Goal: Task Accomplishment & Management: Use online tool/utility

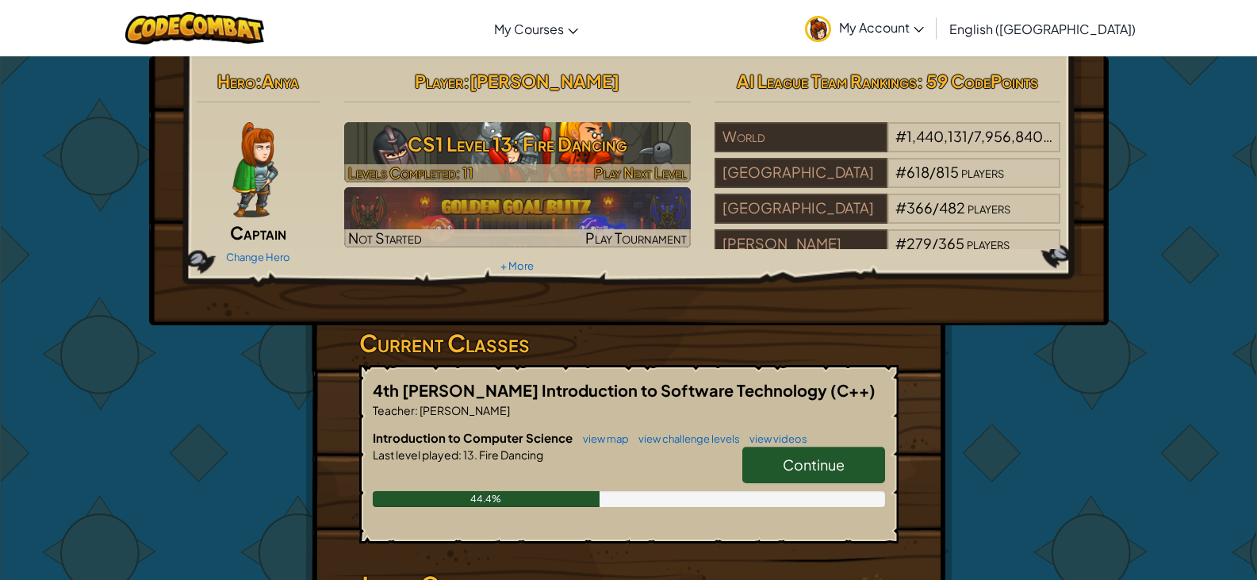
click at [498, 142] on h3 "CS1 Level 13: Fire Dancing" at bounding box center [517, 144] width 347 height 36
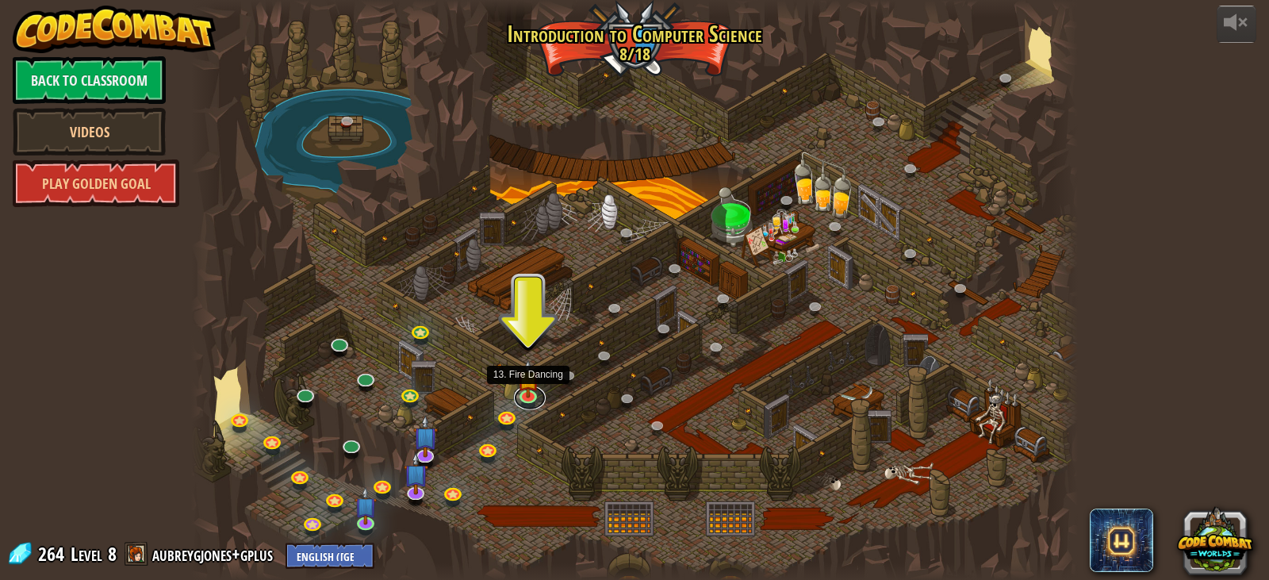
click at [520, 402] on link at bounding box center [530, 398] width 32 height 24
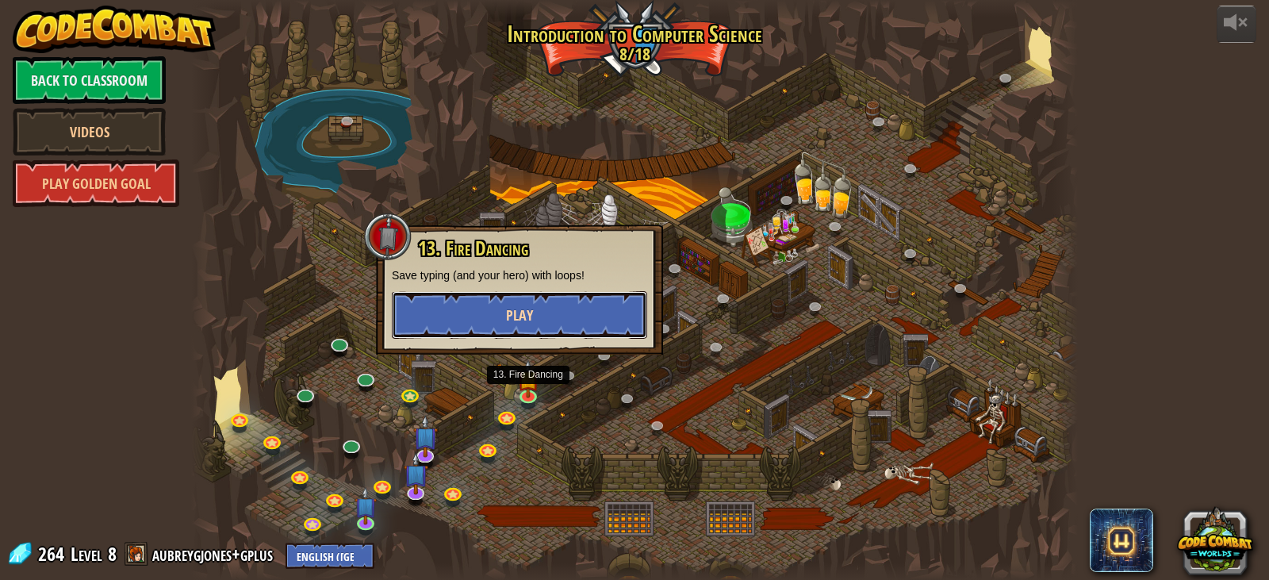
click at [589, 305] on button "Play" at bounding box center [519, 315] width 255 height 48
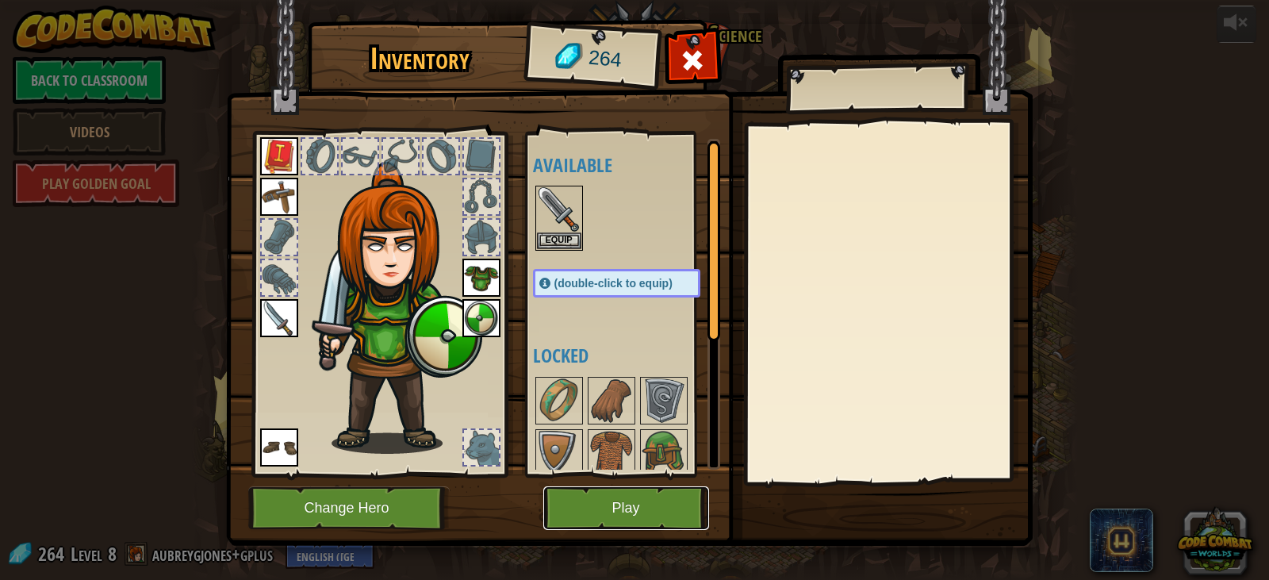
click at [572, 503] on button "Play" at bounding box center [626, 508] width 166 height 44
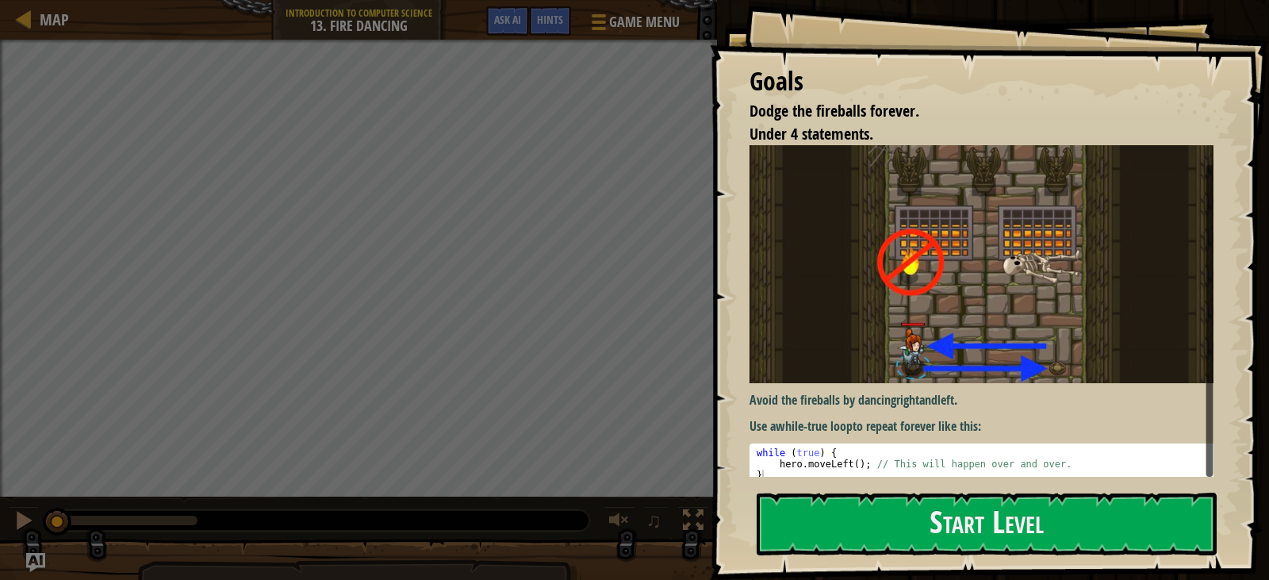
scroll to position [10, 0]
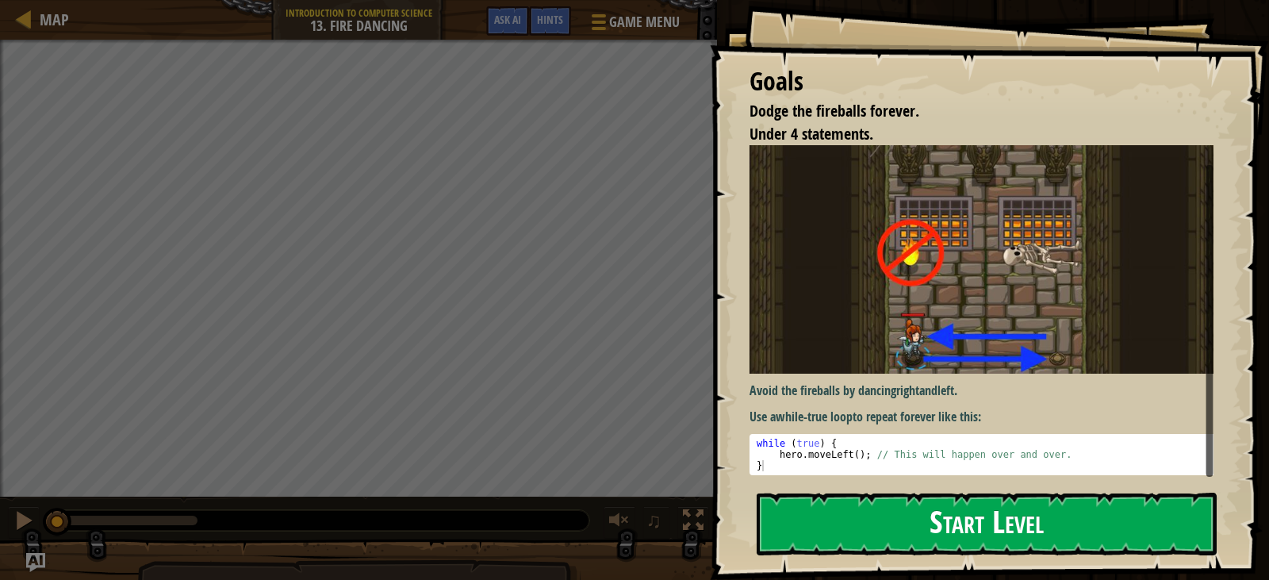
click at [855, 536] on button "Start Level" at bounding box center [987, 524] width 460 height 63
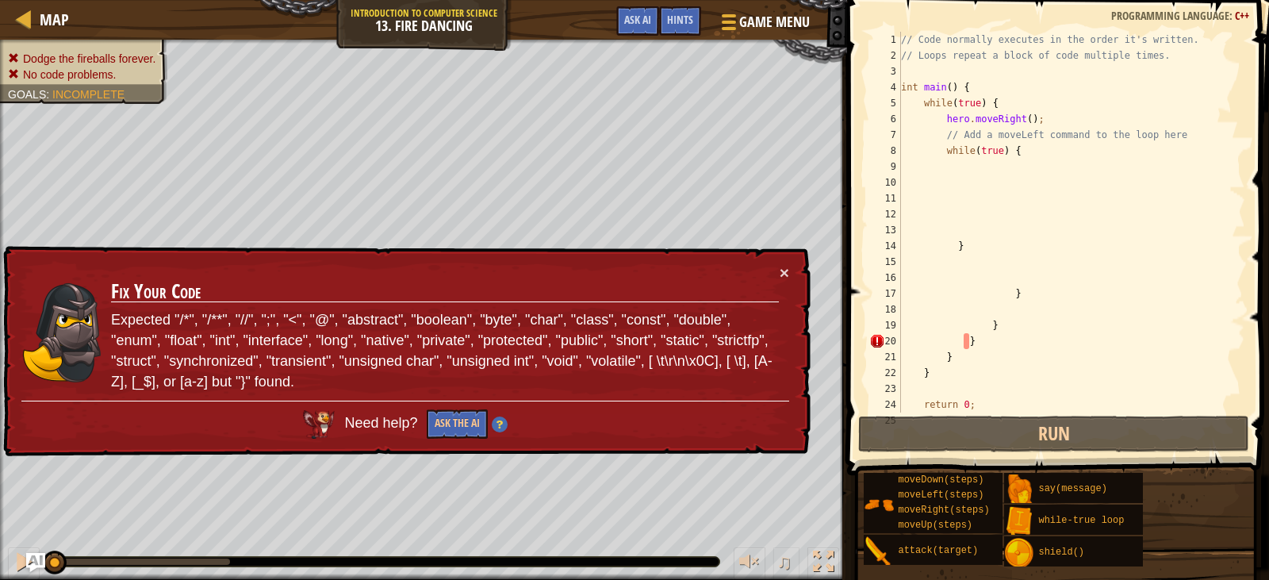
click at [791, 271] on div "× Fix Your Code Expected "/*", "/**", "//", ";", "<", "@", "abstract", "boolean…" at bounding box center [405, 352] width 811 height 212
click at [789, 271] on button "×" at bounding box center [785, 272] width 10 height 17
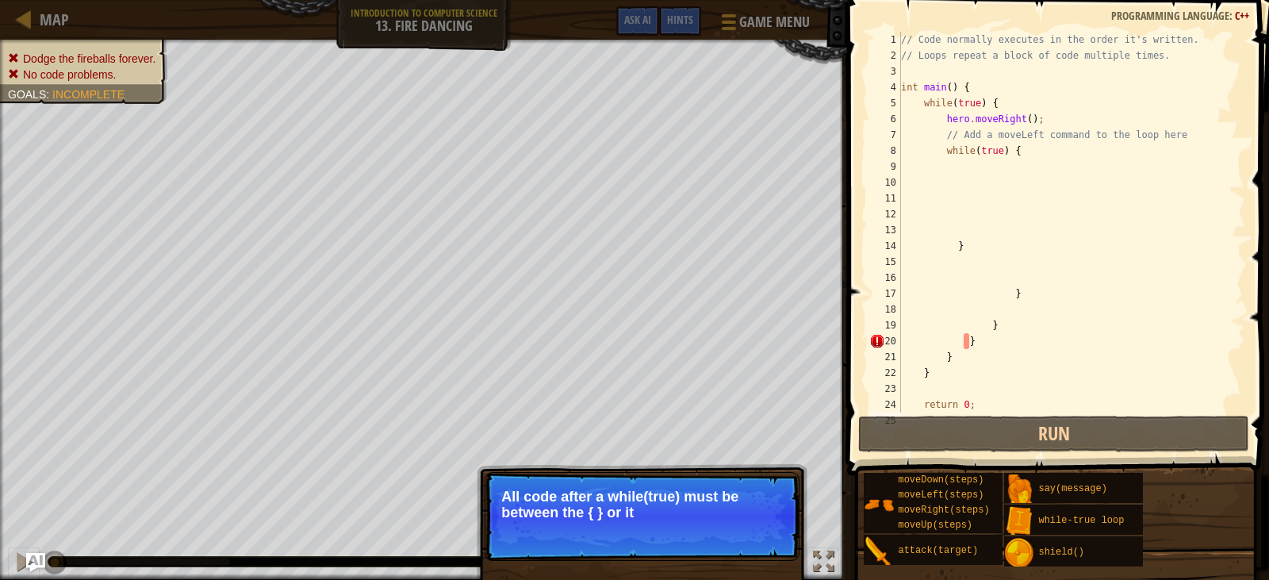
click at [563, 503] on p "All code after a while(true) must be between the { } or it" at bounding box center [642, 505] width 282 height 32
click at [516, 505] on p "All code after a while(true) must be between the { } or it will not be ran." at bounding box center [642, 505] width 282 height 32
click at [762, 532] on button "Continue" at bounding box center [754, 534] width 66 height 21
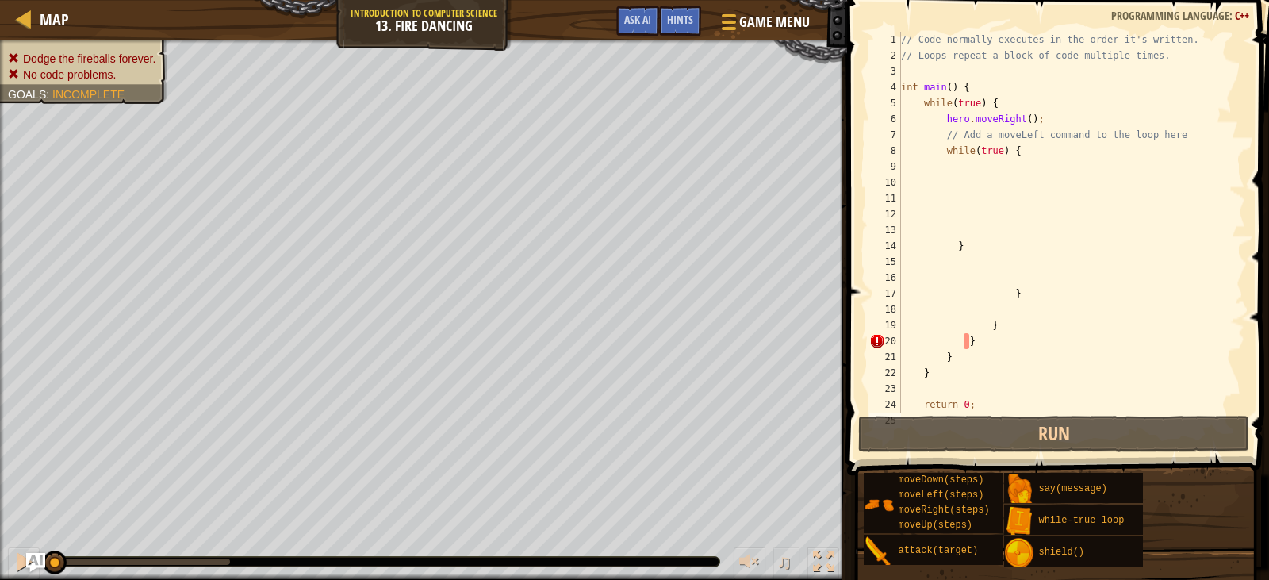
scroll to position [7, 0]
click at [1027, 337] on div "// Code normally executes in the order it's written. // Loops repeat a block of…" at bounding box center [1066, 238] width 336 height 413
type textarea "}"
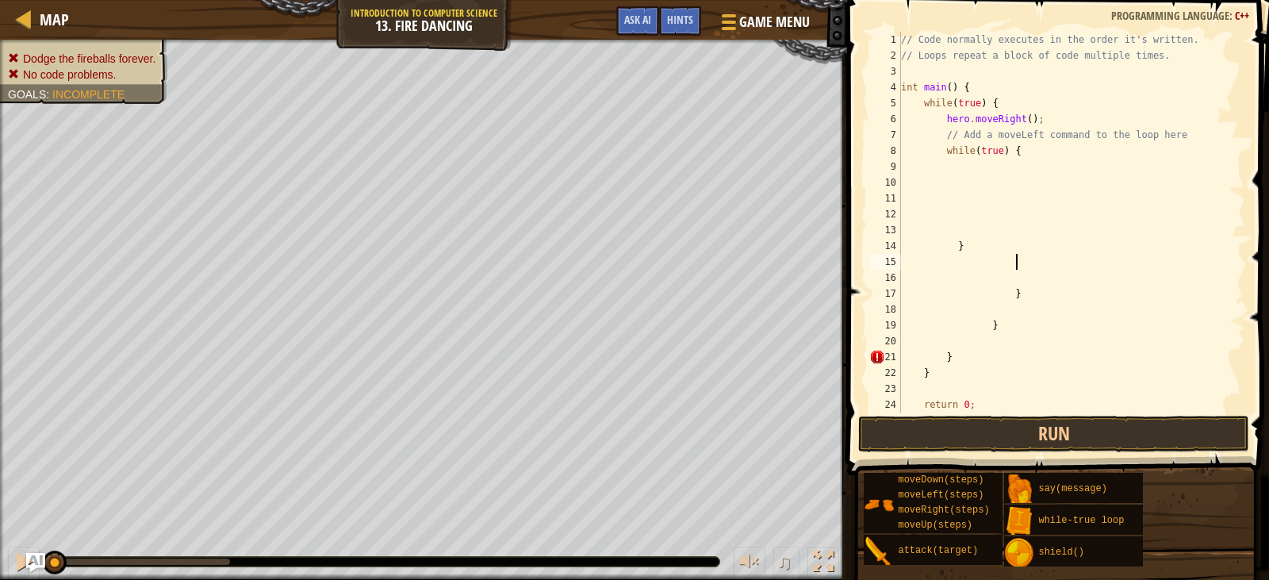
click at [1017, 267] on div "// Code normally executes in the order it's written. // Loops repeat a block of…" at bounding box center [1066, 238] width 336 height 413
click at [973, 348] on div "// Code normally executes in the order it's written. // Loops repeat a block of…" at bounding box center [1066, 238] width 336 height 413
click at [1051, 155] on div "// Code normally executes in the order it's written. // Loops repeat a block of…" at bounding box center [1066, 238] width 336 height 413
type textarea "while(true) {"
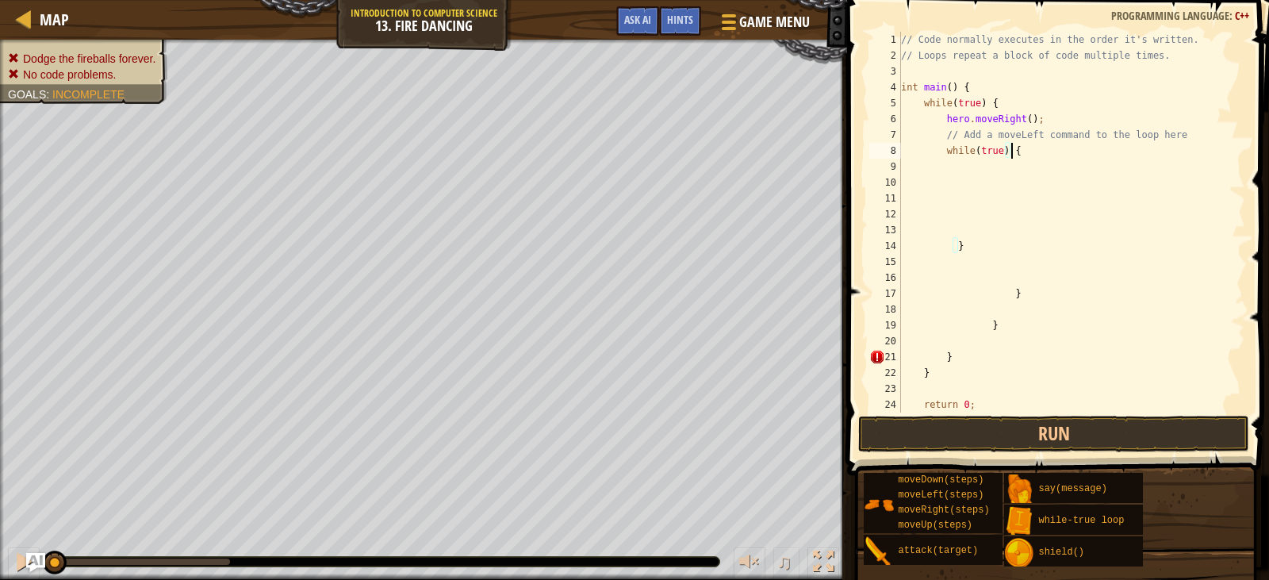
click at [978, 178] on div "// Code normally executes in the order it's written. // Loops repeat a block of…" at bounding box center [1066, 238] width 336 height 413
click at [978, 213] on div "// Code normally executes in the order it's written. // Loops repeat a block of…" at bounding box center [1066, 238] width 336 height 413
click at [977, 163] on div "// Code normally executes in the order it's written. // Loops repeat a block of…" at bounding box center [1066, 238] width 336 height 413
type textarea "h"
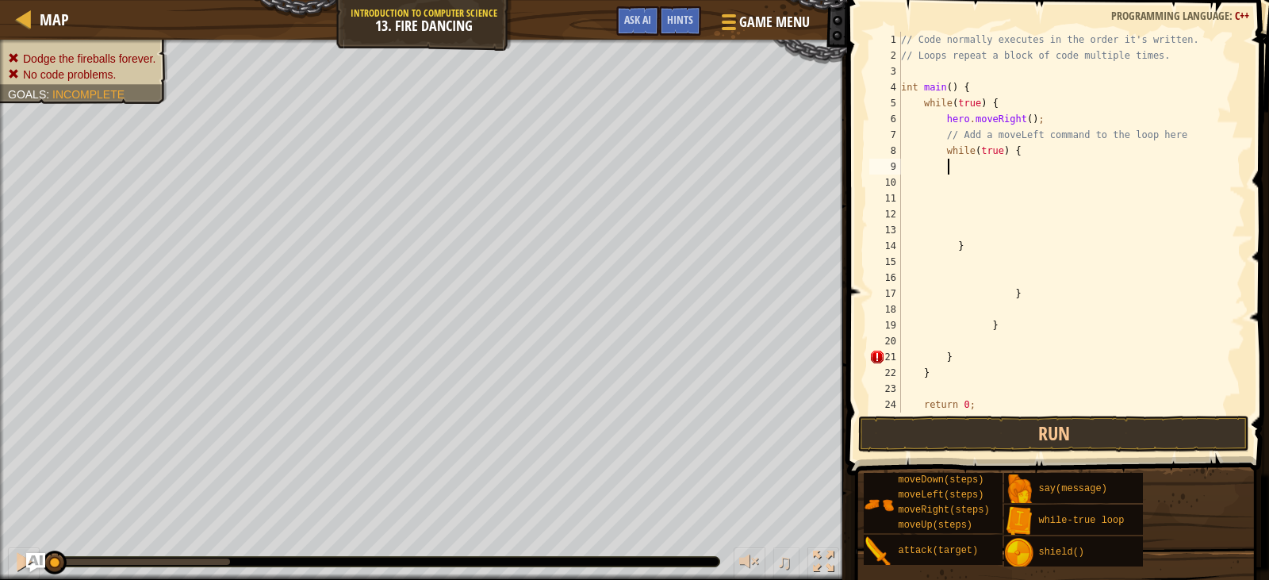
scroll to position [7, 4]
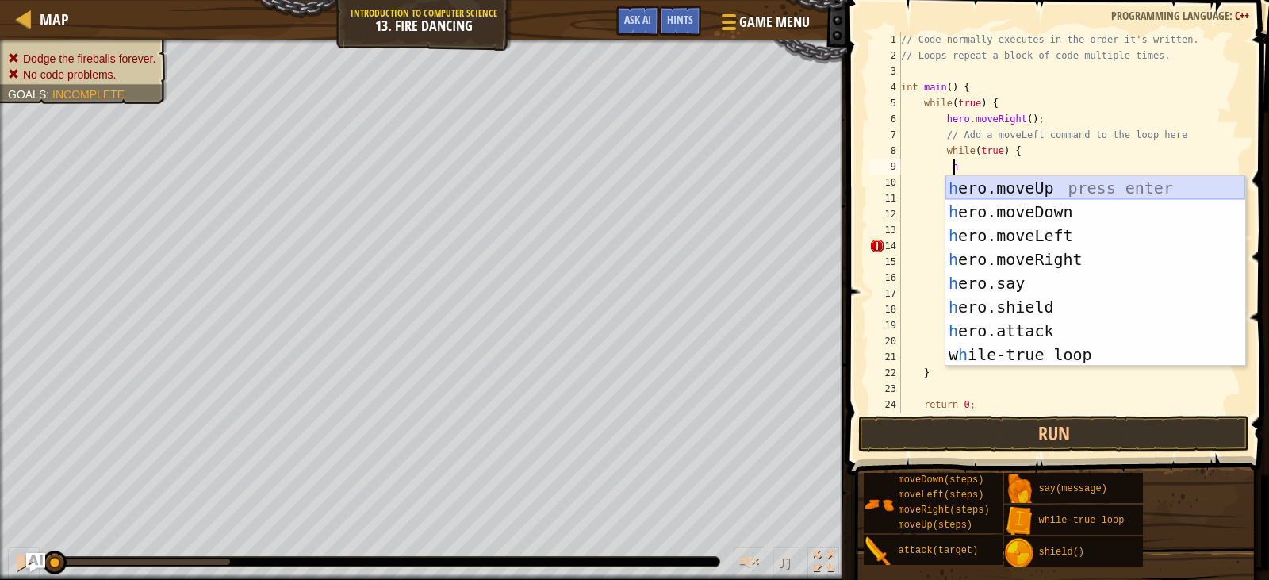
click at [1005, 181] on div "h ero.moveUp press enter h ero.moveDown press enter h ero.moveLeft press enter …" at bounding box center [1096, 295] width 300 height 238
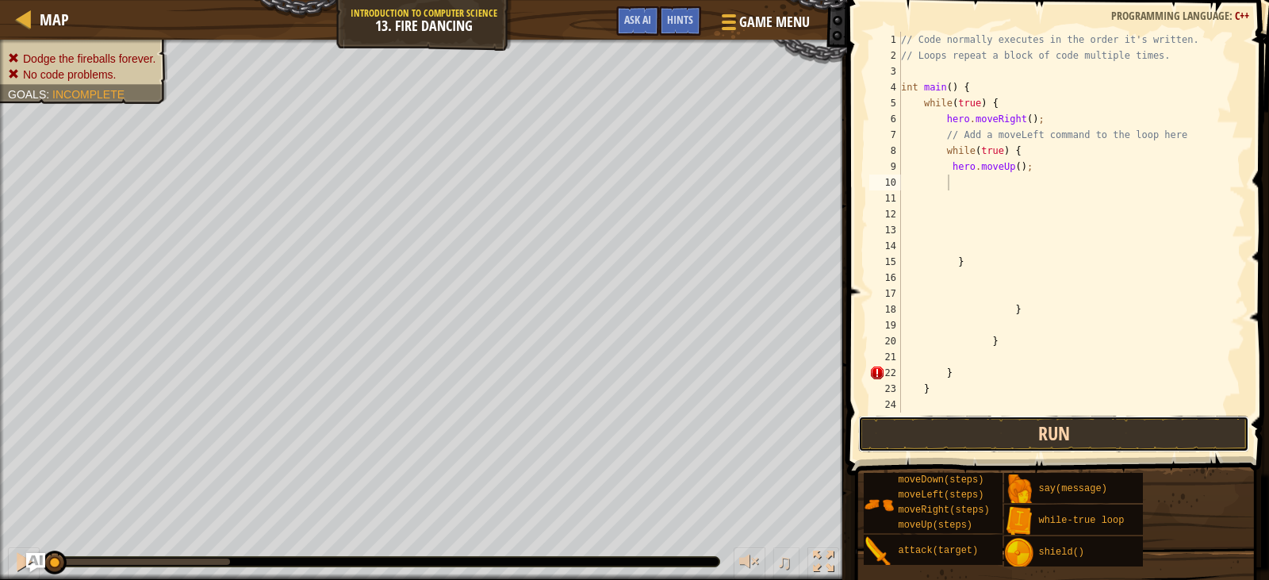
click at [917, 432] on button "Run" at bounding box center [1053, 434] width 390 height 36
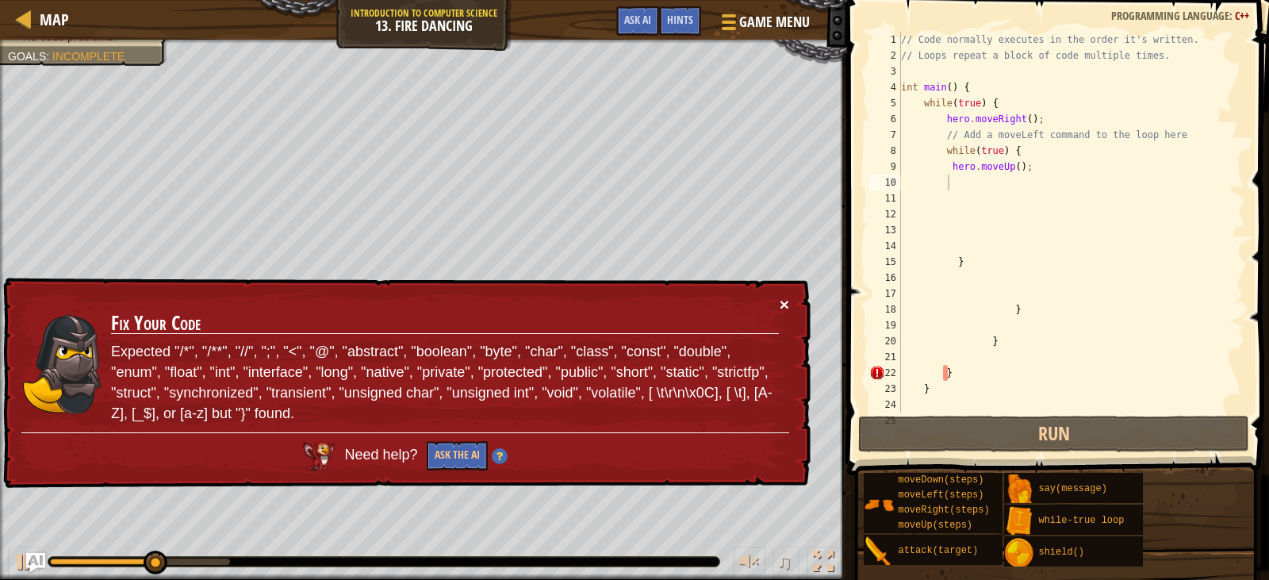
click at [785, 299] on button "×" at bounding box center [785, 304] width 10 height 17
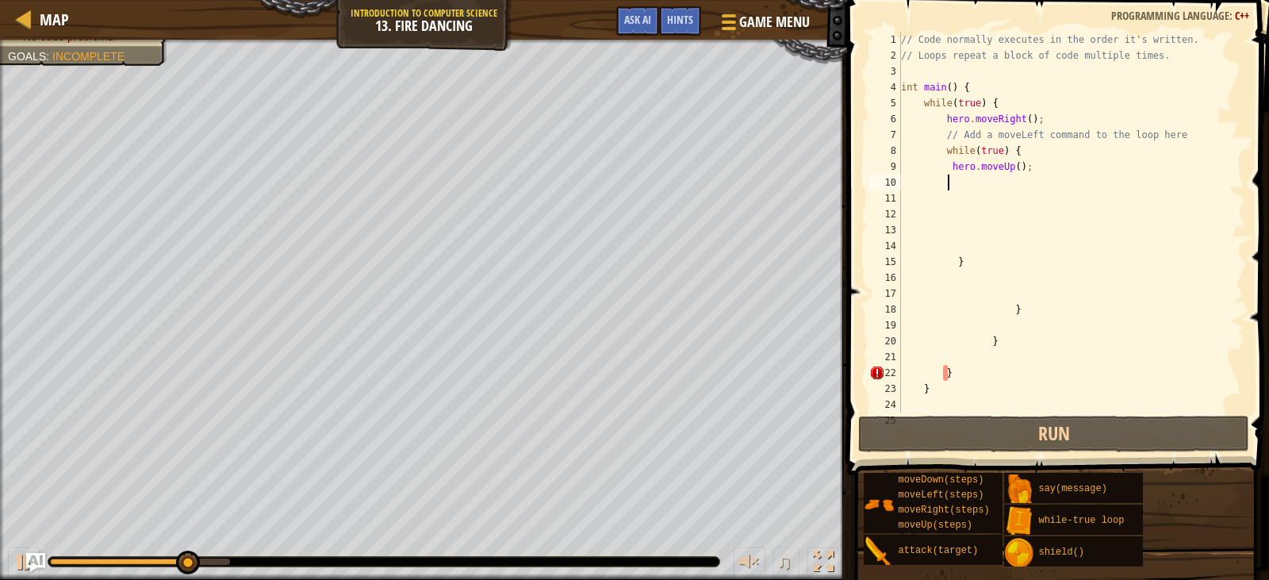
click at [984, 372] on div "// Code normally executes in the order it's written. // Loops repeat a block of…" at bounding box center [1066, 238] width 336 height 413
type textarea "}"
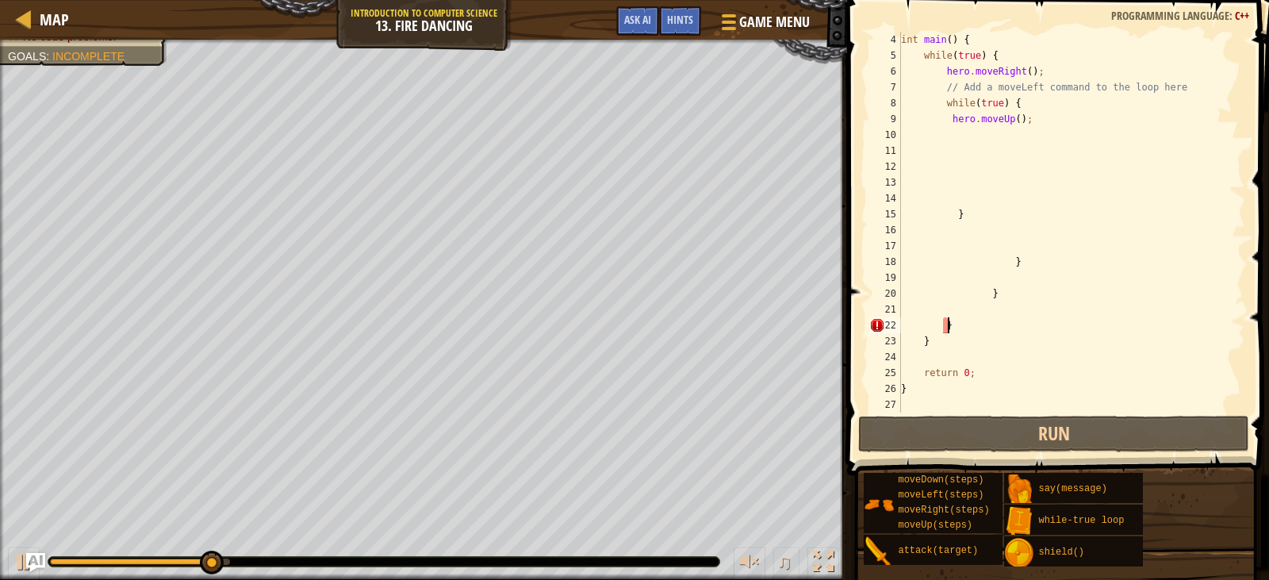
scroll to position [48, 0]
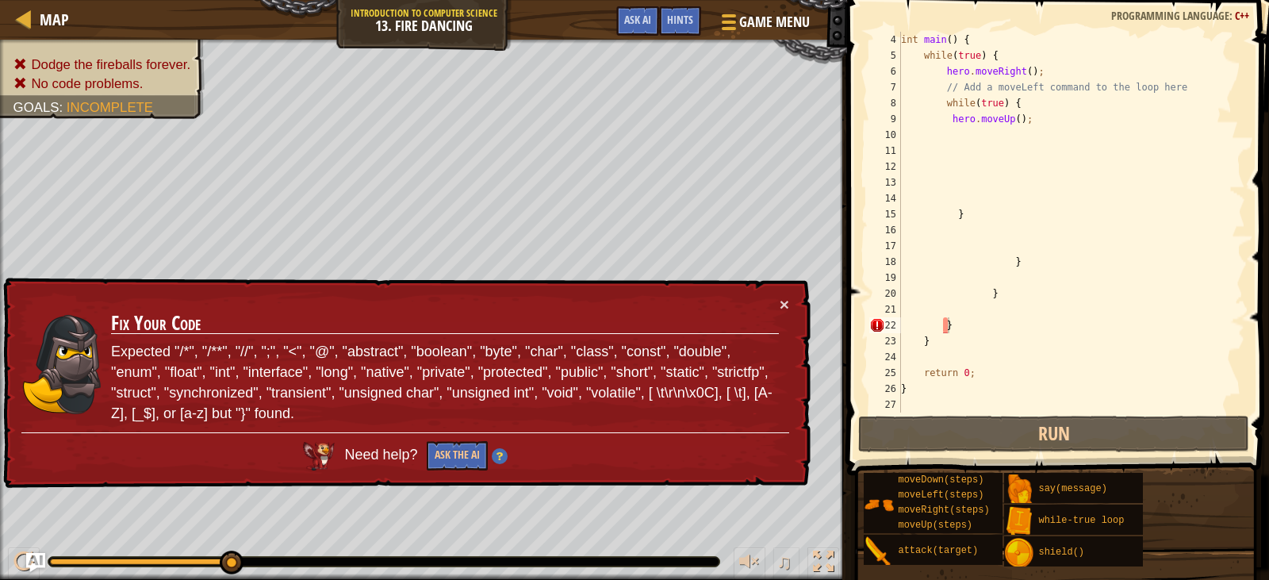
click at [777, 298] on td "Fix Your Code Expected "/*", "/**", "//", ";", "<", "@", "abstract", "boolean",…" at bounding box center [445, 364] width 670 height 137
click at [773, 306] on td "Fix Your Code Expected "/*", "/**", "//", ";", "<", "@", "abstract", "boolean",…" at bounding box center [445, 364] width 670 height 137
click at [781, 294] on div "× Fix Your Code Expected "/*", "/**", "//", ";", "<", "@", "abstract", "boolean…" at bounding box center [405, 384] width 811 height 212
click at [782, 302] on button "×" at bounding box center [785, 304] width 10 height 17
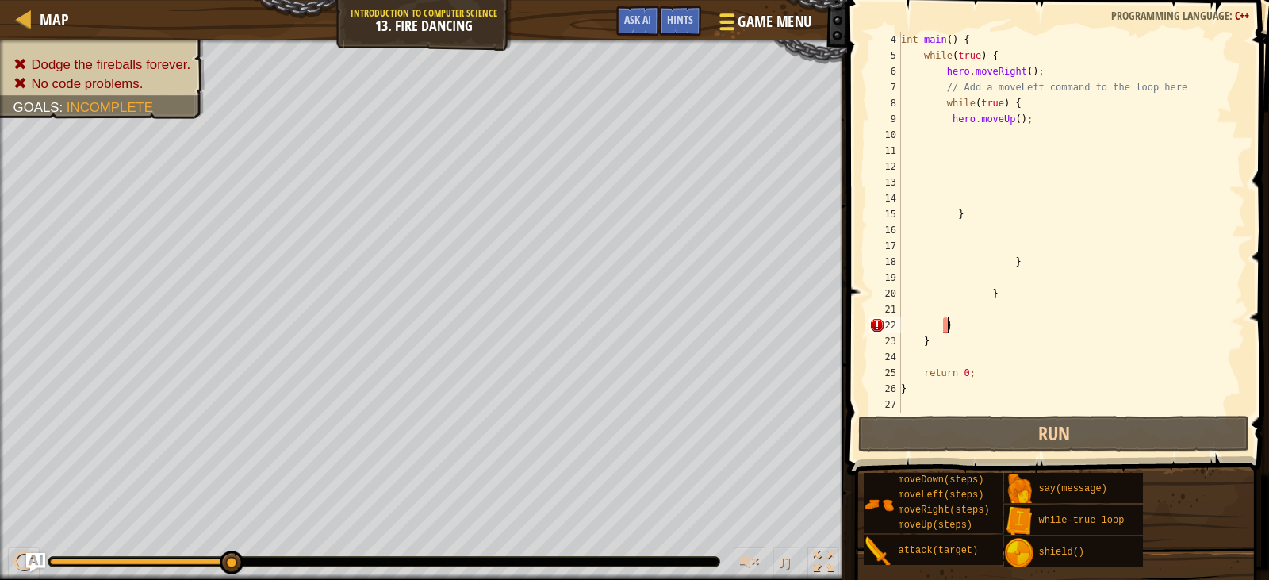
click at [791, 26] on span "Game Menu" at bounding box center [776, 21] width 74 height 21
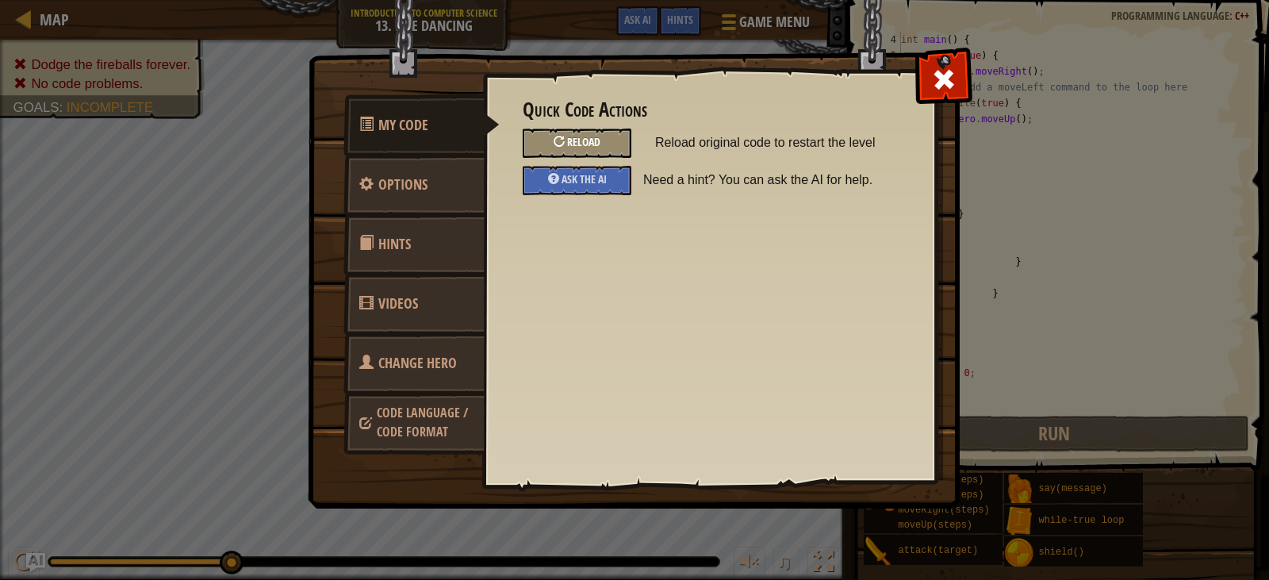
click at [590, 146] on span "Reload" at bounding box center [583, 141] width 33 height 15
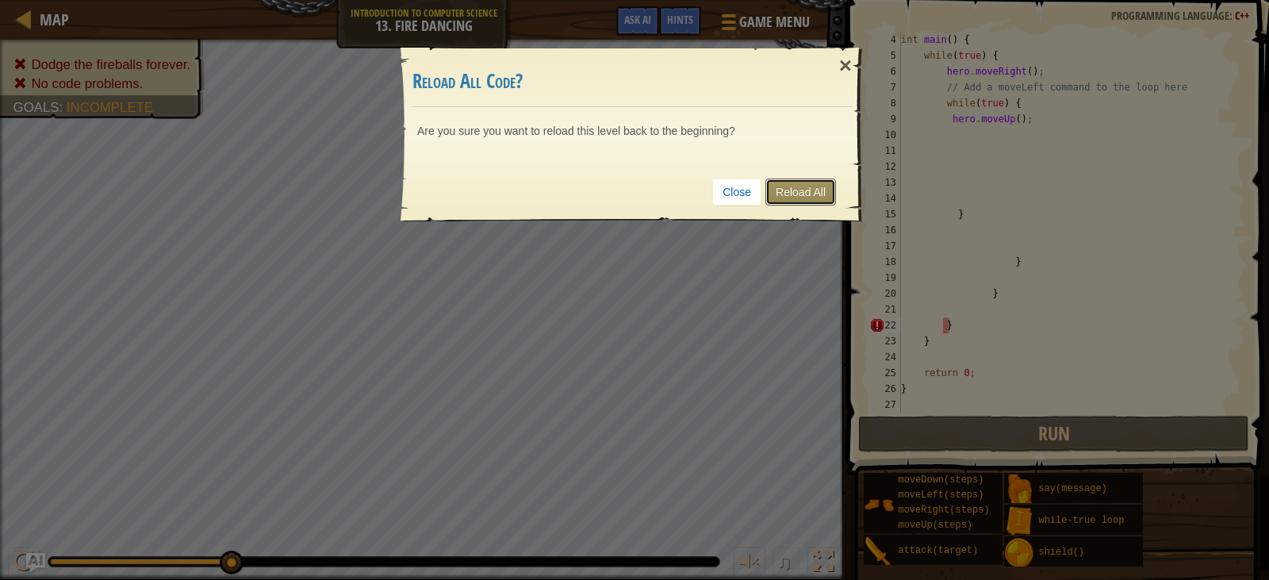
click at [808, 193] on link "Reload All" at bounding box center [801, 191] width 71 height 27
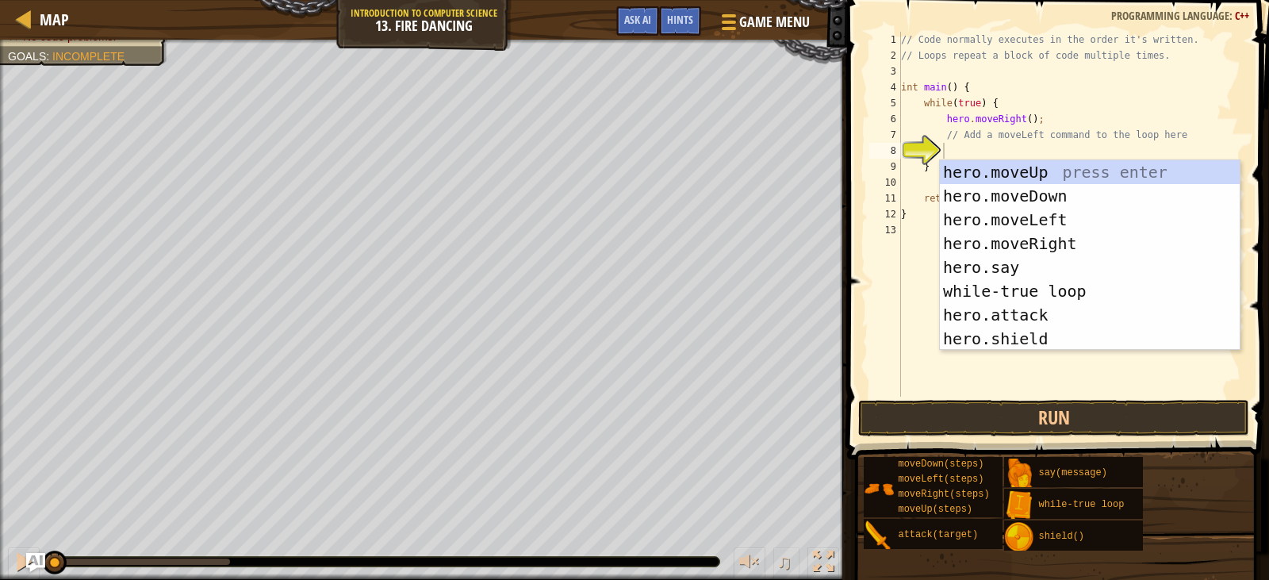
scroll to position [7, 2]
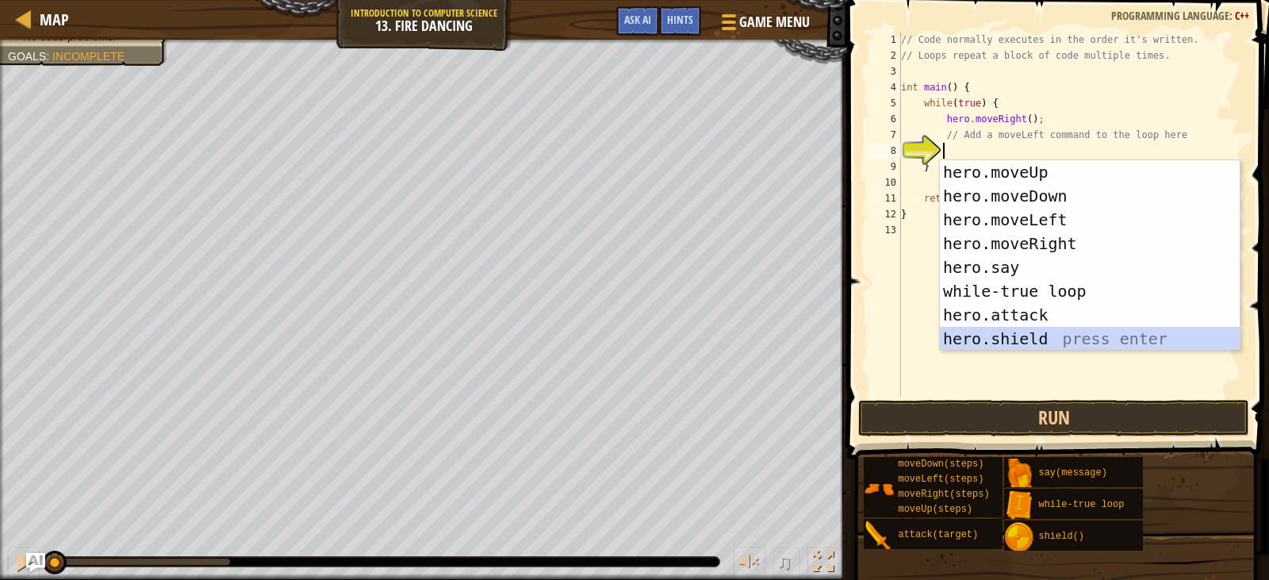
click at [1035, 336] on div "hero.moveUp press enter hero.moveDown press enter hero.moveLeft press enter her…" at bounding box center [1090, 279] width 300 height 238
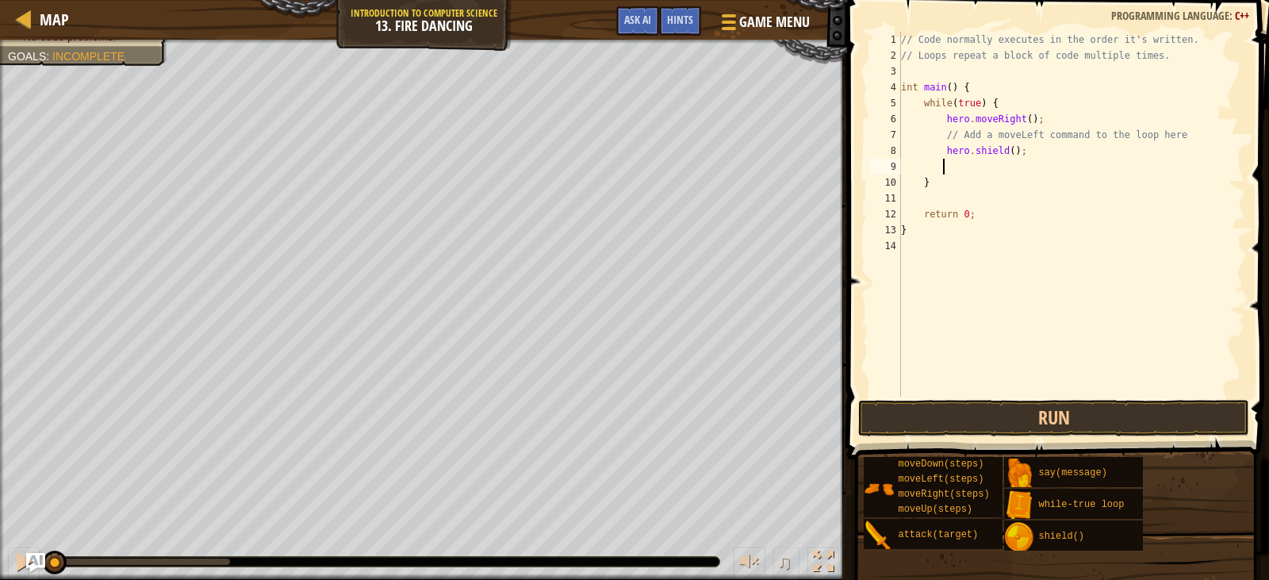
type textarea "h"
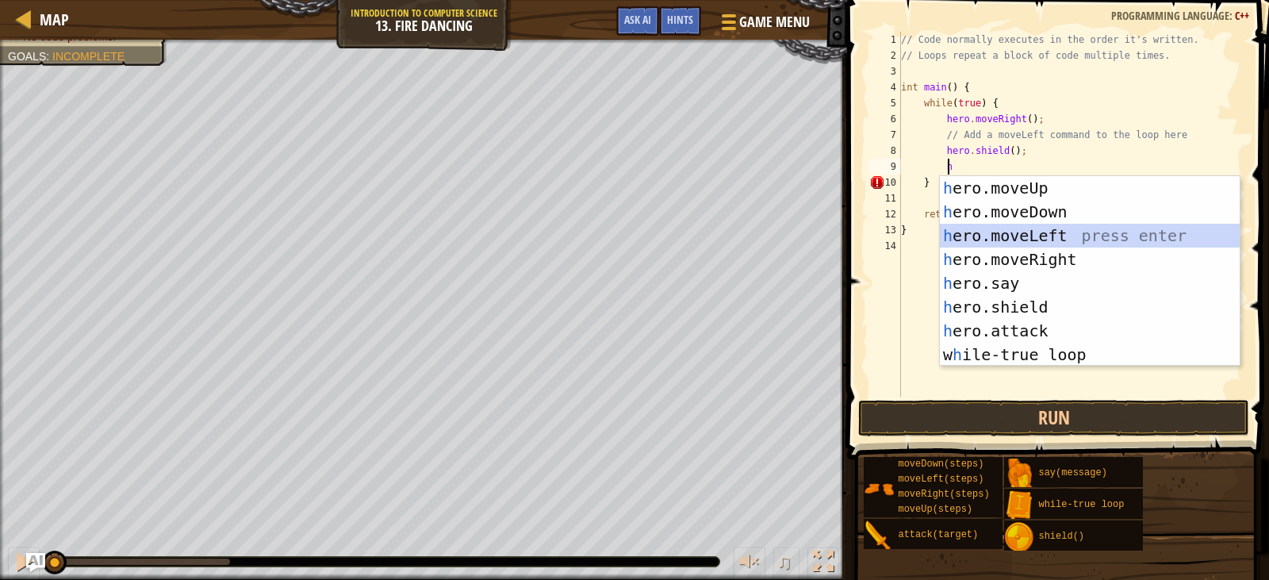
click at [1035, 228] on div "h ero.moveUp press enter h ero.moveDown press enter h ero.moveLeft press enter …" at bounding box center [1090, 295] width 300 height 238
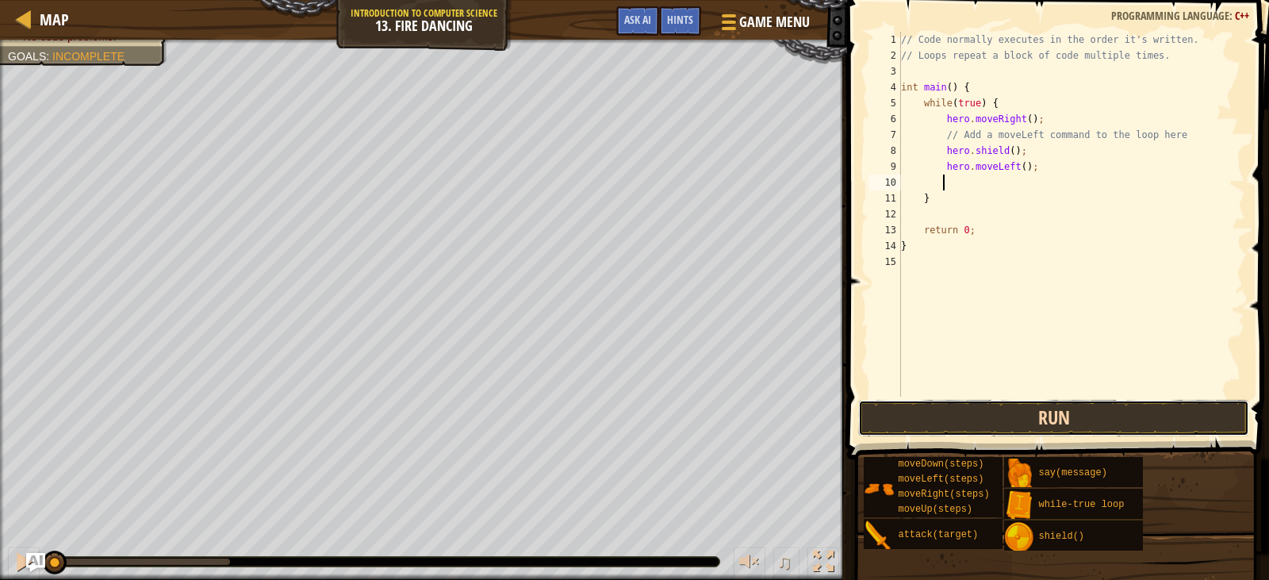
click at [1054, 427] on button "Run" at bounding box center [1053, 418] width 390 height 36
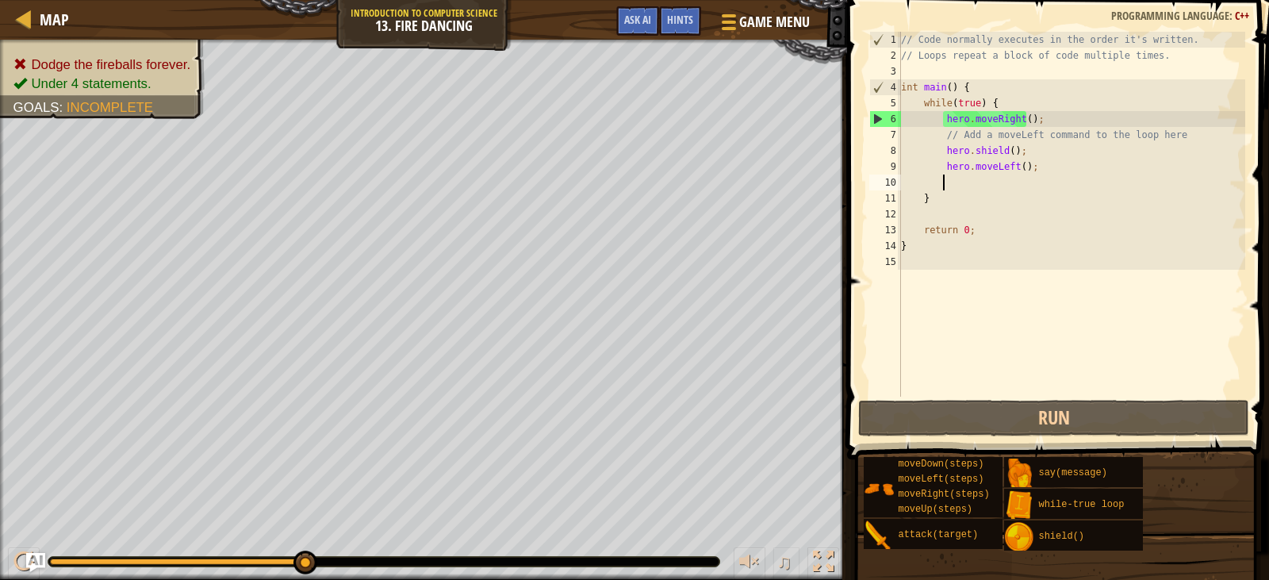
click at [1005, 147] on div "// Code normally executes in the order it's written. // Loops repeat a block of…" at bounding box center [1071, 230] width 347 height 397
click at [1019, 154] on div "// Code normally executes in the order it's written. // Loops repeat a block of…" at bounding box center [1071, 230] width 347 height 397
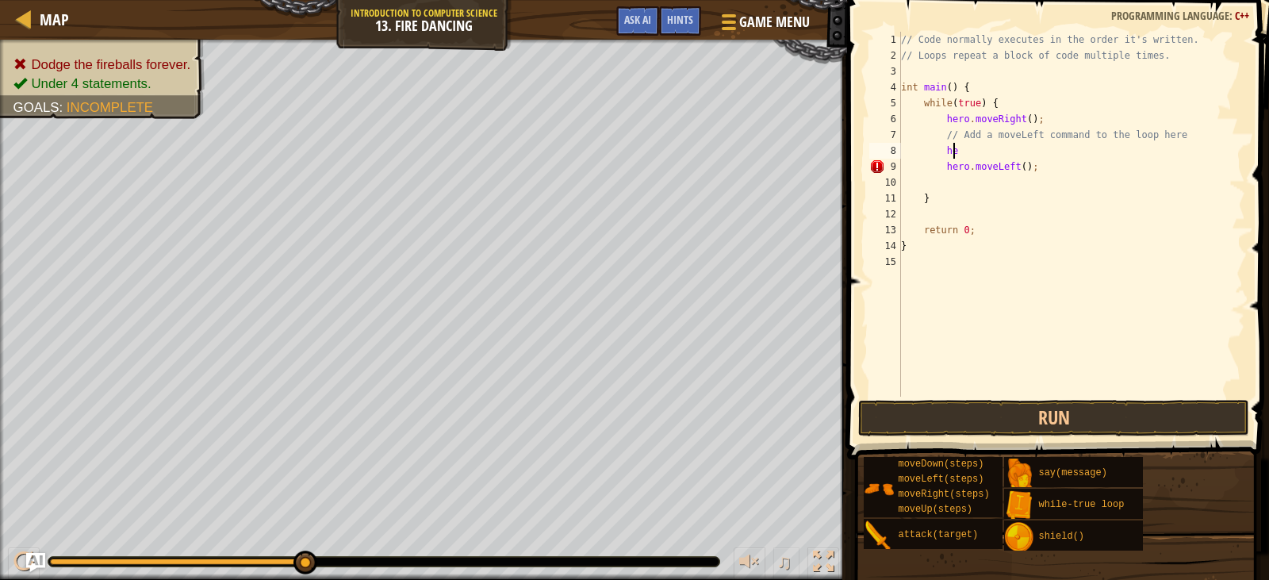
type textarea "h"
click at [949, 151] on div "// Code normally executes in the order it's written. // Loops repeat a block of…" at bounding box center [1071, 230] width 347 height 397
type textarea "// Add a moveLeft command to the loop here"
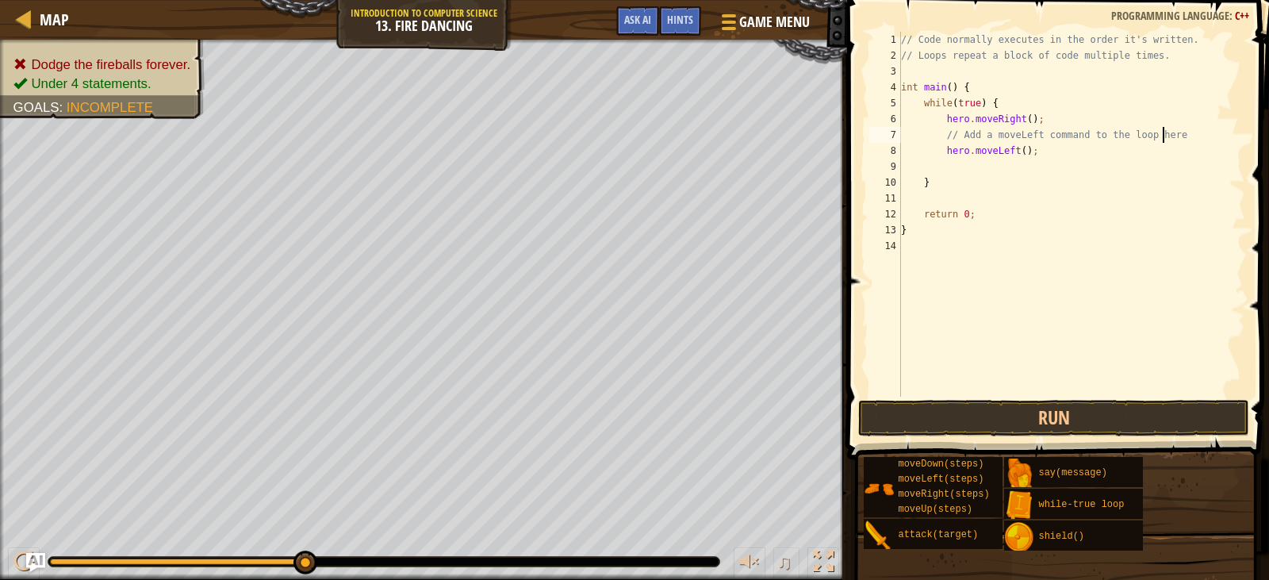
click at [1024, 171] on div "// Code normally executes in the order it's written. // Loops repeat a block of…" at bounding box center [1071, 230] width 347 height 397
type textarea "h"
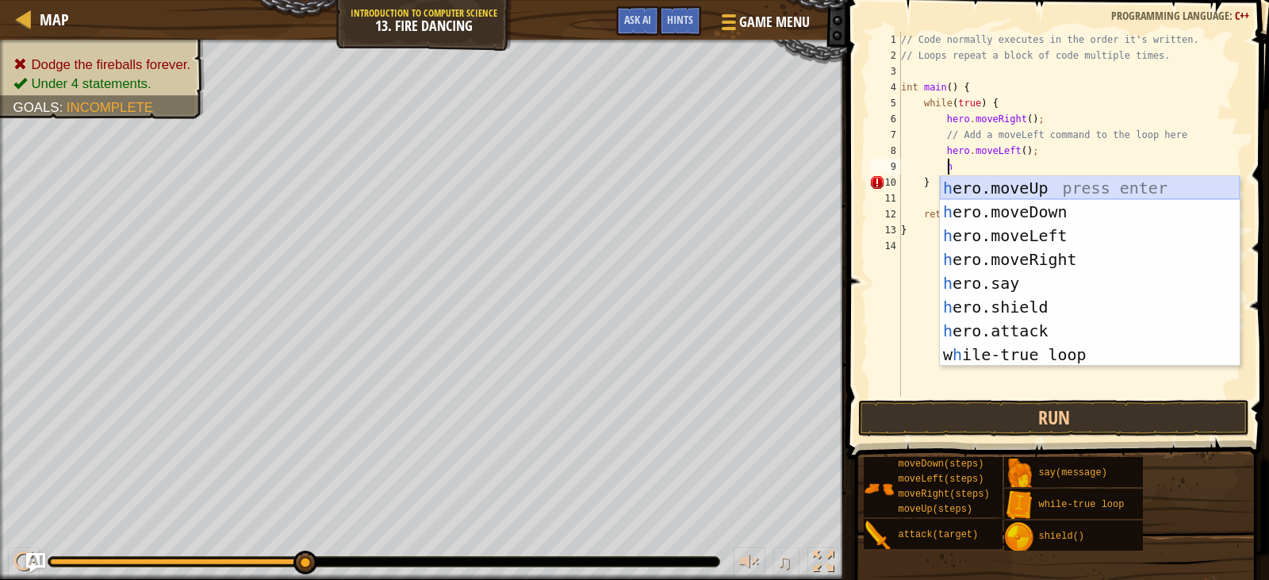
click at [1023, 190] on div "h ero.moveUp press enter h ero.moveDown press enter h ero.moveLeft press enter …" at bounding box center [1090, 295] width 300 height 238
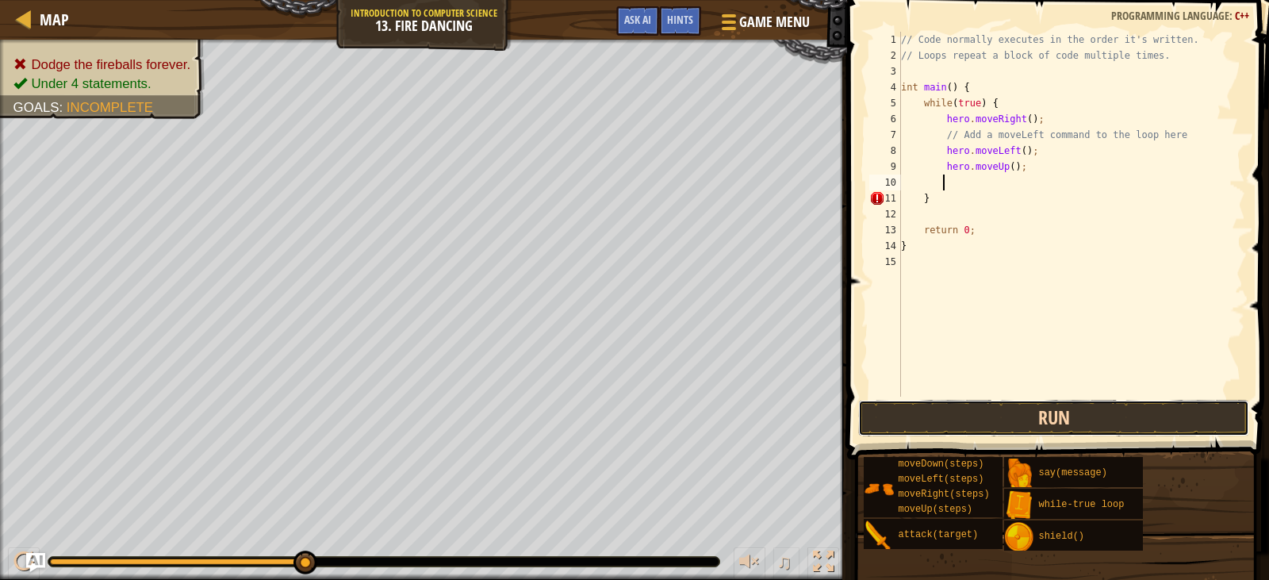
click at [1037, 403] on button "Run" at bounding box center [1053, 418] width 390 height 36
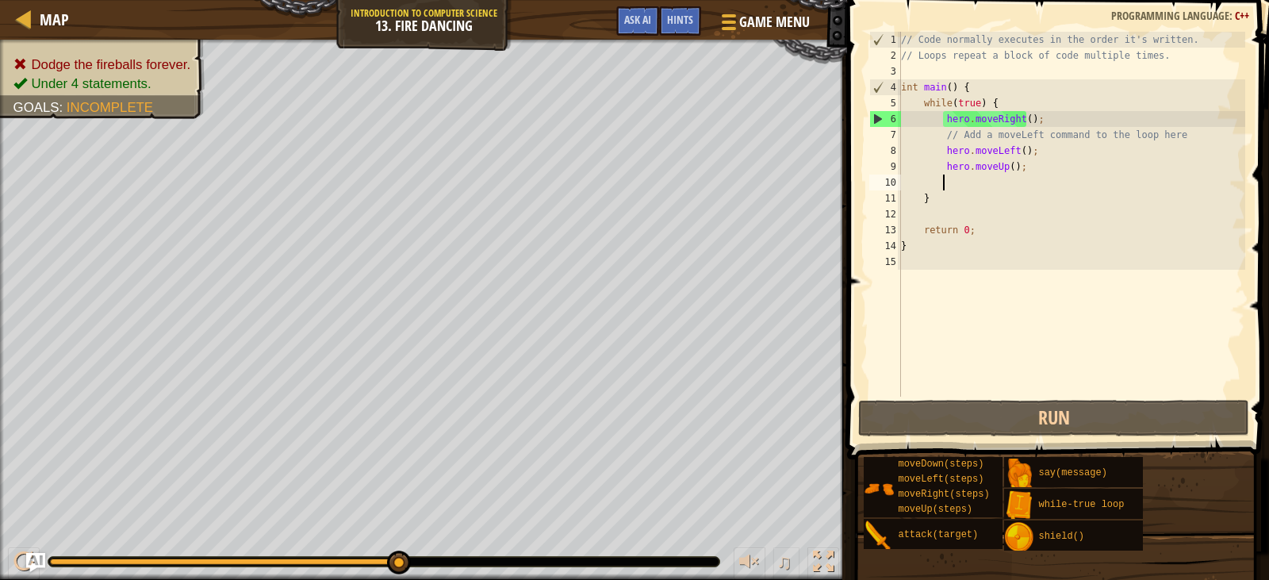
click at [943, 153] on div "// Code normally executes in the order it's written. // Loops repeat a block of…" at bounding box center [1071, 230] width 347 height 397
click at [1034, 164] on div "// Code normally executes in the order it's written. // Loops repeat a block of…" at bounding box center [1071, 230] width 347 height 397
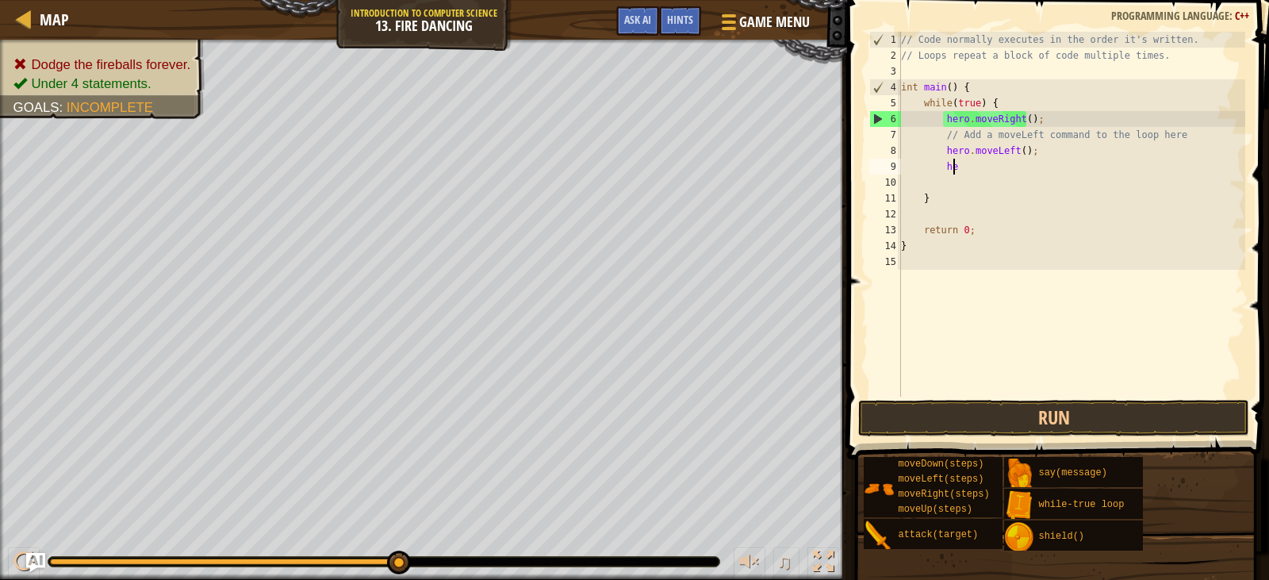
type textarea "h"
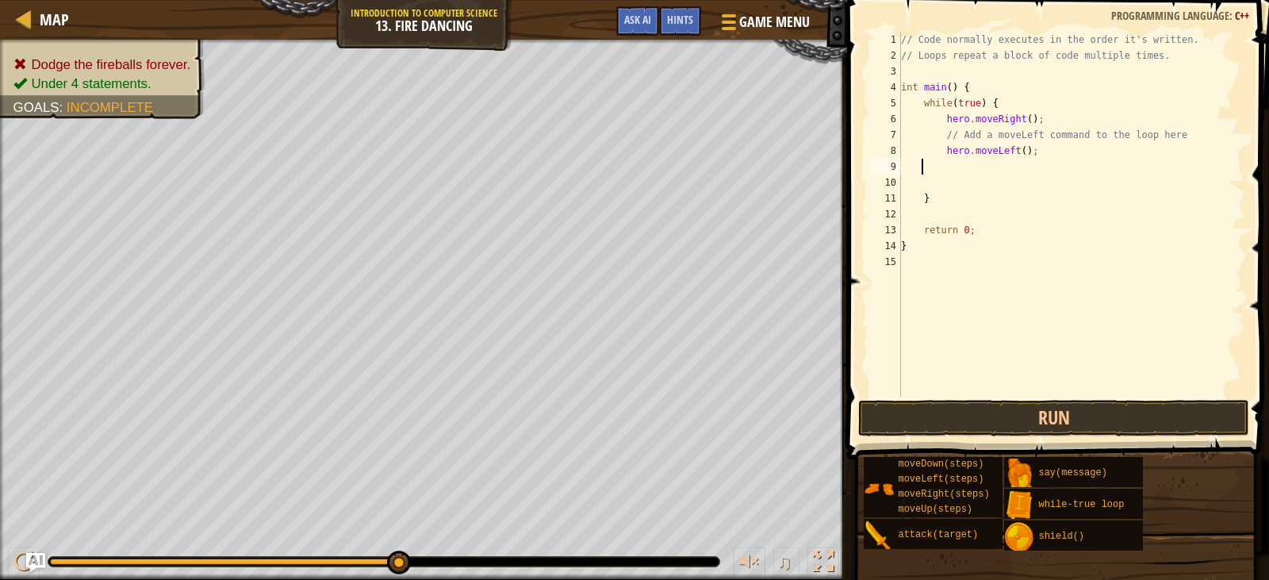
scroll to position [7, 0]
type textarea "h"
type textarea "// Add a moveLeft command to the loop her"
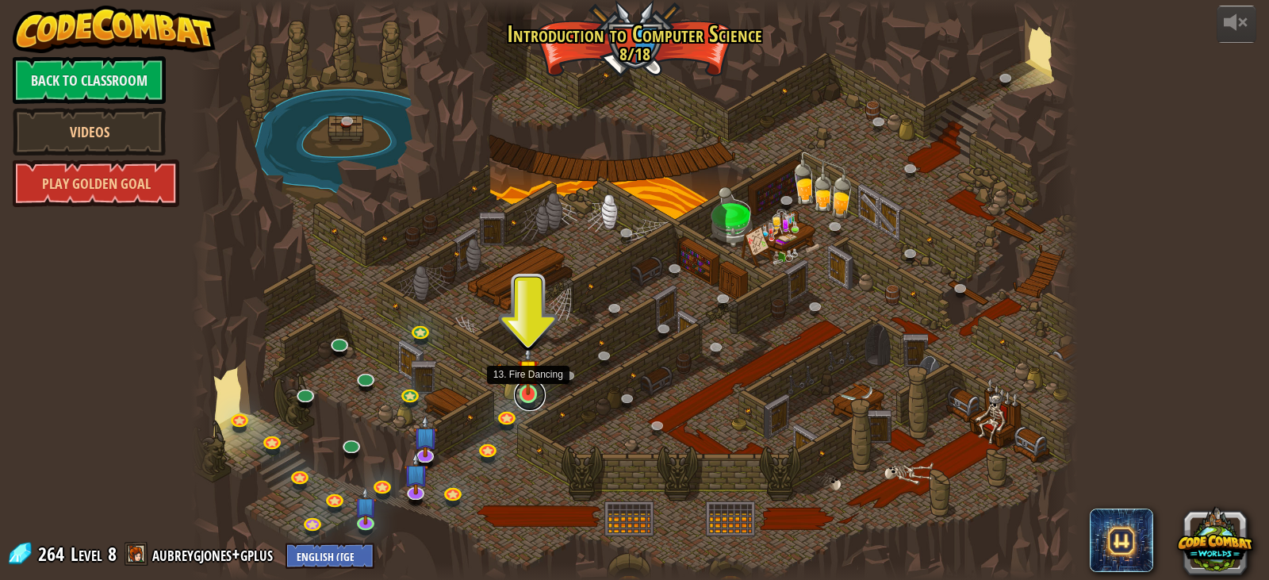
click at [522, 401] on link at bounding box center [530, 395] width 32 height 32
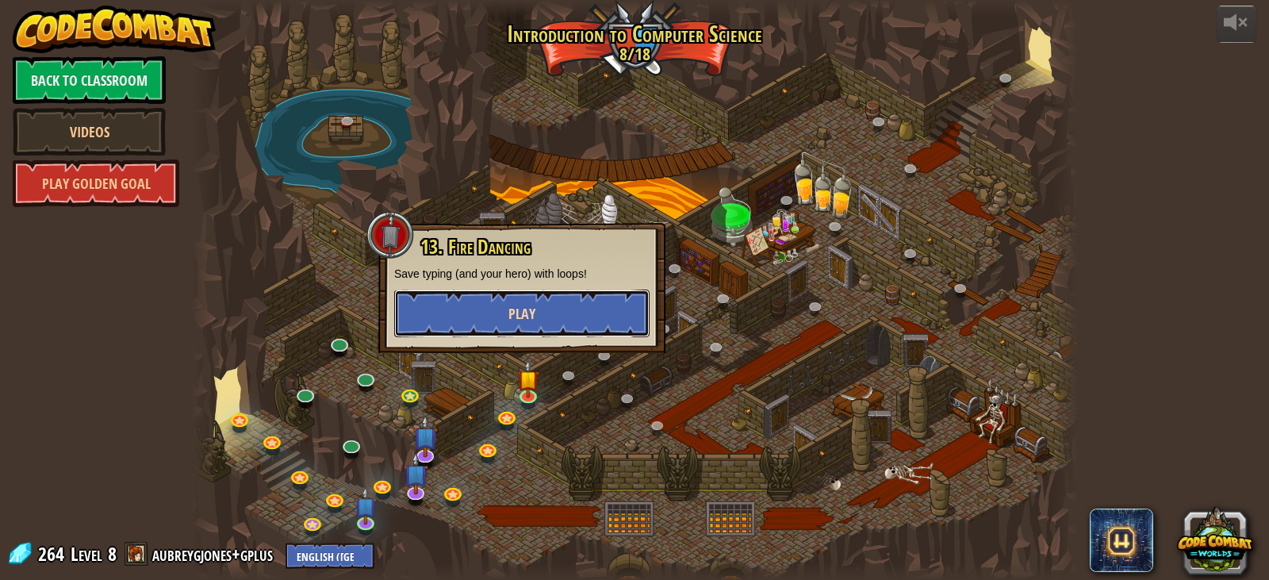
click at [530, 326] on button "Play" at bounding box center [521, 314] width 255 height 48
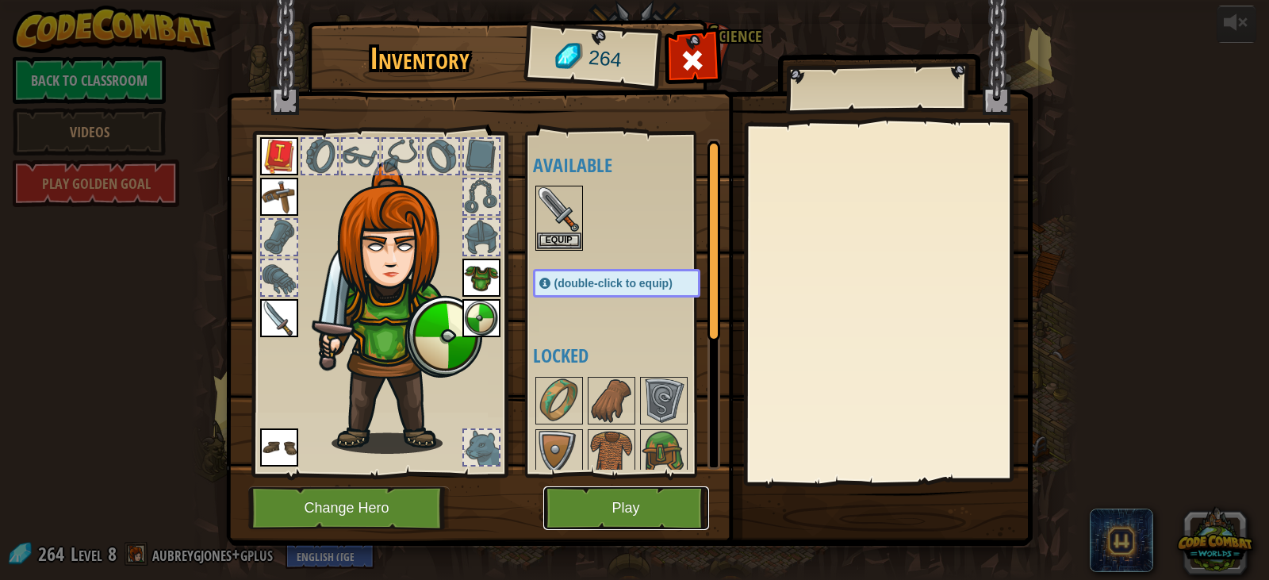
click at [588, 509] on button "Play" at bounding box center [626, 508] width 166 height 44
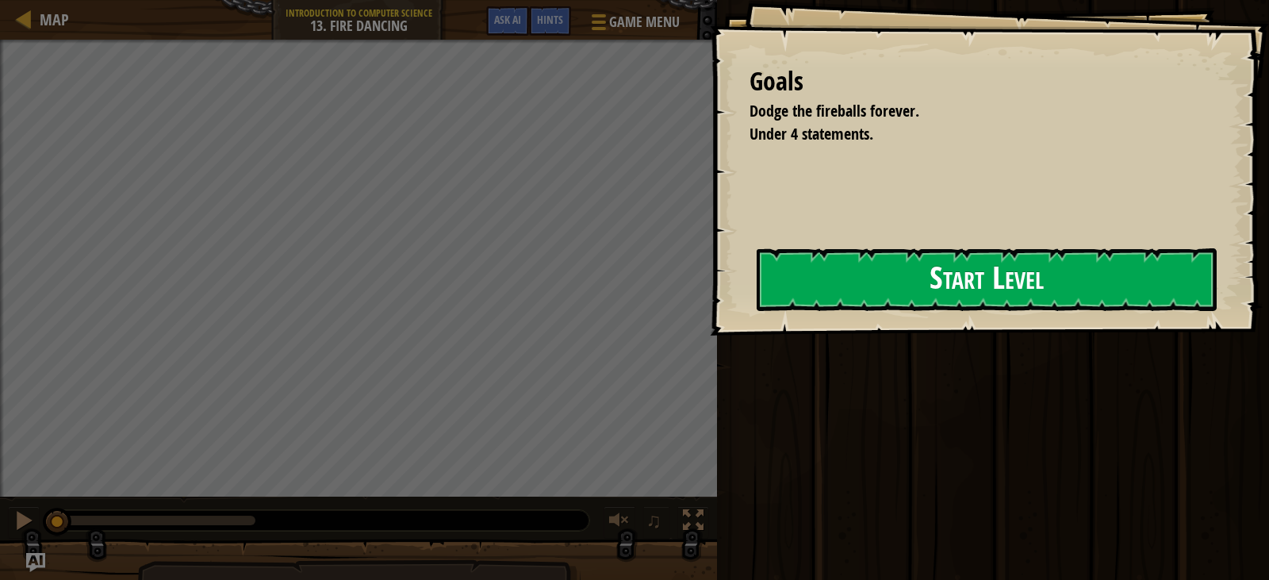
click at [753, 288] on div "Goals Dodge the fireballs forever. Under 4 statements. Start Level Error loadin…" at bounding box center [989, 168] width 559 height 336
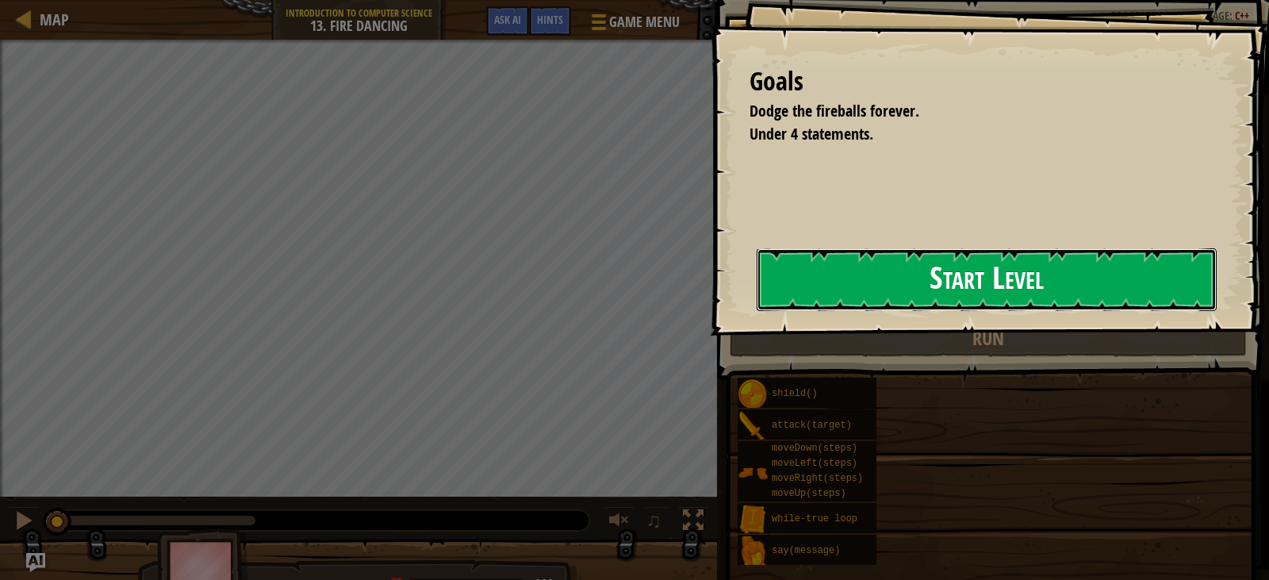
click at [865, 280] on button "Start Level" at bounding box center [987, 279] width 460 height 63
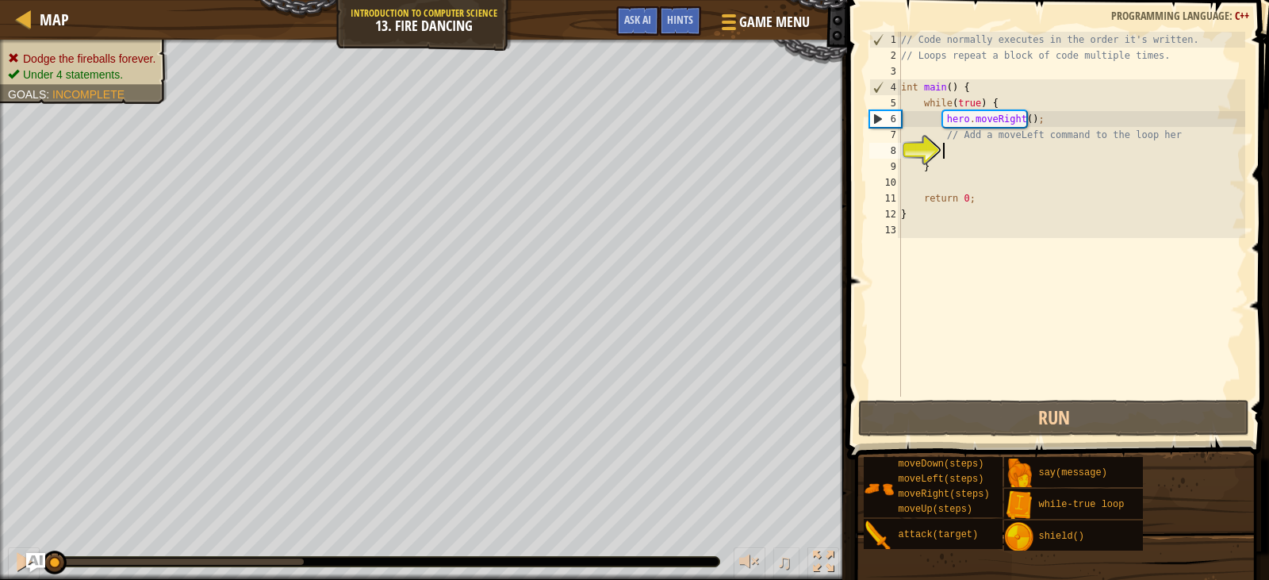
click at [986, 149] on div "// Code normally executes in the order it's written. // Loops repeat a block of…" at bounding box center [1071, 230] width 347 height 397
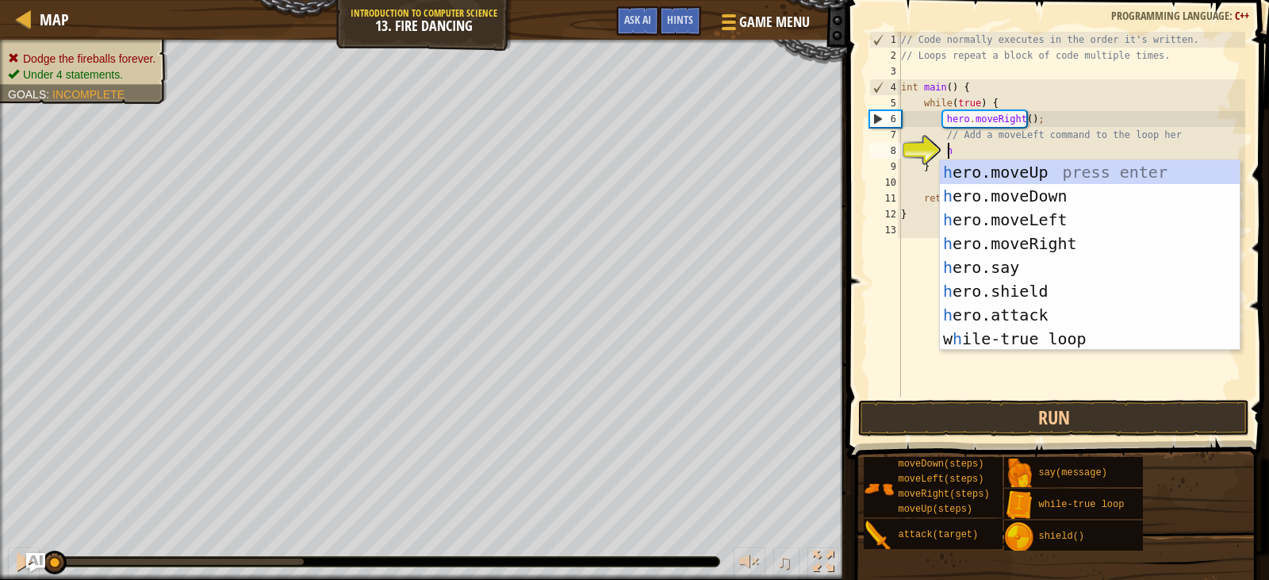
scroll to position [7, 3]
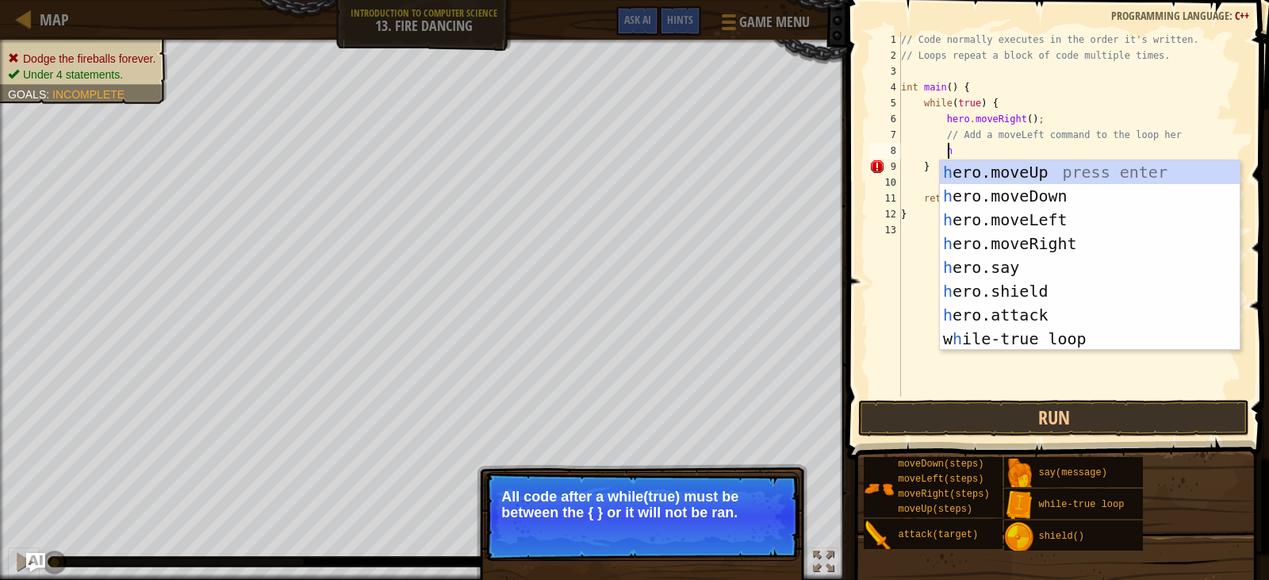
type textarea "h"
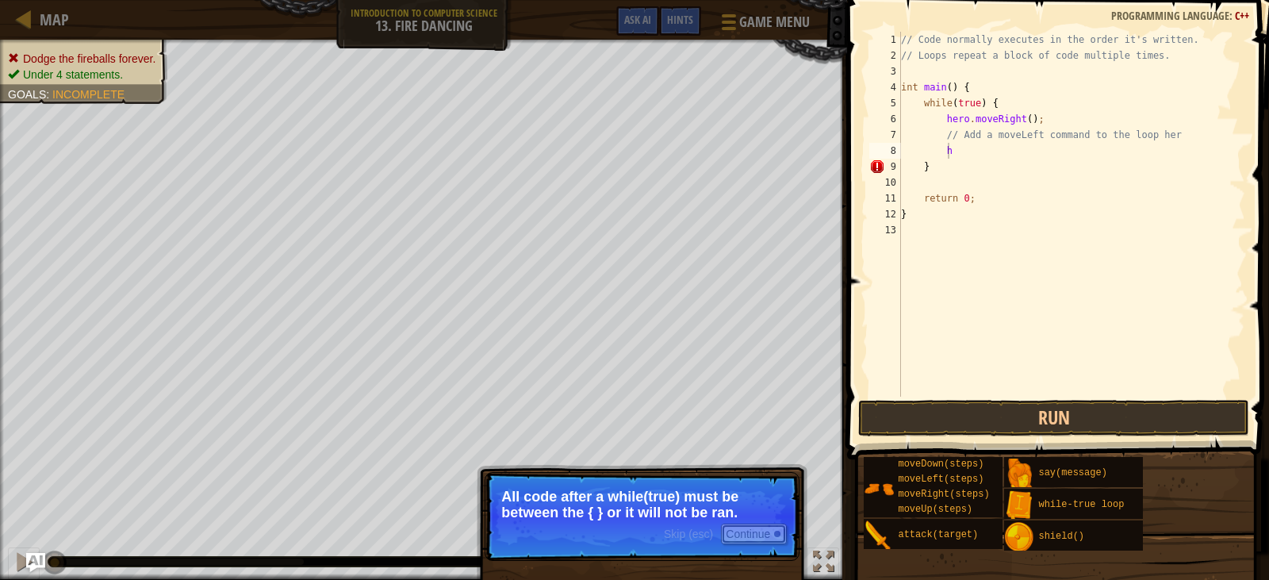
click at [759, 532] on button "Continue" at bounding box center [754, 534] width 66 height 21
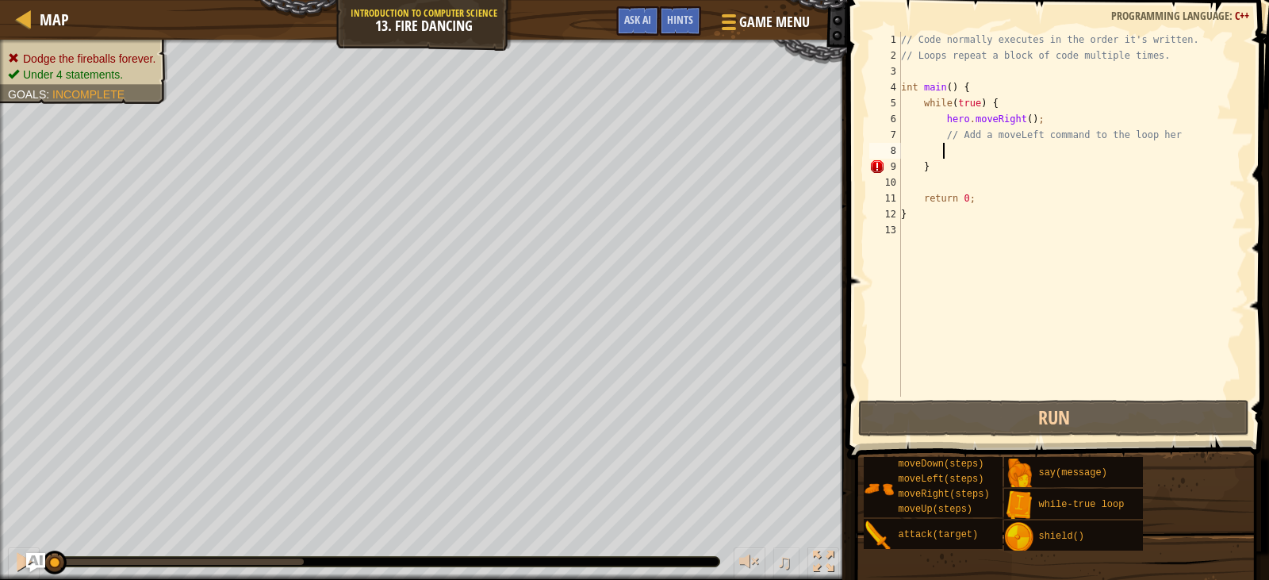
type textarea "h"
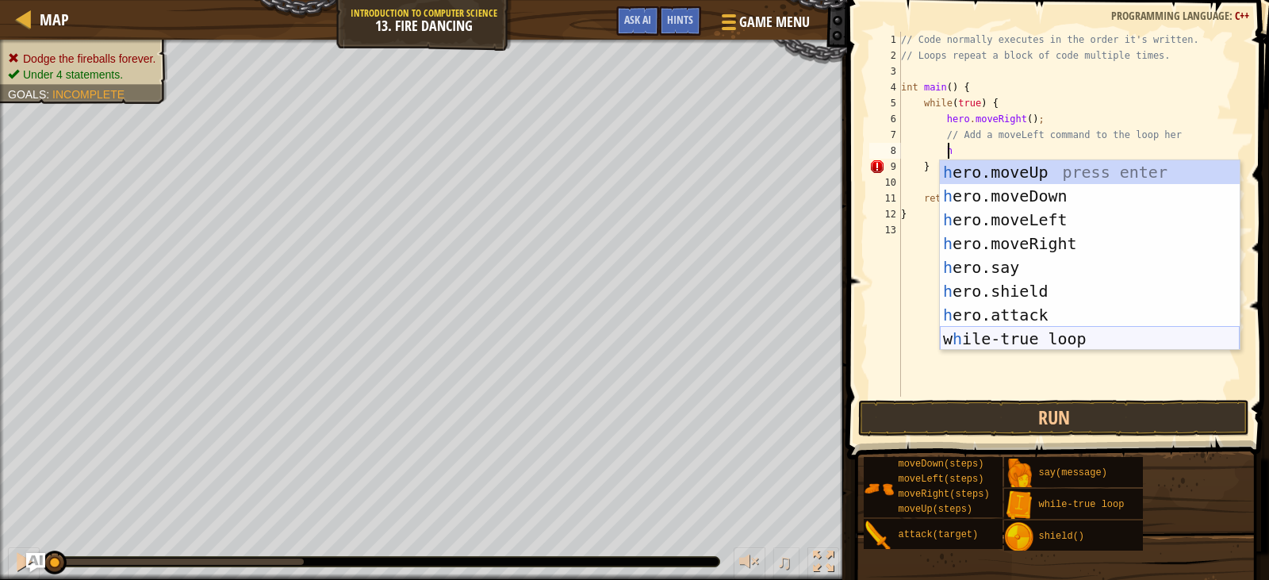
click at [1021, 338] on div "h ero.moveUp press enter h ero.moveDown press enter h ero.moveLeft press enter …" at bounding box center [1090, 279] width 300 height 238
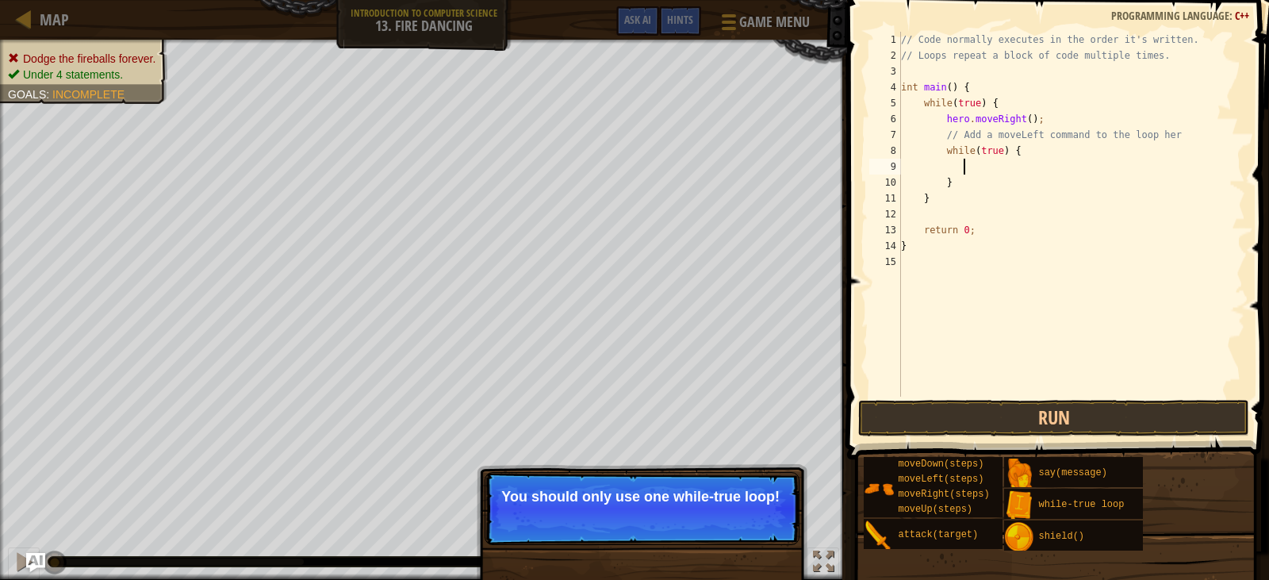
click at [749, 528] on p "Skip (esc) Continue You should only use one while-true loop!" at bounding box center [642, 508] width 315 height 73
click at [746, 523] on button "Continue" at bounding box center [754, 518] width 66 height 21
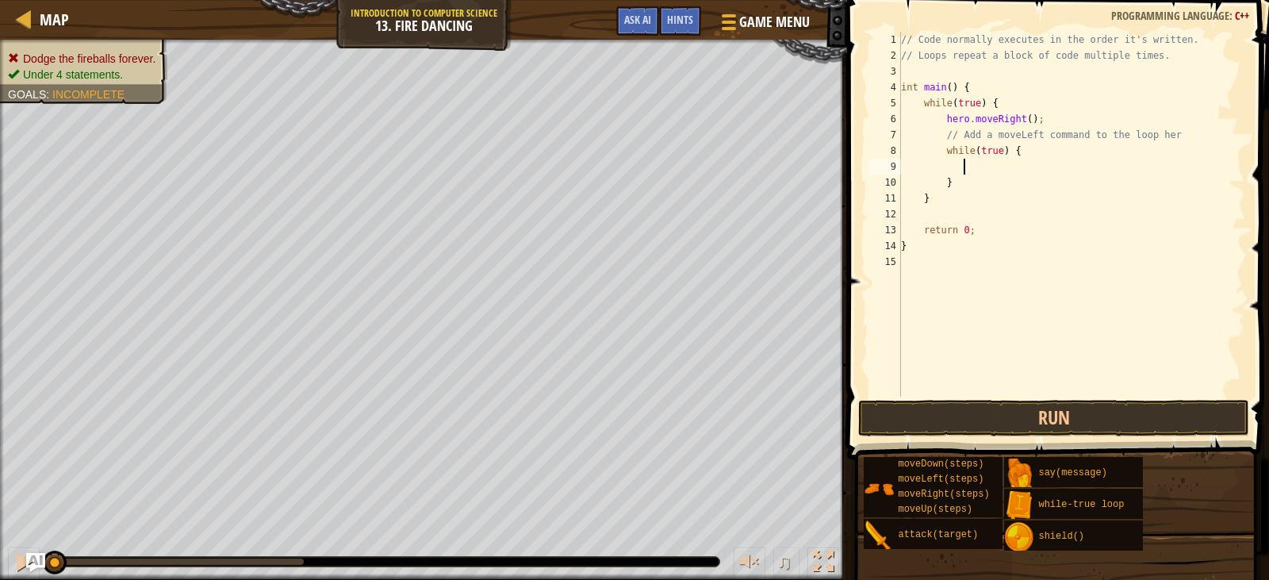
scroll to position [7, 5]
click at [1021, 152] on div "// Code normally executes in the order it's written. // Loops repeat a block of…" at bounding box center [1071, 230] width 347 height 397
type textarea "while(true) {"
click at [965, 167] on div "// Code normally executes in the order it's written. // Loops repeat a block of…" at bounding box center [1071, 230] width 347 height 397
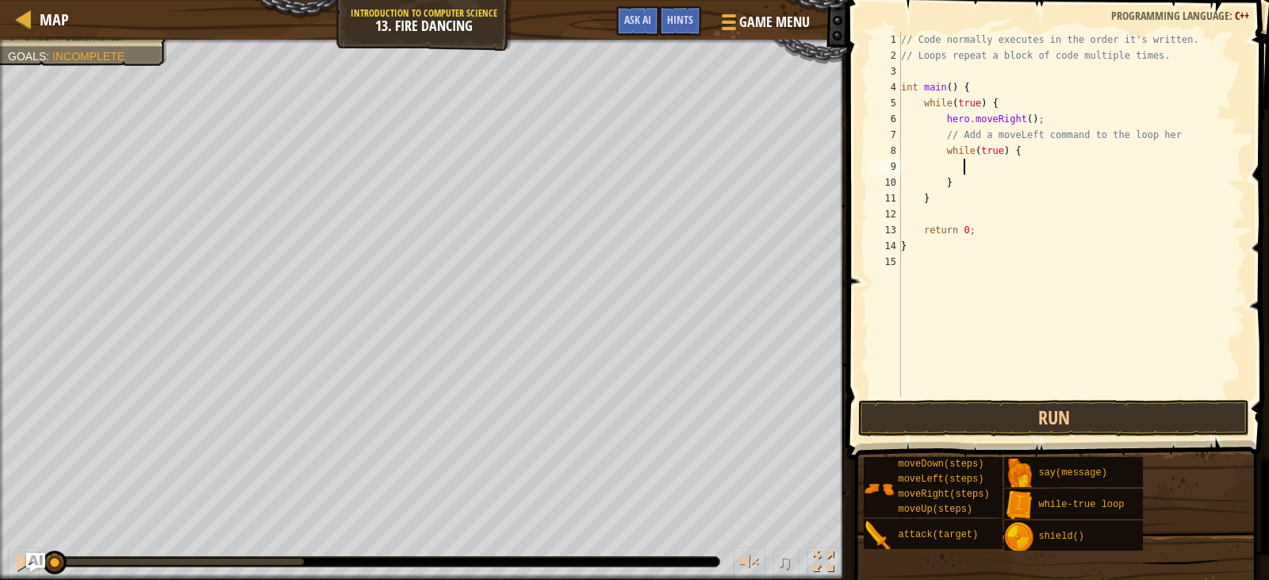
type textarea "h"
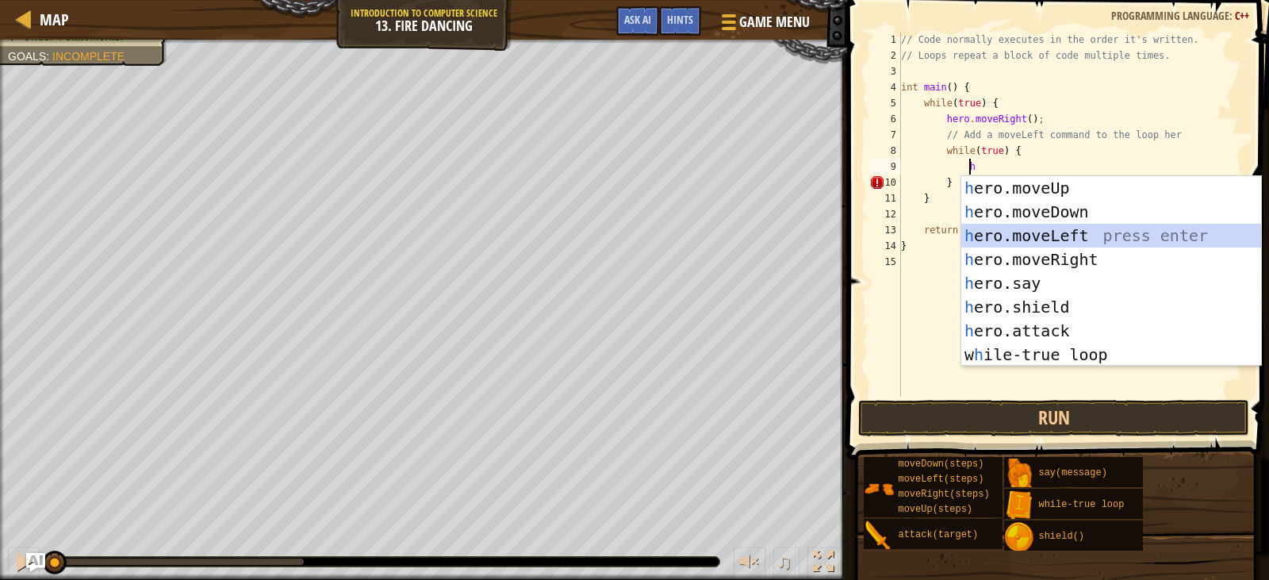
click at [1076, 231] on div "h ero.moveUp press enter h ero.moveDown press enter h ero.moveLeft press enter …" at bounding box center [1111, 295] width 300 height 238
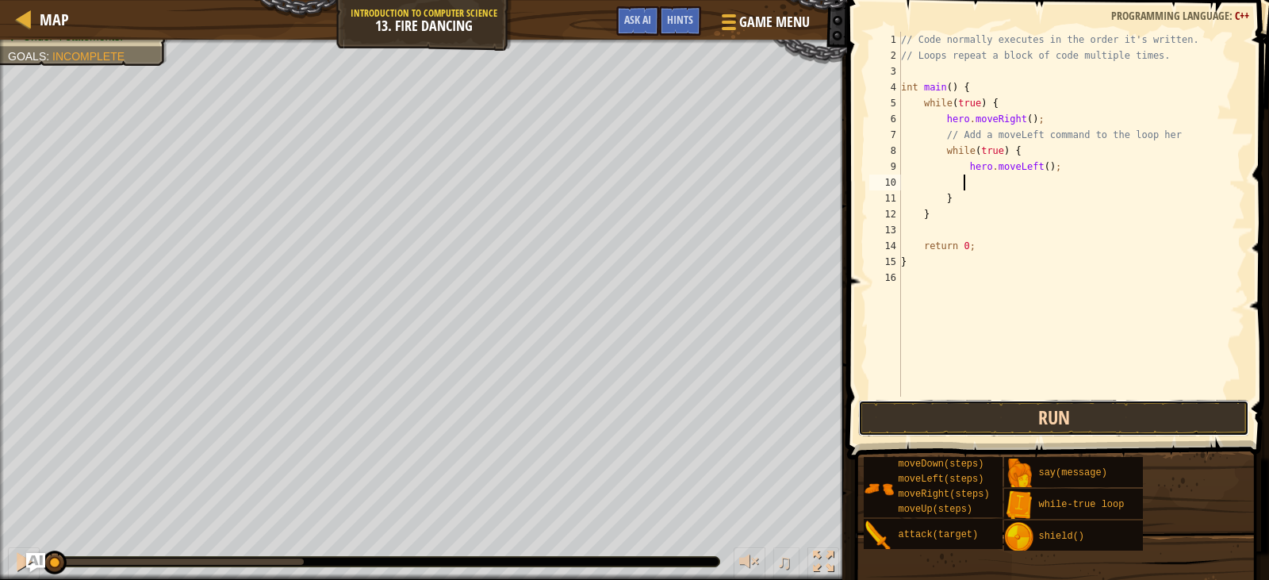
click at [1084, 419] on button "Run" at bounding box center [1053, 418] width 390 height 36
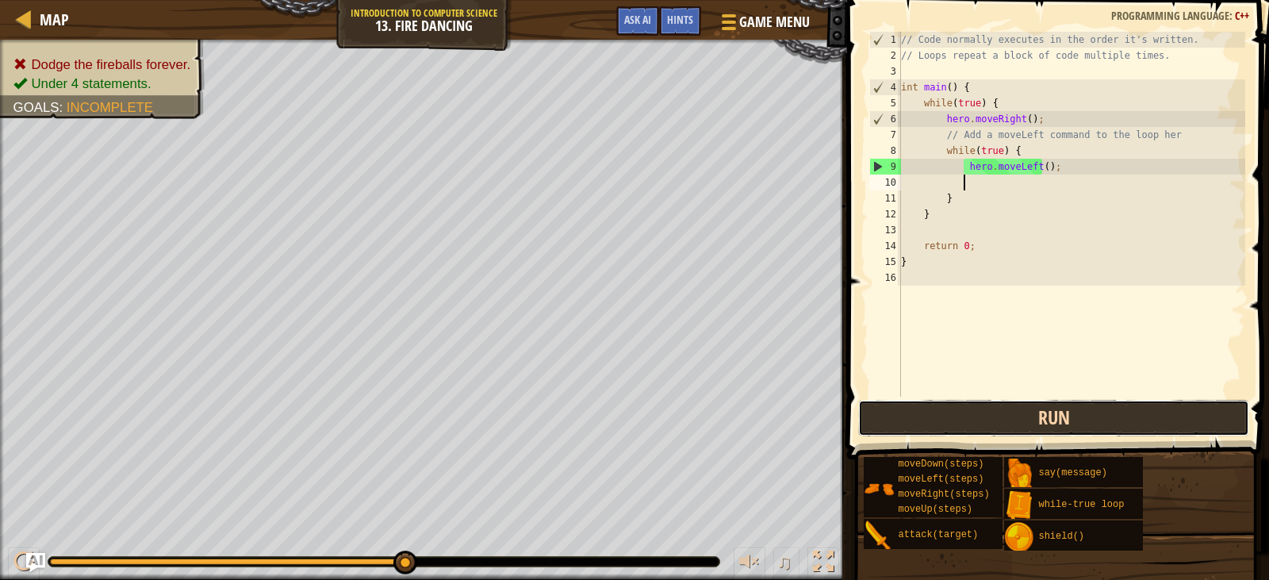
click at [1024, 405] on button "Run" at bounding box center [1053, 418] width 390 height 36
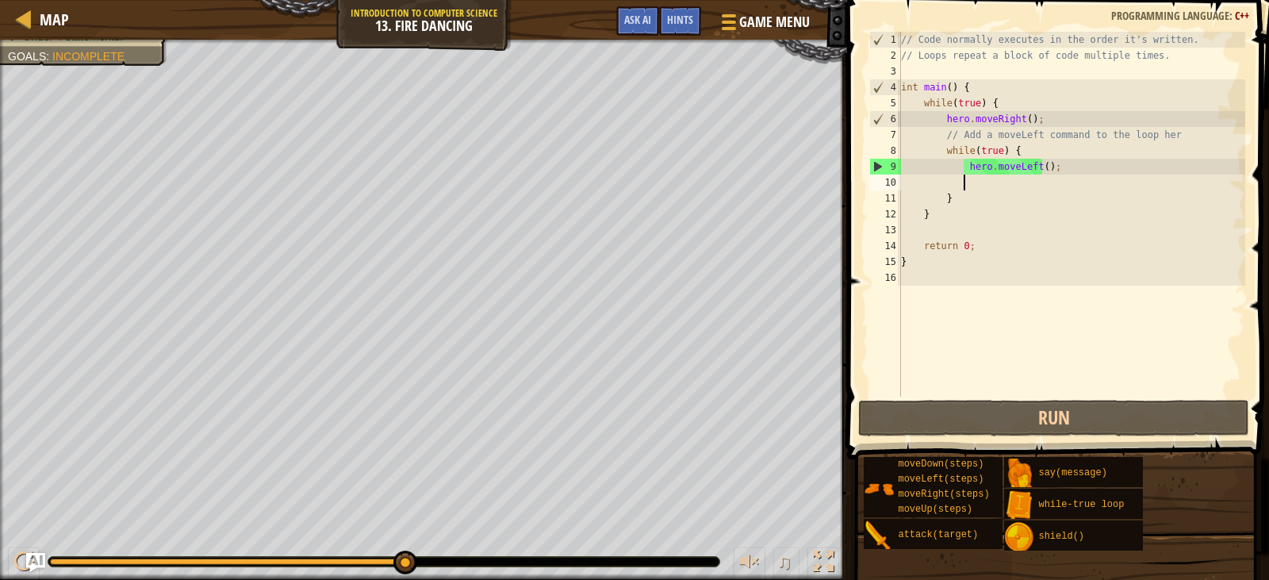
type textarea "h"
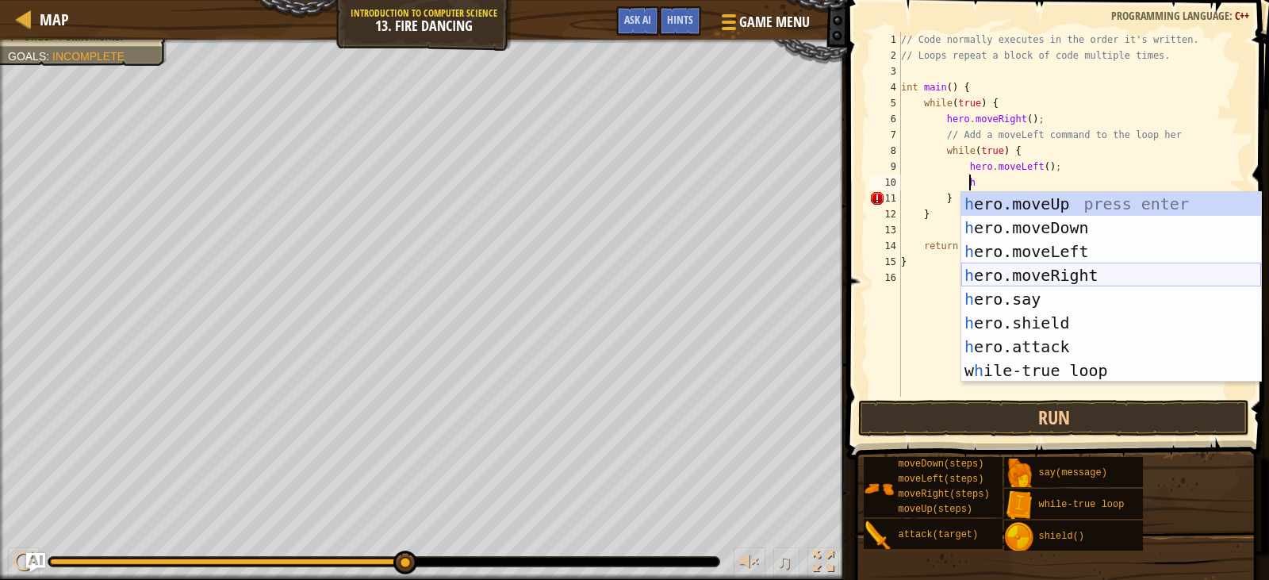
click at [1040, 267] on div "h ero.moveUp press enter h ero.moveDown press enter h ero.moveLeft press enter …" at bounding box center [1111, 311] width 300 height 238
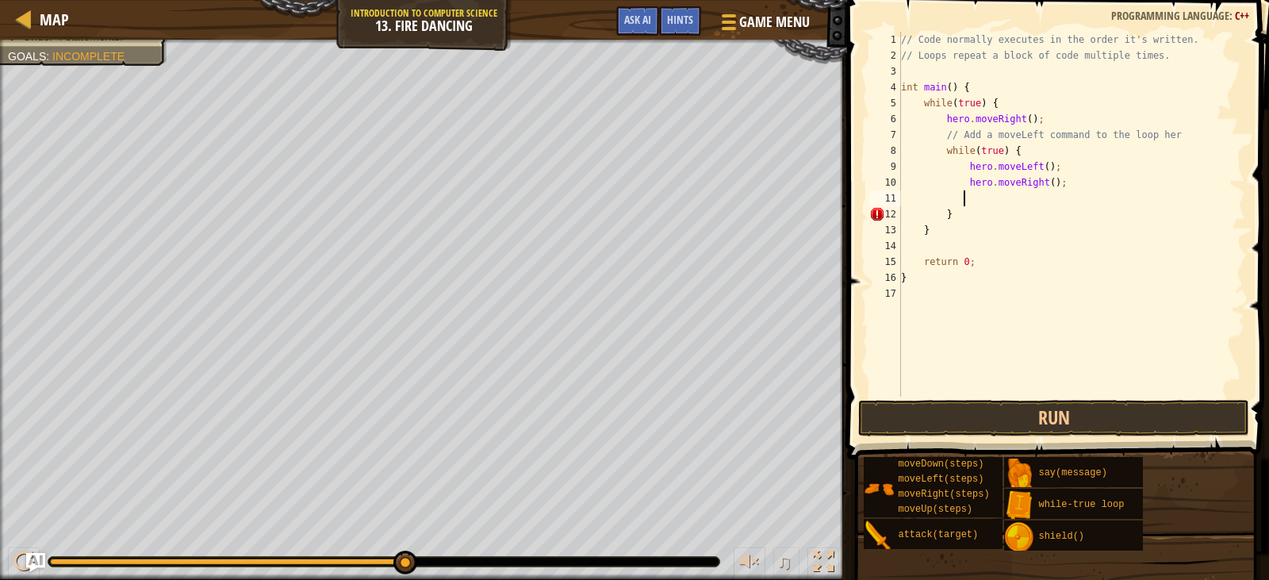
type textarea "h"
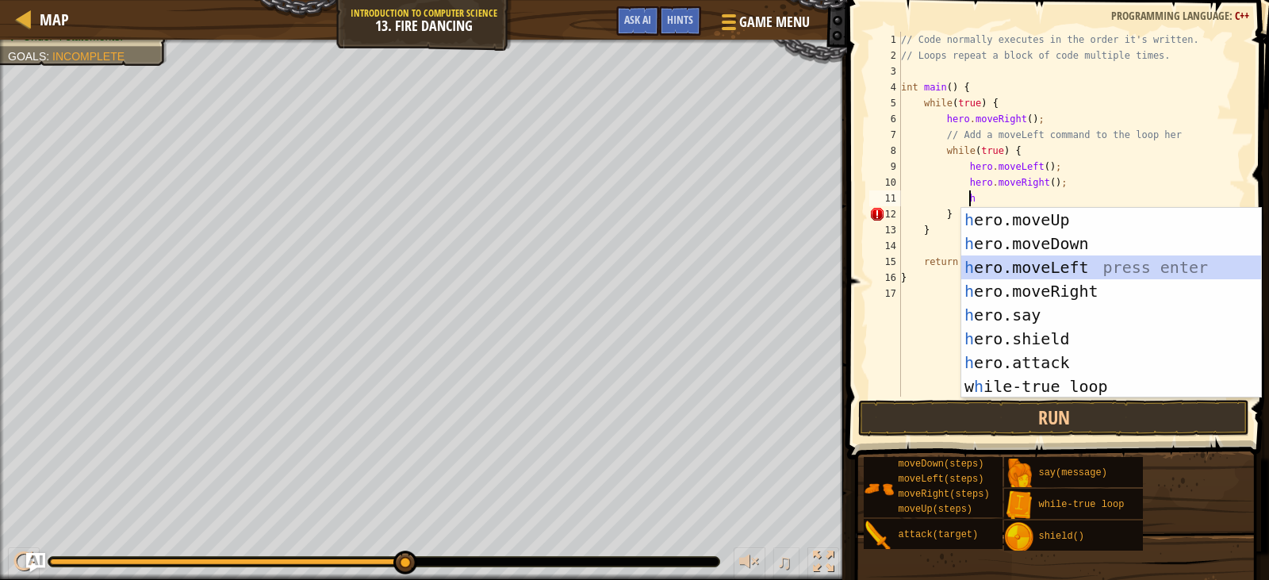
click at [1020, 271] on div "h ero.moveUp press enter h ero.moveDown press enter h ero.moveLeft press enter …" at bounding box center [1111, 327] width 300 height 238
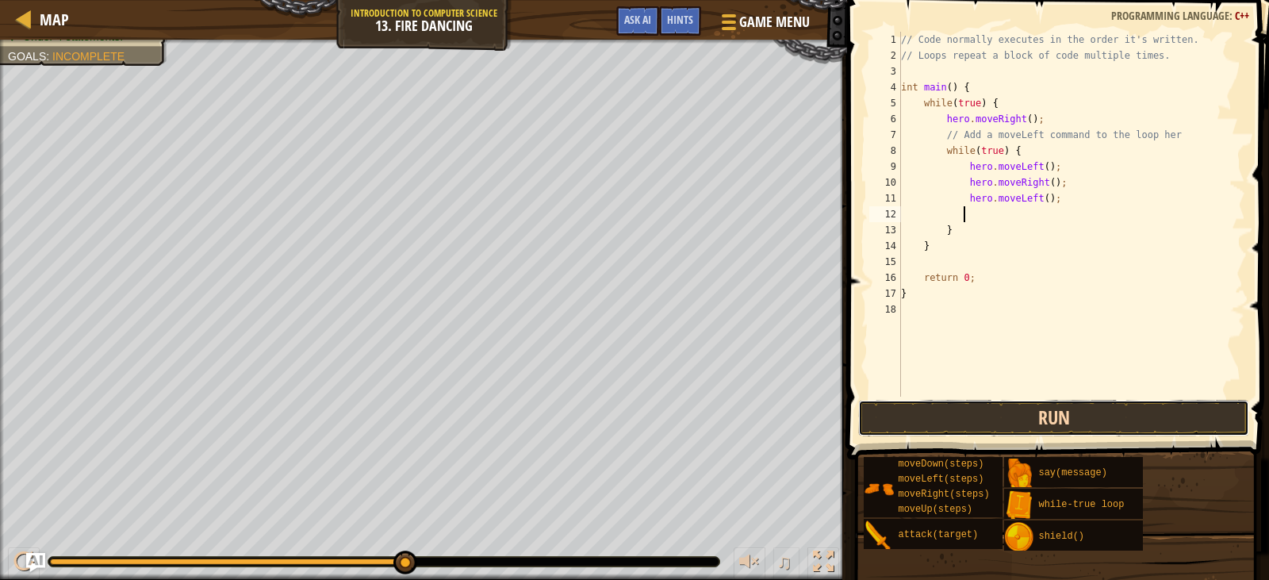
click at [991, 408] on button "Run" at bounding box center [1053, 418] width 390 height 36
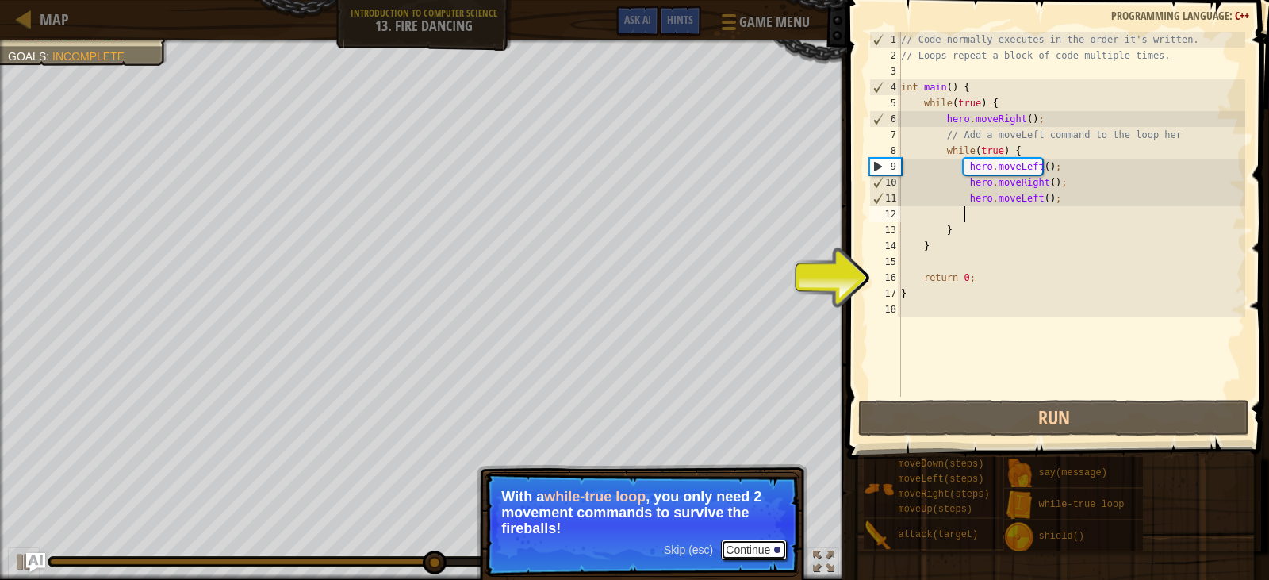
click at [749, 540] on button "Continue" at bounding box center [754, 549] width 66 height 21
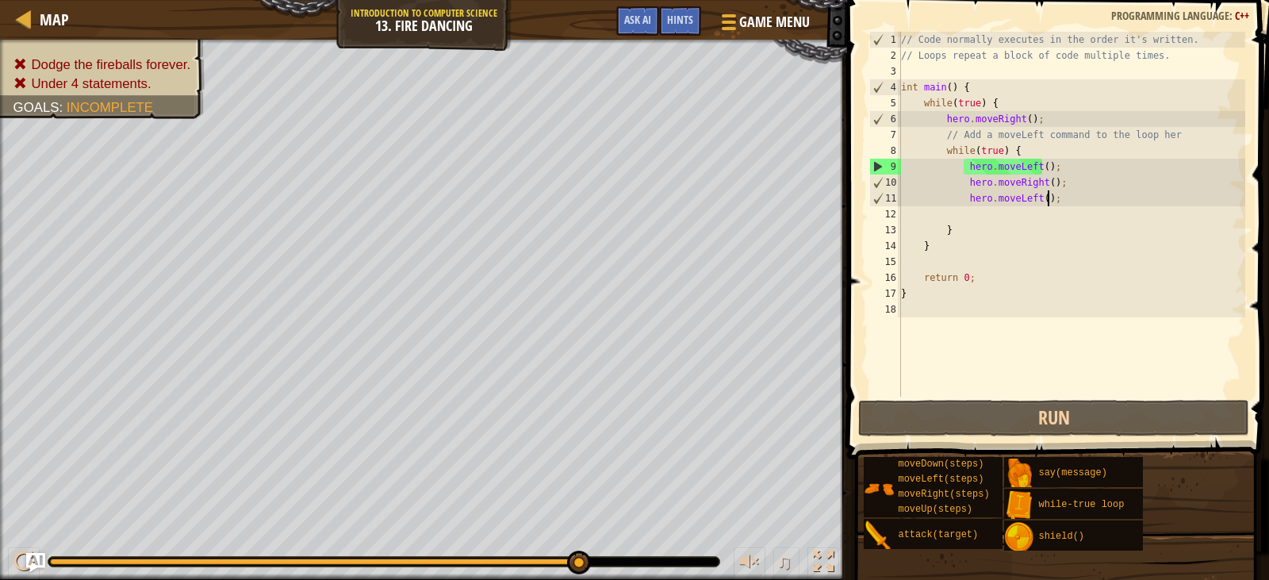
click at [1053, 199] on div "// Code normally executes in the order it's written. // Loops repeat a block of…" at bounding box center [1071, 230] width 347 height 397
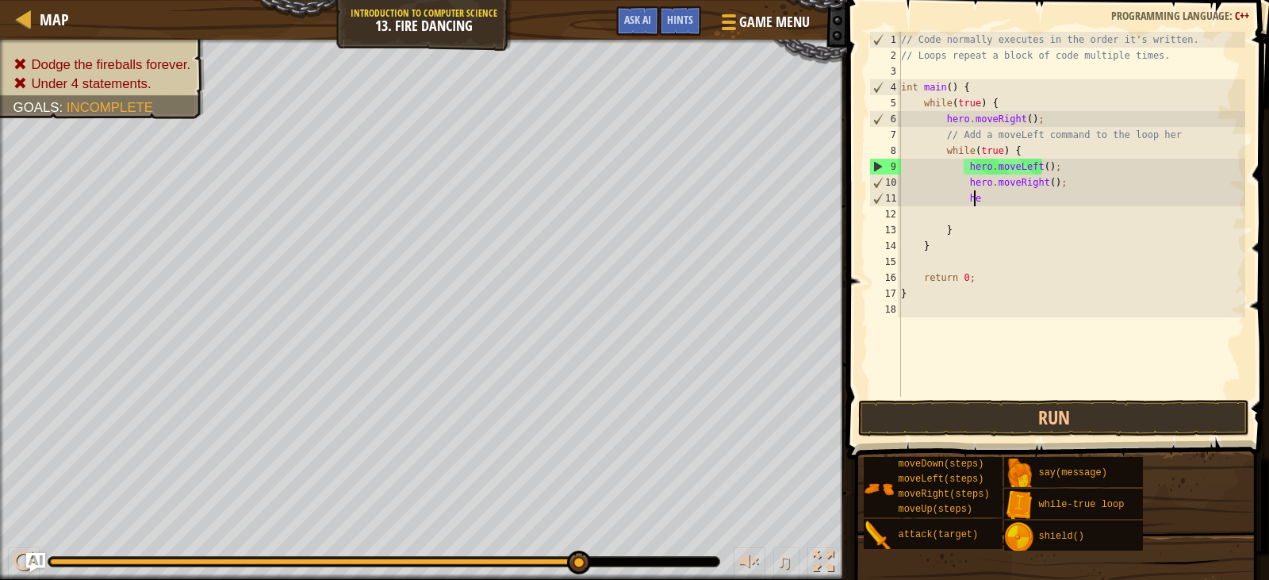
type textarea "h"
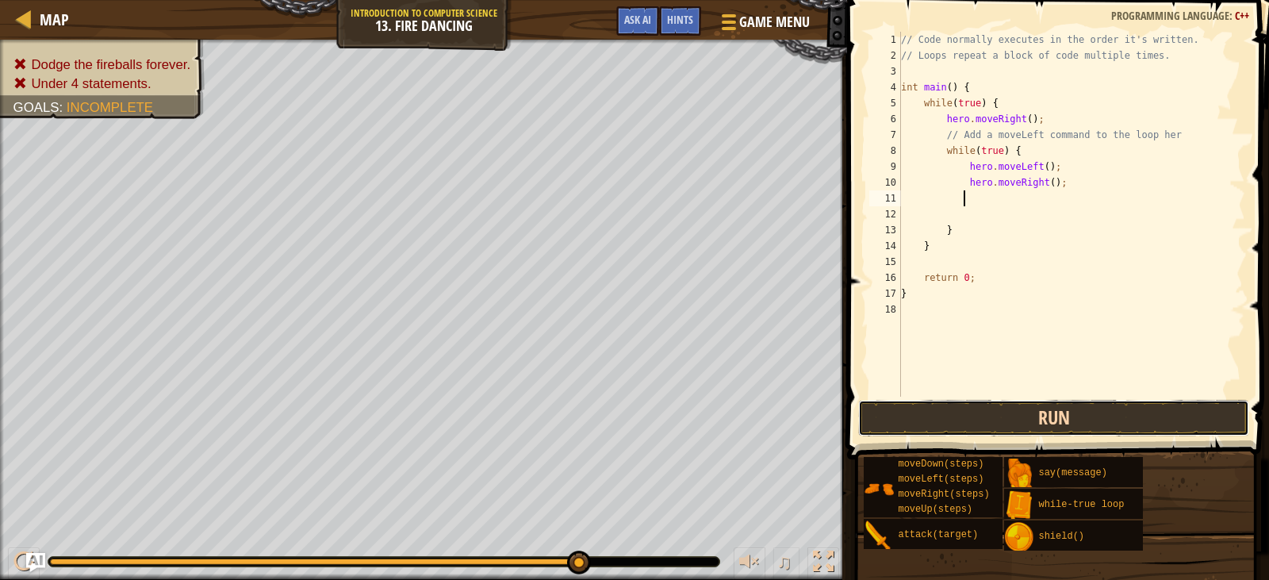
click at [1055, 414] on button "Run" at bounding box center [1053, 418] width 390 height 36
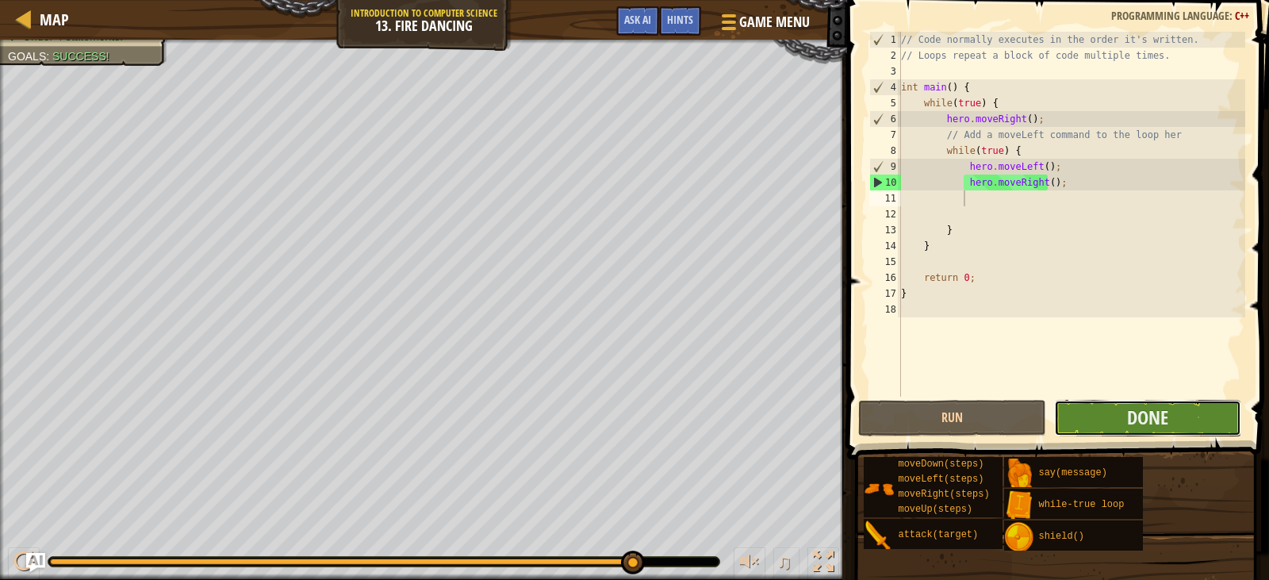
click at [1177, 424] on button "Done" at bounding box center [1147, 418] width 187 height 36
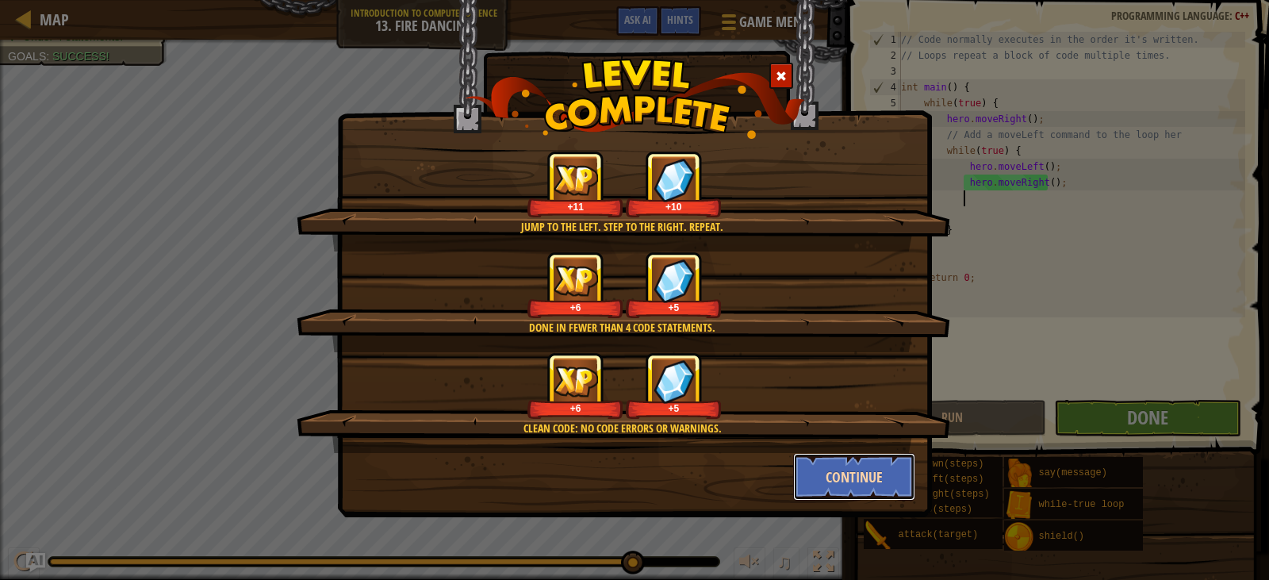
click at [843, 474] on button "Continue" at bounding box center [854, 477] width 123 height 48
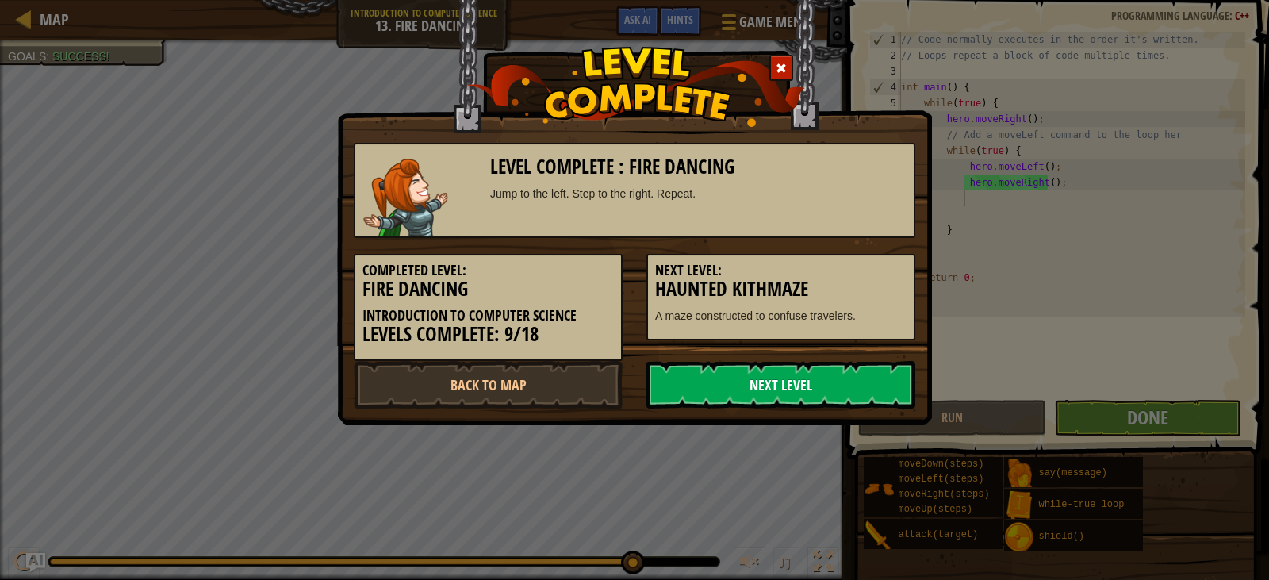
click at [756, 392] on link "Next Level" at bounding box center [781, 385] width 269 height 48
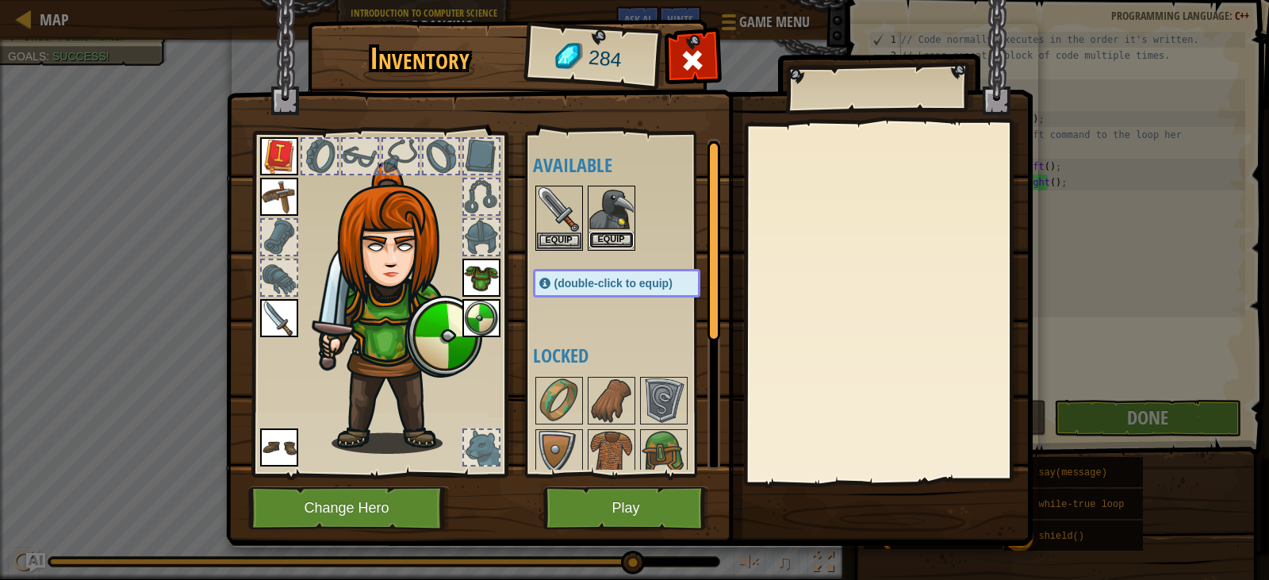
click at [595, 235] on button "Equip" at bounding box center [611, 240] width 44 height 17
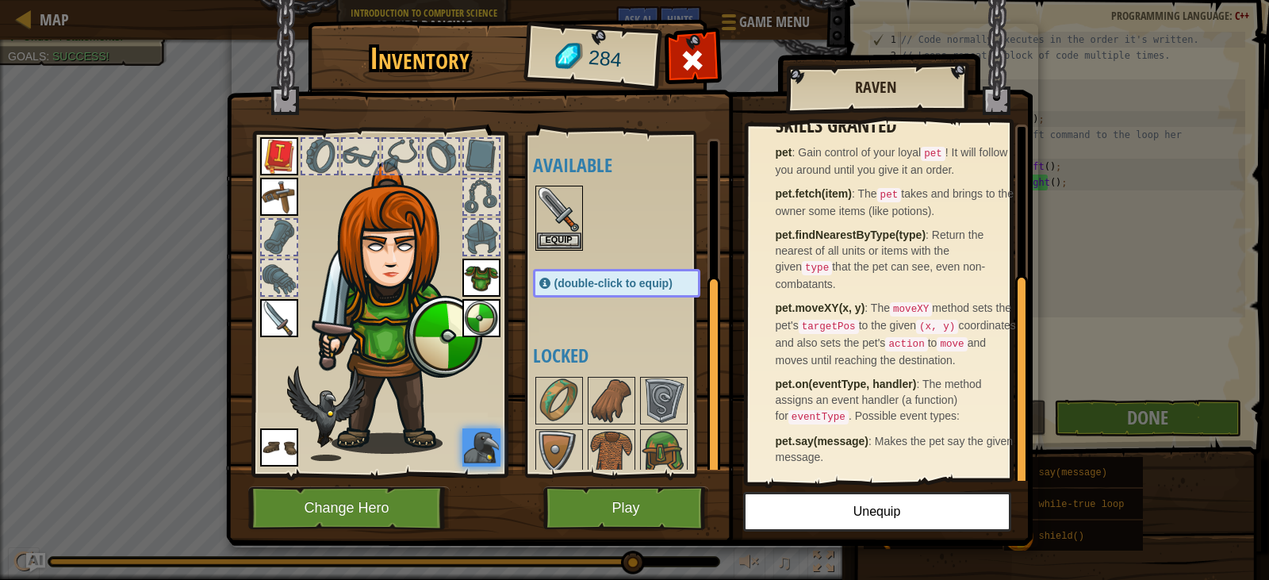
scroll to position [219, 0]
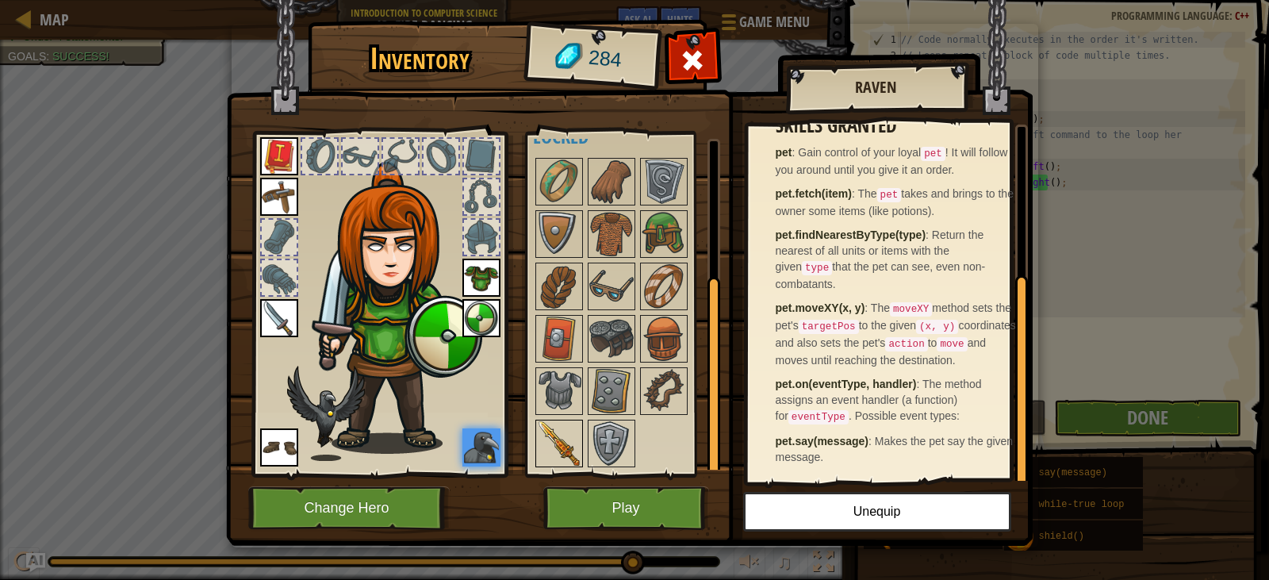
click at [575, 441] on img at bounding box center [559, 443] width 44 height 44
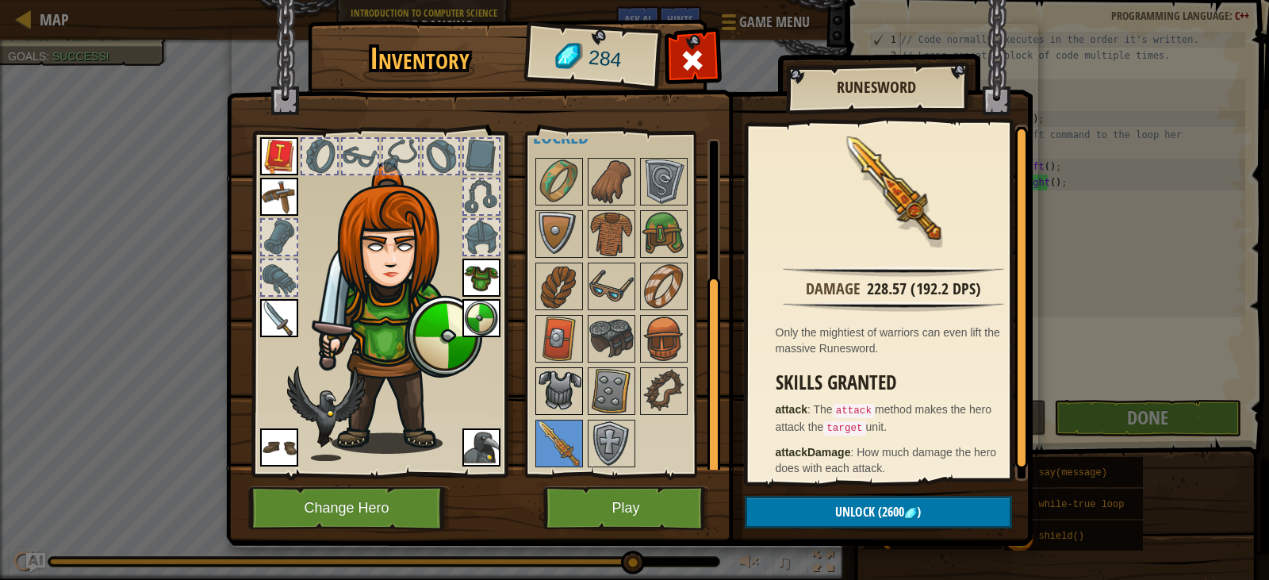
click at [564, 381] on img at bounding box center [559, 391] width 44 height 44
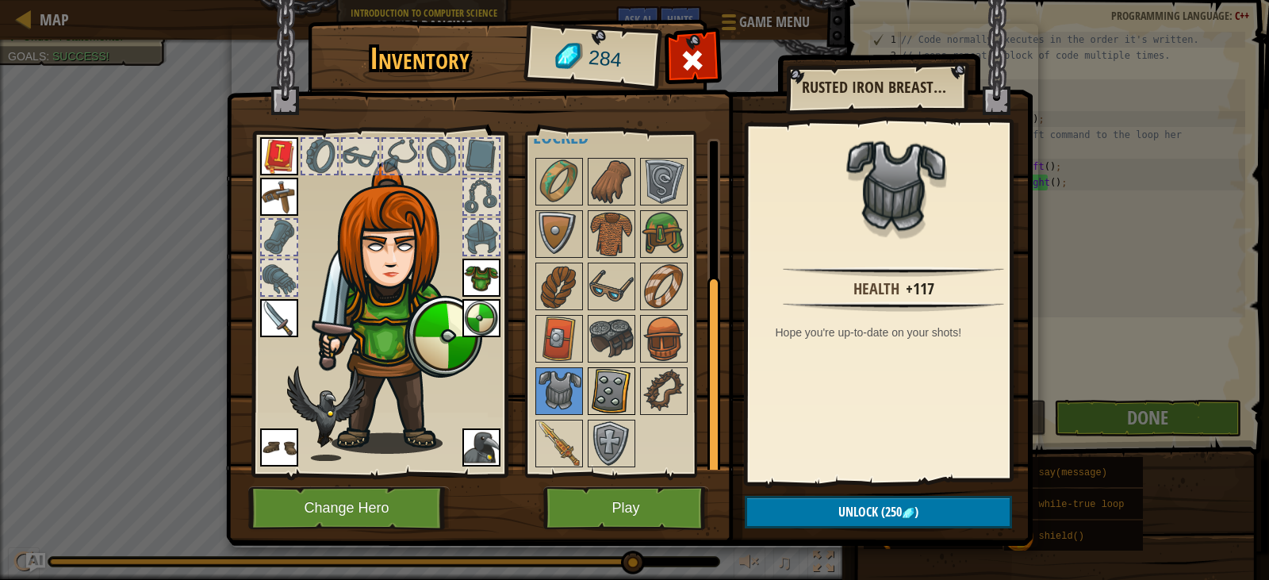
click at [589, 393] on img at bounding box center [611, 391] width 44 height 44
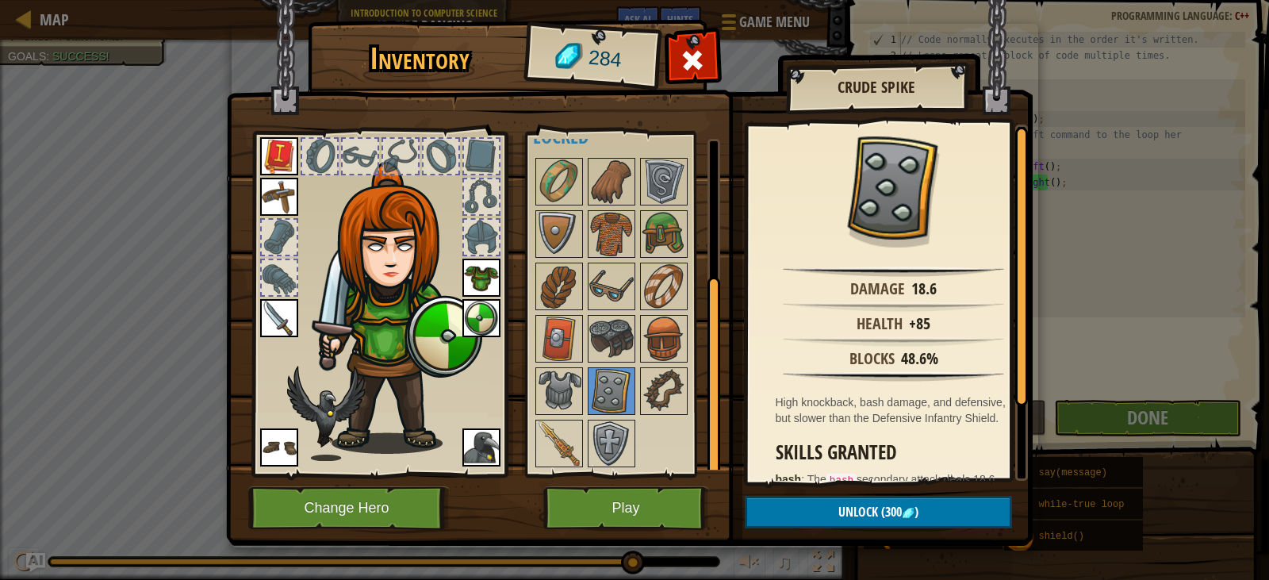
drag, startPoint x: 568, startPoint y: 437, endPoint x: 555, endPoint y: 417, distance: 23.5
click at [558, 423] on img at bounding box center [559, 443] width 44 height 44
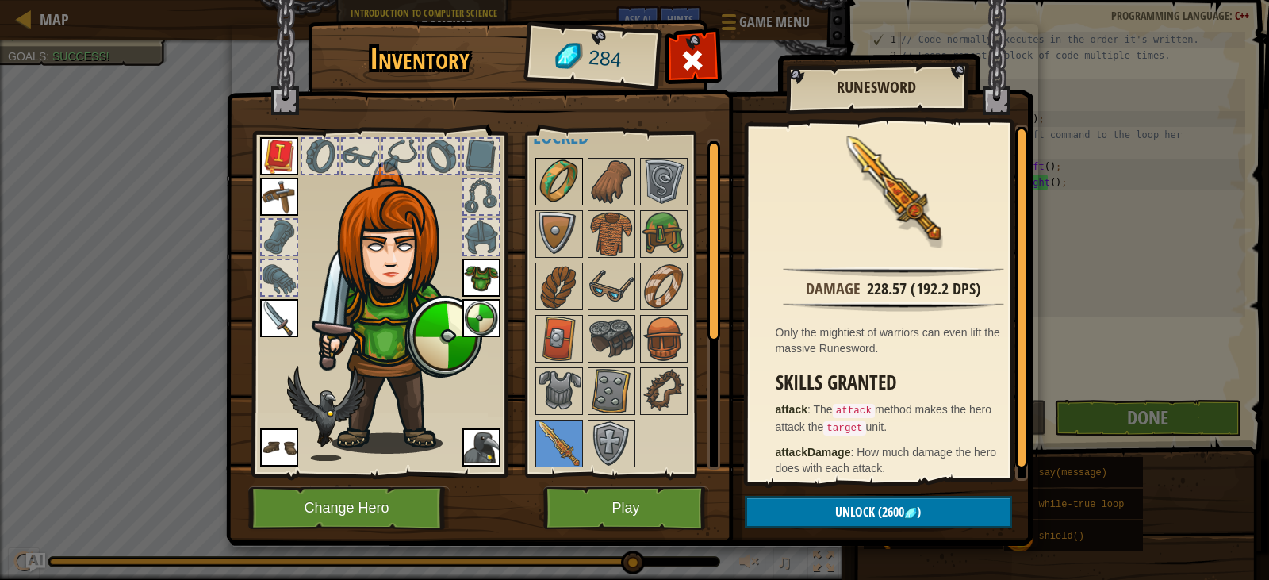
scroll to position [0, 0]
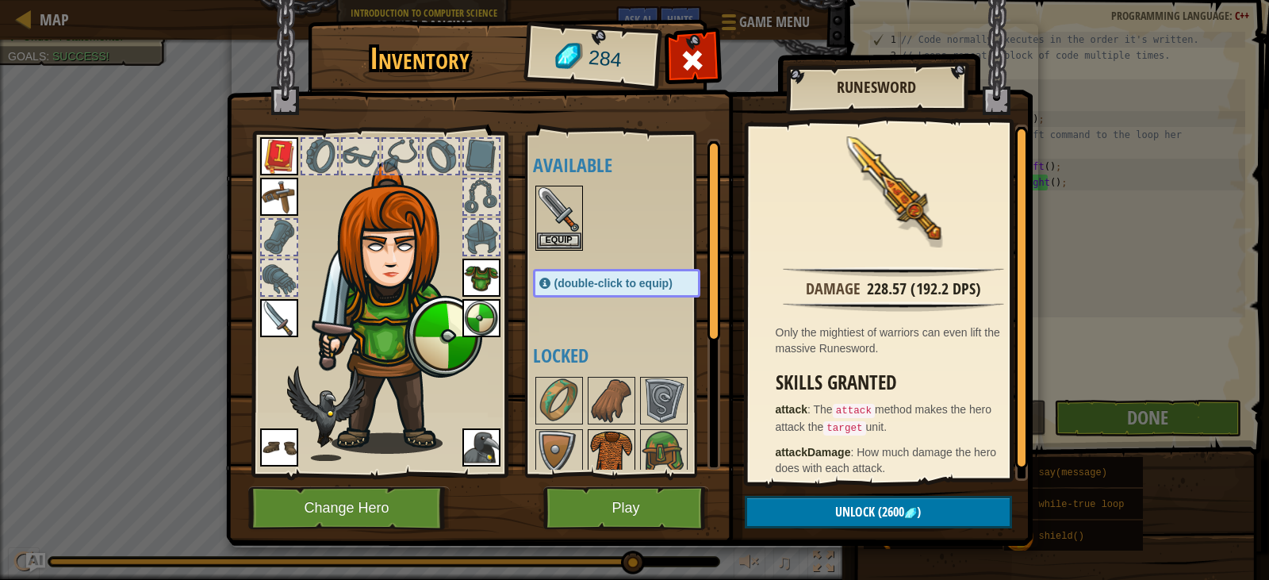
click at [610, 447] on img at bounding box center [611, 453] width 44 height 44
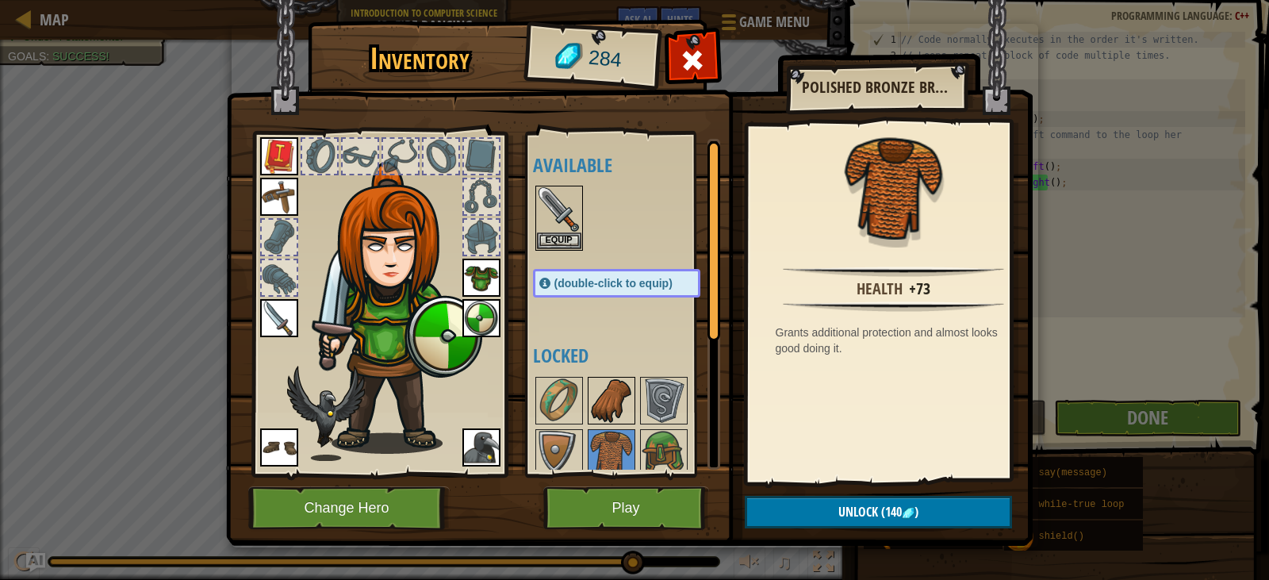
click at [606, 398] on img at bounding box center [611, 400] width 44 height 44
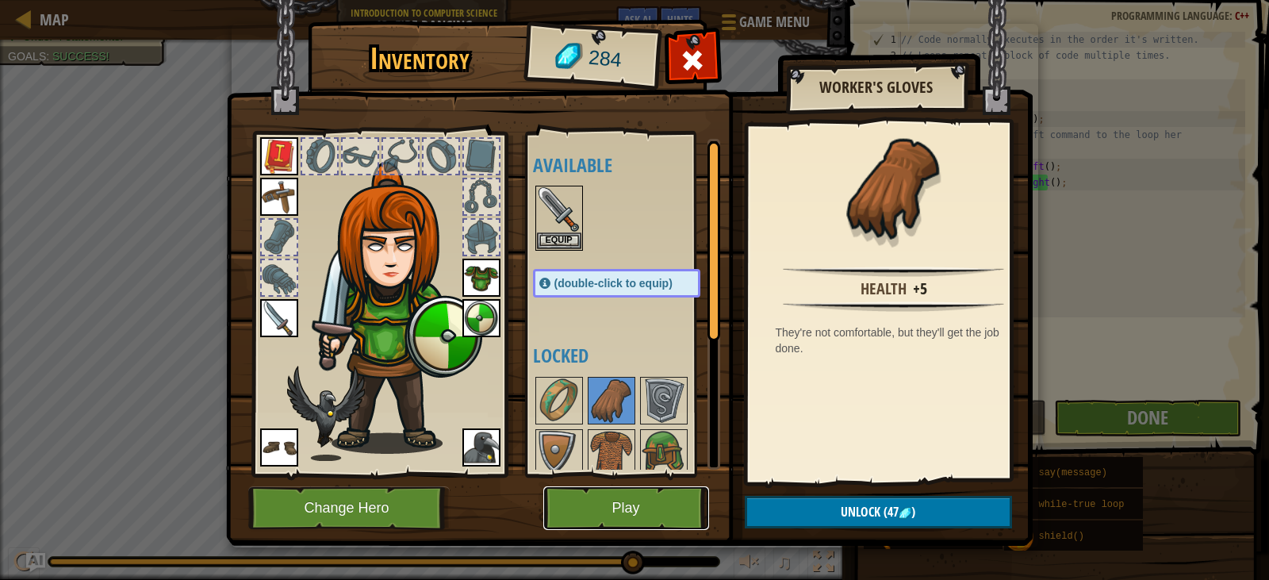
click at [590, 491] on button "Play" at bounding box center [626, 508] width 166 height 44
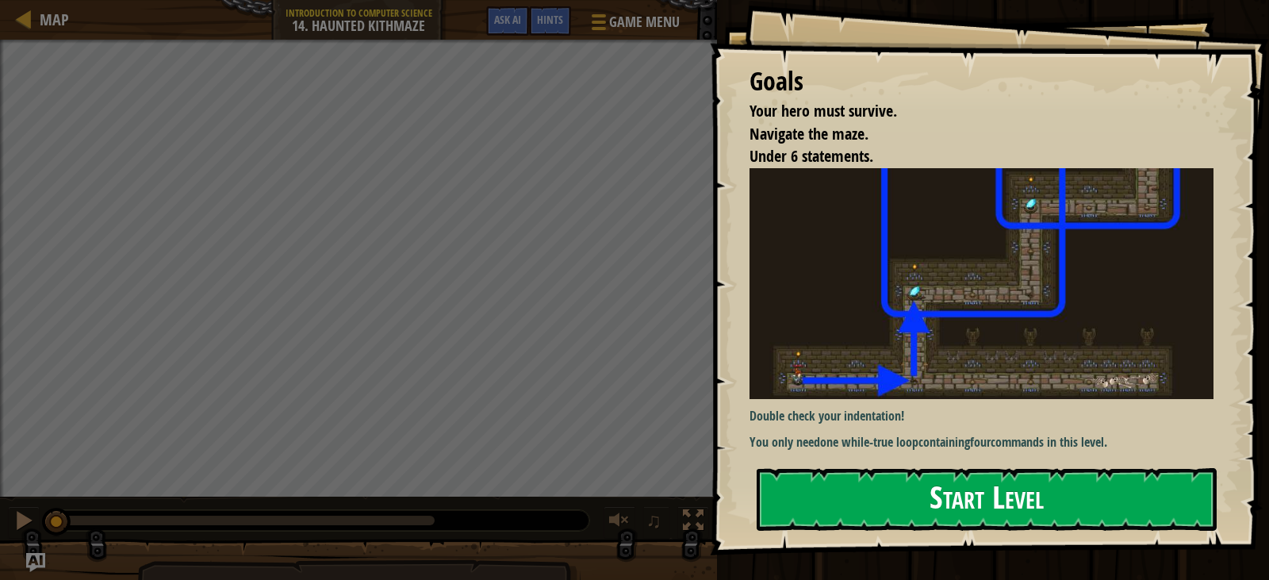
click at [911, 506] on button "Start Level" at bounding box center [987, 499] width 460 height 63
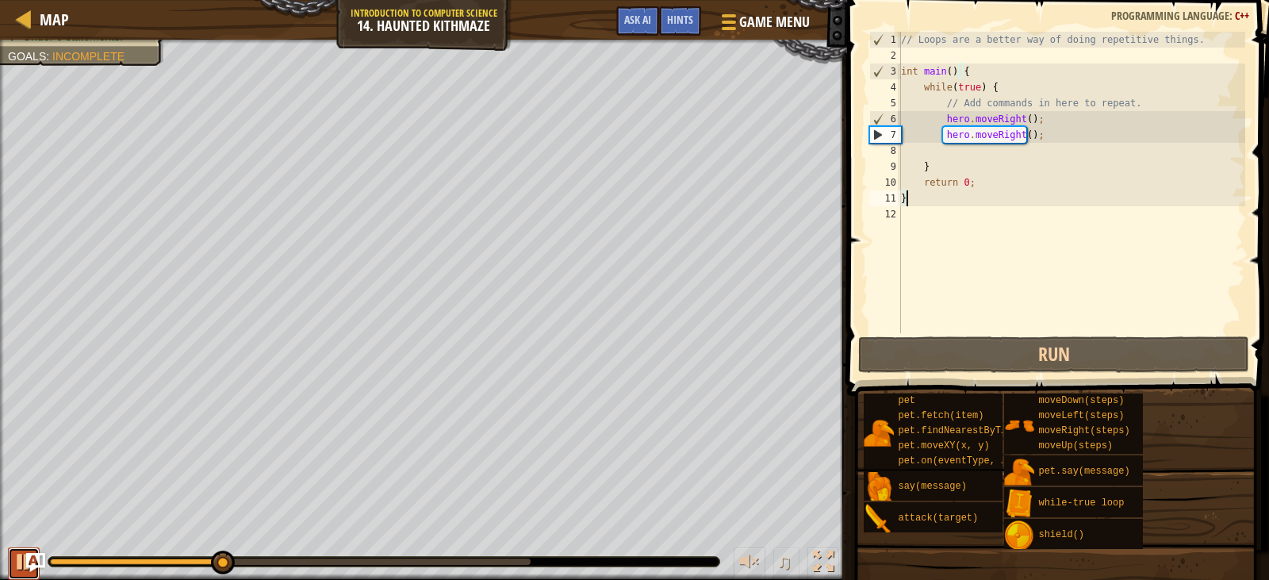
click at [20, 566] on div at bounding box center [23, 561] width 21 height 21
click at [1025, 136] on div "// Loops are a better way of doing repetitive things. int main ( ) { while ( tr…" at bounding box center [1071, 198] width 347 height 333
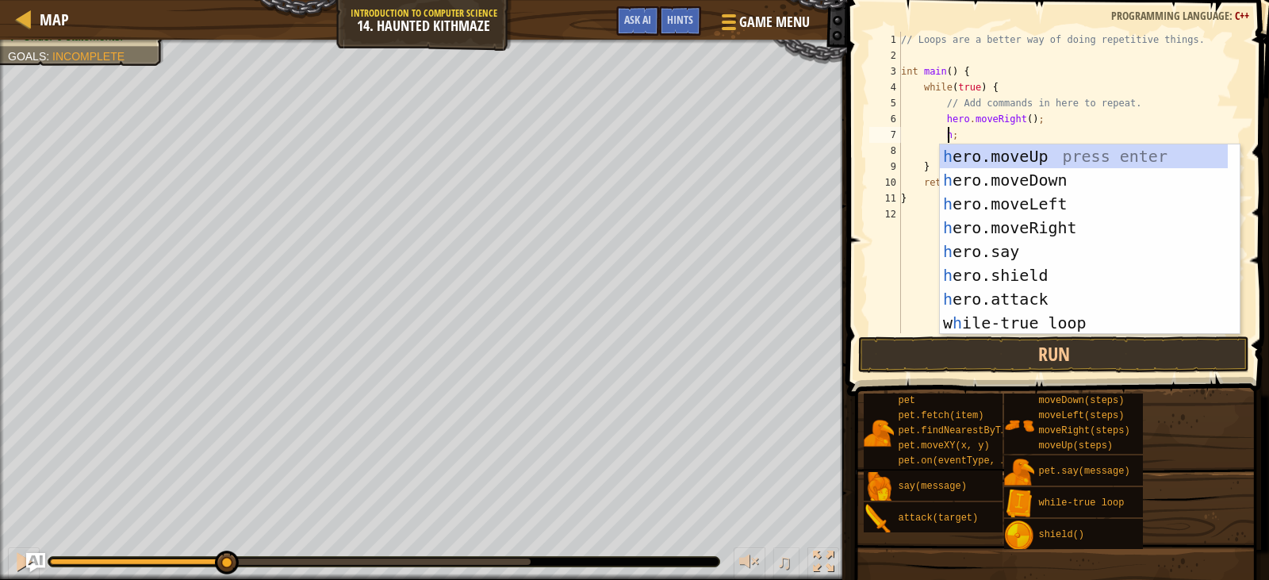
scroll to position [7, 4]
click at [1010, 152] on div "h ero.moveUp press enter h ero.moveDown press enter h ero.moveLeft press enter …" at bounding box center [1084, 263] width 288 height 238
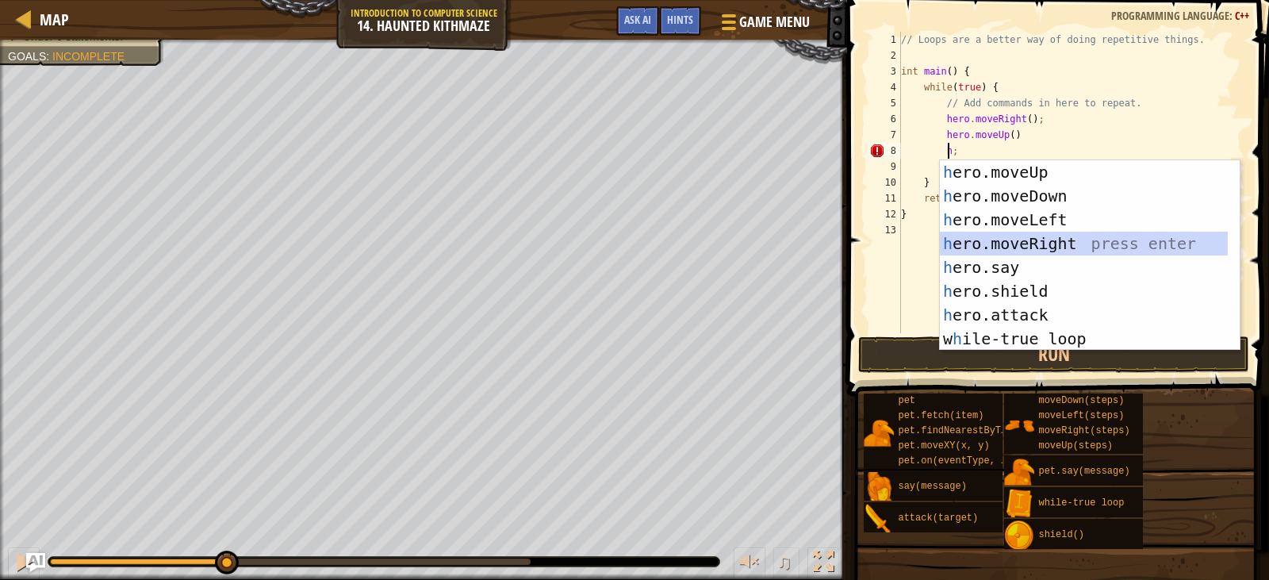
click at [1040, 238] on div "h ero.moveUp press enter h ero.moveDown press enter h ero.moveLeft press enter …" at bounding box center [1084, 279] width 288 height 238
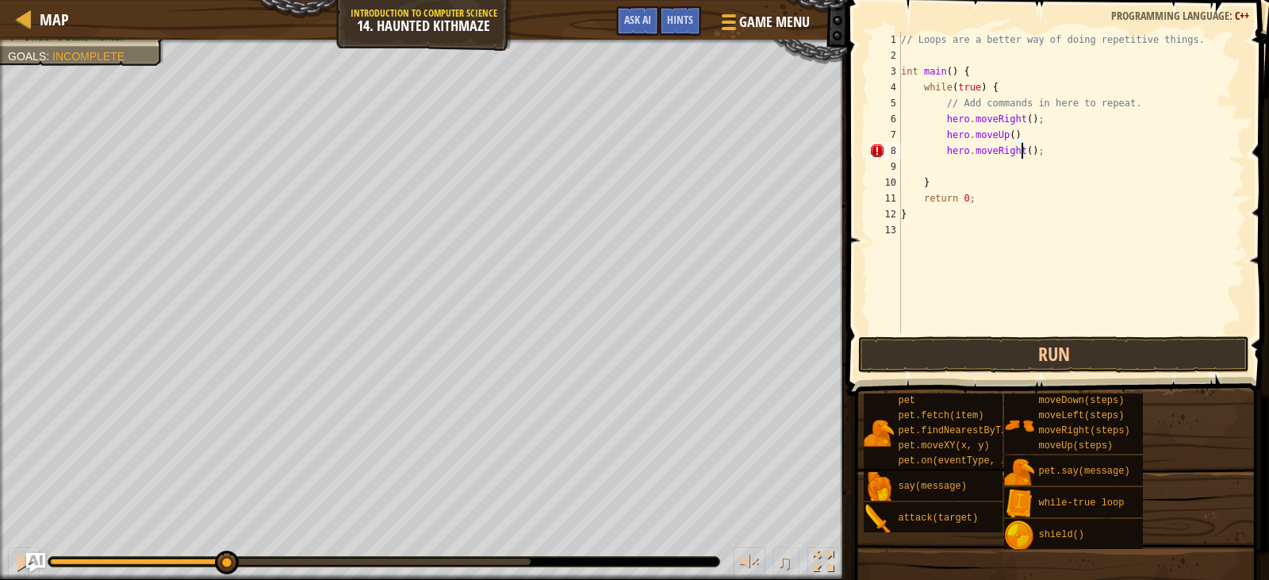
click at [1022, 153] on div "// Loops are a better way of doing repetitive things. int main ( ) { while ( tr…" at bounding box center [1071, 198] width 347 height 333
type textarea "hero.moveRight(2);"
click at [962, 159] on div "// Loops are a better way of doing repetitive things. int main ( ) { while ( tr…" at bounding box center [1071, 198] width 347 height 333
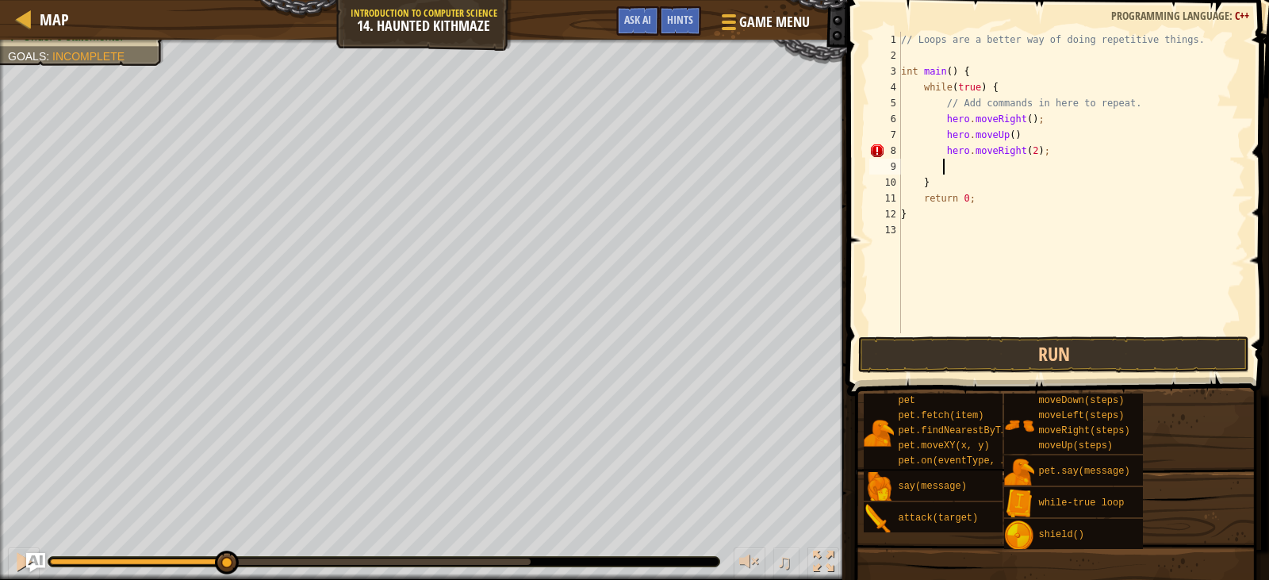
type textarea "h"
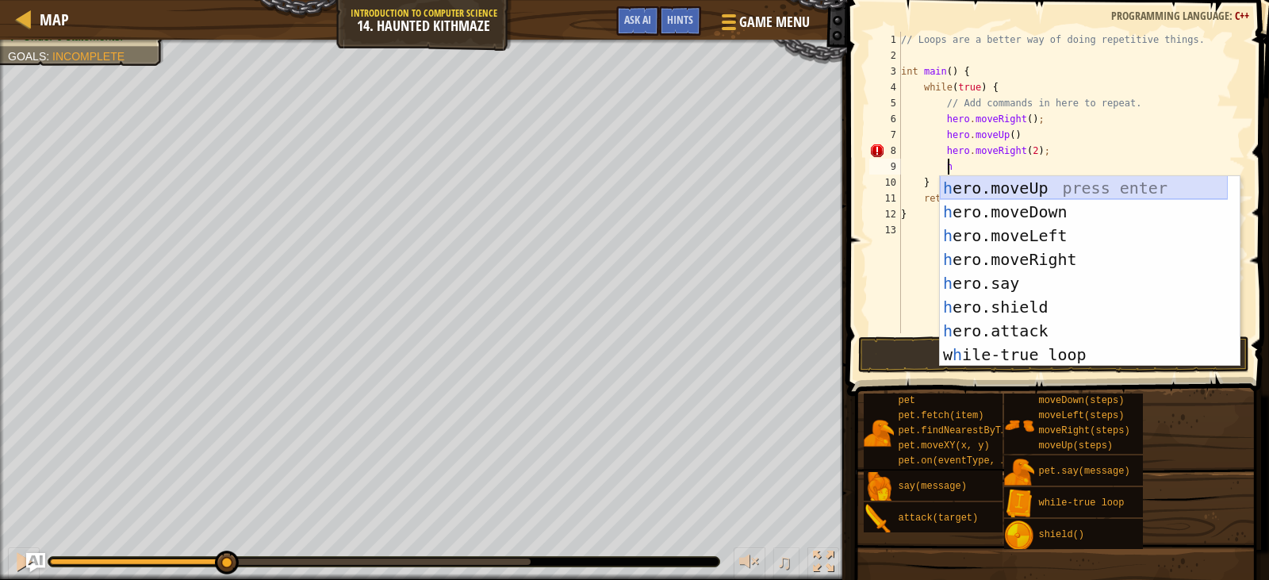
click at [1032, 190] on div "h ero.moveUp press enter h ero.moveDown press enter h ero.moveLeft press enter …" at bounding box center [1084, 295] width 288 height 238
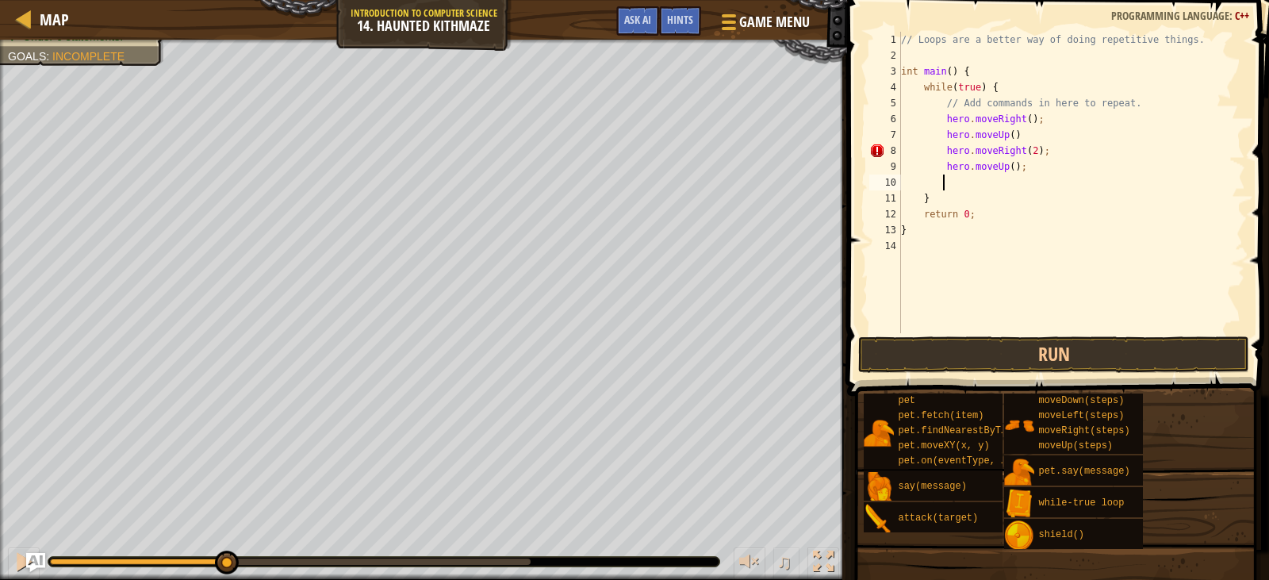
scroll to position [7, 2]
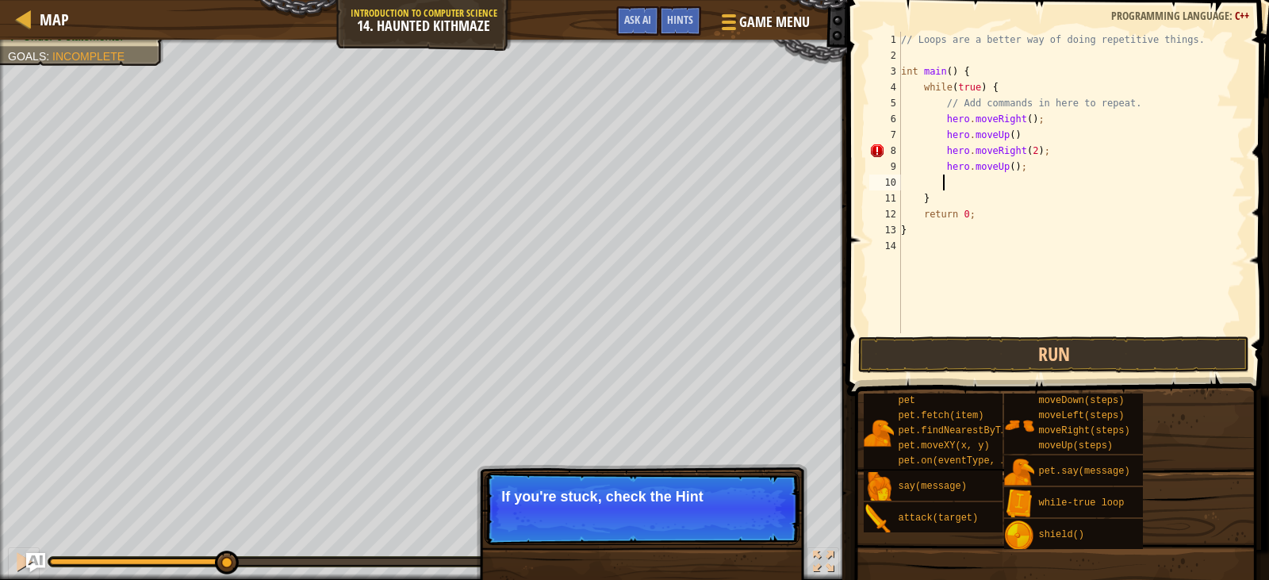
click at [1002, 133] on div "// Loops are a better way of doing repetitive things. int main ( ) { while ( tr…" at bounding box center [1071, 198] width 347 height 333
click at [1004, 134] on div "// Loops are a better way of doing repetitive things. int main ( ) { while ( tr…" at bounding box center [1071, 198] width 347 height 333
click at [1006, 167] on div "// Loops are a better way of doing repetitive things. int main ( ) { while ( tr…" at bounding box center [1071, 198] width 347 height 333
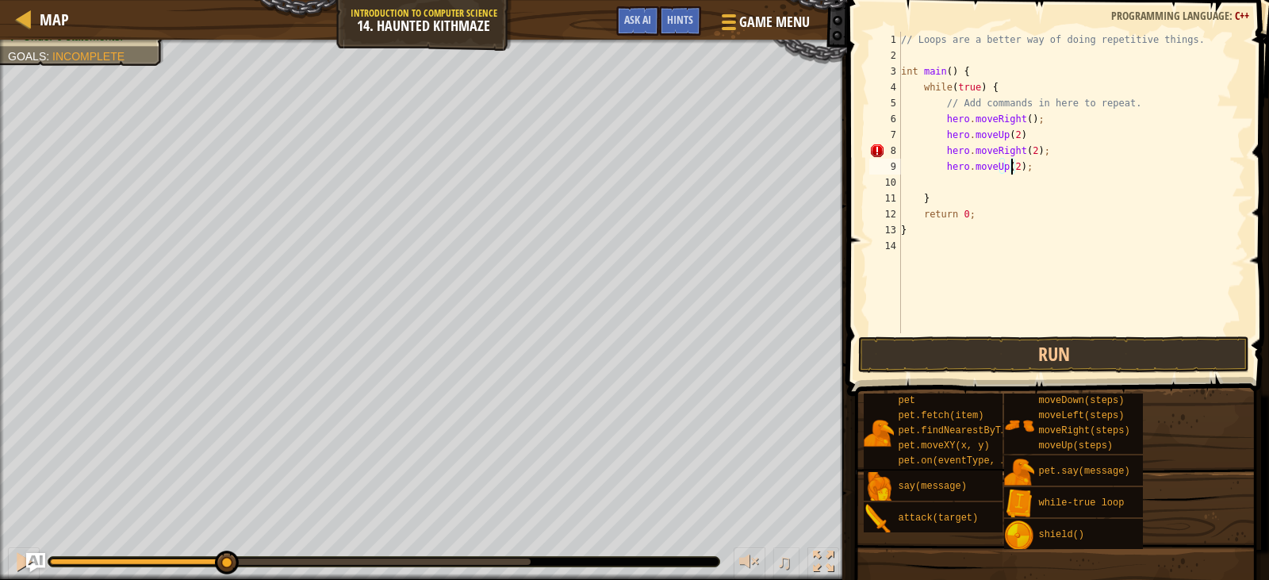
click at [1023, 123] on div "// Loops are a better way of doing repetitive things. int main ( ) { while ( tr…" at bounding box center [1071, 198] width 347 height 333
click at [952, 358] on button "Run" at bounding box center [1053, 354] width 390 height 36
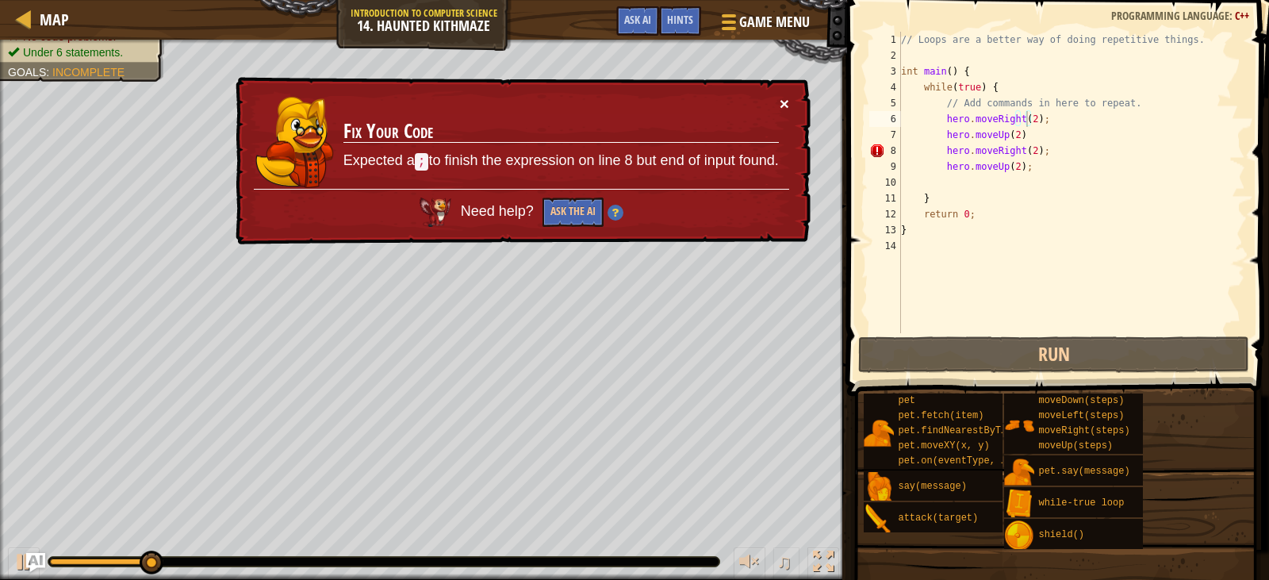
click at [783, 100] on button "×" at bounding box center [785, 103] width 10 height 17
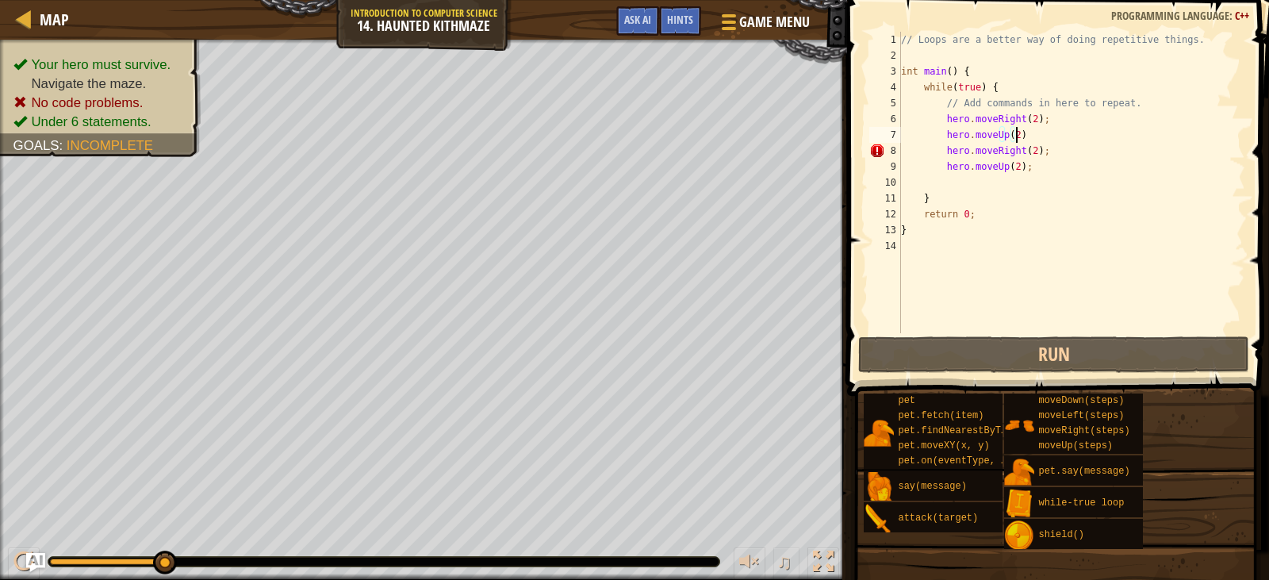
click at [1034, 139] on div "// Loops are a better way of doing repetitive things. int main ( ) { while ( tr…" at bounding box center [1071, 198] width 347 height 333
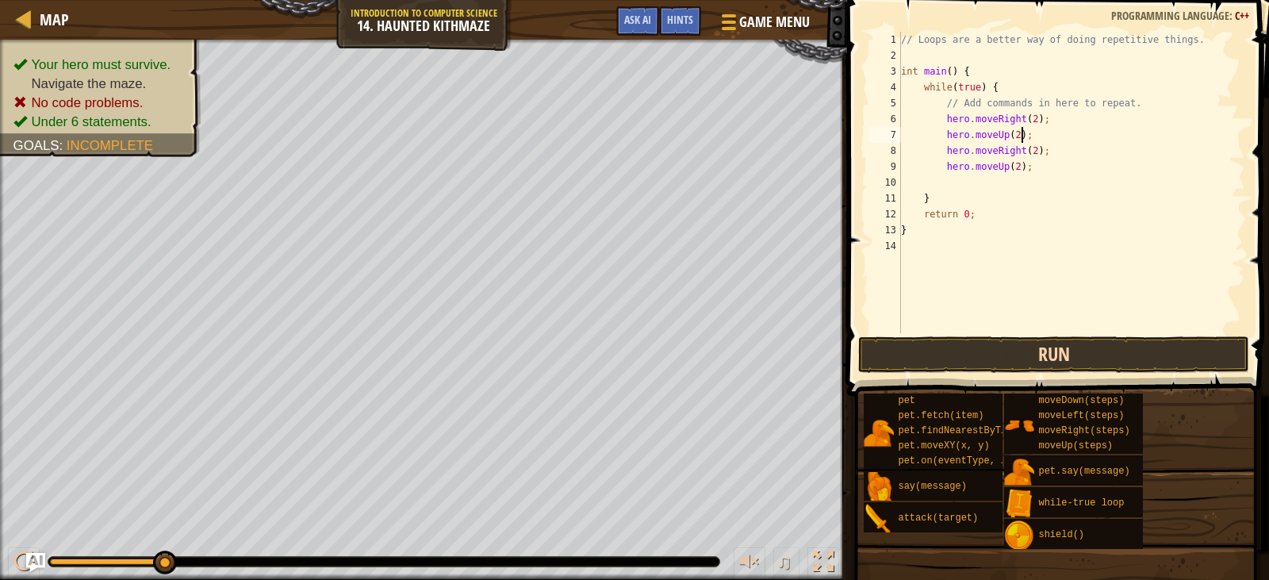
type textarea "hero.moveUp(2);"
click at [973, 351] on button "Run" at bounding box center [1053, 354] width 390 height 36
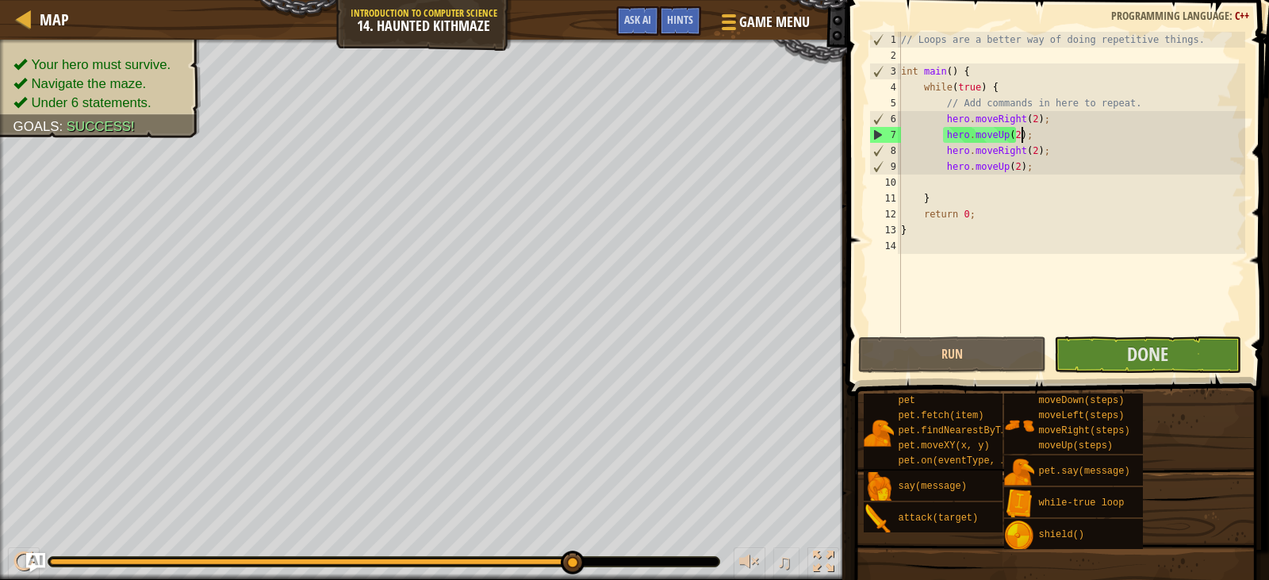
drag, startPoint x: 183, startPoint y: 558, endPoint x: 607, endPoint y: 554, distance: 423.6
click at [607, 554] on div "♫" at bounding box center [423, 558] width 847 height 48
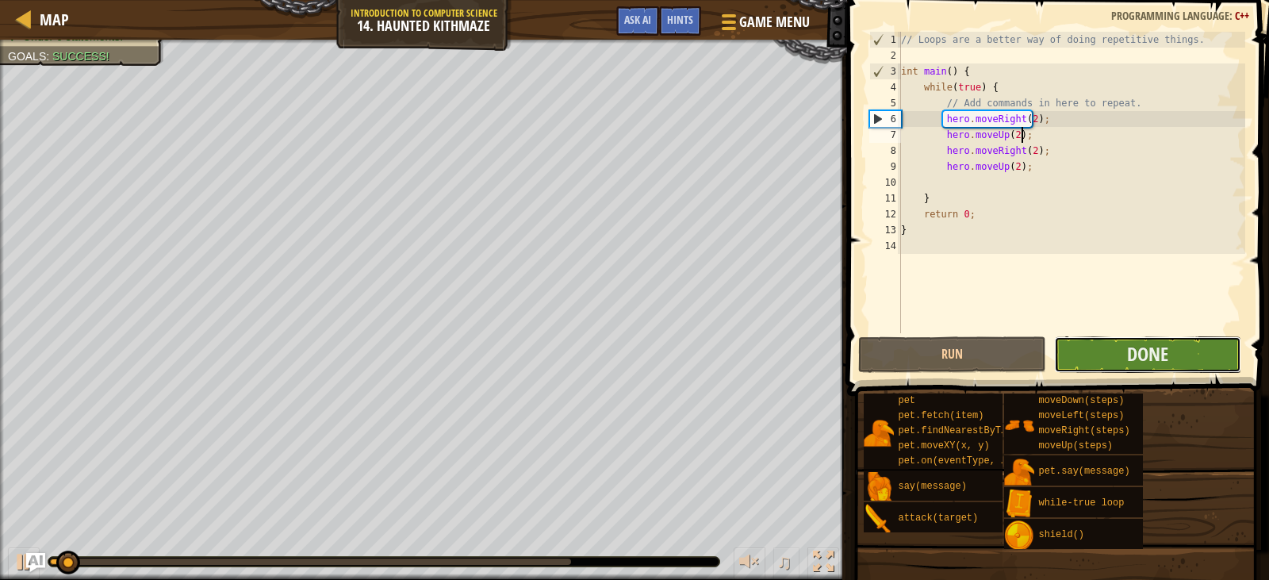
click at [1111, 363] on button "Done" at bounding box center [1147, 354] width 187 height 36
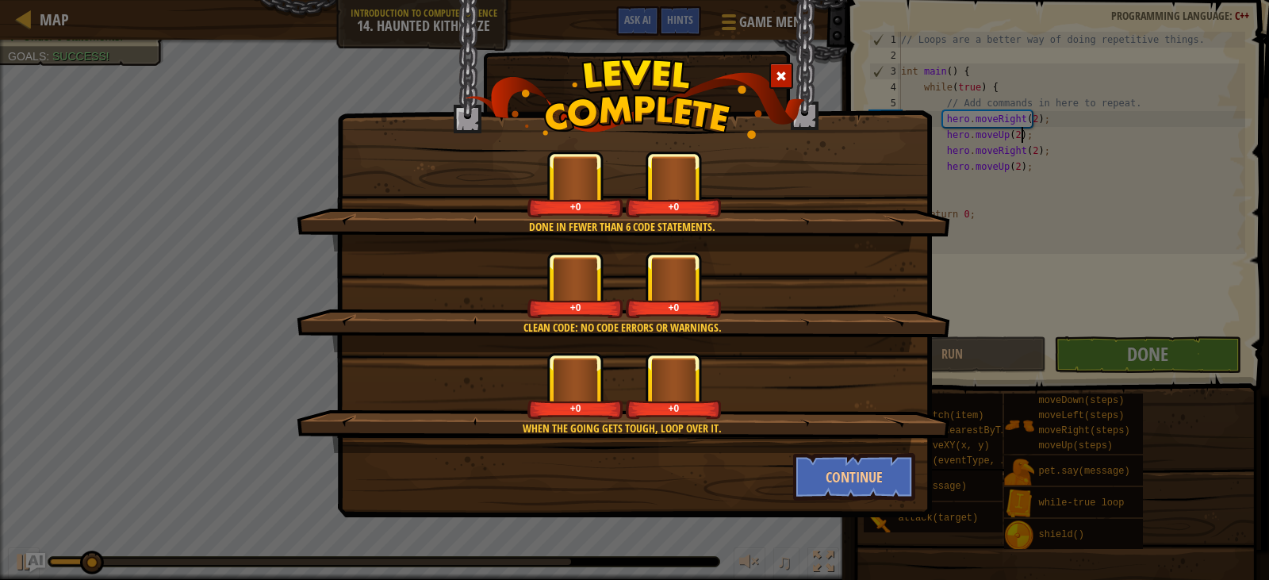
click at [787, 163] on div "+0 +0" at bounding box center [625, 184] width 616 height 67
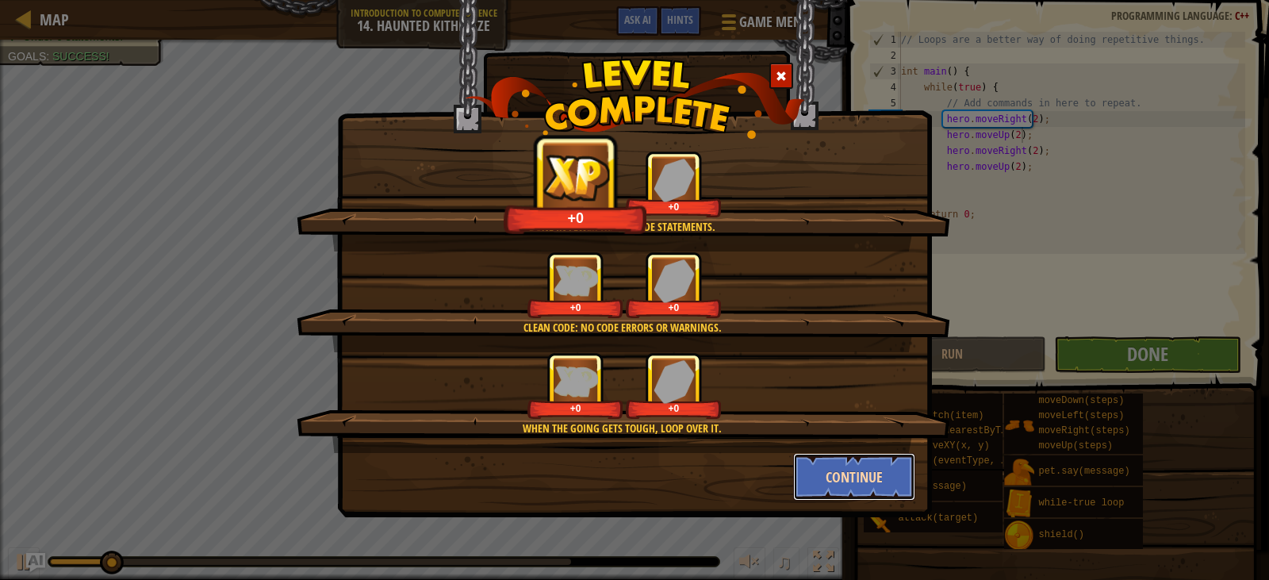
click at [856, 475] on button "Continue" at bounding box center [854, 477] width 123 height 48
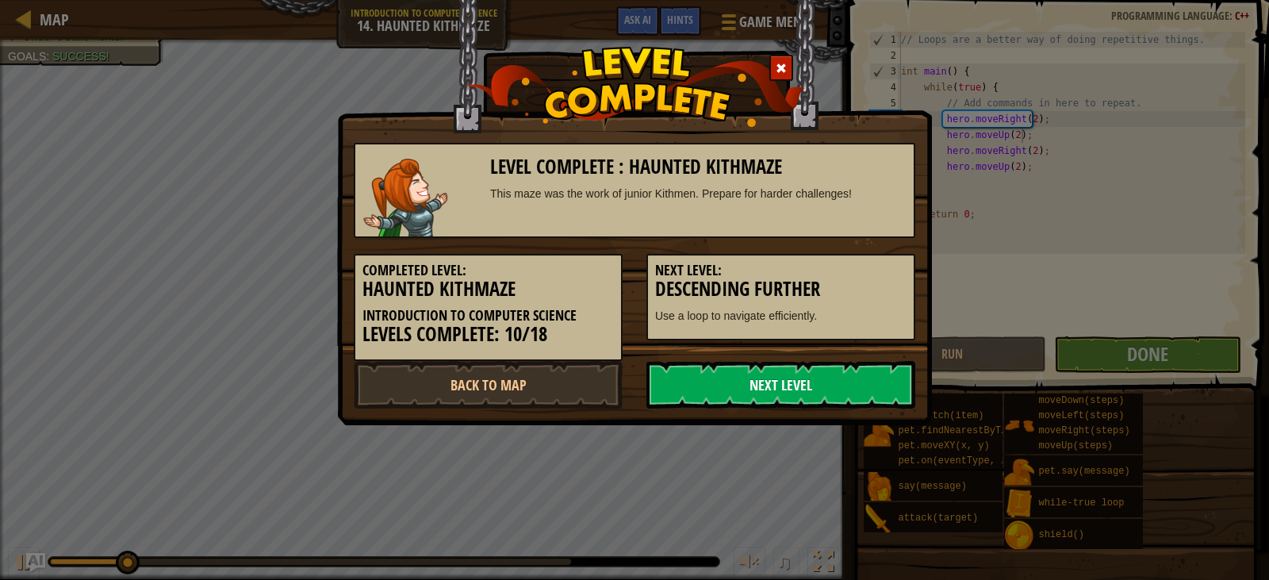
click at [776, 382] on link "Next Level" at bounding box center [781, 385] width 269 height 48
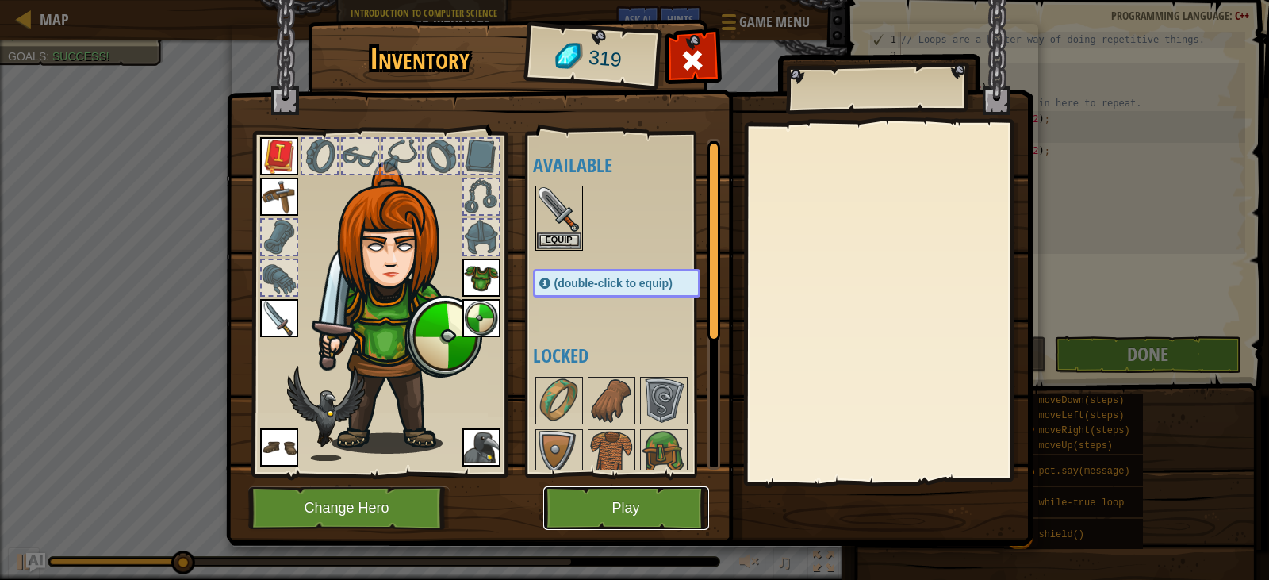
click at [623, 515] on button "Play" at bounding box center [626, 508] width 166 height 44
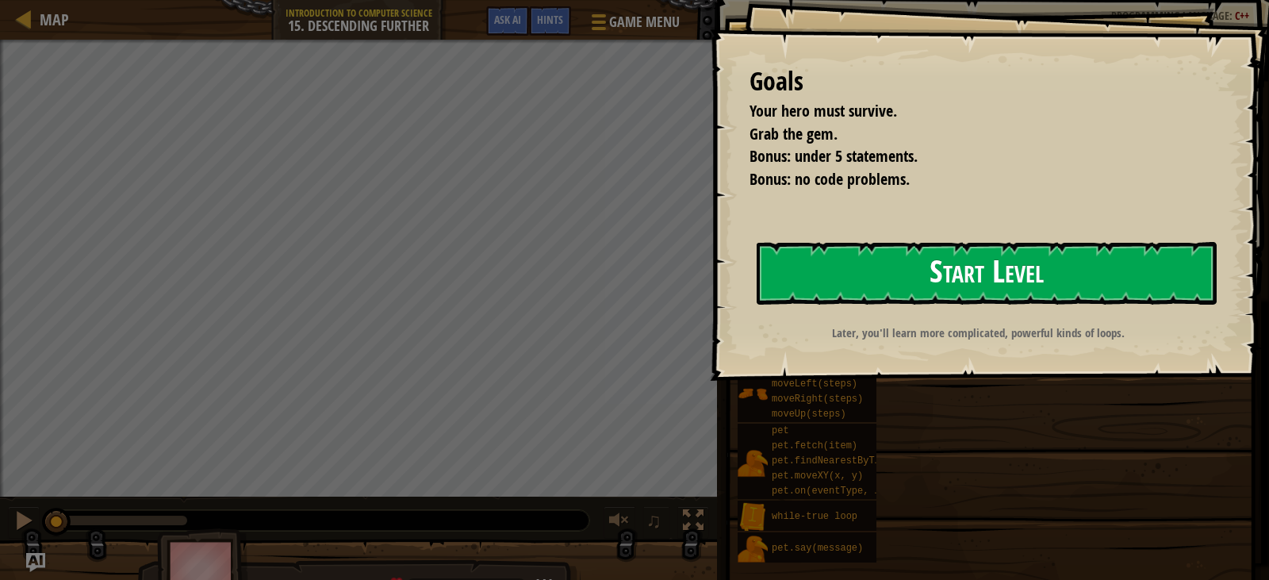
click at [957, 290] on button "Start Level" at bounding box center [987, 273] width 460 height 63
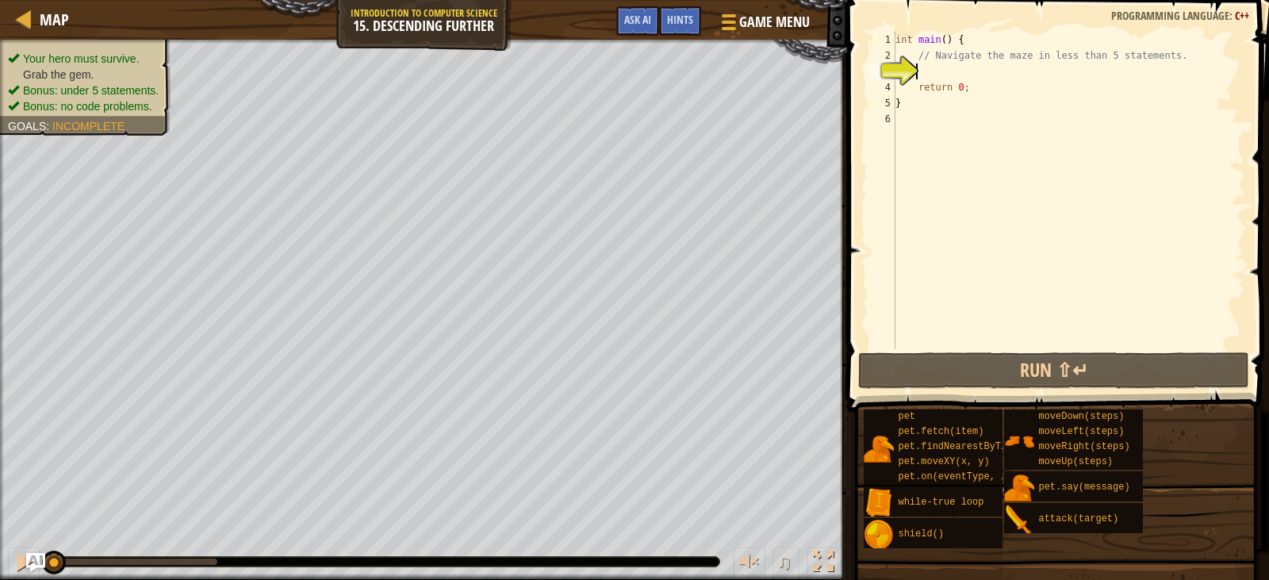
type textarea "h"
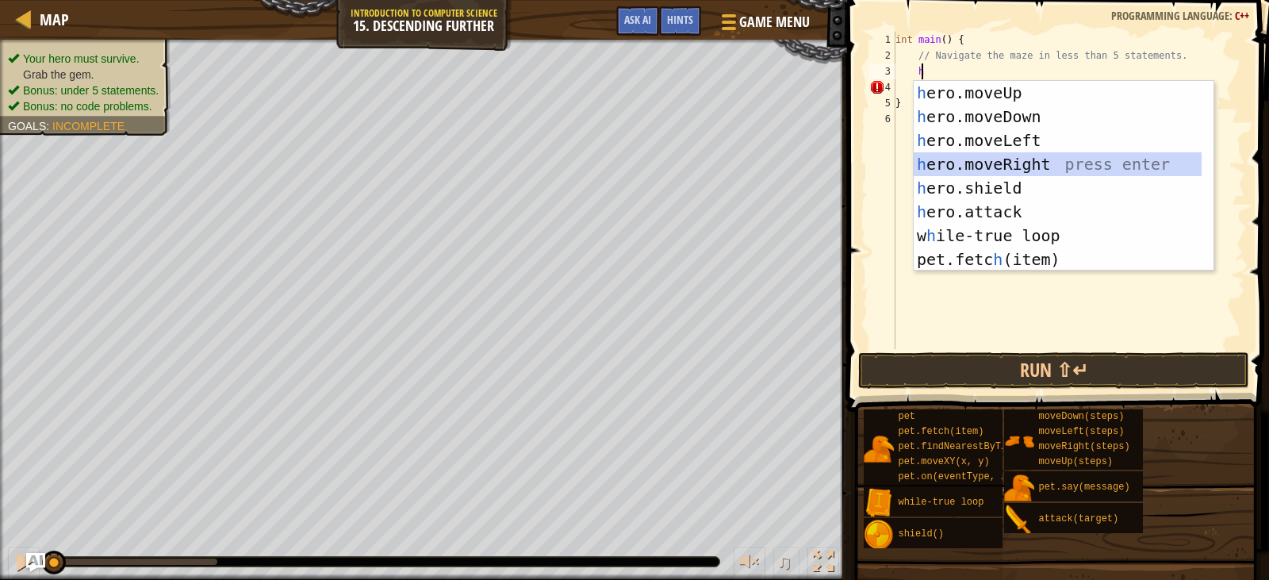
click at [1011, 163] on div "h ero.moveUp press enter h ero.moveDown press enter h ero.moveLeft press enter …" at bounding box center [1058, 200] width 288 height 238
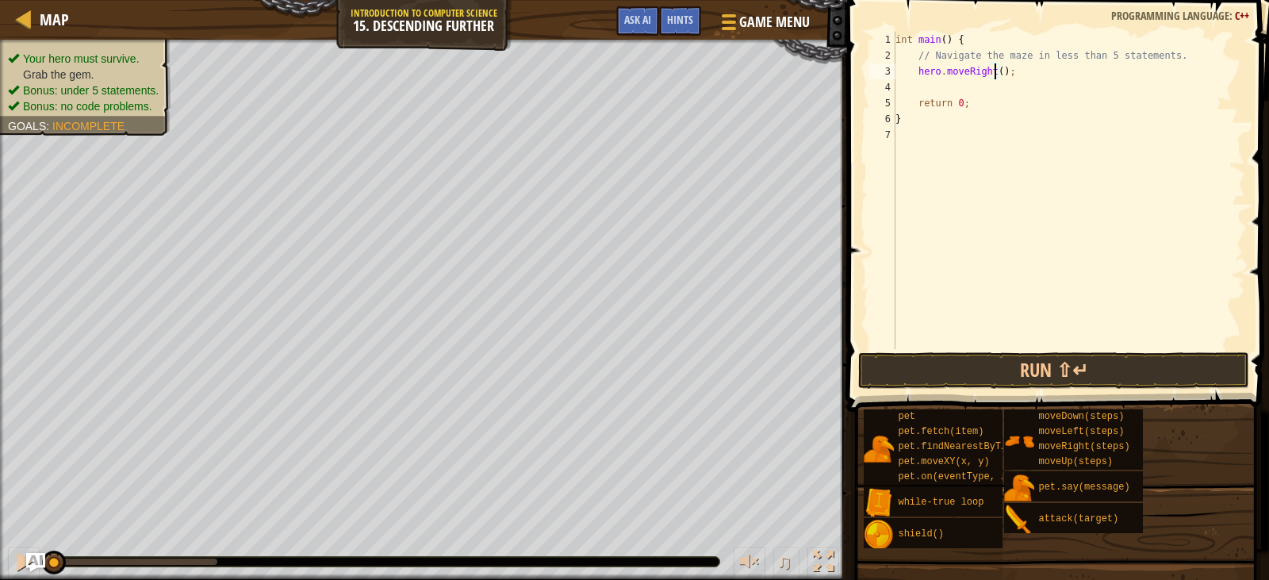
click at [994, 74] on div "int main ( ) { // Navigate the maze in less than 5 statements. hero . moveRight…" at bounding box center [1068, 206] width 353 height 349
type textarea "hero.moveRight(2);"
click at [978, 83] on div "int main ( ) { // Navigate the maze in less than 5 statements. hero . moveRight…" at bounding box center [1068, 206] width 353 height 349
type textarea "h"
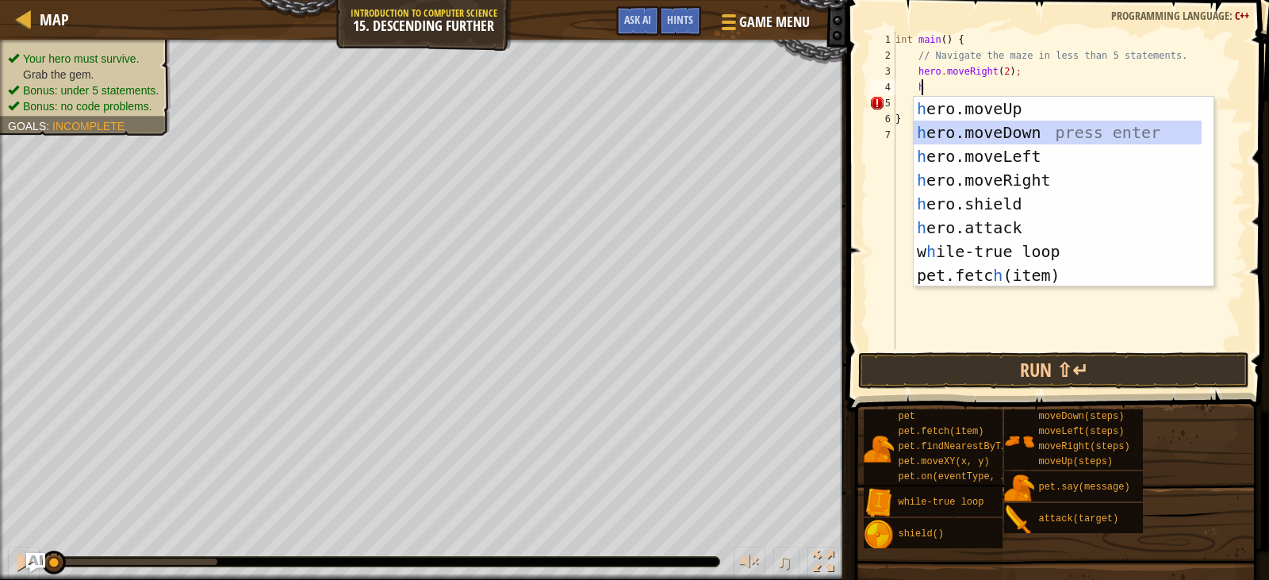
click at [988, 136] on div "h ero.moveUp press enter h ero.moveDown press enter h ero.moveLeft press enter …" at bounding box center [1058, 216] width 288 height 238
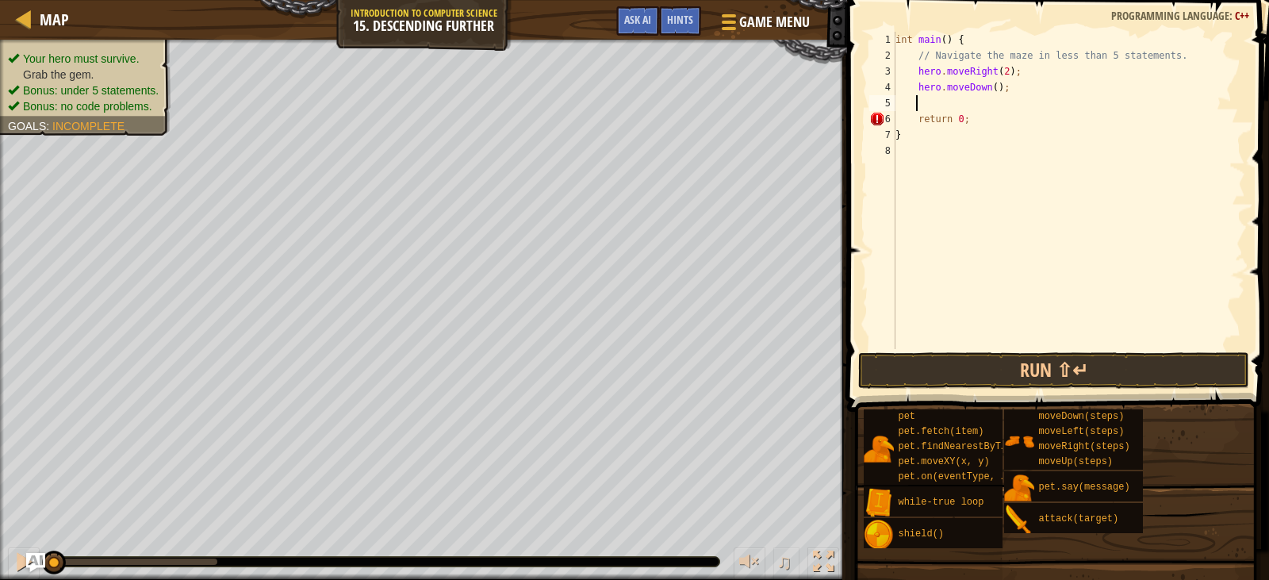
type textarea "h"
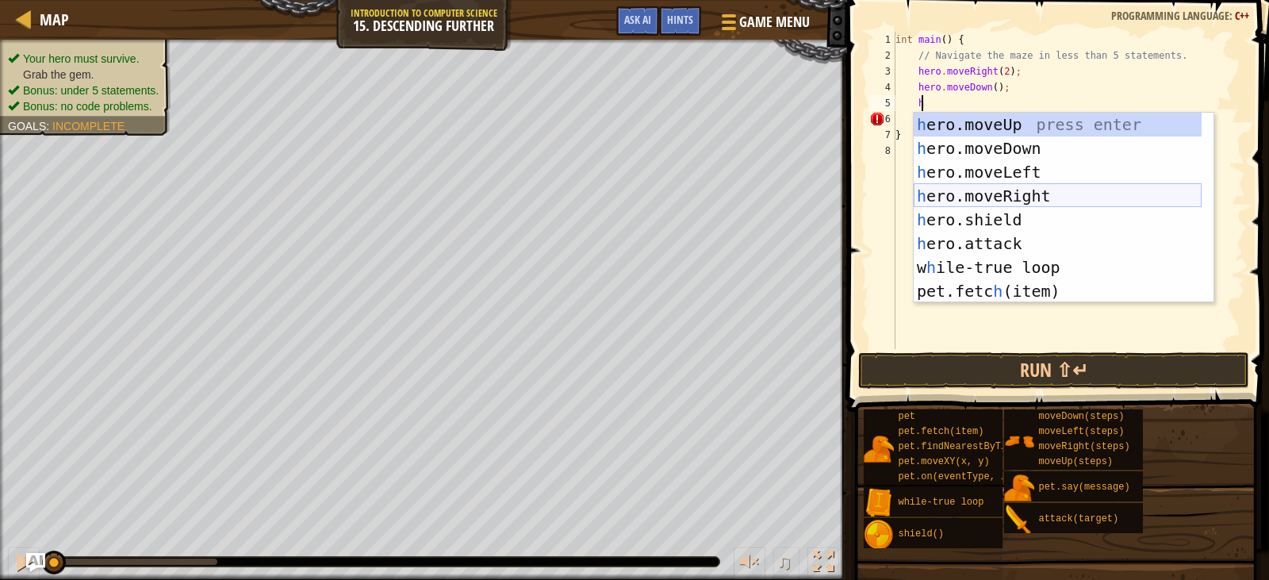
click at [996, 194] on div "h ero.moveUp press enter h ero.moveDown press enter h ero.moveLeft press enter …" at bounding box center [1058, 232] width 288 height 238
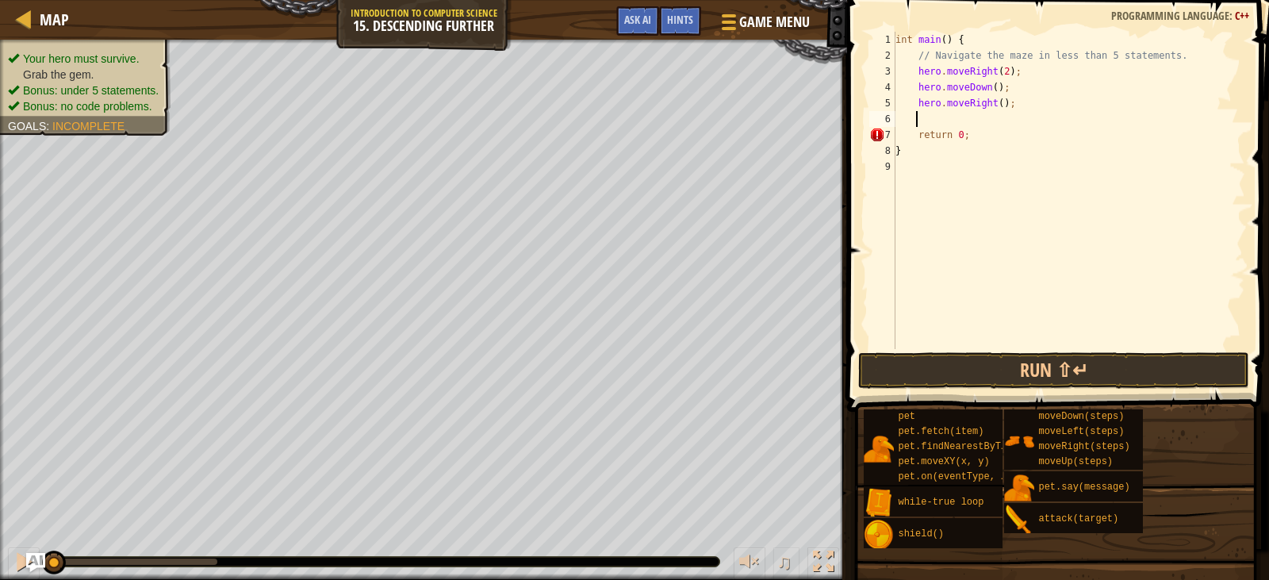
scroll to position [7, 1]
click at [996, 104] on div "int main ( ) { // Navigate the maze in less than 5 statements. hero . moveRight…" at bounding box center [1068, 206] width 353 height 349
type textarea "hero.moveRight(2);"
click at [995, 121] on div "int main ( ) { // Navigate the maze in less than 5 statements. hero . moveRight…" at bounding box center [1068, 206] width 353 height 349
type textarea "h"
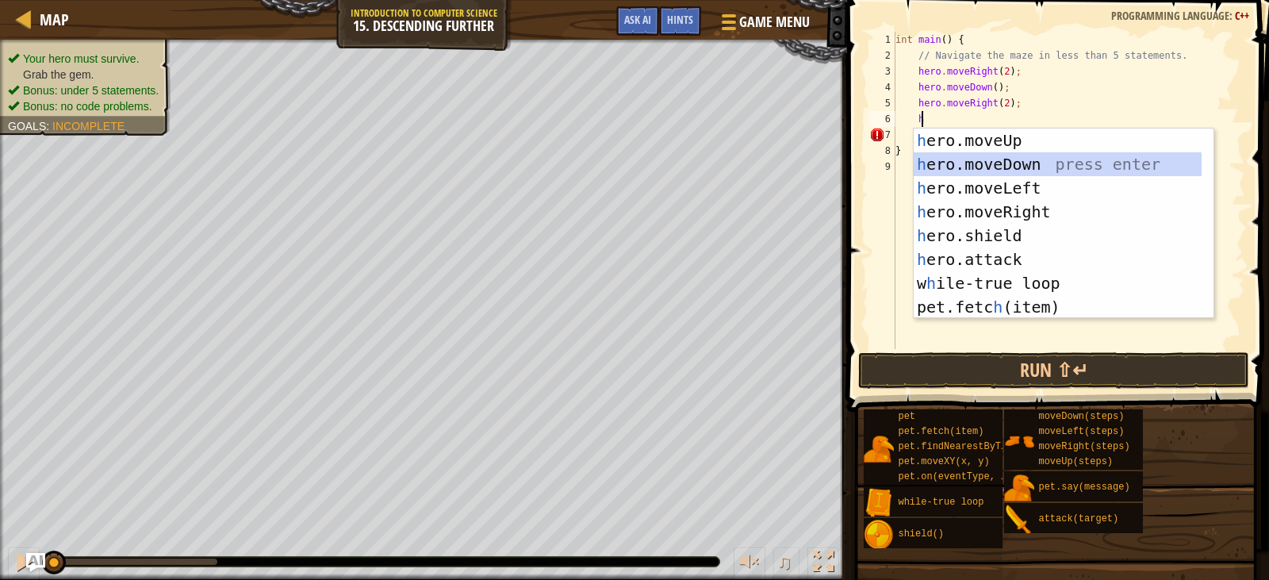
click at [987, 153] on div "h ero.moveUp press enter h ero.moveDown press enter h ero.moveLeft press enter …" at bounding box center [1058, 248] width 288 height 238
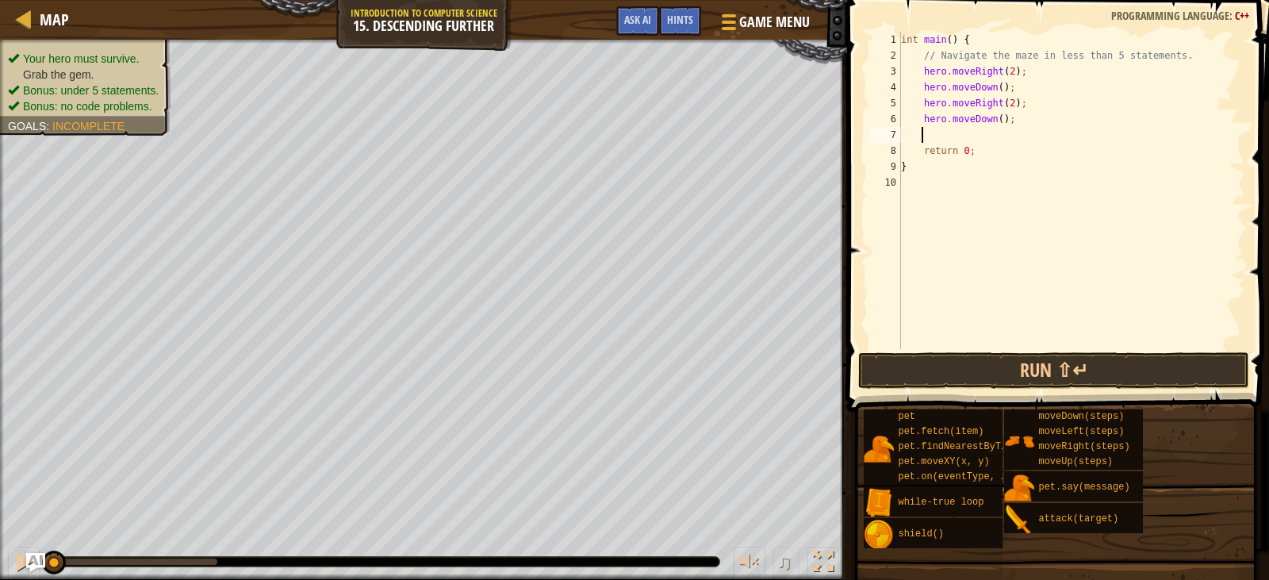
type textarea "h"
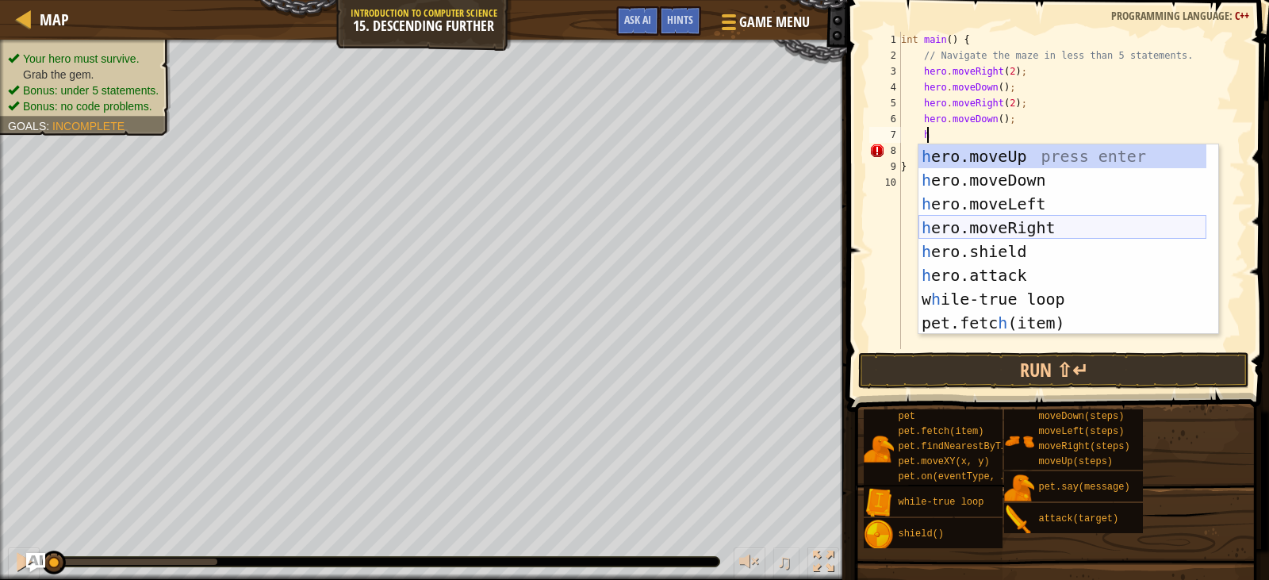
click at [1022, 222] on div "h ero.moveUp press enter h ero.moveDown press enter h ero.moveLeft press enter …" at bounding box center [1063, 263] width 288 height 238
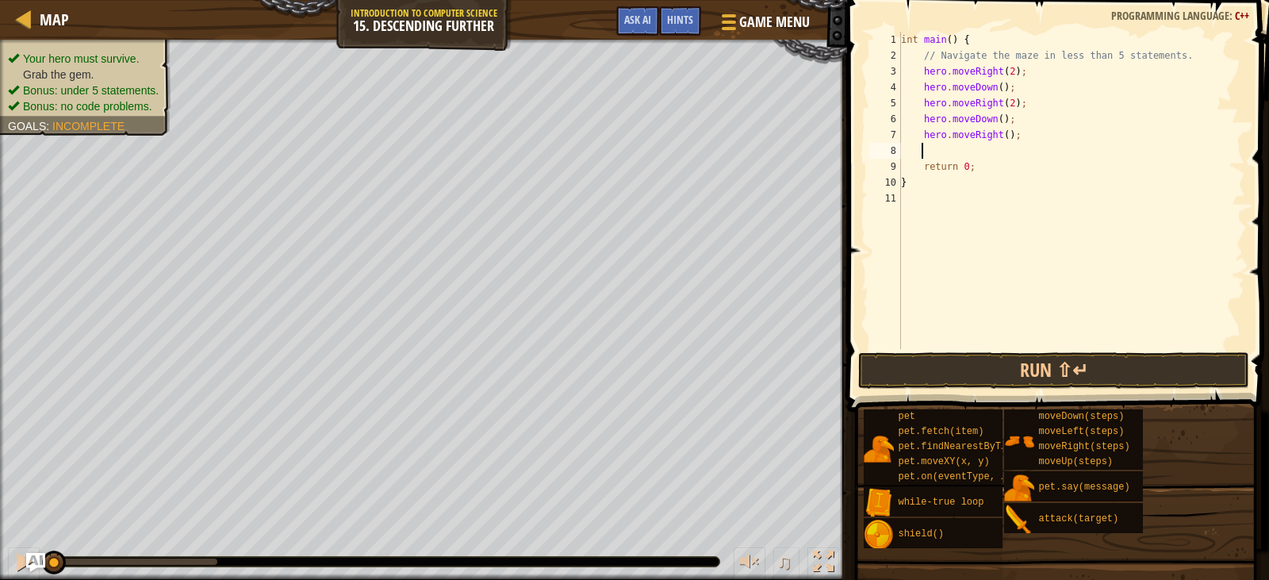
click at [1003, 136] on div "int main ( ) { // Navigate the maze in less than 5 statements. hero . moveRight…" at bounding box center [1072, 206] width 348 height 349
type textarea "hero.moveRight(2);"
click at [1121, 367] on button "Run ⇧↵" at bounding box center [1053, 370] width 390 height 36
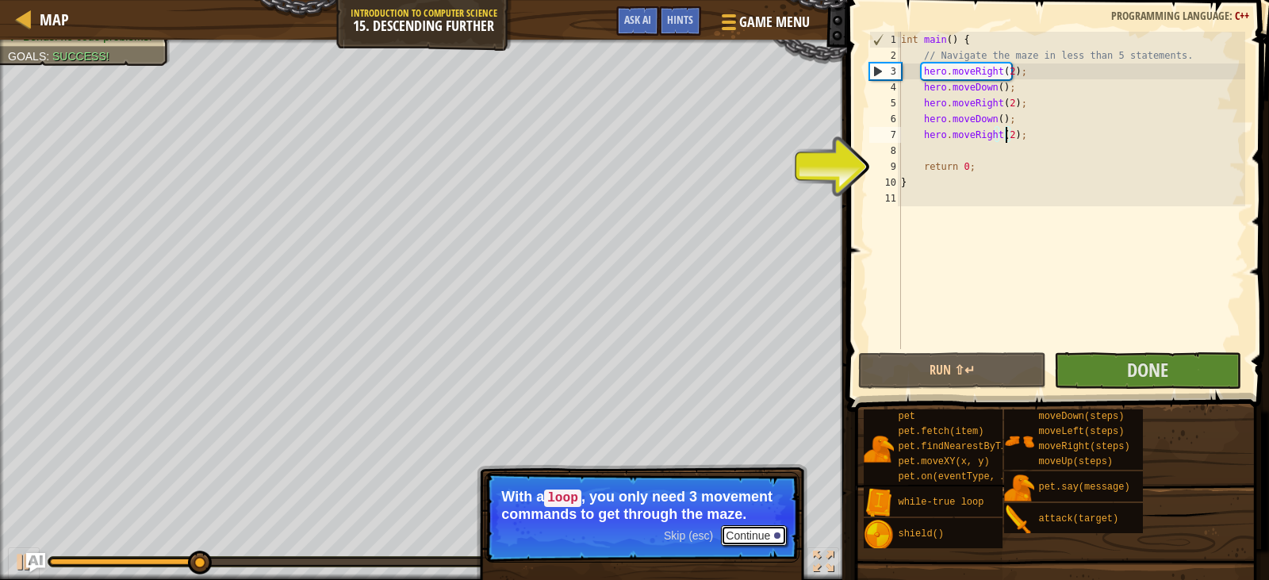
click at [750, 531] on button "Continue" at bounding box center [754, 535] width 66 height 21
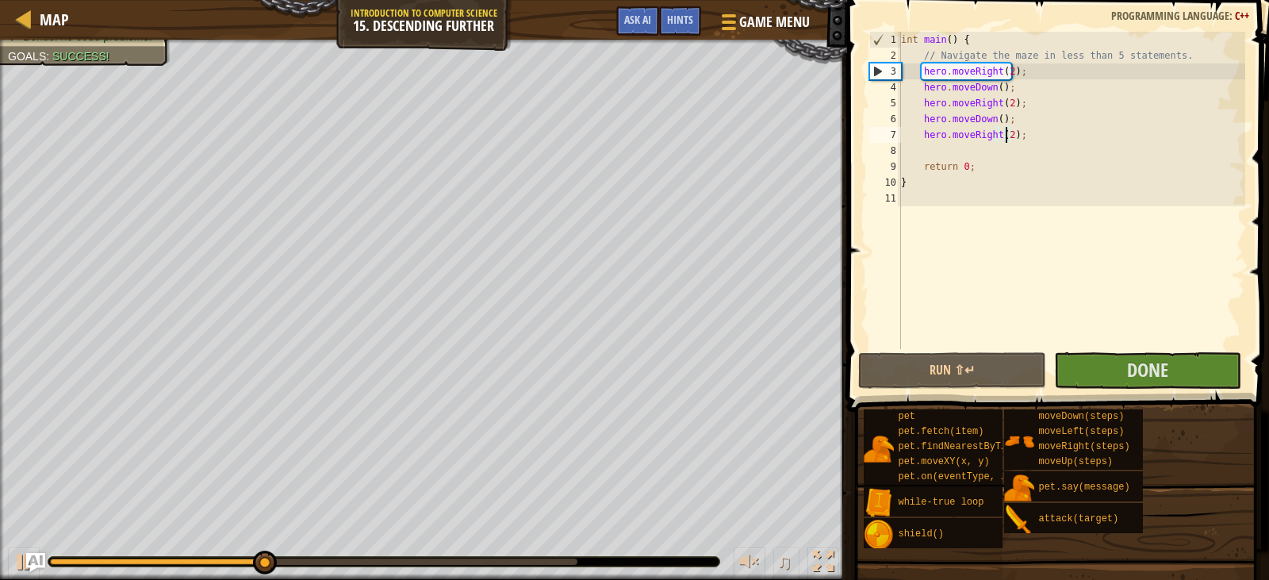
click at [919, 151] on div "int main ( ) { // Navigate the maze in less than 5 statements. hero . moveRight…" at bounding box center [1072, 206] width 348 height 349
type textarea "h"
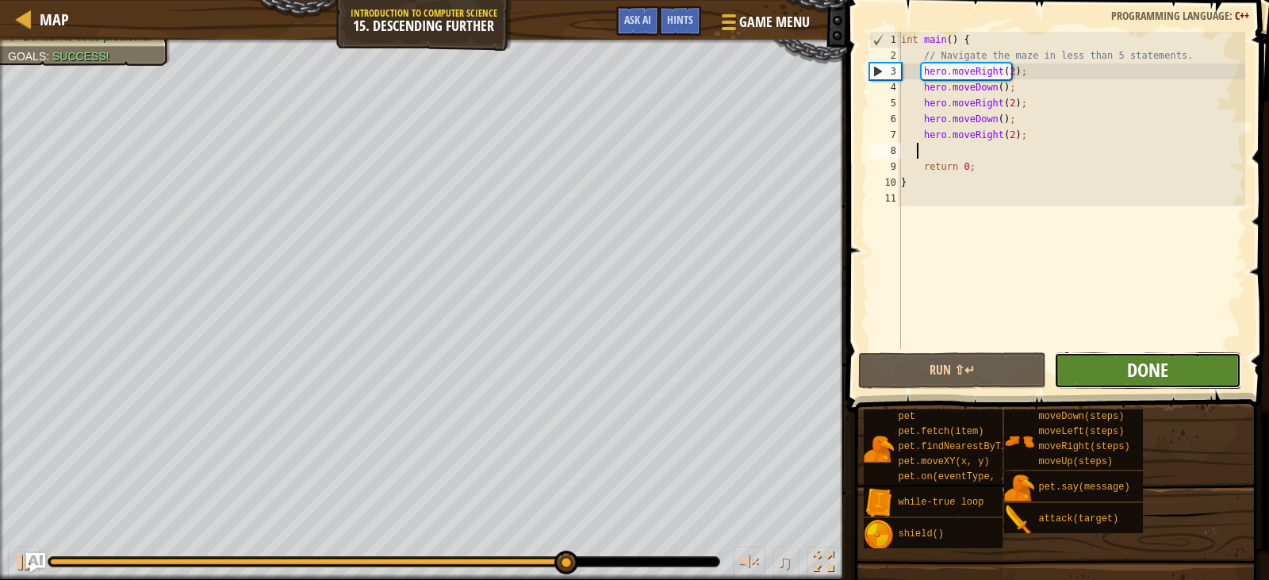
click at [1148, 359] on span "Done" at bounding box center [1147, 369] width 41 height 25
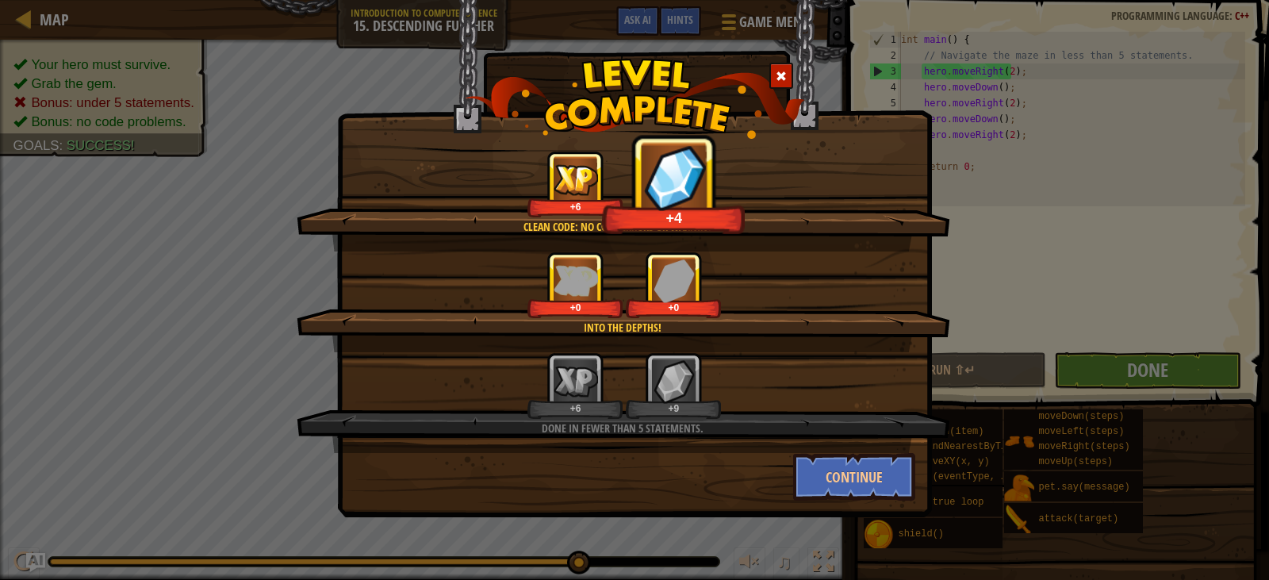
click at [777, 72] on span at bounding box center [781, 76] width 11 height 11
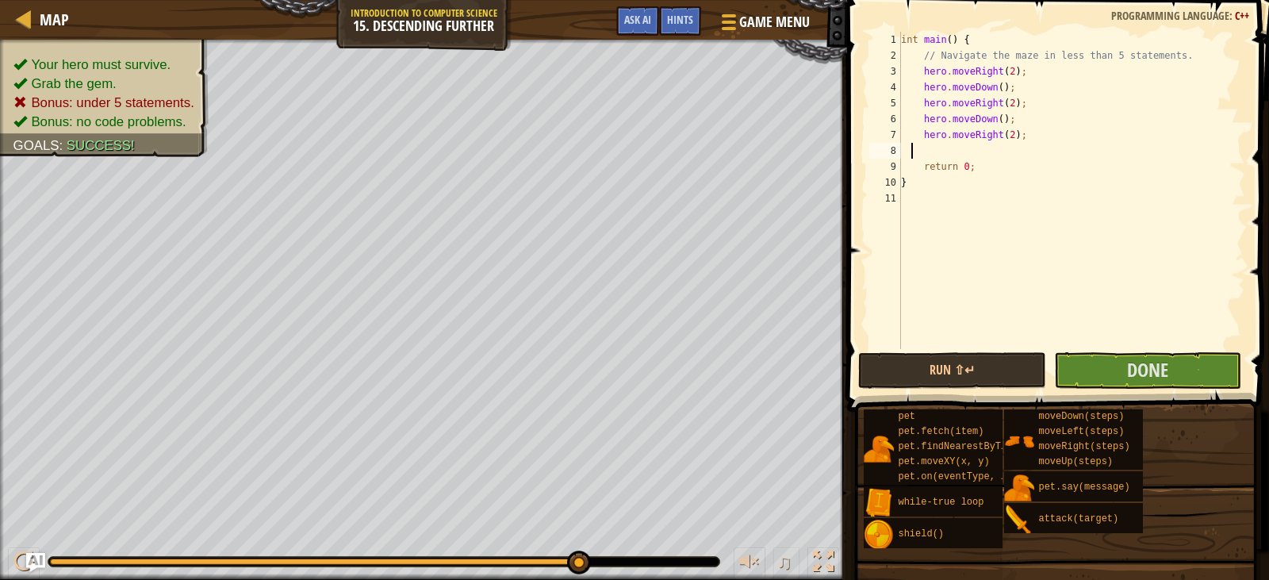
scroll to position [7, 0]
click at [961, 383] on button "Run ⇧↵" at bounding box center [951, 370] width 187 height 36
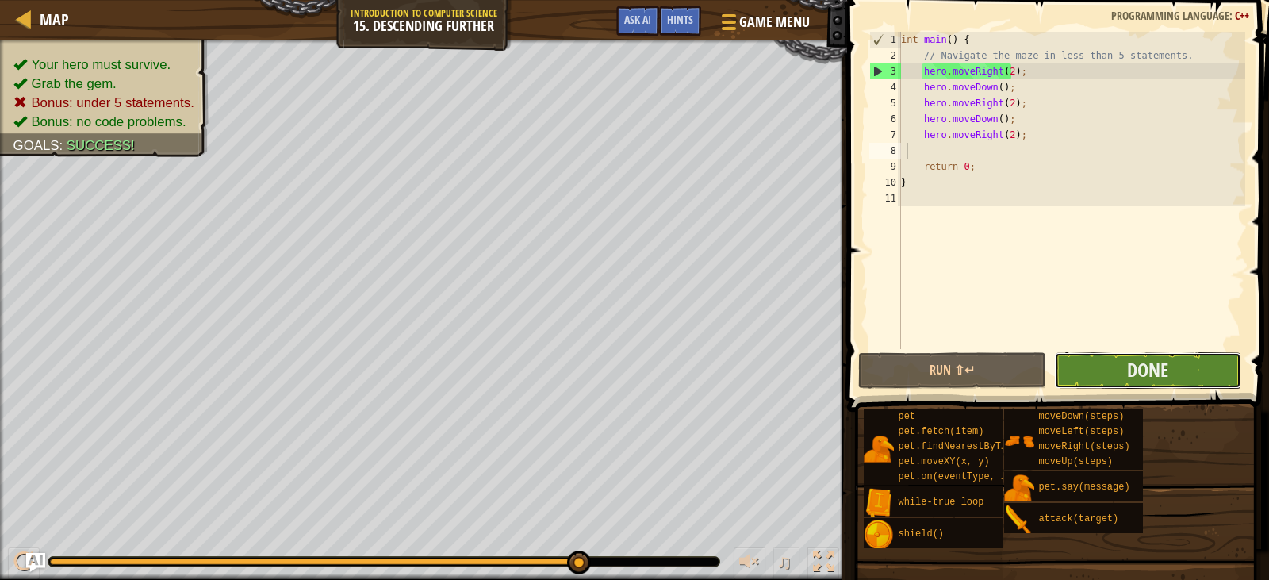
click at [1121, 366] on button "Done" at bounding box center [1147, 370] width 187 height 36
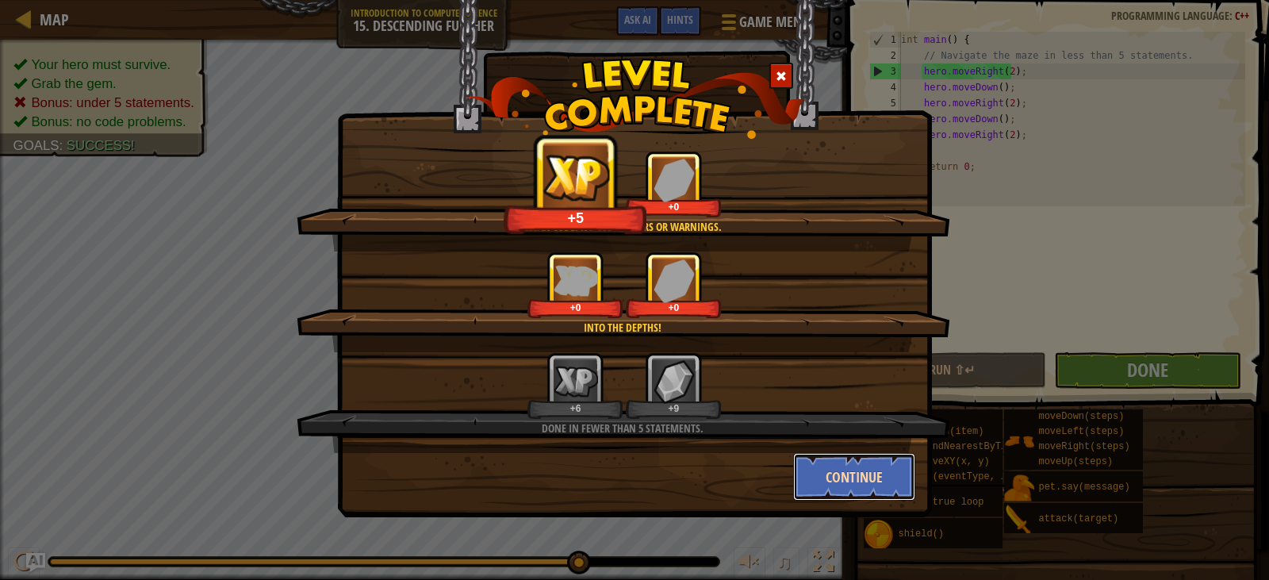
click at [834, 481] on button "Continue" at bounding box center [854, 477] width 123 height 48
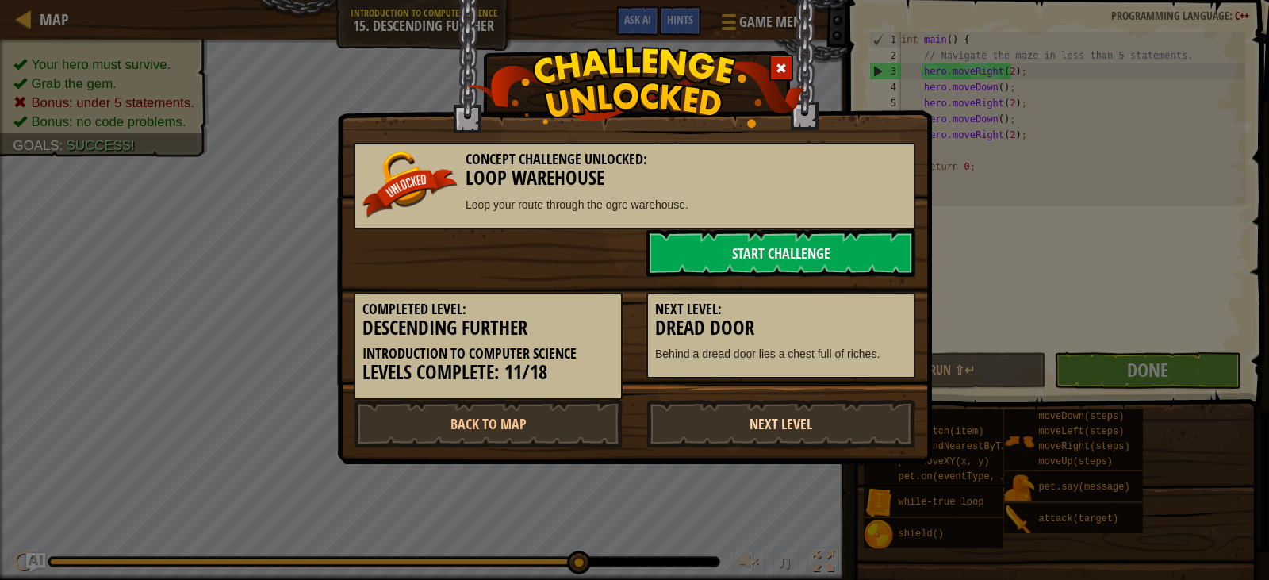
click at [793, 417] on link "Next Level" at bounding box center [781, 424] width 269 height 48
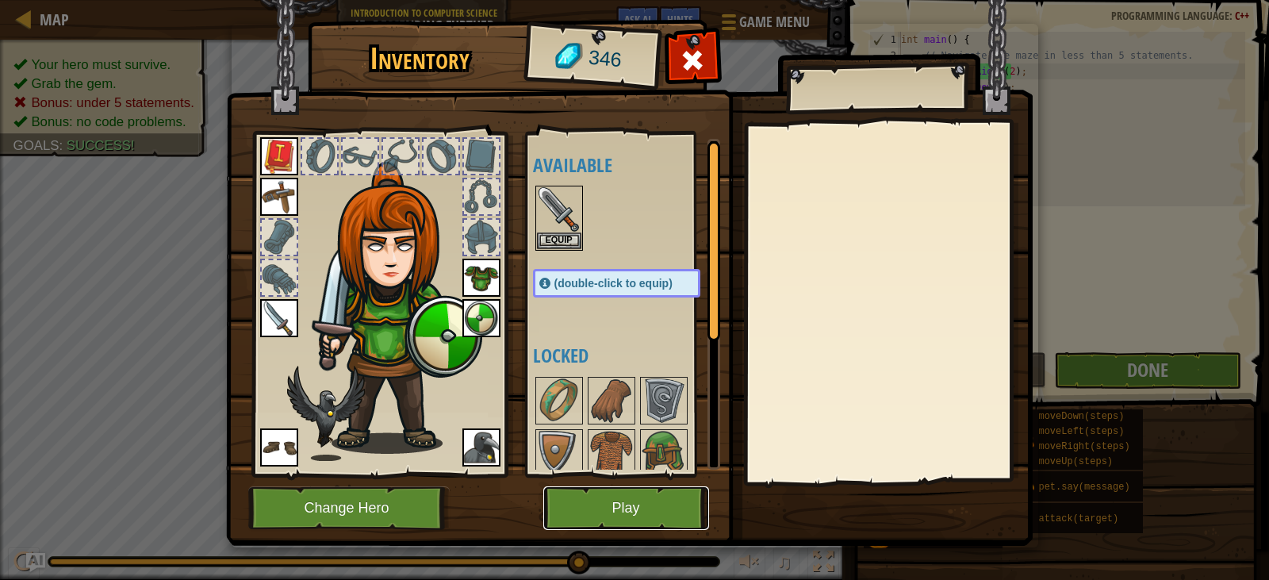
click at [635, 506] on button "Play" at bounding box center [626, 508] width 166 height 44
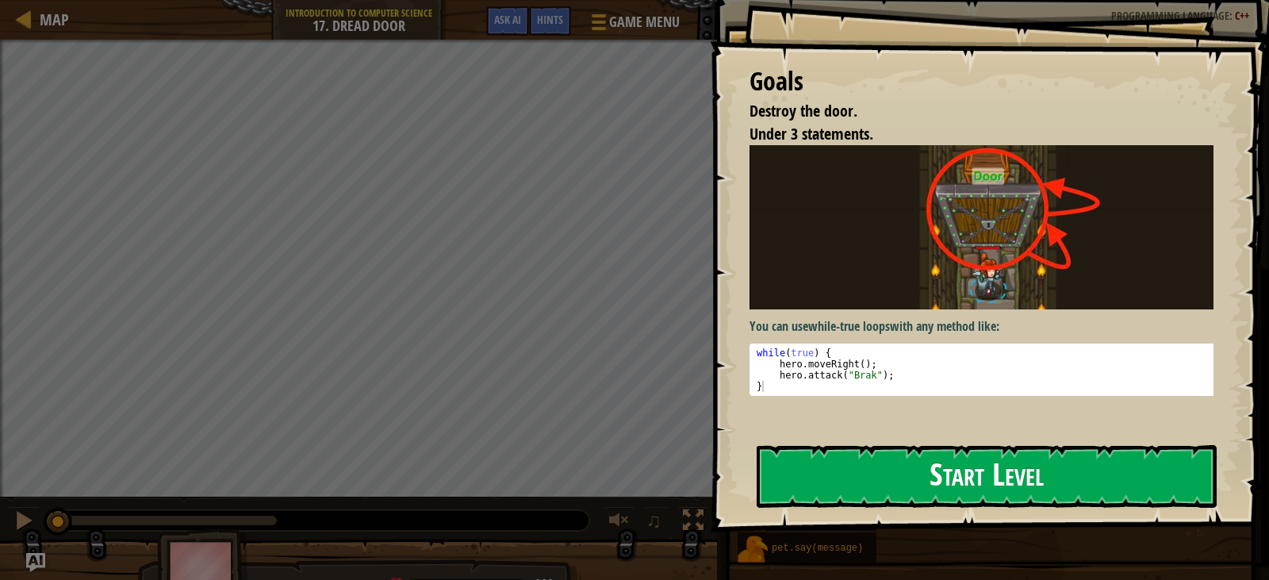
click at [917, 488] on button "Start Level" at bounding box center [987, 476] width 460 height 63
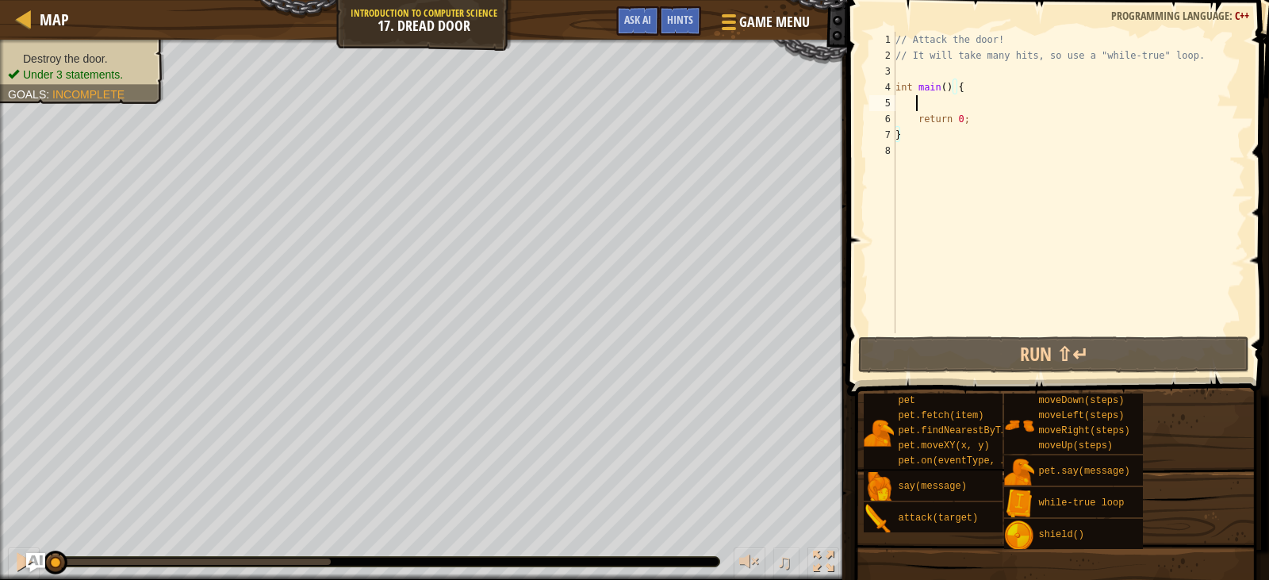
click at [925, 98] on div "// Attack the door! // It will take many hits, so use a "while-true" loop. int …" at bounding box center [1068, 198] width 353 height 333
type textarea "h"
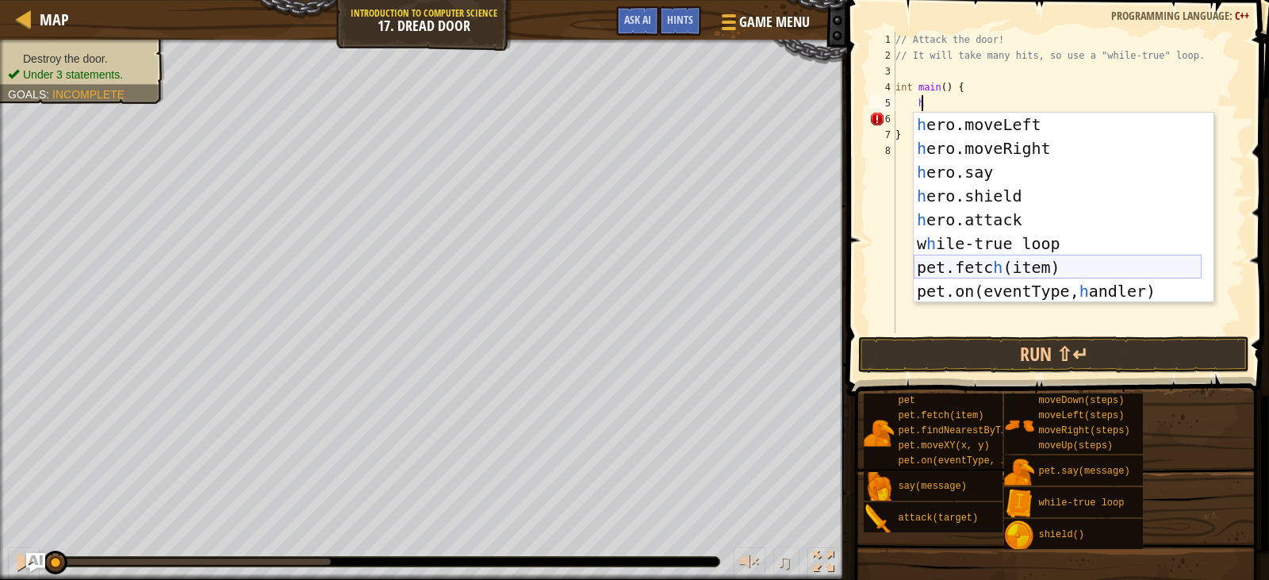
scroll to position [48, 0]
click at [1030, 244] on div "h ero.moveLeft press enter h ero.moveRight press enter h ero.say press enter h …" at bounding box center [1058, 232] width 288 height 238
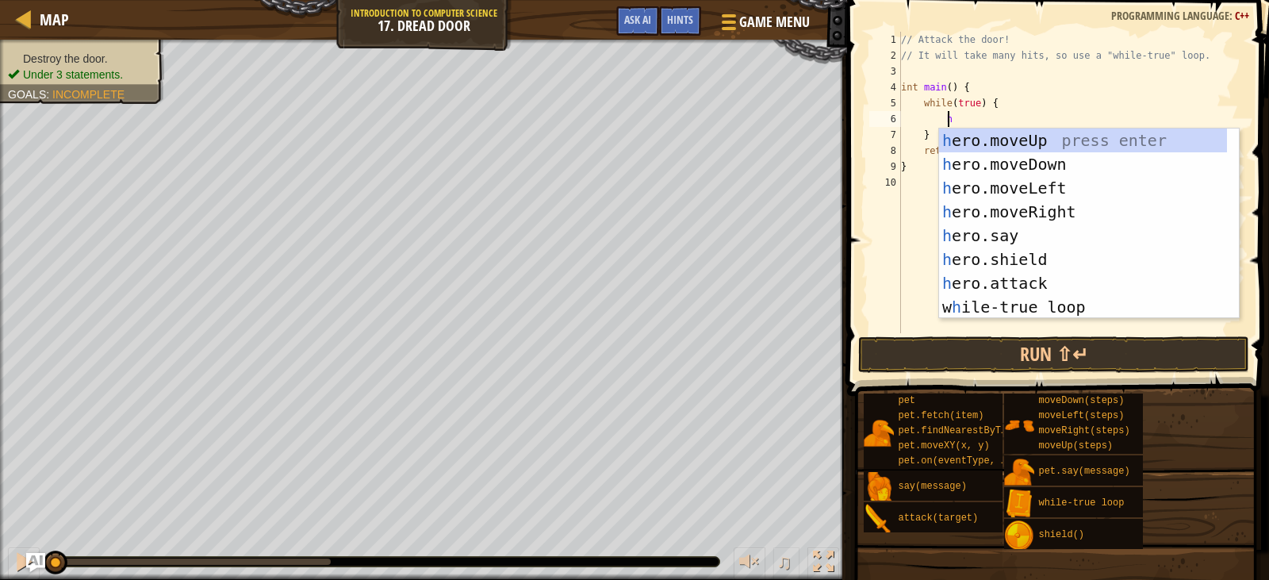
scroll to position [0, 0]
click at [1014, 281] on div "h ero.moveUp press enter h ero.moveDown press enter h ero.moveLeft press enter …" at bounding box center [1083, 248] width 288 height 238
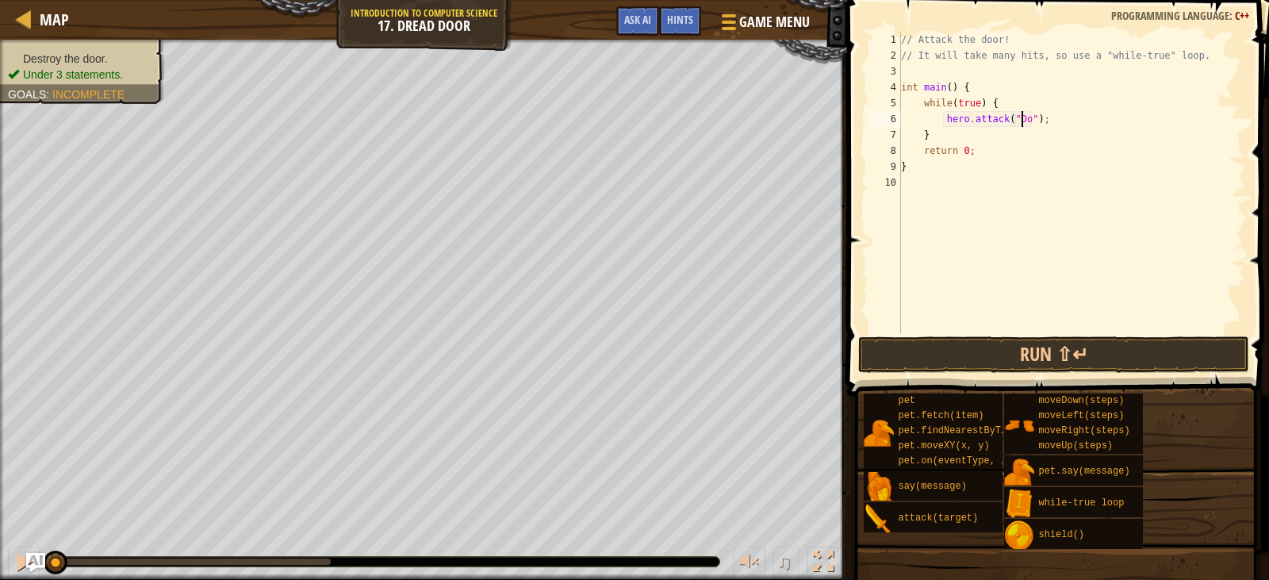
scroll to position [7, 11]
type textarea "hero.attack("Door");"
click at [1065, 361] on button "Run ⇧↵" at bounding box center [1053, 354] width 390 height 36
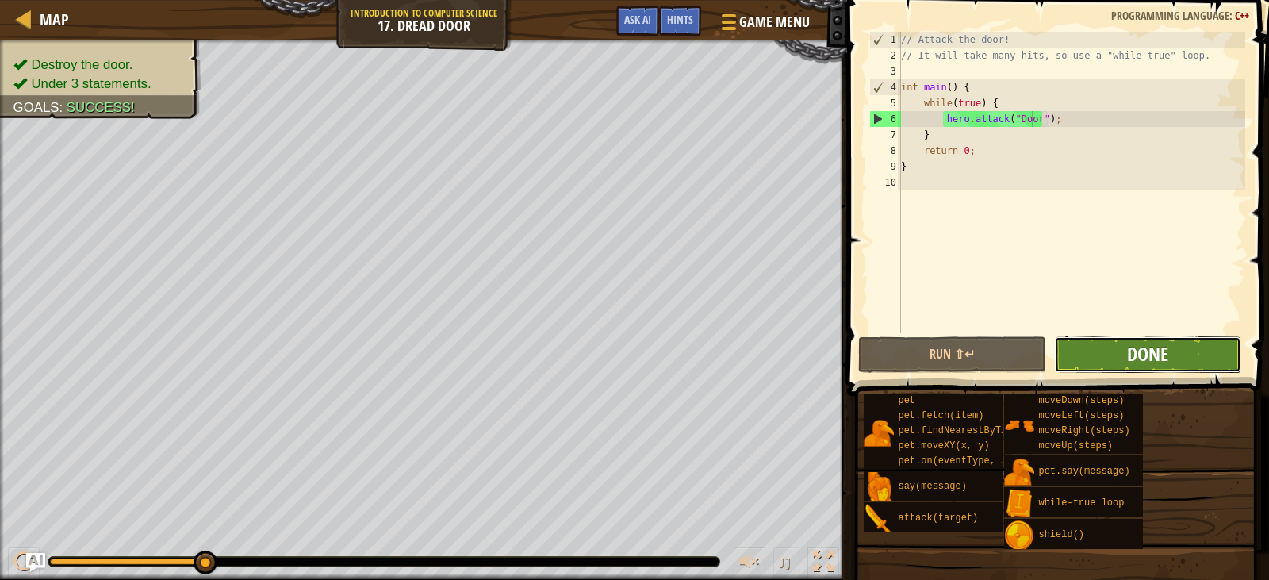
click at [1154, 343] on span "Done" at bounding box center [1147, 353] width 41 height 25
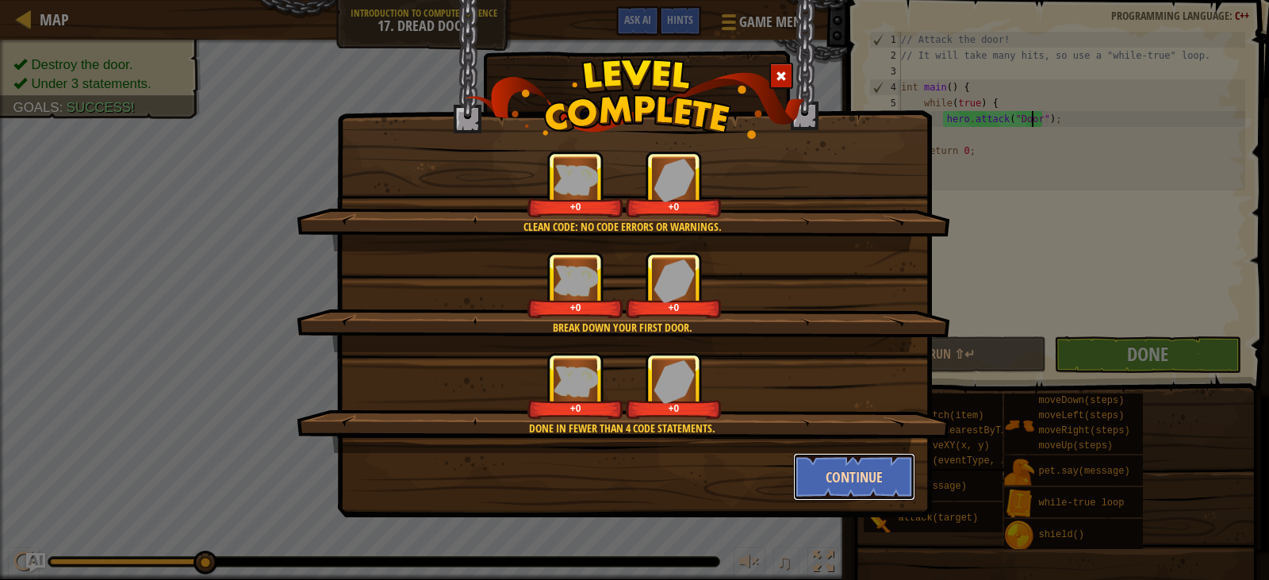
click at [858, 475] on button "Continue" at bounding box center [854, 477] width 123 height 48
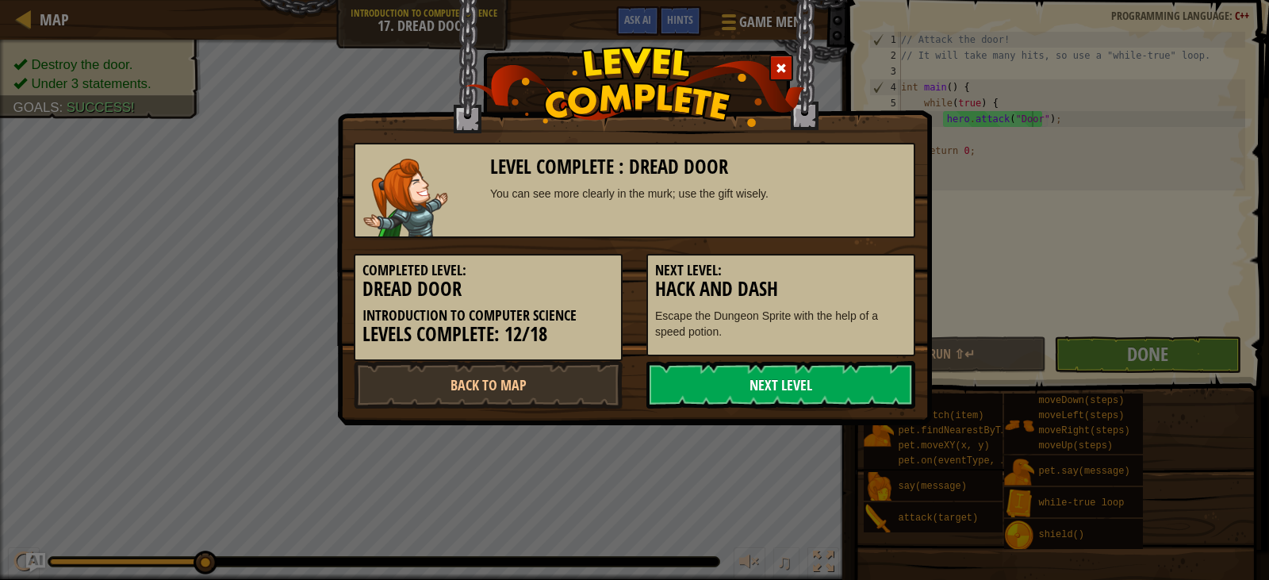
click at [717, 386] on link "Next Level" at bounding box center [781, 385] width 269 height 48
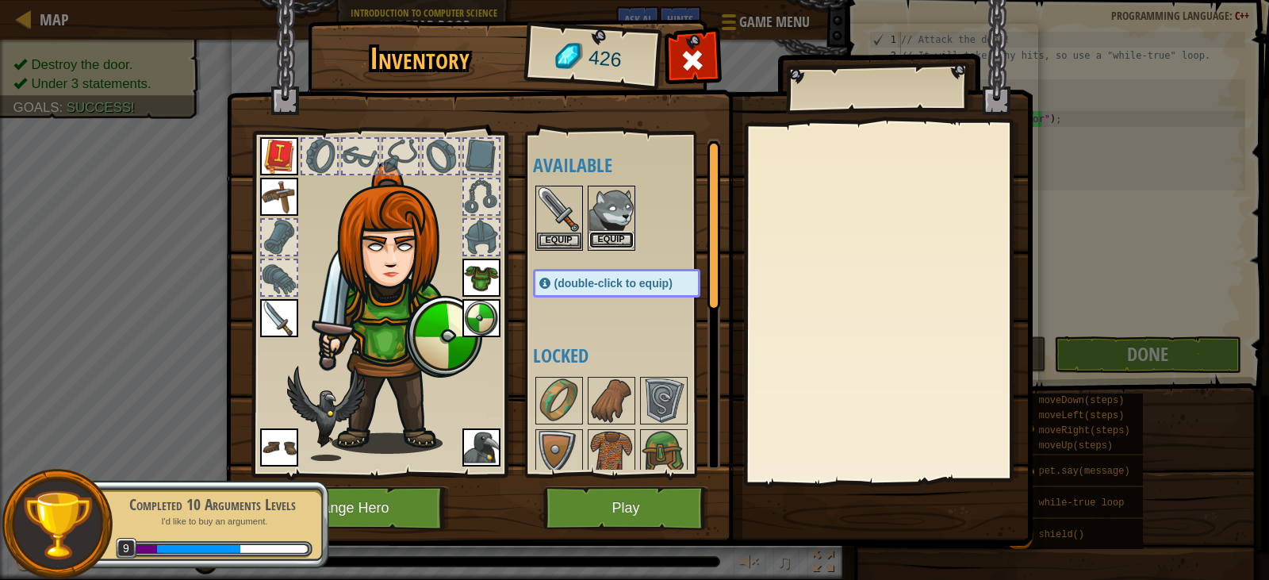
click at [616, 237] on button "Equip" at bounding box center [611, 240] width 44 height 17
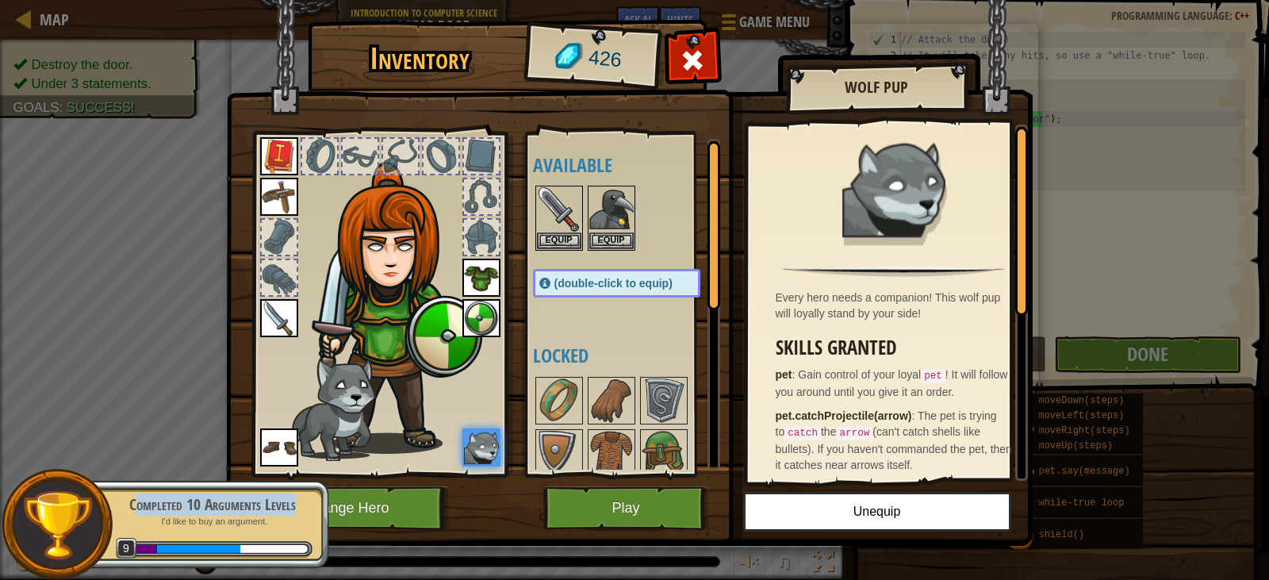
drag, startPoint x: 135, startPoint y: 521, endPoint x: 137, endPoint y: 499, distance: 22.3
click at [137, 499] on div "Completed 10 Arguments Levels I'd like to buy an argument. 9" at bounding box center [204, 524] width 250 height 89
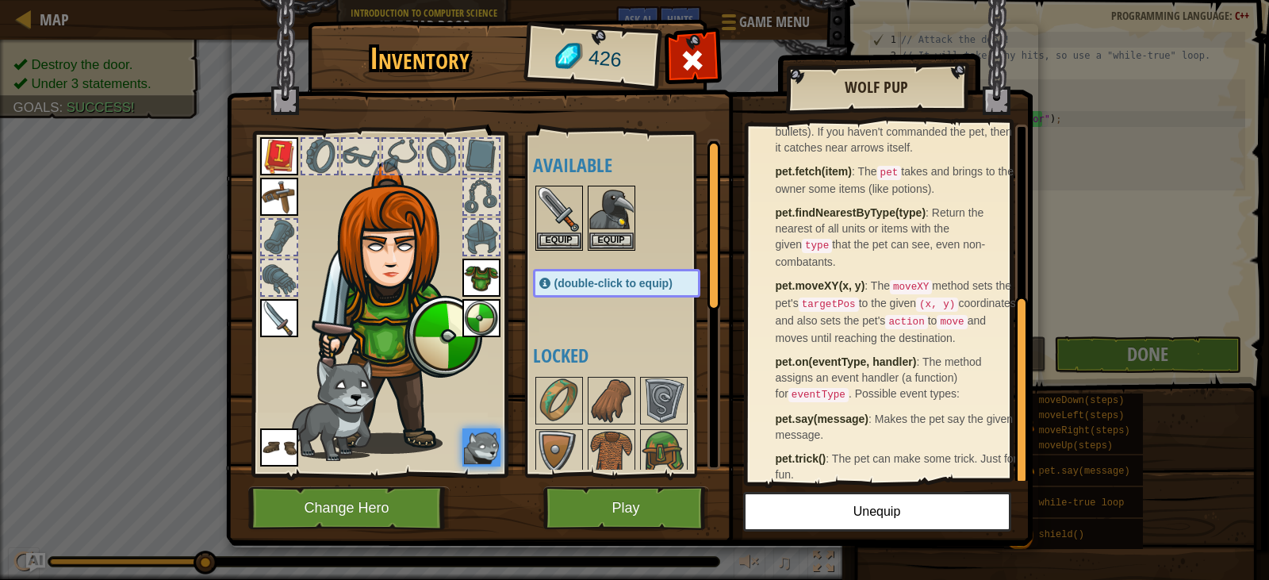
scroll to position [322, 0]
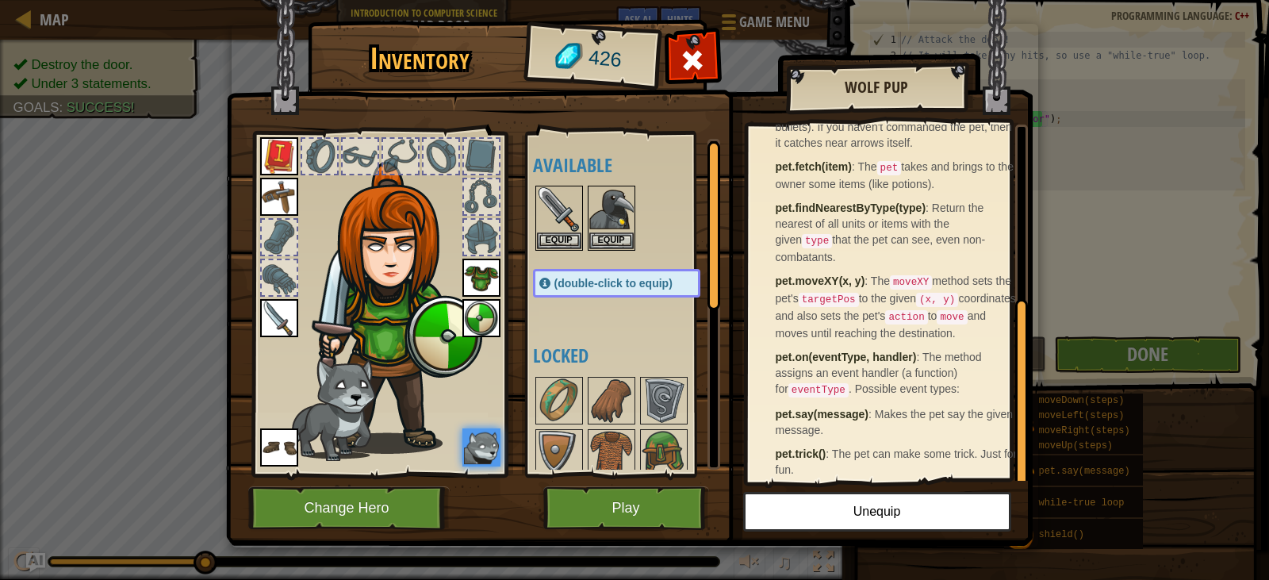
click at [473, 459] on img at bounding box center [481, 447] width 38 height 38
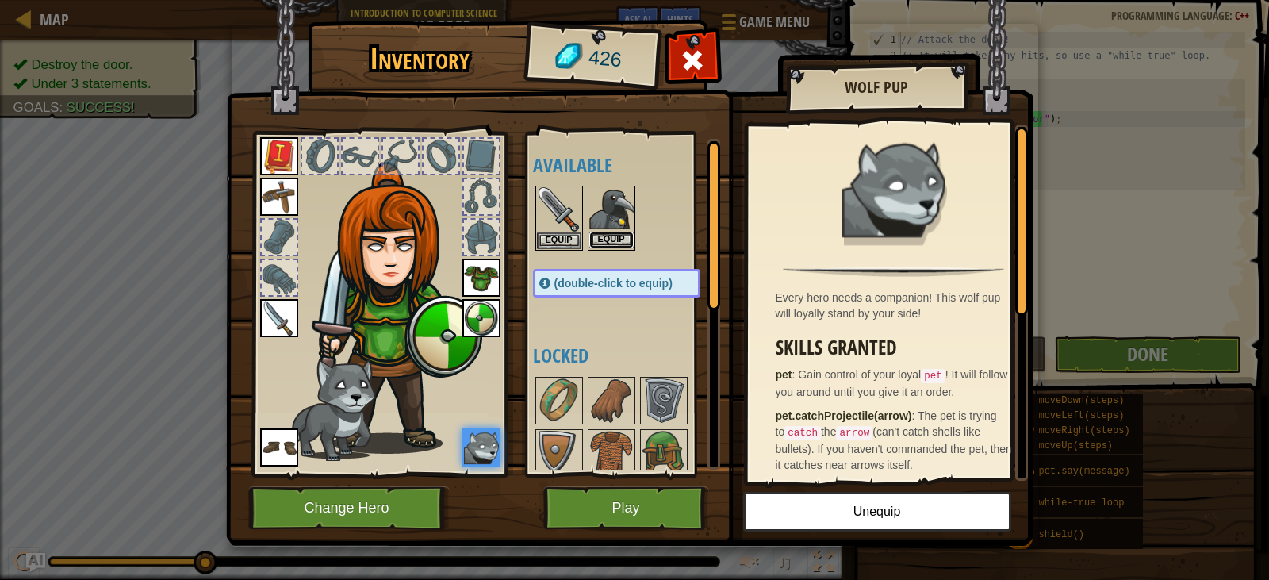
click at [626, 232] on button "Equip" at bounding box center [611, 240] width 44 height 17
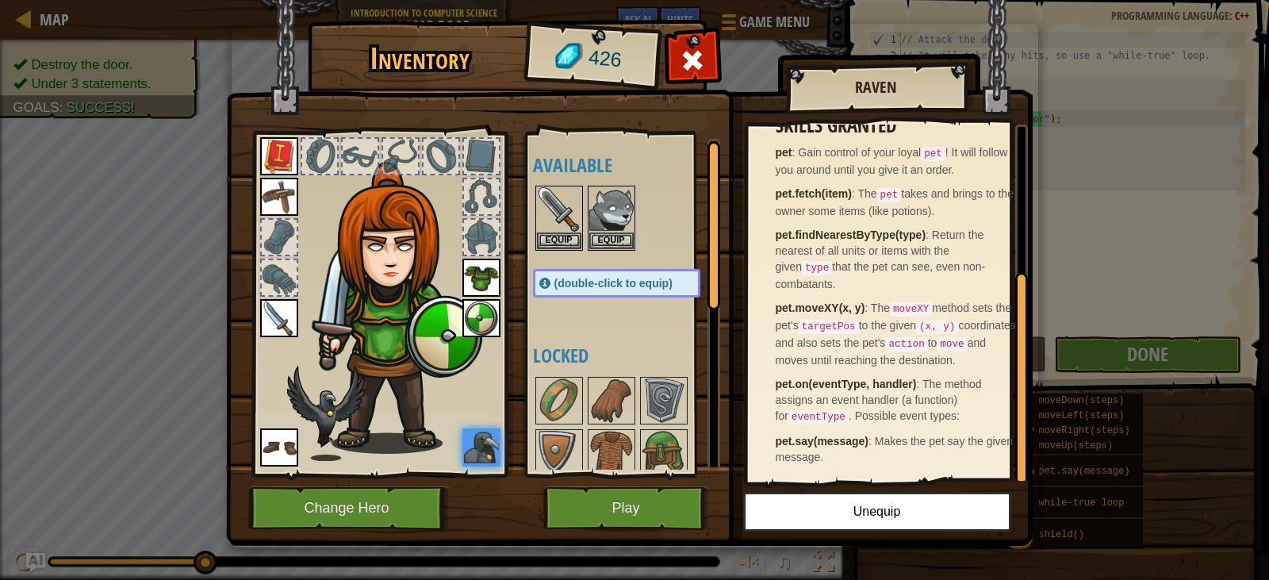
scroll to position [243, 0]
click at [619, 240] on button "Equip" at bounding box center [611, 240] width 44 height 17
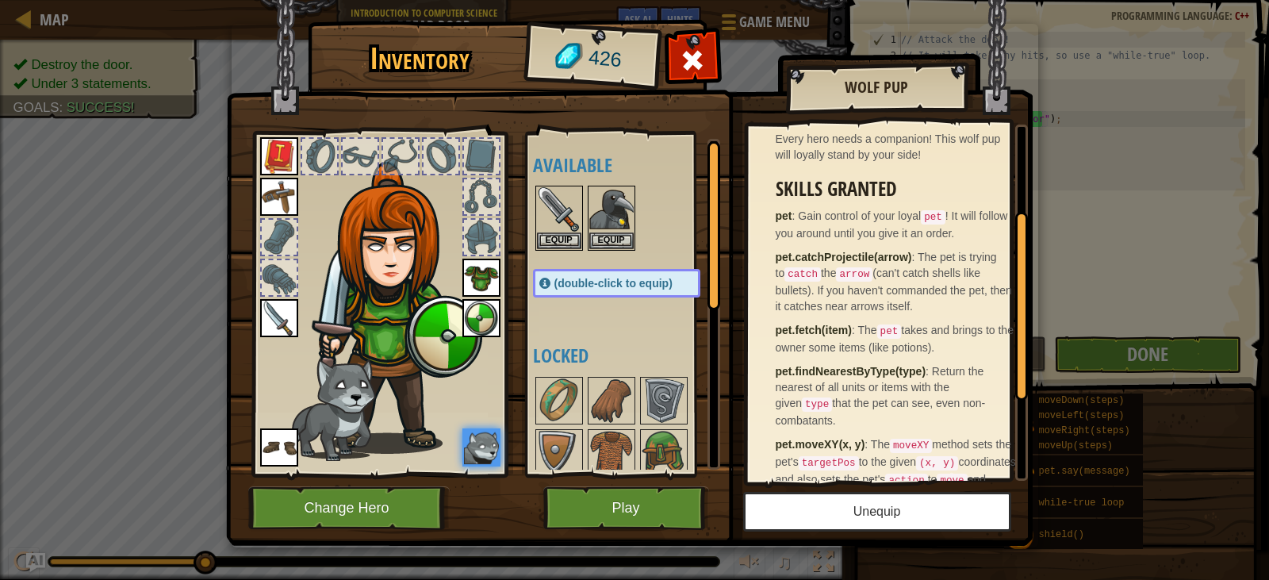
scroll to position [238, 0]
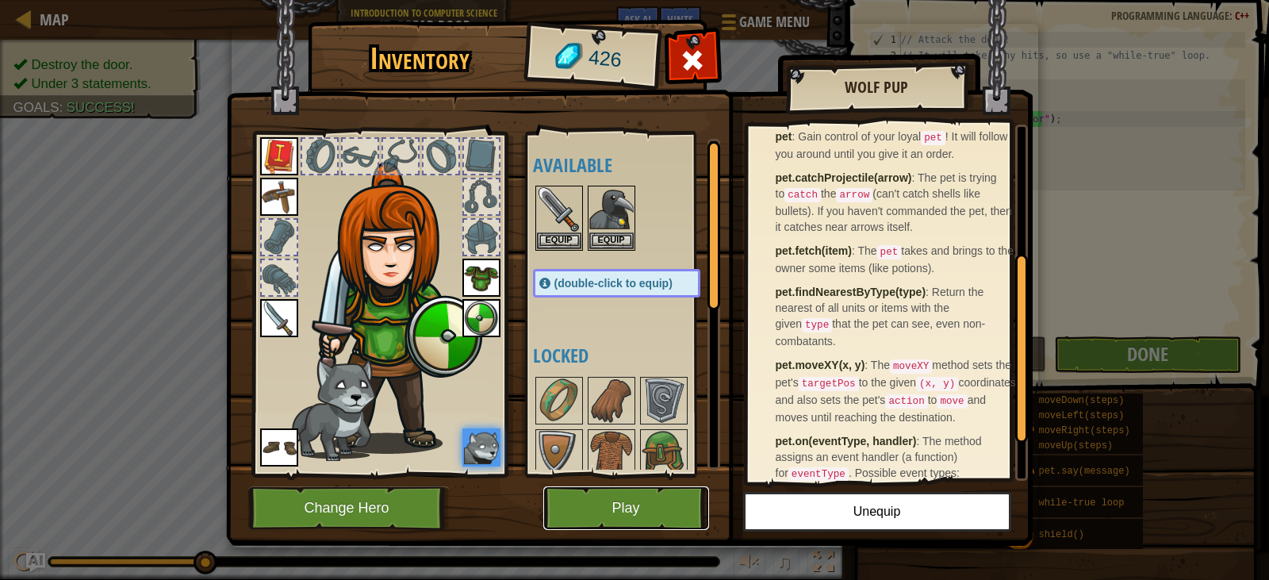
click at [650, 512] on button "Play" at bounding box center [626, 508] width 166 height 44
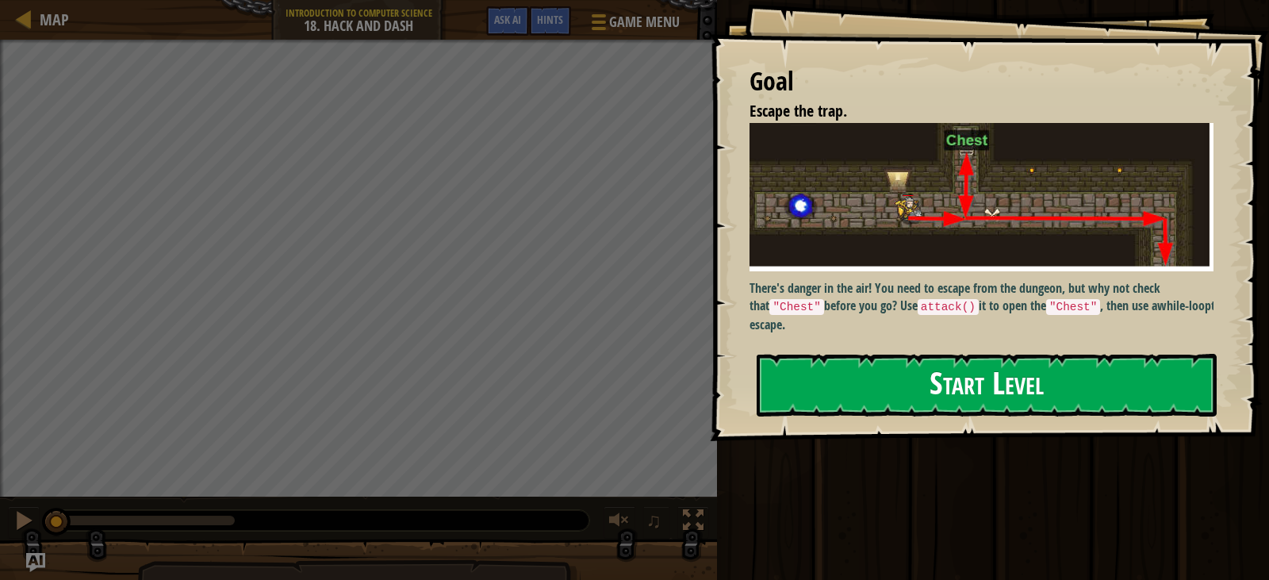
click at [907, 378] on button "Start Level" at bounding box center [987, 385] width 460 height 63
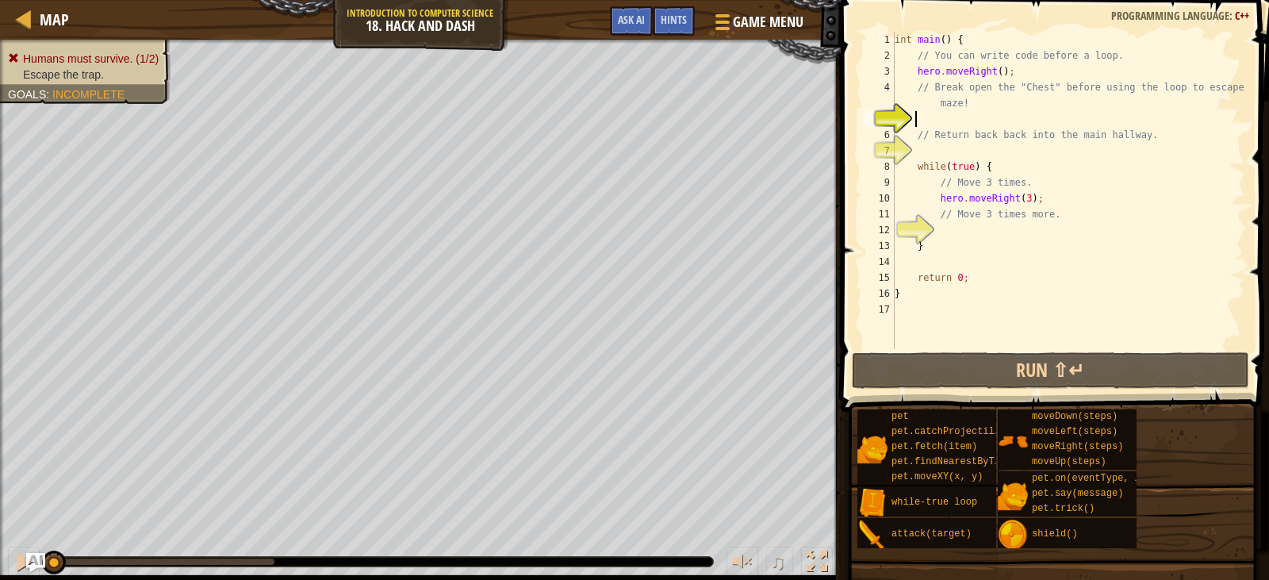
type textarea "h"
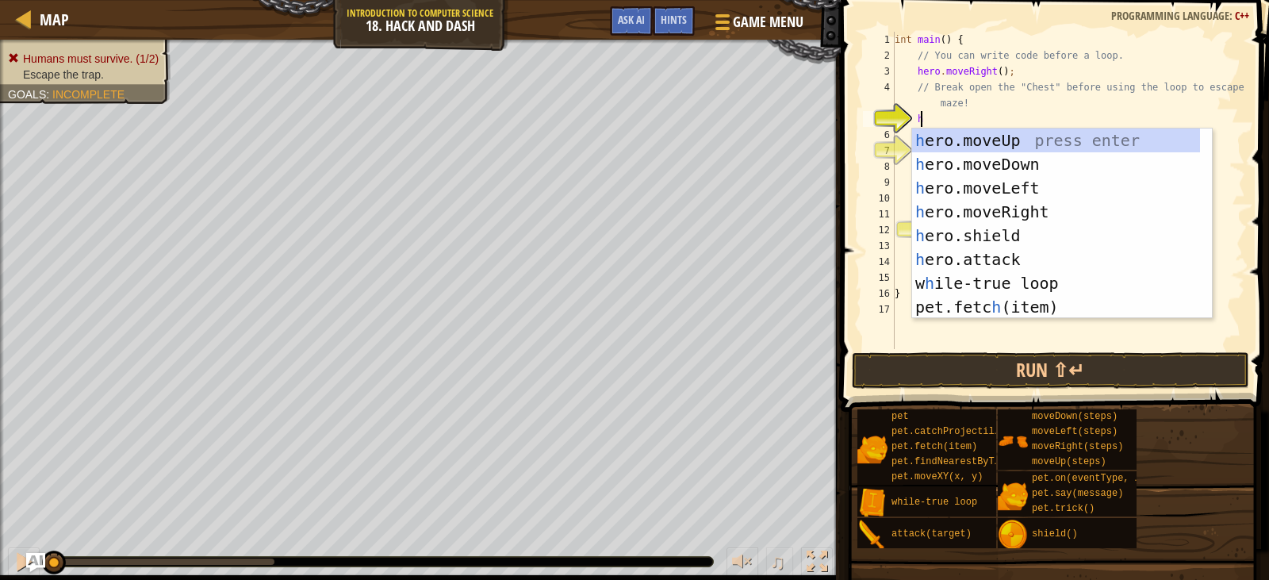
scroll to position [7, 1]
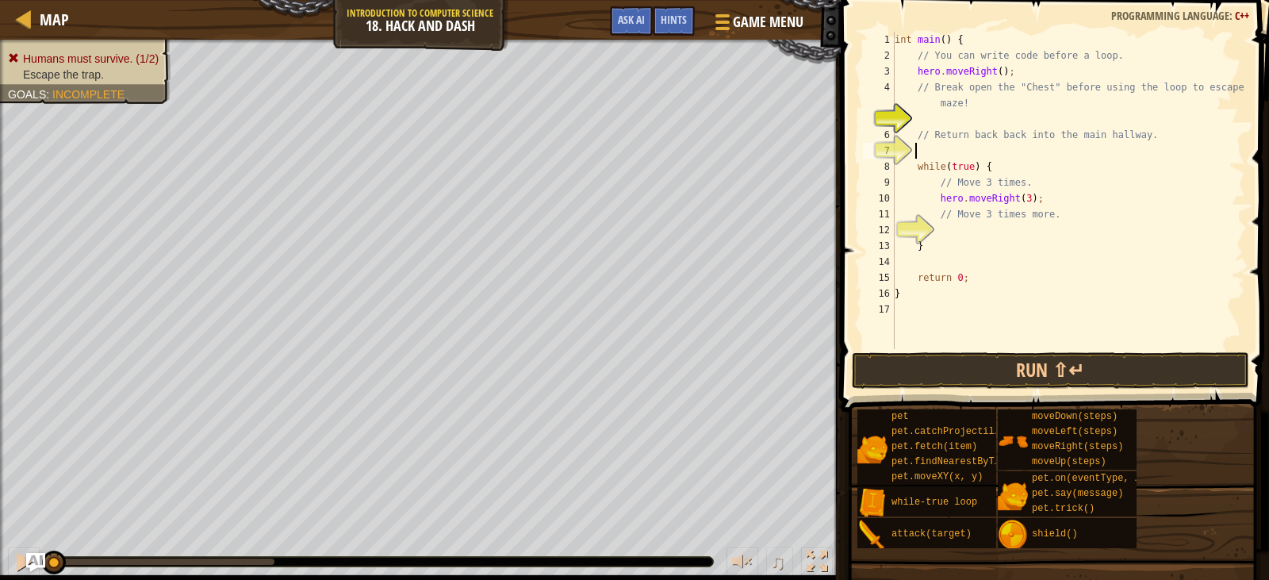
click at [1028, 149] on div "int main ( ) { // You can write code before a loop. hero . moveRight ( ) ; // B…" at bounding box center [1069, 206] width 354 height 349
click at [939, 117] on div "int main ( ) { // You can write code before a loop. hero . moveRight ( ) ; // B…" at bounding box center [1069, 206] width 354 height 349
type textarea "h"
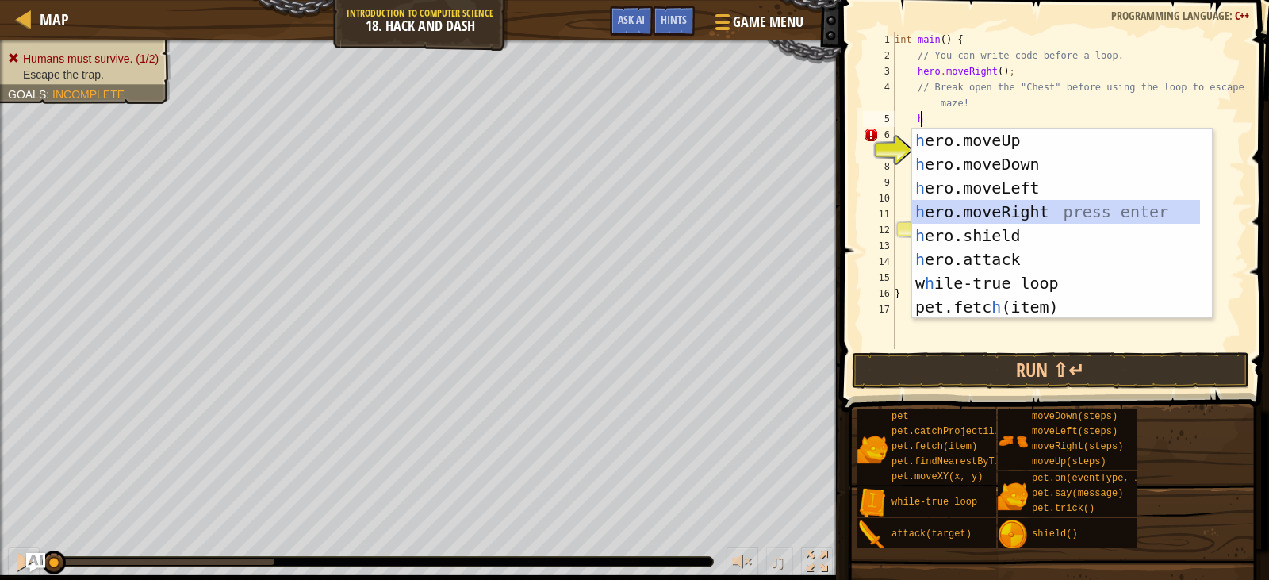
click at [1012, 203] on div "h ero.moveUp press enter h ero.moveDown press enter h ero.moveLeft press enter …" at bounding box center [1056, 248] width 288 height 238
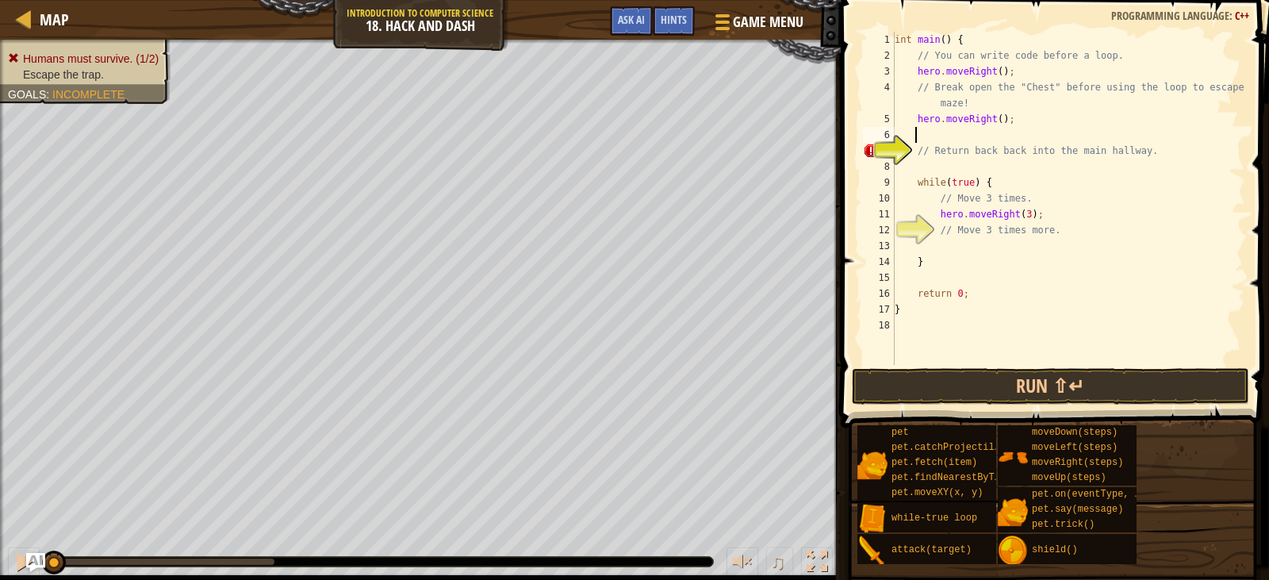
type textarea "h"
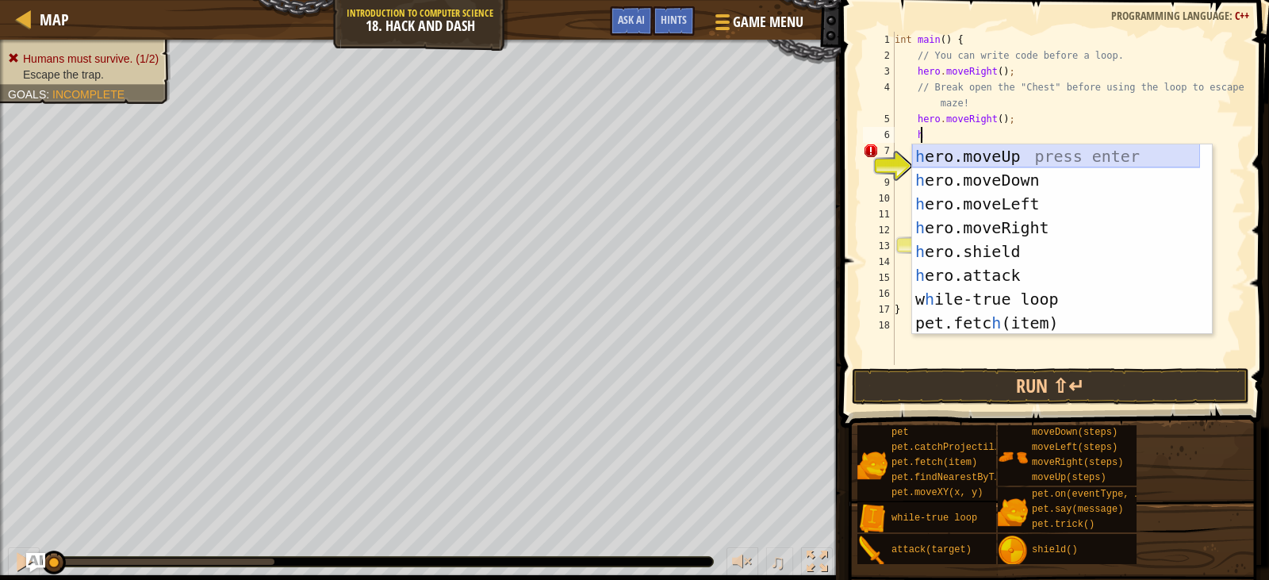
click at [997, 148] on div "h ero.moveUp press enter h ero.moveDown press enter h ero.moveLeft press enter …" at bounding box center [1056, 263] width 288 height 238
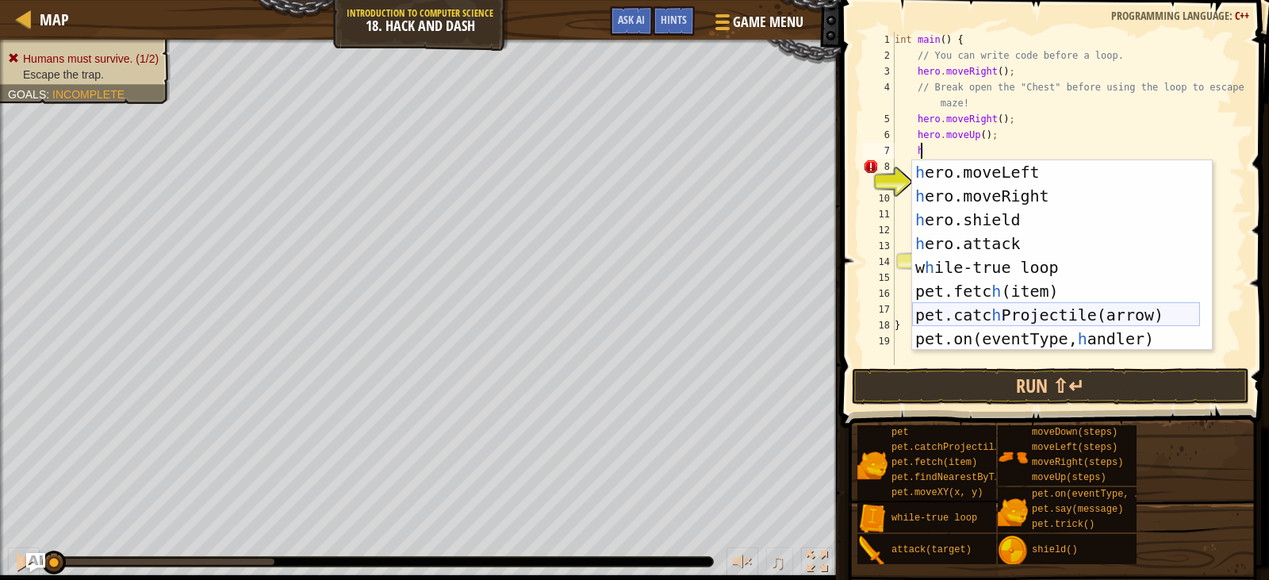
scroll to position [48, 0]
click at [1006, 236] on div "h ero.moveLeft press enter h ero.moveRight press enter h ero.shield press enter…" at bounding box center [1056, 279] width 288 height 238
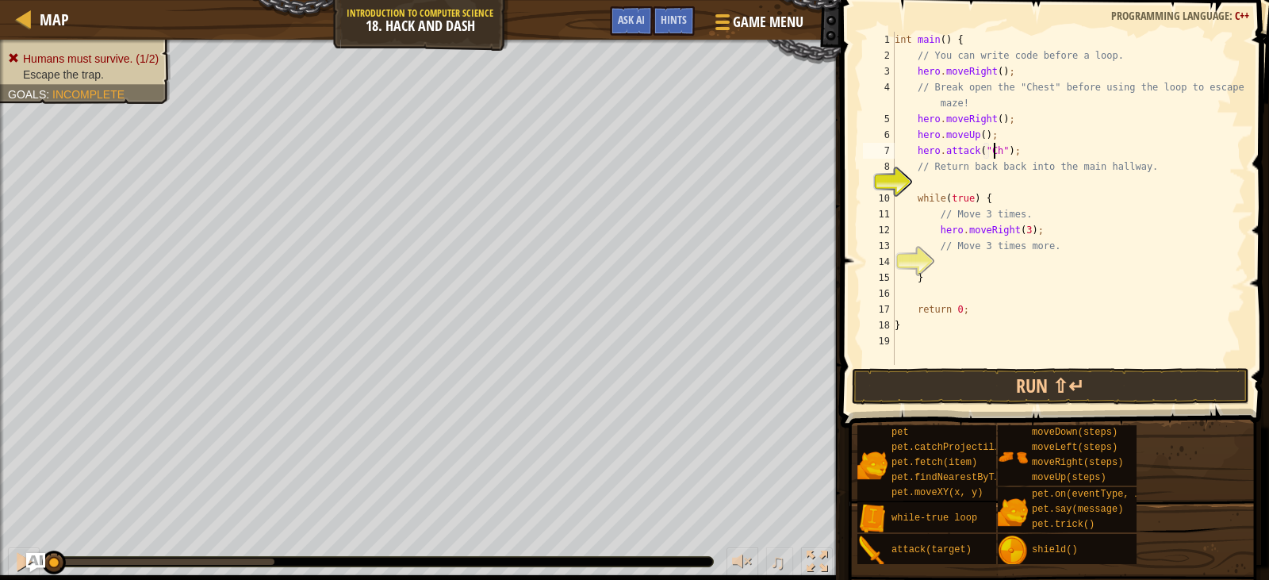
scroll to position [7, 8]
type textarea "hero.attack("Chest");"
click at [989, 178] on div "int main ( ) { // You can write code before a loop. hero . moveRight ( ) ; // B…" at bounding box center [1069, 214] width 354 height 365
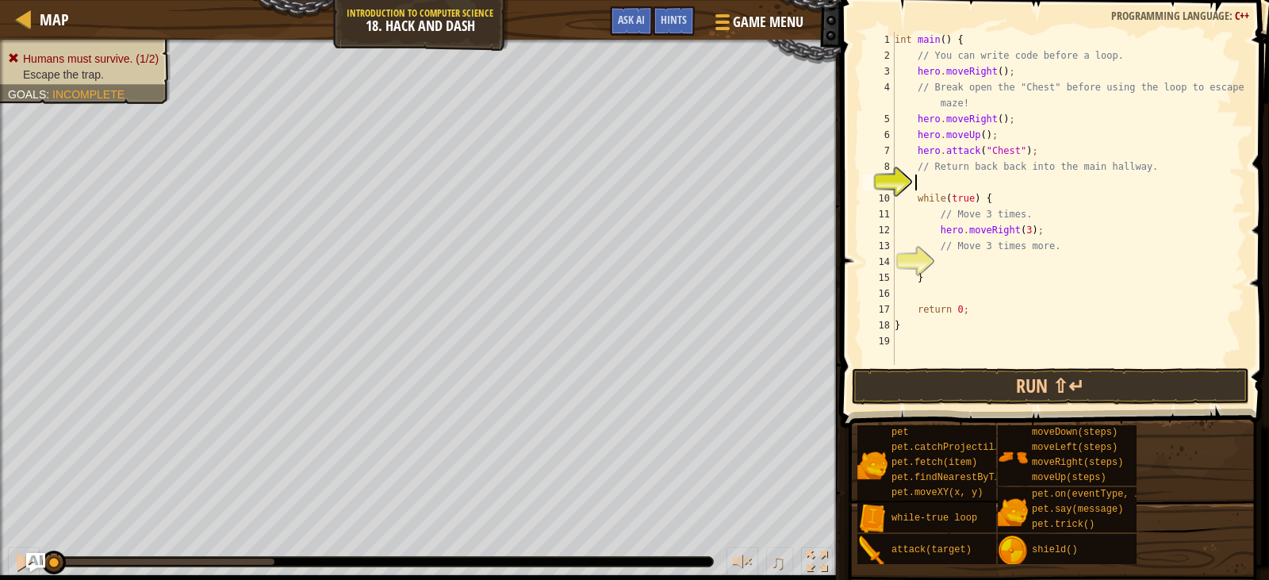
type textarea "h"
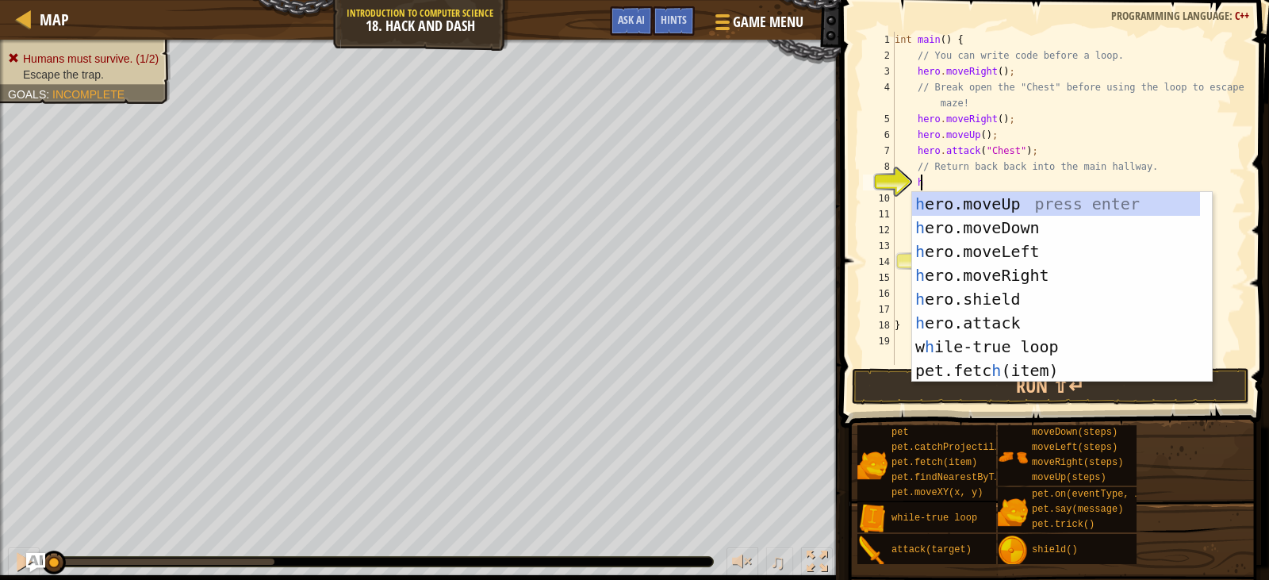
scroll to position [0, 0]
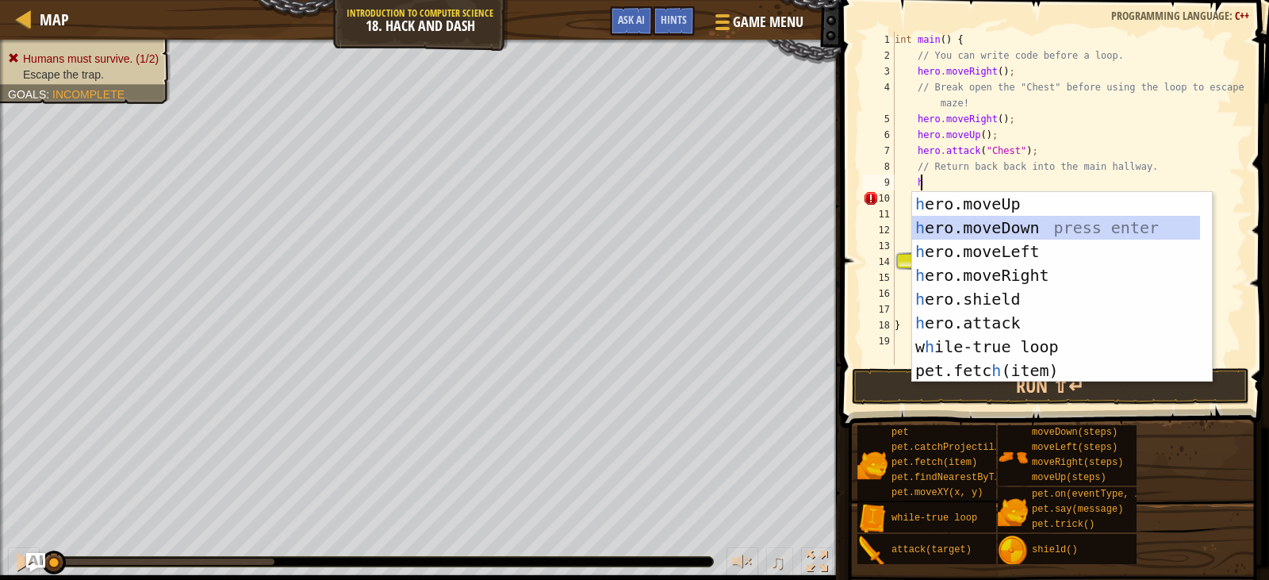
click at [987, 231] on div "h ero.moveUp press enter h ero.moveDown press enter h ero.moveLeft press enter …" at bounding box center [1056, 311] width 288 height 238
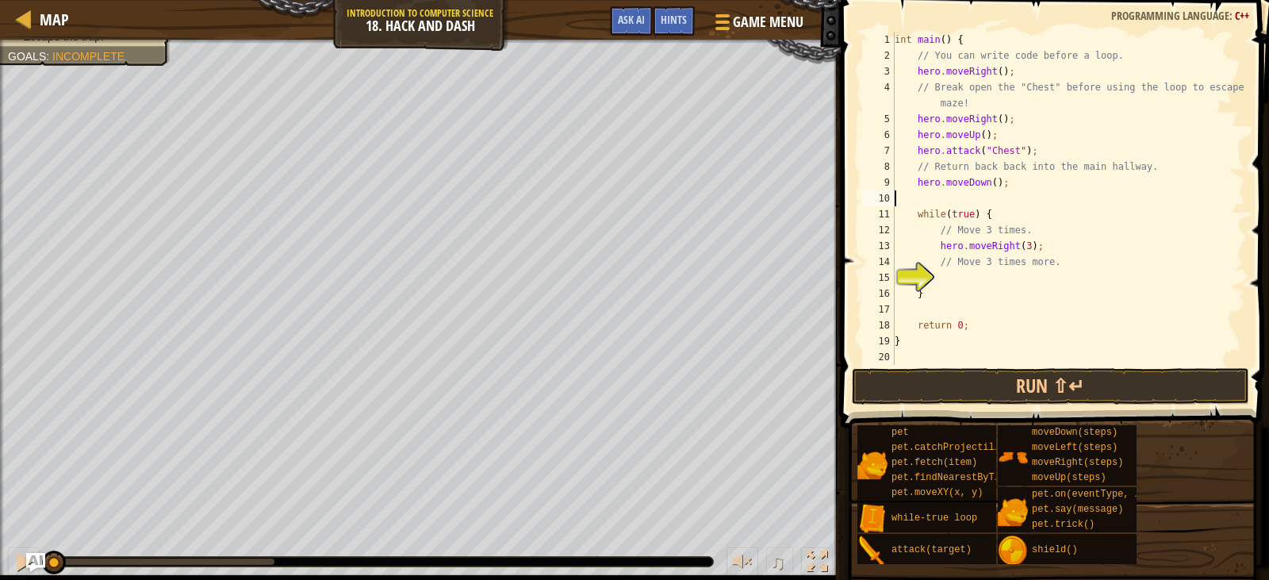
scroll to position [7, 0]
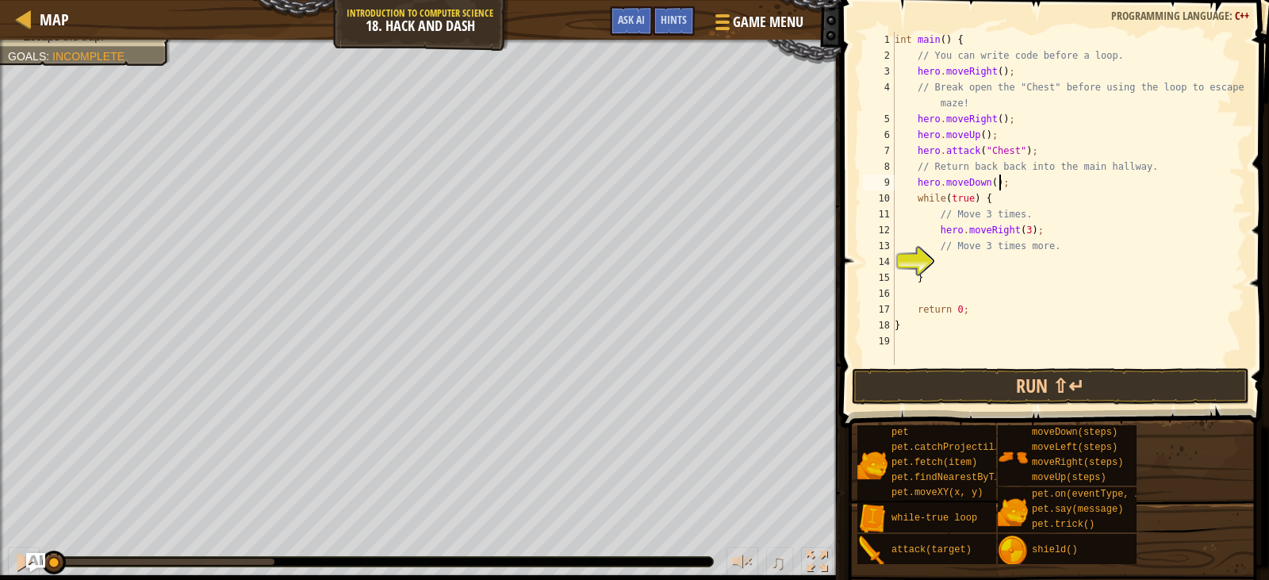
click at [966, 273] on div "int main ( ) { // You can write code before a loop. hero . moveRight ( ) ; // B…" at bounding box center [1069, 214] width 354 height 365
type textarea "}"
click at [965, 263] on div "int main ( ) { // You can write code before a loop. hero . moveRight ( ) ; // B…" at bounding box center [1069, 214] width 354 height 365
type textarea "h"
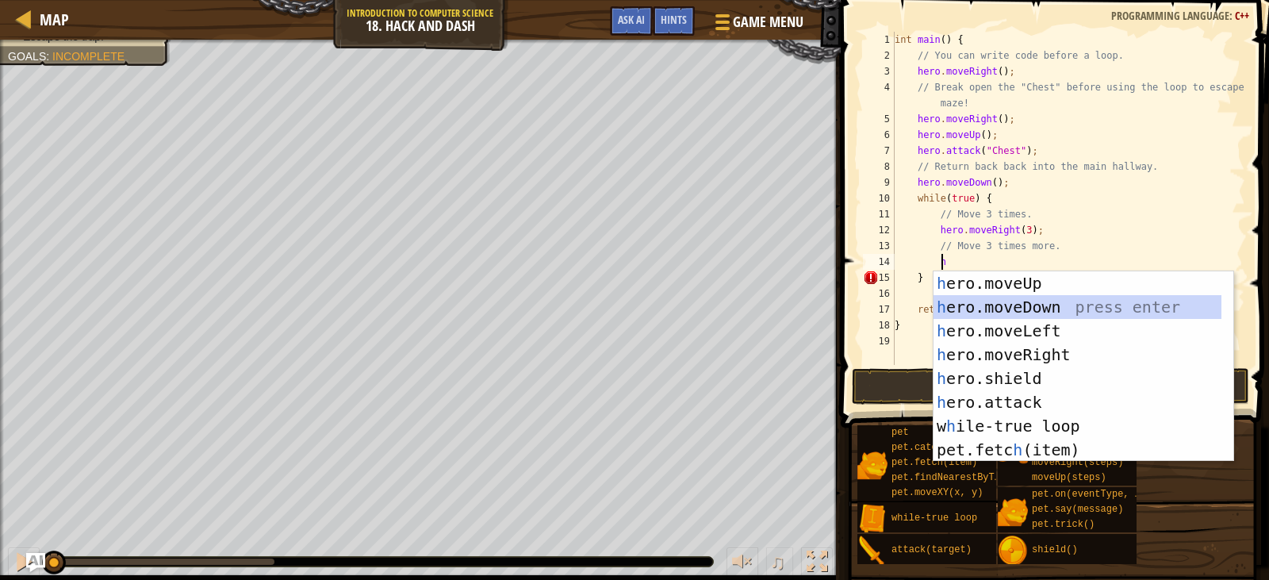
click at [1080, 305] on div "h ero.moveUp press enter h ero.moveDown press enter h ero.moveLeft press enter …" at bounding box center [1078, 390] width 288 height 238
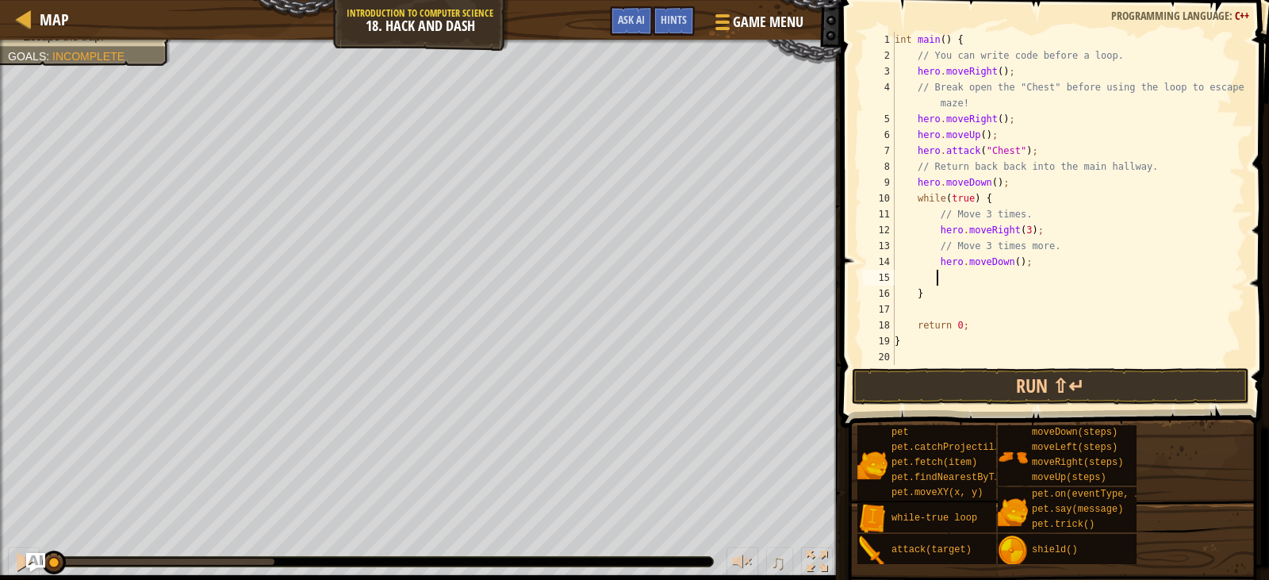
click at [1008, 259] on div "int main ( ) { // You can write code before a loop. hero . moveRight ( ) ; // B…" at bounding box center [1069, 214] width 354 height 365
click at [1078, 395] on button "Run ⇧↵" at bounding box center [1050, 386] width 397 height 36
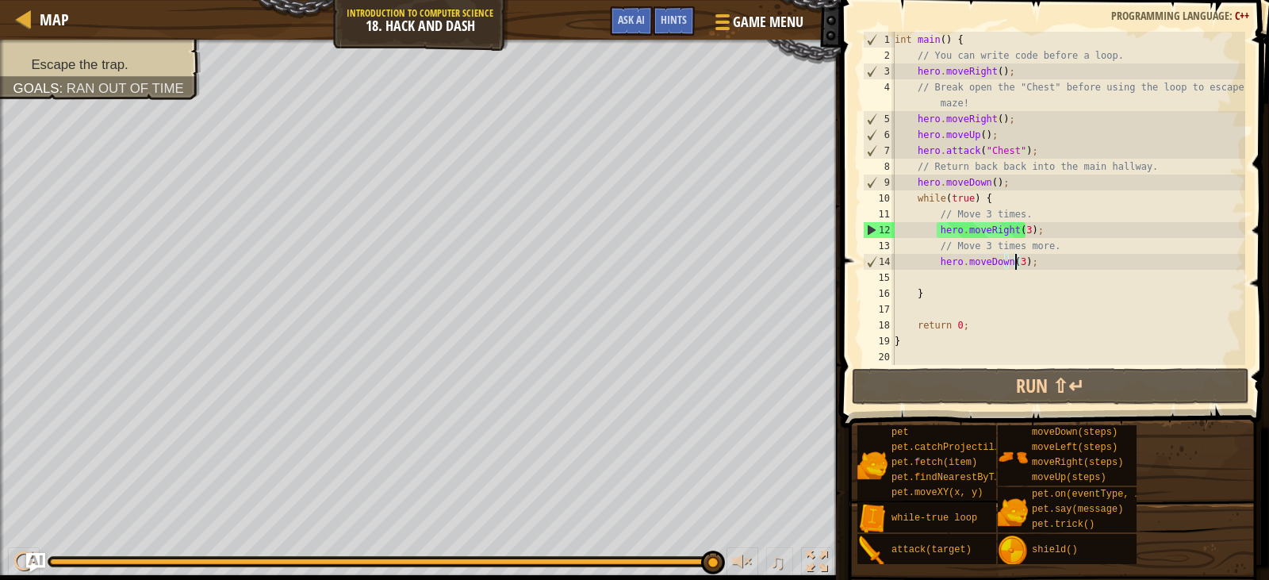
click at [1001, 119] on div "int main ( ) { // You can write code before a loop. hero . moveRight ( ) ; // B…" at bounding box center [1069, 214] width 354 height 365
click at [1005, 121] on div "int main ( ) { // You can write code before a loop. hero . moveRight ( ) ; // B…" at bounding box center [1069, 214] width 354 height 365
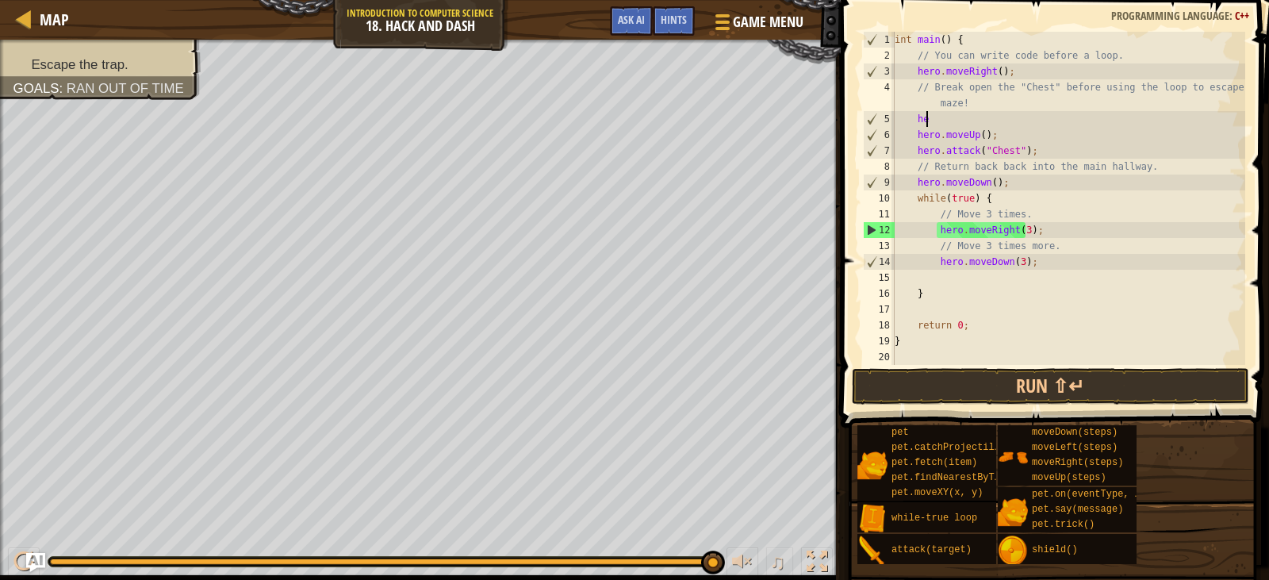
type textarea "h"
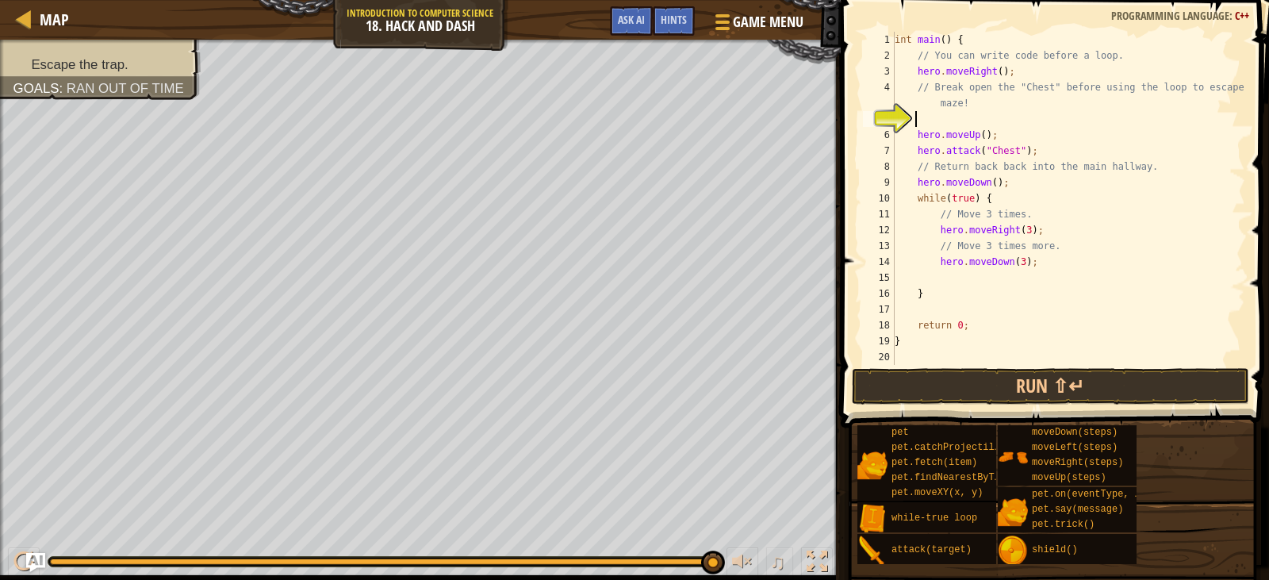
scroll to position [7, 0]
click at [1005, 121] on div "int main ( ) { // You can write code before a loop. hero . moveRight ( ) ; // B…" at bounding box center [1069, 214] width 354 height 365
type textarea "// Break open the "Chest" before using the loop to escape the maze!"
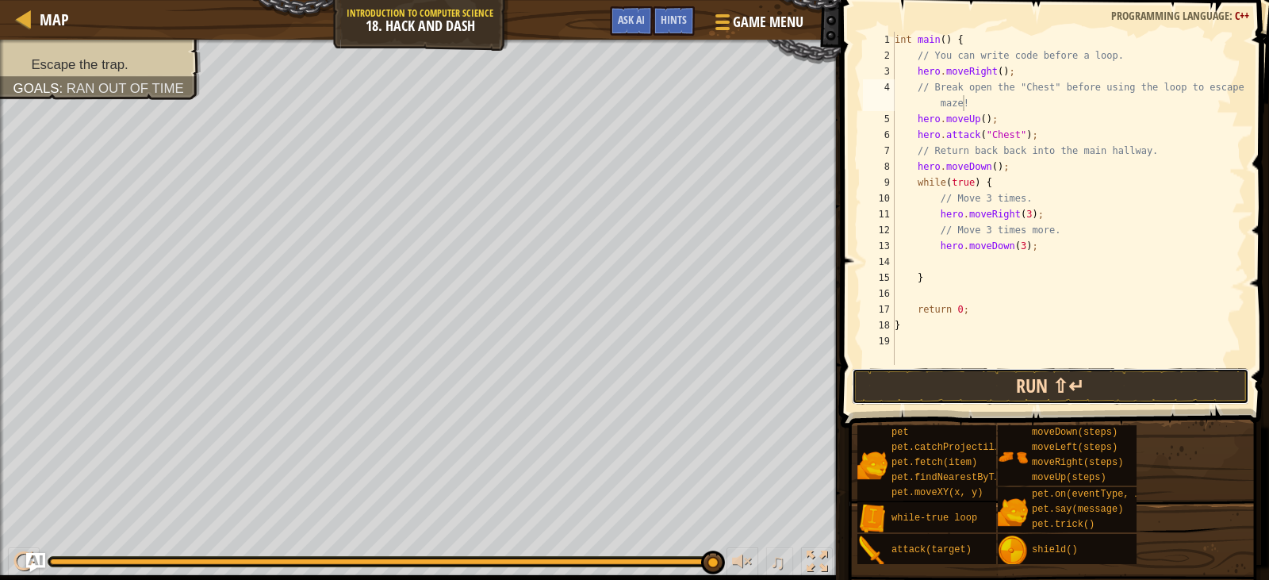
click at [1051, 389] on button "Run ⇧↵" at bounding box center [1050, 386] width 397 height 36
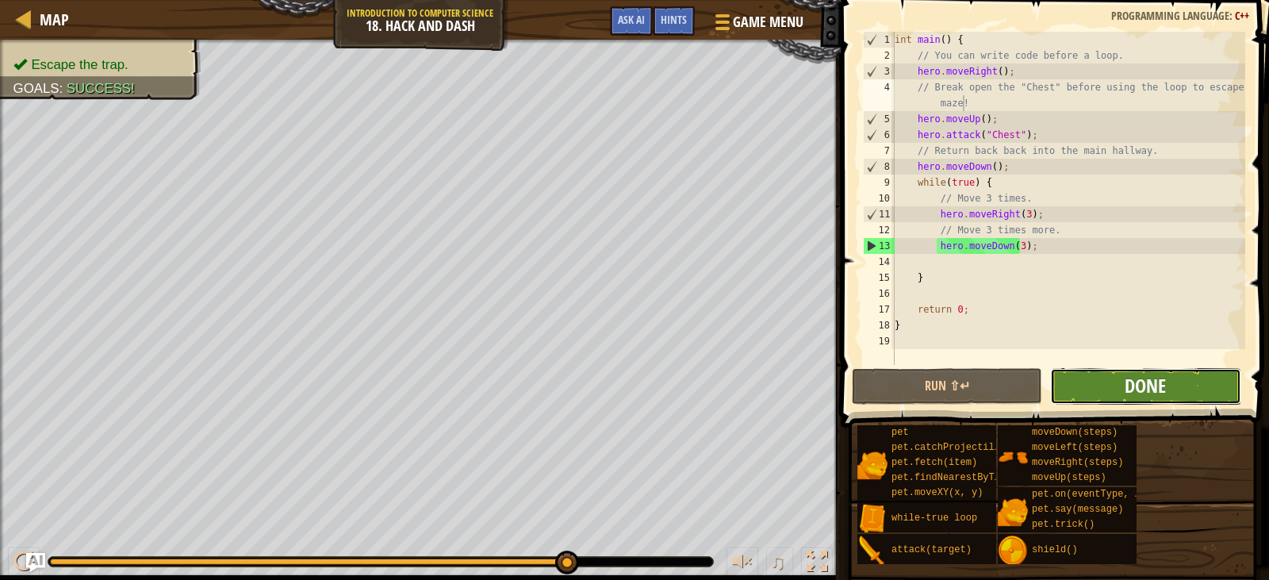
click at [1160, 378] on span "Done" at bounding box center [1145, 385] width 41 height 25
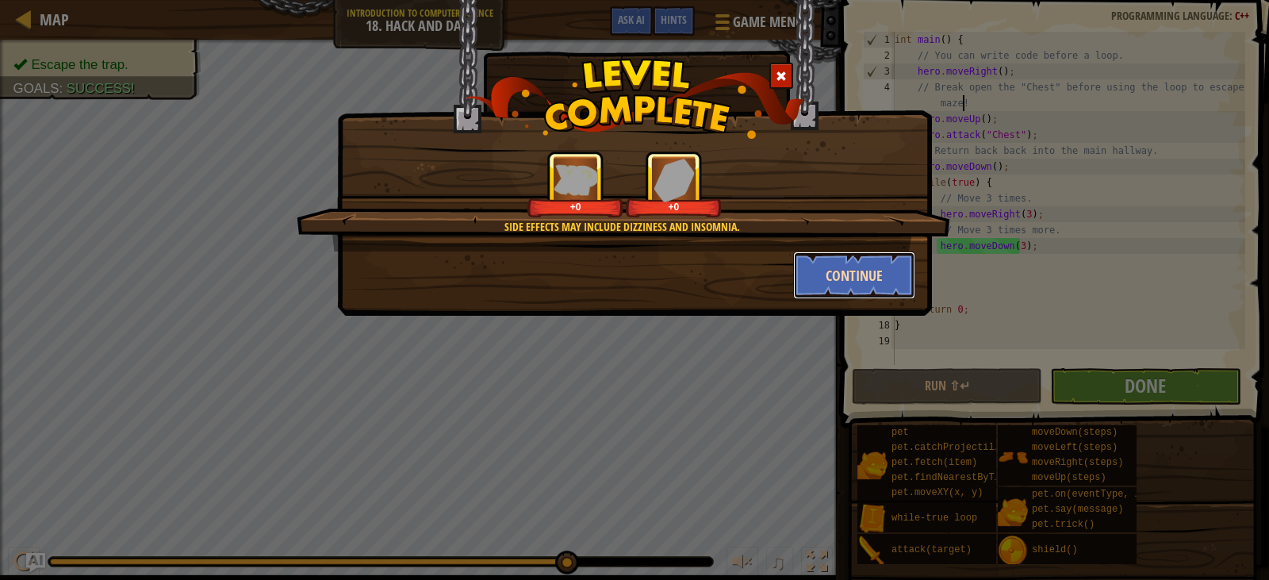
click at [857, 277] on button "Continue" at bounding box center [854, 275] width 123 height 48
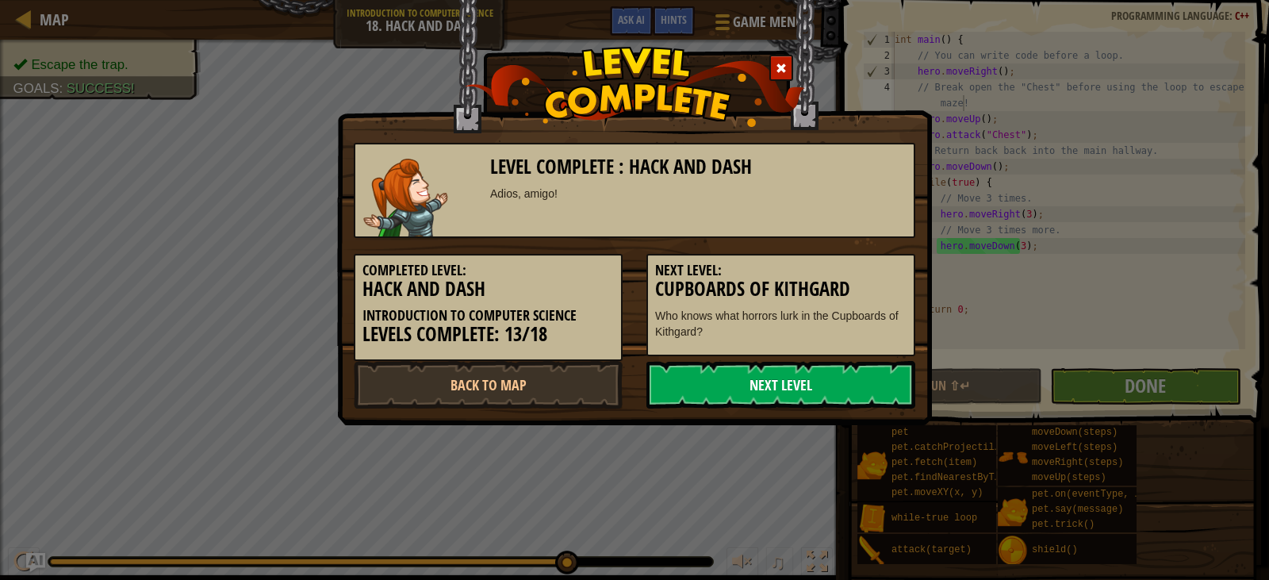
drag, startPoint x: 797, startPoint y: 386, endPoint x: 796, endPoint y: 371, distance: 15.1
click at [796, 386] on link "Next Level" at bounding box center [781, 385] width 269 height 48
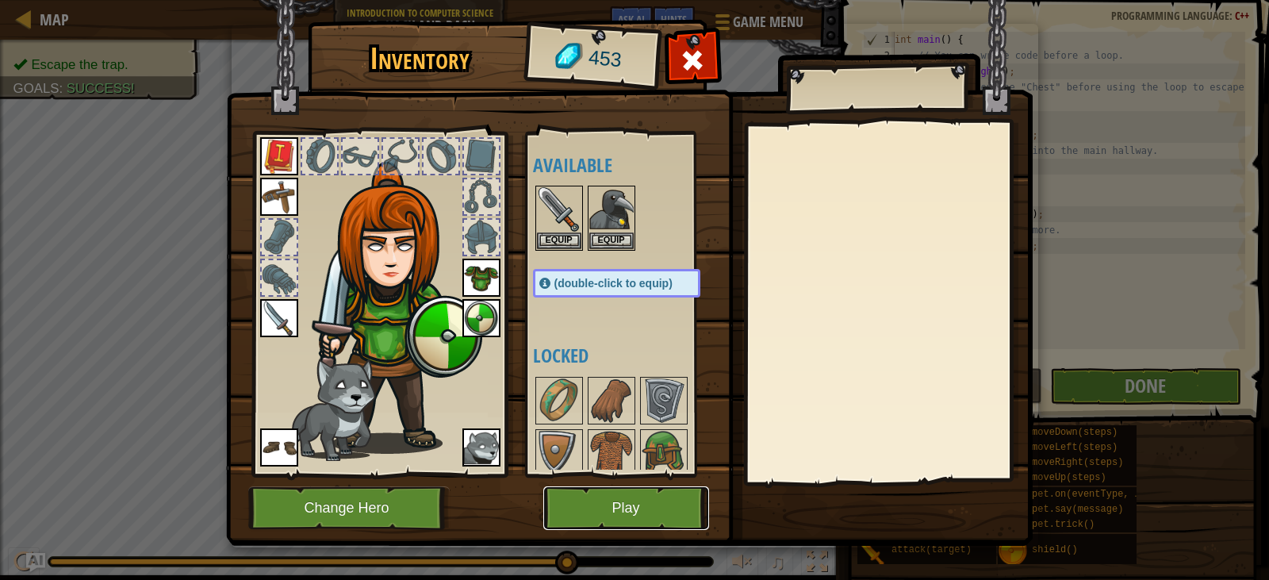
click at [574, 513] on button "Play" at bounding box center [626, 508] width 166 height 44
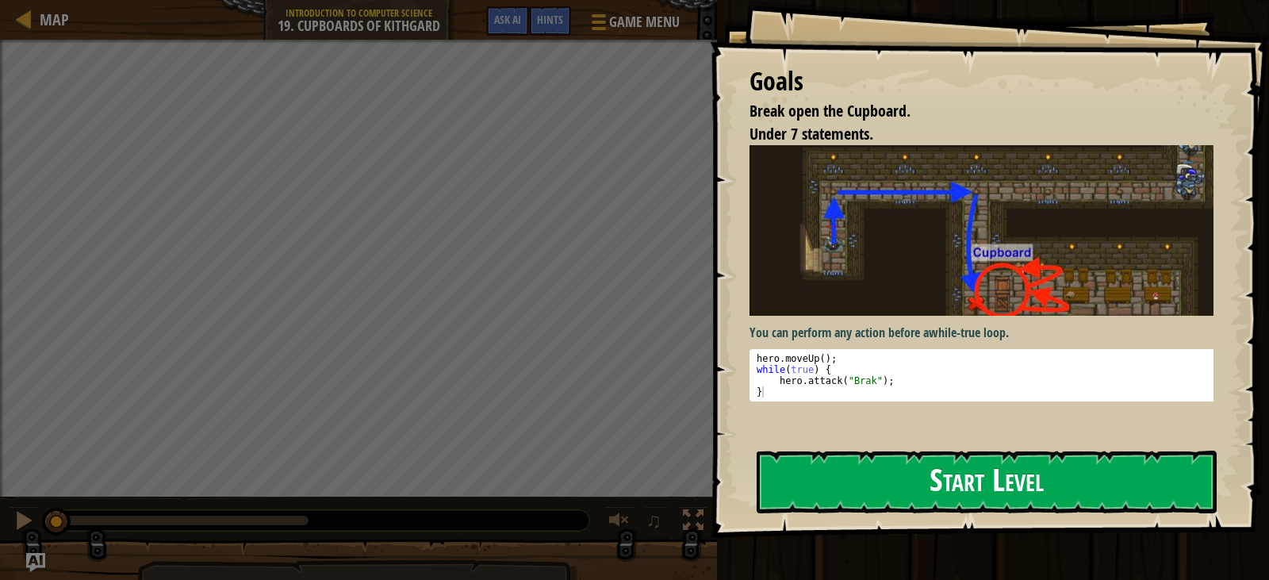
click at [783, 456] on button "Start Level" at bounding box center [987, 482] width 460 height 63
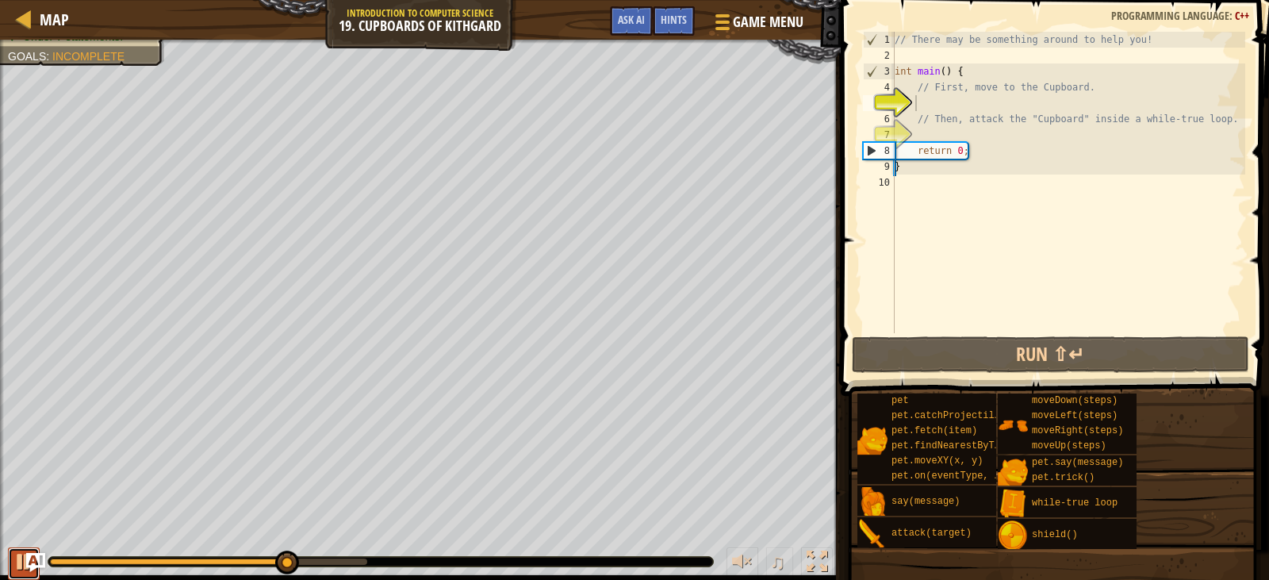
click at [13, 559] on div at bounding box center [23, 561] width 21 height 21
click at [59, 8] on div "Map" at bounding box center [50, 20] width 37 height 40
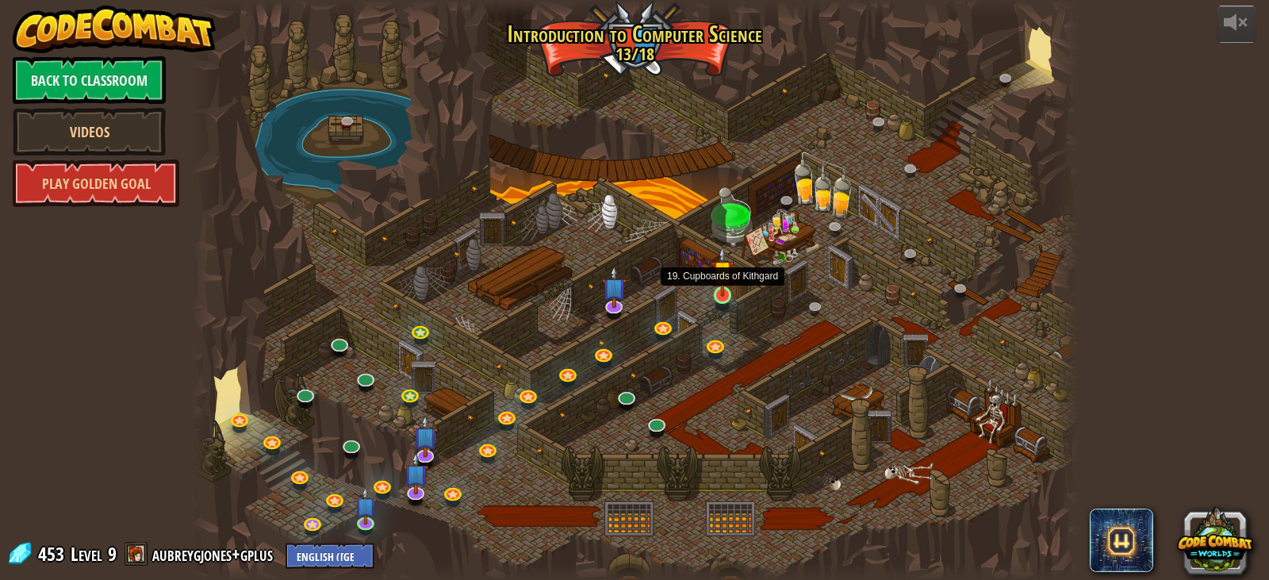
click at [716, 286] on img at bounding box center [723, 271] width 22 height 51
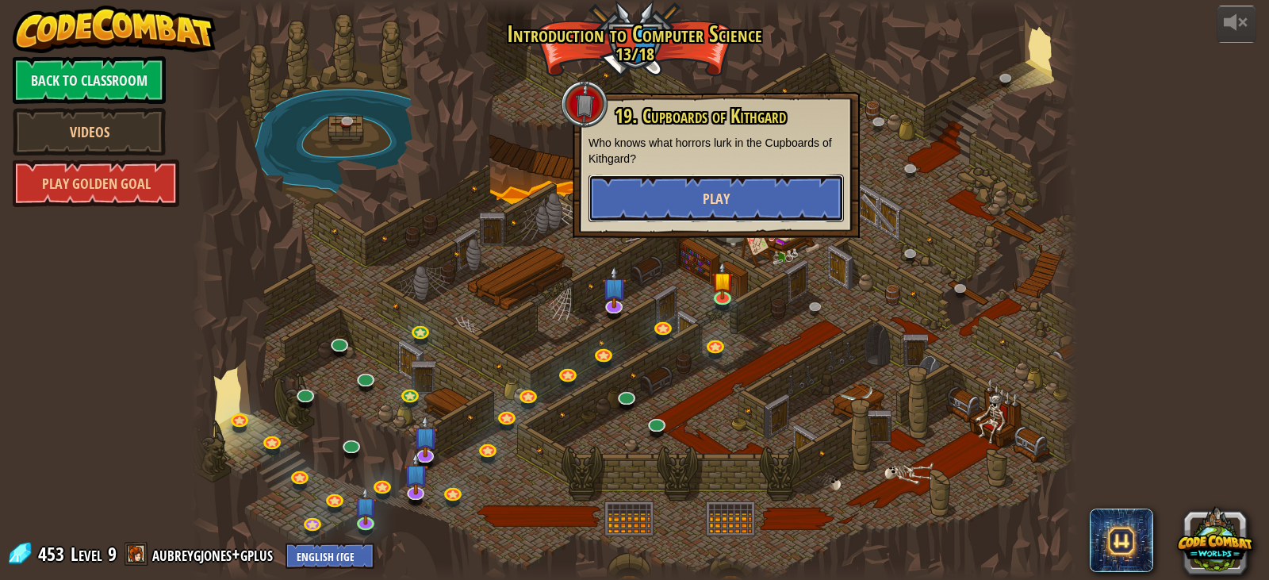
click at [737, 185] on button "Play" at bounding box center [716, 199] width 255 height 48
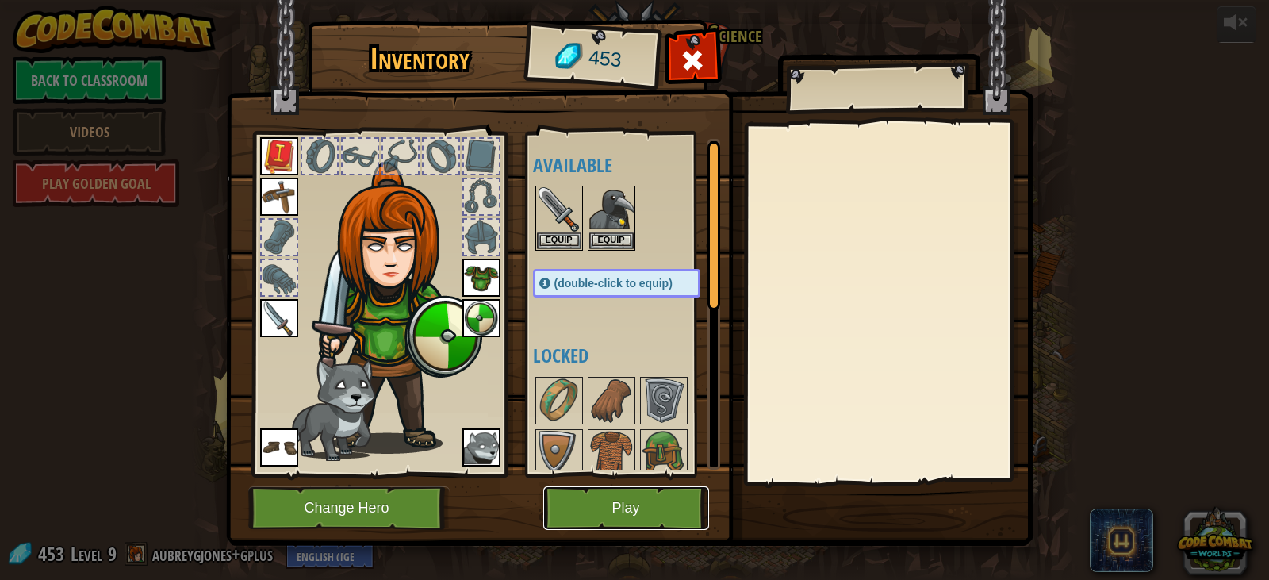
click at [676, 512] on button "Play" at bounding box center [626, 508] width 166 height 44
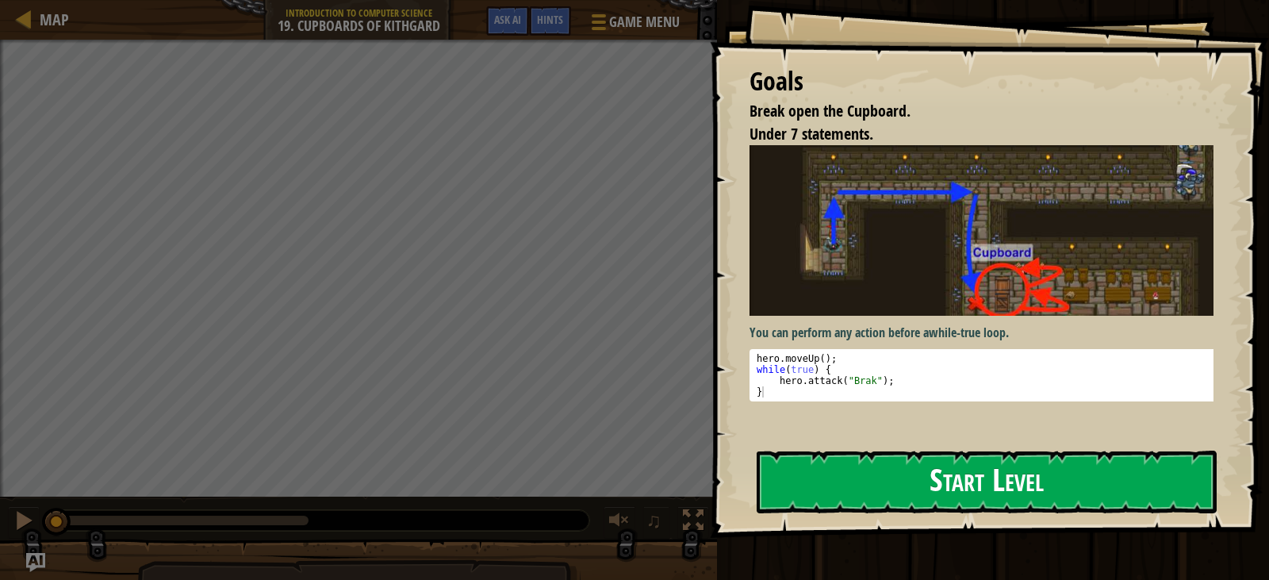
click at [897, 466] on button "Start Level" at bounding box center [987, 482] width 460 height 63
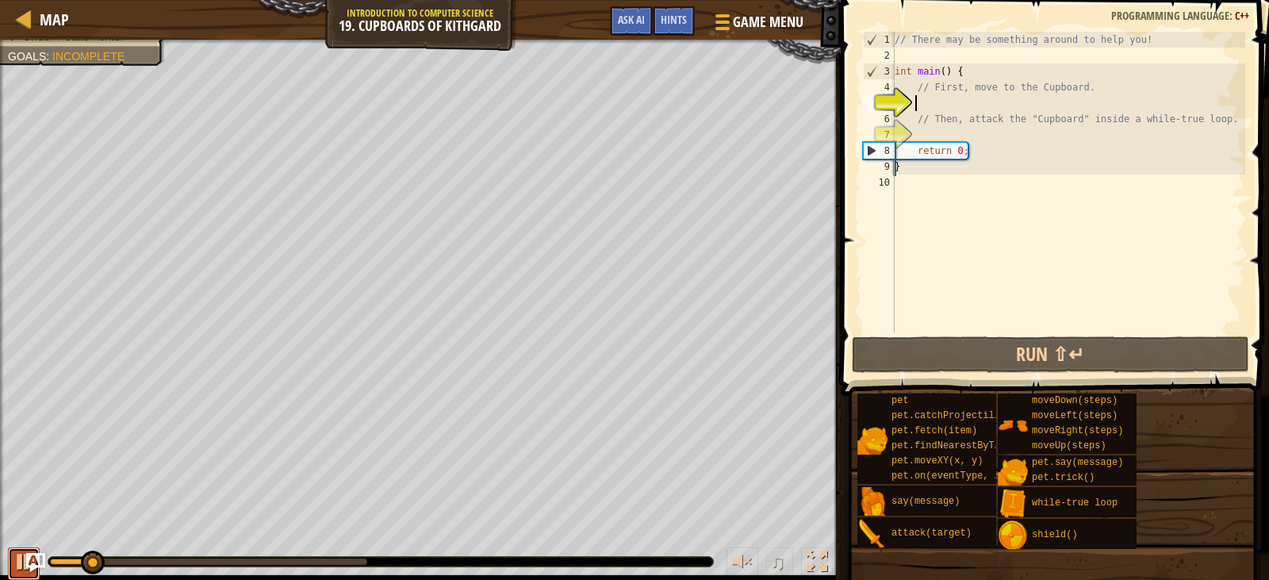
click at [10, 562] on button at bounding box center [24, 563] width 32 height 33
type textarea "h"
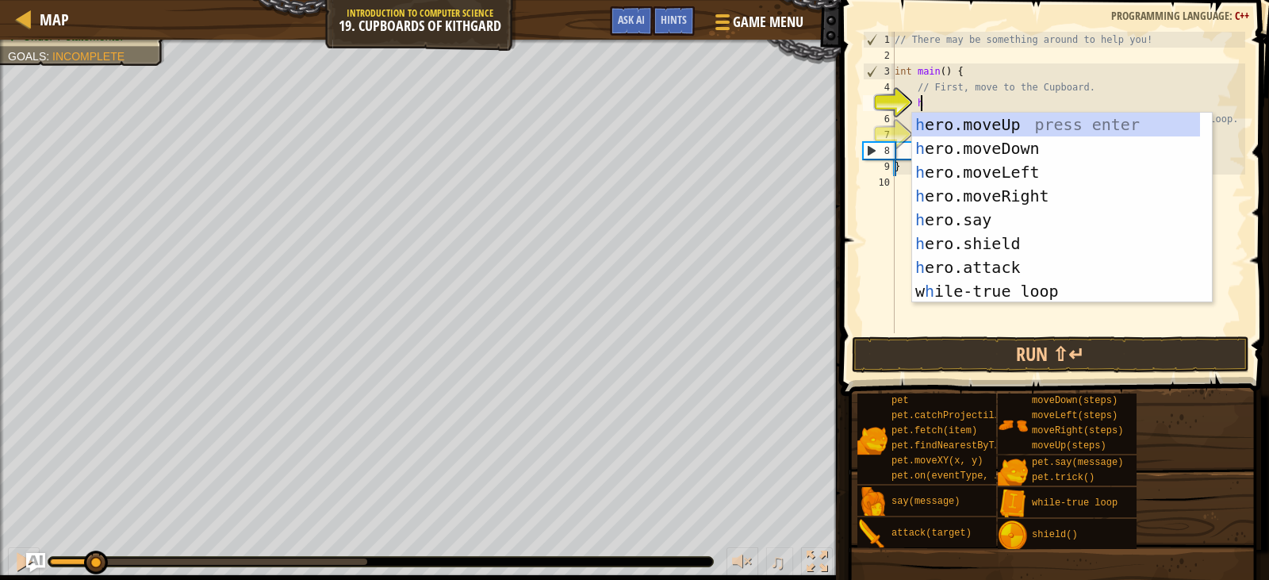
scroll to position [7, 1]
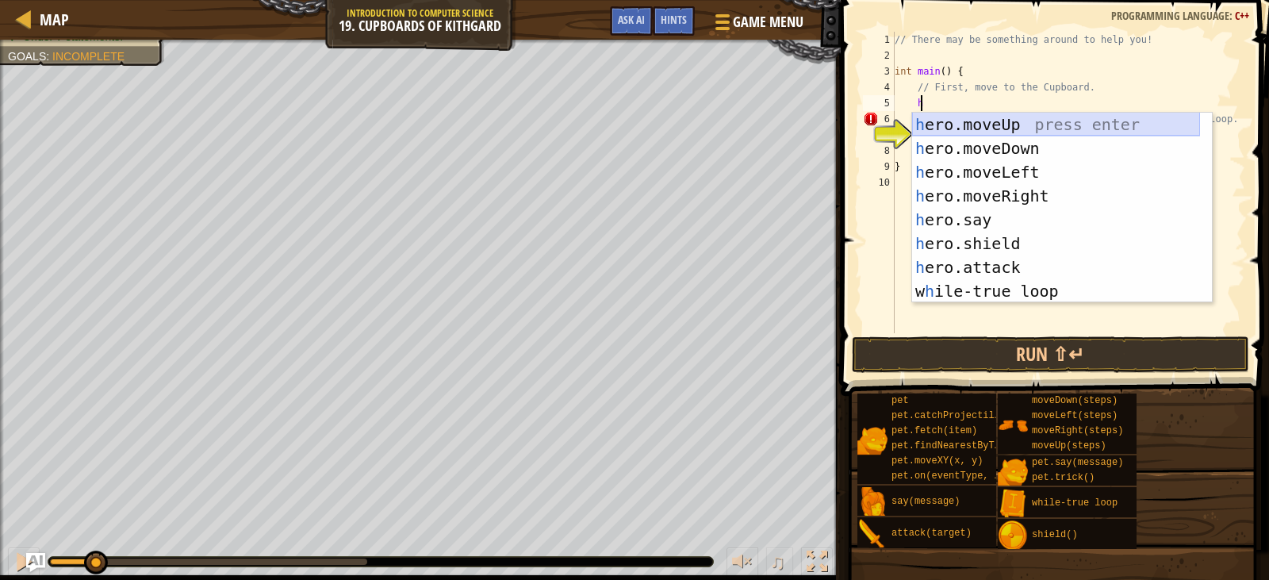
click at [987, 123] on div "h ero.moveUp press enter h ero.moveDown press enter h ero.moveLeft press enter …" at bounding box center [1056, 232] width 288 height 238
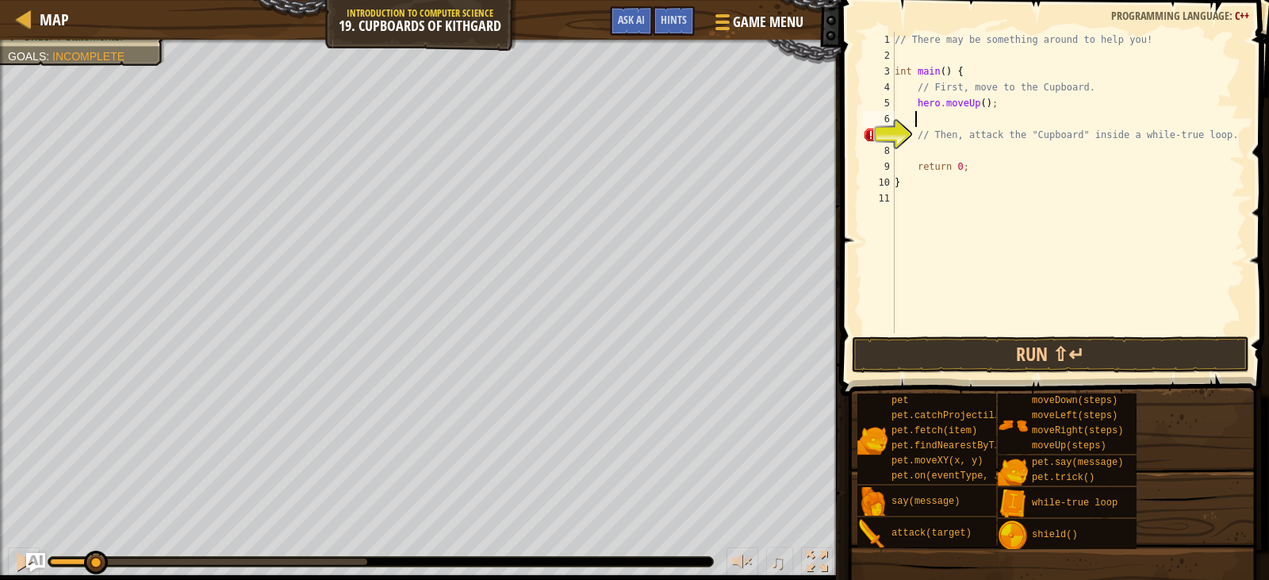
type textarea "h"
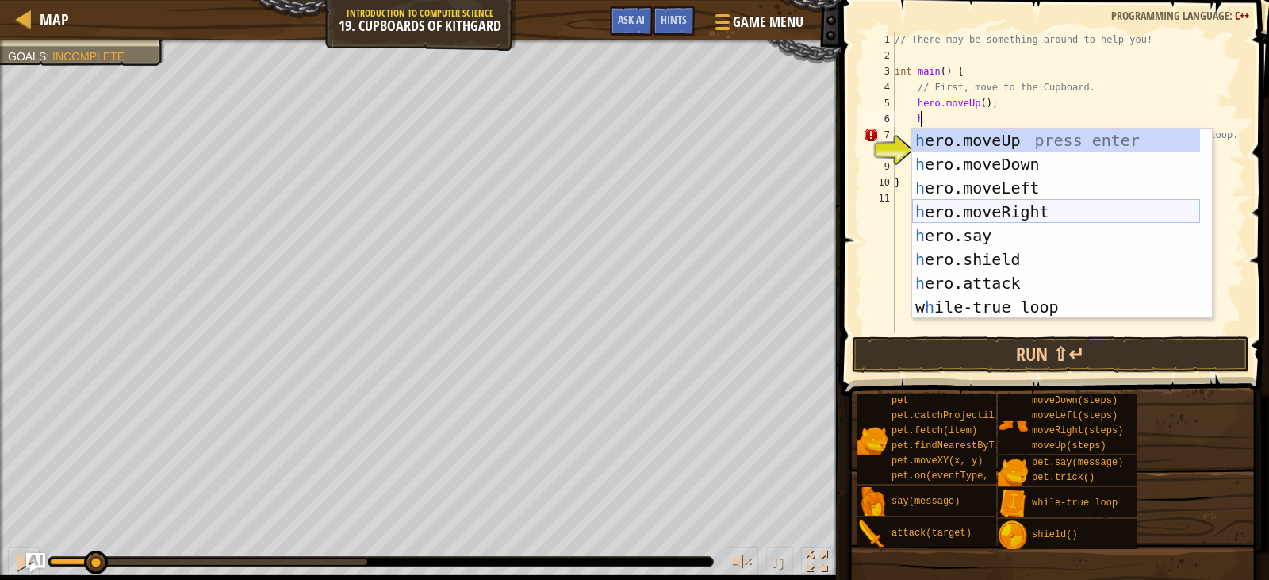
click at [992, 201] on div "h ero.moveUp press enter h ero.moveDown press enter h ero.moveLeft press enter …" at bounding box center [1056, 248] width 288 height 238
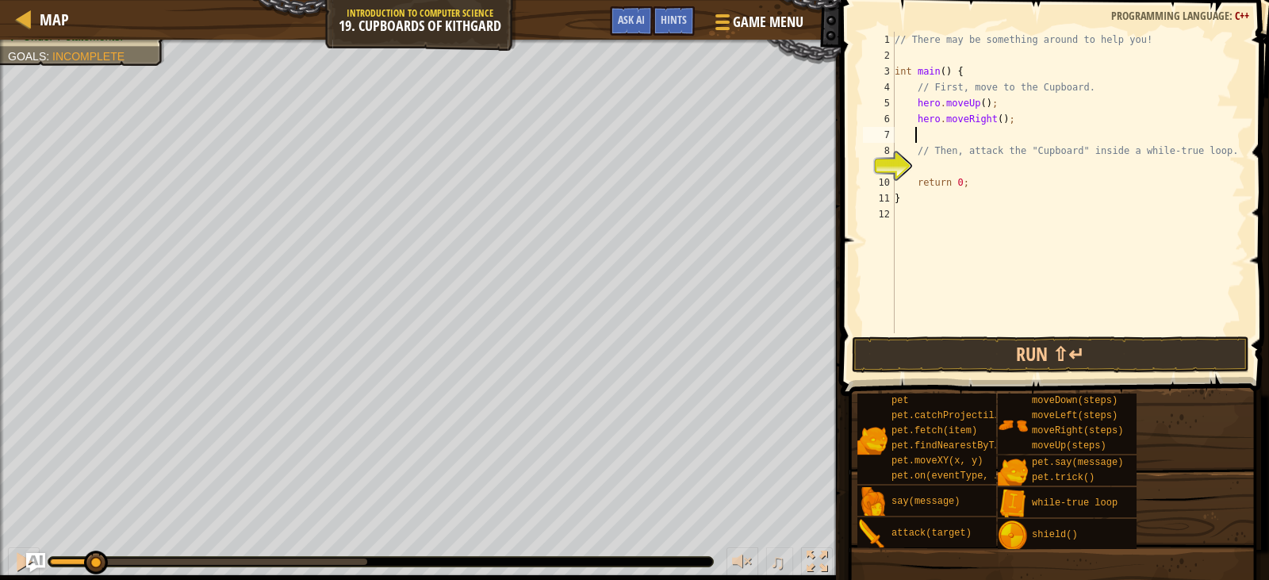
click at [992, 119] on div "// There may be something around to help you! int main ( ) { // First, move to …" at bounding box center [1069, 198] width 354 height 333
type textarea "hero.moveRight(2);"
click at [961, 167] on div "// There may be something around to help you! int main ( ) { // First, move to …" at bounding box center [1069, 198] width 354 height 333
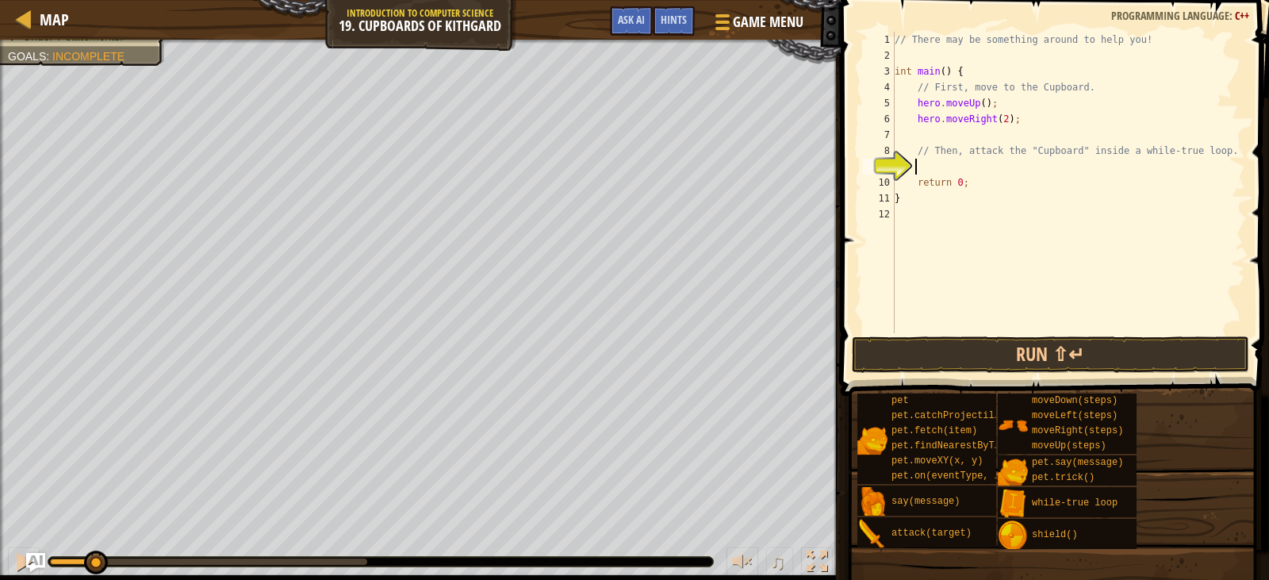
click at [928, 136] on div "// There may be something around to help you! int main ( ) { // First, move to …" at bounding box center [1069, 198] width 354 height 333
click at [920, 166] on div "// There may be something around to help you! int main ( ) { // First, move to …" at bounding box center [1069, 198] width 354 height 333
type textarea "h"
click at [950, 137] on div "// There may be something around to help you! int main ( ) { // First, move to …" at bounding box center [1069, 198] width 354 height 333
type textarea "h"
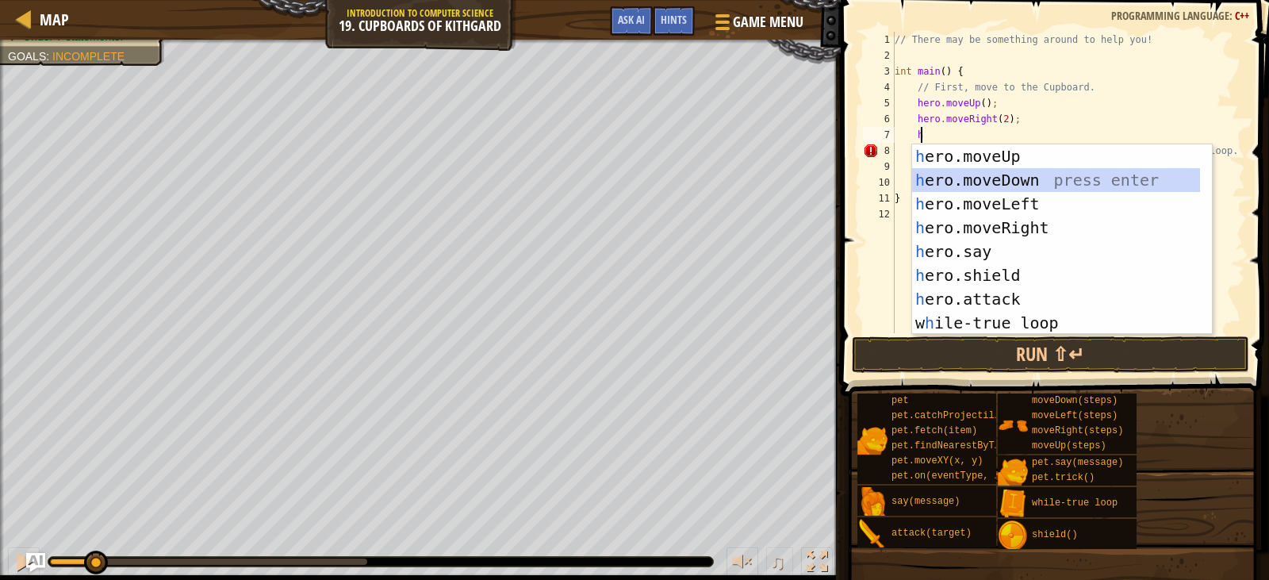
click at [941, 172] on div "h ero.moveUp press enter h ero.moveDown press enter h ero.moveLeft press enter …" at bounding box center [1056, 263] width 288 height 238
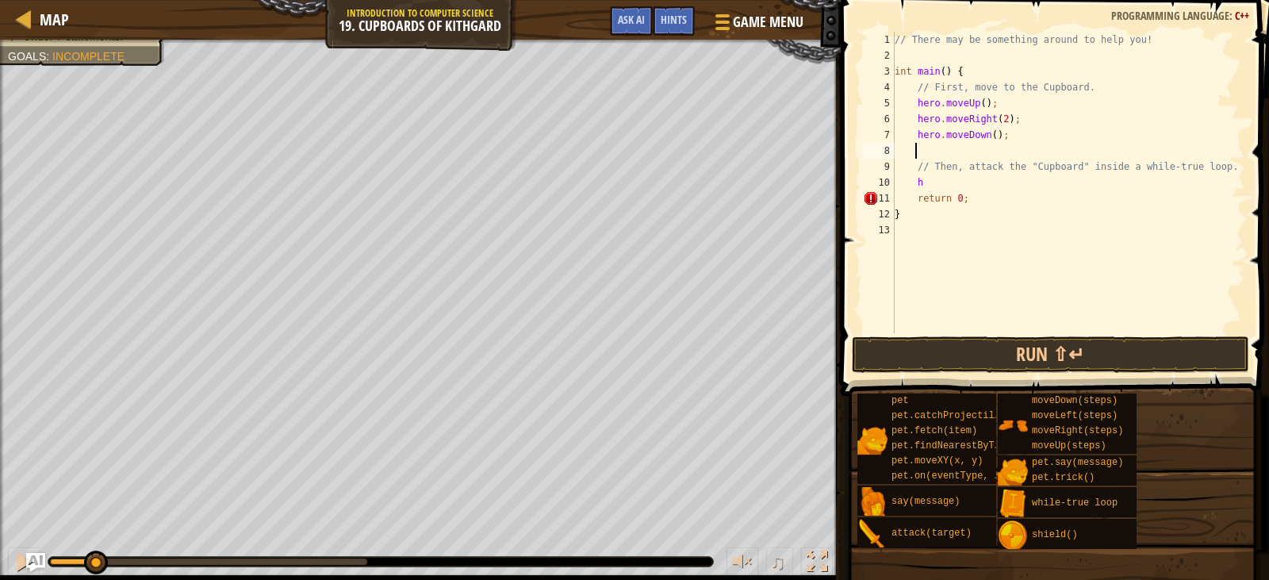
type textarea "h"
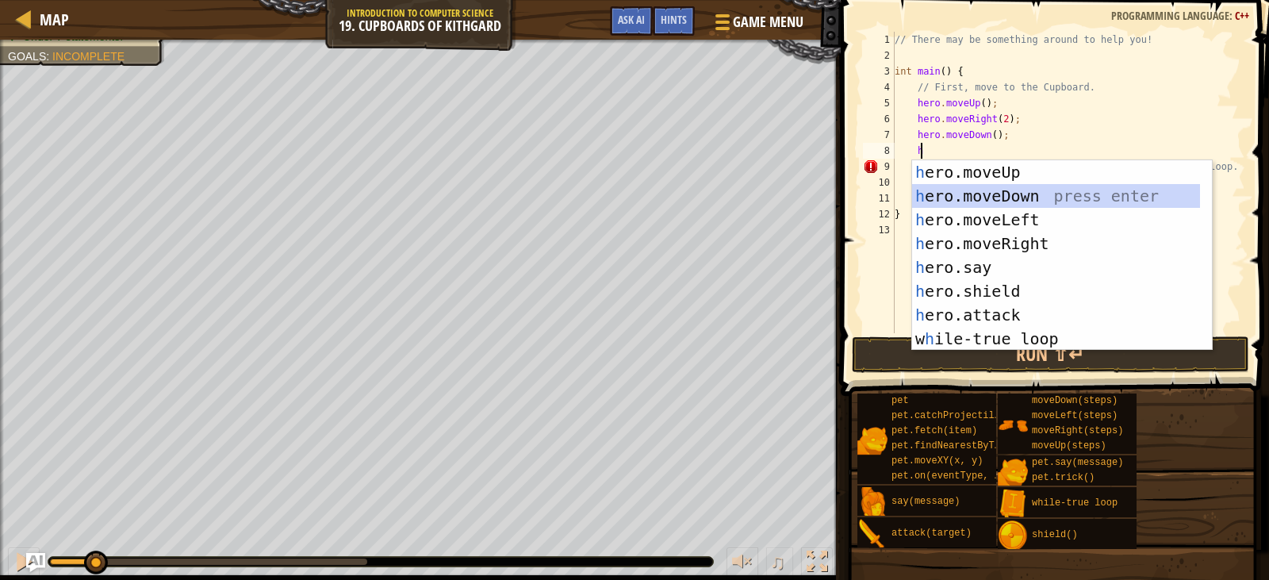
click at [970, 193] on div "h ero.moveUp press enter h ero.moveDown press enter h ero.moveLeft press enter …" at bounding box center [1056, 279] width 288 height 238
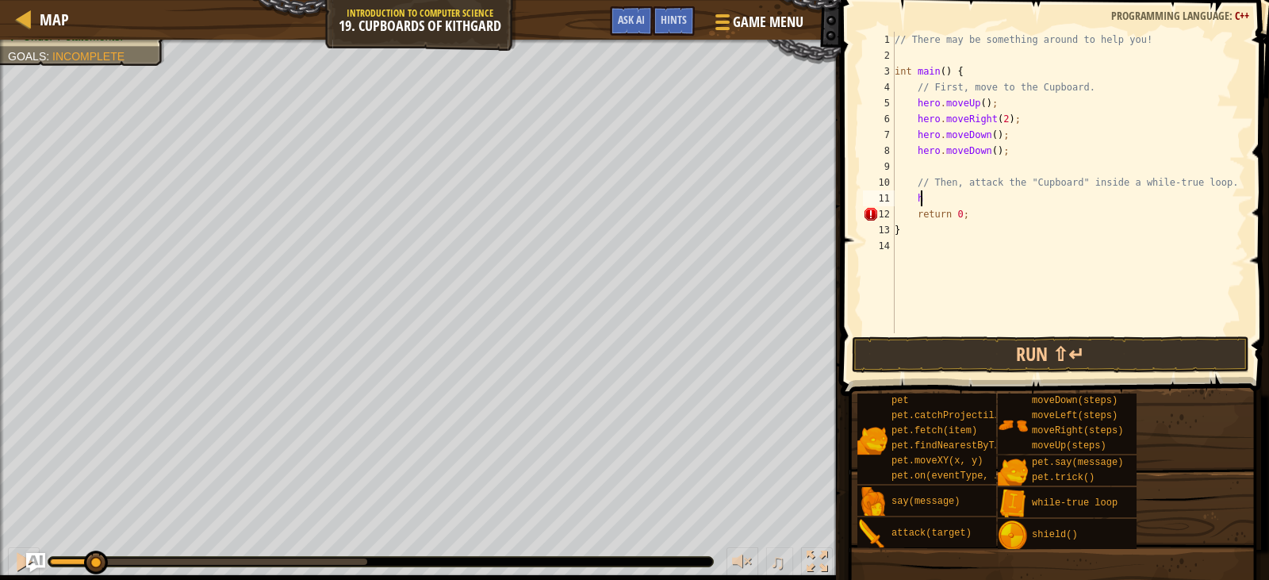
click at [947, 193] on div "// There may be something around to help you! int main ( ) { // First, move to …" at bounding box center [1069, 198] width 354 height 333
type textarea "h"
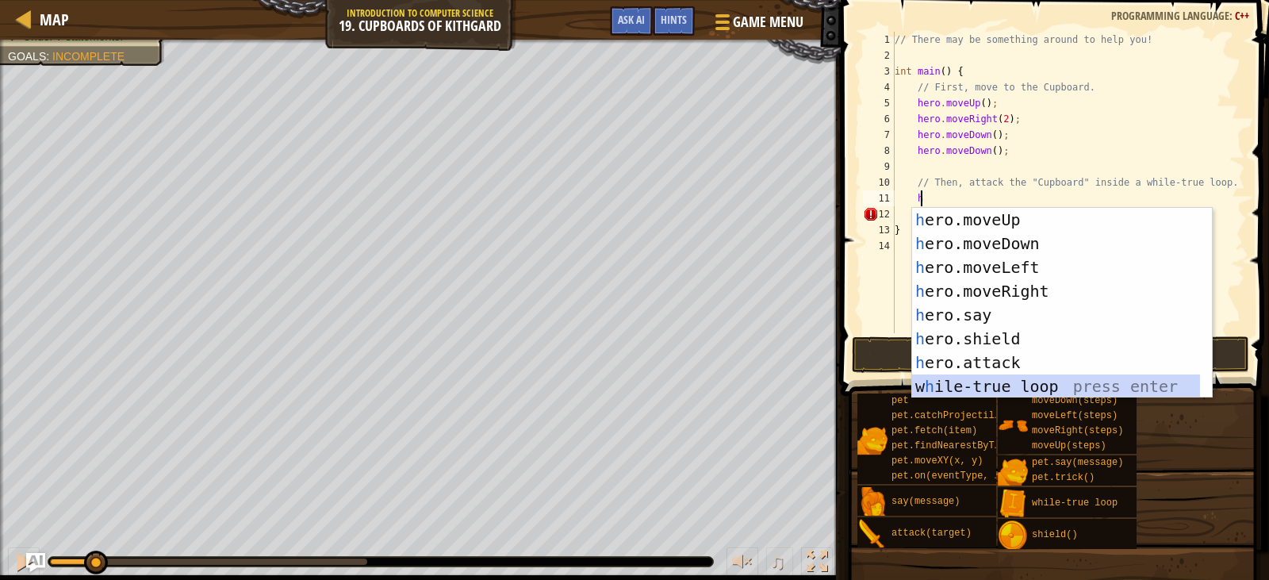
click at [1019, 381] on div "h ero.moveUp press enter h ero.moveDown press enter h ero.moveLeft press enter …" at bounding box center [1056, 327] width 288 height 238
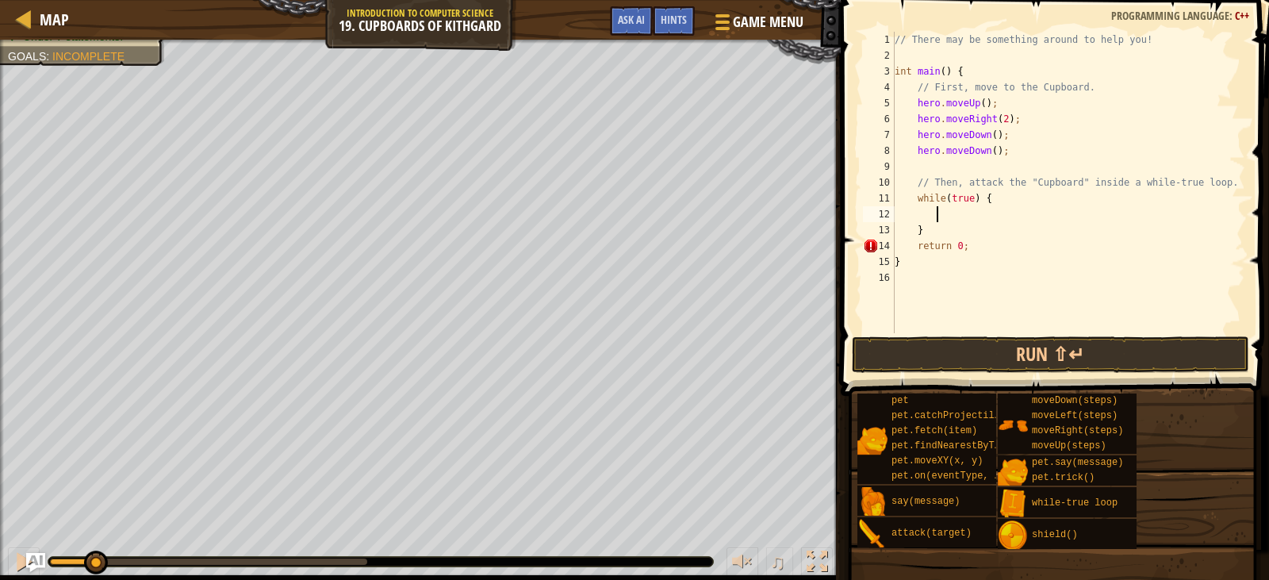
type textarea "h"
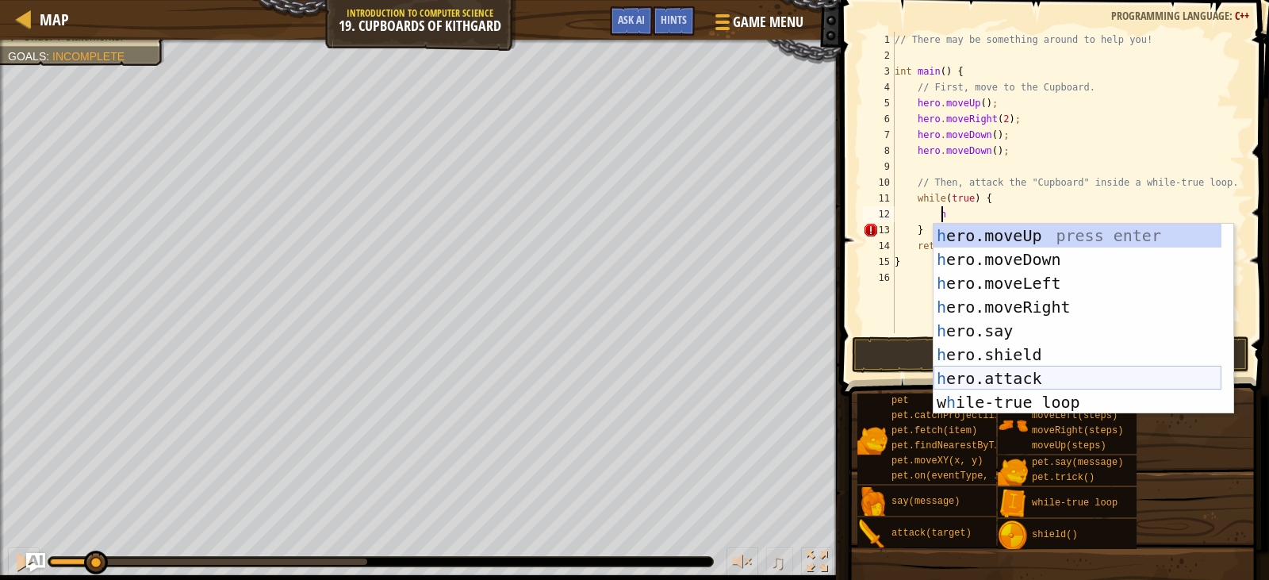
click at [980, 363] on div "h ero.moveUp press enter h ero.moveDown press enter h ero.moveLeft press enter …" at bounding box center [1078, 343] width 288 height 238
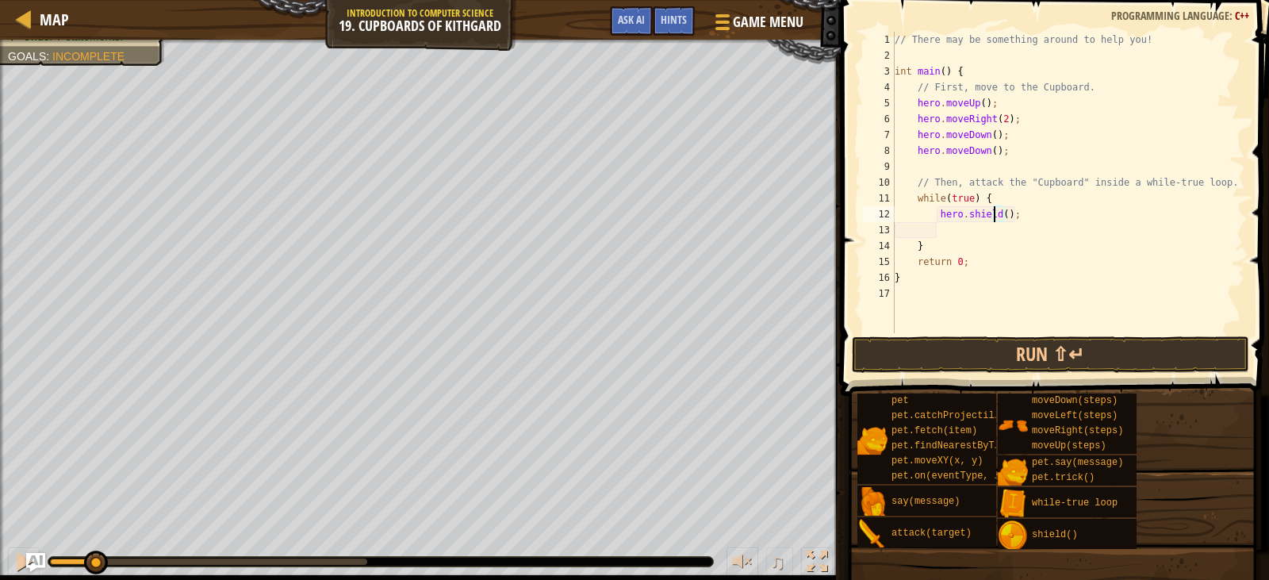
click at [992, 217] on div "// There may be something around to help you! int main ( ) { // First, move to …" at bounding box center [1069, 198] width 354 height 333
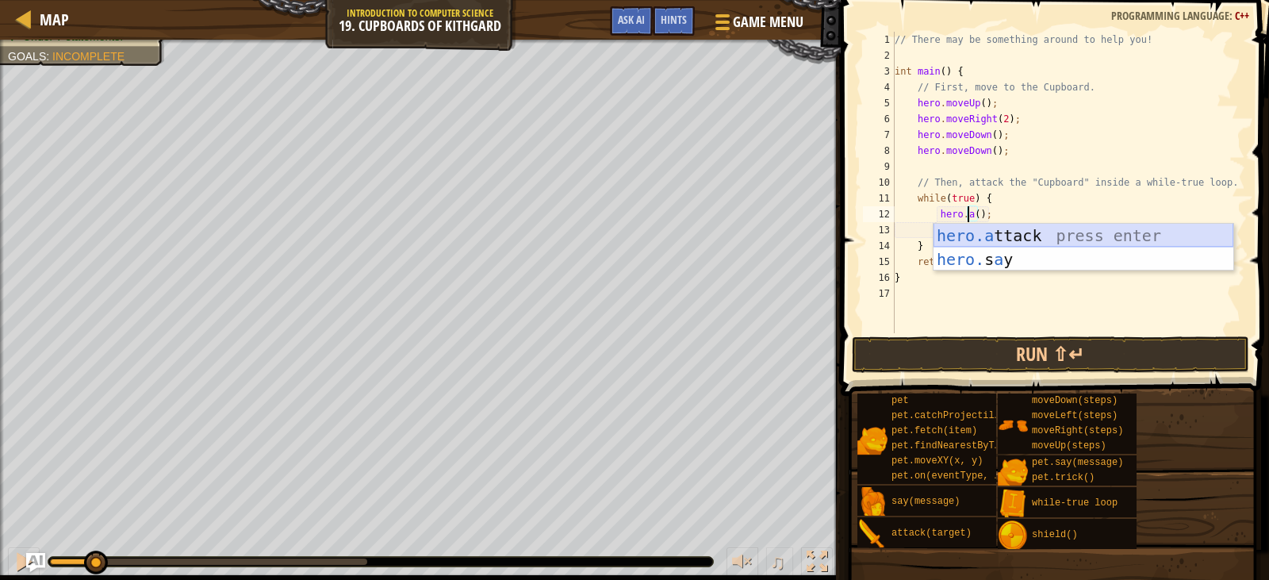
click at [1012, 236] on div "hero.a ttack press enter hero. s a y press enter" at bounding box center [1084, 271] width 300 height 95
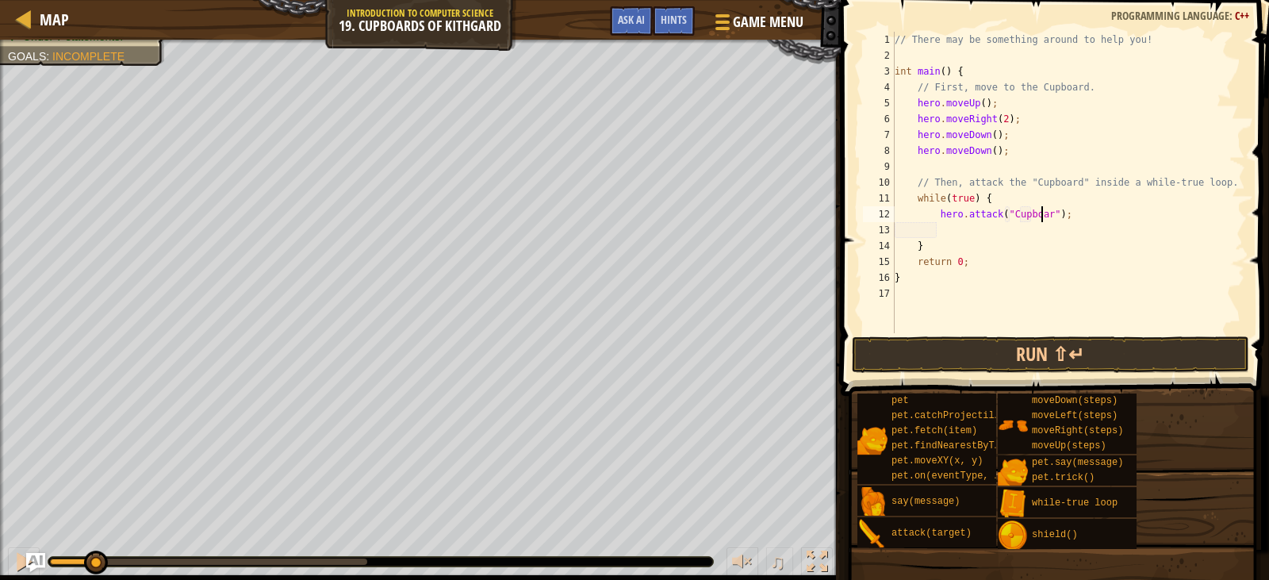
scroll to position [7, 12]
type textarea "hero.attack("Cupboard");"
click at [1061, 339] on button "Run ⇧↵" at bounding box center [1050, 354] width 397 height 36
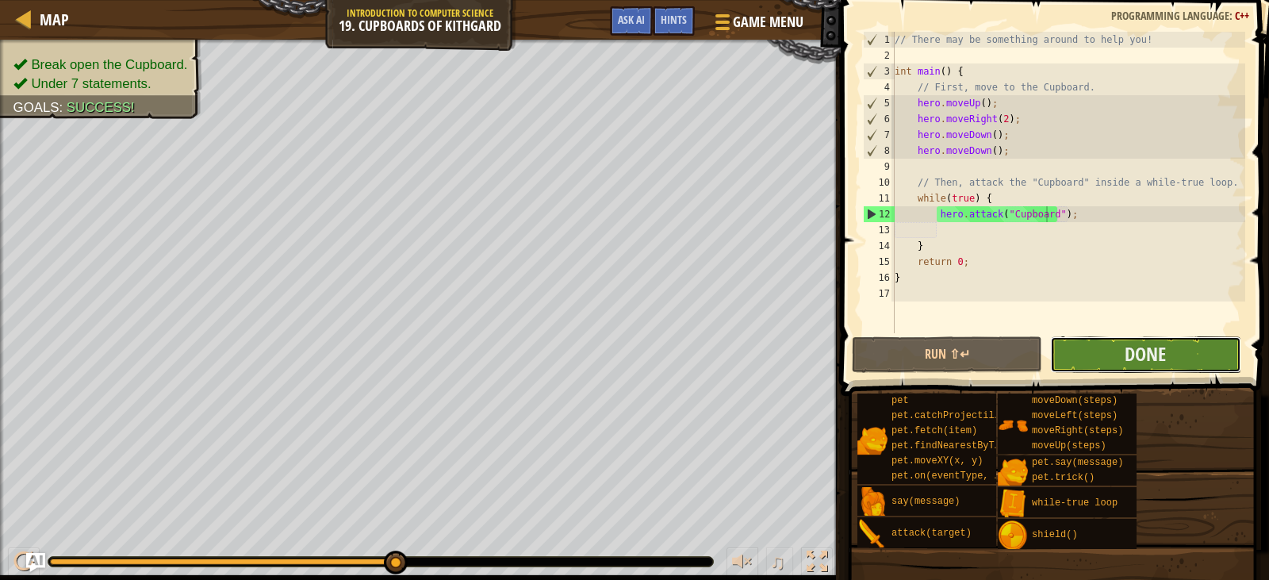
click at [1149, 367] on button "Done" at bounding box center [1145, 354] width 190 height 36
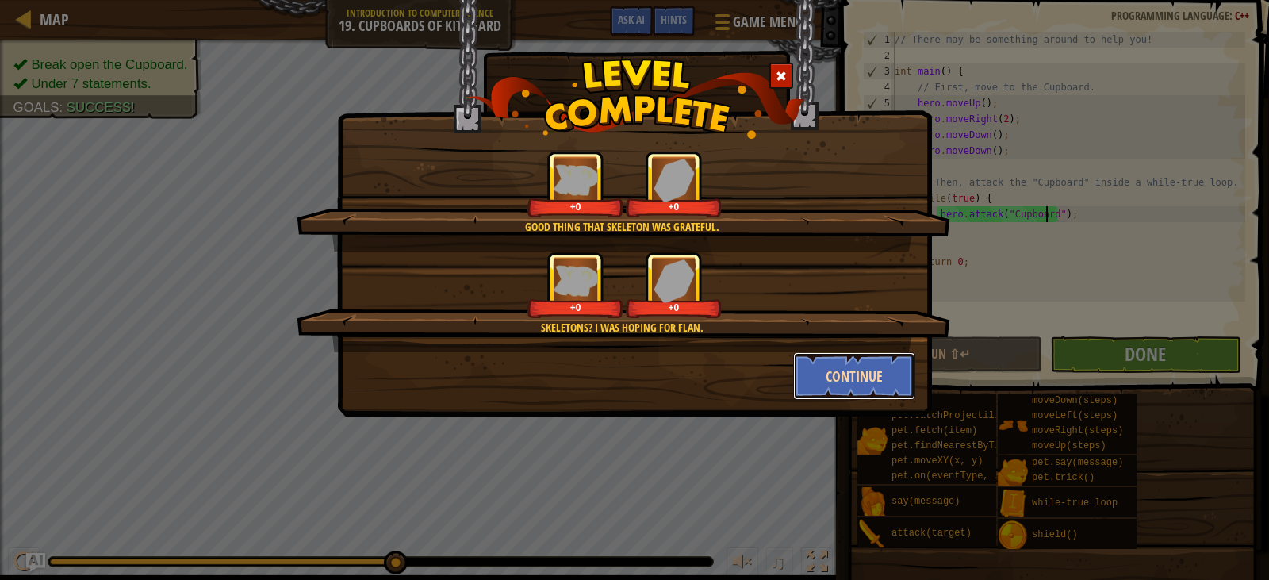
click at [849, 385] on button "Continue" at bounding box center [854, 376] width 123 height 48
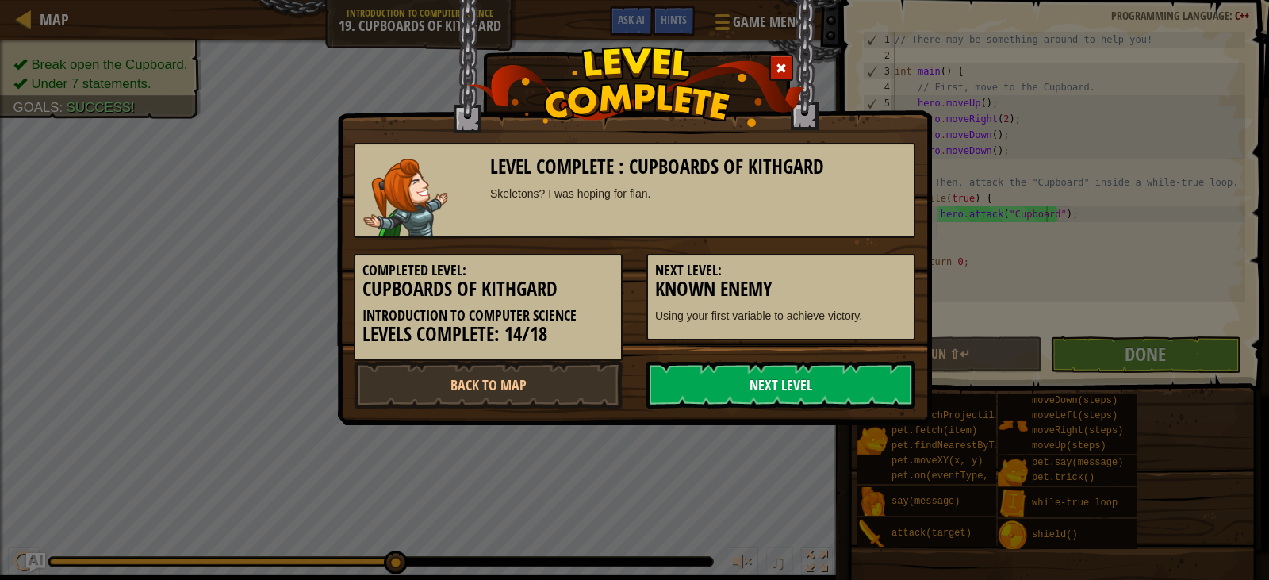
click at [731, 387] on link "Next Level" at bounding box center [781, 385] width 269 height 48
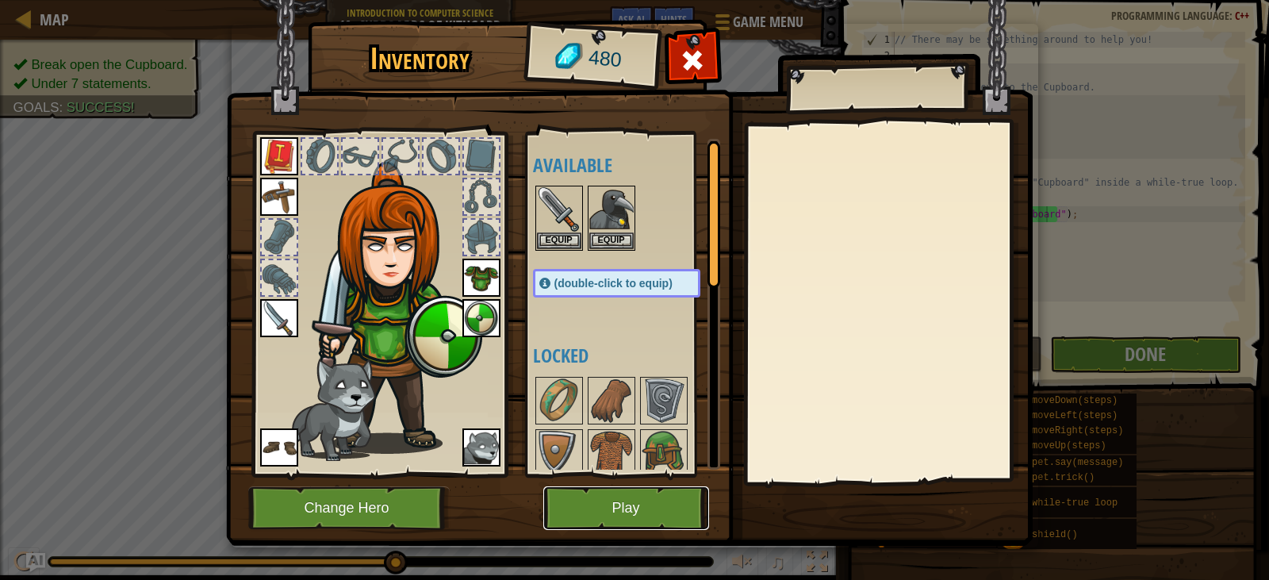
click at [640, 506] on button "Play" at bounding box center [626, 508] width 166 height 44
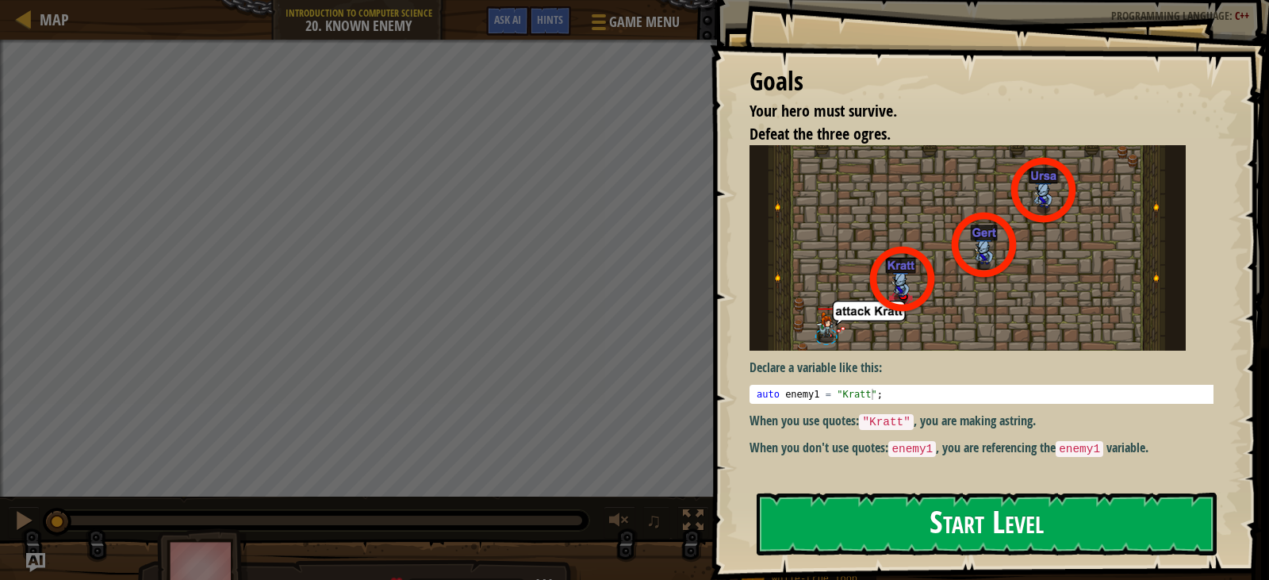
click at [1015, 534] on button "Start Level" at bounding box center [987, 524] width 460 height 63
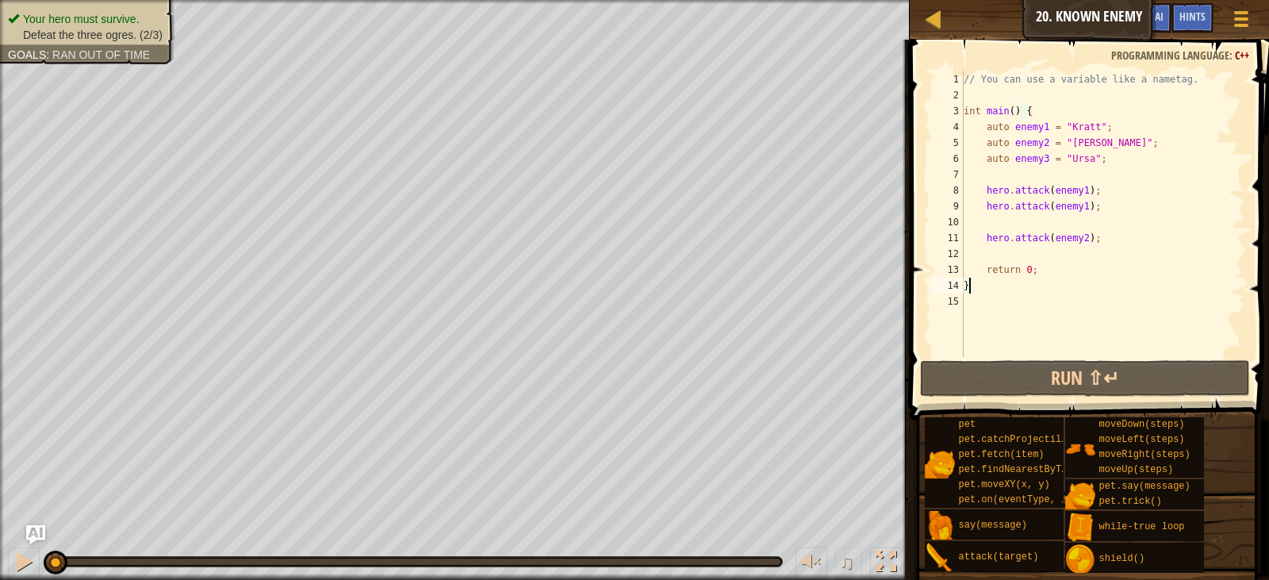
click at [1035, 228] on div "// You can use a variable like a nametag. int main ( ) { auto enemy1 = " [PERSO…" at bounding box center [1103, 229] width 285 height 317
type textarea "h"
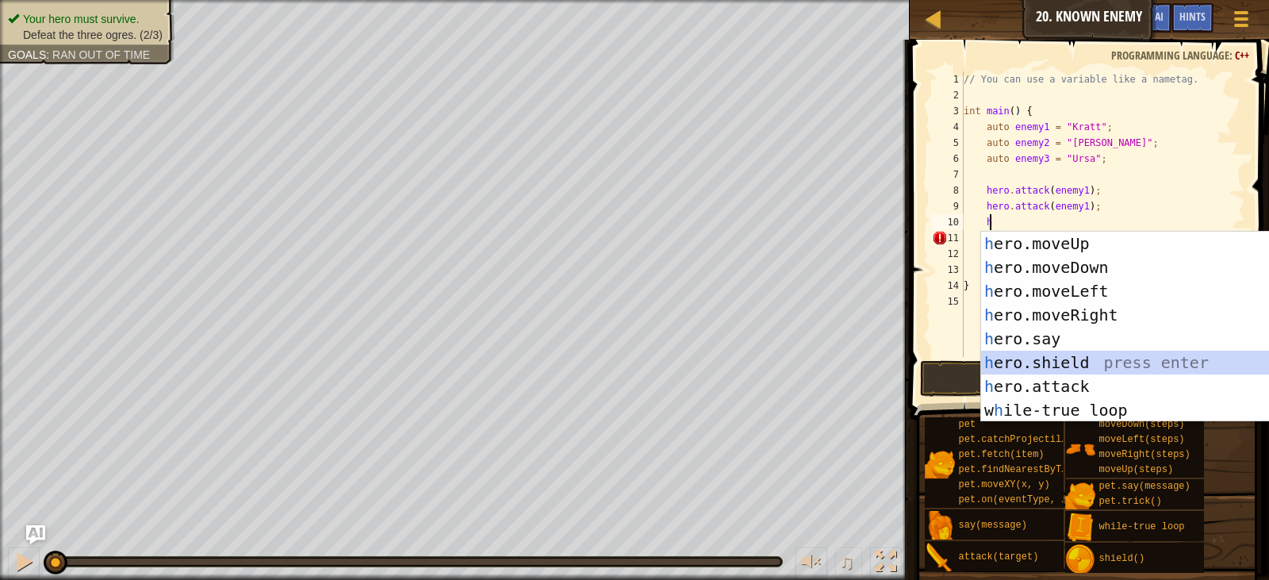
click at [1084, 359] on div "h ero.moveUp press enter h ero.moveDown press enter h ero.moveLeft press enter …" at bounding box center [1125, 351] width 288 height 238
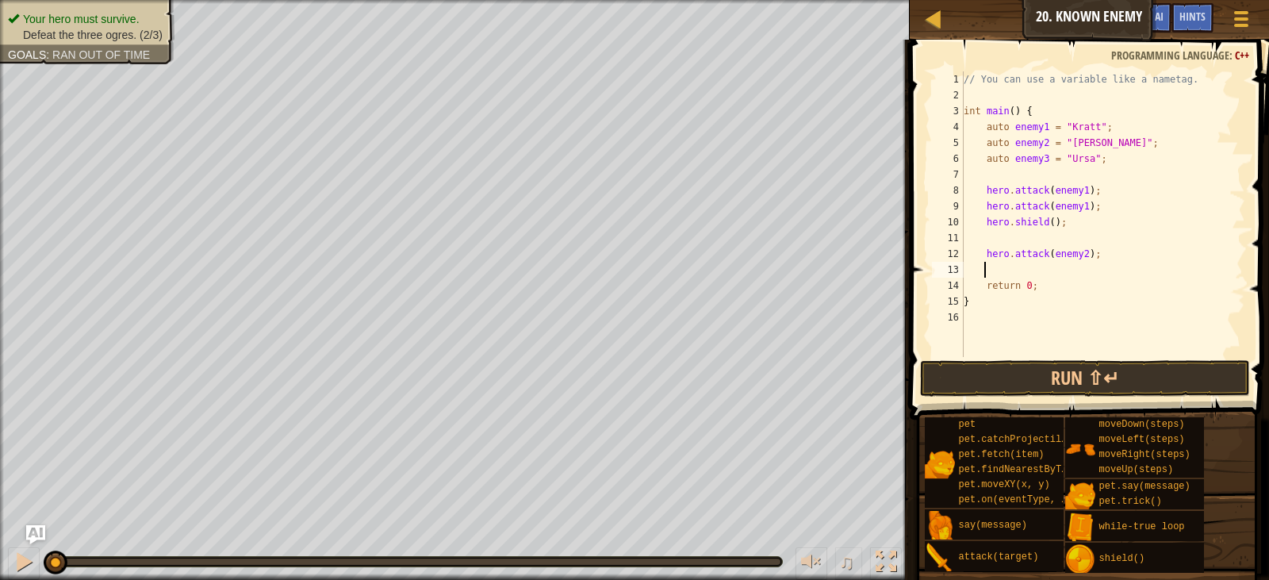
click at [1053, 268] on div "// You can use a variable like a nametag. int main ( ) { auto enemy1 = " [PERSO…" at bounding box center [1103, 229] width 285 height 317
click at [1076, 193] on div "// You can use a variable like a nametag. int main ( ) { auto enemy1 = " [PERSO…" at bounding box center [1103, 229] width 285 height 317
click at [1076, 205] on div "// You can use a variable like a nametag. int main ( ) { auto enemy1 = " [PERSO…" at bounding box center [1103, 229] width 285 height 317
type textarea "hero.attack(Kratt);"
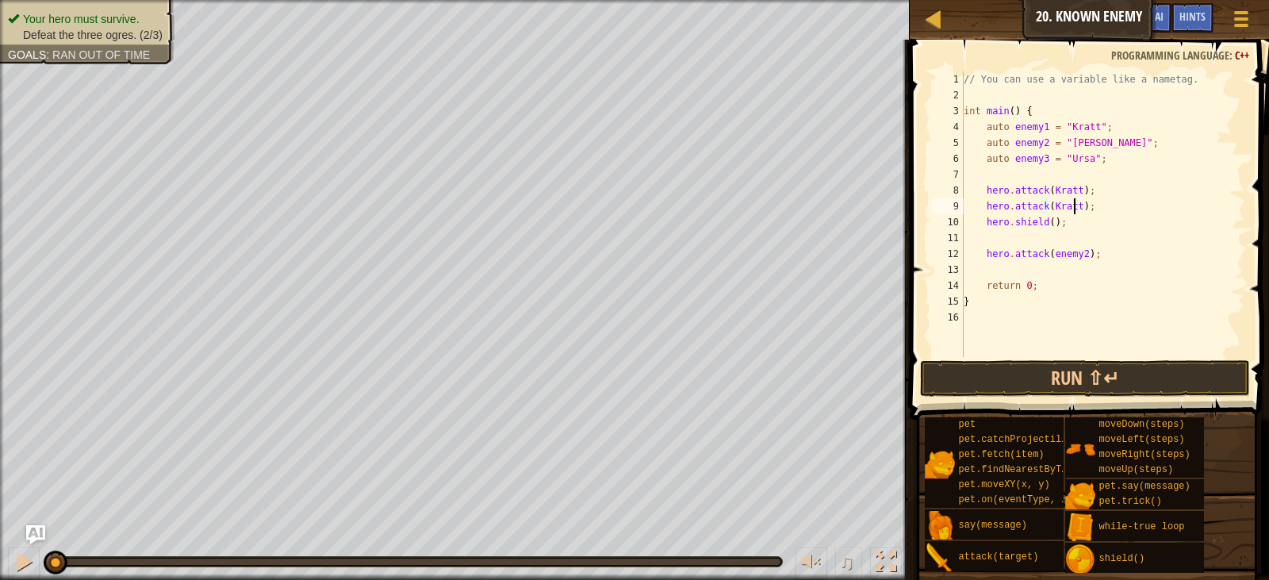
click at [1053, 234] on div "// You can use a variable like a nametag. int main ( ) { auto enemy1 = " [PERSO…" at bounding box center [1103, 229] width 285 height 317
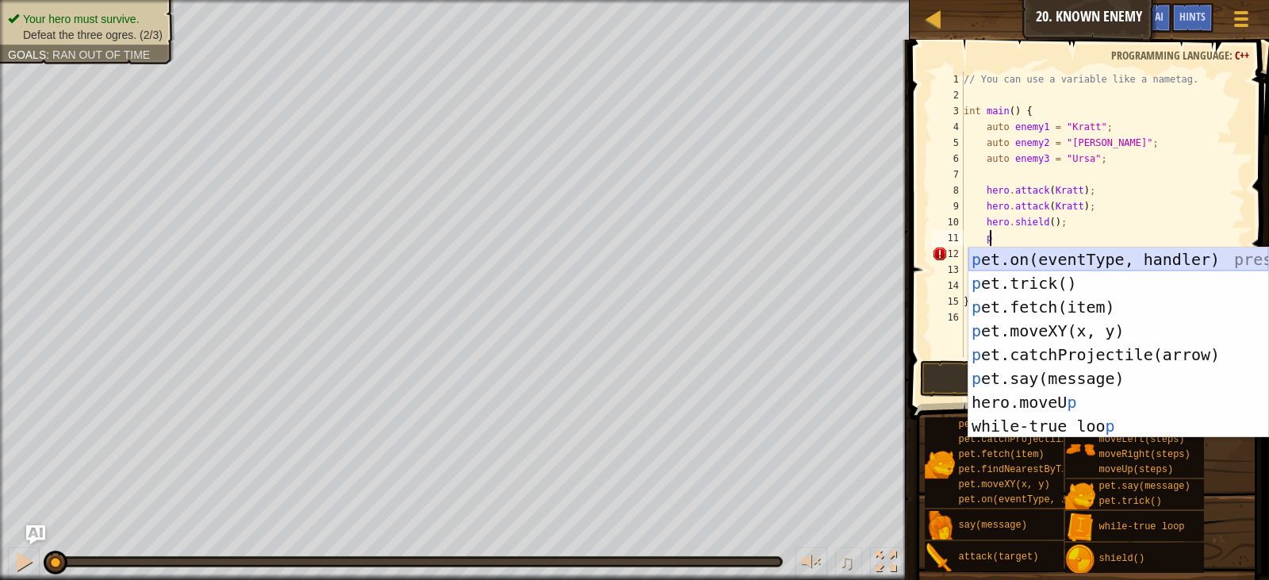
click at [1030, 260] on div "p et.on(eventType, handler) press enter p et.trick() press enter p et.fetch(ite…" at bounding box center [1119, 367] width 300 height 238
type textarea "pet.on("spawn", onSpawn);"
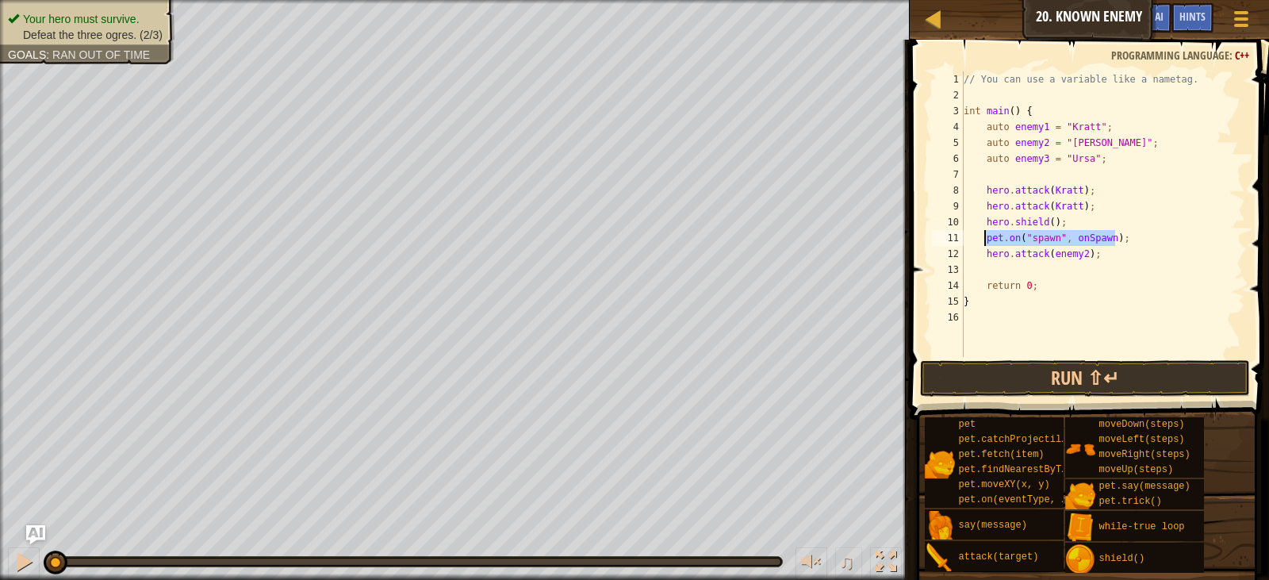
drag, startPoint x: 1115, startPoint y: 239, endPoint x: 985, endPoint y: 236, distance: 129.3
click at [985, 236] on div "// You can use a variable like a nametag. int main ( ) { auto enemy1 = " [PERSO…" at bounding box center [1103, 229] width 285 height 317
type textarea "h"
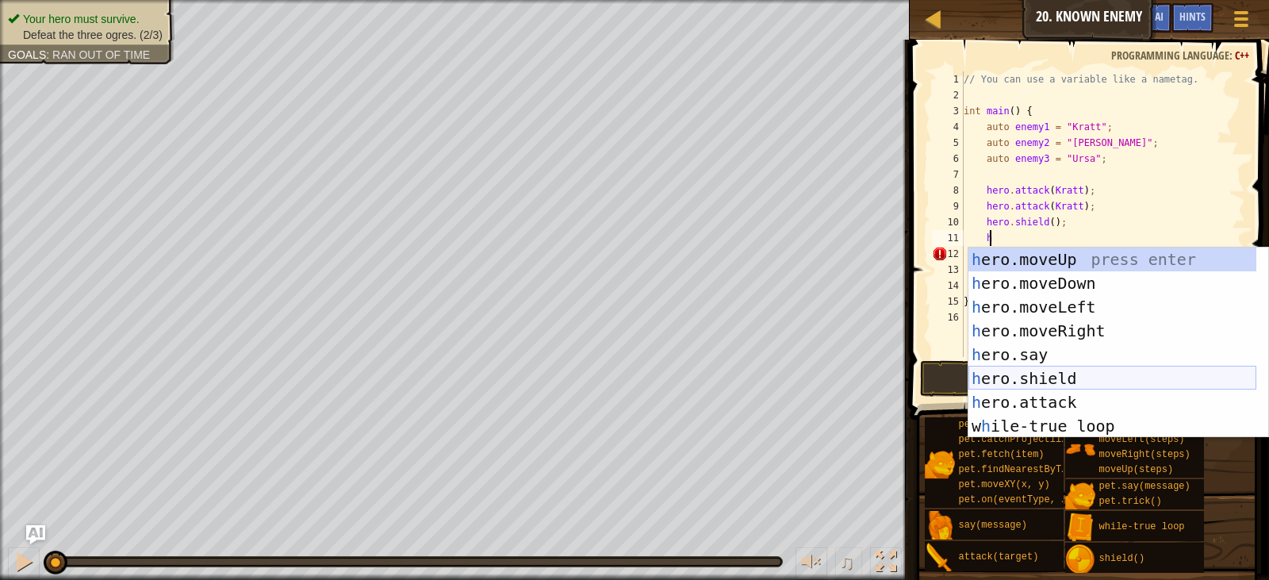
click at [1048, 372] on div "h ero.moveUp press enter h ero.moveDown press enter h ero.moveLeft press enter …" at bounding box center [1113, 367] width 288 height 238
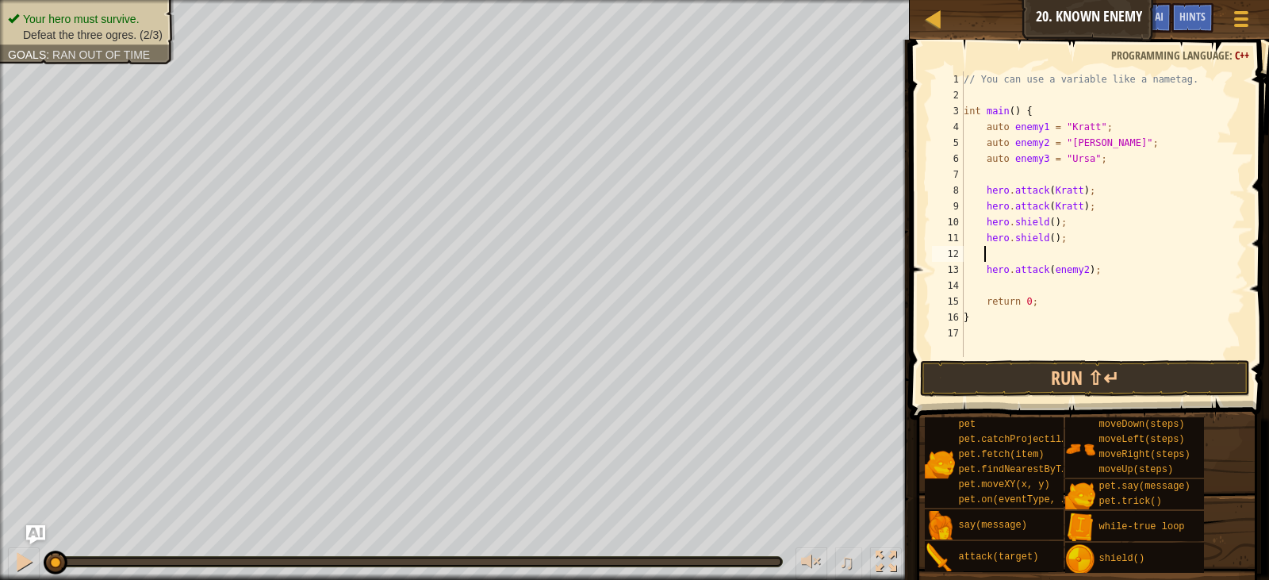
scroll to position [7, 0]
click at [1076, 255] on div "// You can use a variable like a nametag. int main ( ) { auto enemy1 = " [PERSO…" at bounding box center [1103, 229] width 285 height 317
type textarea "hero.attack([PERSON_NAME]);"
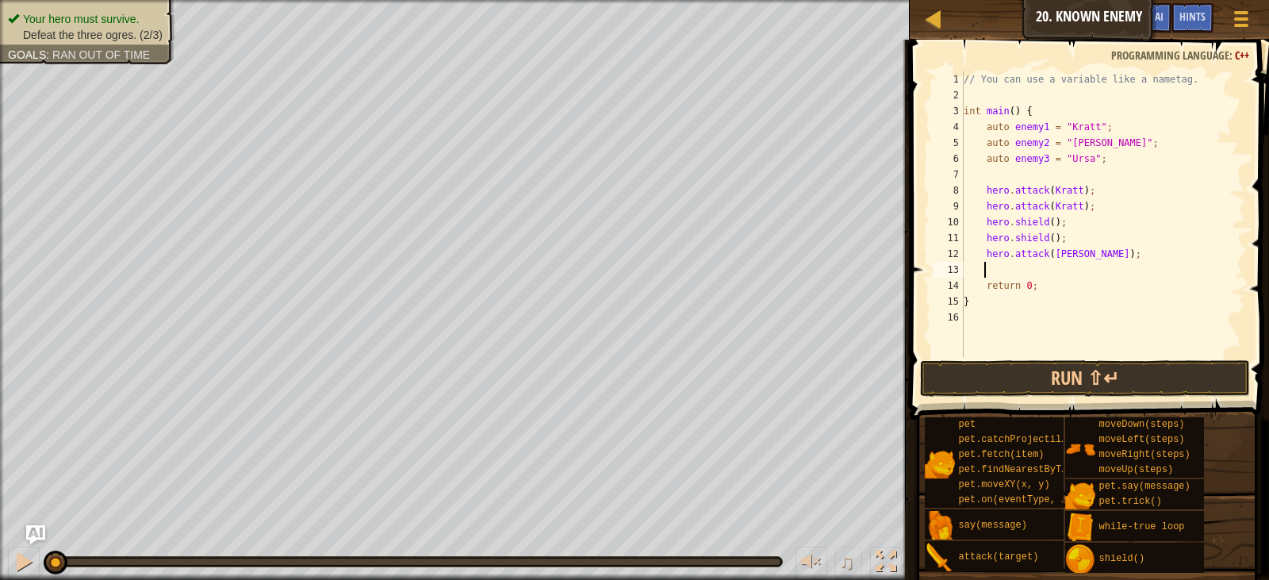
click at [1042, 266] on div "// You can use a variable like a nametag. int main ( ) { auto enemy1 = " [PERSO…" at bounding box center [1103, 229] width 285 height 317
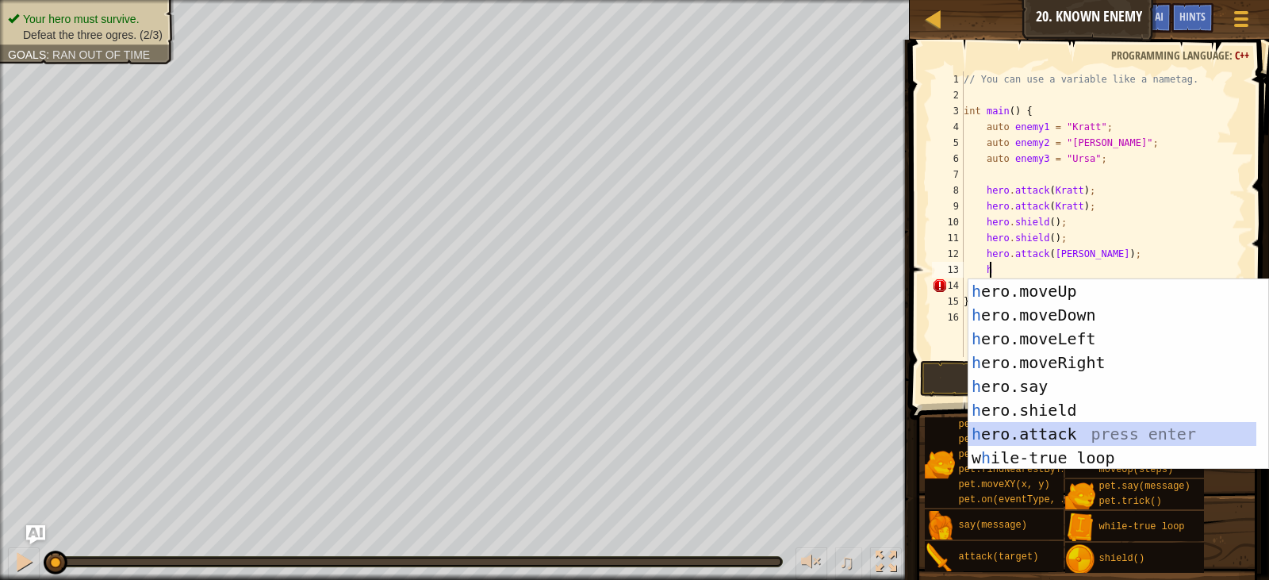
click at [1070, 427] on div "h ero.moveUp press enter h ero.moveDown press enter h ero.moveLeft press enter …" at bounding box center [1119, 398] width 300 height 238
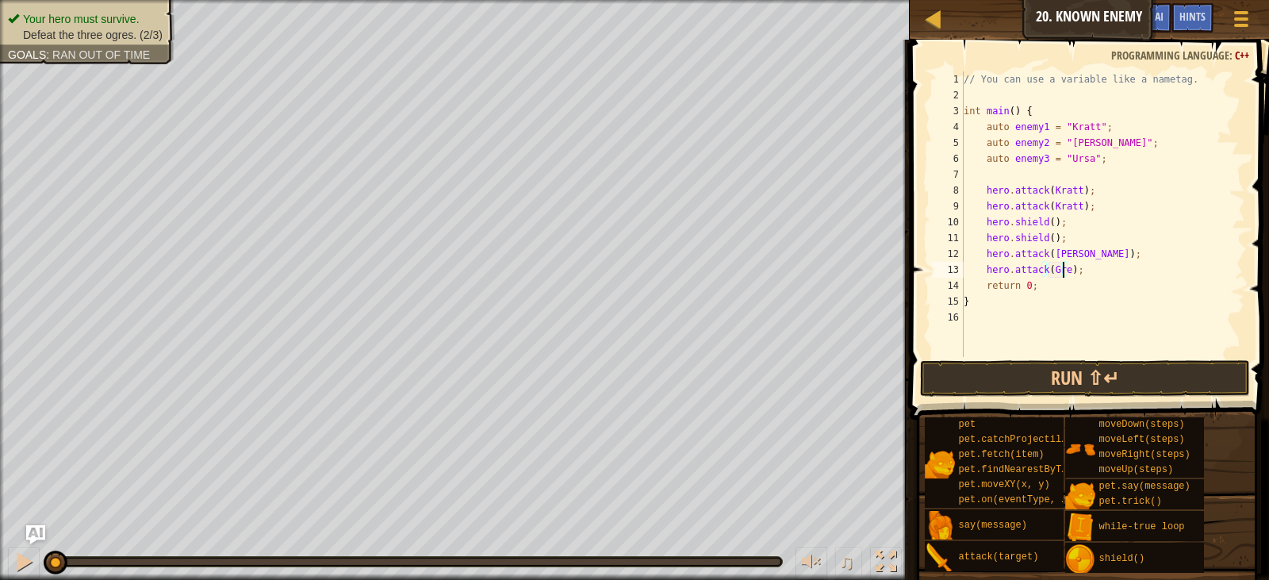
type textarea "hero.attack([PERSON_NAME]);"
type textarea "H"
type textarea "h"
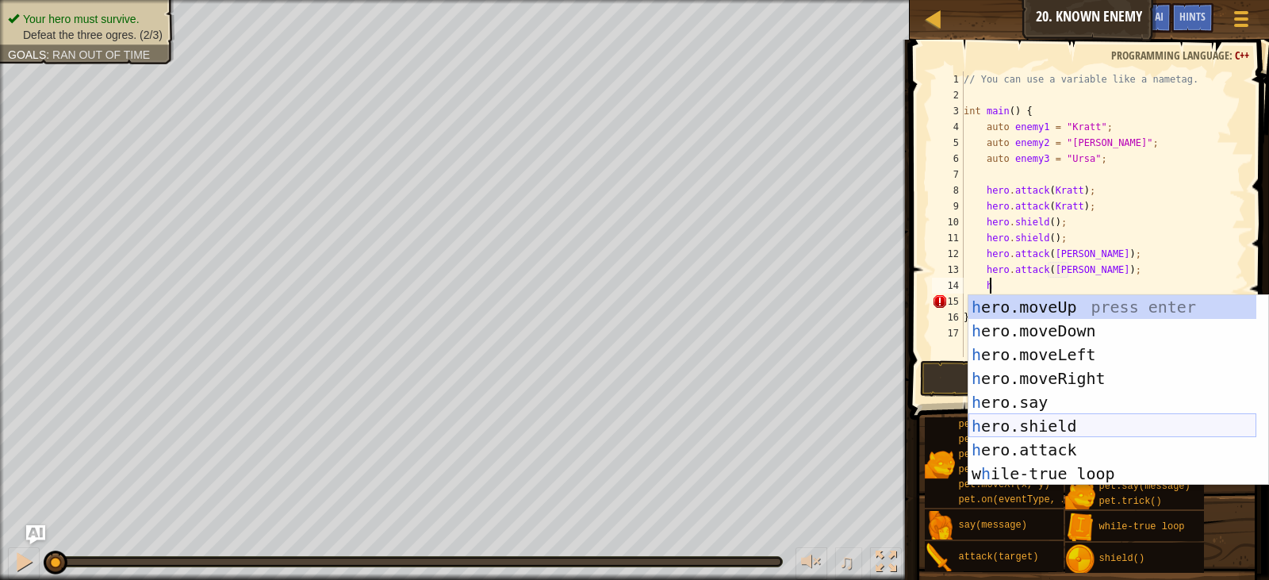
click at [1062, 420] on div "h ero.moveUp press enter h ero.moveDown press enter h ero.moveLeft press enter …" at bounding box center [1113, 414] width 288 height 238
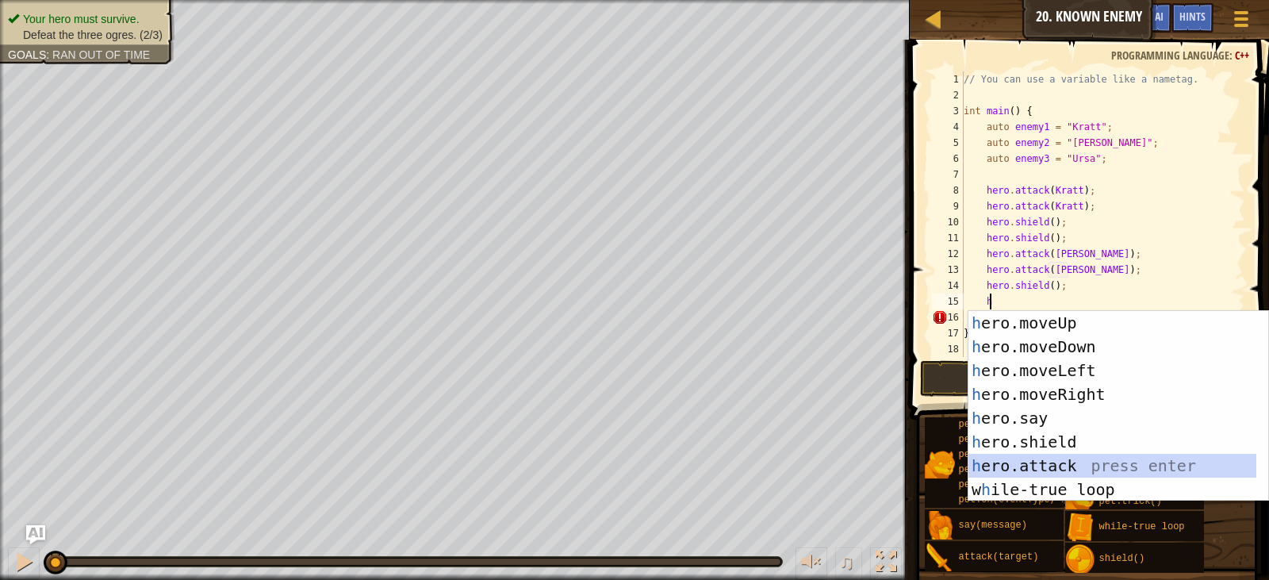
click at [1072, 459] on div "h ero.moveUp press enter h ero.moveDown press enter h ero.moveLeft press enter …" at bounding box center [1113, 430] width 288 height 238
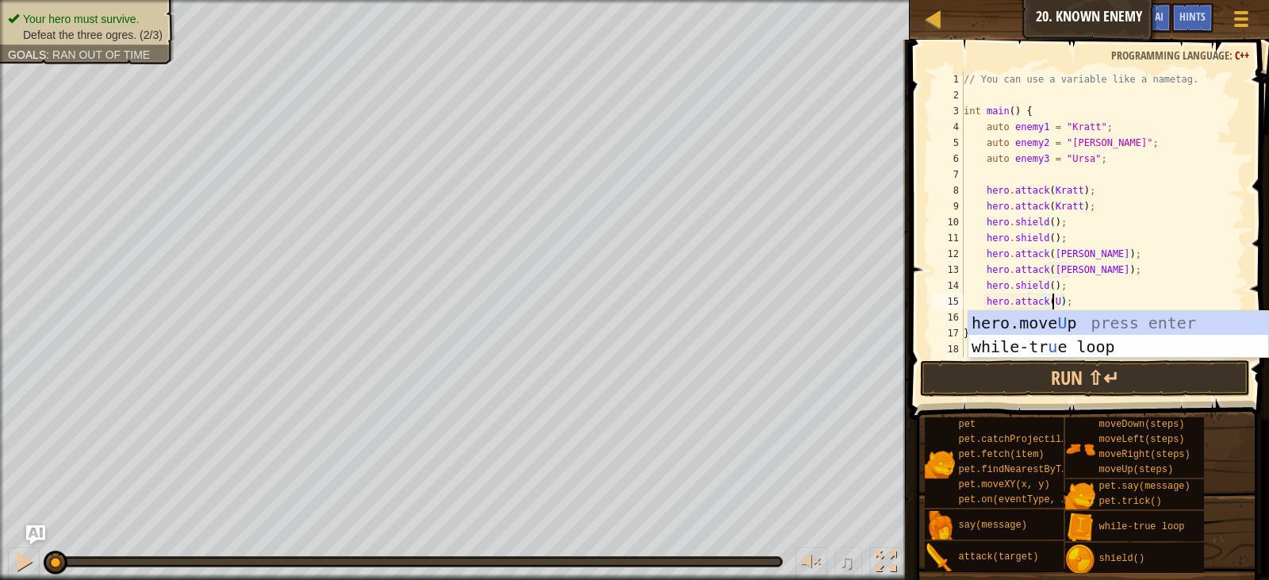
scroll to position [7, 7]
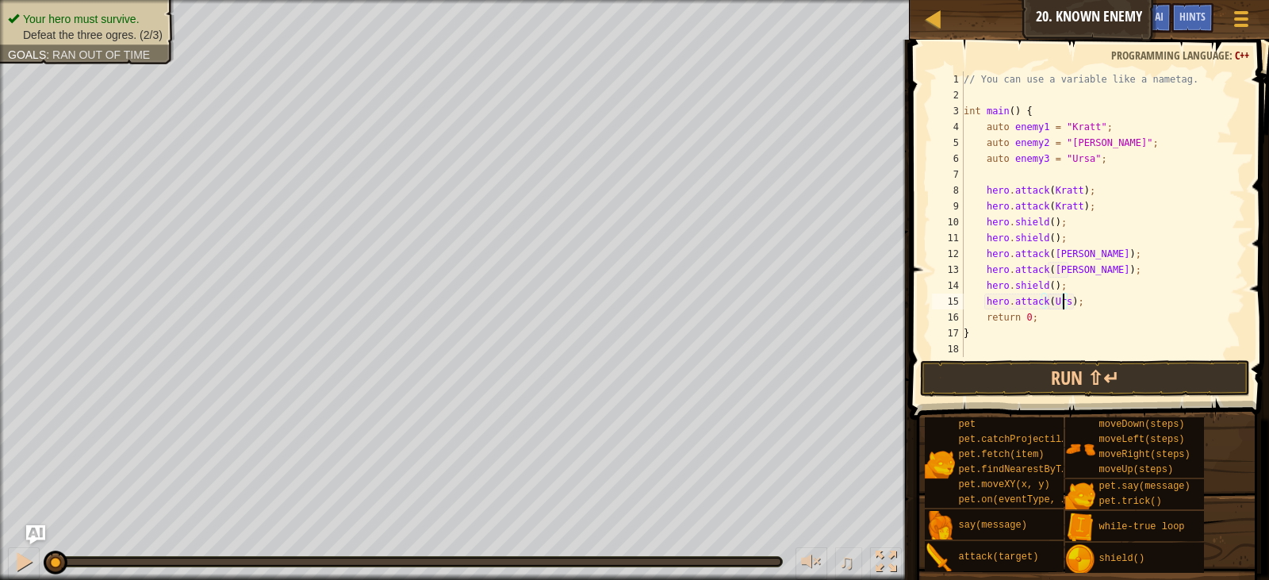
type textarea "hero.attack(Ursa);"
type textarea "h"
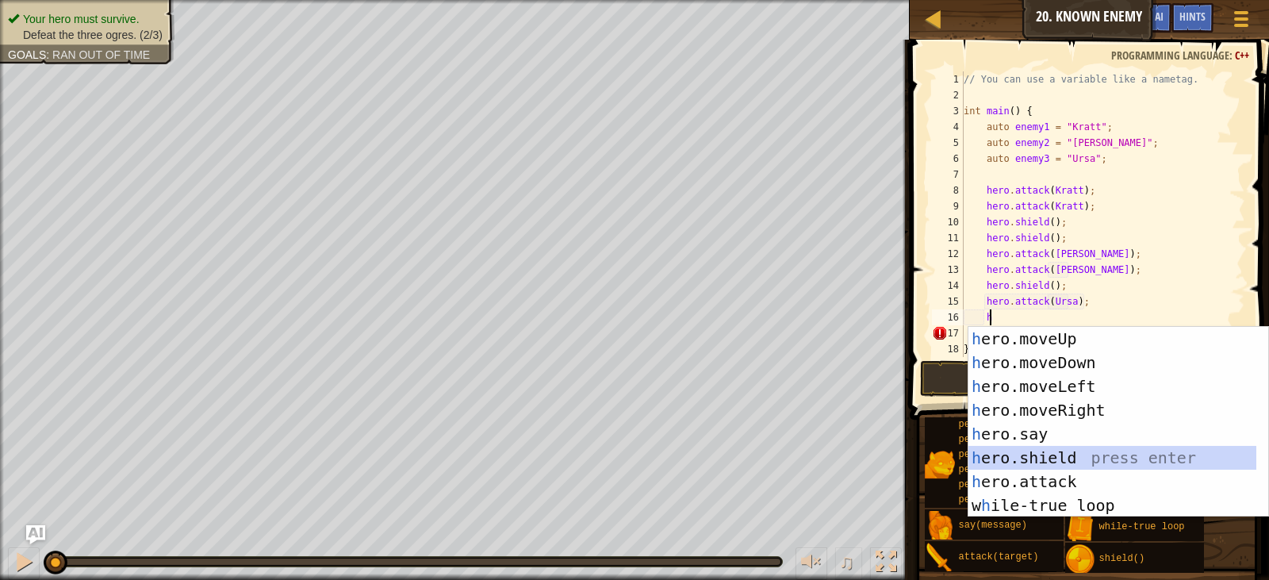
click at [1060, 466] on div "h ero.moveUp press enter h ero.moveDown press enter h ero.moveLeft press enter …" at bounding box center [1119, 446] width 300 height 238
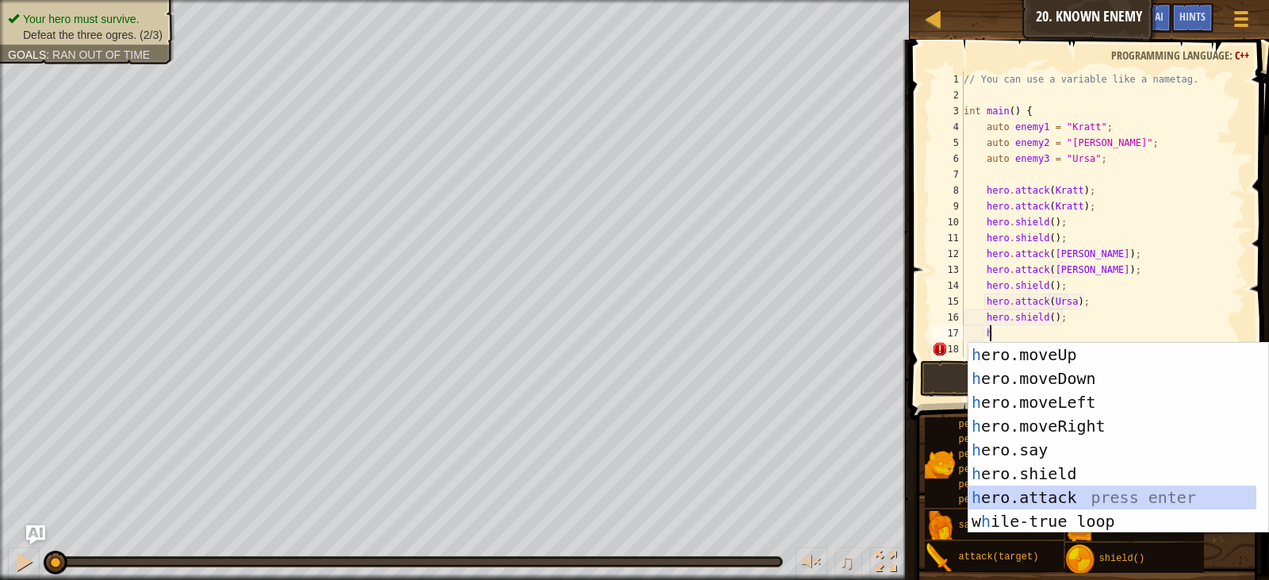
click at [1042, 489] on div "h ero.moveUp press enter h ero.moveDown press enter h ero.moveLeft press enter …" at bounding box center [1113, 462] width 288 height 238
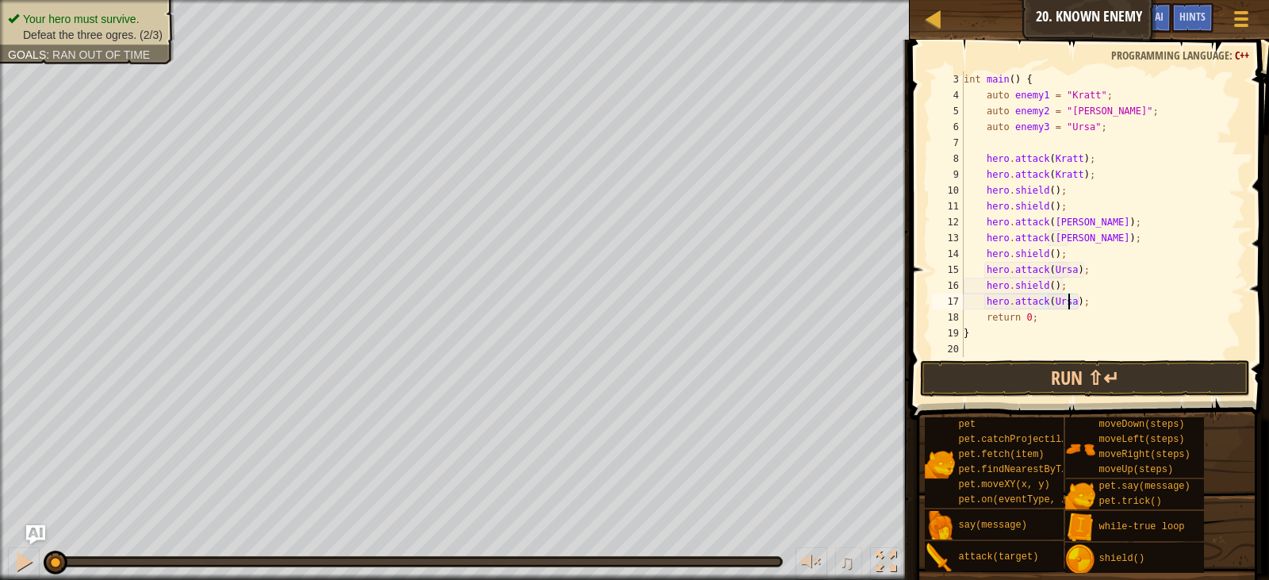
scroll to position [32, 0]
click at [1060, 383] on button "Run ⇧↵" at bounding box center [1085, 378] width 330 height 36
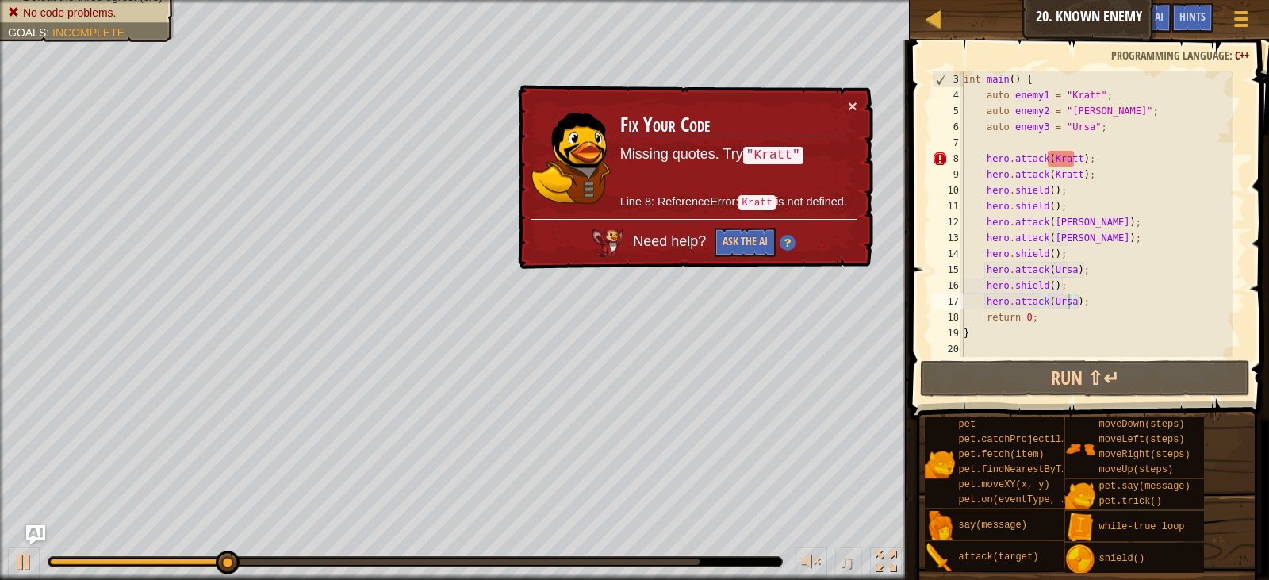
click at [854, 96] on div "× Fix Your Code Missing quotes. Try "[PERSON_NAME]" Line 8: ReferenceError: [PE…" at bounding box center [694, 177] width 359 height 185
click at [854, 103] on button "×" at bounding box center [853, 106] width 10 height 17
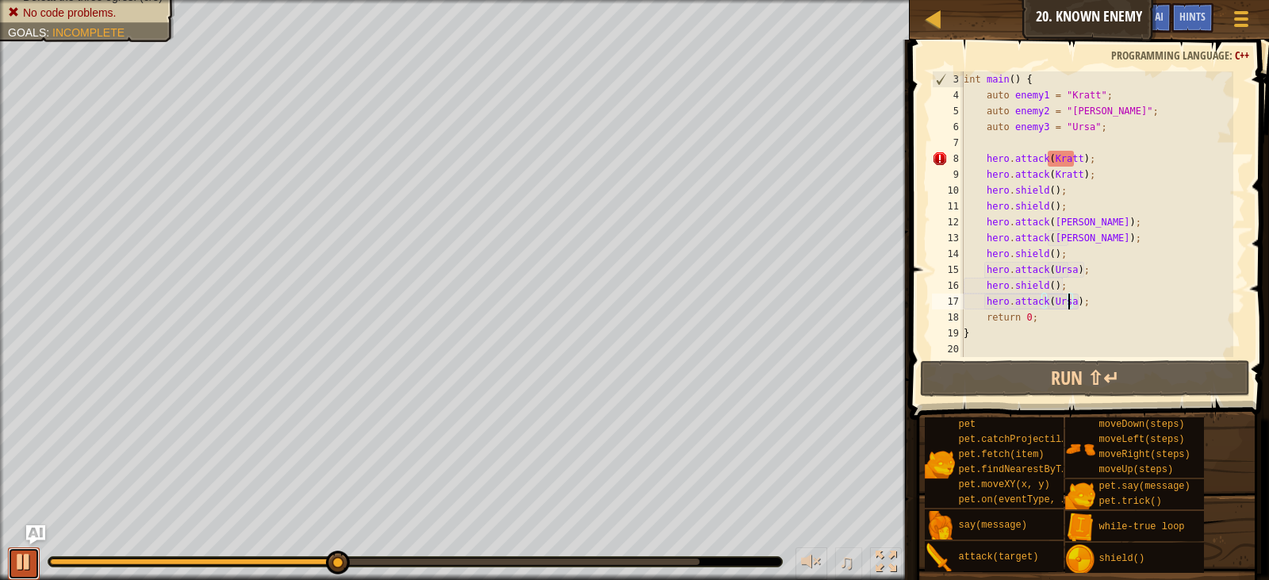
click at [17, 556] on div at bounding box center [23, 561] width 21 height 21
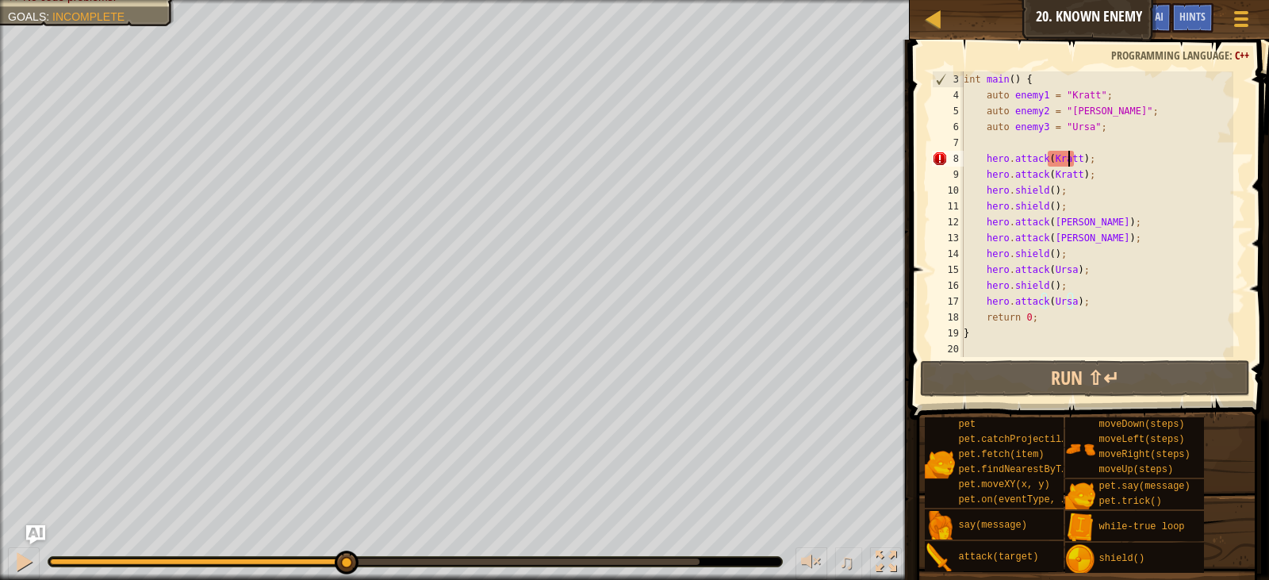
click at [1067, 159] on div "int main ( ) { auto enemy1 = " [PERSON_NAME] " ; auto enemy2 = " Gert " ; auto …" at bounding box center [1097, 229] width 273 height 317
type textarea "hero.attack(Kratt);"
click at [992, 138] on div "int main ( ) { auto enemy1 = " [PERSON_NAME] " ; auto enemy2 = " Gert " ; auto …" at bounding box center [1097, 229] width 273 height 317
click at [976, 155] on div "int main ( ) { auto enemy1 = " [PERSON_NAME] " ; auto enemy2 = " Gert " ; auto …" at bounding box center [1097, 229] width 273 height 317
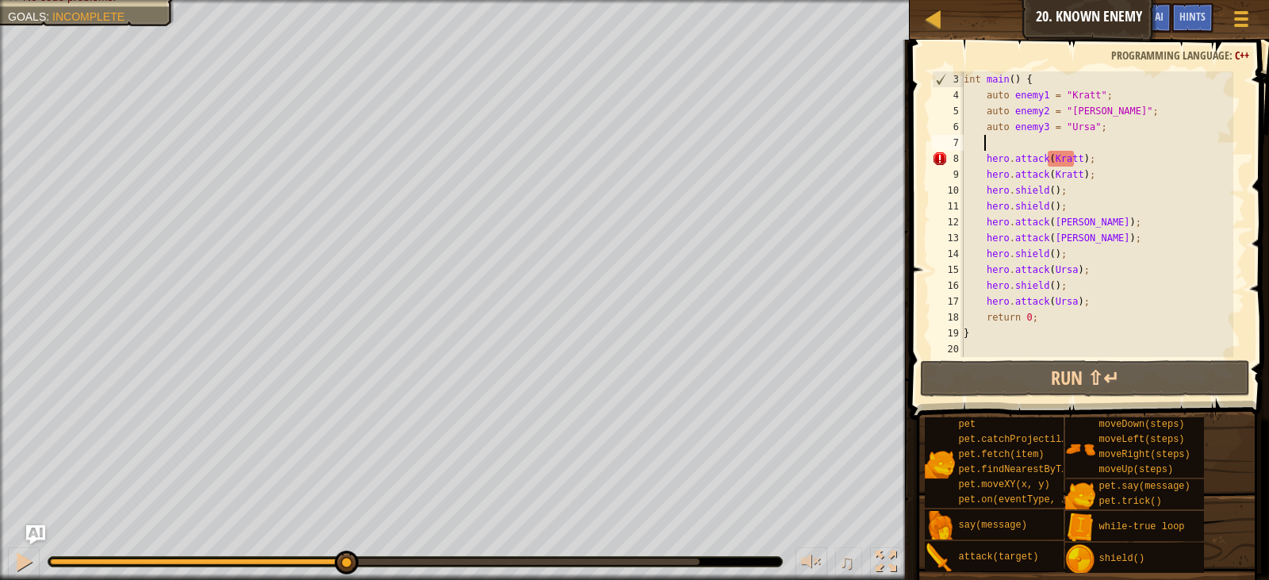
type textarea "hero.attack(Kratt);"
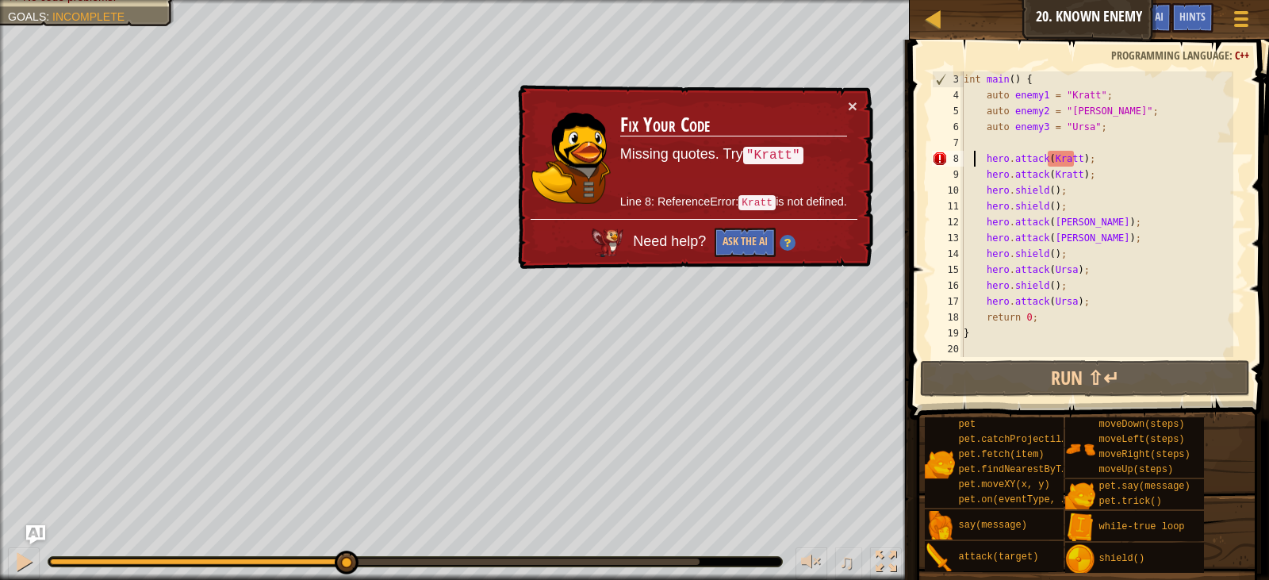
click at [1047, 149] on div "int main ( ) { auto enemy1 = " [PERSON_NAME] " ; auto enemy2 = " Gert " ; auto …" at bounding box center [1097, 229] width 273 height 317
click at [1051, 151] on div "int main ( ) { auto enemy1 = " [PERSON_NAME] " ; auto enemy2 = " Gert " ; auto …" at bounding box center [1097, 229] width 273 height 317
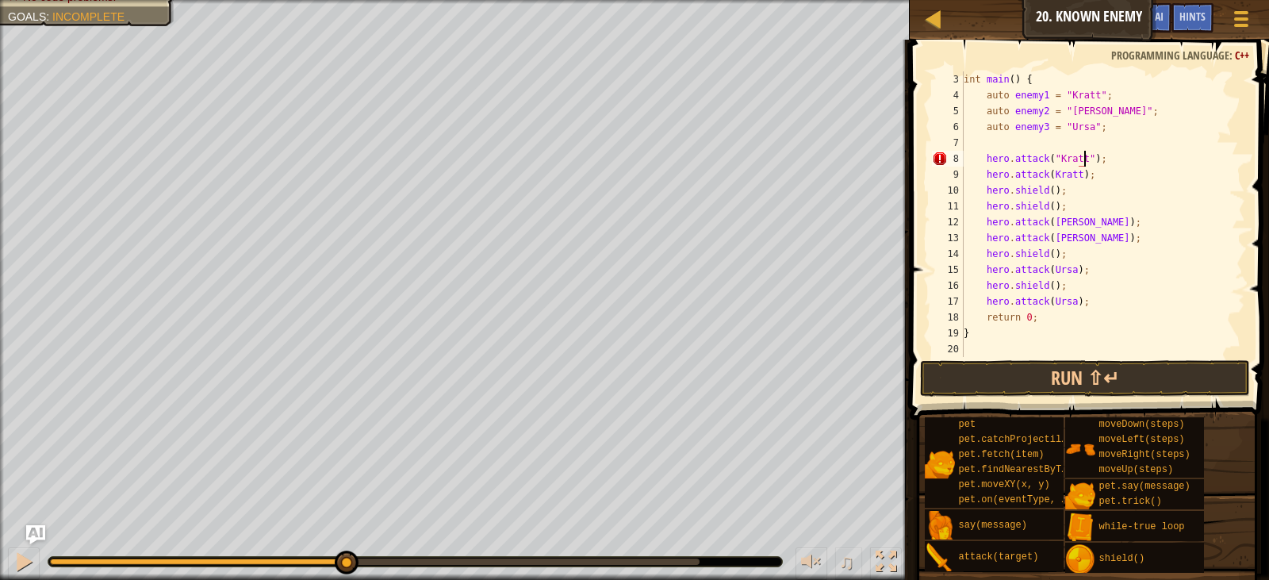
scroll to position [7, 10]
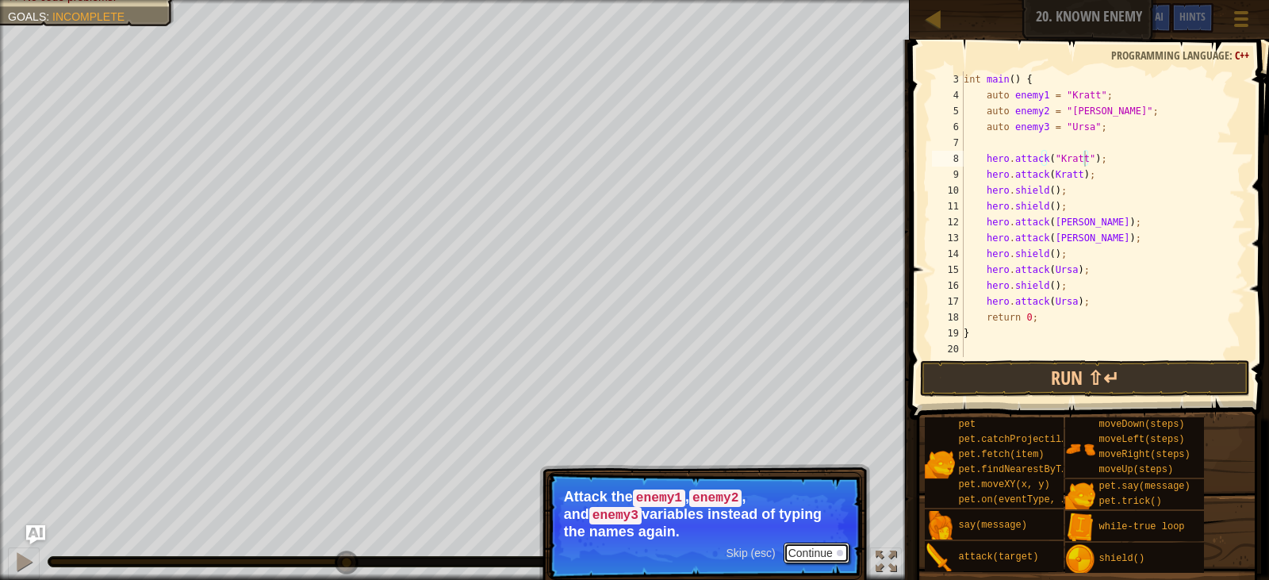
click at [827, 551] on button "Continue" at bounding box center [817, 553] width 66 height 21
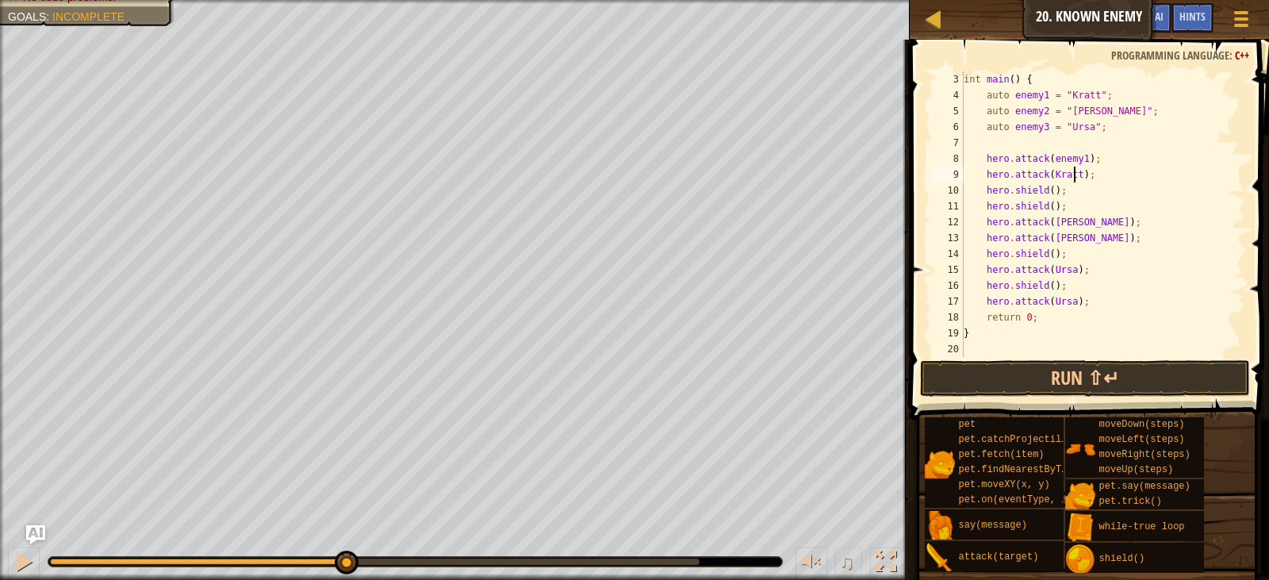
click at [1073, 176] on div "int main ( ) { auto enemy1 = " [PERSON_NAME] " ; auto enemy2 = " Gert " ; auto …" at bounding box center [1097, 229] width 273 height 317
click at [1068, 219] on div "int main ( ) { auto enemy1 = " [PERSON_NAME] " ; auto enemy2 = " Gert " ; auto …" at bounding box center [1097, 229] width 273 height 317
click at [1068, 240] on div "int main ( ) { auto enemy1 = " [PERSON_NAME] " ; auto enemy2 = " Gert " ; auto …" at bounding box center [1097, 229] width 273 height 317
click at [1067, 268] on div "int main ( ) { auto enemy1 = " [PERSON_NAME] " ; auto enemy2 = " Gert " ; auto …" at bounding box center [1097, 229] width 273 height 317
click at [1066, 299] on div "int main ( ) { auto enemy1 = " [PERSON_NAME] " ; auto enemy2 = " Gert " ; auto …" at bounding box center [1097, 229] width 273 height 317
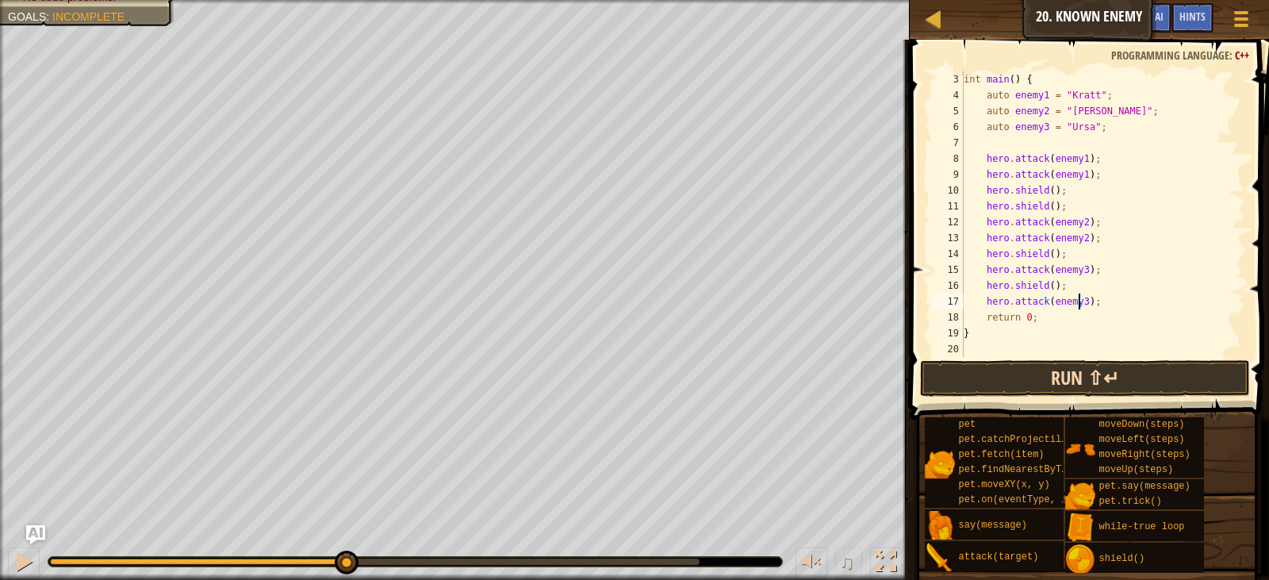
type textarea "hero.attack(enemy3);"
click at [1094, 380] on button "Run ⇧↵" at bounding box center [1085, 378] width 330 height 36
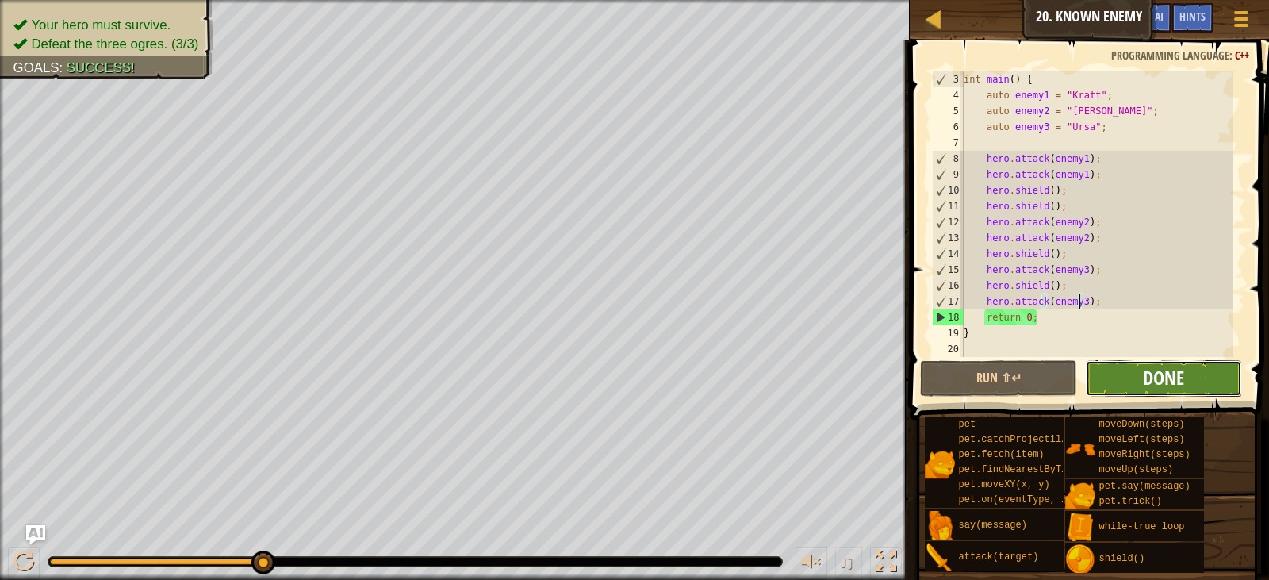
click at [1167, 382] on span "Done" at bounding box center [1163, 377] width 41 height 25
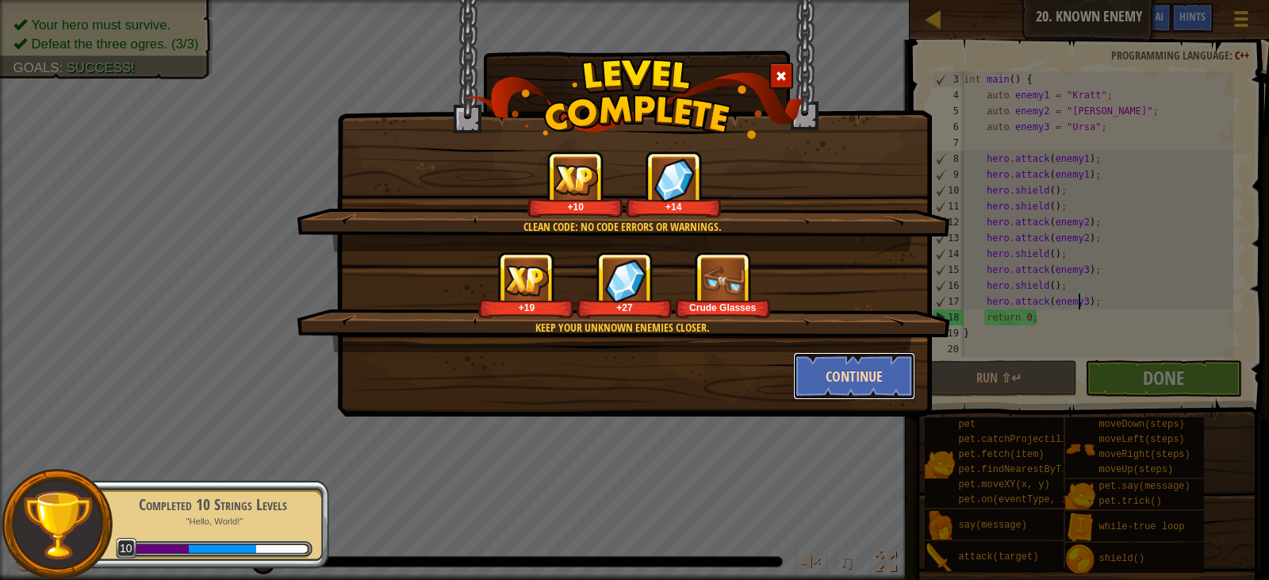
click at [892, 378] on button "Continue" at bounding box center [854, 376] width 123 height 48
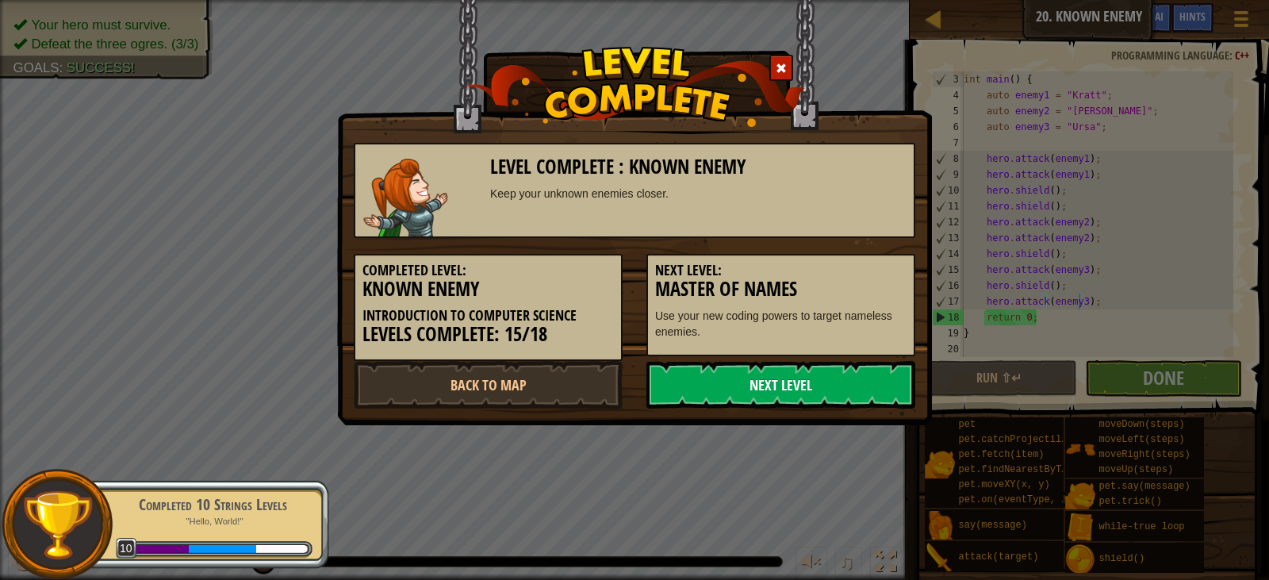
click at [859, 374] on link "Next Level" at bounding box center [781, 385] width 269 height 48
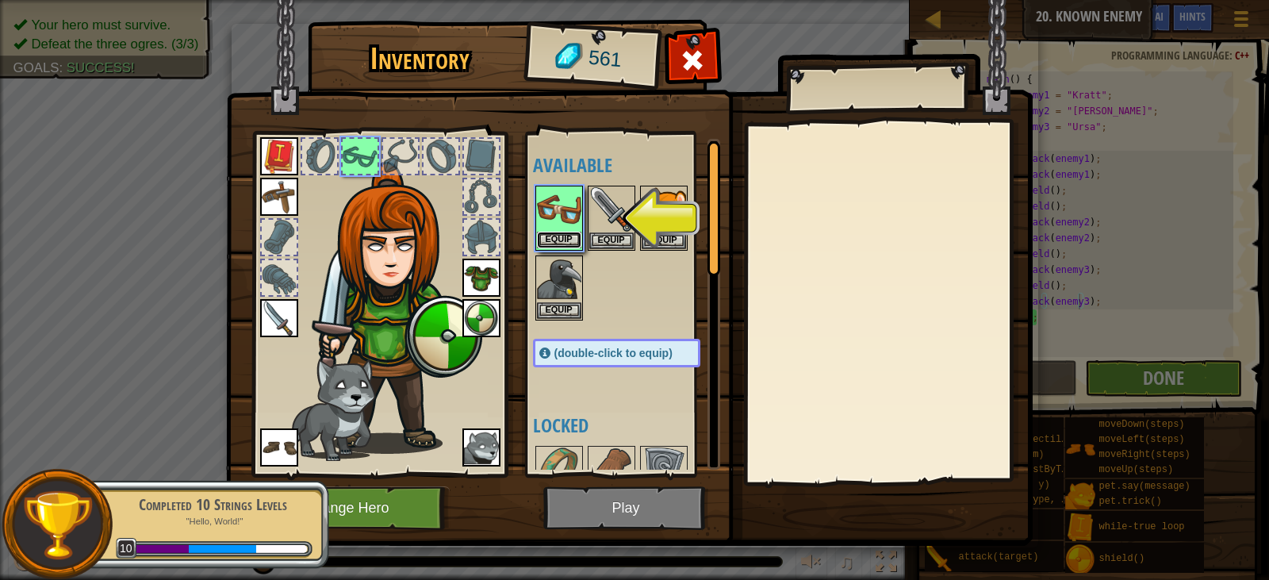
click at [554, 233] on button "Equip" at bounding box center [559, 240] width 44 height 17
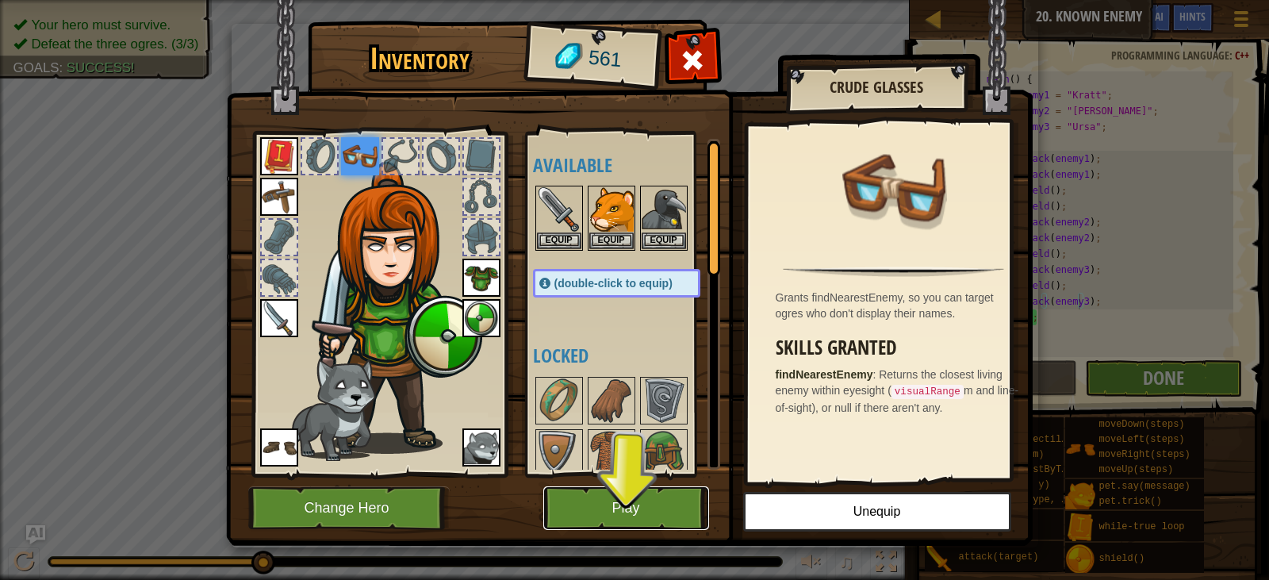
click at [672, 503] on button "Play" at bounding box center [626, 508] width 166 height 44
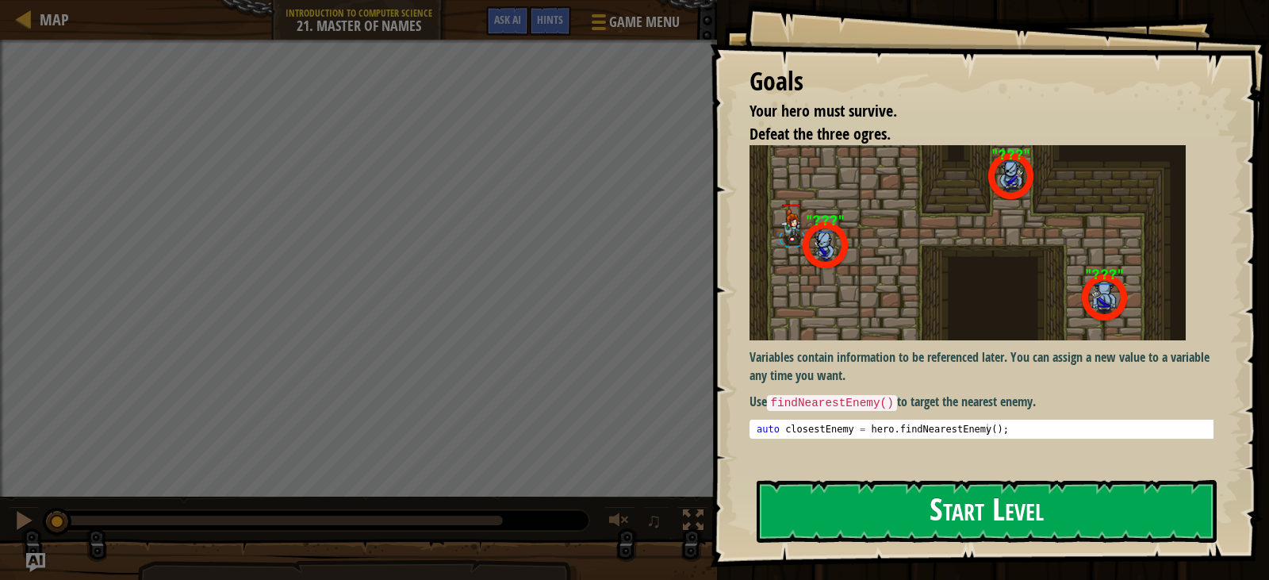
click at [1042, 497] on button "Start Level" at bounding box center [987, 511] width 460 height 63
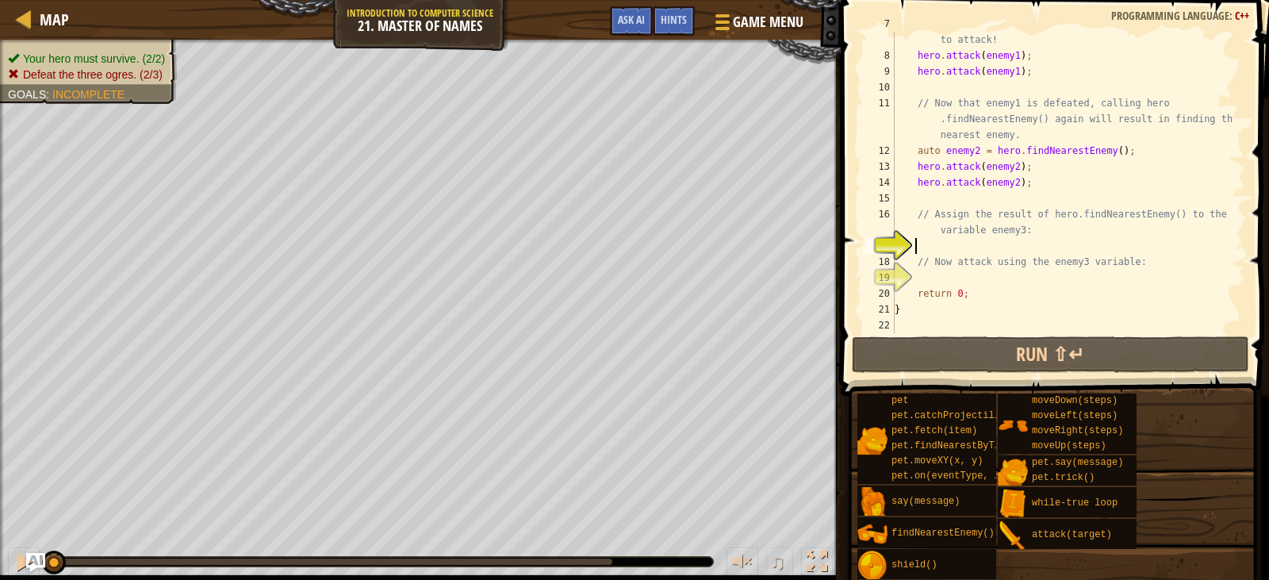
scroll to position [127, 0]
click at [11, 570] on button at bounding box center [24, 563] width 32 height 33
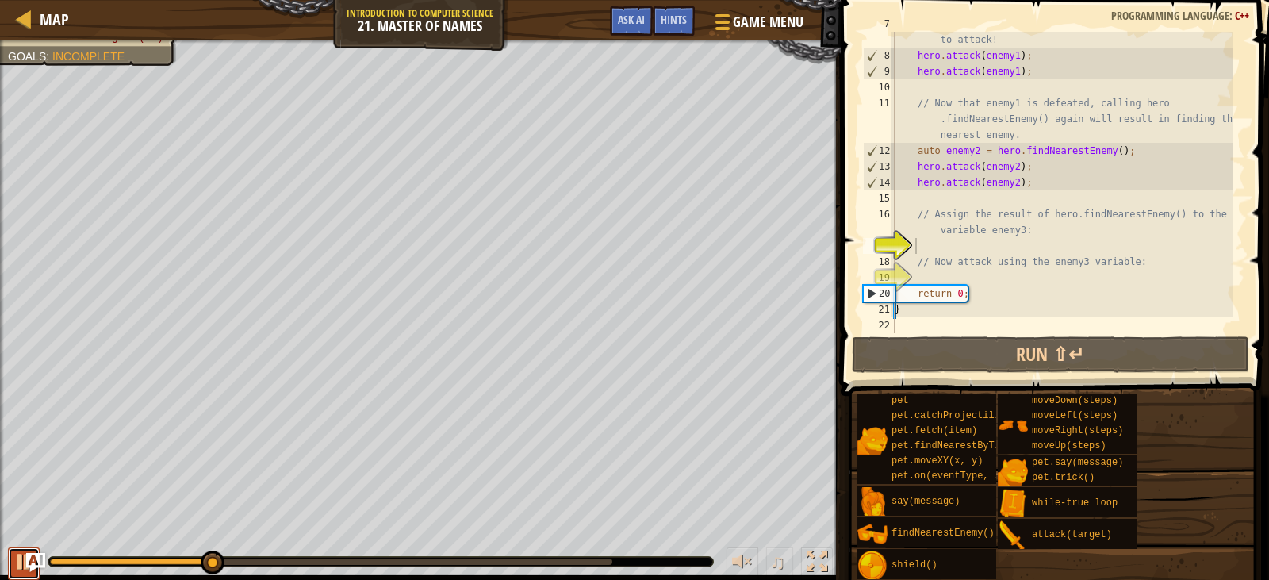
click at [13, 569] on button at bounding box center [24, 563] width 32 height 33
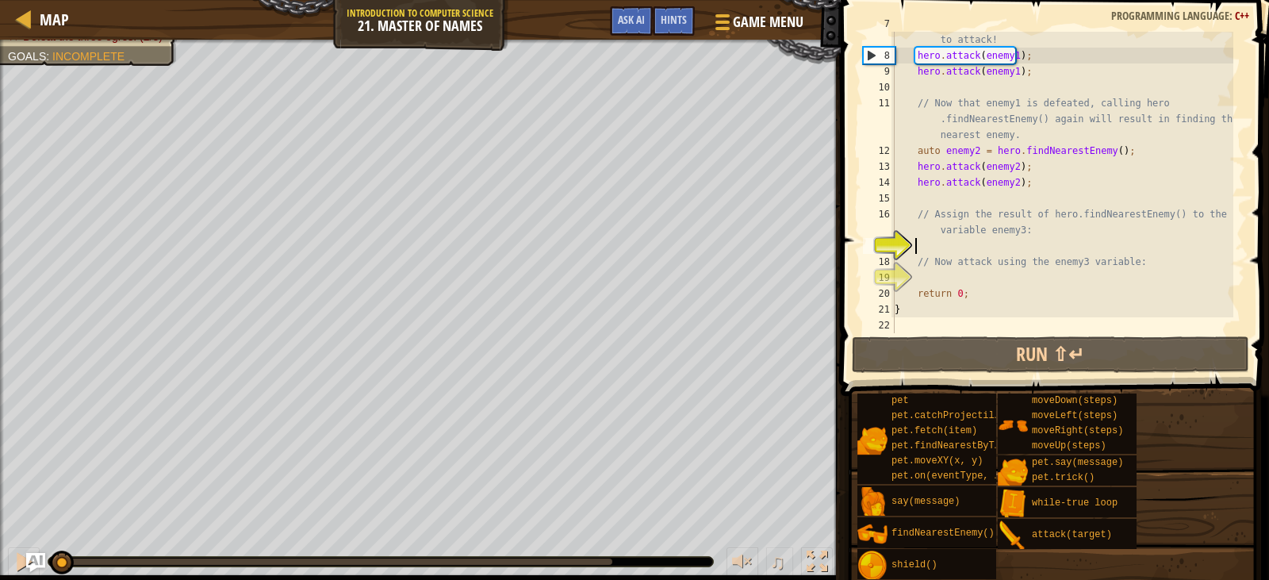
drag, startPoint x: 209, startPoint y: 573, endPoint x: 61, endPoint y: 607, distance: 152.2
click at [61, 0] on html "Map Introduction to Computer Science 21. Master of Names Game Menu Done Hints A…" at bounding box center [634, 0] width 1269 height 0
drag, startPoint x: 17, startPoint y: 557, endPoint x: 0, endPoint y: 570, distance: 21.4
click at [10, 562] on button at bounding box center [24, 563] width 32 height 33
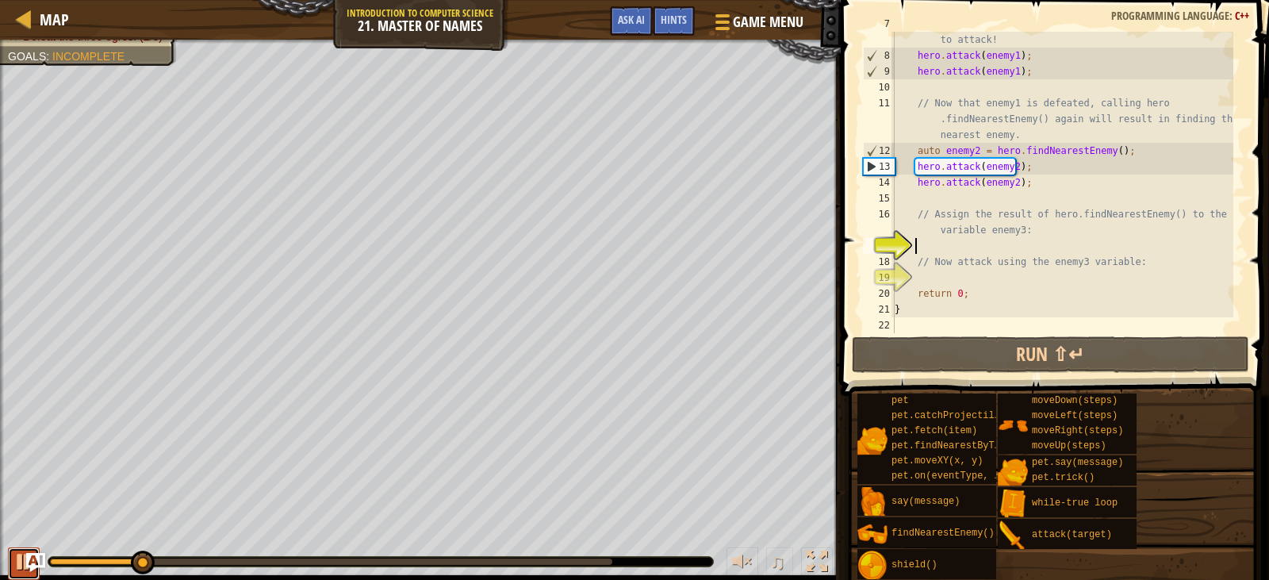
click at [9, 559] on button at bounding box center [24, 563] width 32 height 33
click at [13, 566] on div at bounding box center [23, 561] width 21 height 21
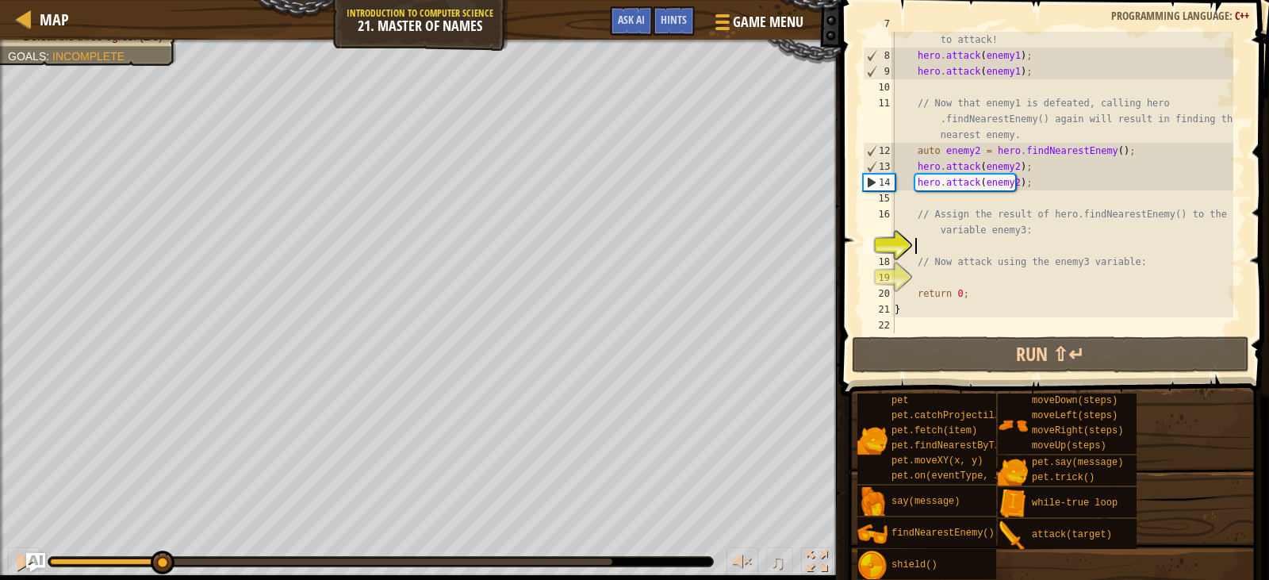
click at [1007, 244] on div "// enemy1 now refers to the nearest enemy. Use the variable to attack! hero . a…" at bounding box center [1063, 190] width 342 height 349
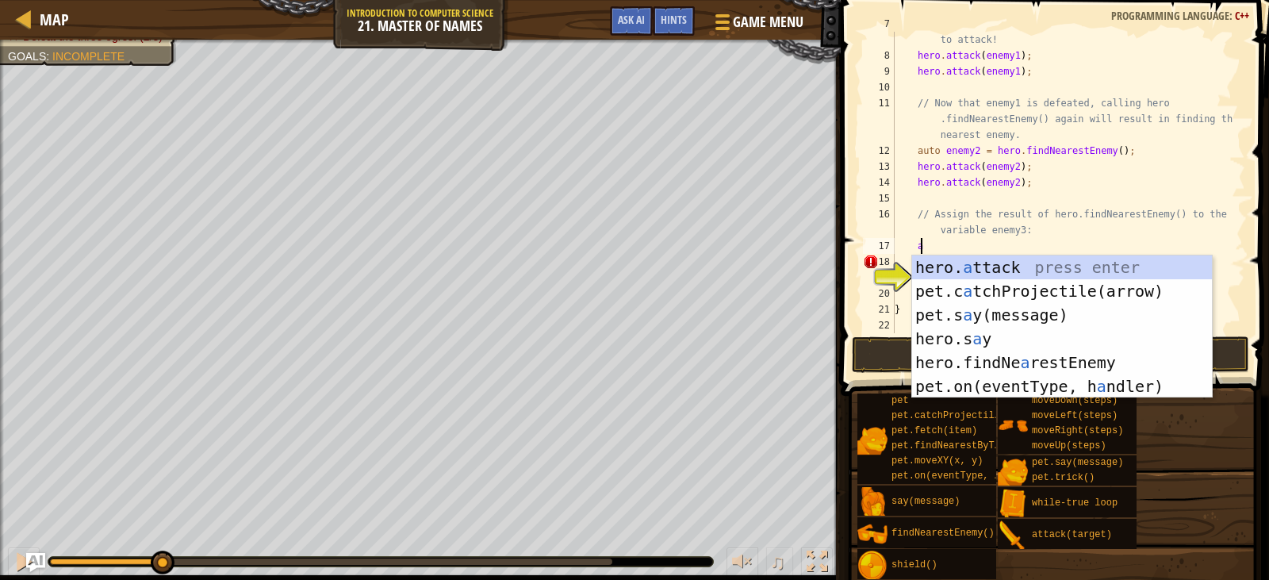
scroll to position [7, 2]
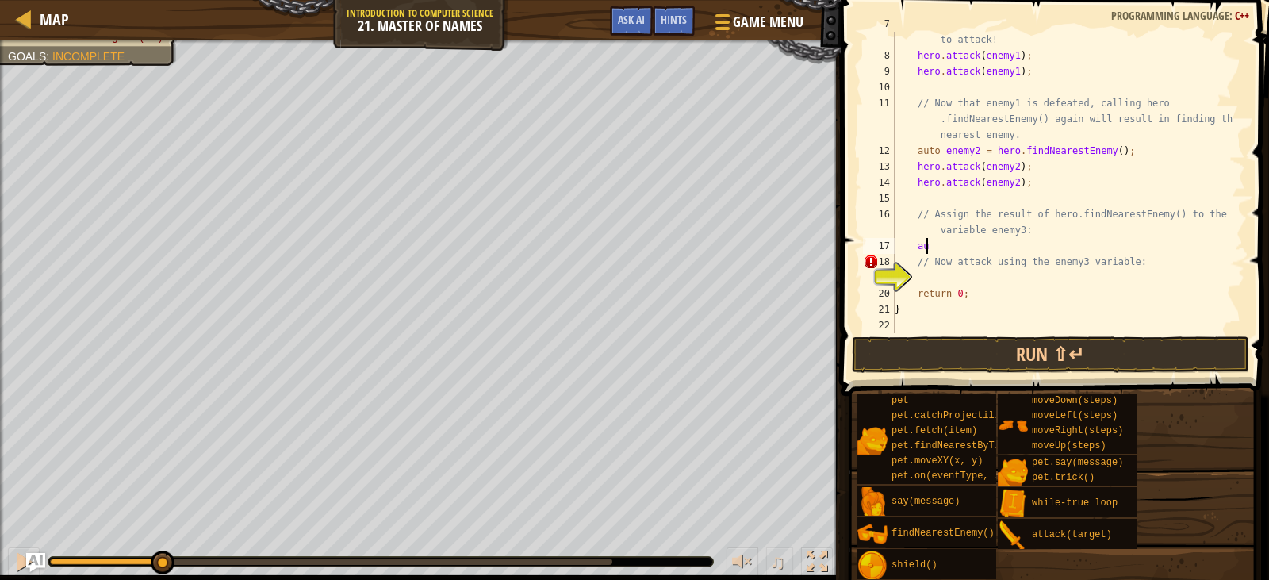
type textarea "a"
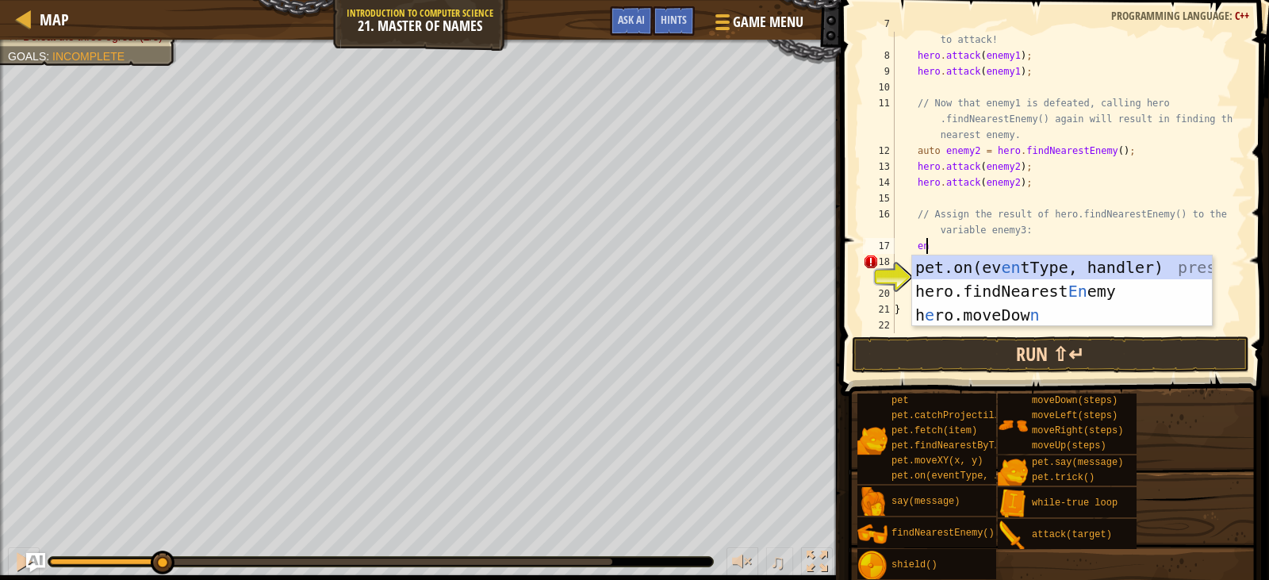
type textarea "e"
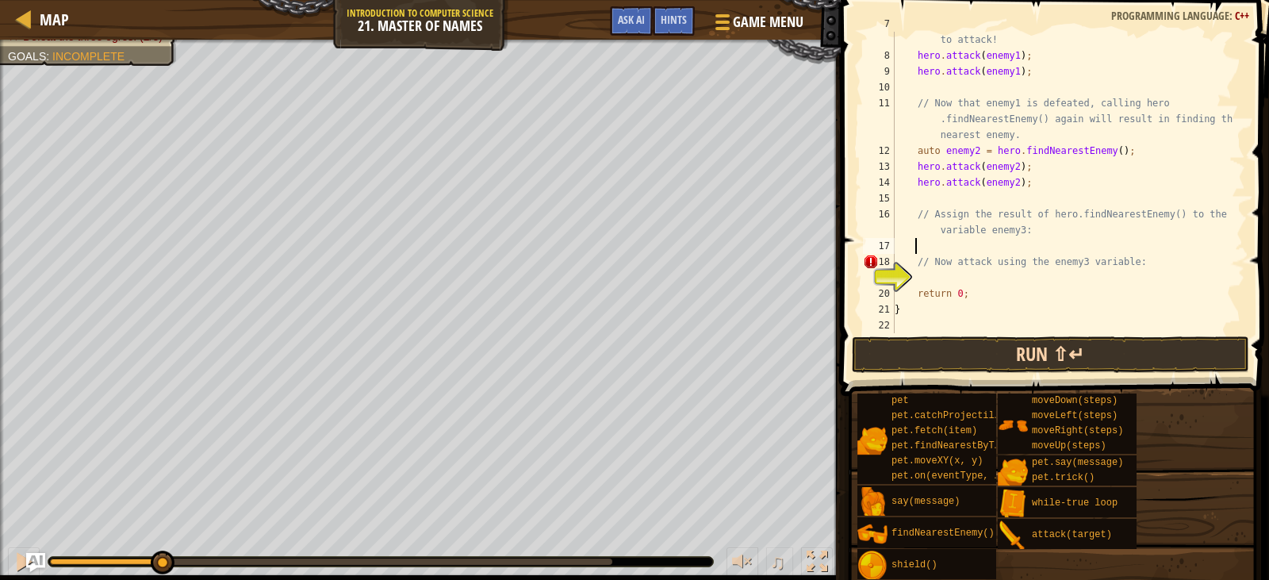
scroll to position [7, 1]
type textarea "h"
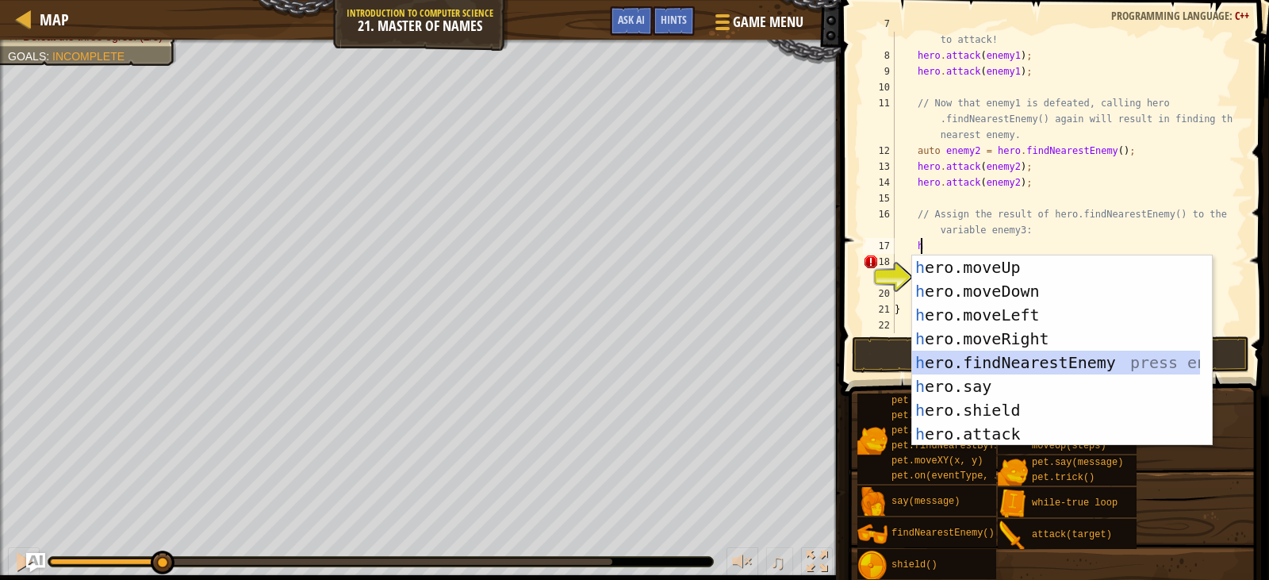
click at [1044, 359] on div "h ero.moveUp press enter h ero.moveDown press enter h ero.moveLeft press enter …" at bounding box center [1056, 374] width 288 height 238
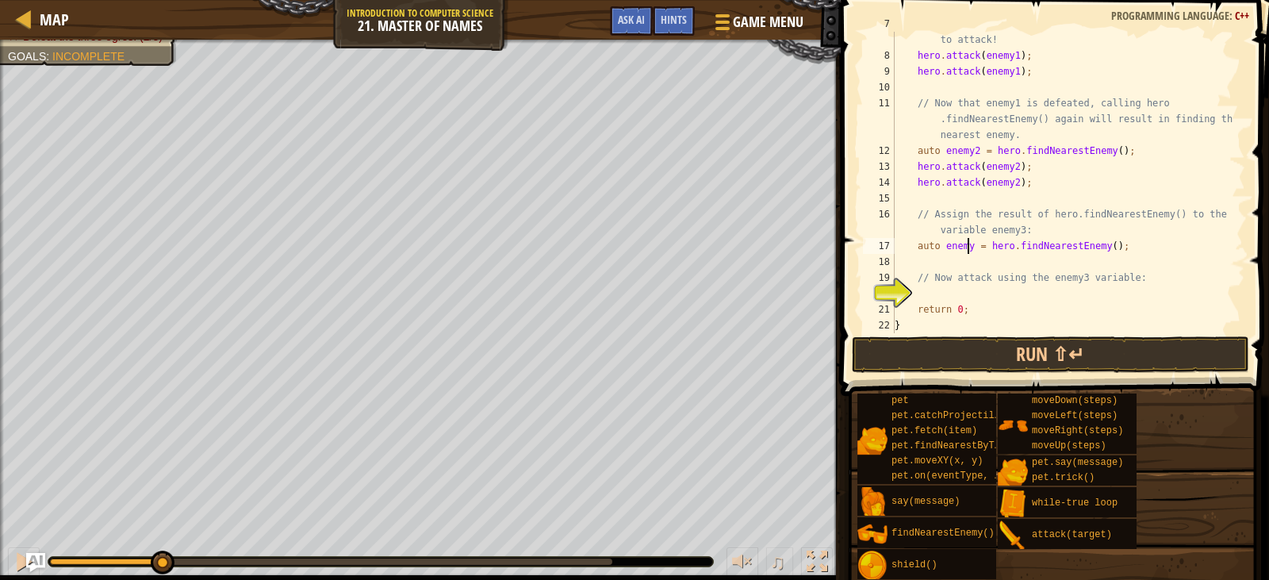
click at [967, 246] on div "// enemy1 now refers to the nearest enemy. Use the variable to attack! hero . a…" at bounding box center [1063, 190] width 342 height 349
type textarea "auto enemy3 = hero.findNearestEnemy();"
click at [1099, 262] on div "// enemy1 now refers to the nearest enemy. Use the variable to attack! hero . a…" at bounding box center [1063, 190] width 342 height 349
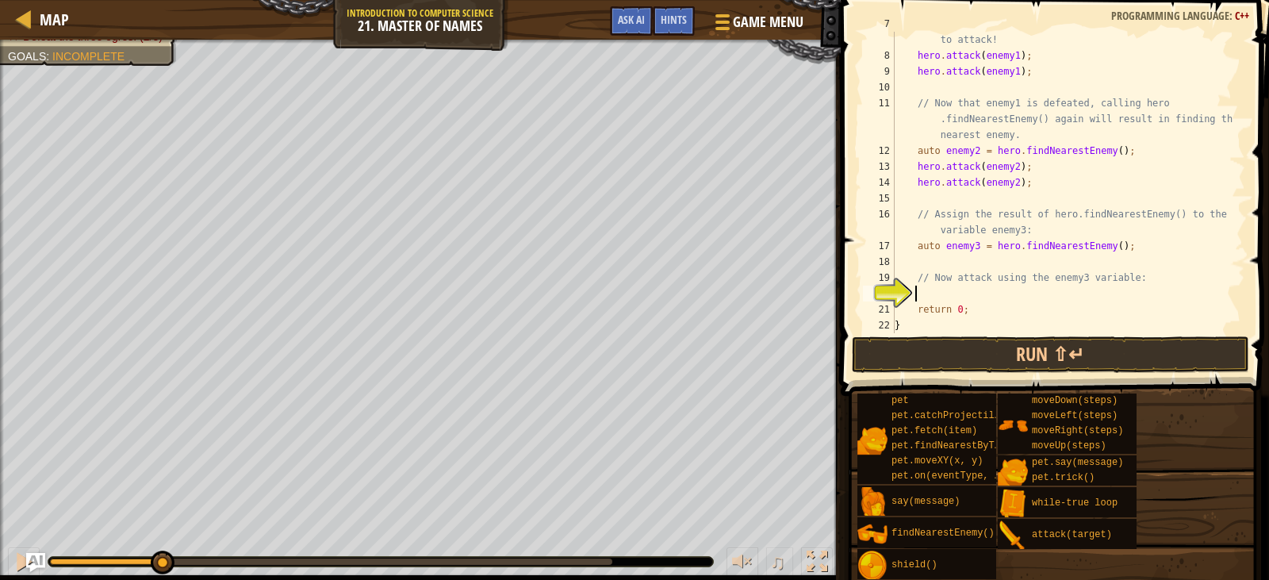
click at [1055, 299] on div "// enemy1 now refers to the nearest enemy. Use the variable to attack! hero . a…" at bounding box center [1063, 190] width 342 height 349
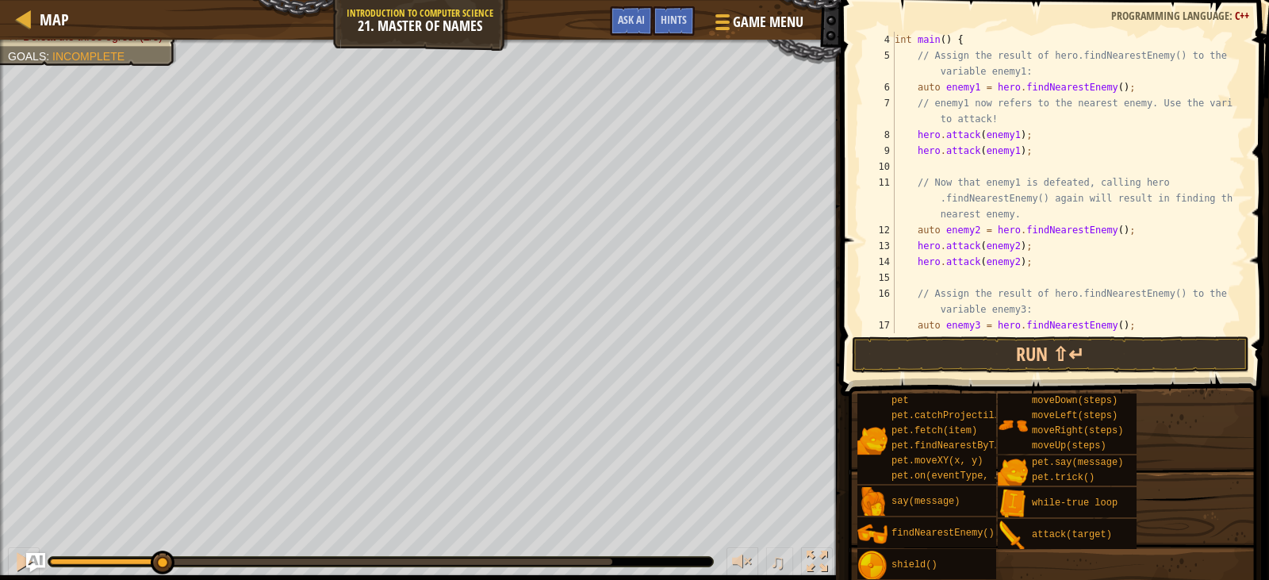
scroll to position [143, 0]
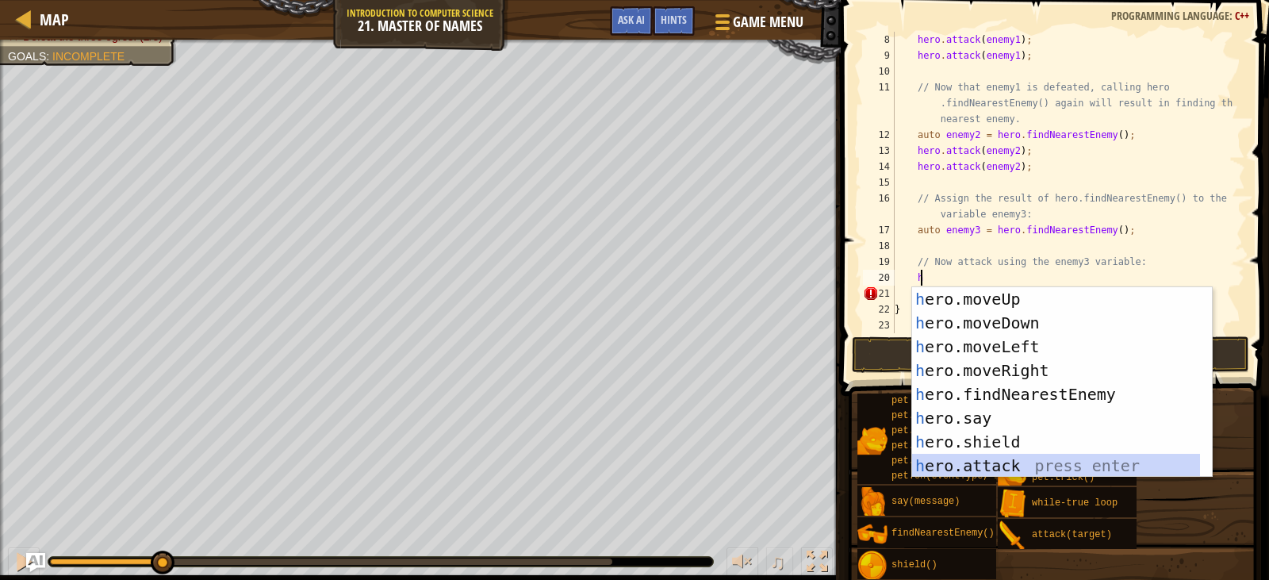
click at [1013, 454] on div "h ero.moveUp press enter h ero.moveDown press enter h ero.moveLeft press enter …" at bounding box center [1056, 406] width 288 height 238
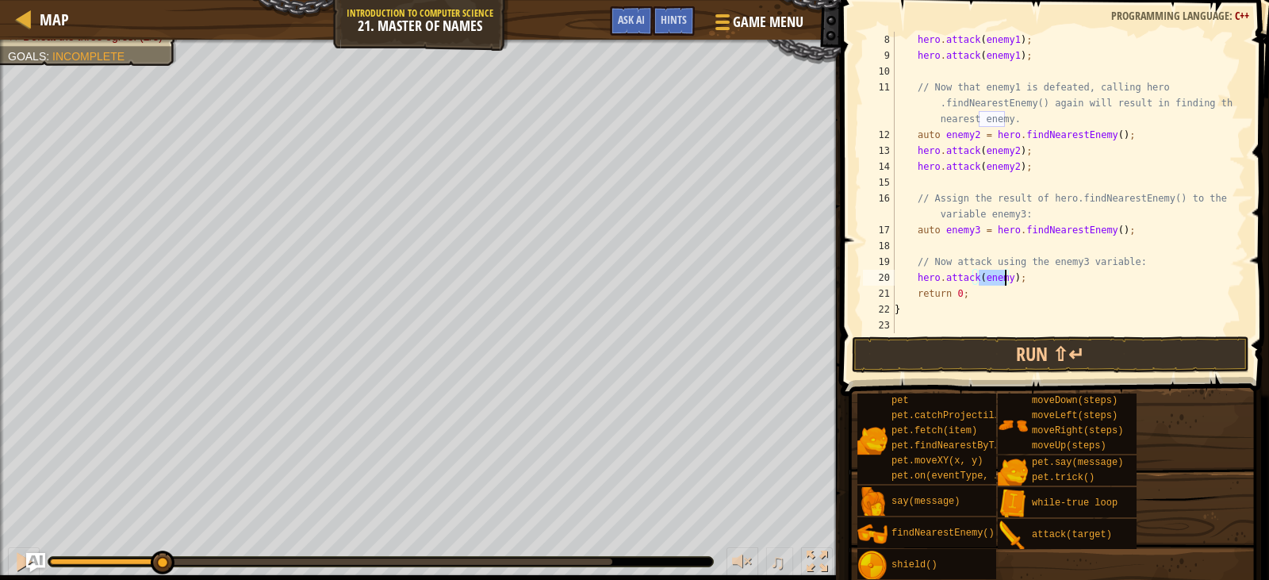
click at [996, 274] on div "hero . attack ( enemy1 ) ; hero . attack ( enemy1 ) ; // Now that enemy1 is def…" at bounding box center [1063, 182] width 342 height 301
click at [1005, 274] on div "hero . attack ( enemy1 ) ; hero . attack ( enemy1 ) ; // Now that enemy1 is def…" at bounding box center [1063, 198] width 342 height 333
click at [1015, 294] on div "hero . attack ( enemy1 ) ; hero . attack ( enemy1 ) ; // Now that enemy1 is def…" at bounding box center [1063, 198] width 342 height 333
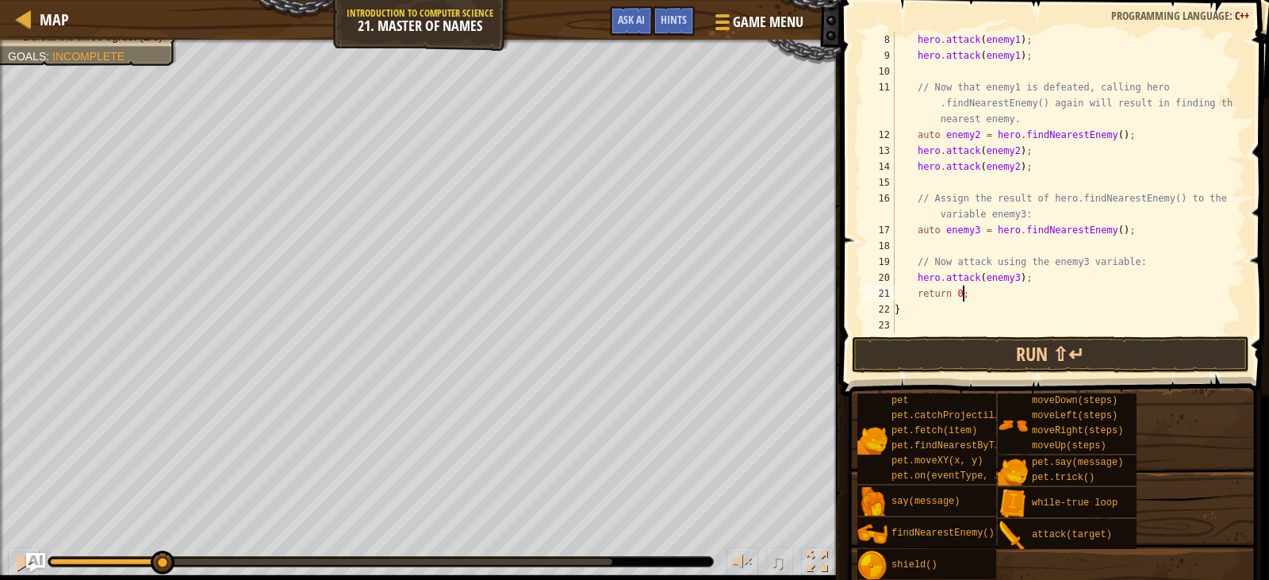
click at [1036, 278] on div "hero . attack ( enemy1 ) ; hero . attack ( enemy1 ) ; // Now that enemy1 is def…" at bounding box center [1063, 198] width 342 height 333
type textarea "hero.attack(enemy3);"
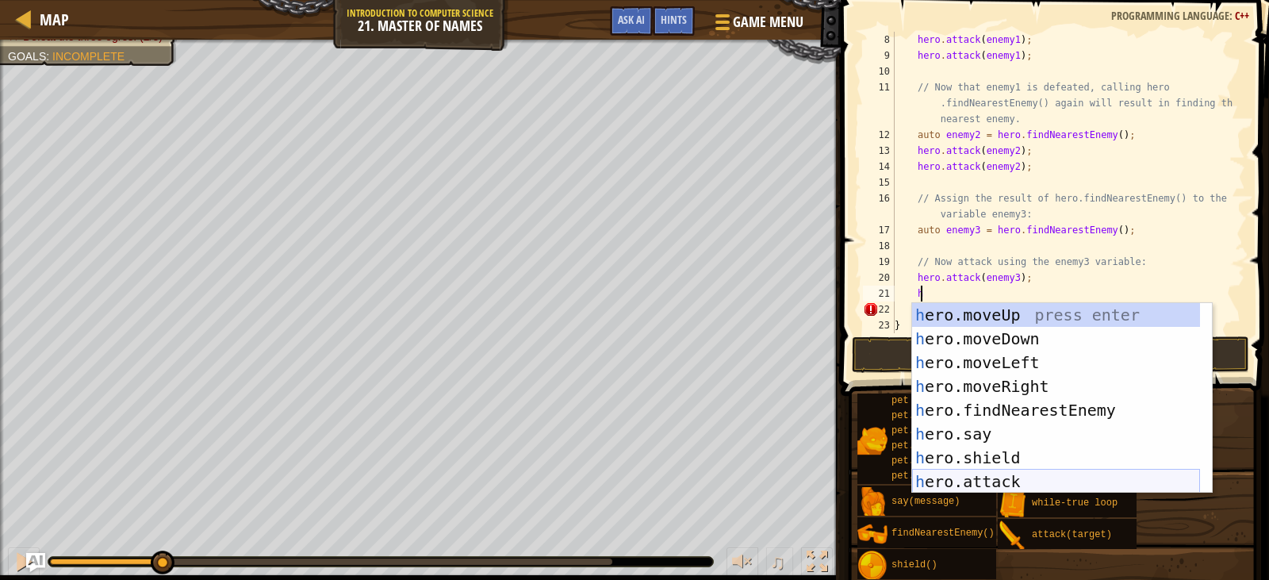
click at [992, 473] on div "h ero.moveUp press enter h ero.moveDown press enter h ero.moveLeft press enter …" at bounding box center [1056, 422] width 288 height 238
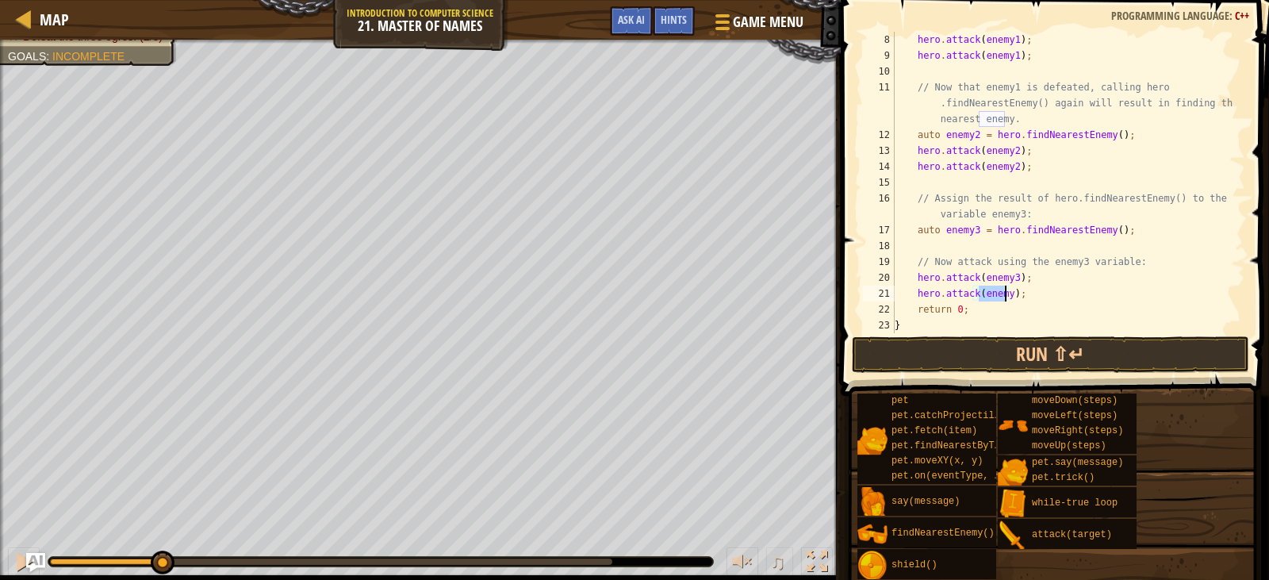
click at [1005, 293] on div "hero . attack ( enemy1 ) ; hero . attack ( enemy1 ) ; // Now that enemy1 is def…" at bounding box center [1063, 182] width 342 height 301
type textarea "hero.attack(enemy3);"
click at [1137, 344] on button "Run ⇧↵" at bounding box center [1050, 354] width 397 height 36
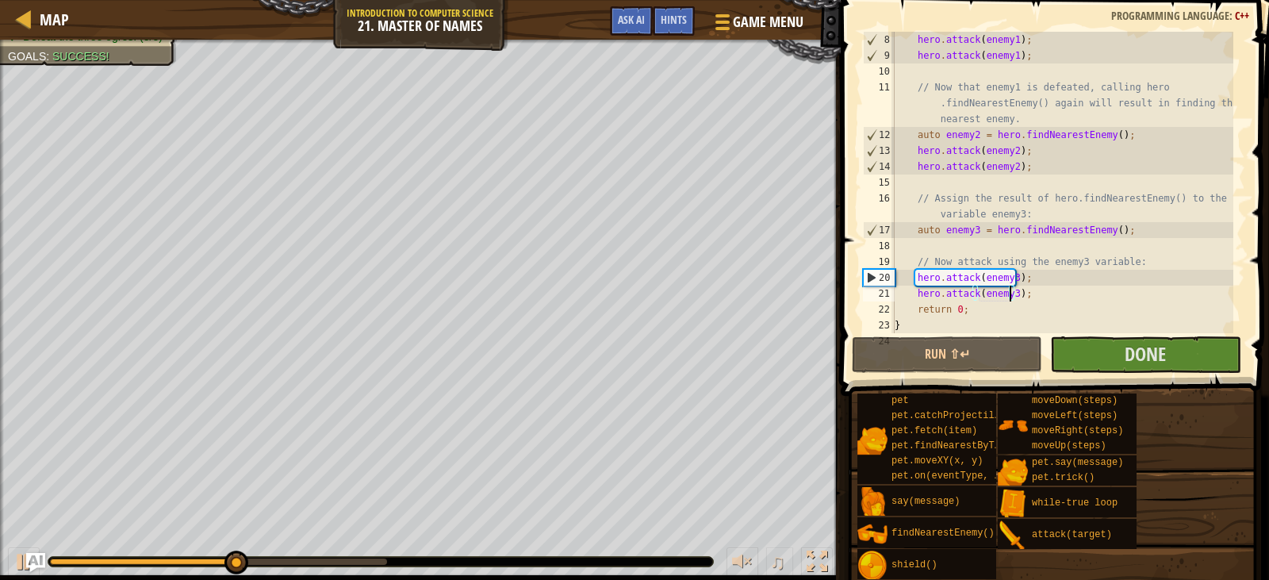
scroll to position [159, 0]
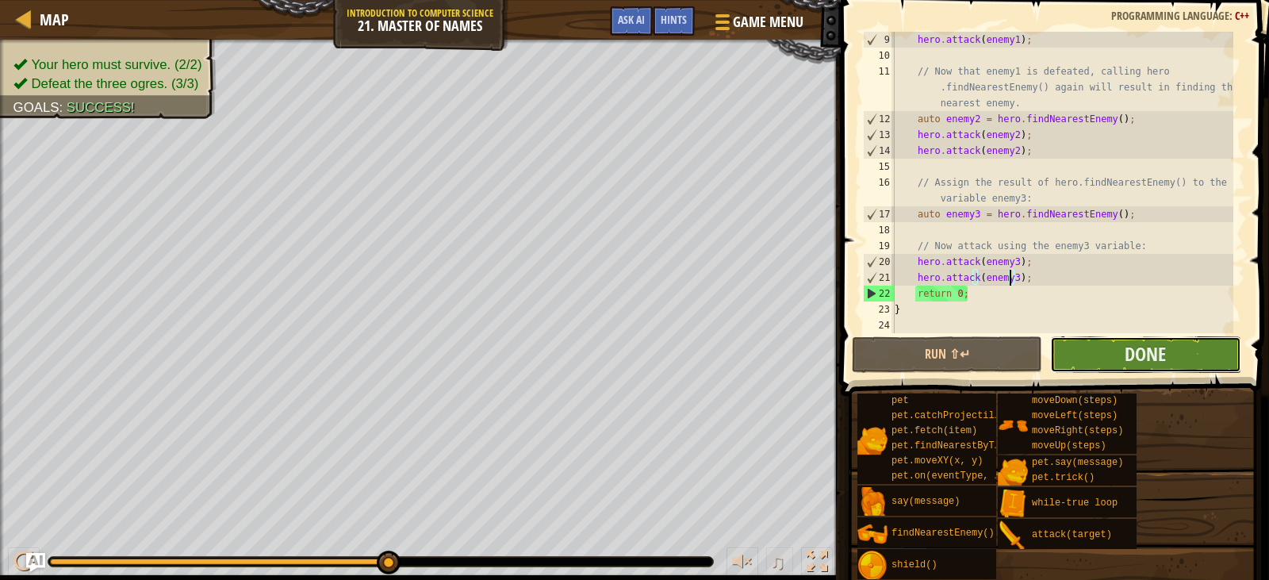
click at [1203, 358] on button "Done" at bounding box center [1145, 354] width 190 height 36
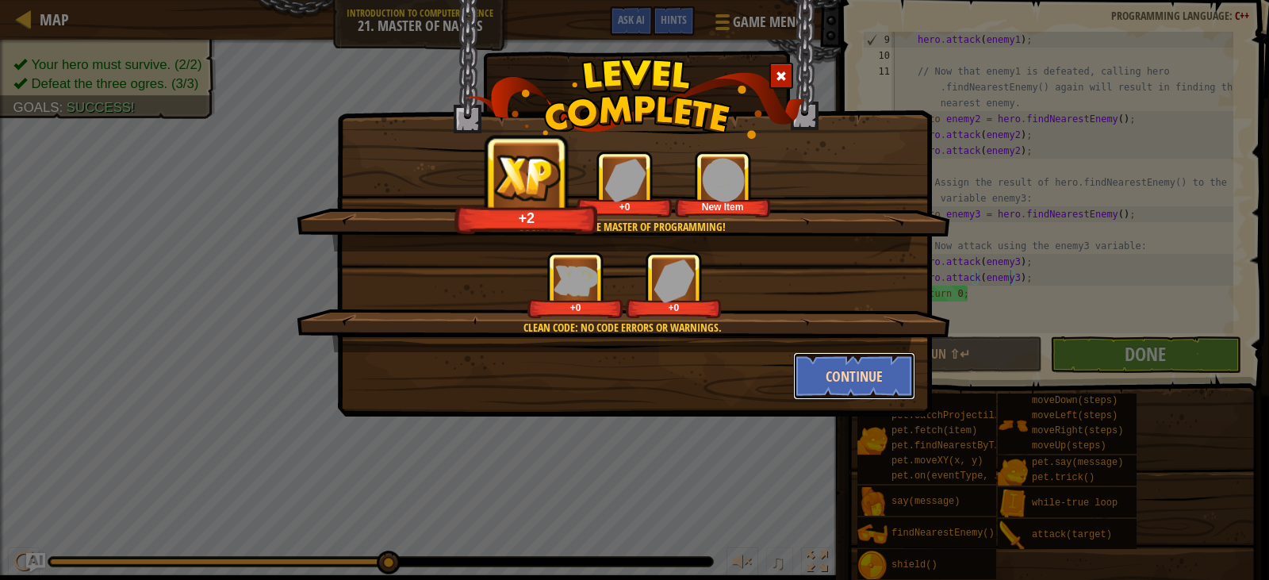
click at [846, 379] on button "Continue" at bounding box center [854, 376] width 123 height 48
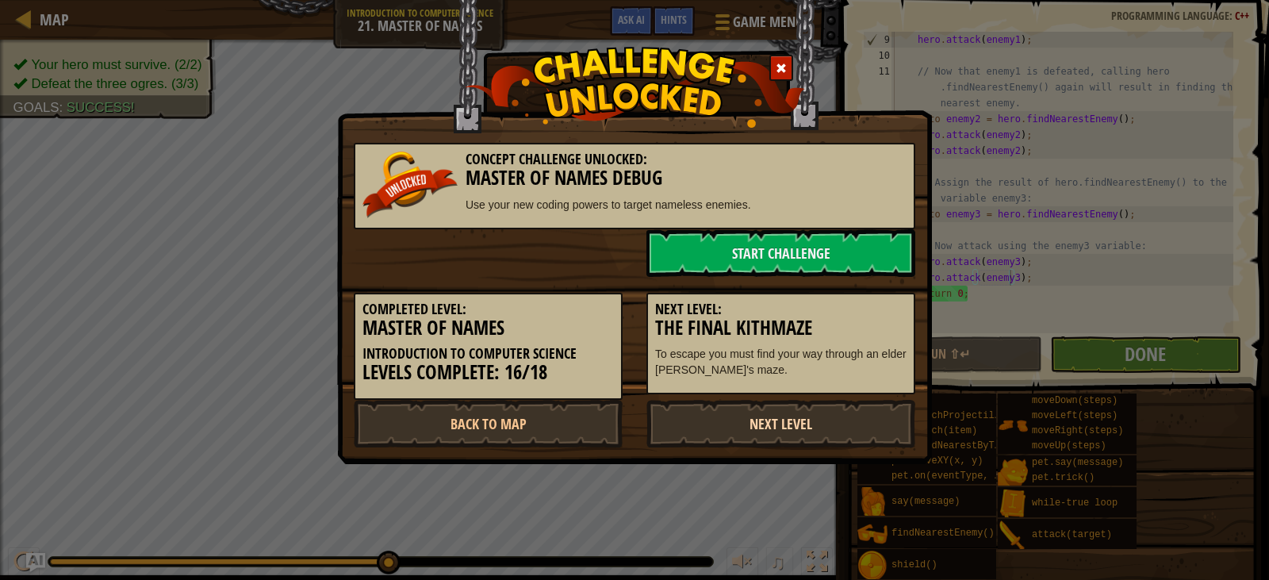
click at [730, 432] on link "Next Level" at bounding box center [781, 424] width 269 height 48
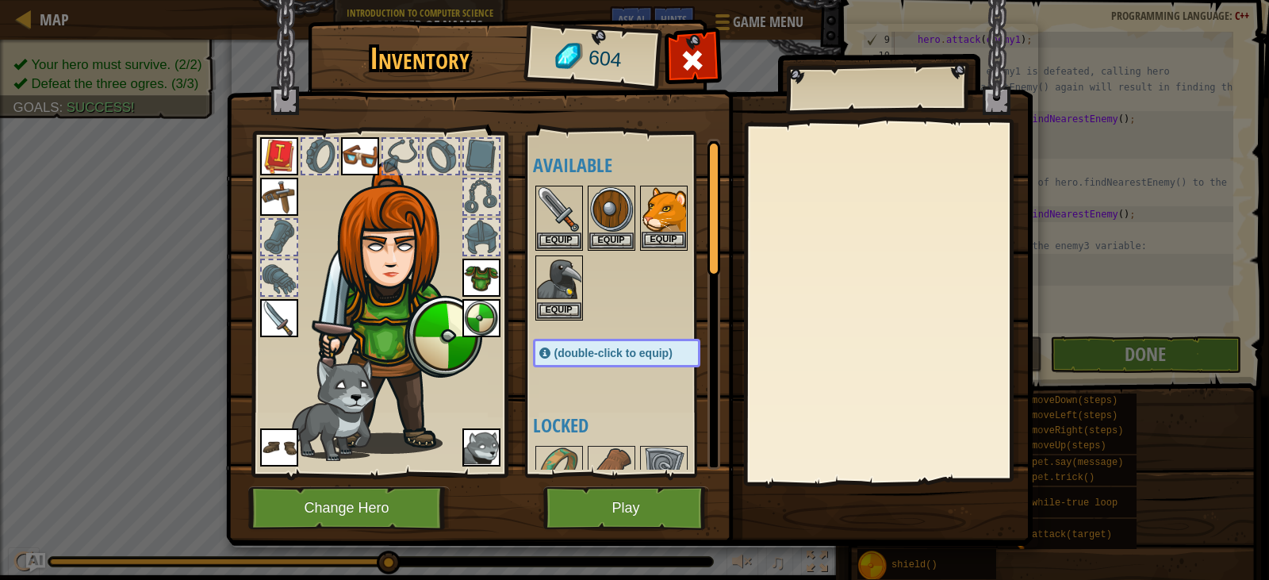
click at [664, 212] on img at bounding box center [664, 209] width 44 height 44
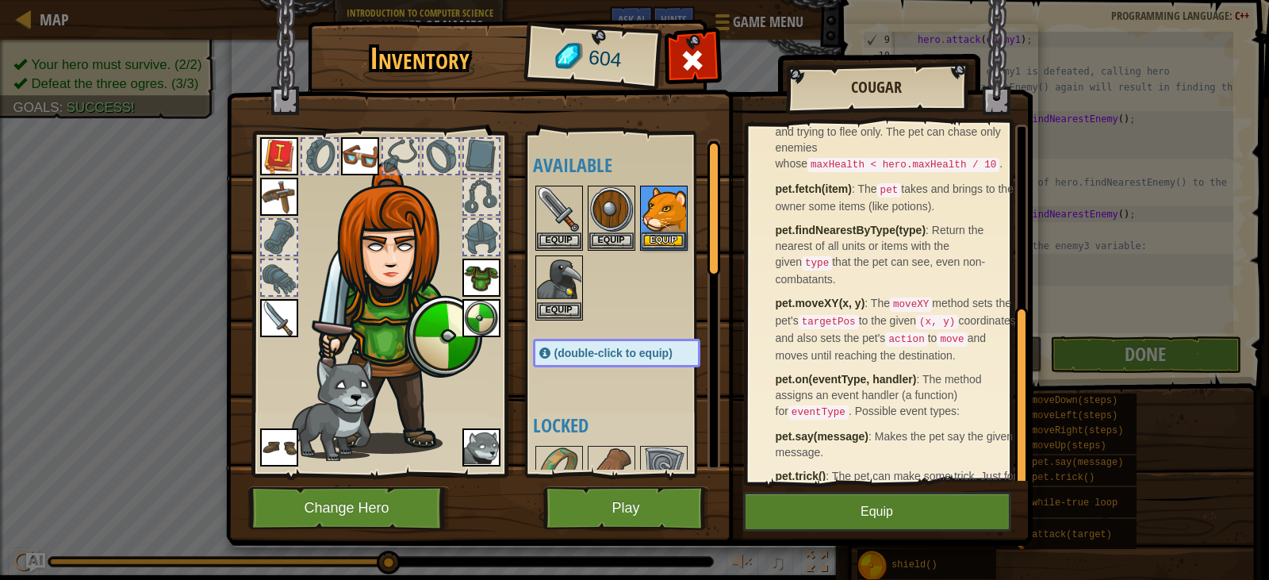
scroll to position [354, 0]
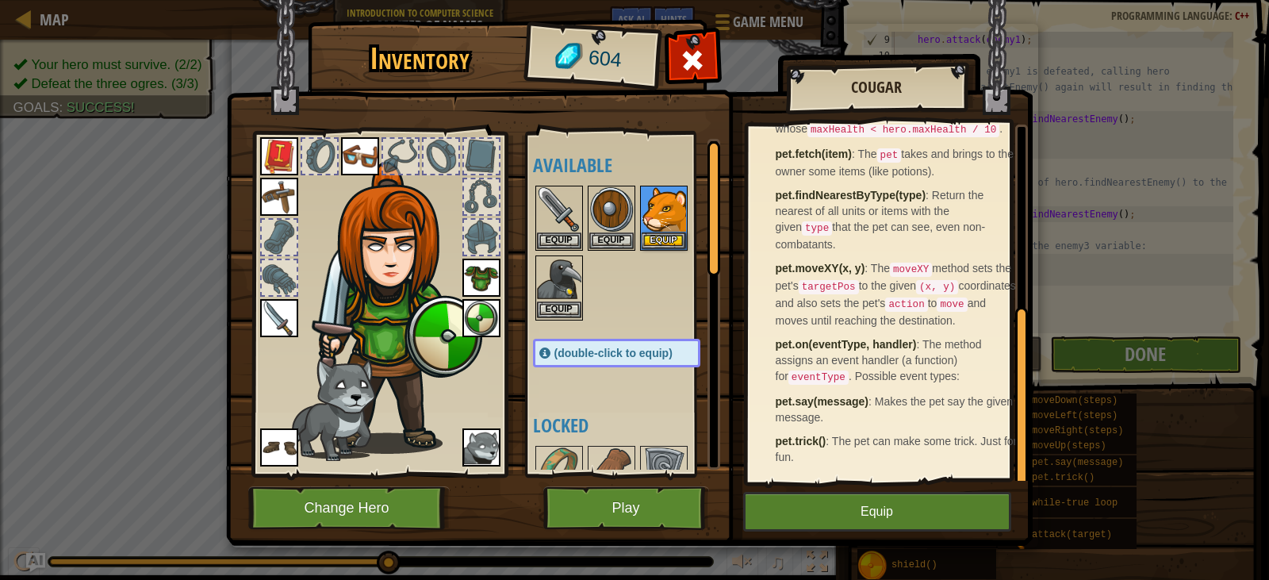
click at [561, 271] on img at bounding box center [559, 279] width 44 height 44
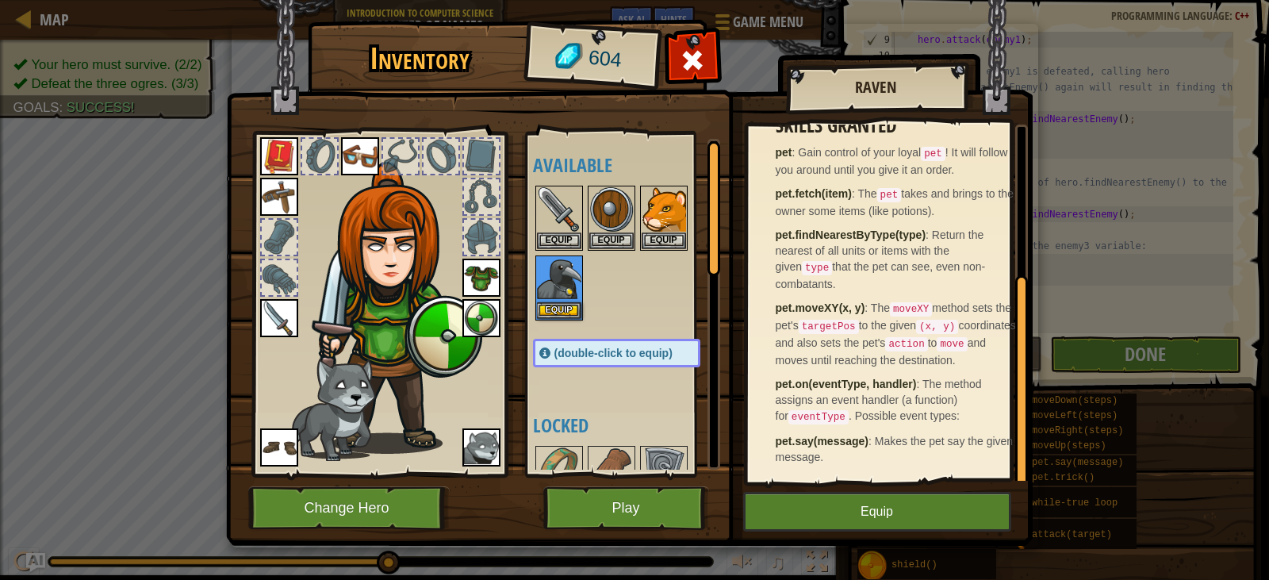
scroll to position [84, 0]
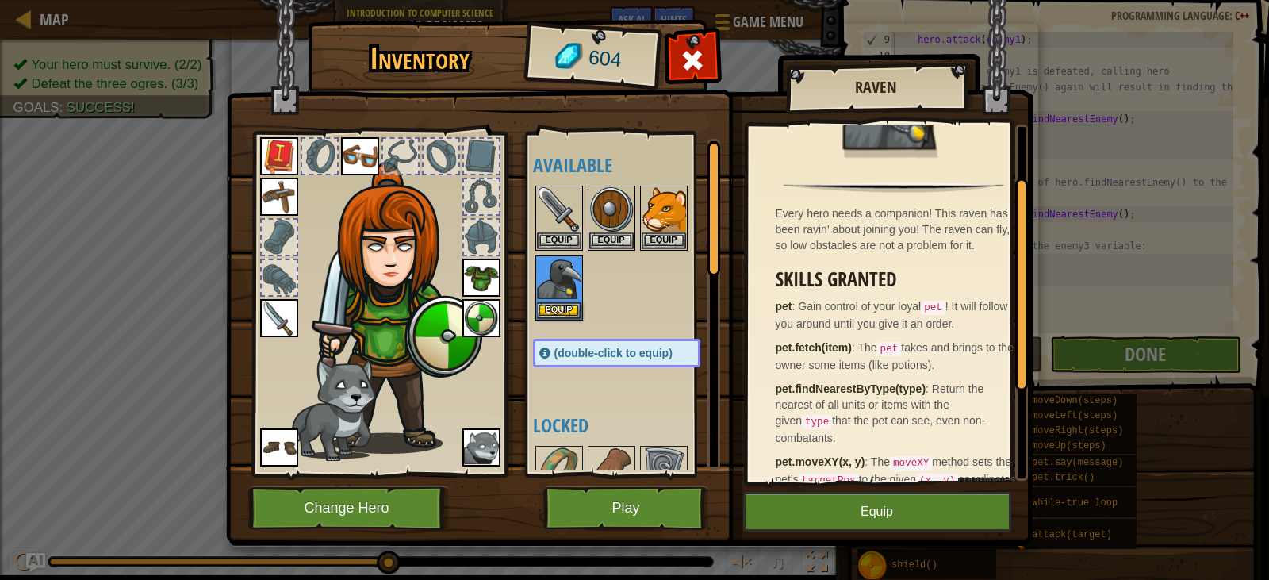
click at [484, 443] on img at bounding box center [481, 447] width 38 height 38
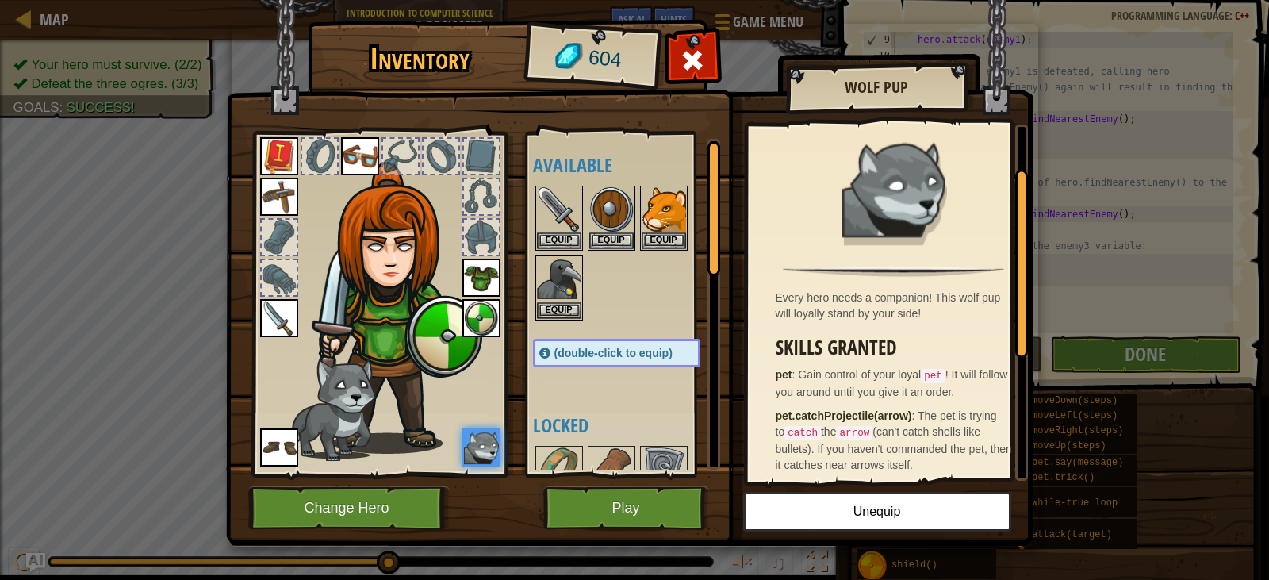
scroll to position [79, 0]
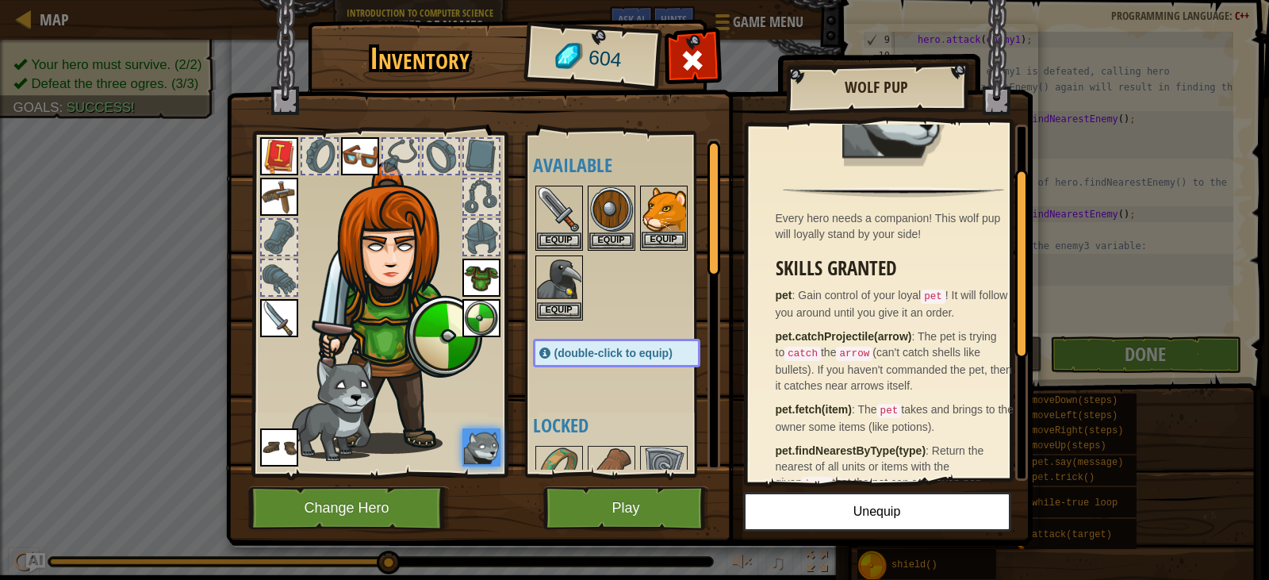
click at [671, 198] on img at bounding box center [664, 209] width 44 height 44
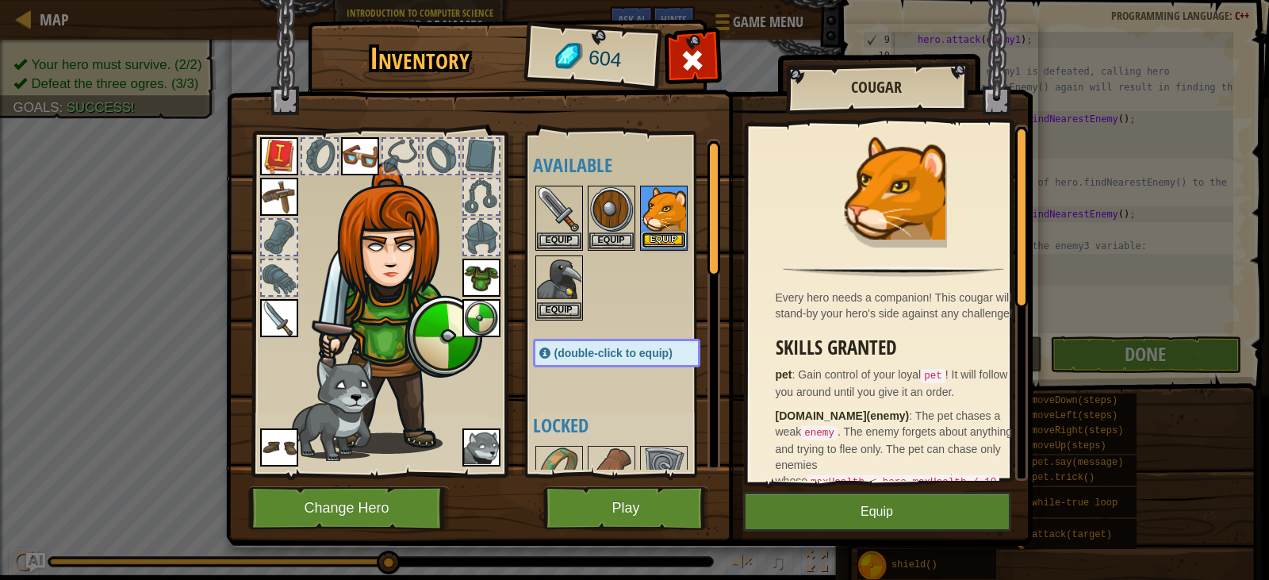
click at [671, 241] on button "Equip" at bounding box center [664, 240] width 44 height 17
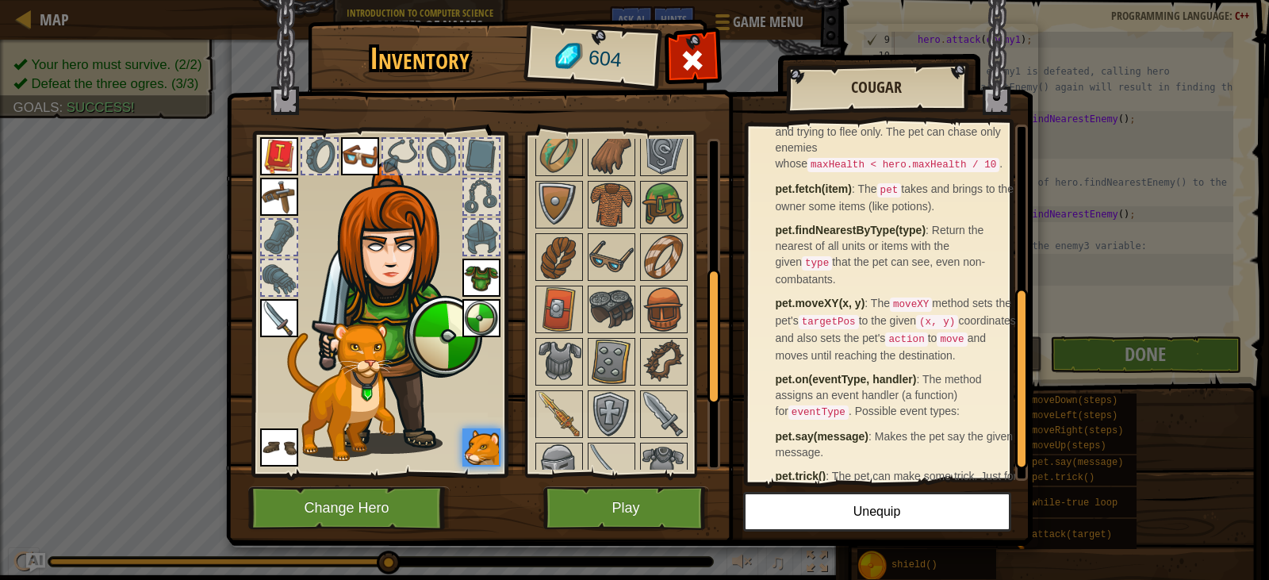
scroll to position [476, 0]
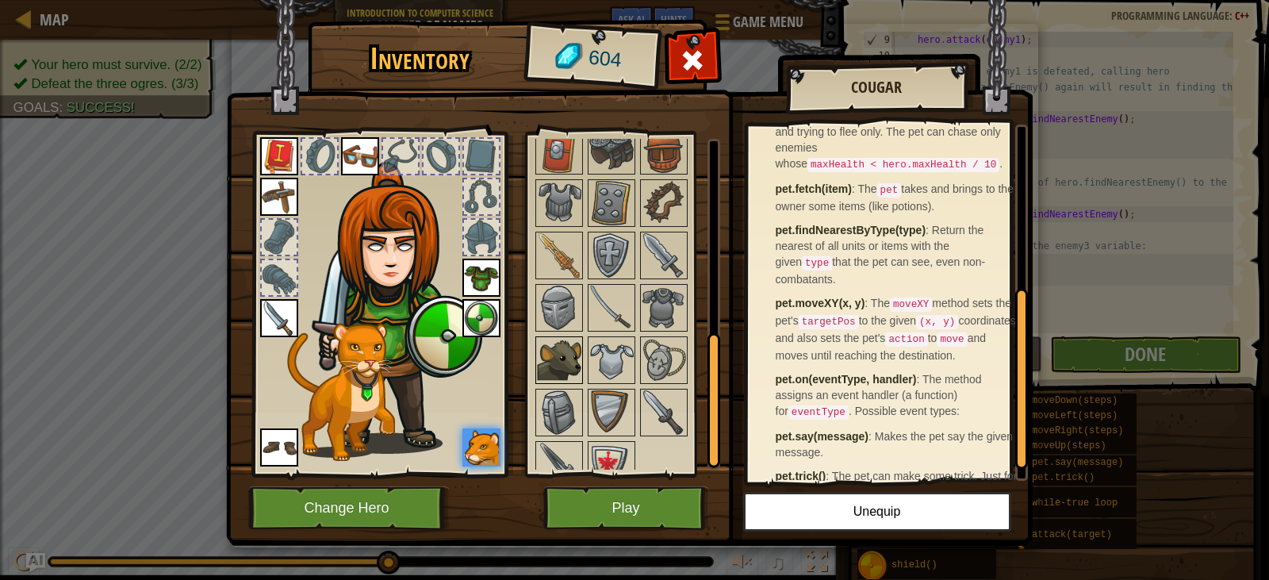
click at [554, 362] on img at bounding box center [559, 360] width 44 height 44
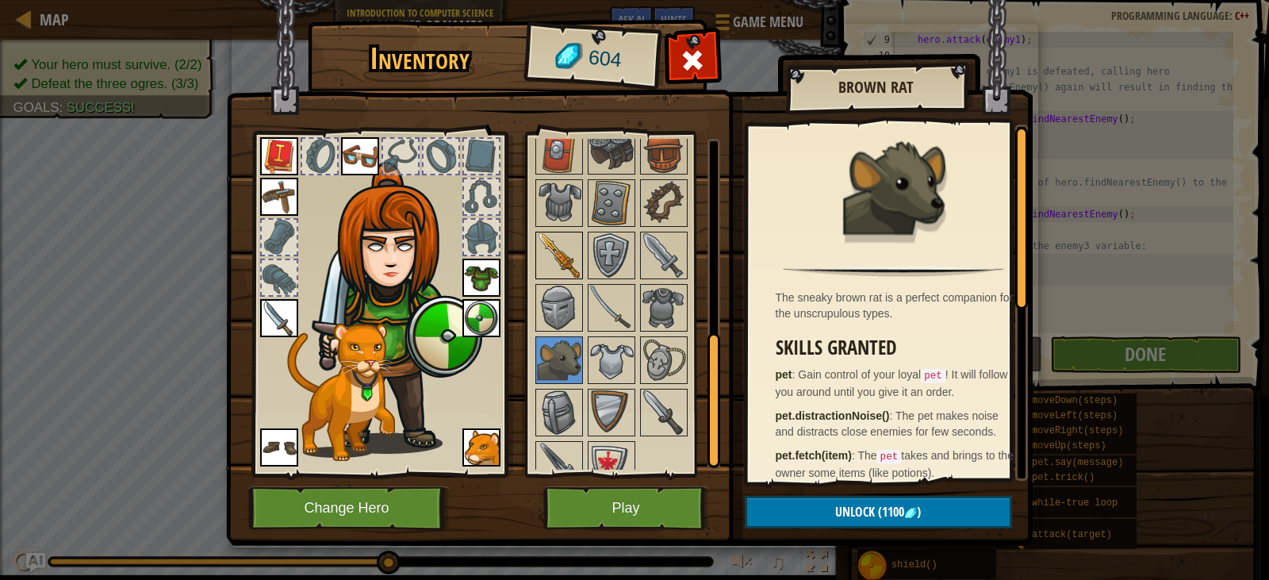
click at [555, 262] on img at bounding box center [559, 255] width 44 height 44
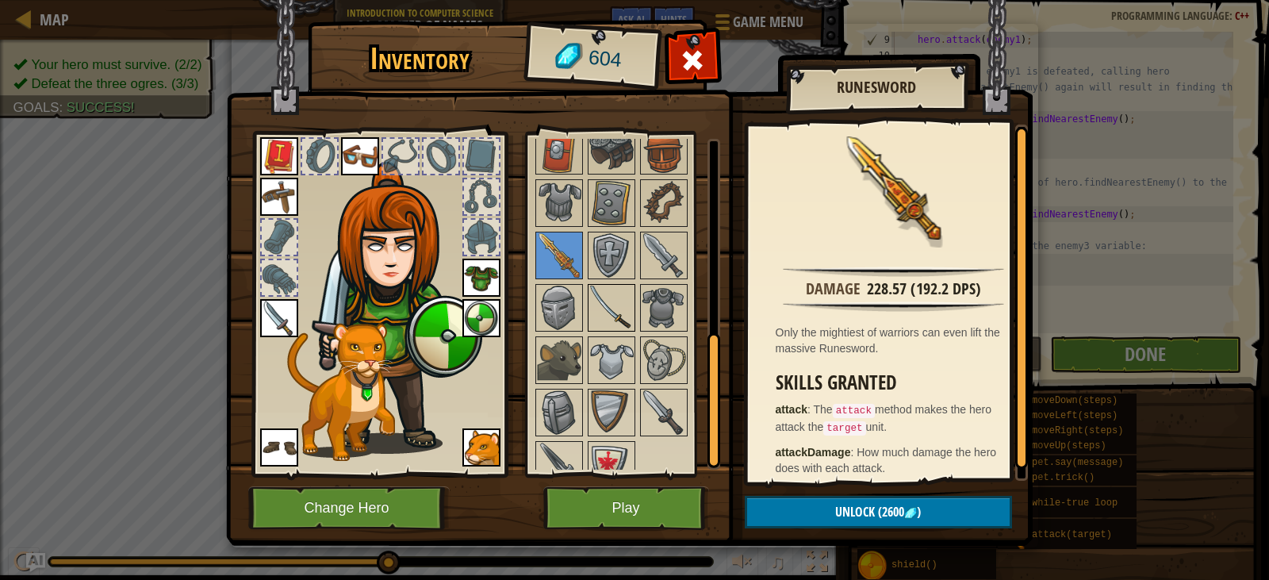
click at [616, 314] on img at bounding box center [611, 308] width 44 height 44
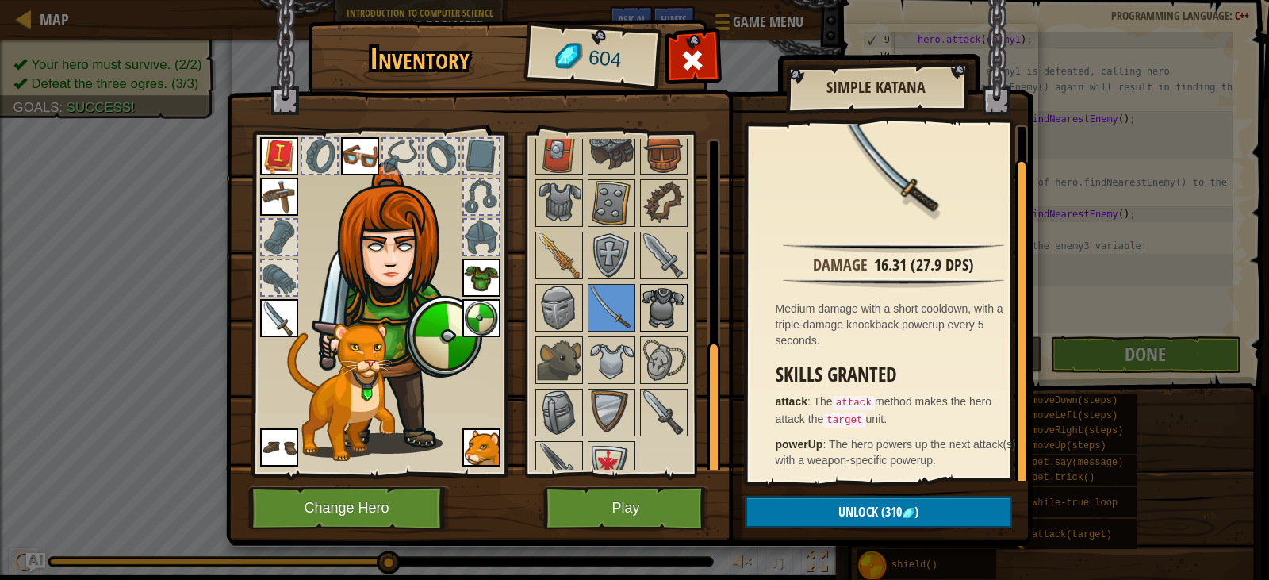
scroll to position [498, 0]
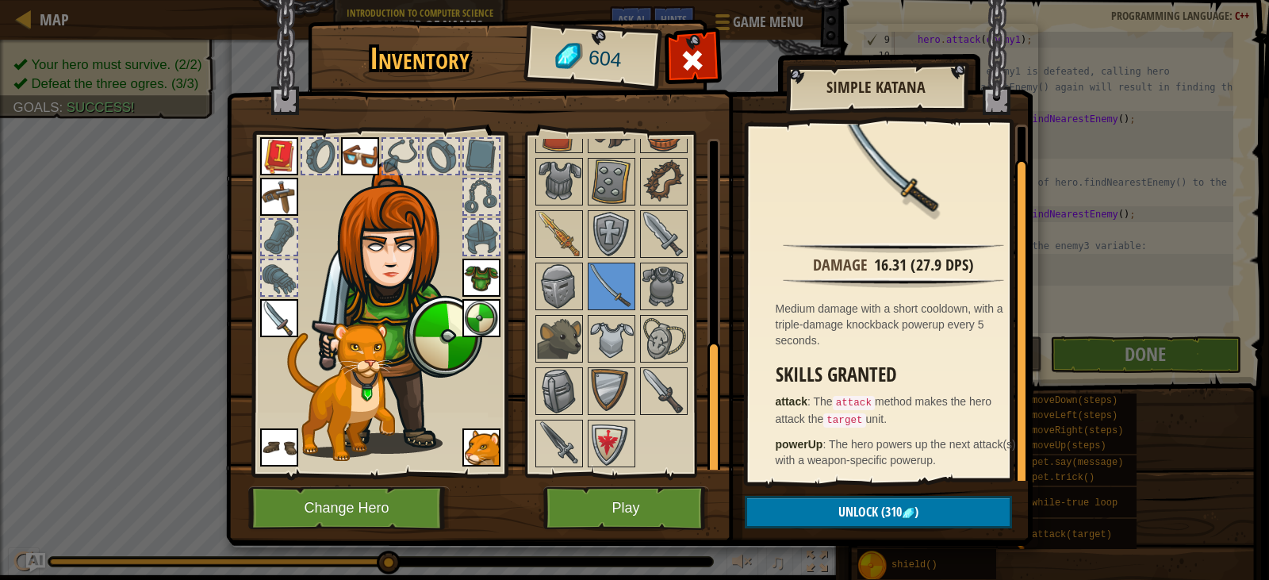
click at [532, 431] on div "Available Equip Equip Equip Equip Equip Equip Equip Equip Equip Equip Equip (do…" at bounding box center [623, 304] width 194 height 345
click at [547, 442] on img at bounding box center [559, 443] width 44 height 44
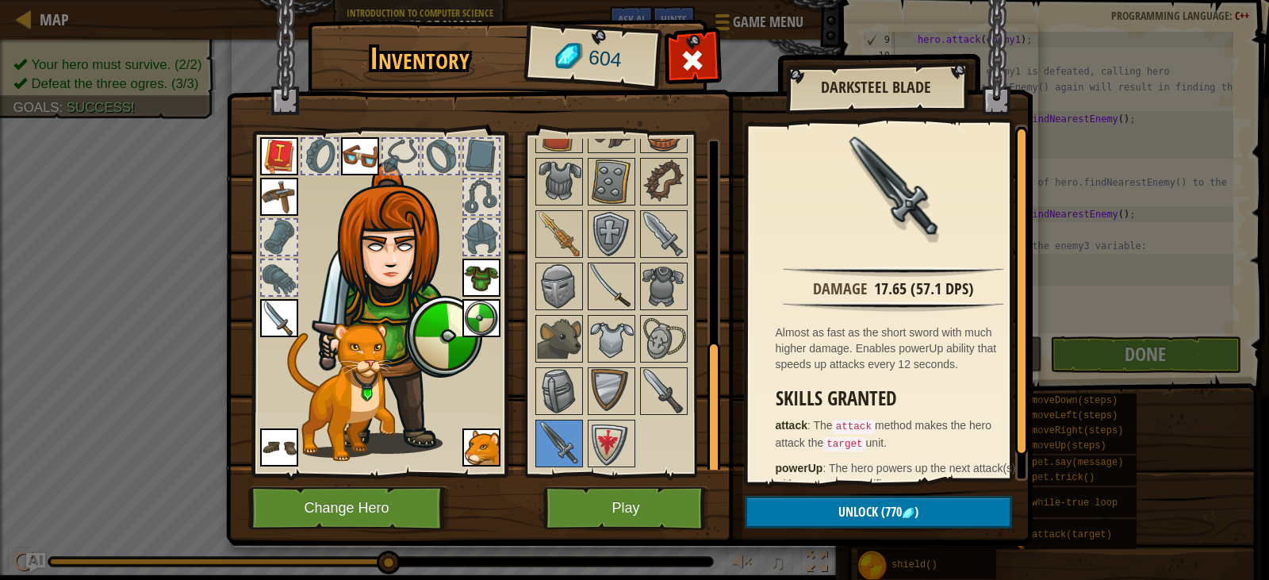
click at [627, 301] on img at bounding box center [611, 286] width 44 height 44
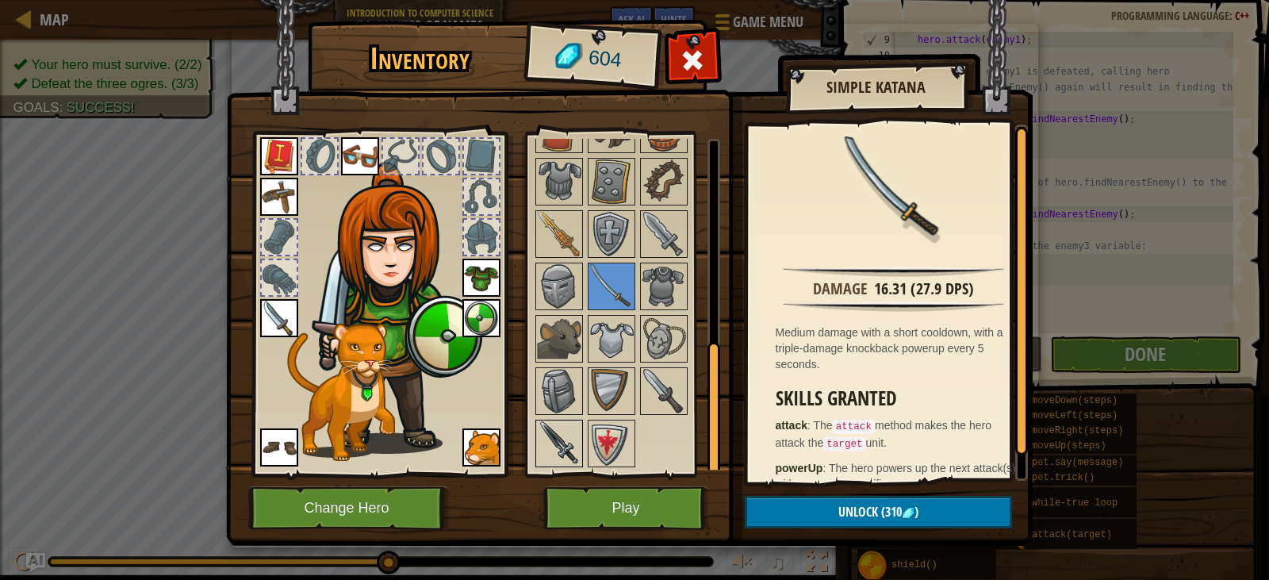
click at [544, 450] on img at bounding box center [559, 443] width 44 height 44
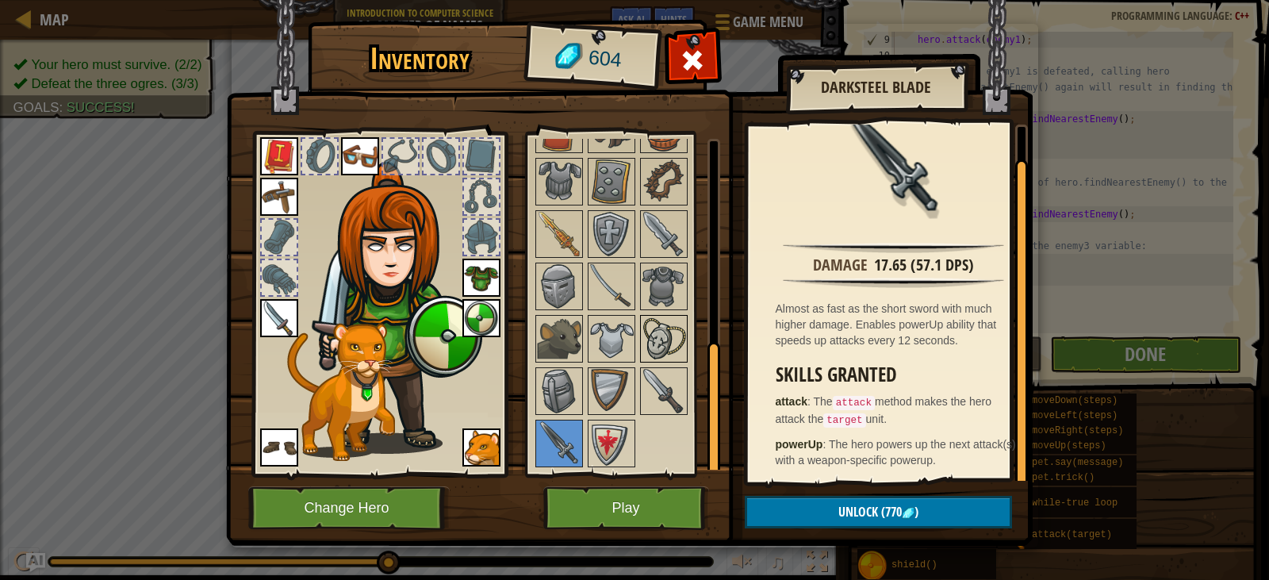
scroll to position [181, 0]
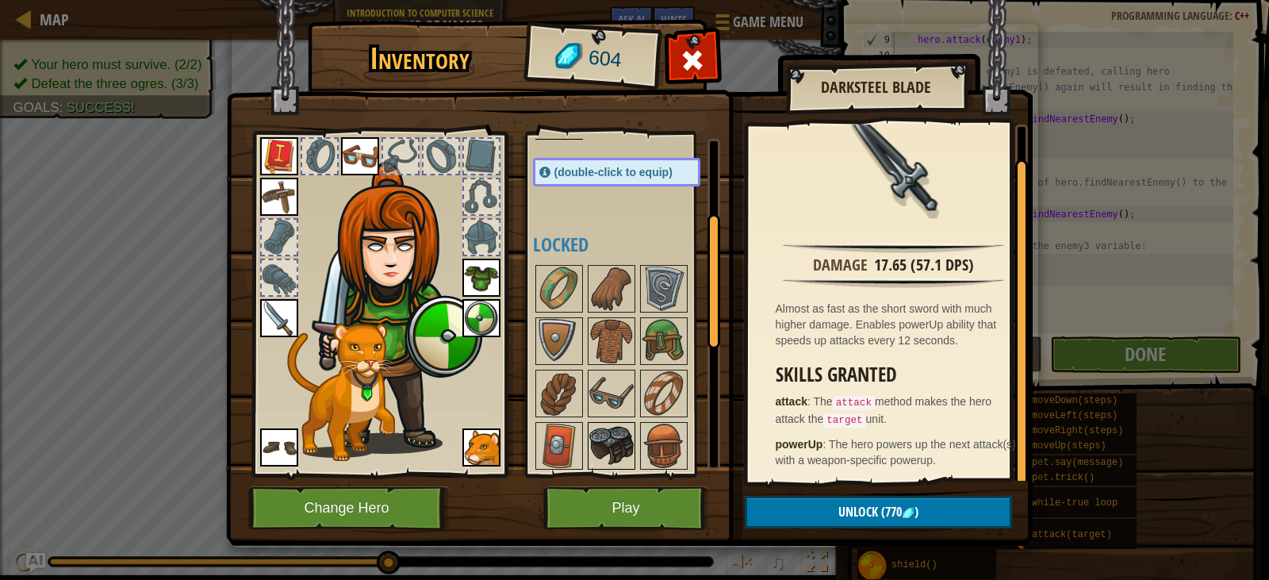
click at [603, 434] on img at bounding box center [611, 446] width 44 height 44
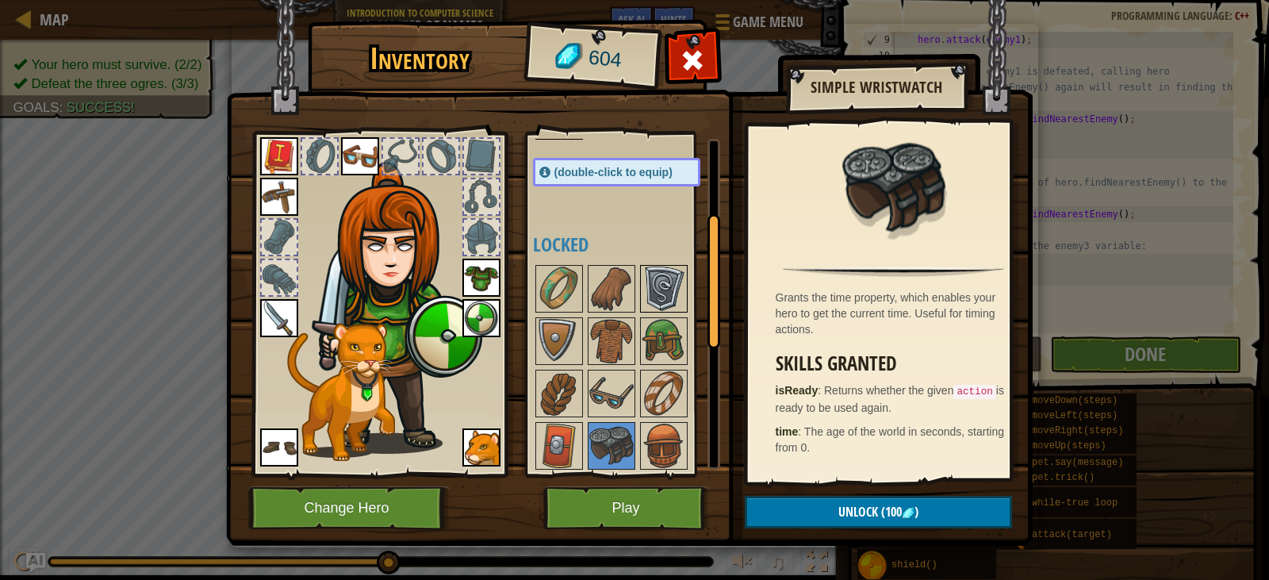
click at [680, 284] on img at bounding box center [664, 289] width 44 height 44
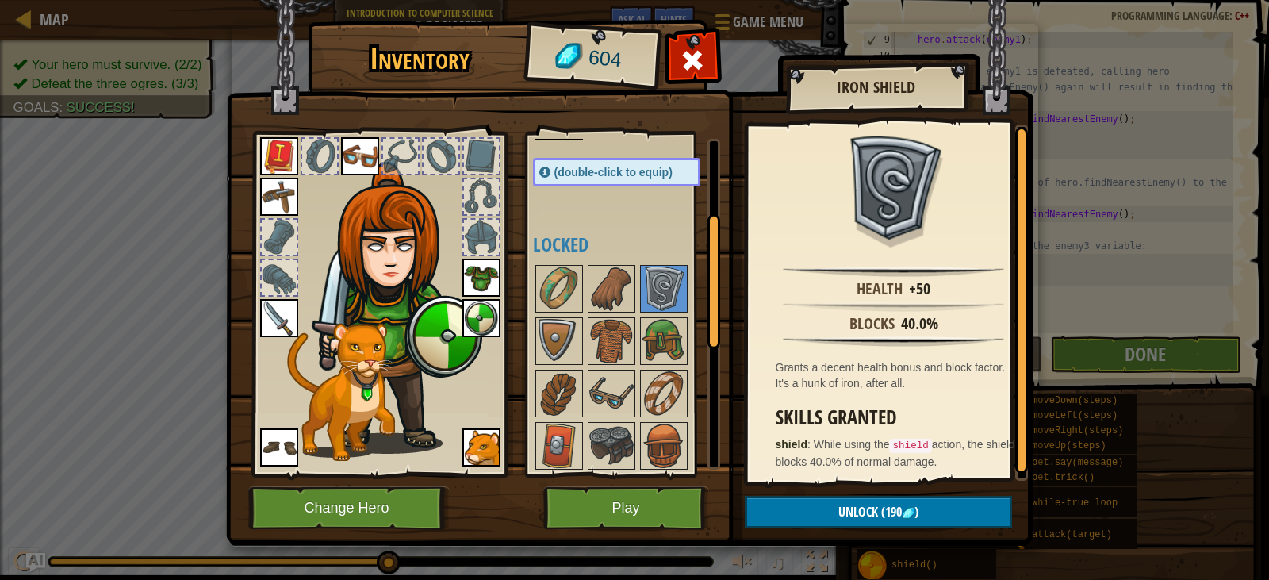
scroll to position [3, 0]
drag, startPoint x: 600, startPoint y: 435, endPoint x: 647, endPoint y: 405, distance: 56.3
click at [599, 435] on img at bounding box center [611, 446] width 44 height 44
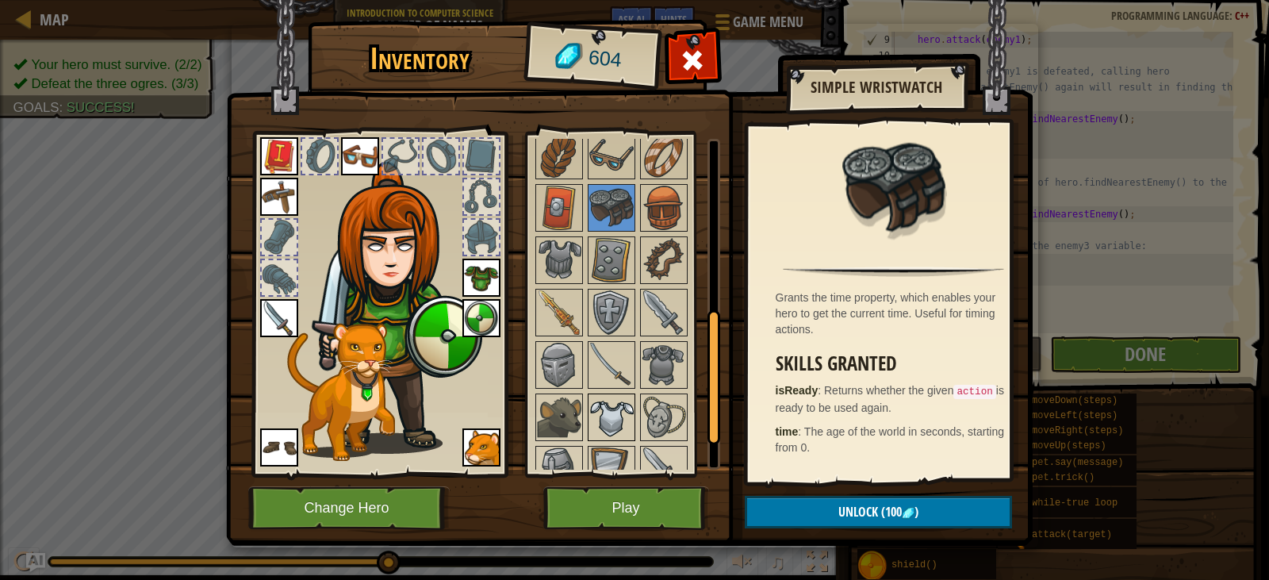
scroll to position [498, 0]
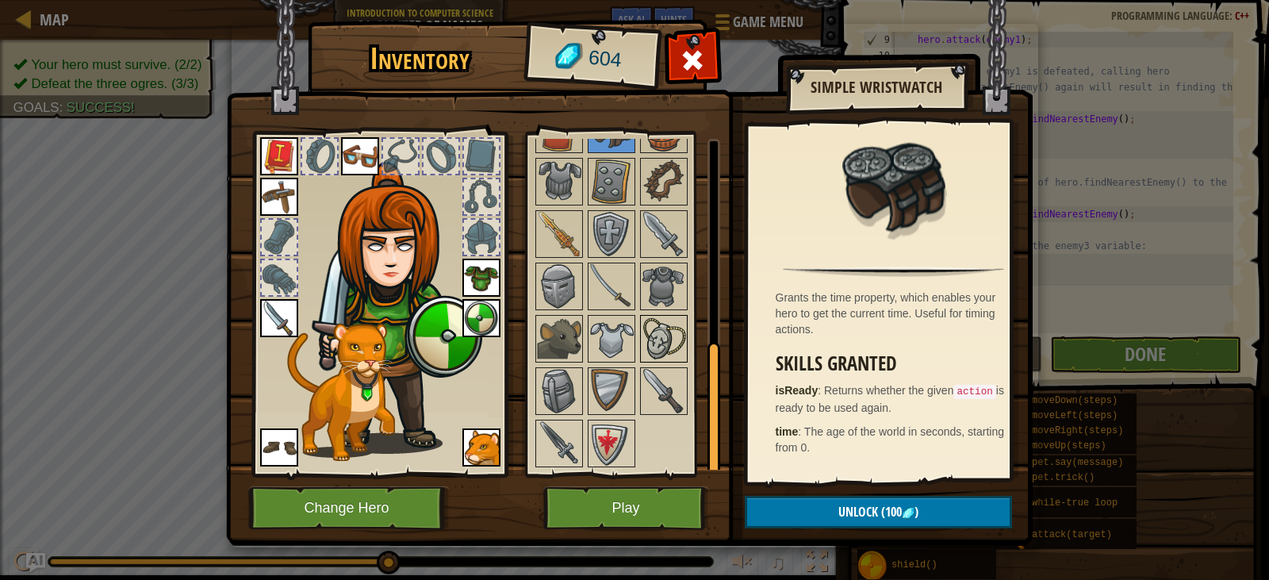
click at [663, 336] on img at bounding box center [664, 339] width 44 height 44
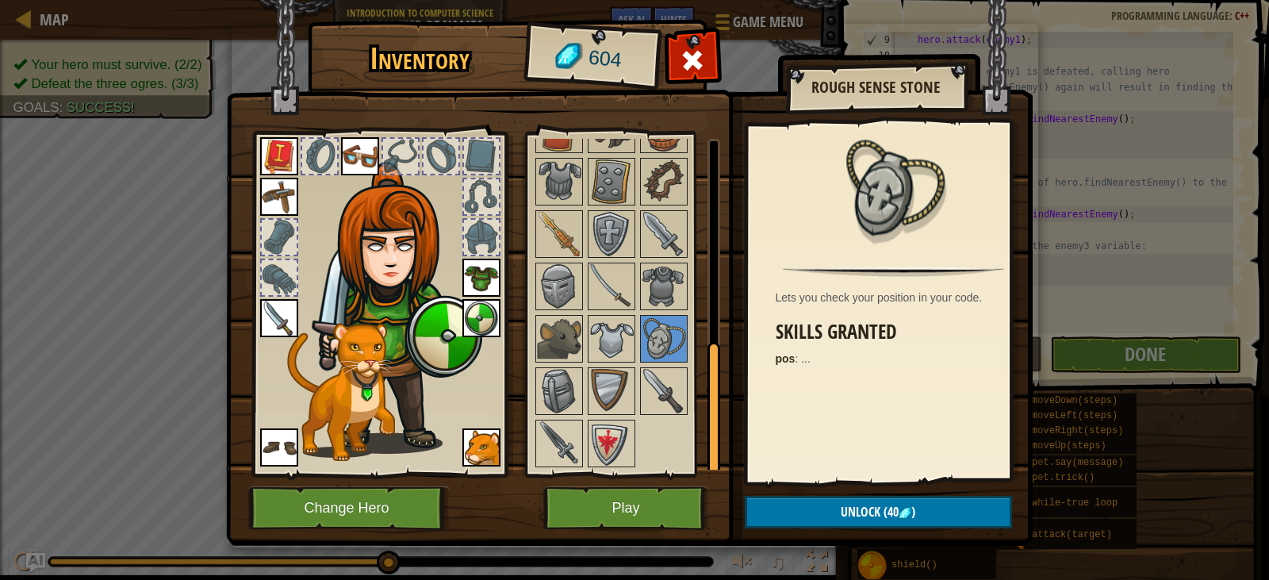
scroll to position [260, 0]
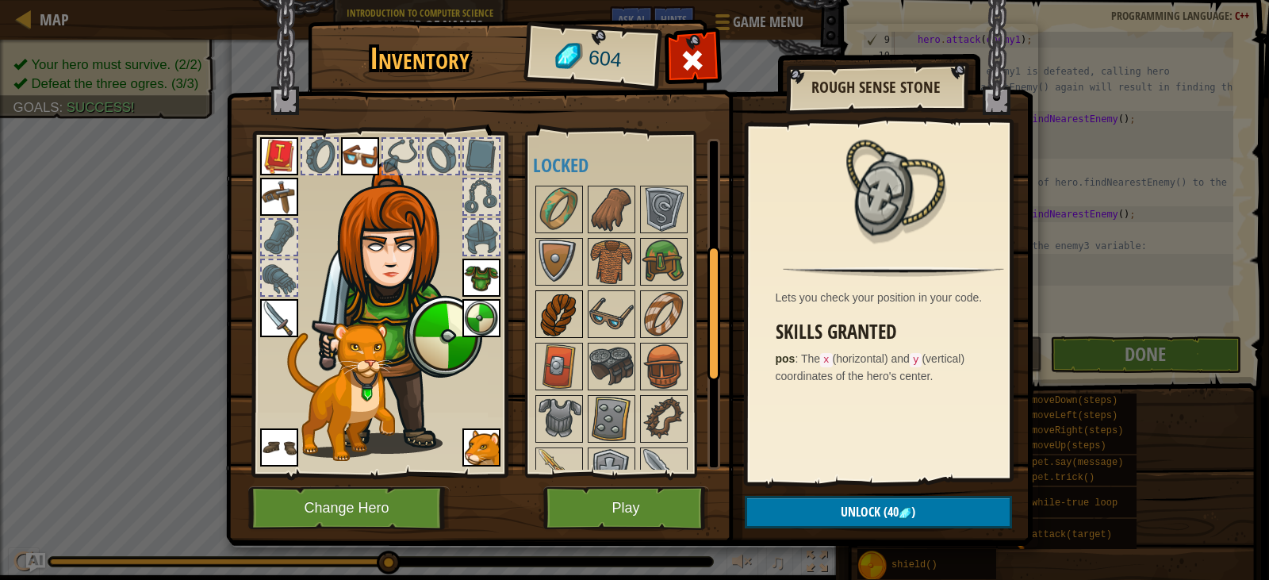
click at [566, 326] on img at bounding box center [559, 314] width 44 height 44
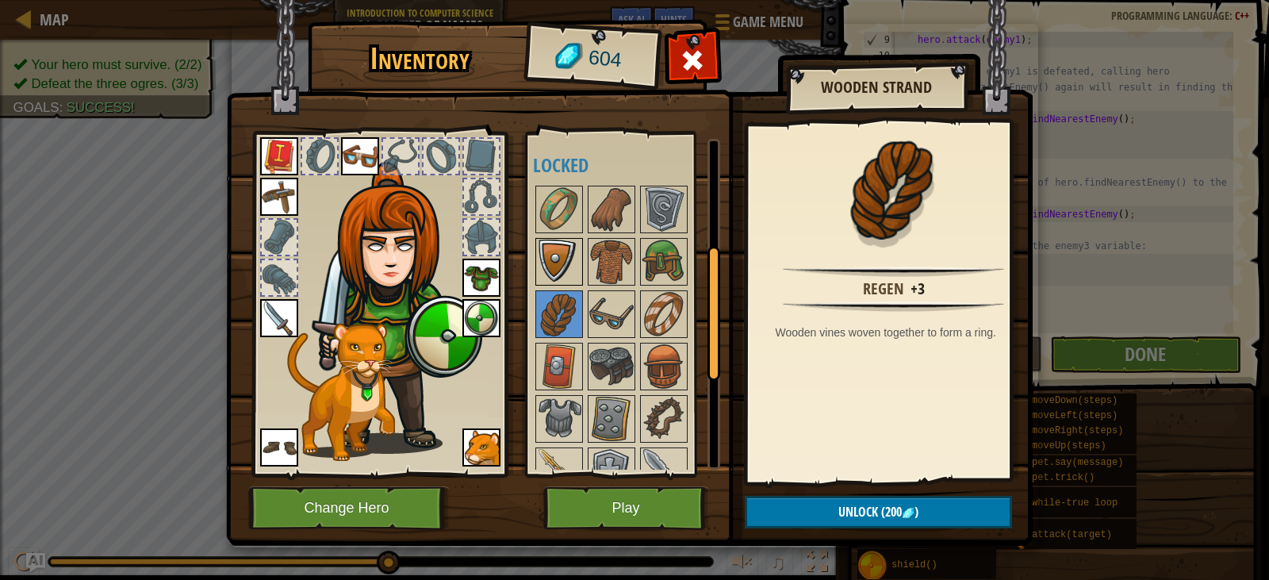
click at [570, 261] on img at bounding box center [559, 262] width 44 height 44
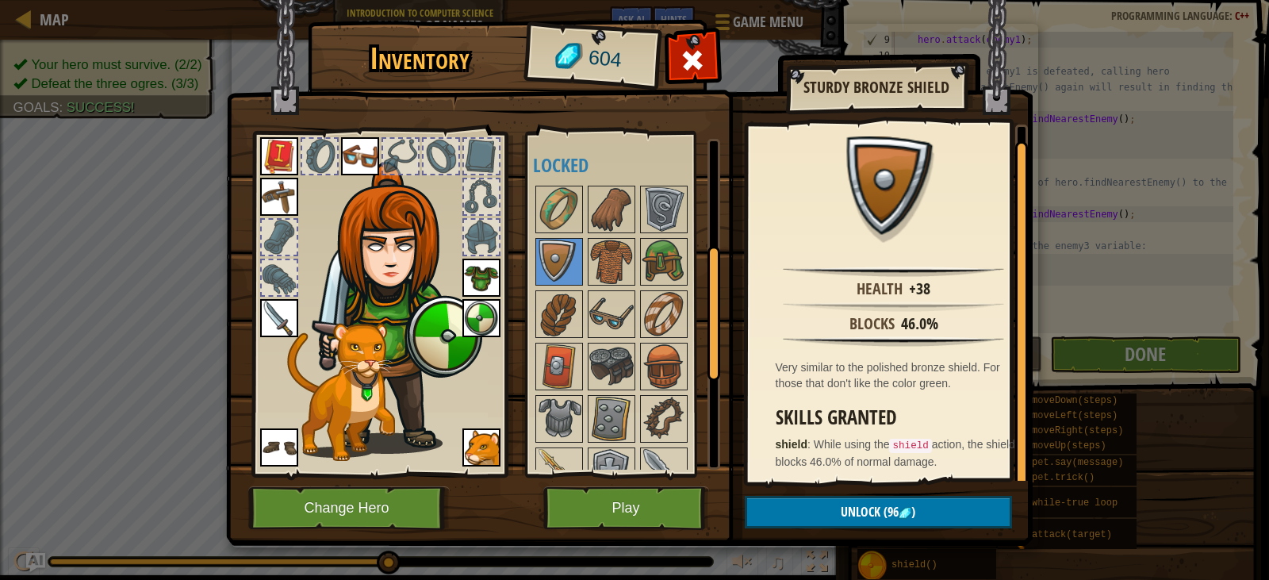
scroll to position [3, 0]
click at [582, 501] on button "Play" at bounding box center [626, 508] width 166 height 44
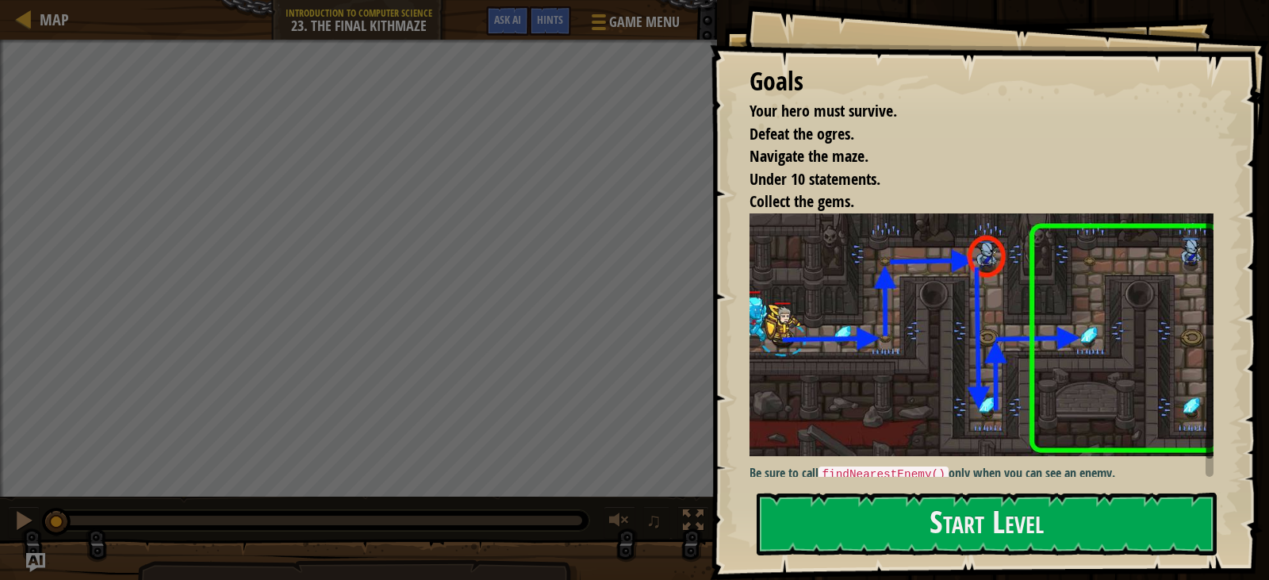
scroll to position [8, 0]
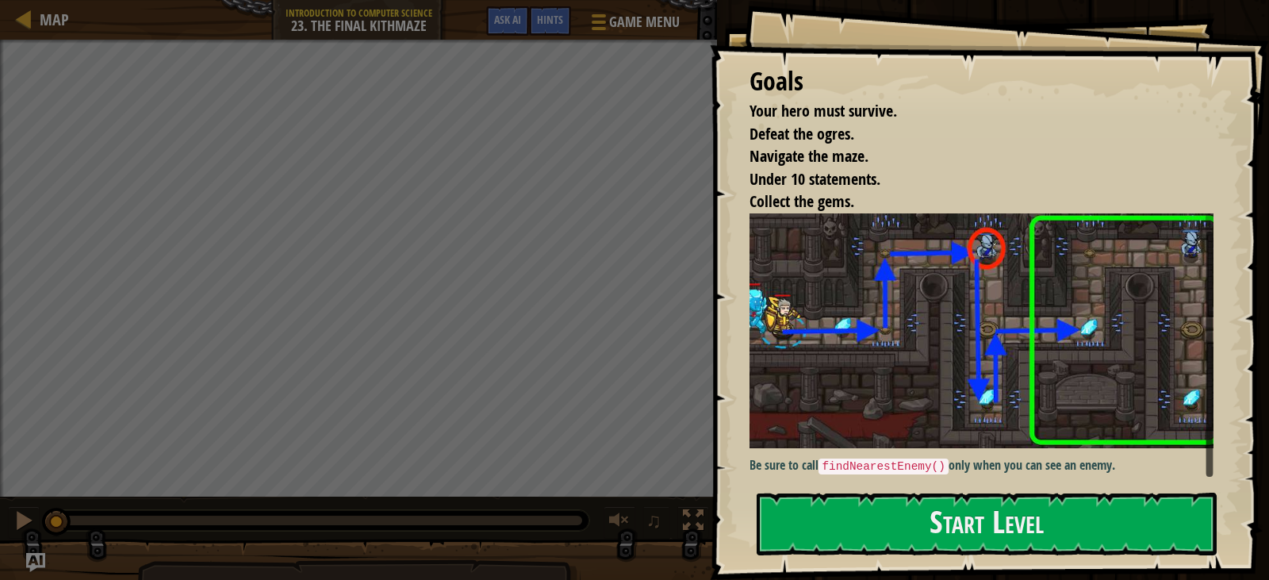
click at [1015, 485] on div "Goals Your hero must survive. Defeat the ogres. Navigate the maze. Under 10 sta…" at bounding box center [989, 290] width 559 height 580
click at [904, 497] on button "Start Level" at bounding box center [987, 524] width 460 height 63
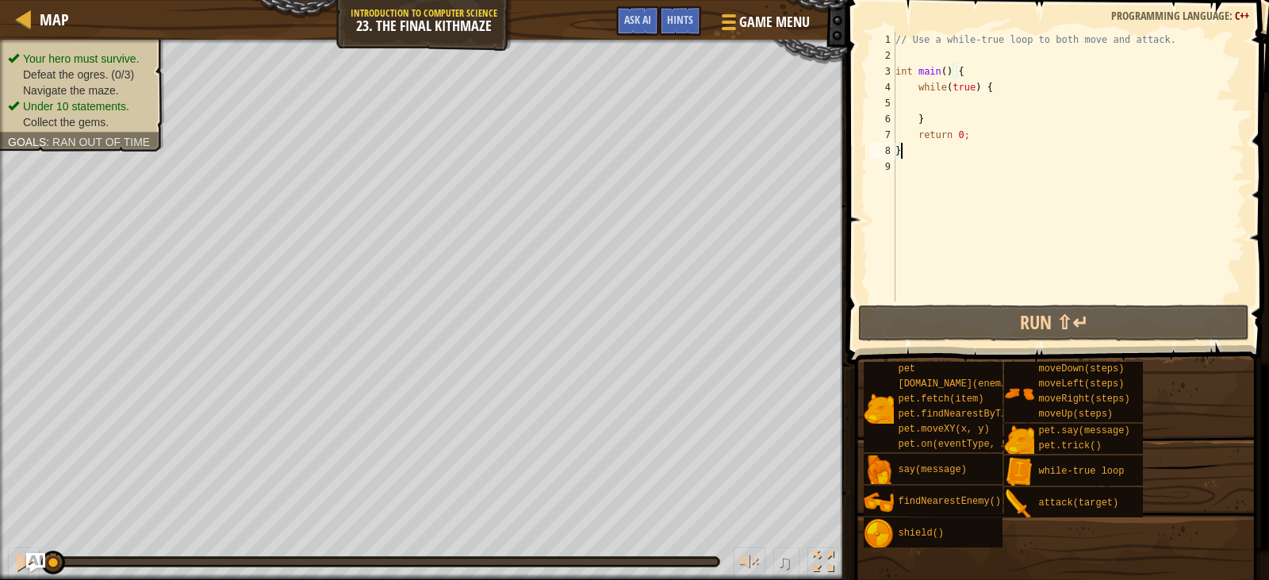
click at [977, 117] on div "// Use a while-true loop to both move and attack. int main ( ) { while ( true )…" at bounding box center [1068, 182] width 353 height 301
type textarea "}"
click at [980, 98] on div "// Use a while-true loop to both move and attack. int main ( ) { while ( true )…" at bounding box center [1068, 182] width 353 height 301
type textarea "h"
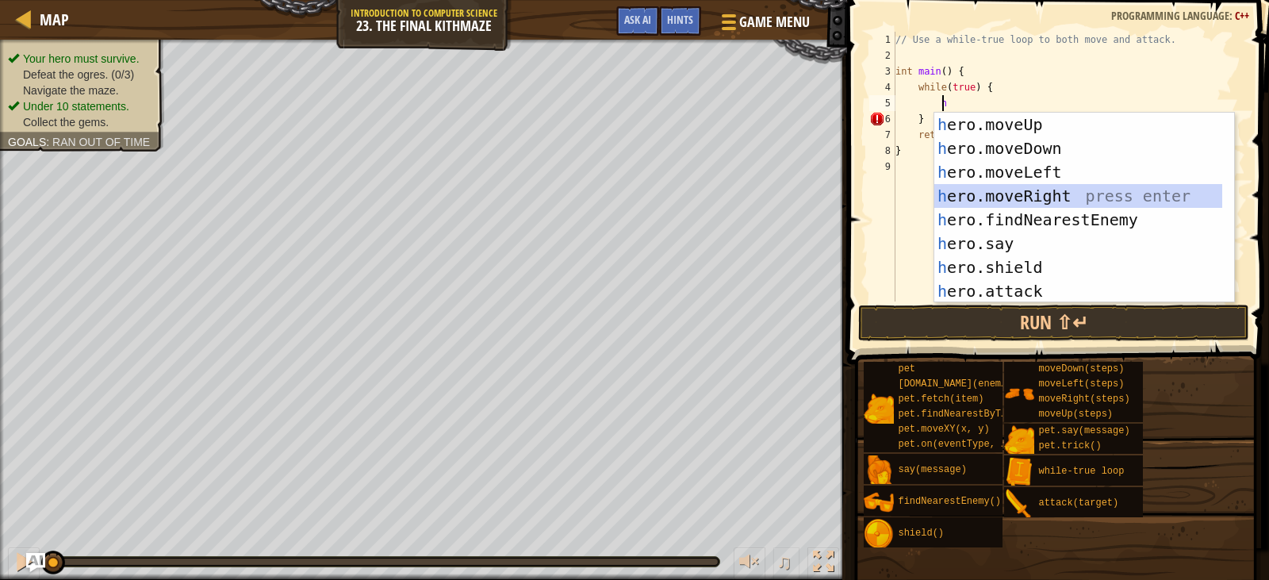
click at [1038, 196] on div "h ero.moveUp press enter h ero.moveDown press enter h ero.moveLeft press enter …" at bounding box center [1078, 232] width 288 height 238
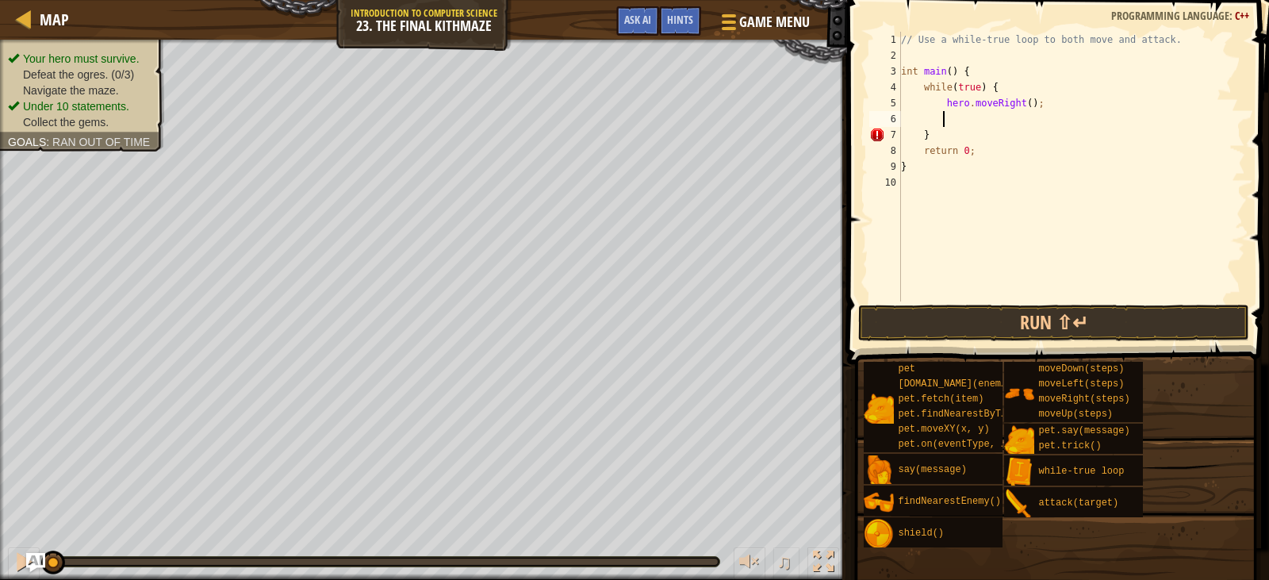
type textarea "h"
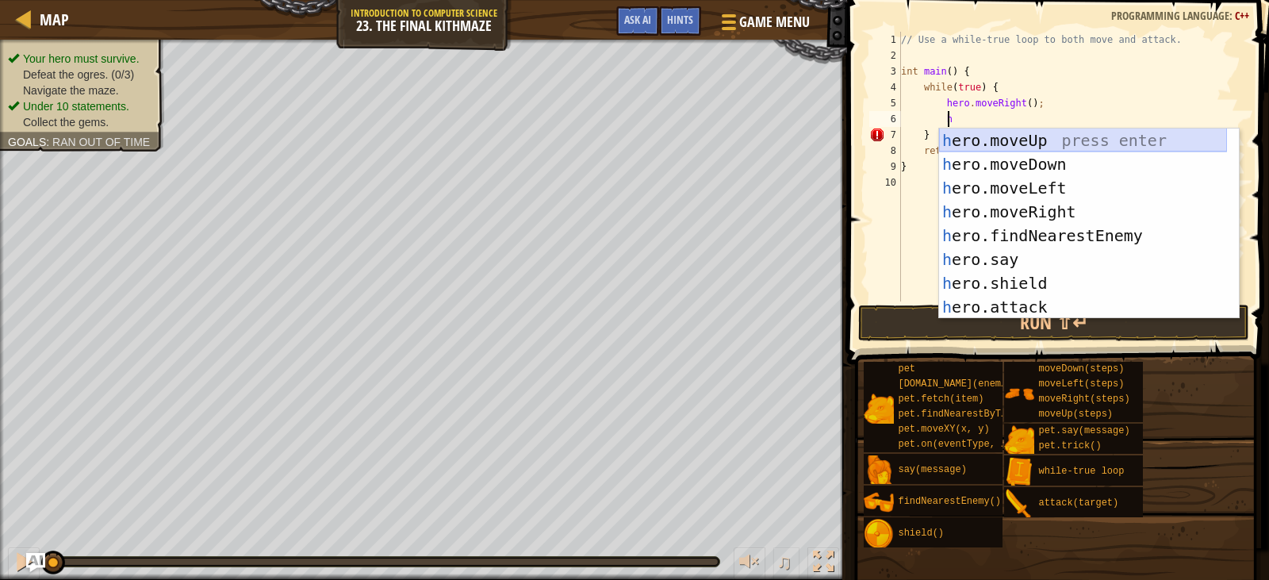
click at [1033, 144] on div "h ero.moveUp press enter h ero.moveDown press enter h ero.moveLeft press enter …" at bounding box center [1083, 248] width 288 height 238
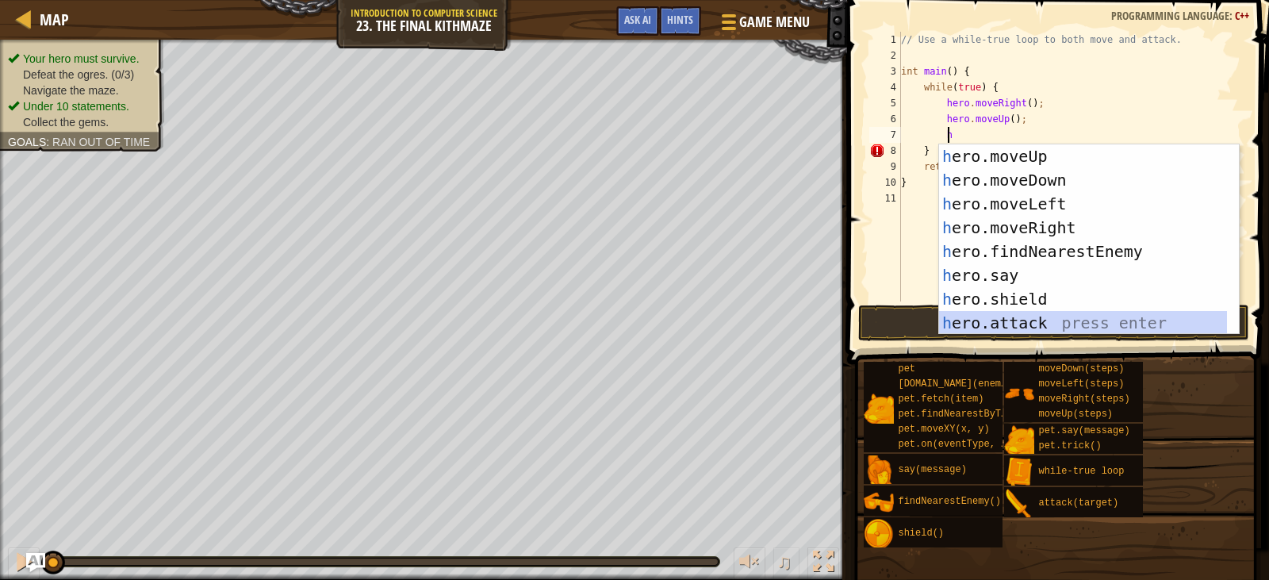
click at [1015, 317] on div "h ero.moveUp press enter h ero.moveDown press enter h ero.moveLeft press enter …" at bounding box center [1083, 263] width 288 height 238
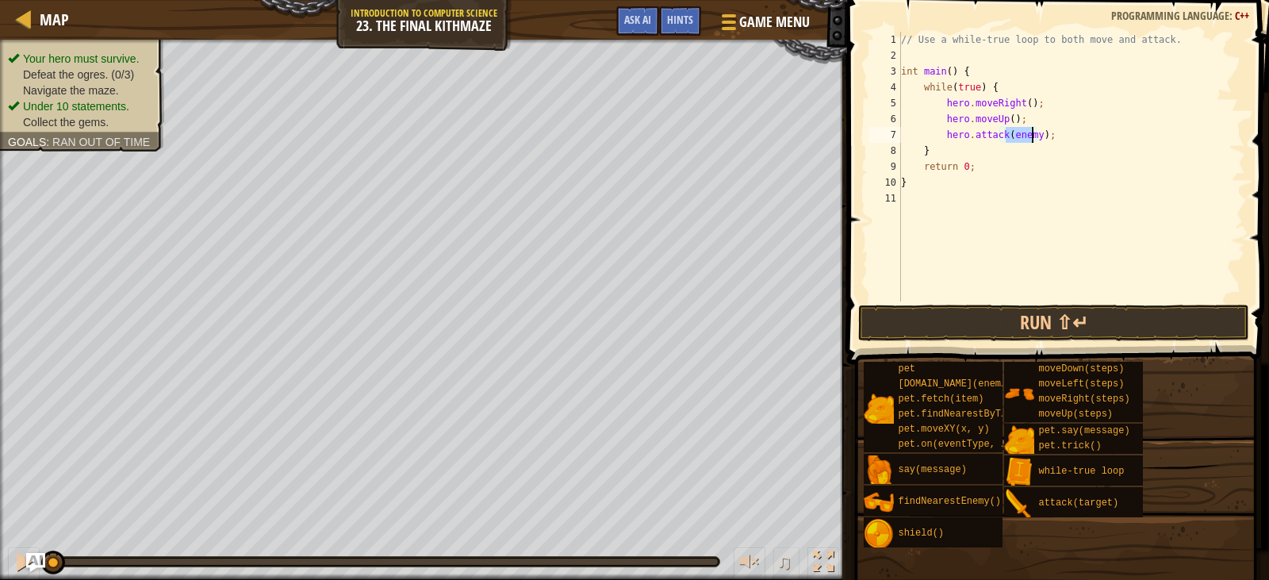
click at [1027, 135] on div "// Use a while-true loop to both move and attack. int main ( ) { while ( true )…" at bounding box center [1071, 167] width 347 height 270
click at [1039, 322] on button "Run ⇧↵" at bounding box center [1053, 323] width 390 height 36
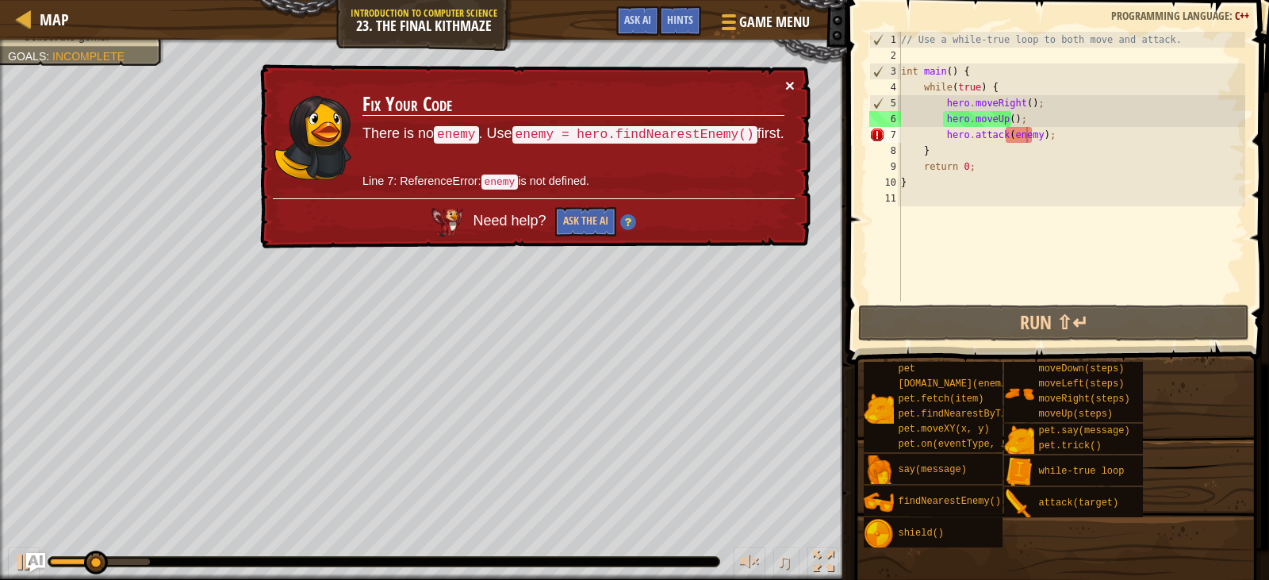
click at [793, 79] on button "×" at bounding box center [790, 85] width 10 height 17
click at [10, 569] on button at bounding box center [24, 563] width 32 height 33
click at [778, 91] on td "Fix Your Code There is no enemy . Use enemy = hero.findNearestEnemy() first. Li…" at bounding box center [574, 137] width 424 height 121
click at [789, 82] on button "×" at bounding box center [790, 85] width 10 height 17
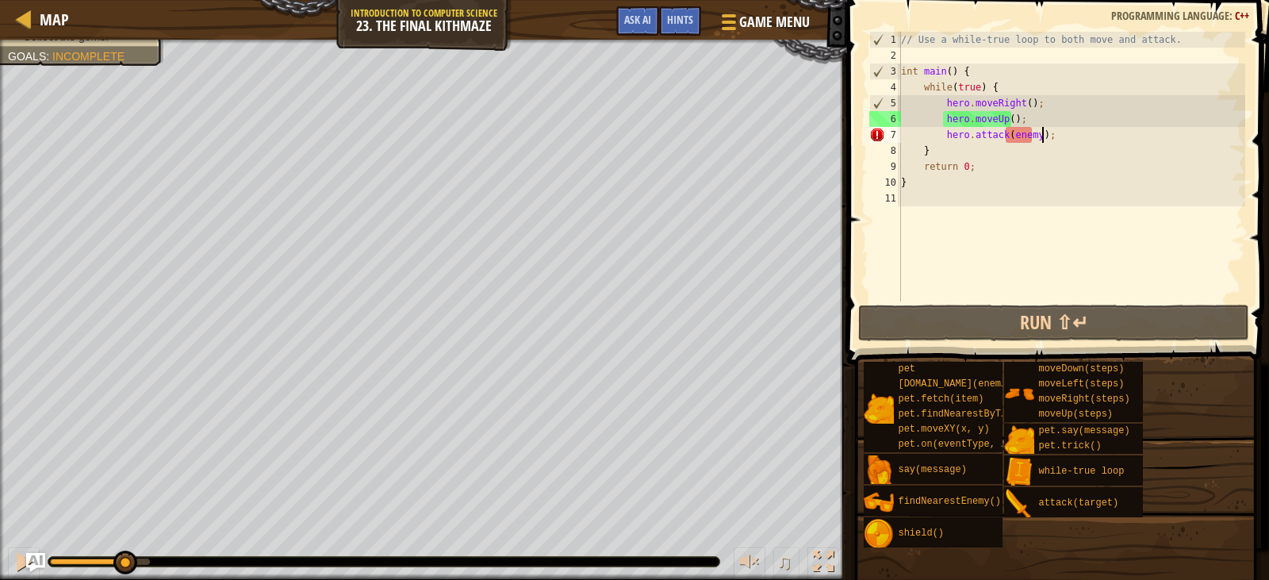
click at [1050, 133] on div "// Use a while-true loop to both move and attack. int main ( ) { while ( true )…" at bounding box center [1072, 182] width 348 height 301
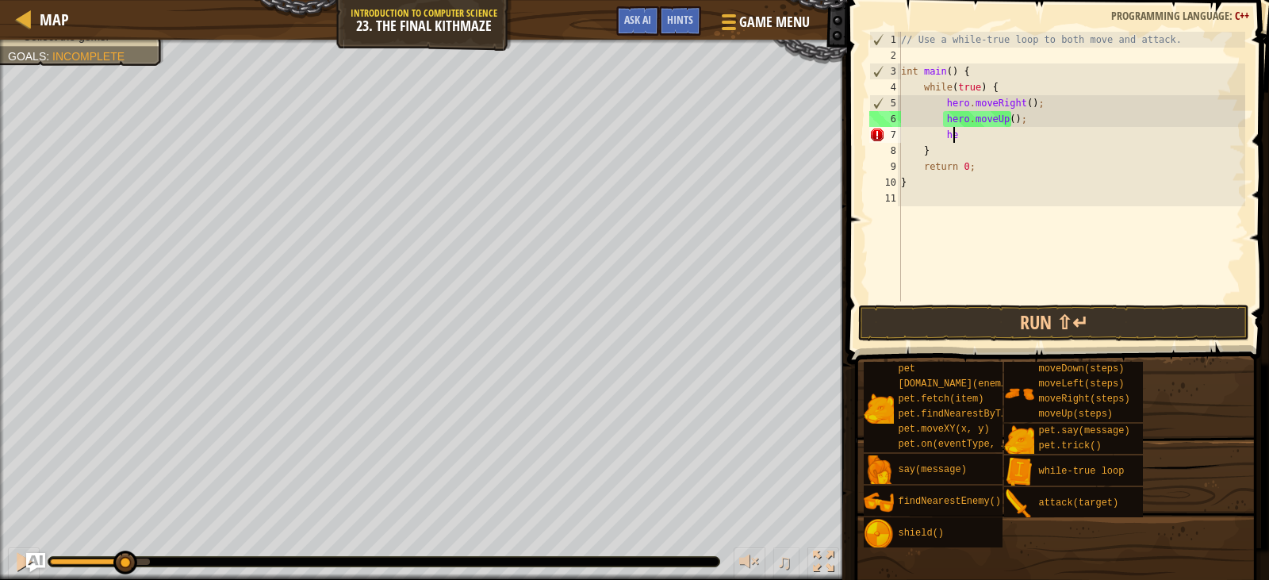
type textarea "h"
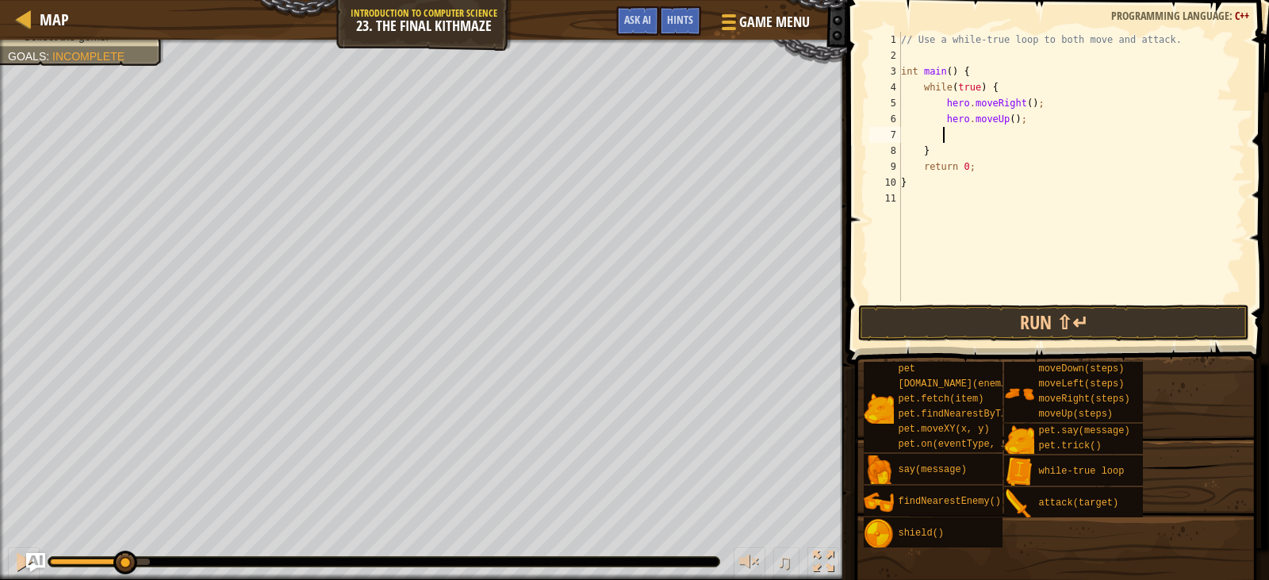
type textarea "h"
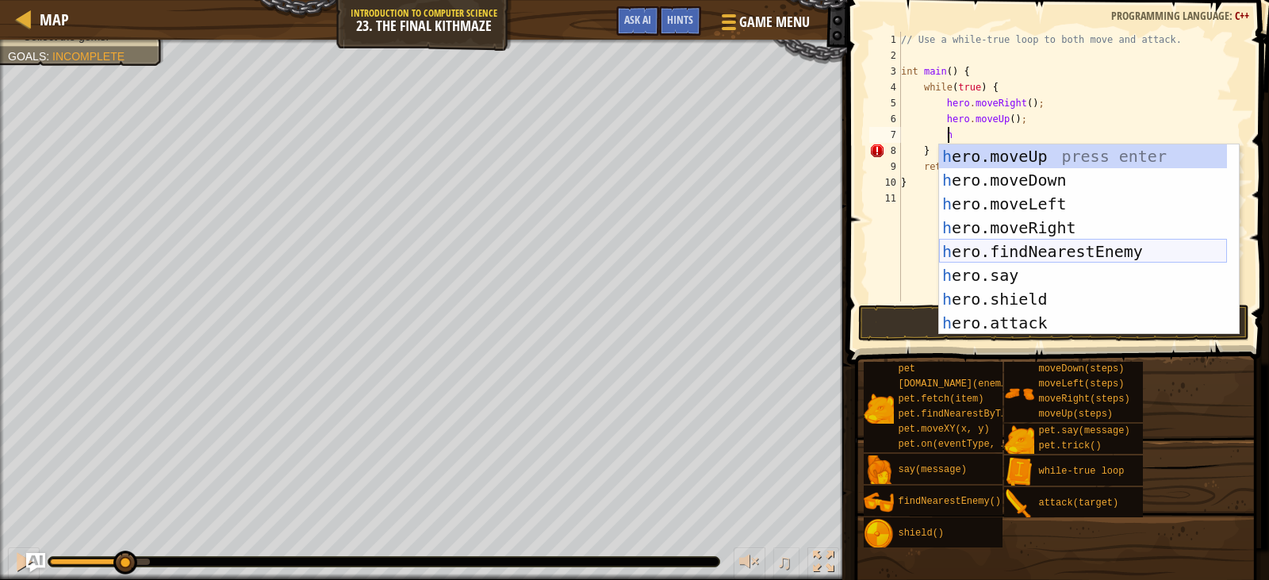
click at [1079, 246] on div "h ero.moveUp press enter h ero.moveDown press enter h ero.moveLeft press enter …" at bounding box center [1083, 263] width 288 height 238
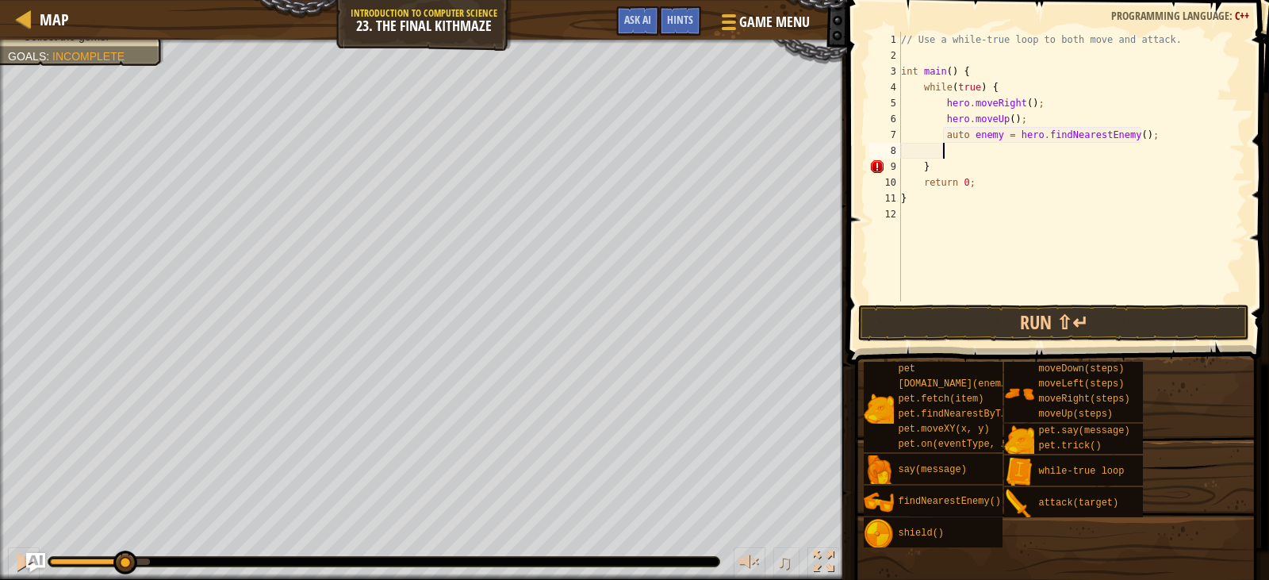
scroll to position [7, 2]
type textarea "h"
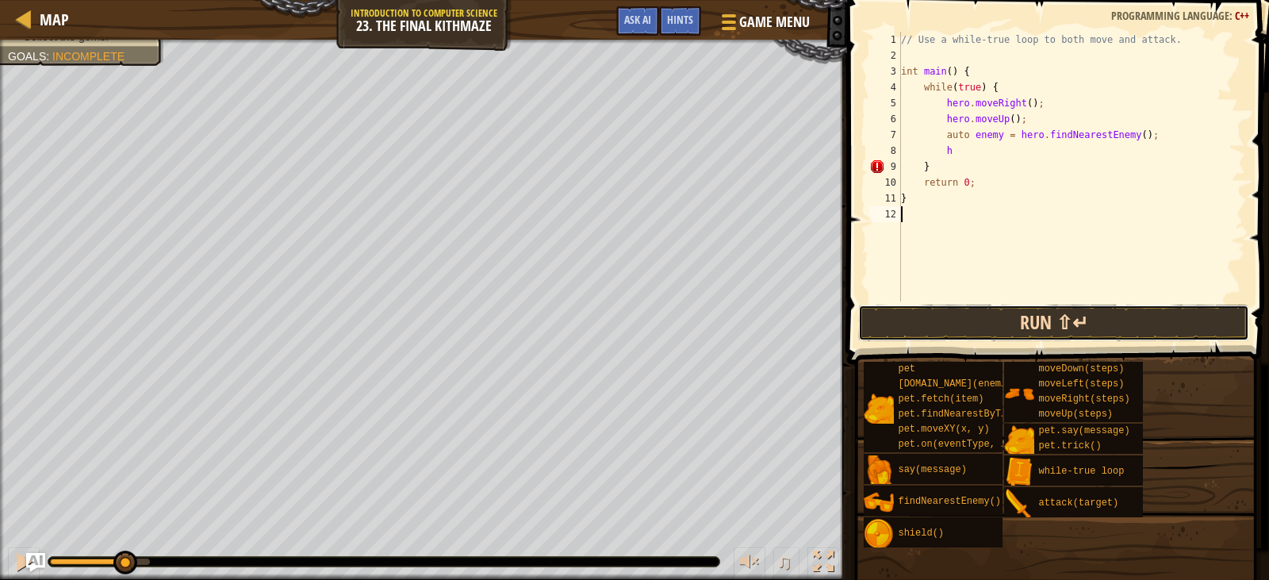
click at [1063, 324] on button "Run ⇧↵" at bounding box center [1053, 323] width 390 height 36
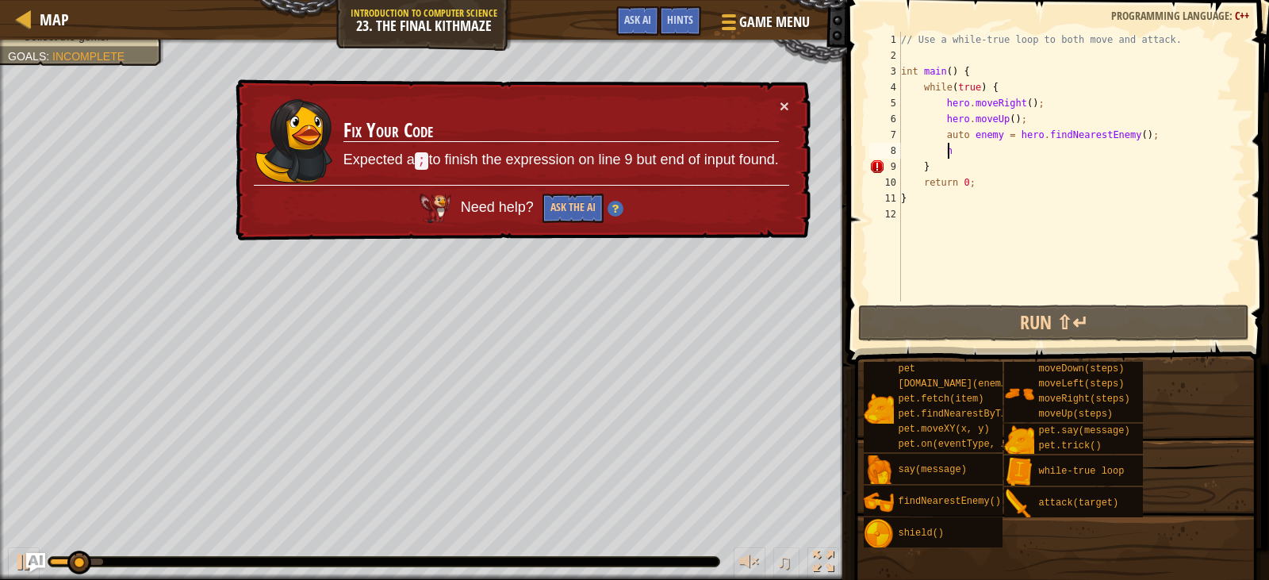
click at [981, 155] on div "// Use a while-true loop to both move and attack. int main ( ) { while ( true )…" at bounding box center [1072, 182] width 348 height 301
type textarea "h"
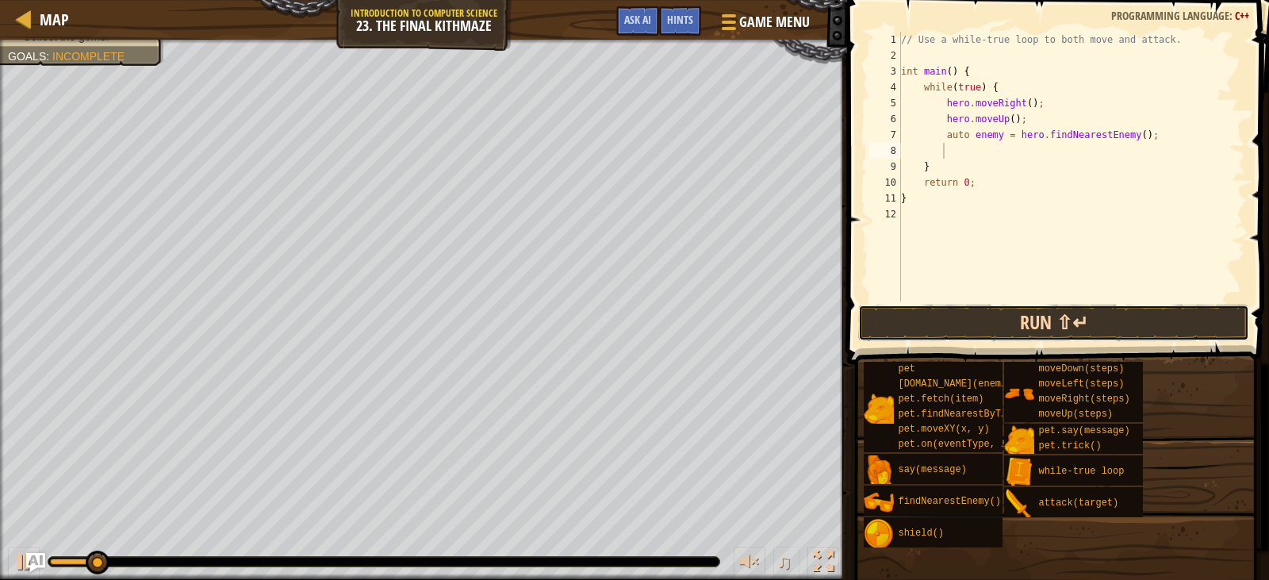
click at [992, 323] on button "Run ⇧↵" at bounding box center [1053, 323] width 390 height 36
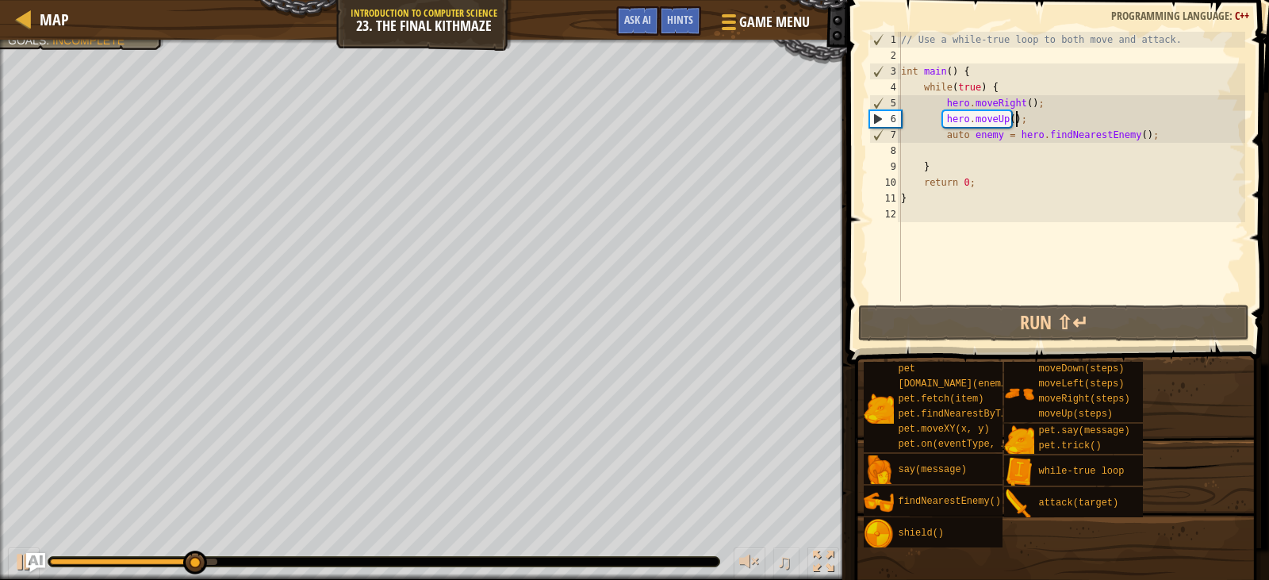
click at [1015, 119] on div "// Use a while-true loop to both move and attack. int main ( ) { while ( true )…" at bounding box center [1072, 182] width 348 height 301
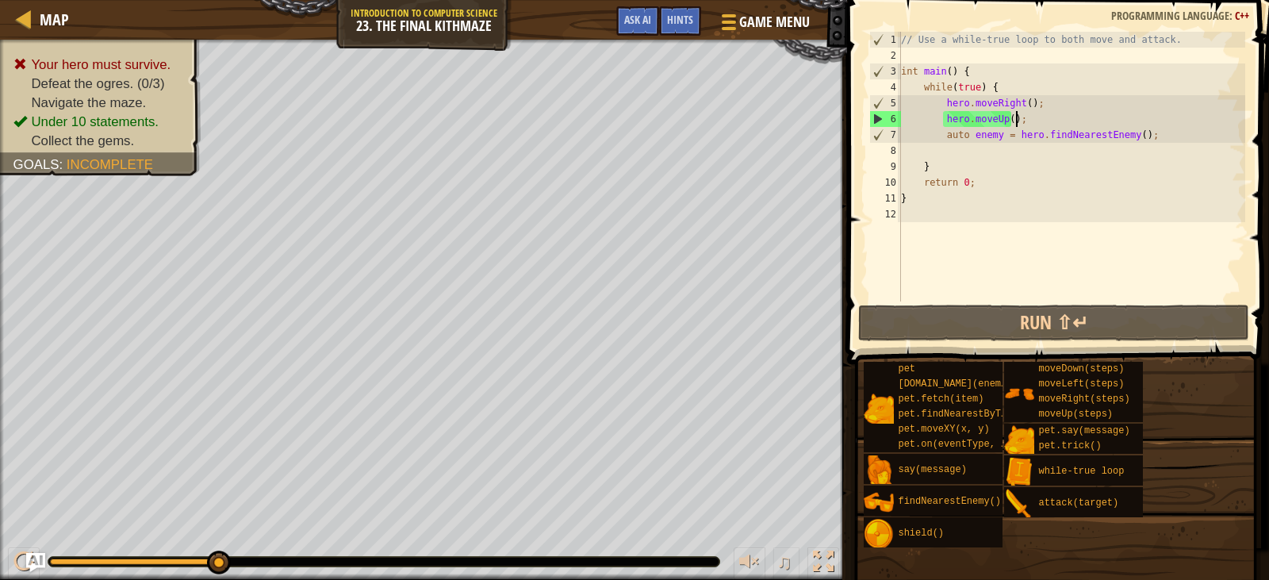
click at [998, 117] on div "// Use a while-true loop to both move and attack. int main ( ) { while ( true )…" at bounding box center [1072, 182] width 348 height 301
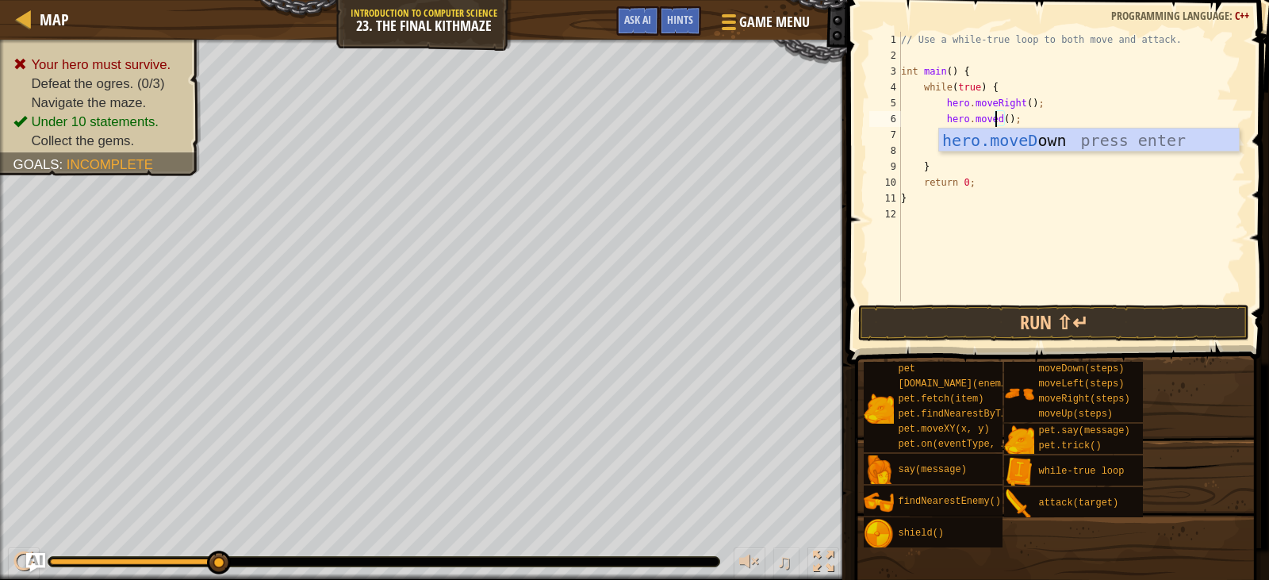
scroll to position [7, 8]
click at [1027, 143] on div "hero.moveD own press enter" at bounding box center [1089, 164] width 300 height 71
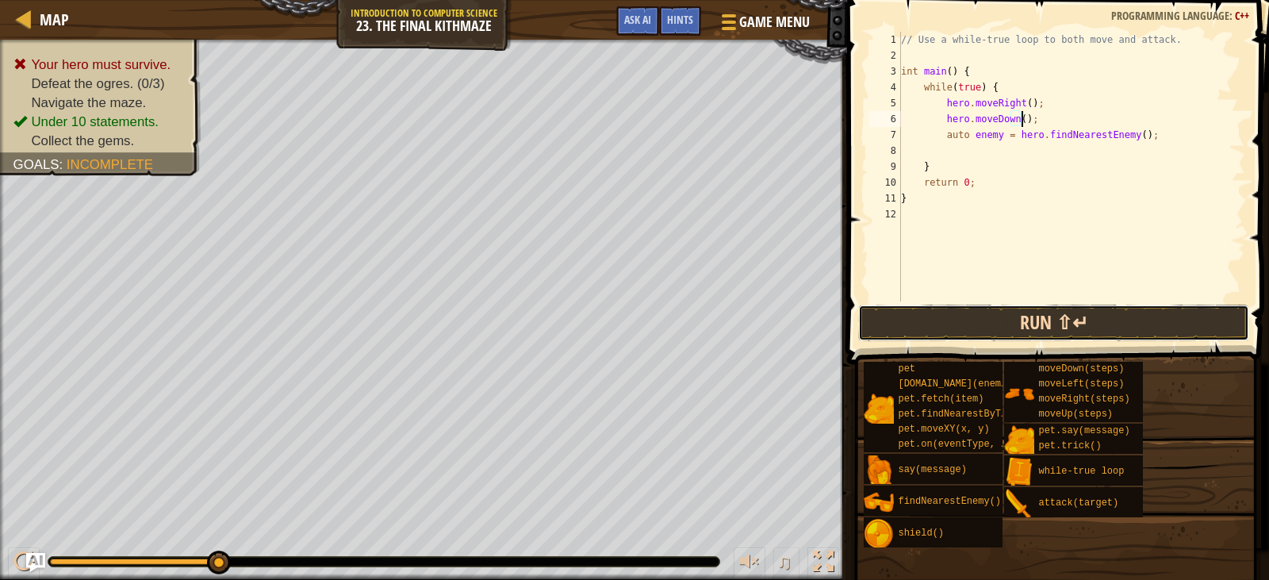
click at [1042, 317] on button "Run ⇧↵" at bounding box center [1053, 323] width 390 height 36
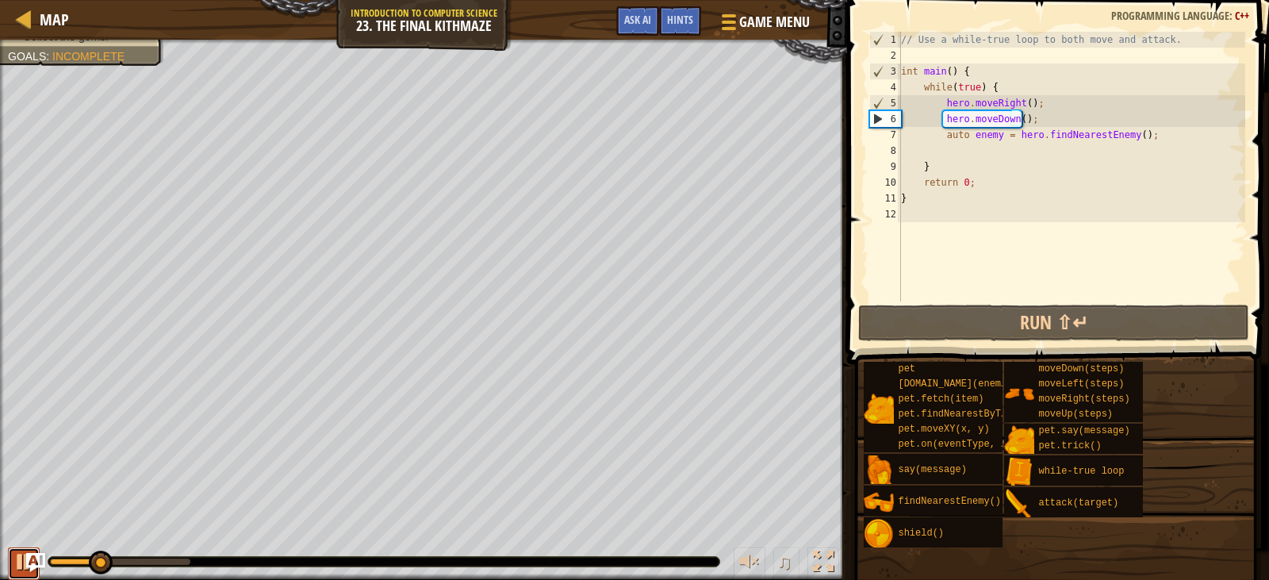
click at [9, 566] on button at bounding box center [24, 563] width 32 height 33
click at [1009, 118] on div "// Use a while-true loop to both move and attack. int main ( ) { while ( true )…" at bounding box center [1072, 182] width 348 height 301
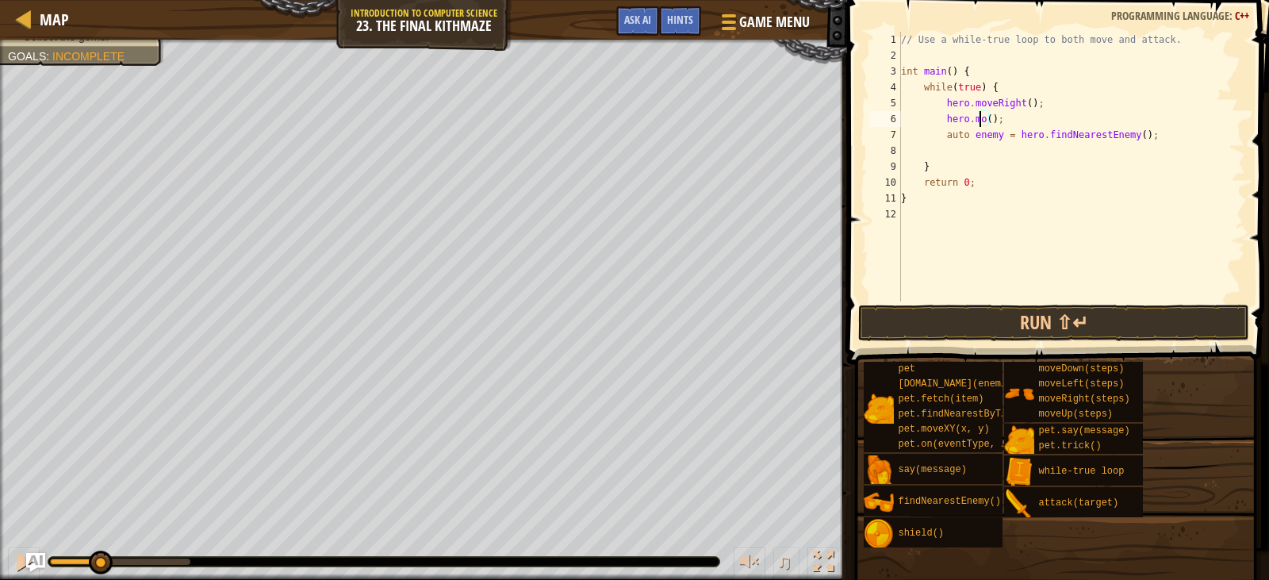
scroll to position [7, 6]
click at [983, 120] on div "// Use a while-true loop to both move and attack. int main ( ) { while ( true )…" at bounding box center [1072, 182] width 348 height 301
type textarea "h"
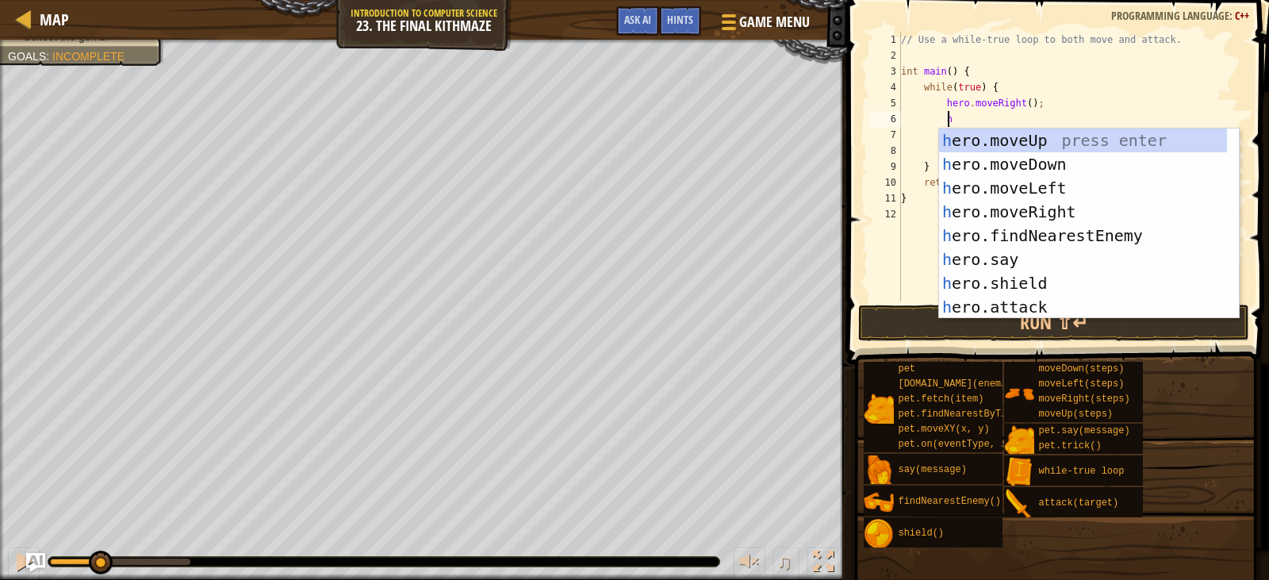
type textarea "h"
click at [1029, 143] on div "h ero.moveUp press enter h ero.moveDown press enter h ero.moveLeft press enter …" at bounding box center [1089, 248] width 300 height 238
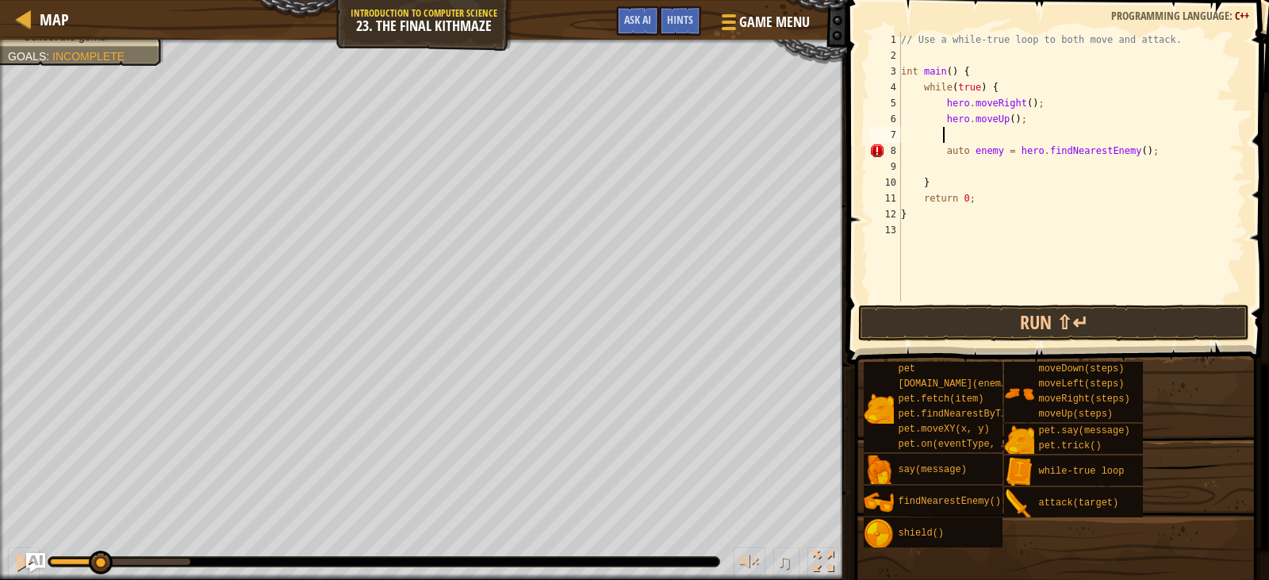
scroll to position [7, 2]
type textarea "h"
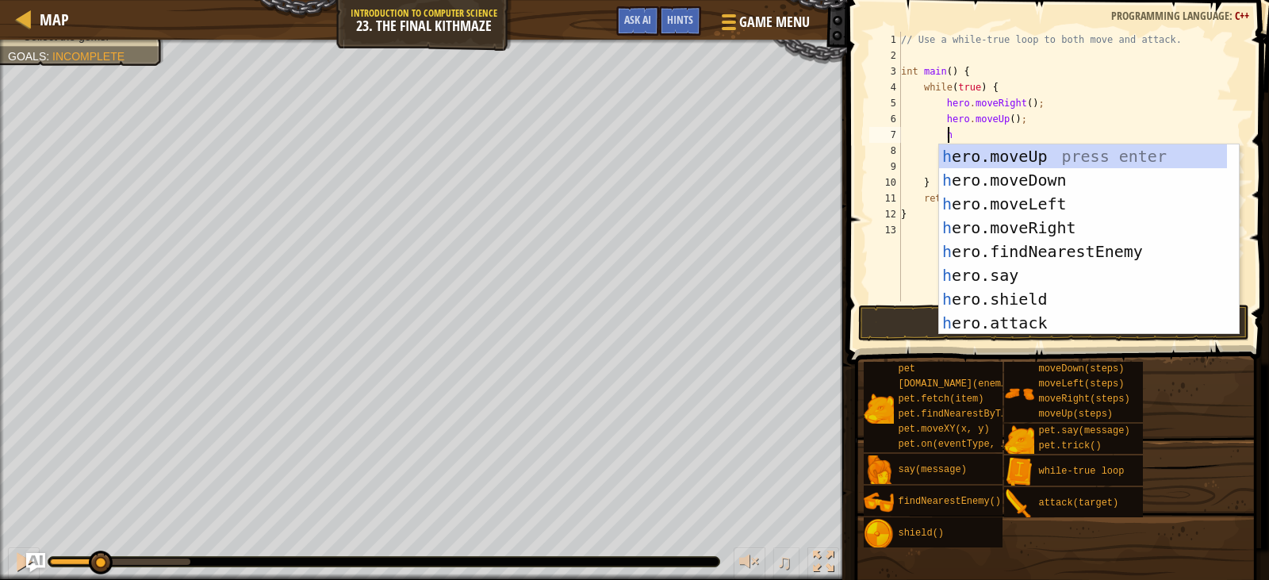
scroll to position [7, 3]
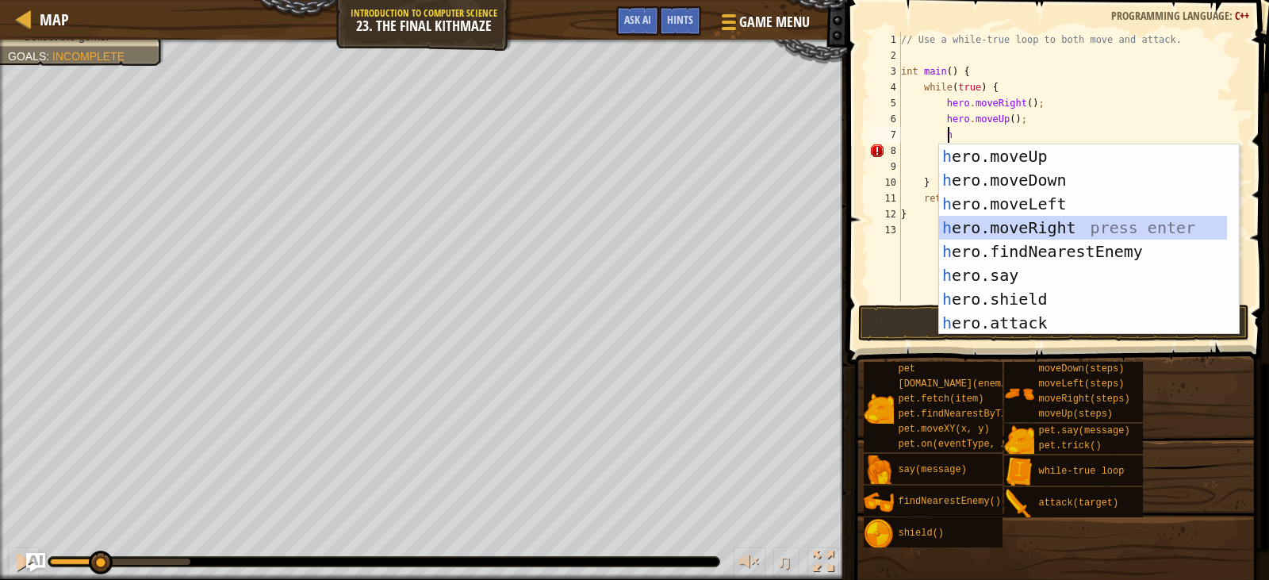
click at [1012, 221] on div "h ero.moveUp press enter h ero.moveDown press enter h ero.moveLeft press enter …" at bounding box center [1083, 263] width 288 height 238
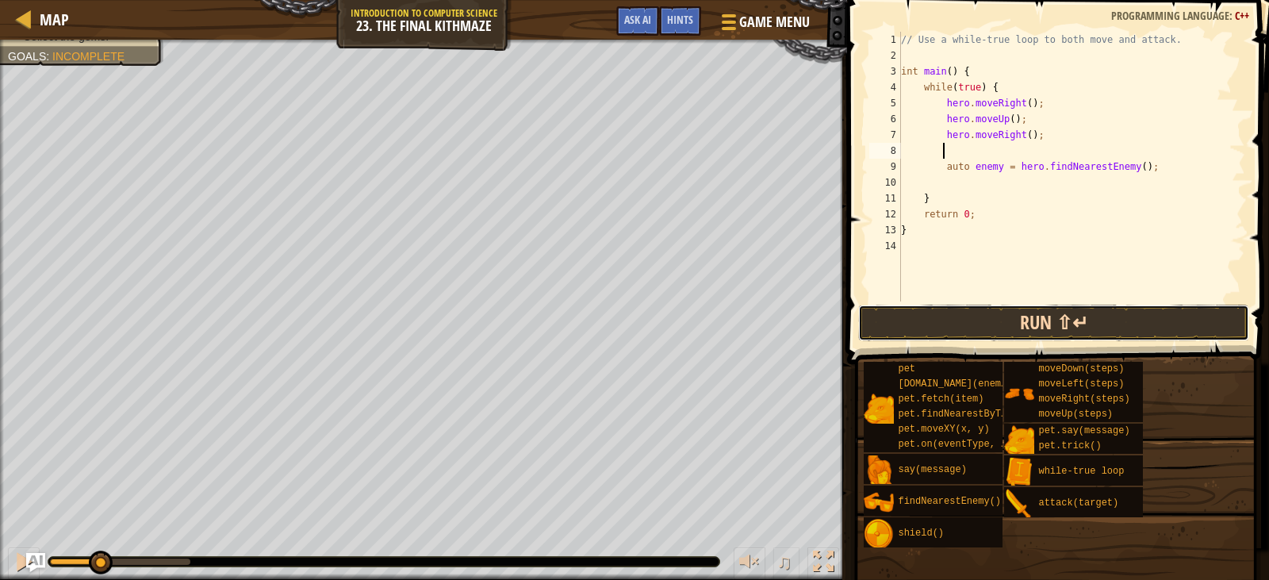
click at [1045, 317] on button "Run ⇧↵" at bounding box center [1053, 323] width 390 height 36
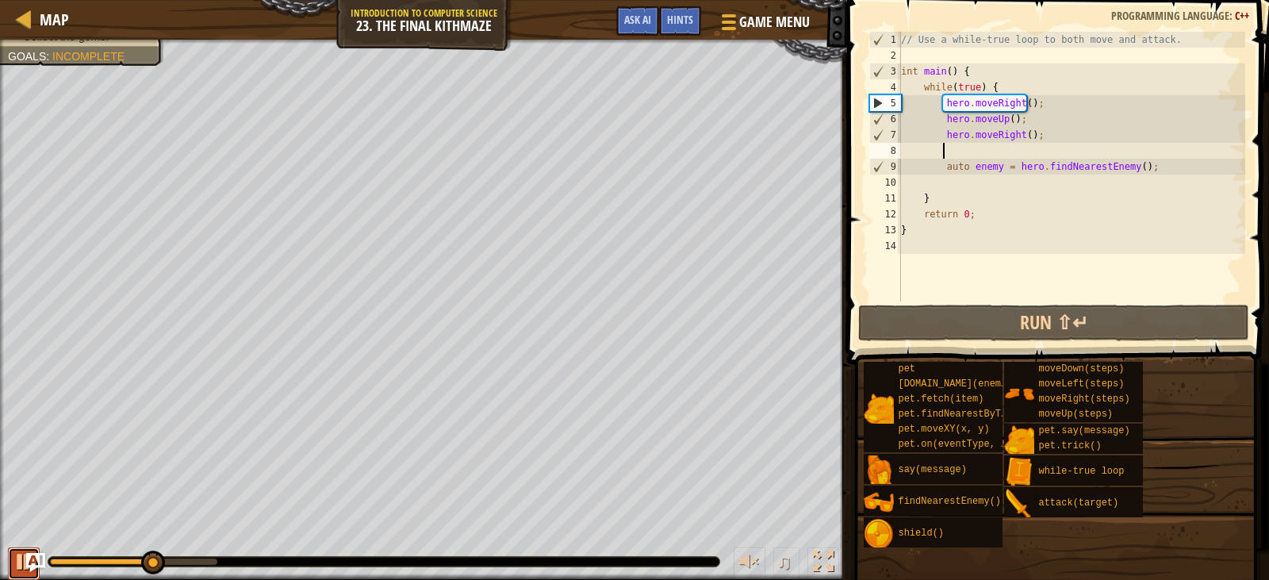
click at [15, 570] on div at bounding box center [23, 561] width 21 height 21
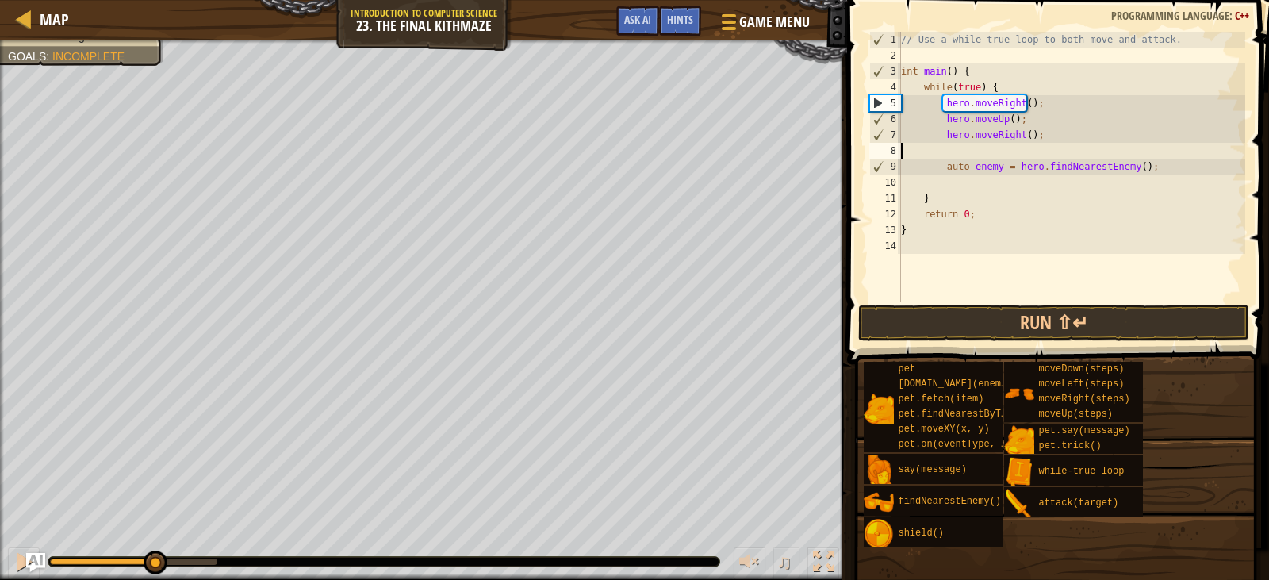
scroll to position [7, 0]
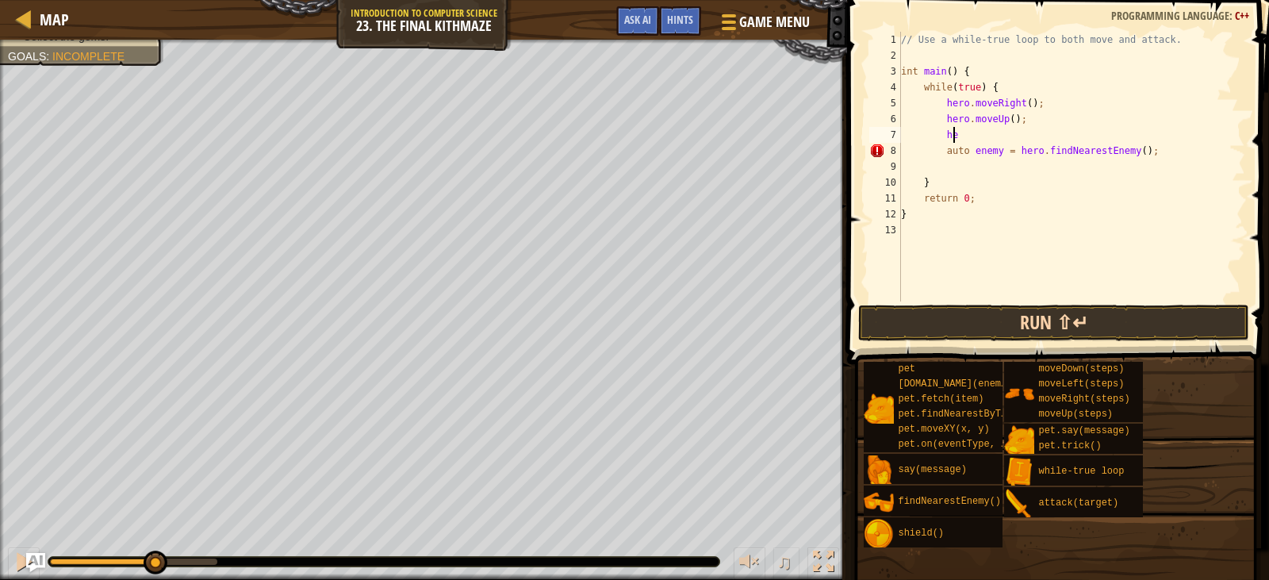
type textarea "h"
click at [963, 317] on button "Run ⇧↵" at bounding box center [1053, 323] width 390 height 36
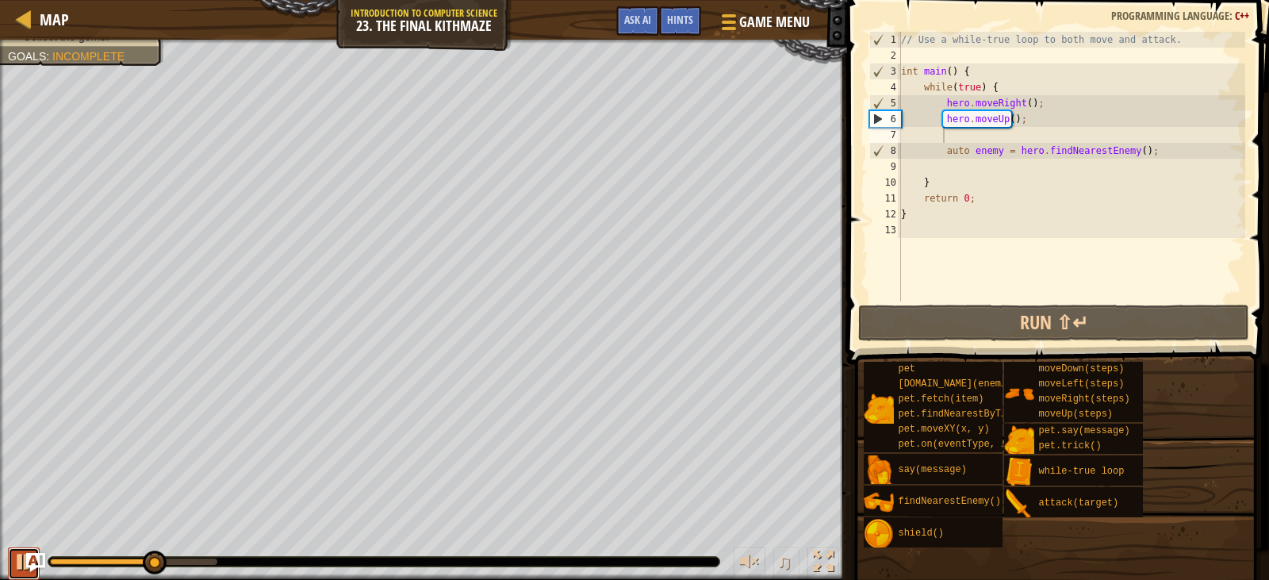
click at [17, 558] on div at bounding box center [23, 561] width 21 height 21
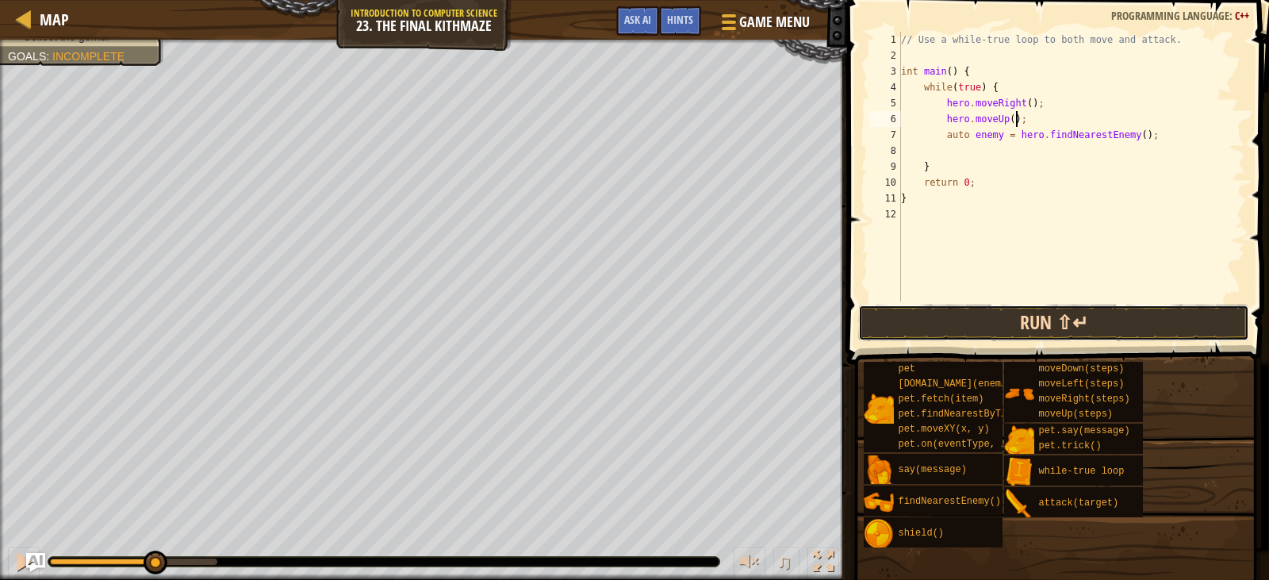
click at [964, 321] on button "Run ⇧↵" at bounding box center [1053, 323] width 390 height 36
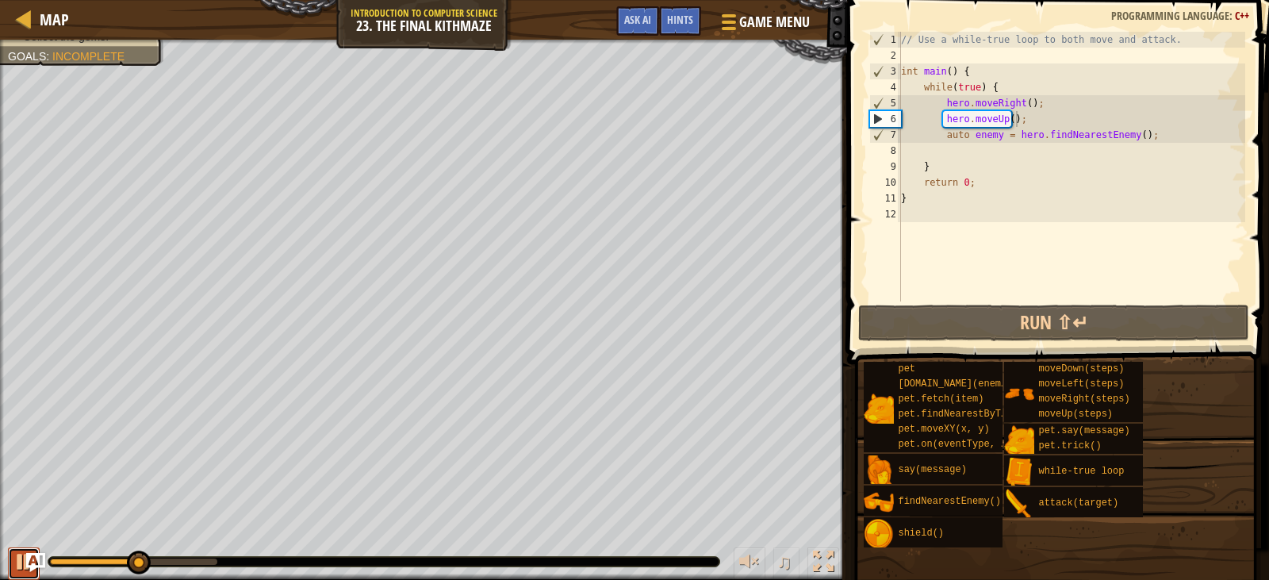
click at [16, 566] on div at bounding box center [23, 561] width 21 height 21
click at [1142, 136] on div "// Use a while-true loop to both move and attack. int main ( ) { while ( true )…" at bounding box center [1072, 182] width 348 height 301
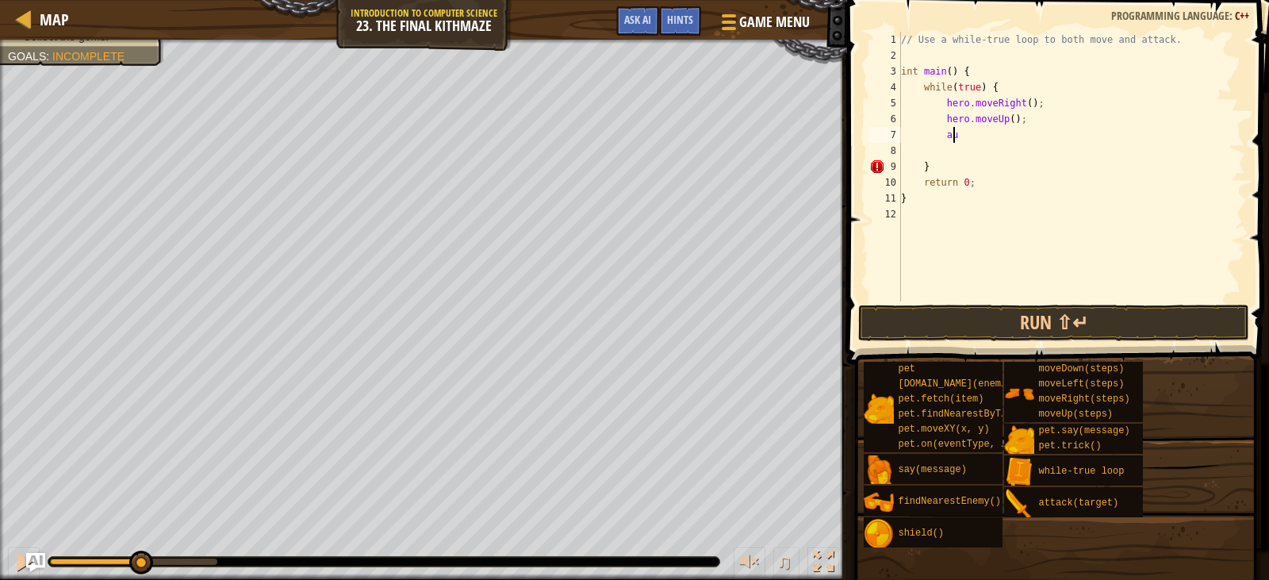
type textarea "a"
type textarea "h"
click at [1036, 121] on div "// Use a while-true loop to both move and attack. int main ( ) { while ( true )…" at bounding box center [1072, 182] width 348 height 301
type textarea "h"
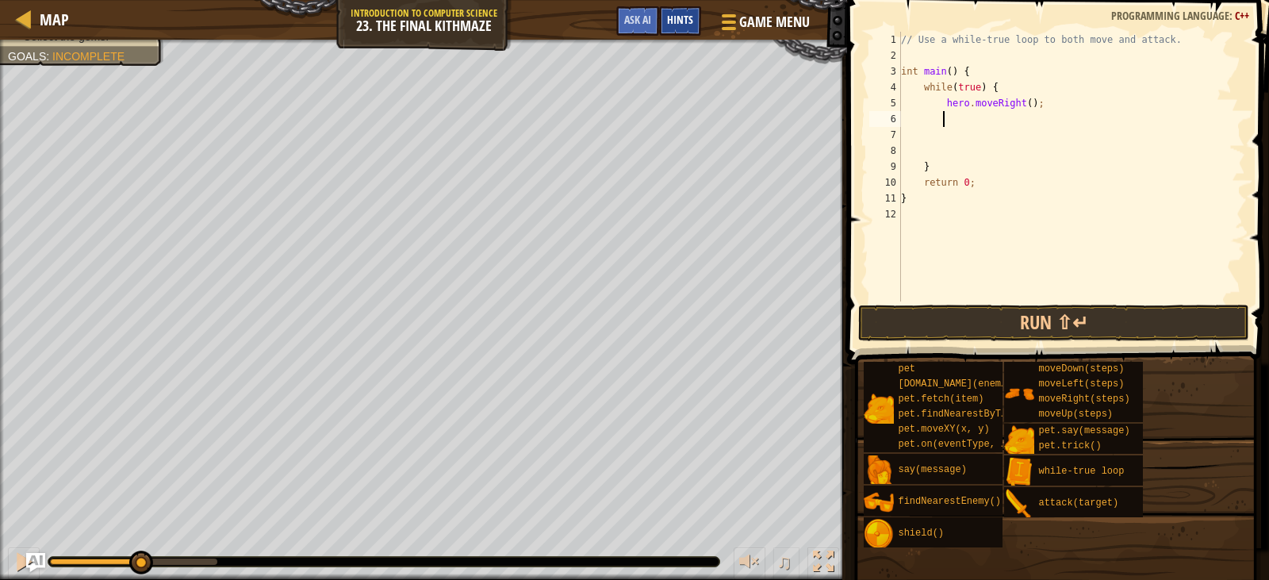
click at [670, 17] on span "Hints" at bounding box center [680, 19] width 26 height 15
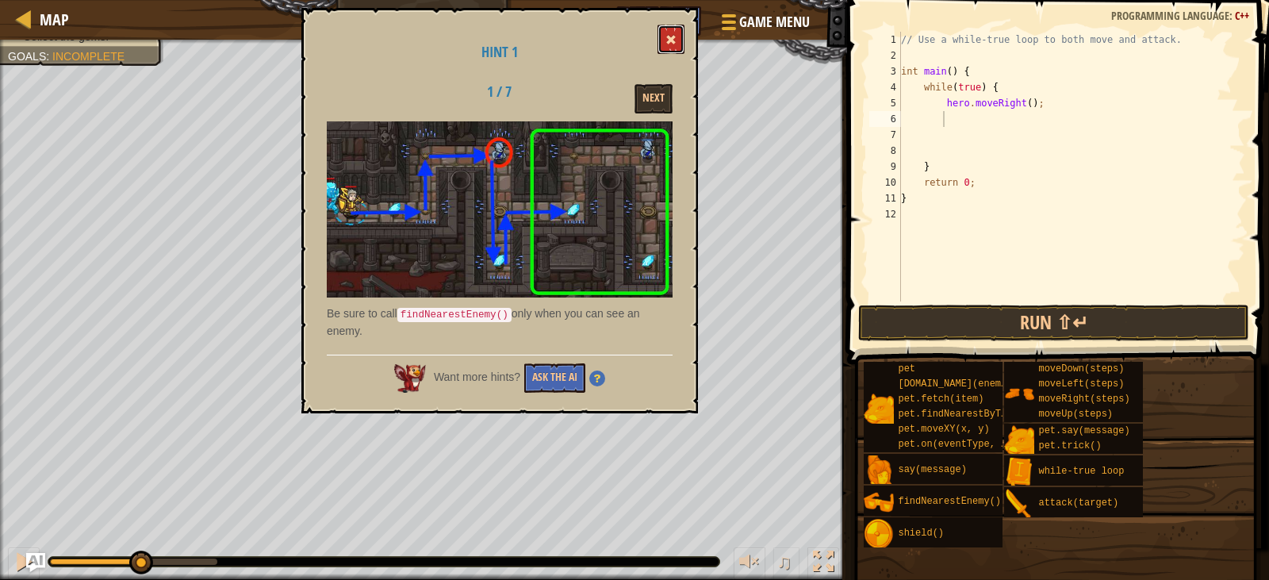
click at [667, 33] on button at bounding box center [671, 39] width 27 height 29
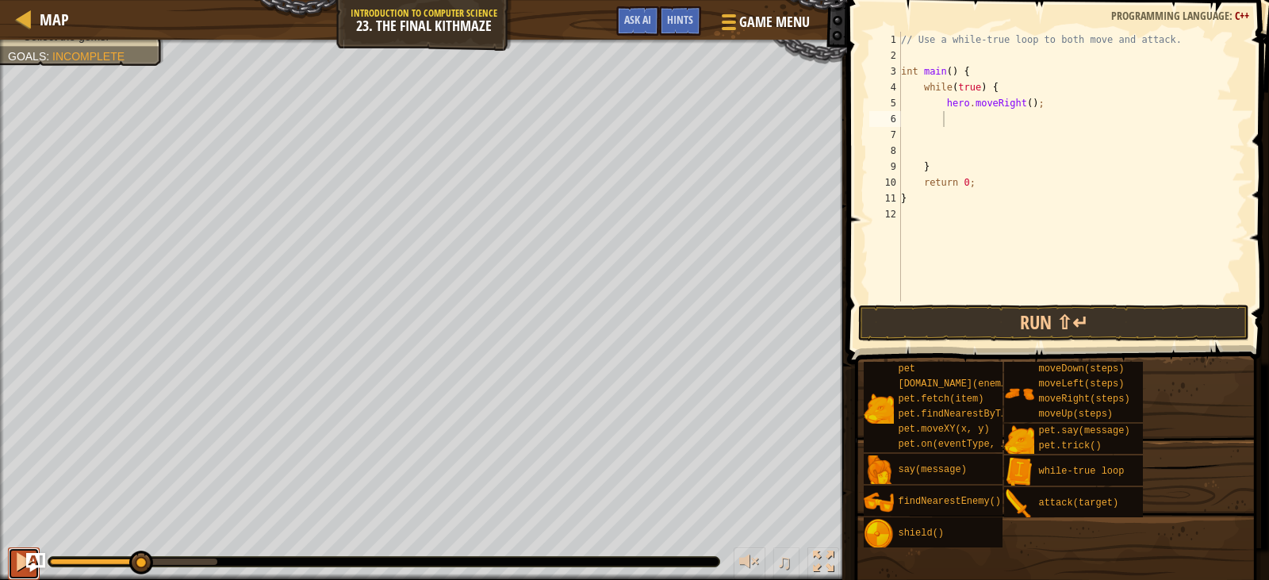
click at [14, 566] on div at bounding box center [23, 561] width 21 height 21
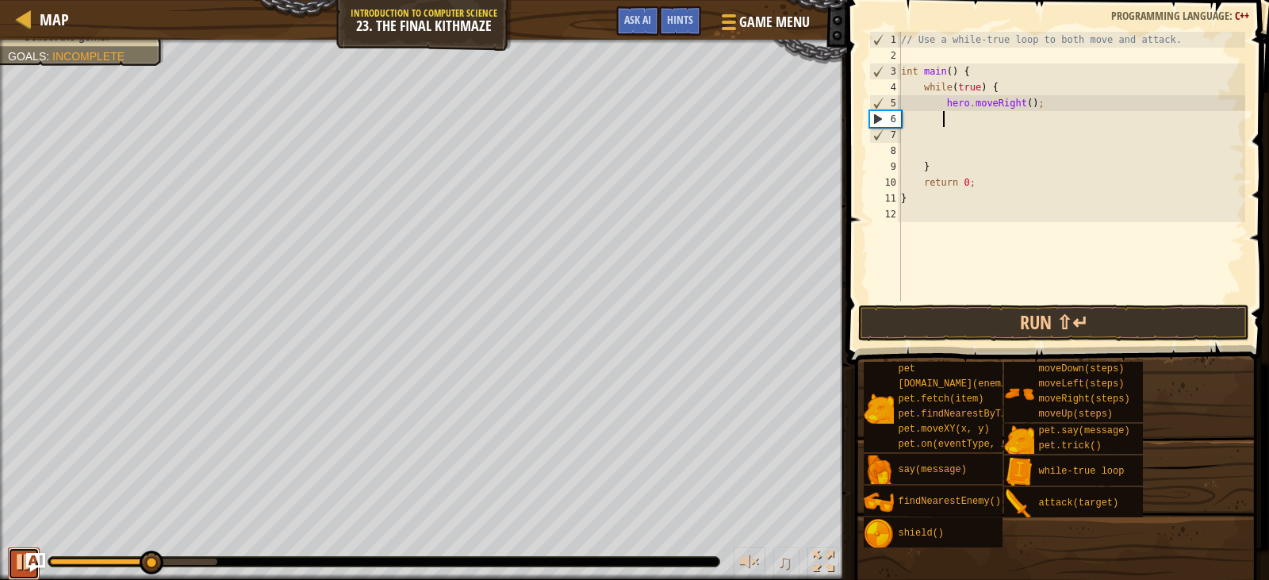
click at [14, 566] on div at bounding box center [23, 561] width 21 height 21
click at [978, 313] on button "Run ⇧↵" at bounding box center [1053, 323] width 390 height 36
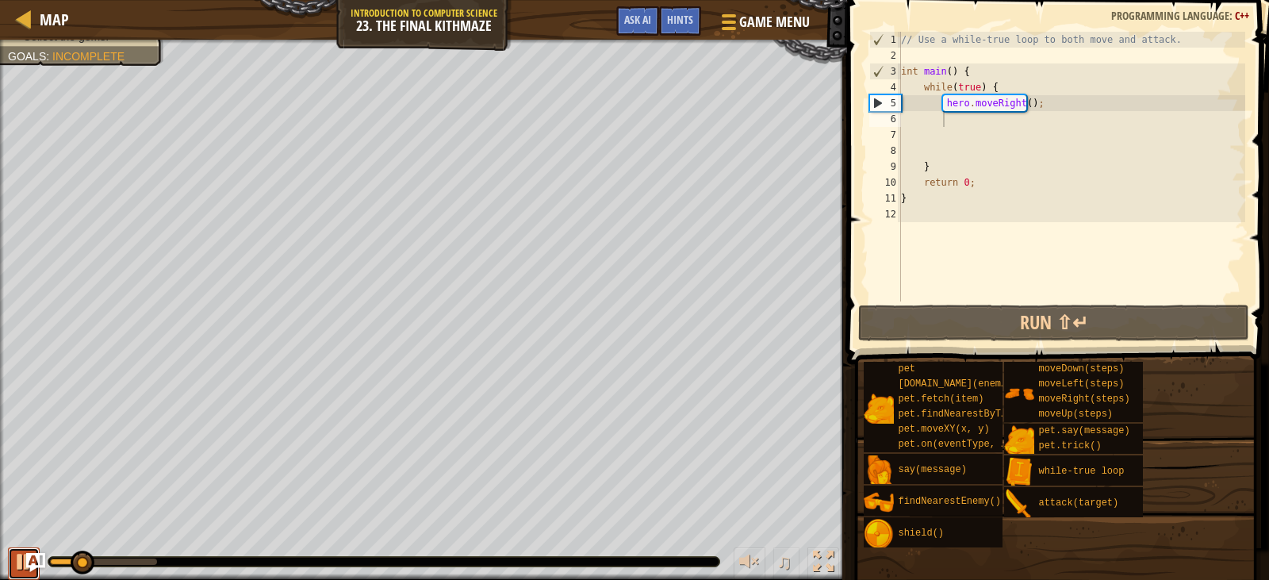
click at [17, 566] on div at bounding box center [23, 561] width 21 height 21
type textarea "h"
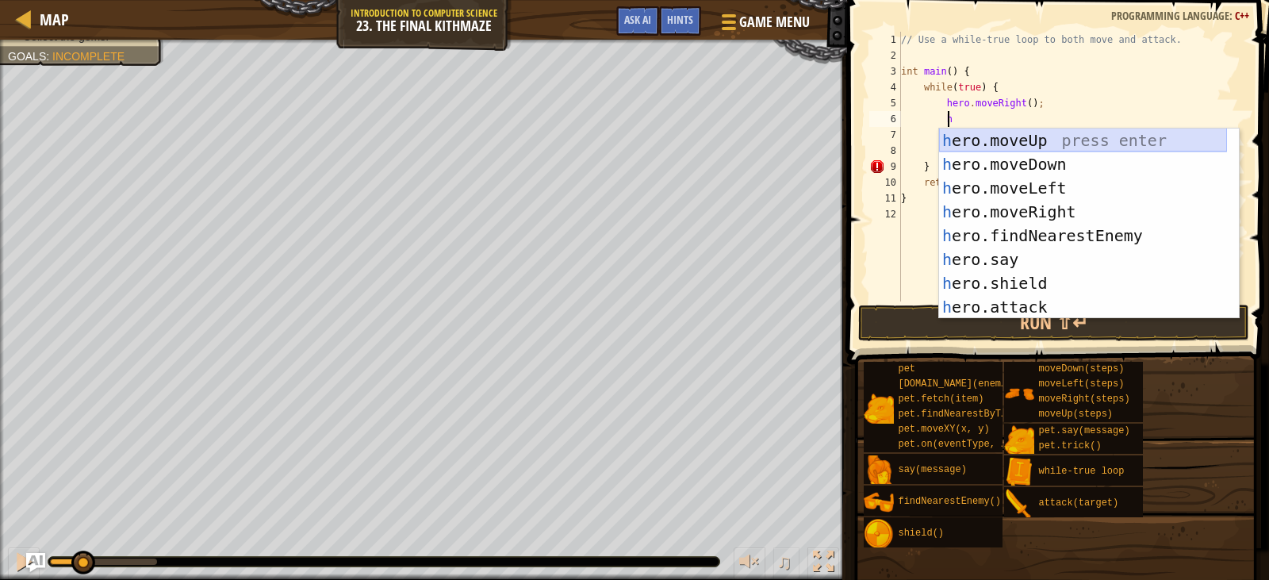
click at [1015, 136] on div "h ero.moveUp press enter h ero.moveDown press enter h ero.moveLeft press enter …" at bounding box center [1083, 248] width 288 height 238
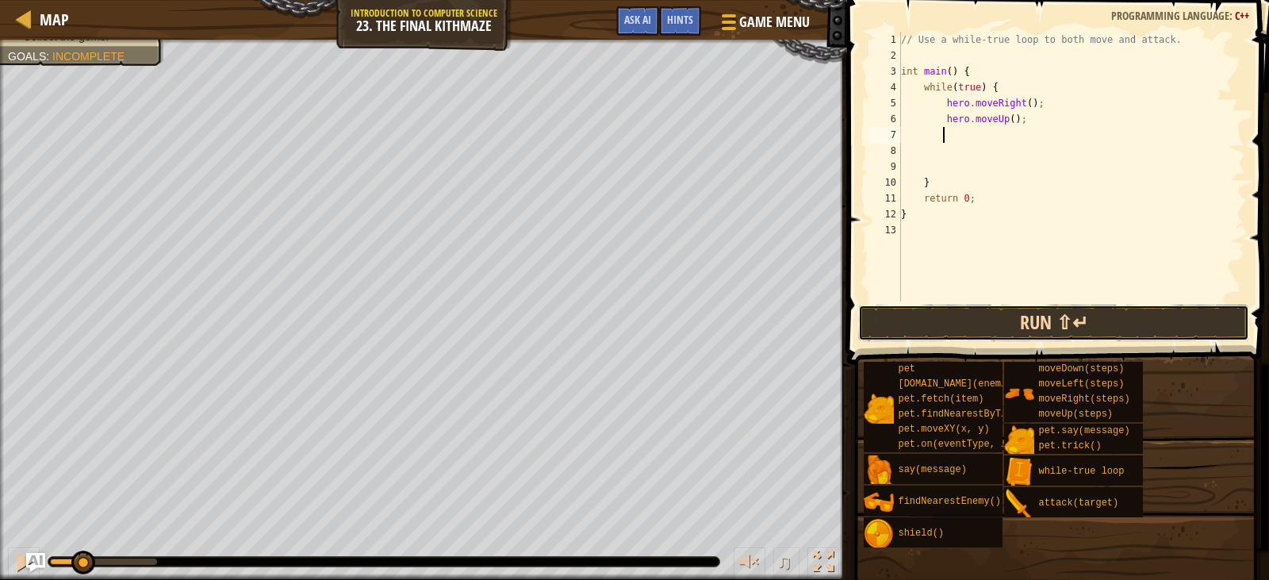
click at [985, 320] on button "Run ⇧↵" at bounding box center [1053, 323] width 390 height 36
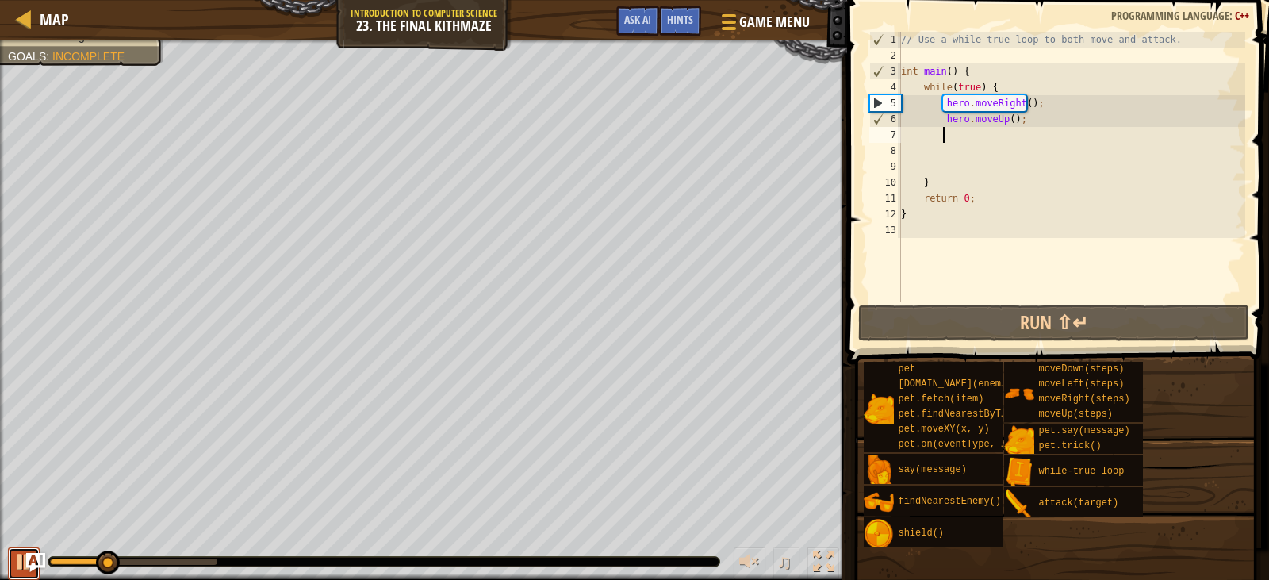
click at [11, 563] on button at bounding box center [24, 563] width 32 height 33
click at [15, 551] on div at bounding box center [23, 561] width 21 height 21
type textarea "j"
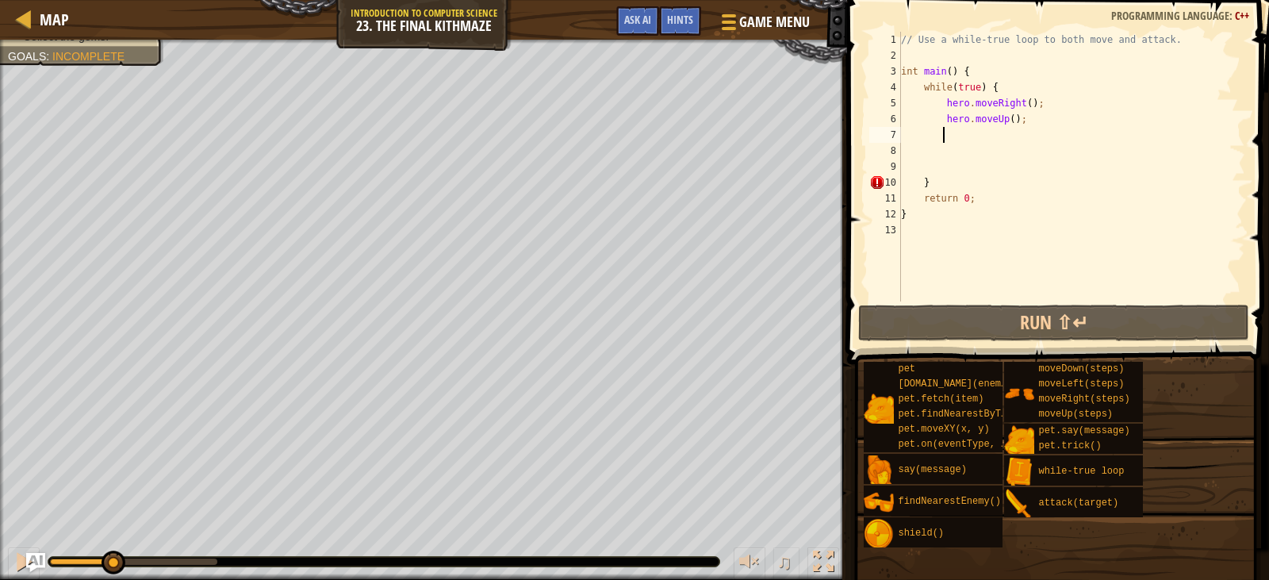
type textarea "h"
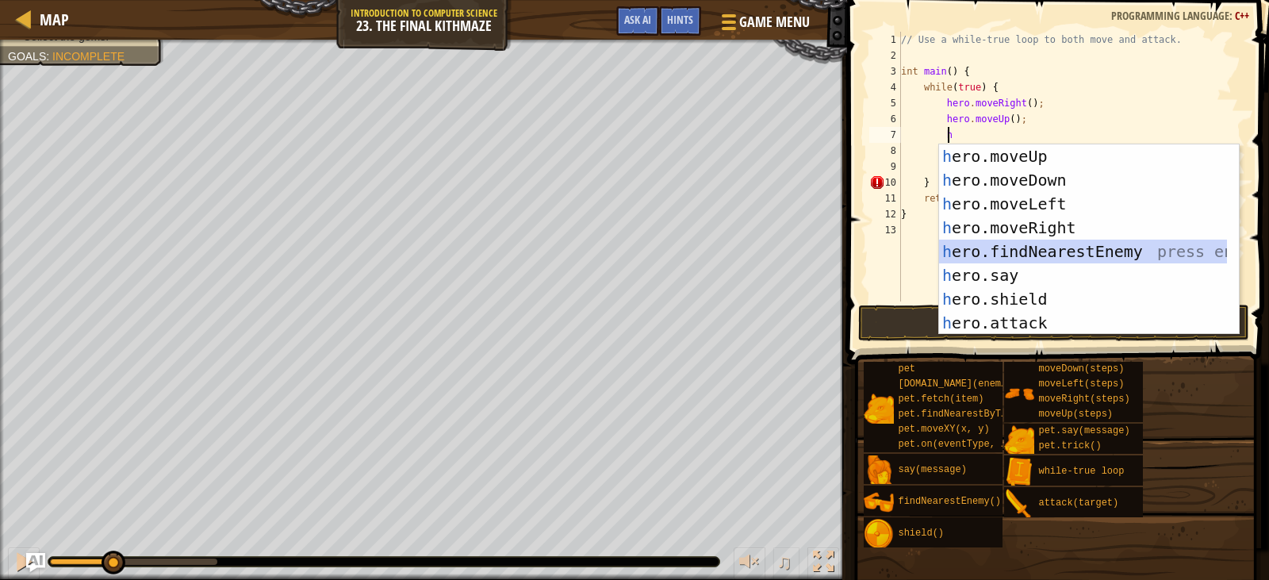
click at [1033, 247] on div "h ero.moveUp press enter h ero.moveDown press enter h ero.moveLeft press enter …" at bounding box center [1083, 263] width 288 height 238
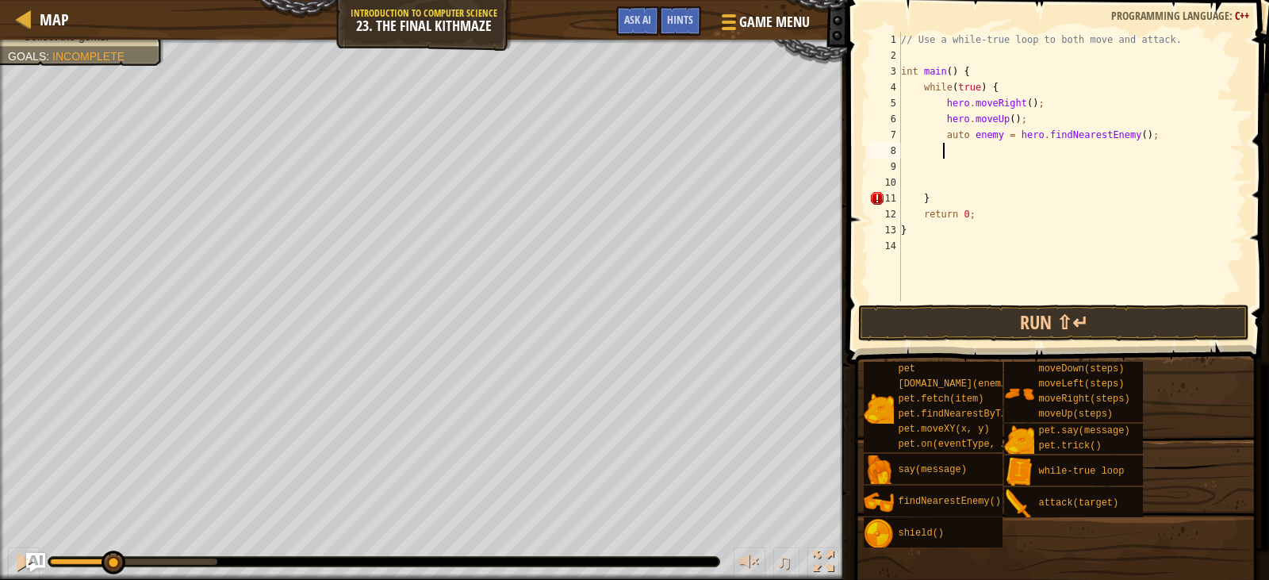
type textarea "h"
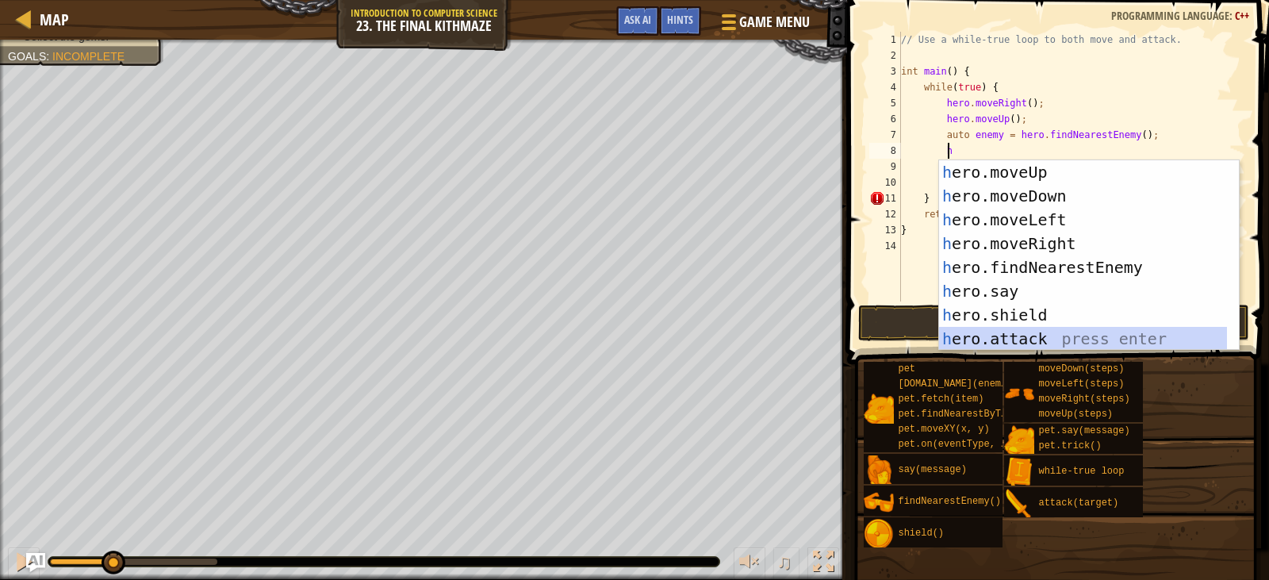
click at [1027, 341] on div "h ero.moveUp press enter h ero.moveDown press enter h ero.moveLeft press enter …" at bounding box center [1083, 279] width 288 height 238
type textarea "hero.attack(enemy);"
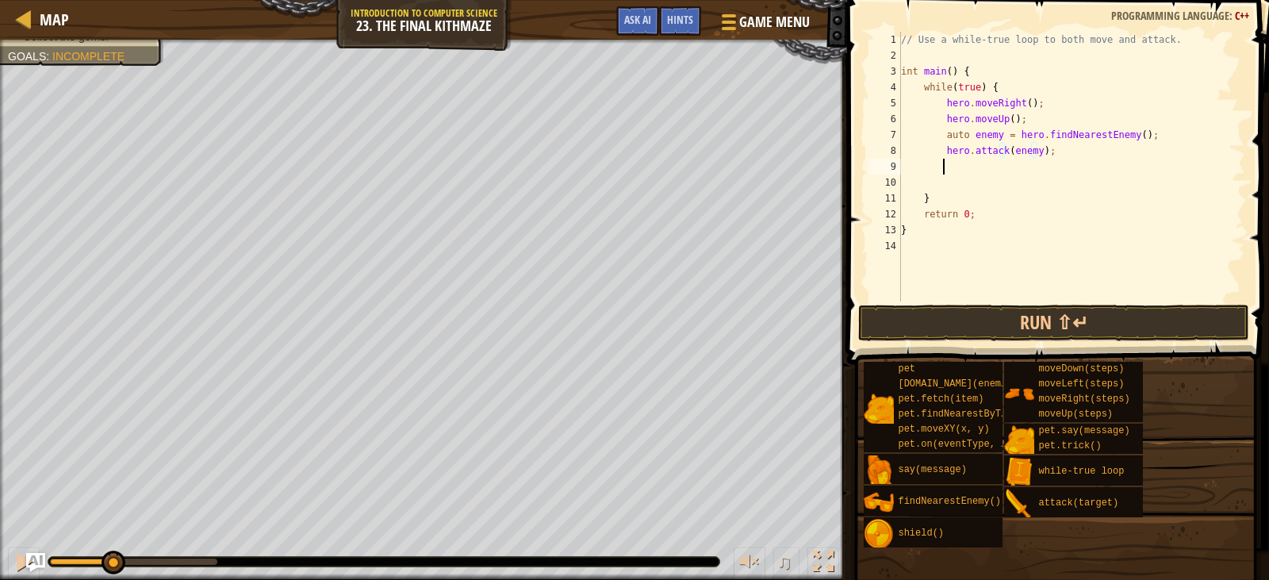
click at [1031, 159] on div "// Use a while-true loop to both move and attack. int main ( ) { while ( true )…" at bounding box center [1072, 182] width 348 height 301
click at [1031, 150] on div "// Use a while-true loop to both move and attack. int main ( ) { while ( true )…" at bounding box center [1072, 182] width 348 height 301
click at [1028, 322] on button "Run ⇧↵" at bounding box center [1053, 323] width 390 height 36
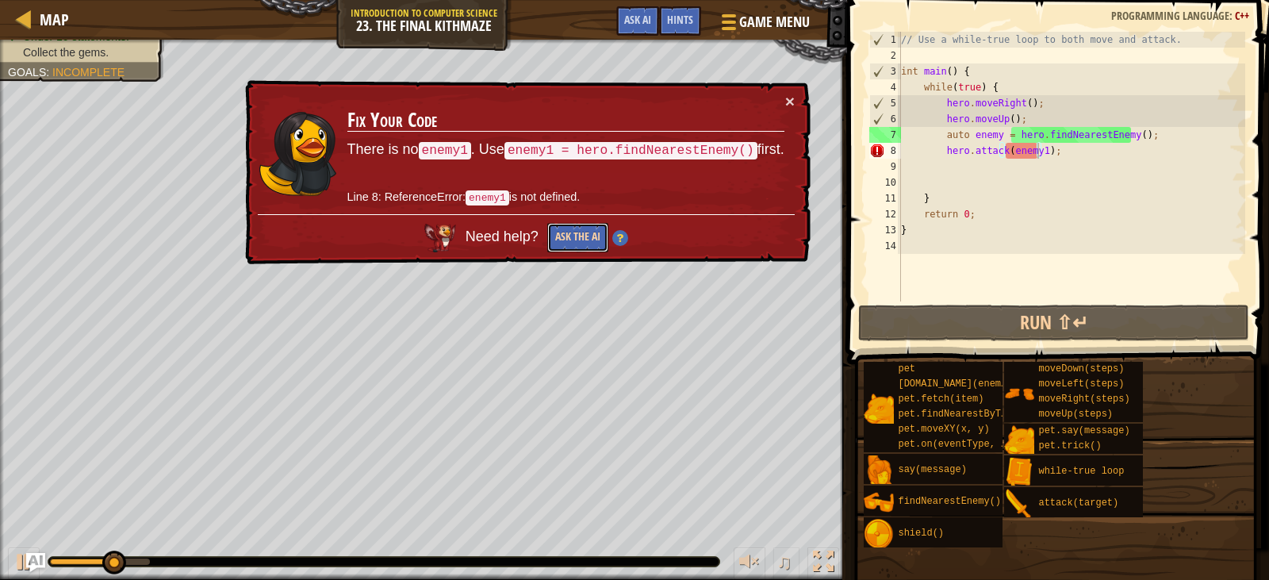
click at [569, 230] on button "Ask the AI" at bounding box center [577, 237] width 61 height 29
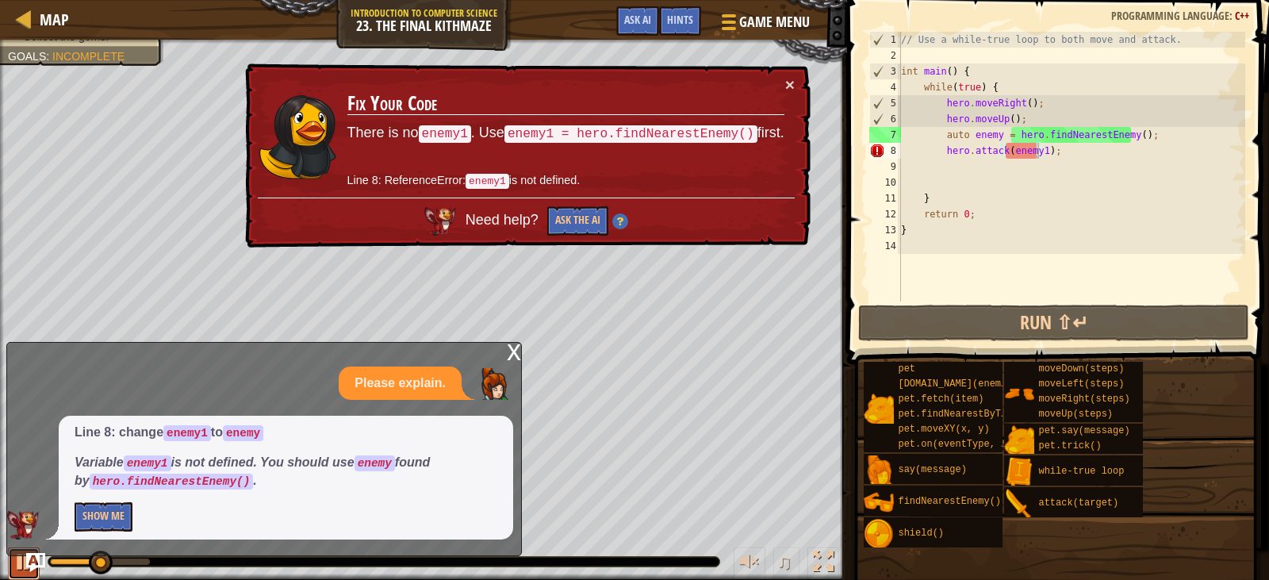
click at [11, 572] on button at bounding box center [24, 563] width 32 height 33
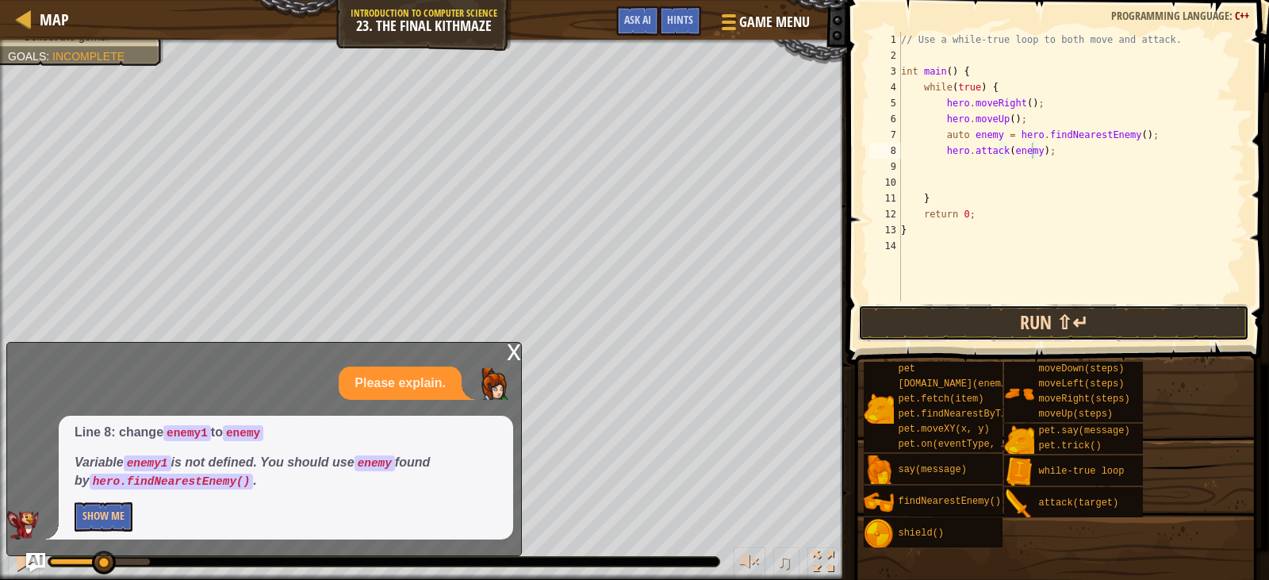
click at [1049, 324] on button "Run ⇧↵" at bounding box center [1053, 323] width 390 height 36
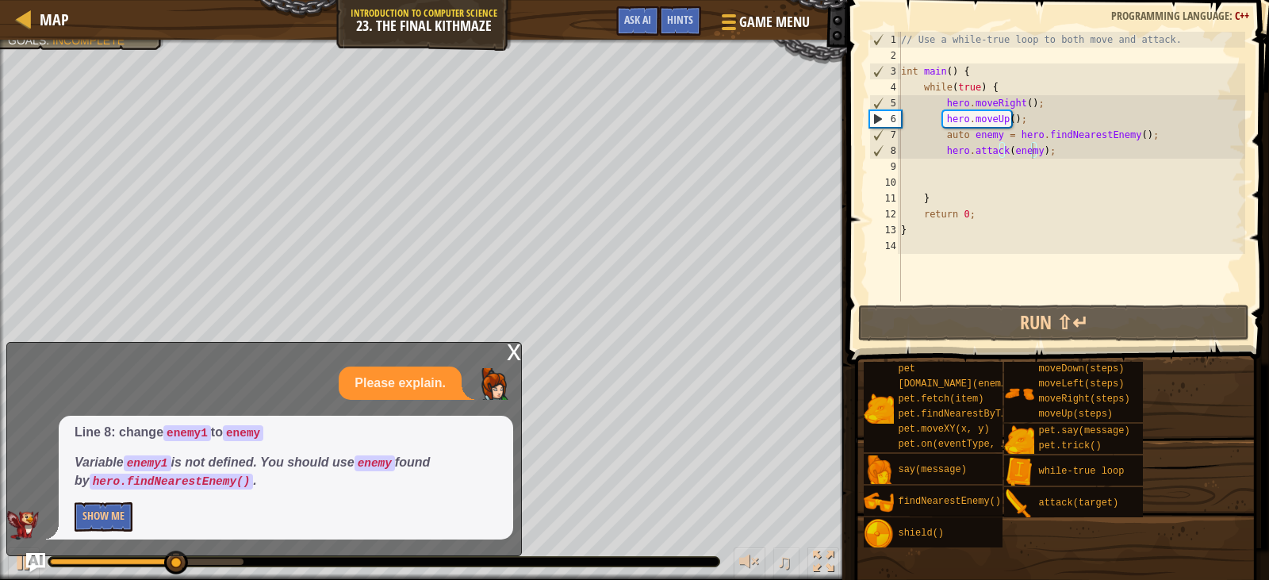
click at [509, 347] on div "x" at bounding box center [514, 351] width 14 height 16
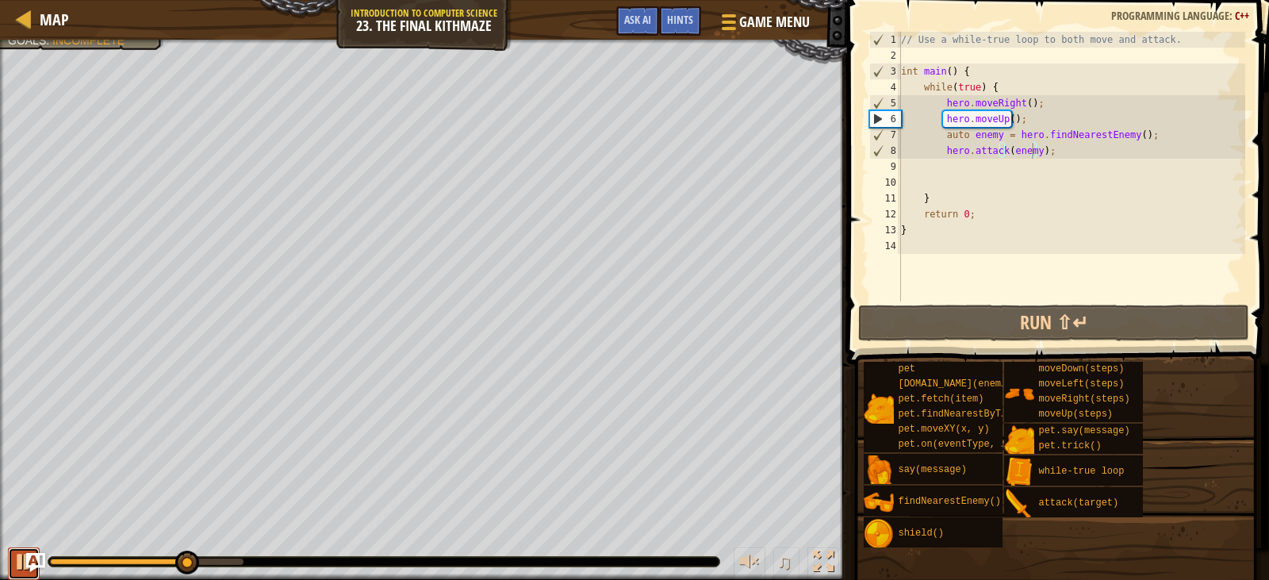
click at [13, 556] on div at bounding box center [23, 561] width 21 height 21
click at [1071, 148] on div "// Use a while-true loop to both move and attack. int main ( ) { while ( true )…" at bounding box center [1072, 182] width 348 height 301
drag, startPoint x: 1069, startPoint y: 196, endPoint x: 1068, endPoint y: 172, distance: 23.9
click at [1069, 191] on div "// Use a while-true loop to both move and attack. int main ( ) { while ( true )…" at bounding box center [1072, 182] width 348 height 301
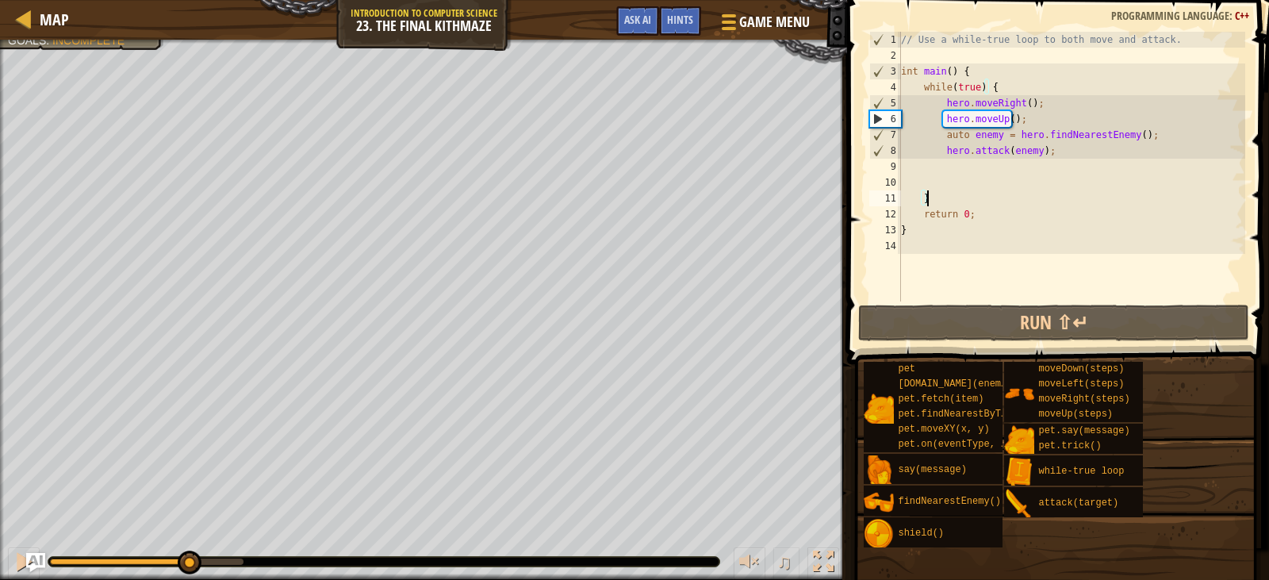
click at [1069, 147] on div "// Use a while-true loop to both move and attack. int main ( ) { while ( true )…" at bounding box center [1072, 182] width 348 height 301
type textarea "hero.attack(enemy);"
click at [1069, 170] on div "// Use a while-true loop to both move and attack. int main ( ) { while ( true )…" at bounding box center [1072, 182] width 348 height 301
type textarea "h"
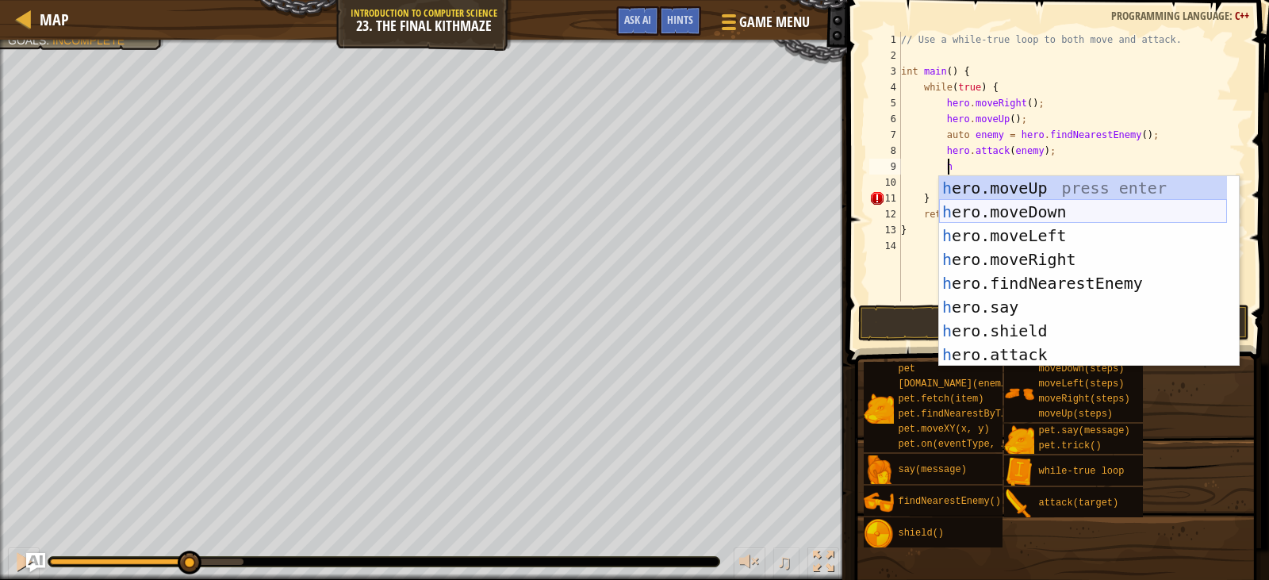
click at [1048, 212] on div "h ero.moveUp press enter h ero.moveDown press enter h ero.moveLeft press enter …" at bounding box center [1083, 295] width 288 height 238
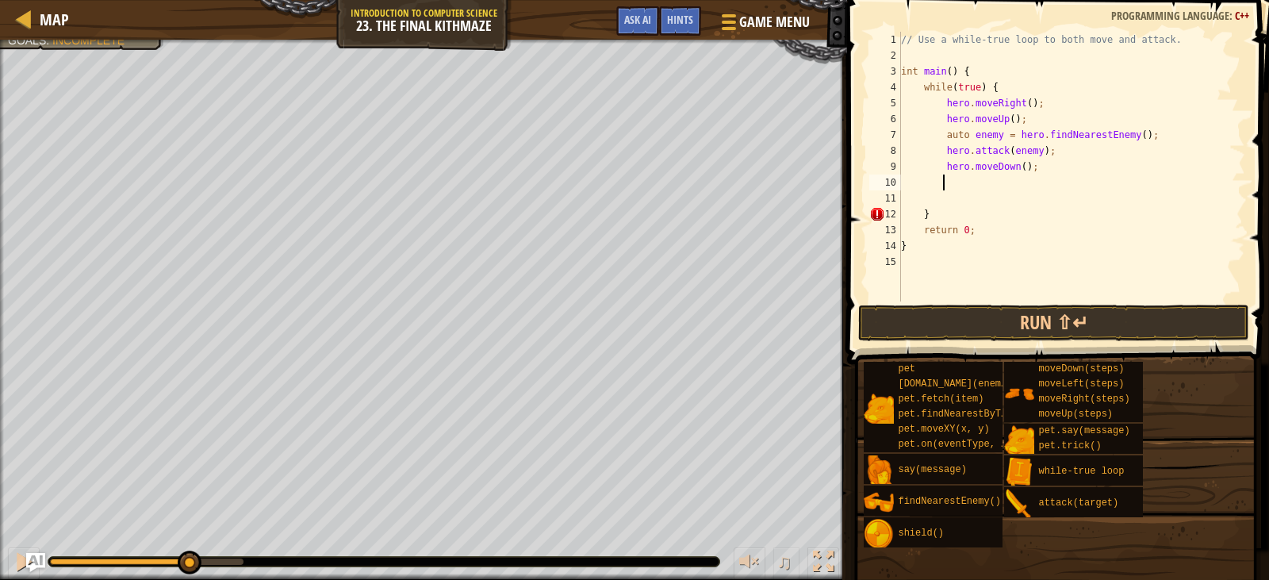
scroll to position [7, 2]
click at [1007, 313] on button "Run ⇧↵" at bounding box center [1053, 323] width 390 height 36
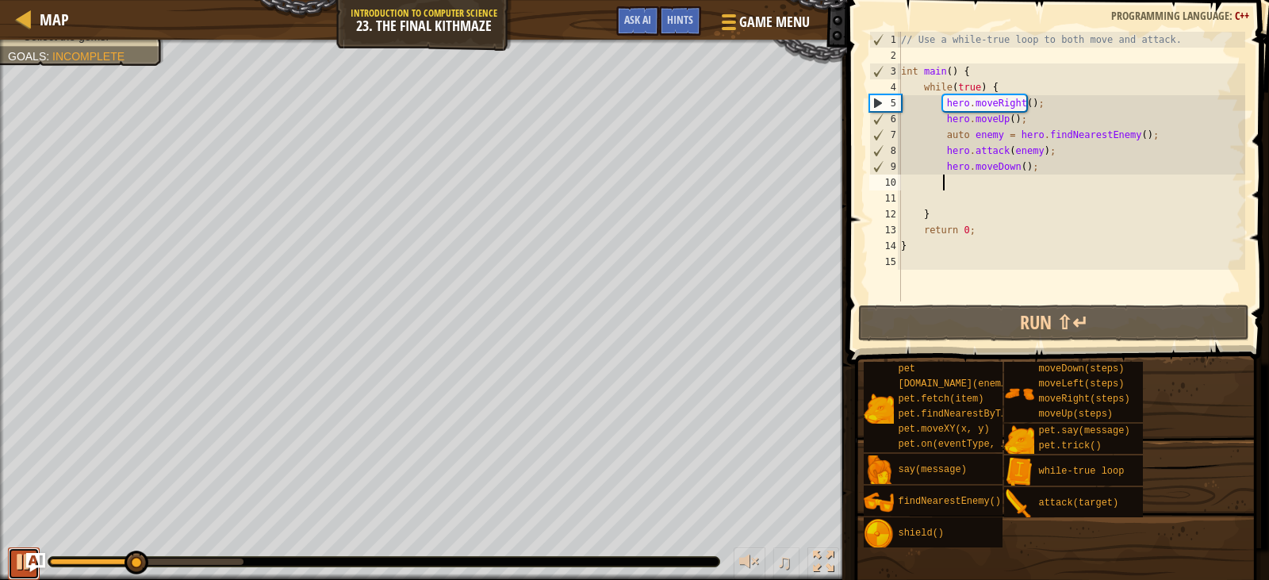
click at [13, 551] on div at bounding box center [23, 561] width 21 height 21
click at [1041, 161] on div "// Use a while-true loop to both move and attack. int main ( ) { while ( true )…" at bounding box center [1072, 182] width 348 height 301
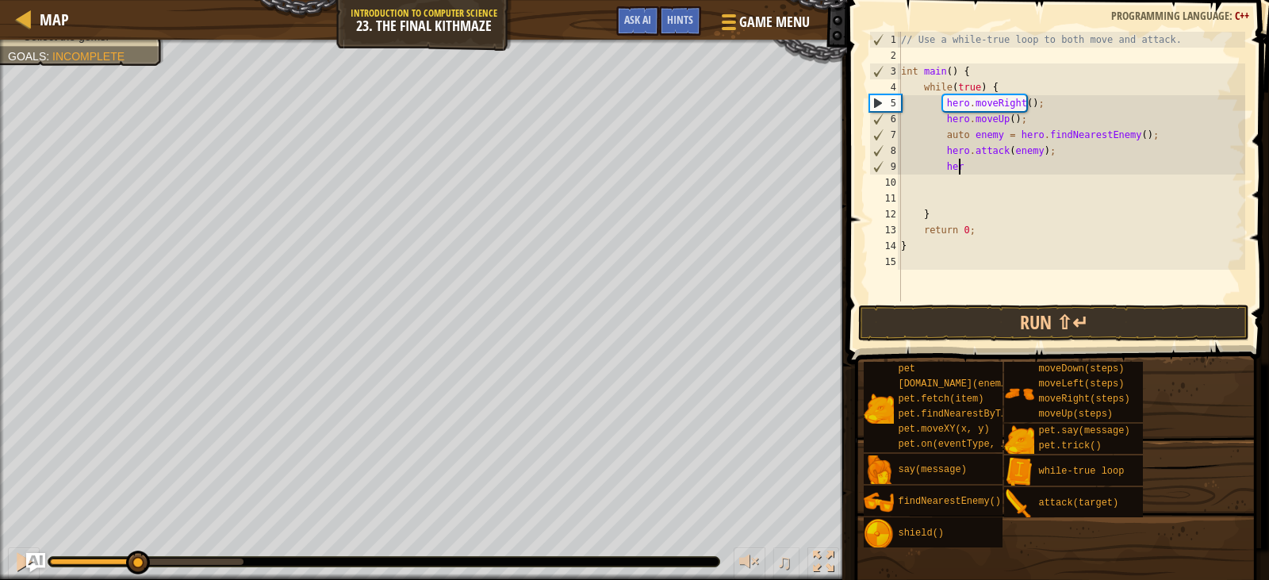
type textarea "h"
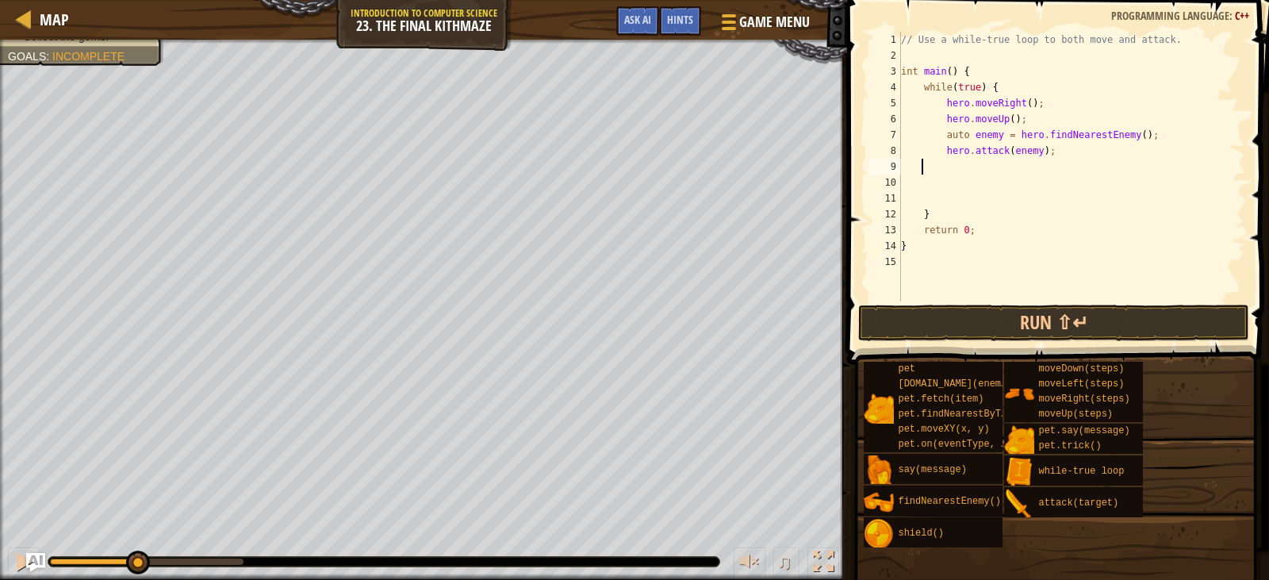
click at [967, 167] on div "// Use a while-true loop to both move and attack. int main ( ) { while ( true )…" at bounding box center [1072, 182] width 348 height 301
type textarea "hero.attack(enemy);"
type textarea "h"
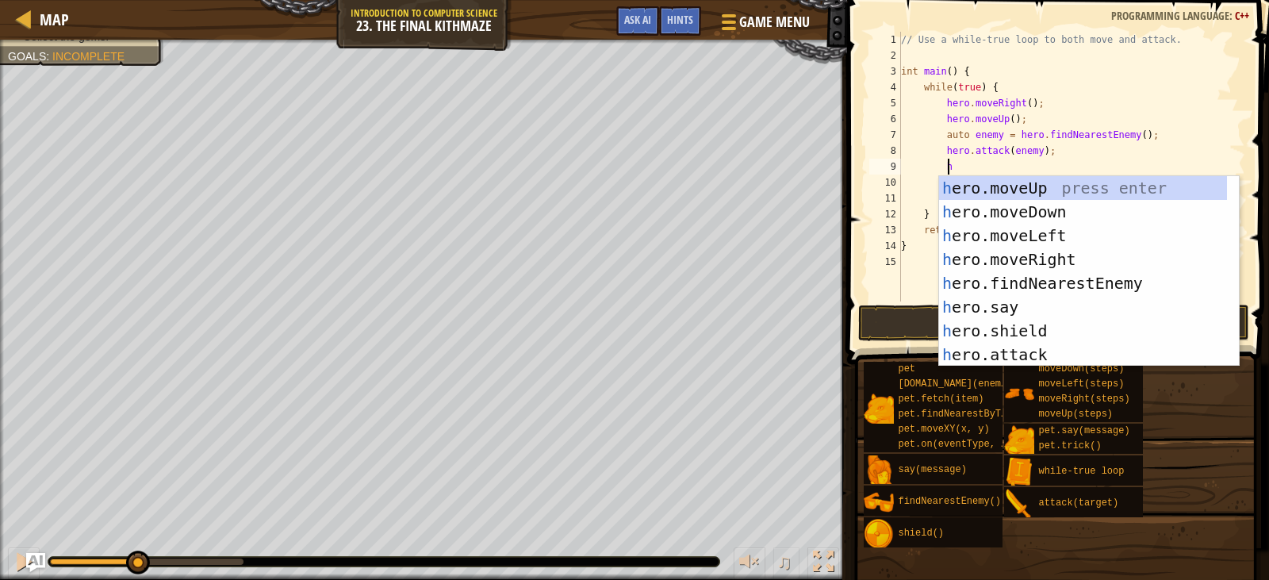
scroll to position [7, 3]
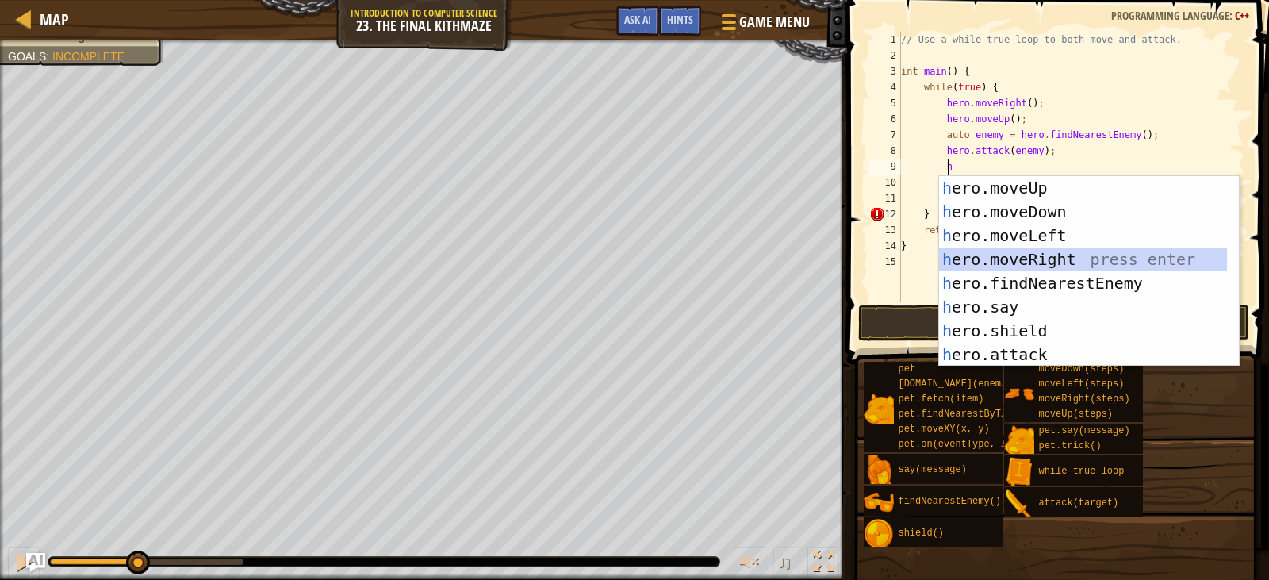
click at [1057, 251] on div "h ero.moveUp press enter h ero.moveDown press enter h ero.moveLeft press enter …" at bounding box center [1083, 295] width 288 height 238
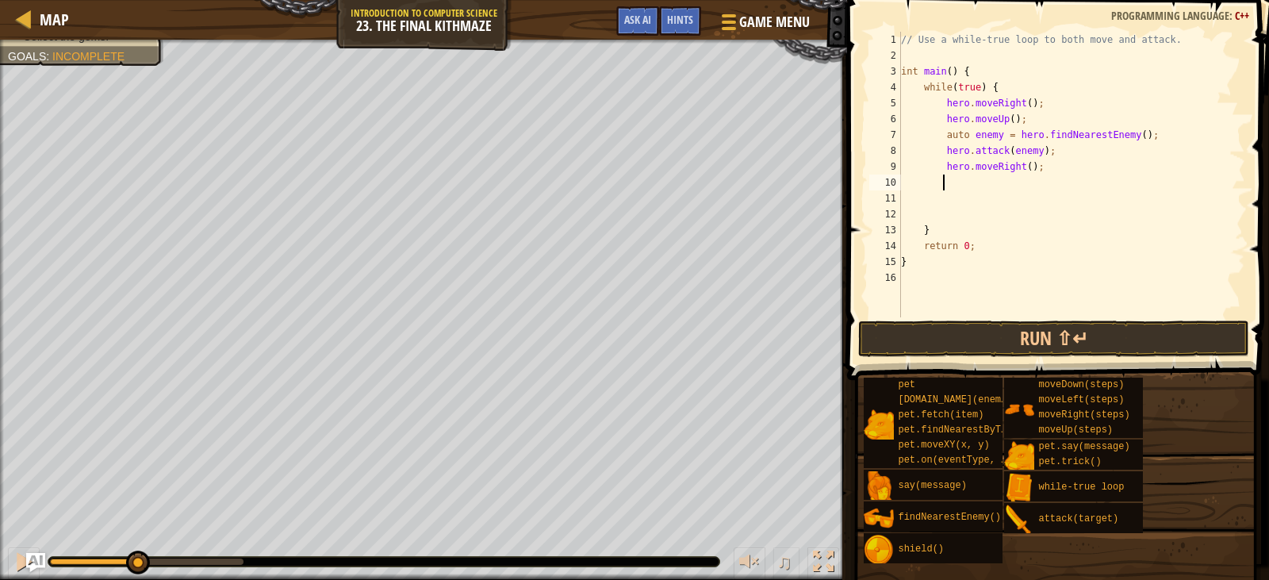
type textarea "h"
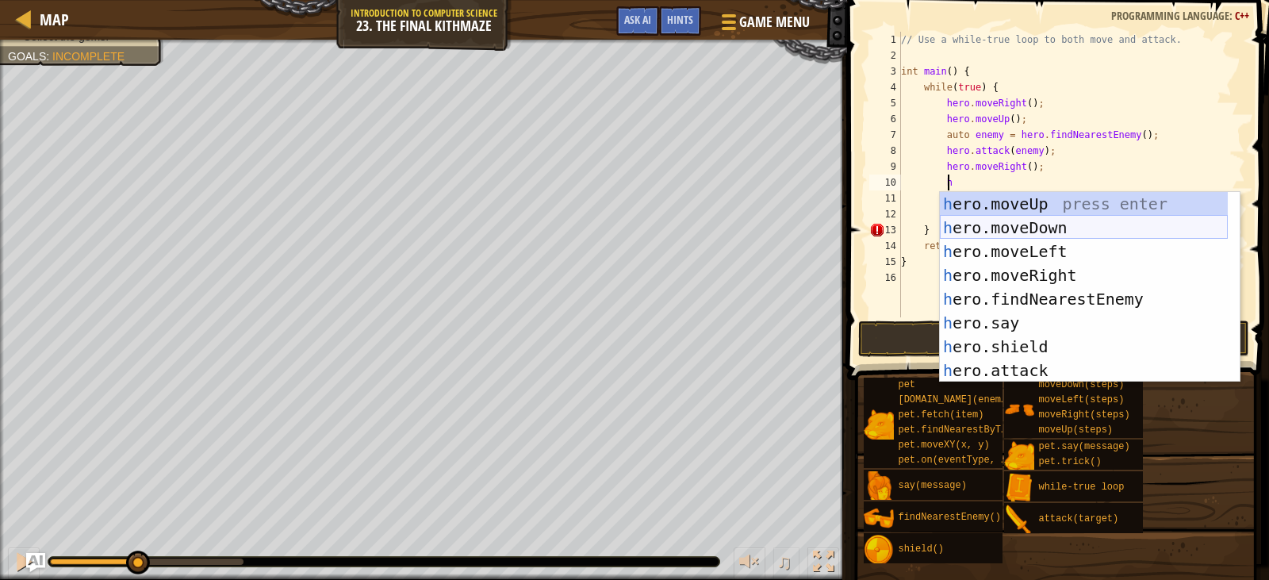
click at [1033, 226] on div "h ero.moveUp press enter h ero.moveDown press enter h ero.moveLeft press enter …" at bounding box center [1084, 311] width 288 height 238
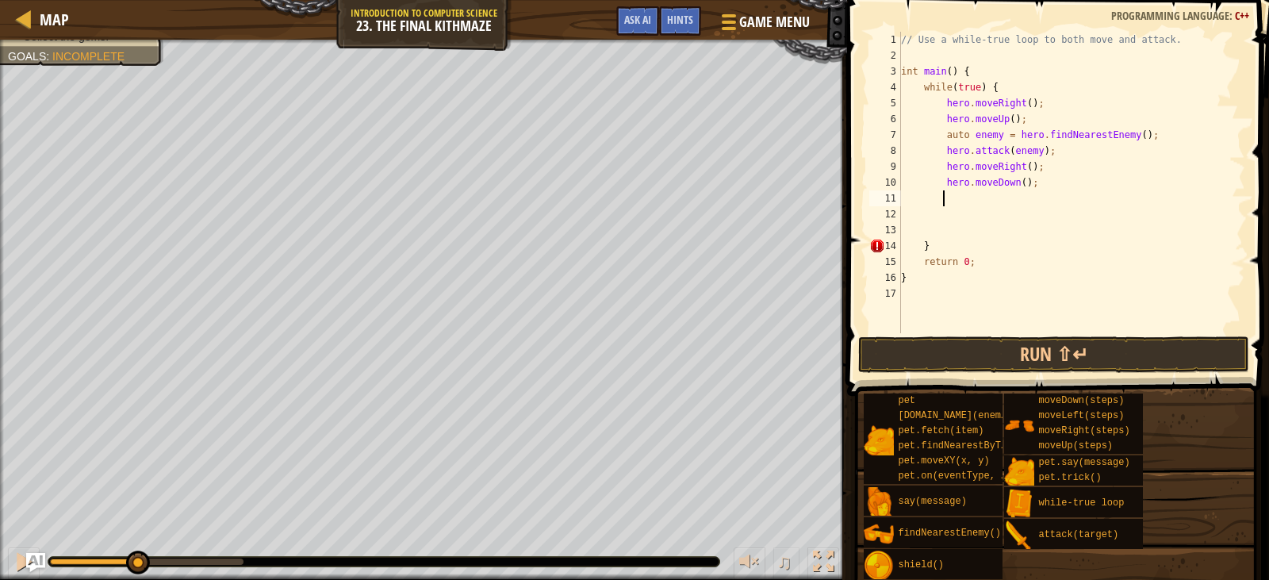
scroll to position [7, 2]
click at [1002, 351] on button "Run ⇧↵" at bounding box center [1053, 354] width 390 height 36
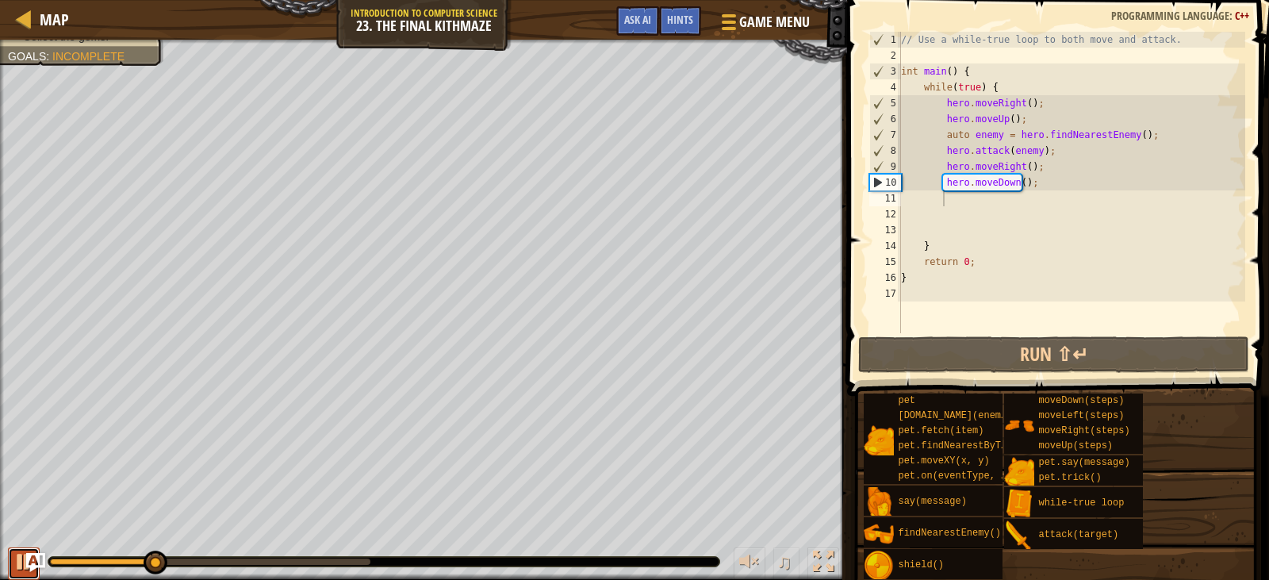
click at [13, 566] on div at bounding box center [23, 561] width 21 height 21
click at [1016, 181] on div "// Use a while-true loop to both move and attack. int main ( ) { while ( true )…" at bounding box center [1071, 198] width 347 height 333
type textarea "hero.moveDown(2);"
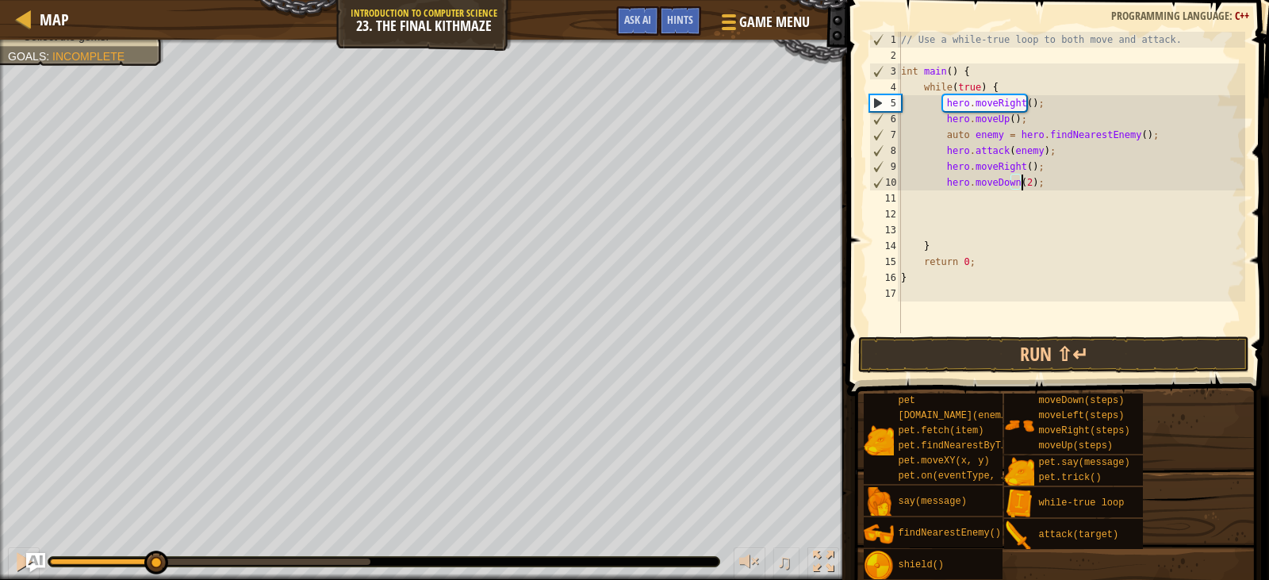
scroll to position [7, 10]
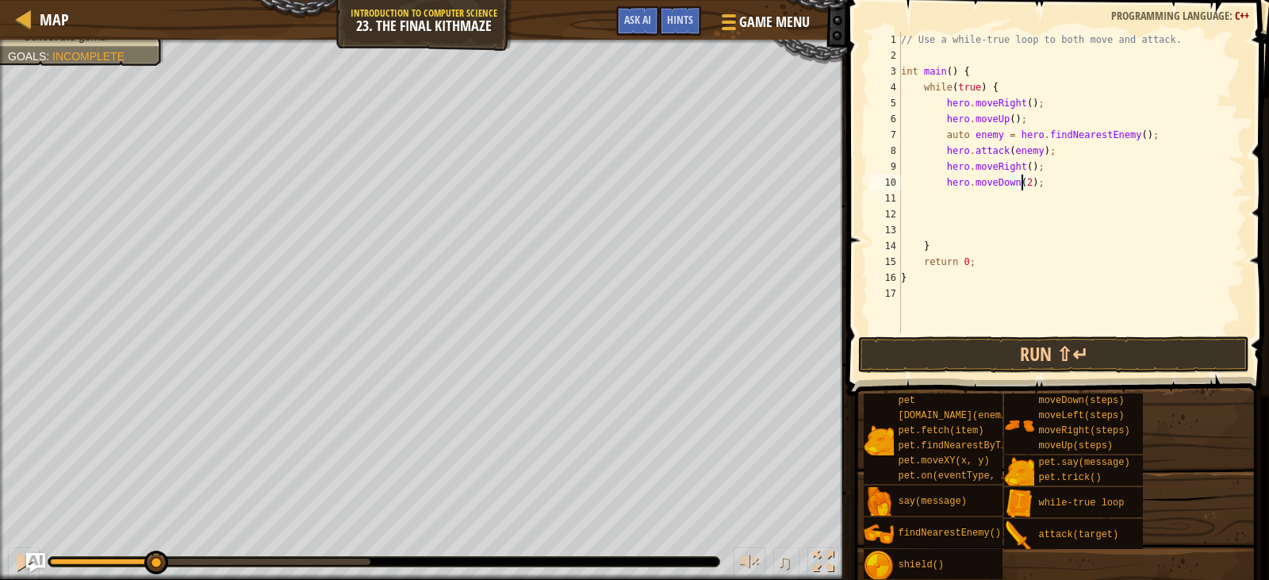
click at [1006, 191] on div "// Use a while-true loop to both move and attack. int main ( ) { while ( true )…" at bounding box center [1071, 198] width 347 height 333
type textarea "h"
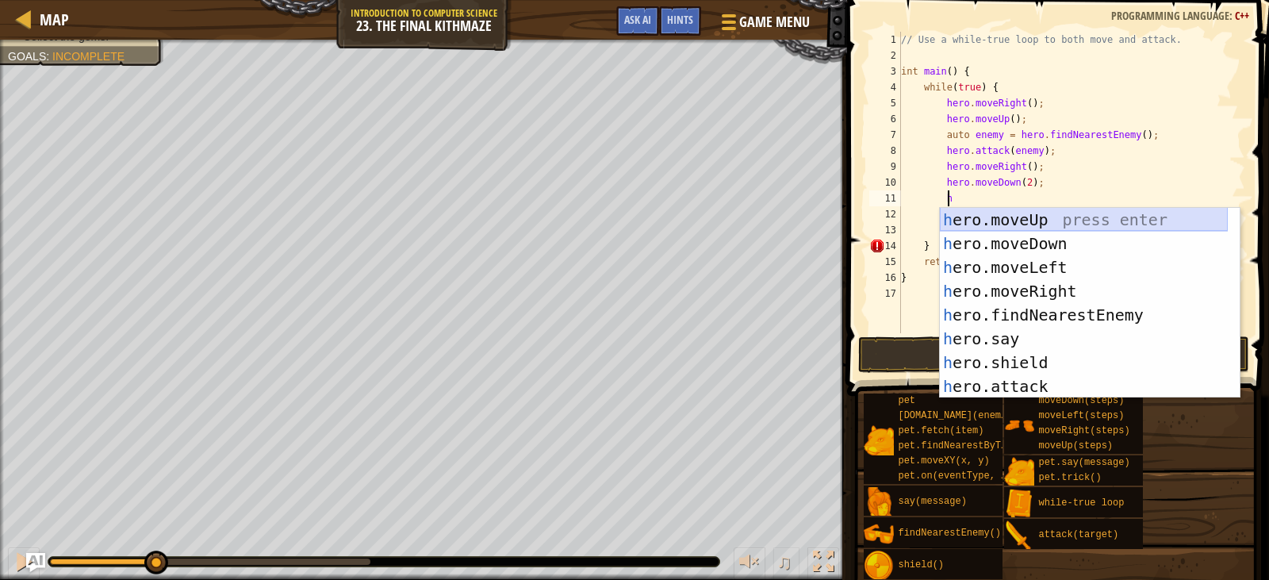
click at [1043, 217] on div "h ero.moveUp press enter h ero.moveDown press enter h ero.moveLeft press enter …" at bounding box center [1084, 327] width 288 height 238
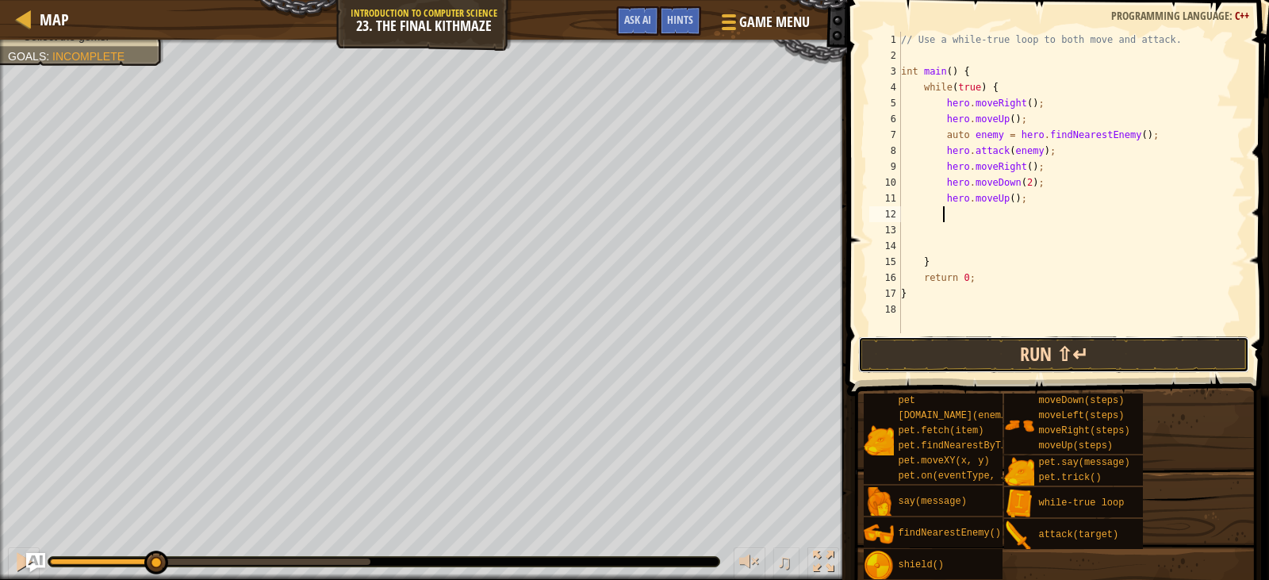
click at [1022, 359] on button "Run ⇧↵" at bounding box center [1053, 354] width 390 height 36
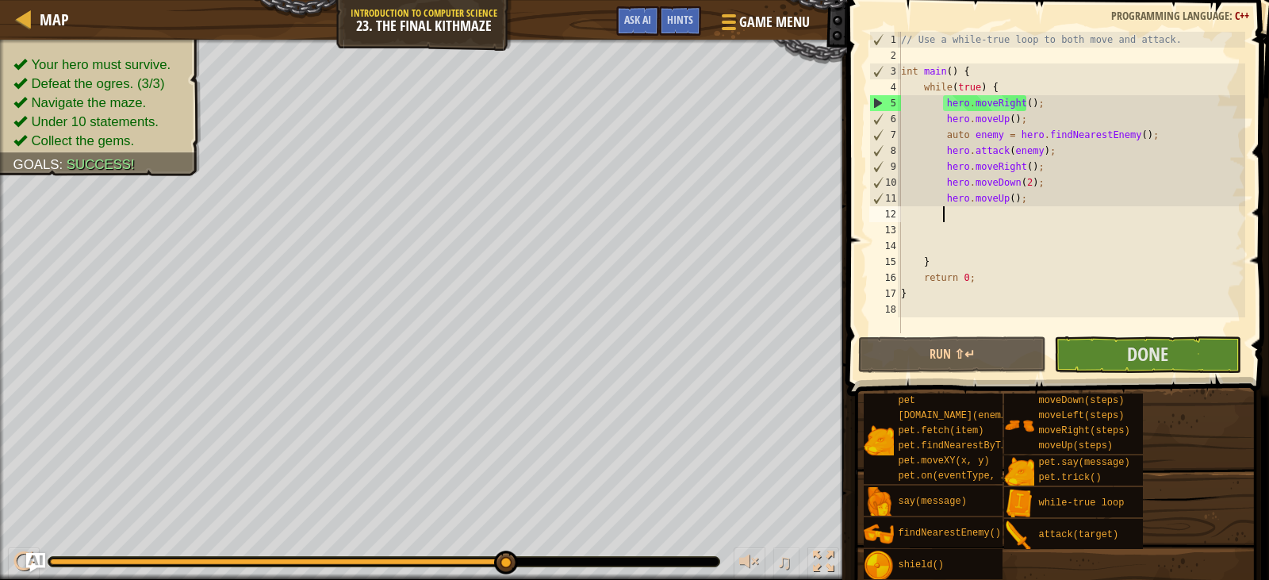
drag, startPoint x: 323, startPoint y: 558, endPoint x: 523, endPoint y: 561, distance: 199.9
click at [523, 561] on div at bounding box center [383, 562] width 671 height 10
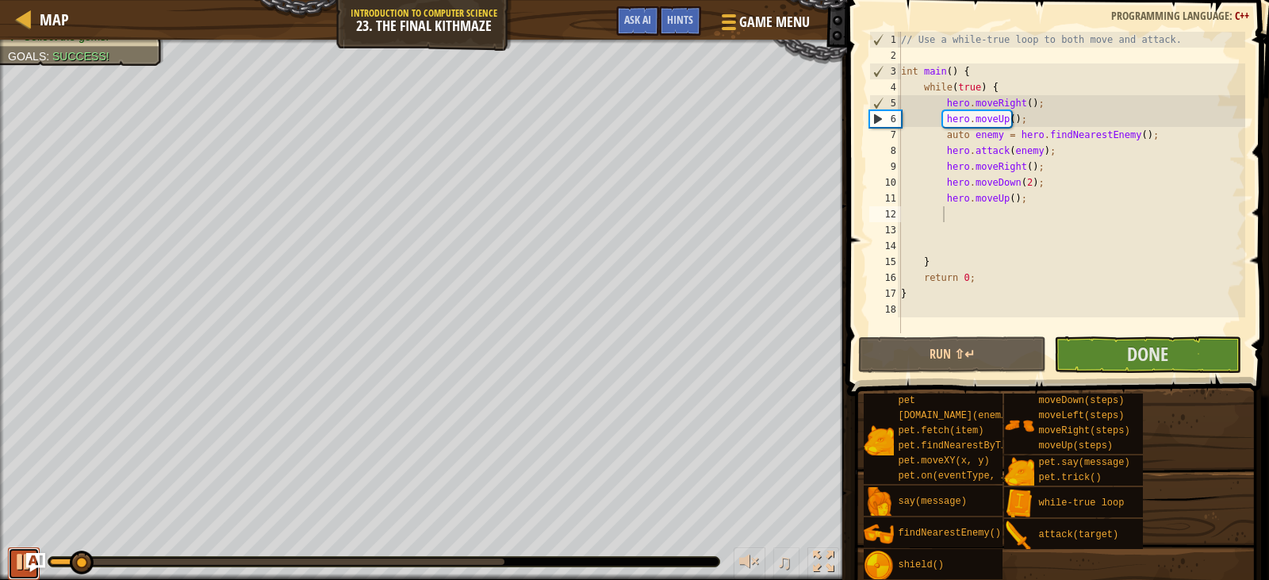
click at [20, 569] on div at bounding box center [23, 561] width 21 height 21
click at [1135, 363] on span "Done" at bounding box center [1147, 353] width 41 height 25
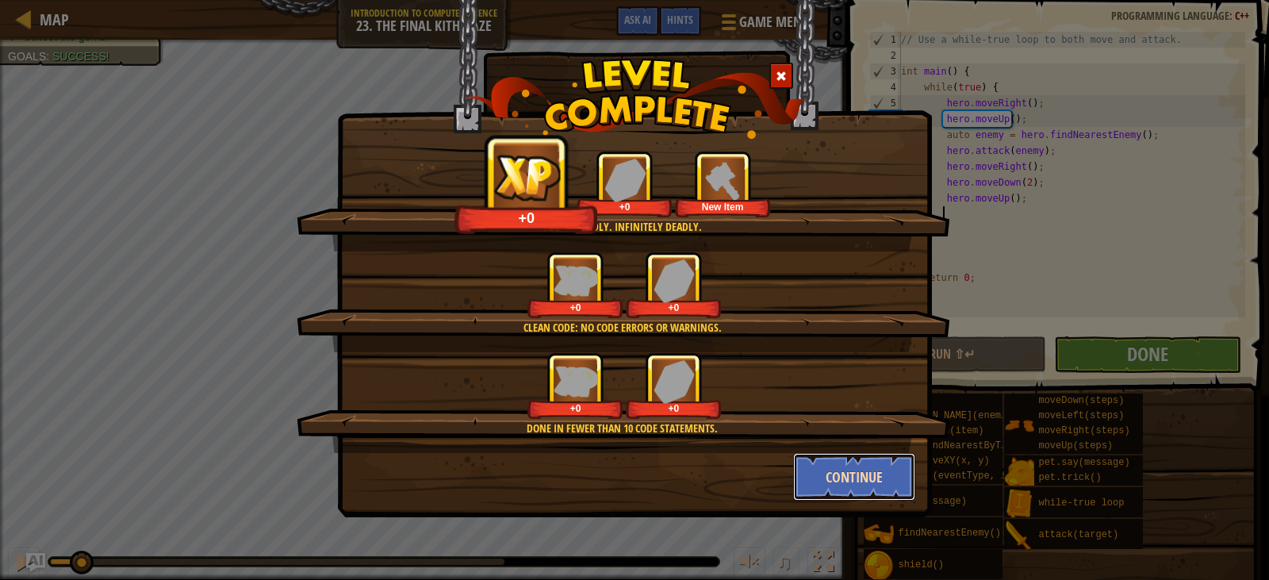
click at [840, 473] on button "Continue" at bounding box center [854, 477] width 123 height 48
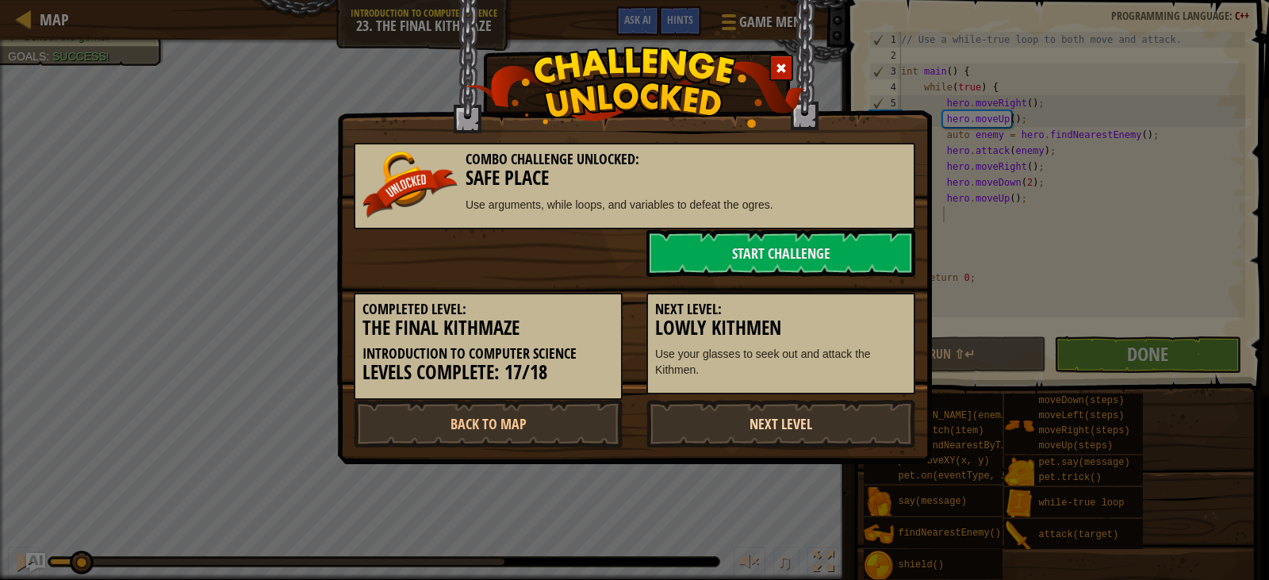
click at [746, 413] on link "Next Level" at bounding box center [781, 424] width 269 height 48
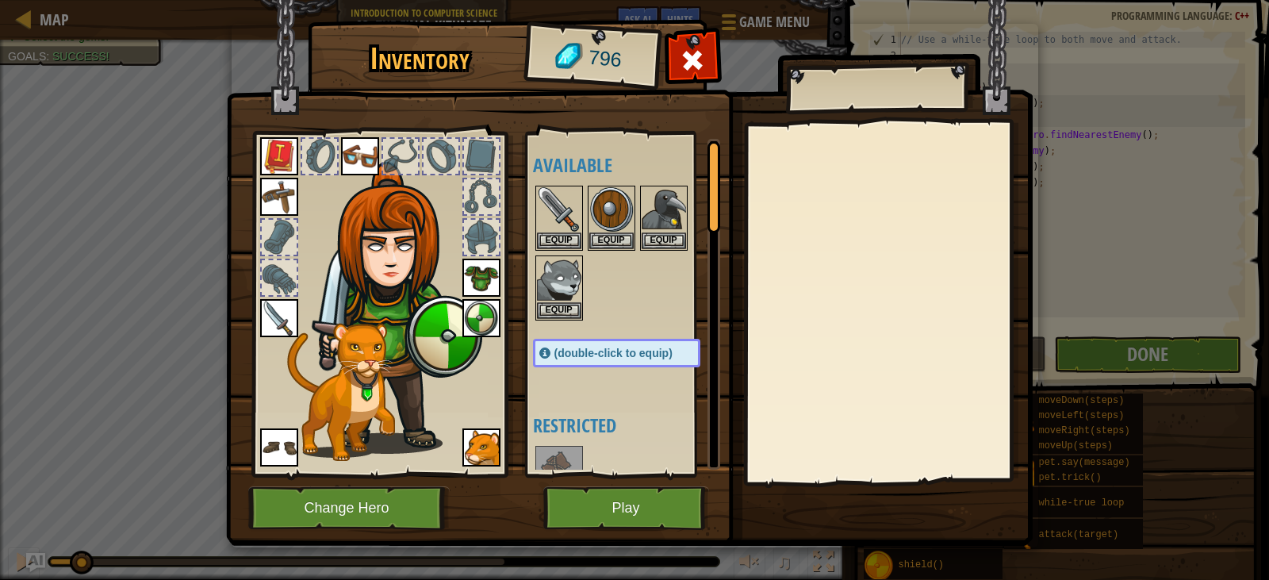
click at [448, 363] on img at bounding box center [397, 308] width 171 height 292
click at [611, 199] on img at bounding box center [611, 209] width 44 height 44
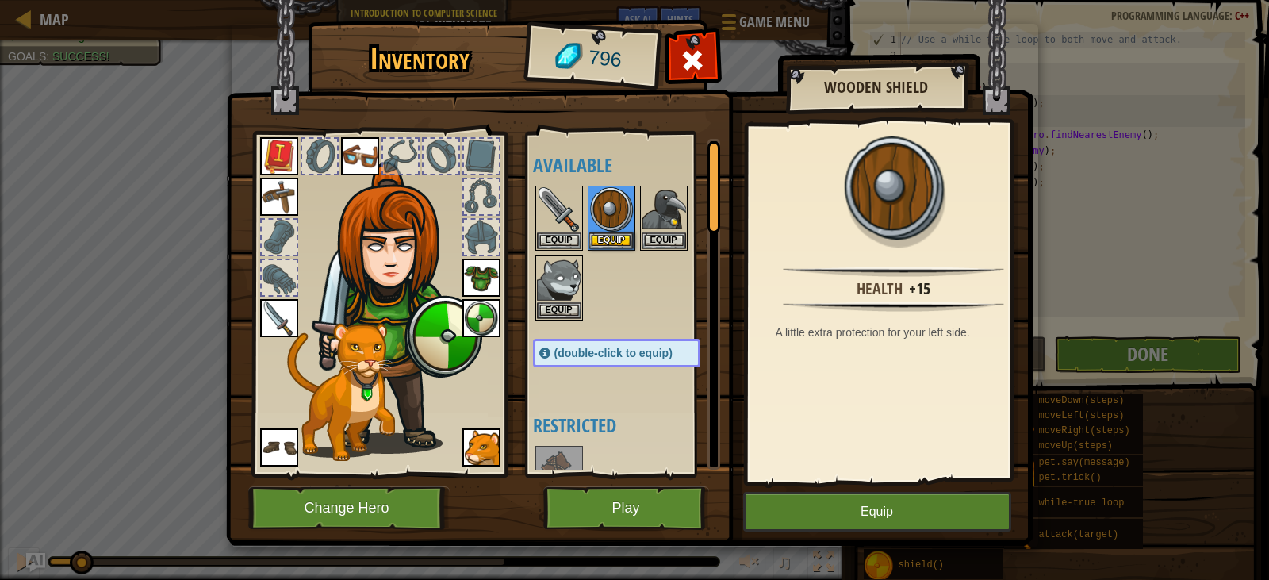
click at [482, 314] on img at bounding box center [481, 318] width 38 height 38
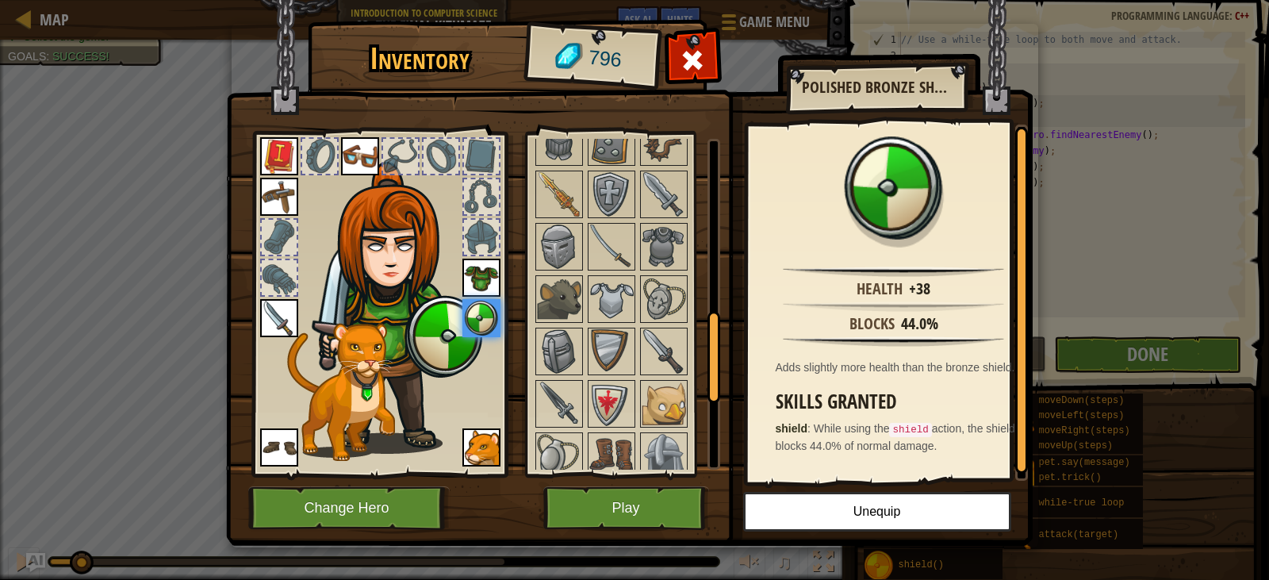
scroll to position [714, 0]
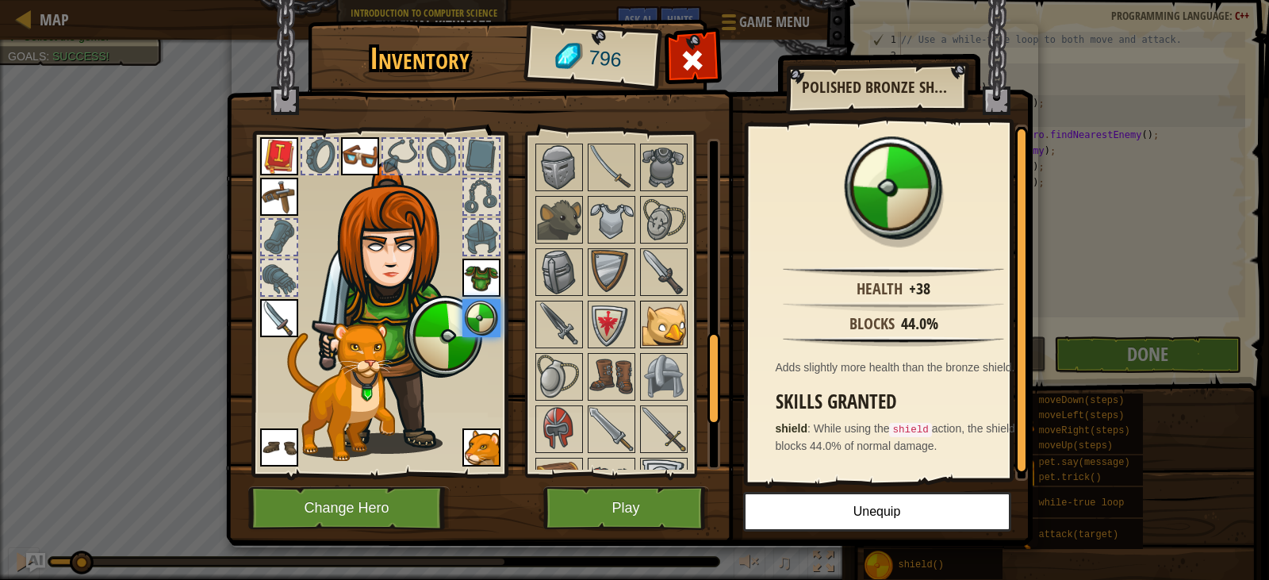
click at [664, 306] on img at bounding box center [664, 324] width 44 height 44
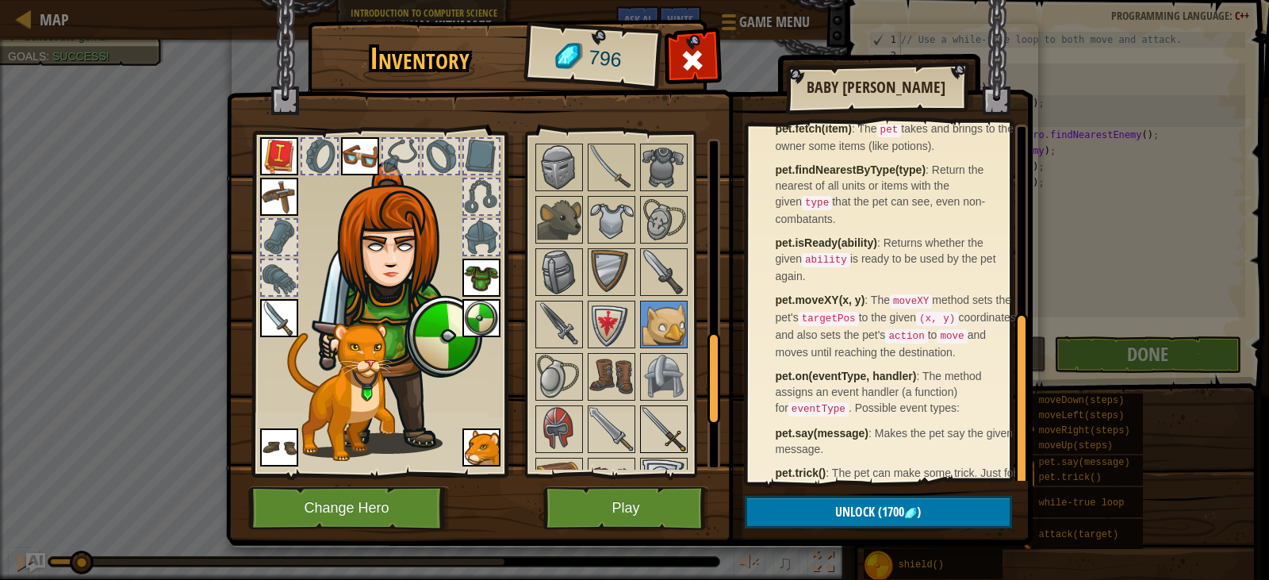
scroll to position [909, 0]
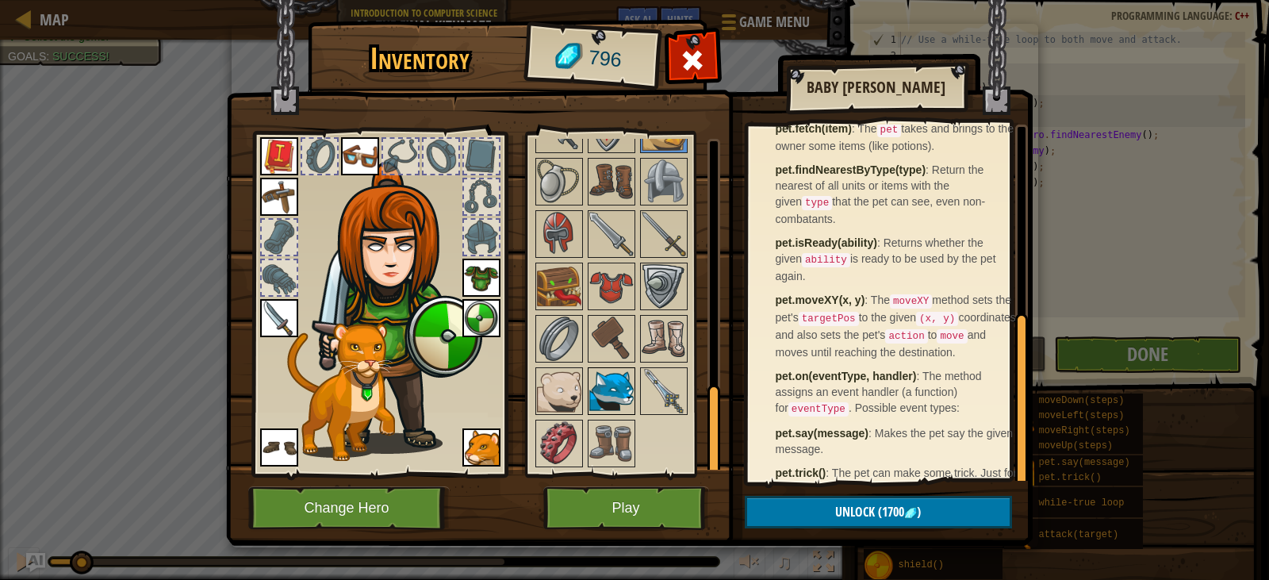
click at [611, 380] on img at bounding box center [611, 391] width 44 height 44
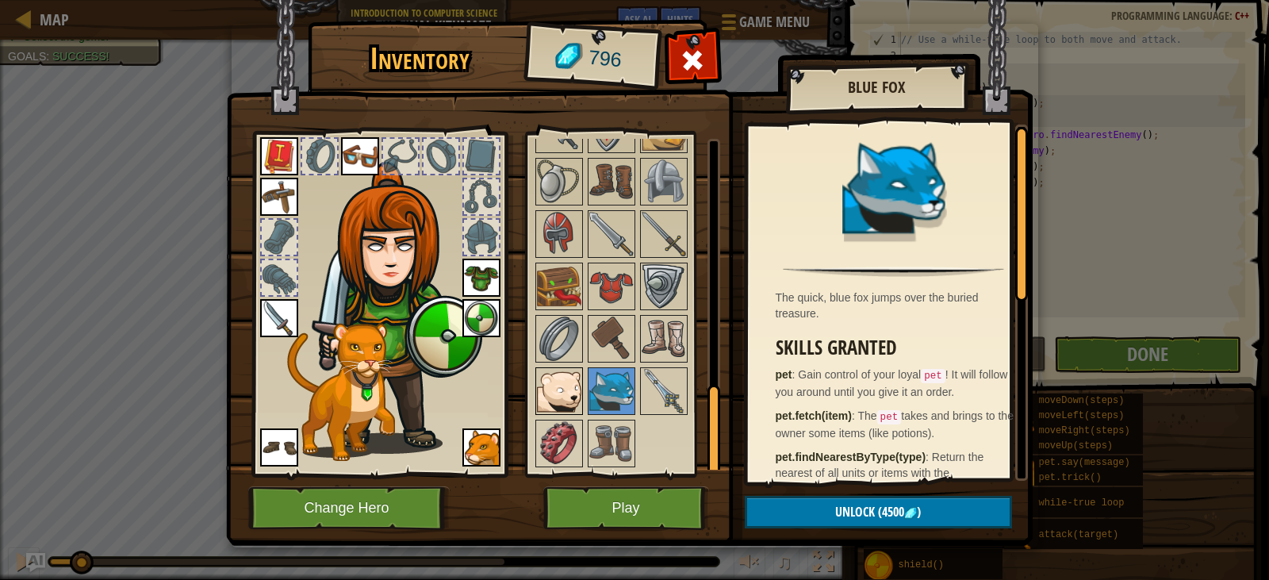
click at [547, 377] on img at bounding box center [559, 391] width 44 height 44
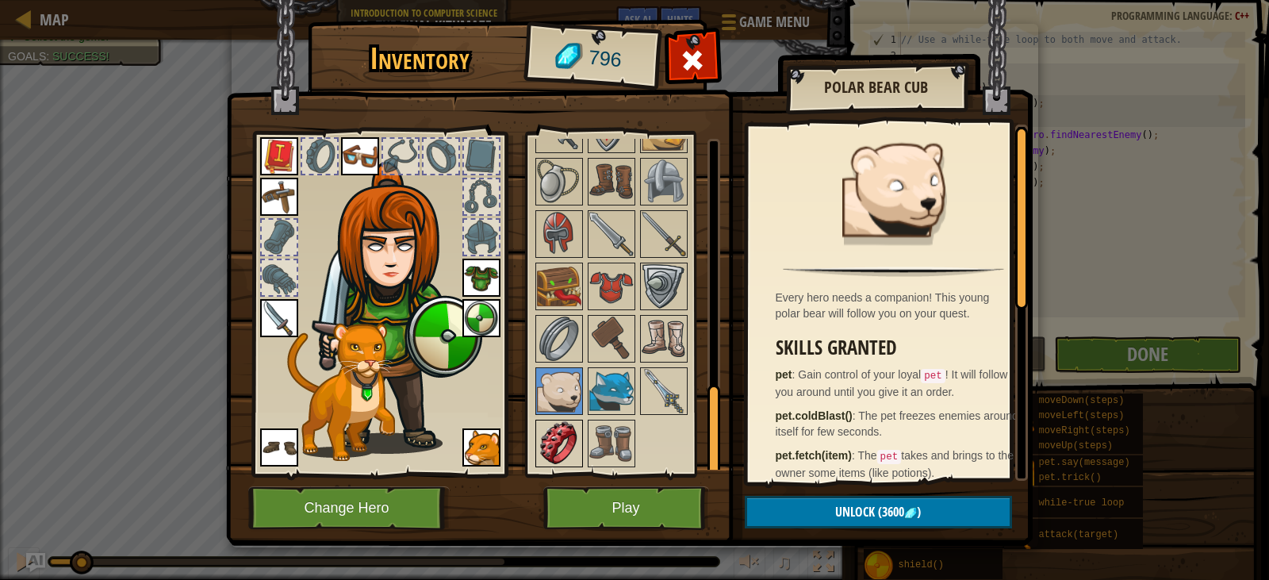
click at [577, 435] on img at bounding box center [559, 443] width 44 height 44
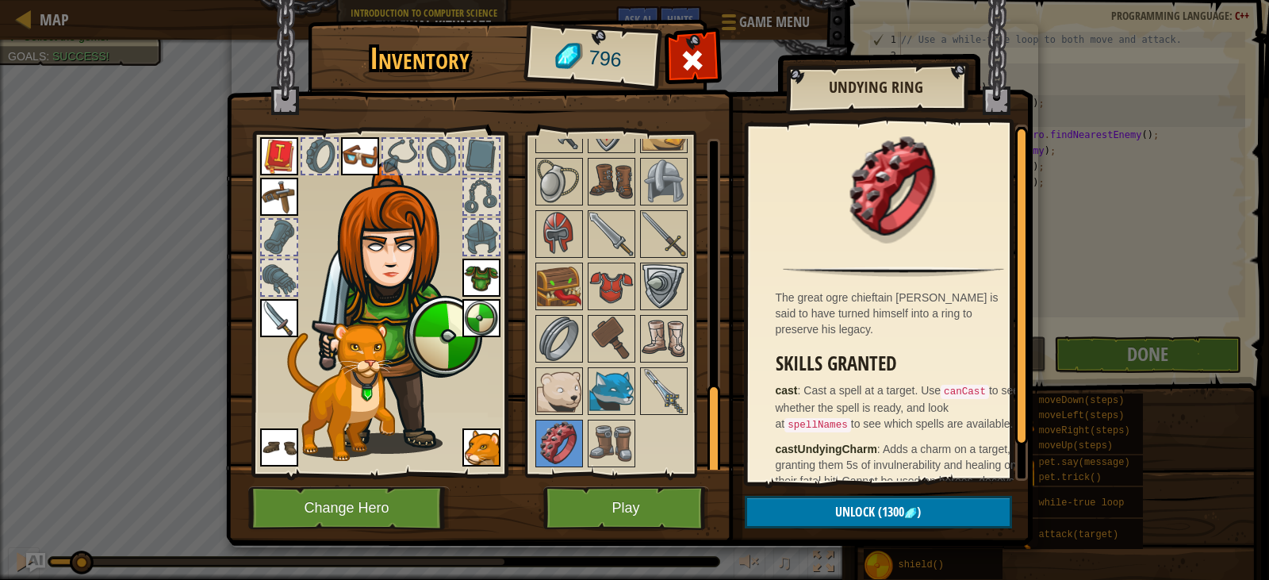
scroll to position [36, 0]
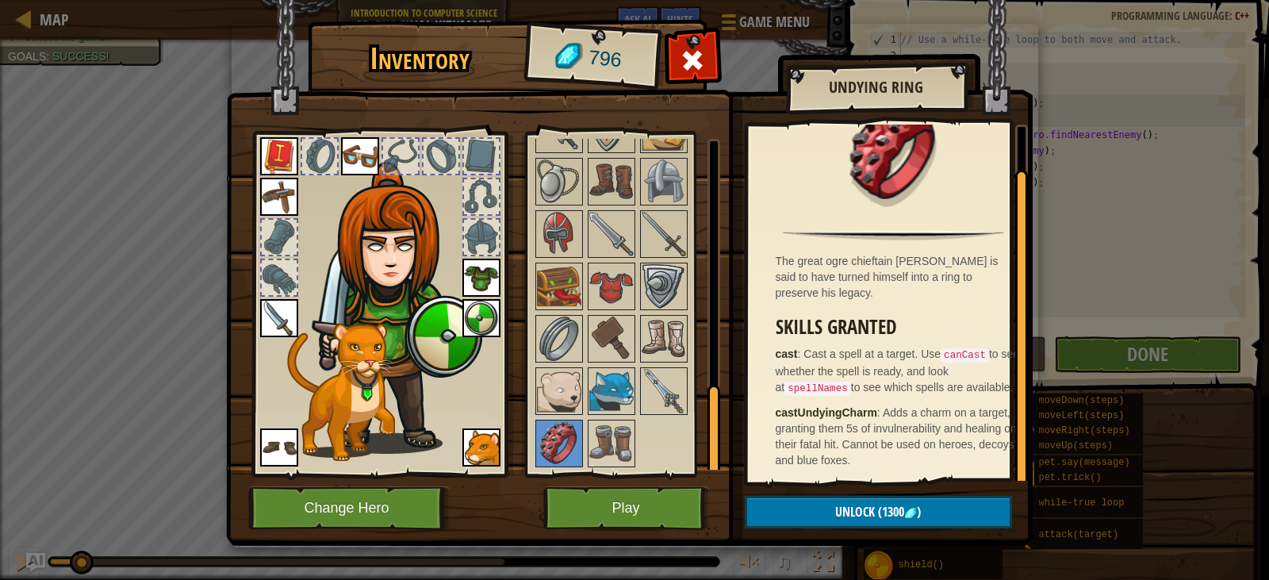
click at [638, 433] on div at bounding box center [632, 51] width 199 height 838
click at [650, 363] on div at bounding box center [632, 51] width 199 height 838
click at [651, 384] on img at bounding box center [664, 391] width 44 height 44
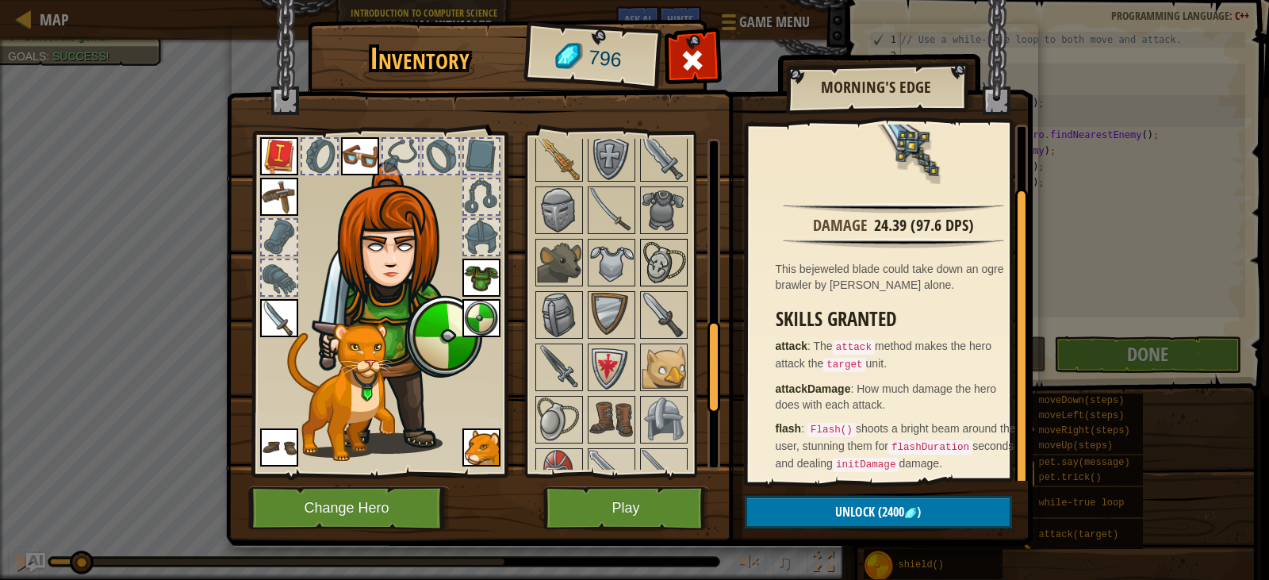
scroll to position [592, 0]
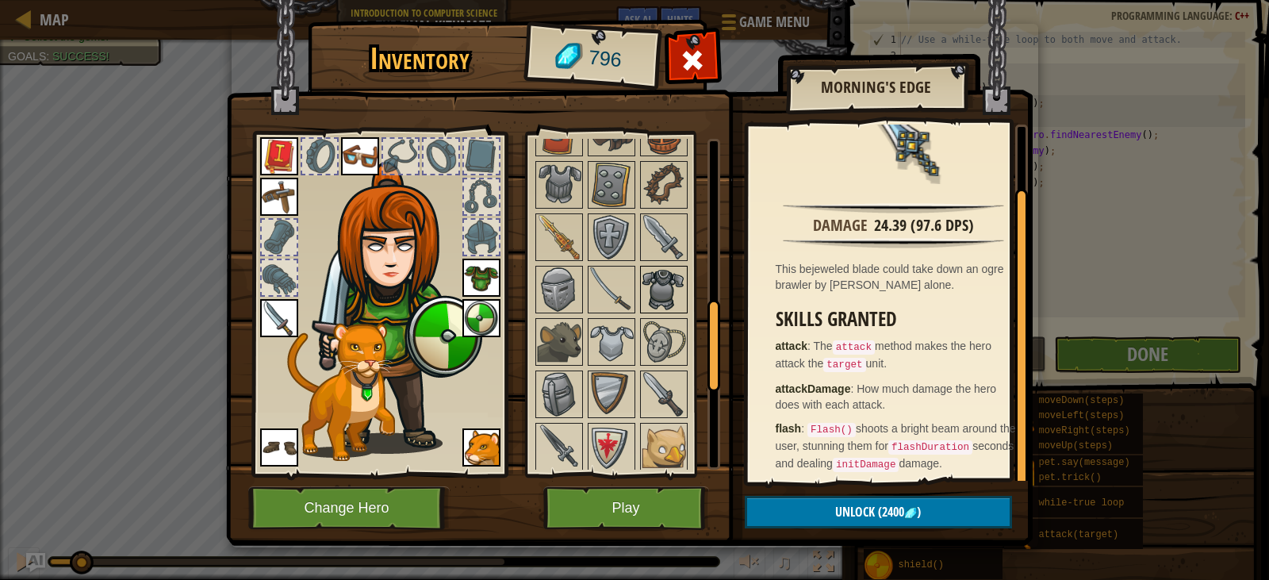
click at [661, 286] on img at bounding box center [664, 289] width 44 height 44
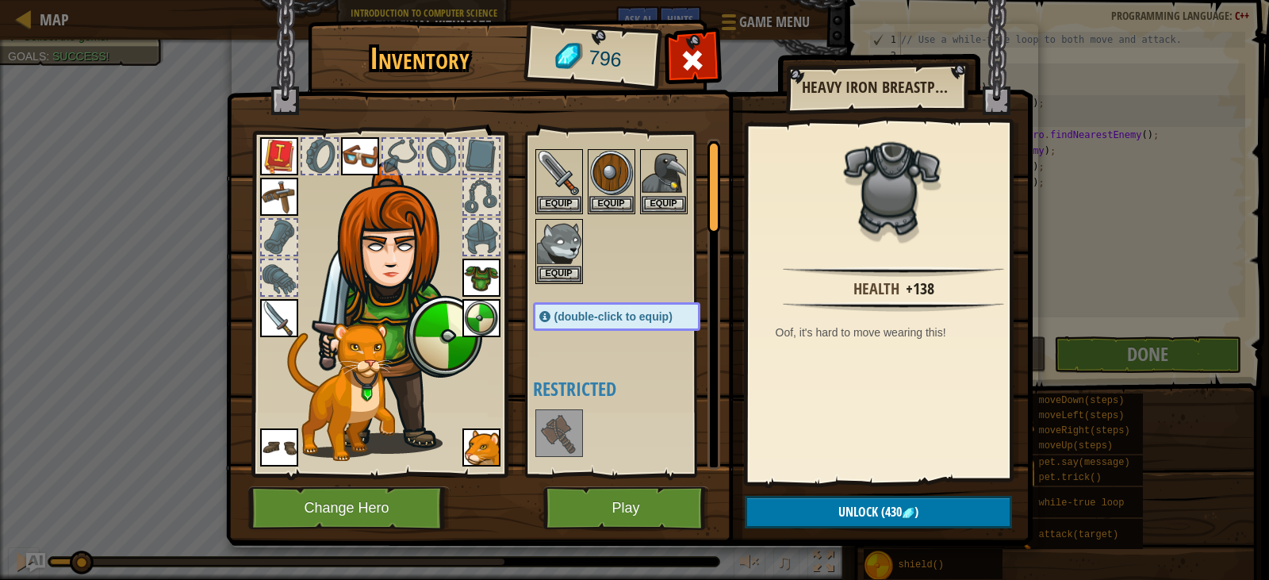
scroll to position [0, 0]
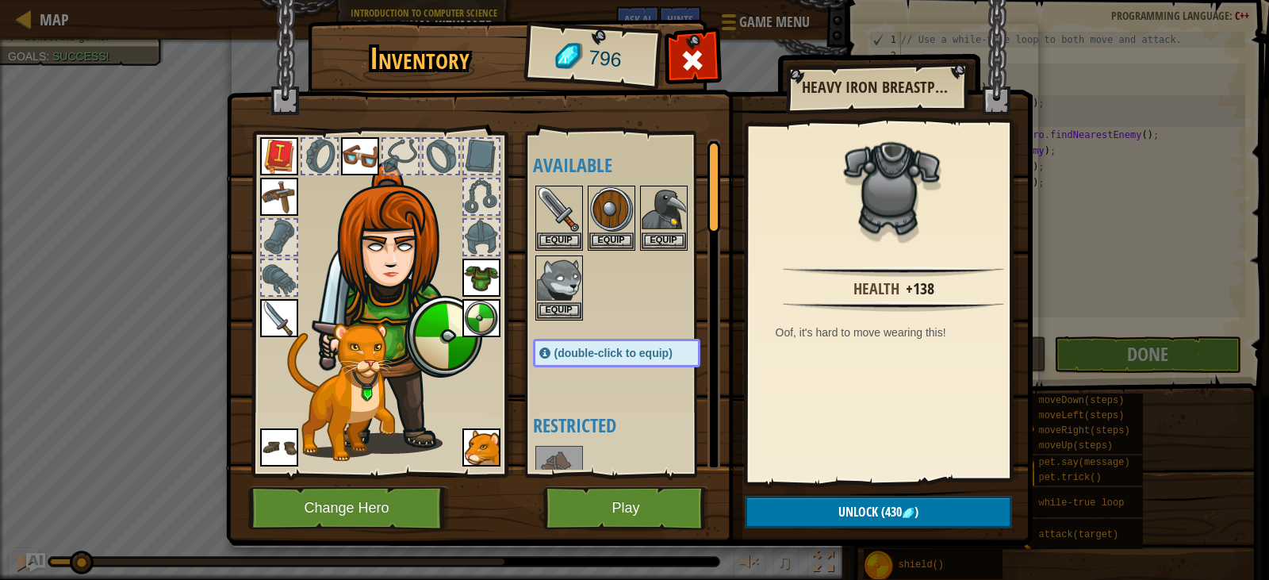
click at [472, 225] on div at bounding box center [481, 237] width 35 height 35
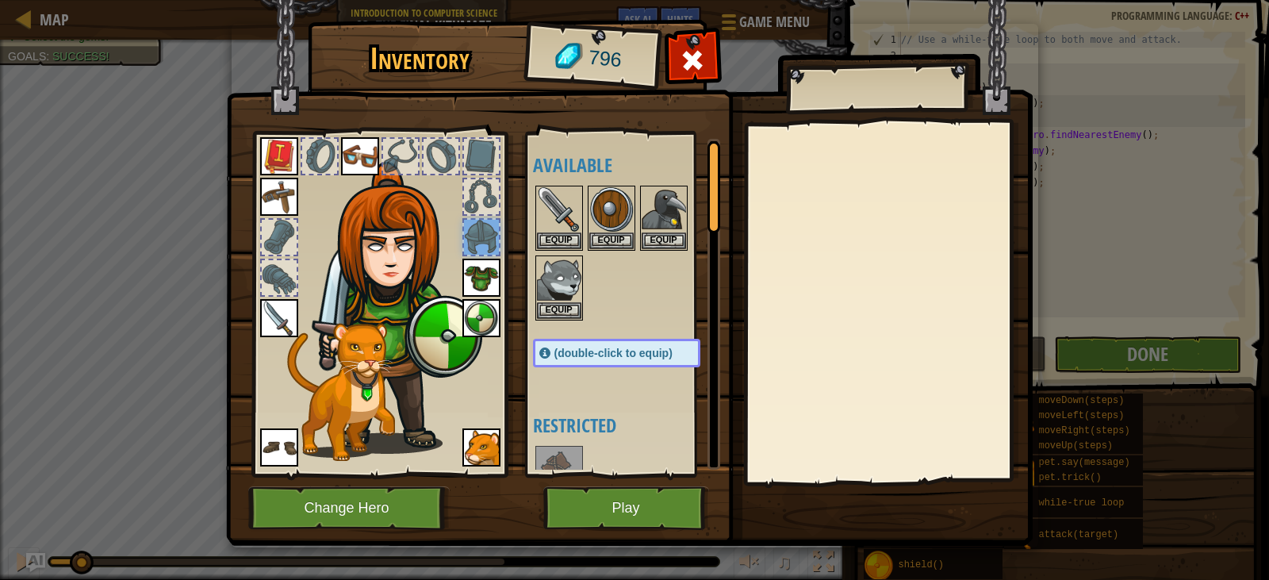
click at [474, 195] on div at bounding box center [481, 196] width 35 height 35
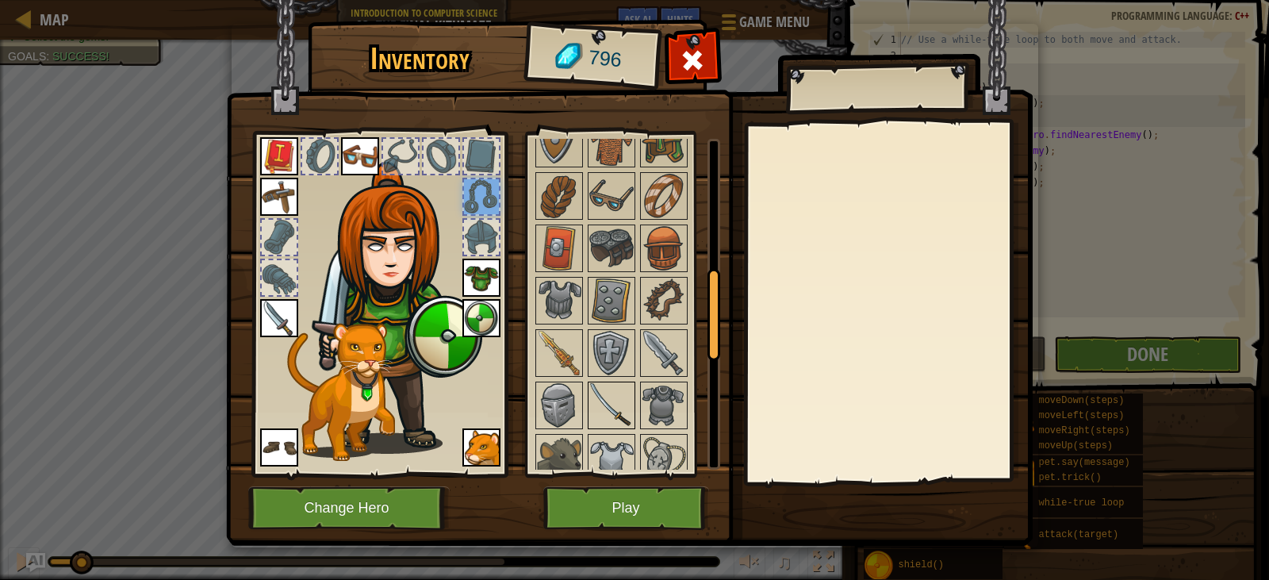
scroll to position [555, 0]
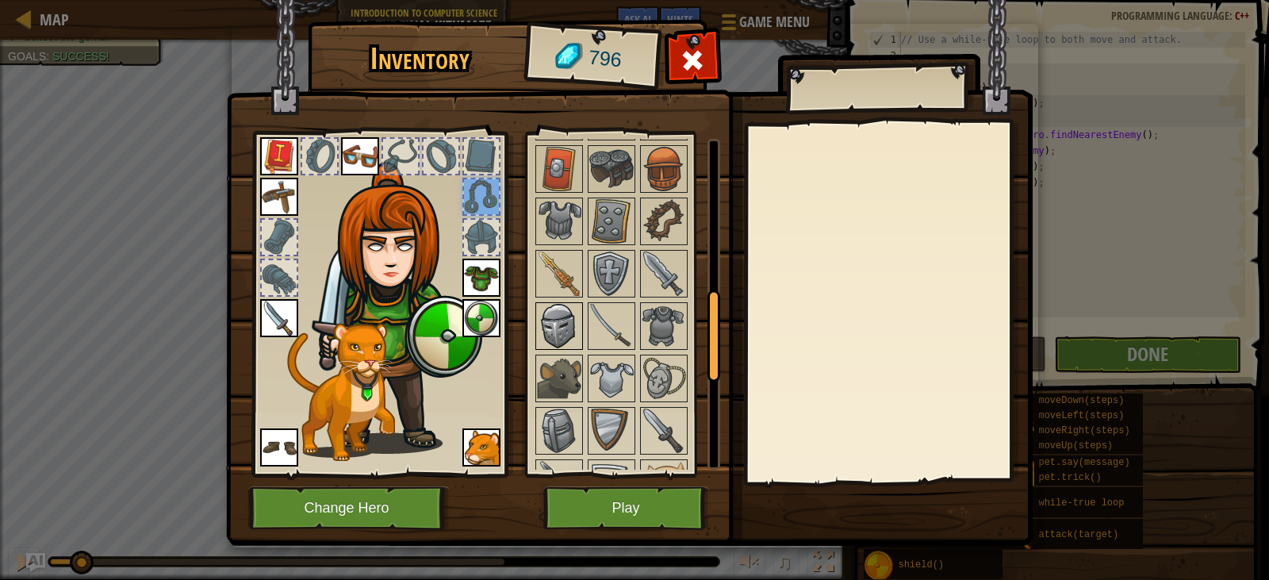
click at [553, 323] on img at bounding box center [559, 326] width 44 height 44
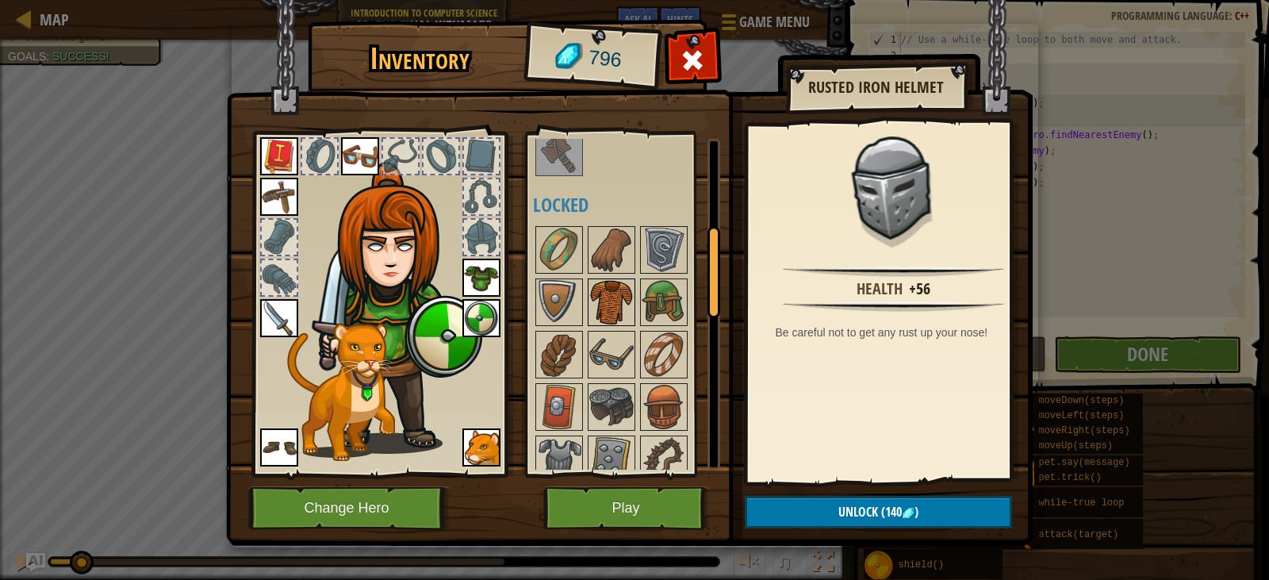
scroll to position [397, 0]
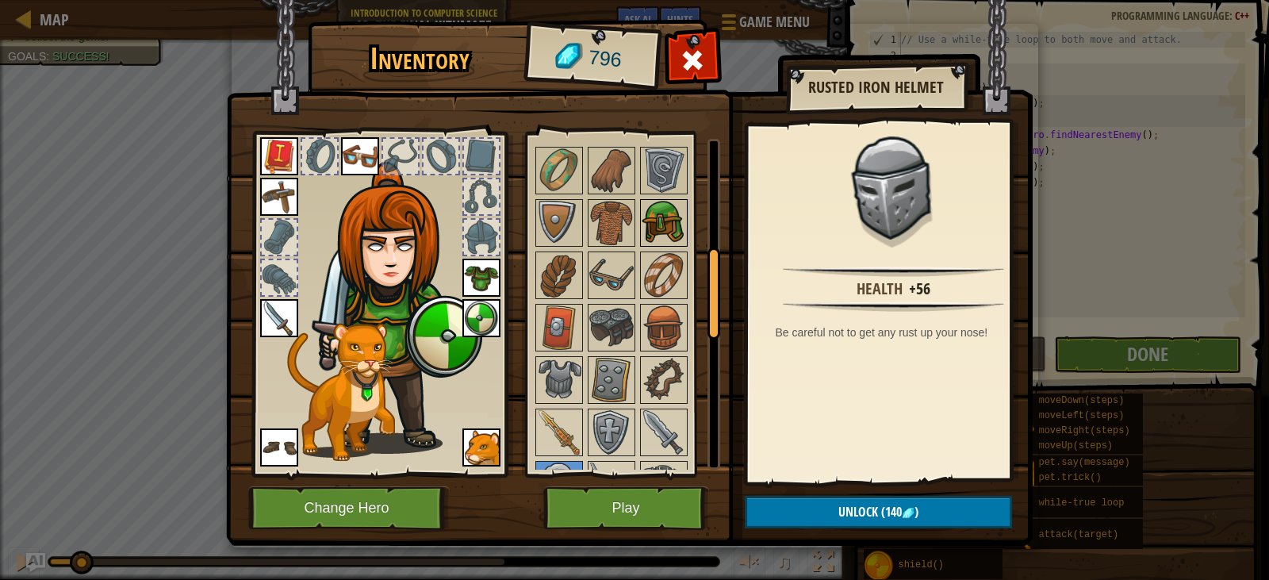
click at [676, 228] on img at bounding box center [664, 223] width 44 height 44
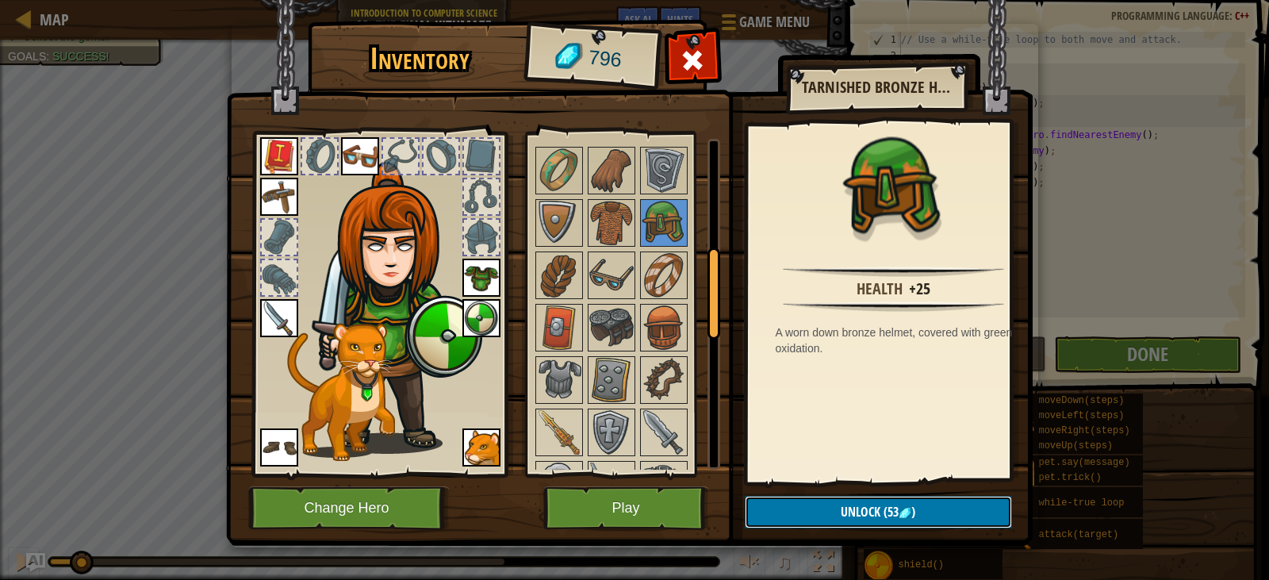
click at [870, 516] on span "Unlock" at bounding box center [861, 511] width 40 height 17
click at [870, 516] on button "Confirm" at bounding box center [878, 512] width 267 height 33
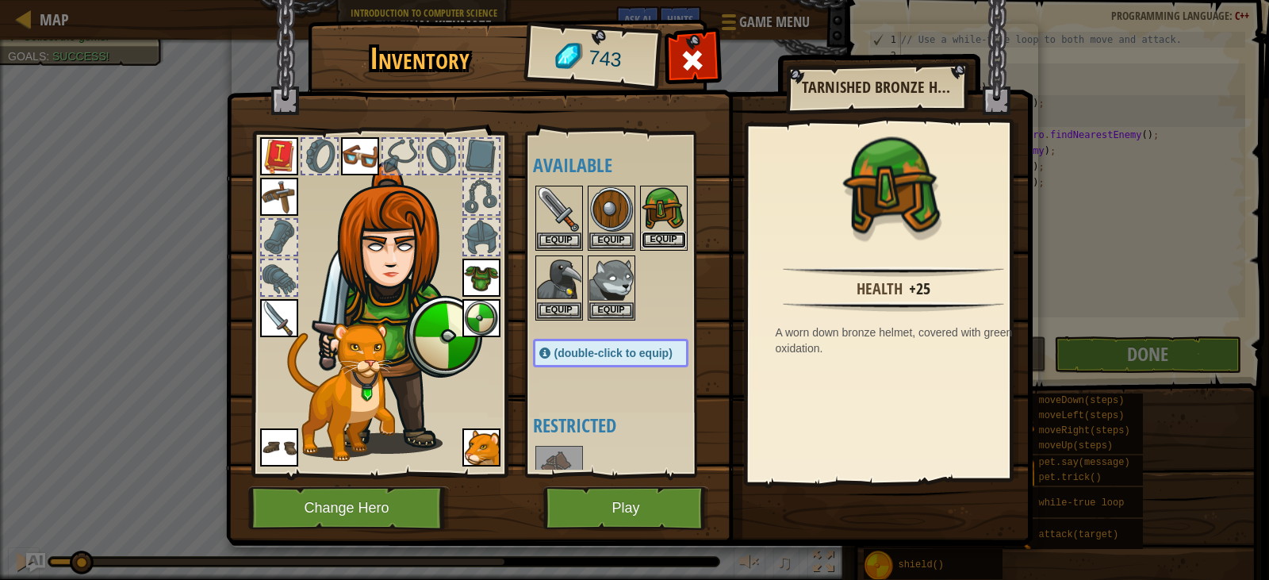
click at [656, 242] on button "Equip" at bounding box center [664, 240] width 44 height 17
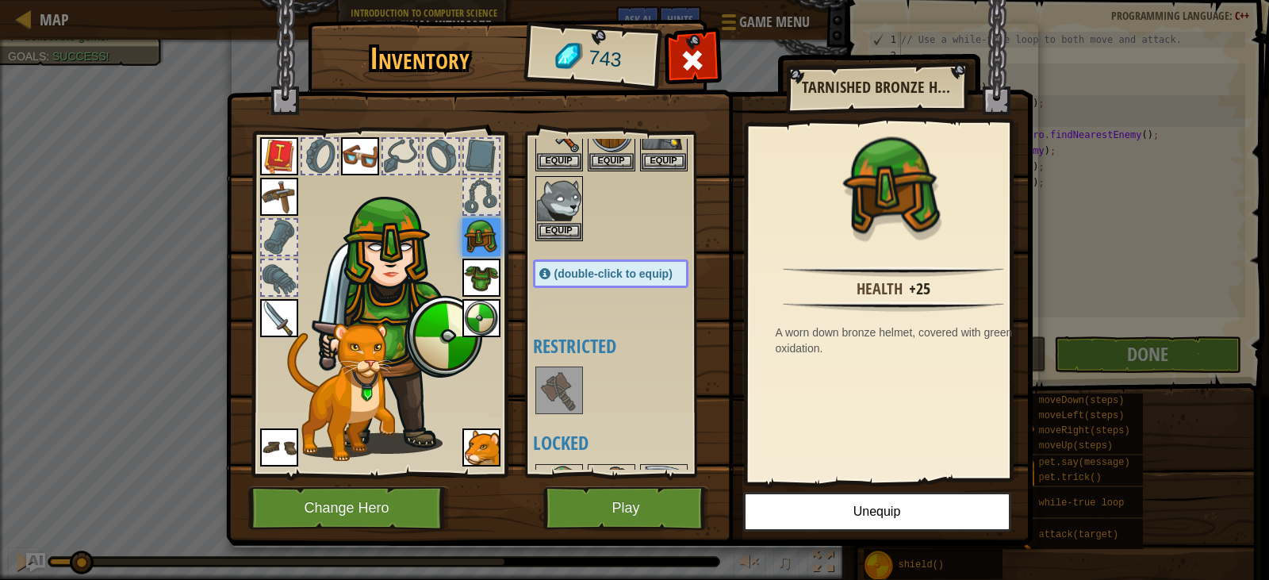
scroll to position [317, 0]
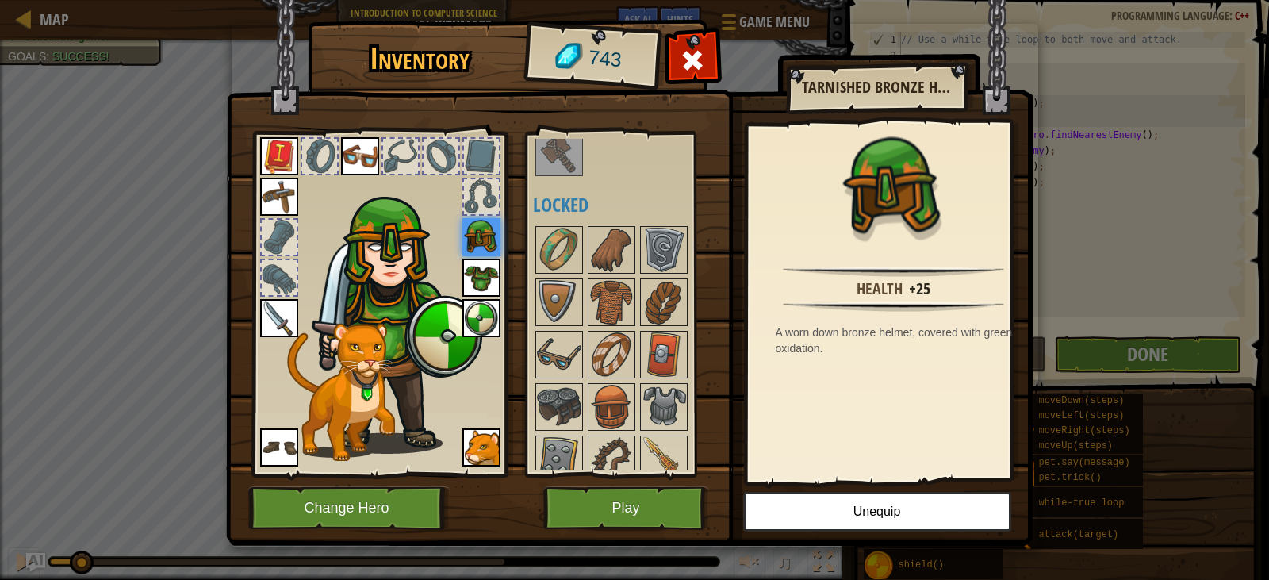
click at [561, 155] on img at bounding box center [559, 152] width 44 height 44
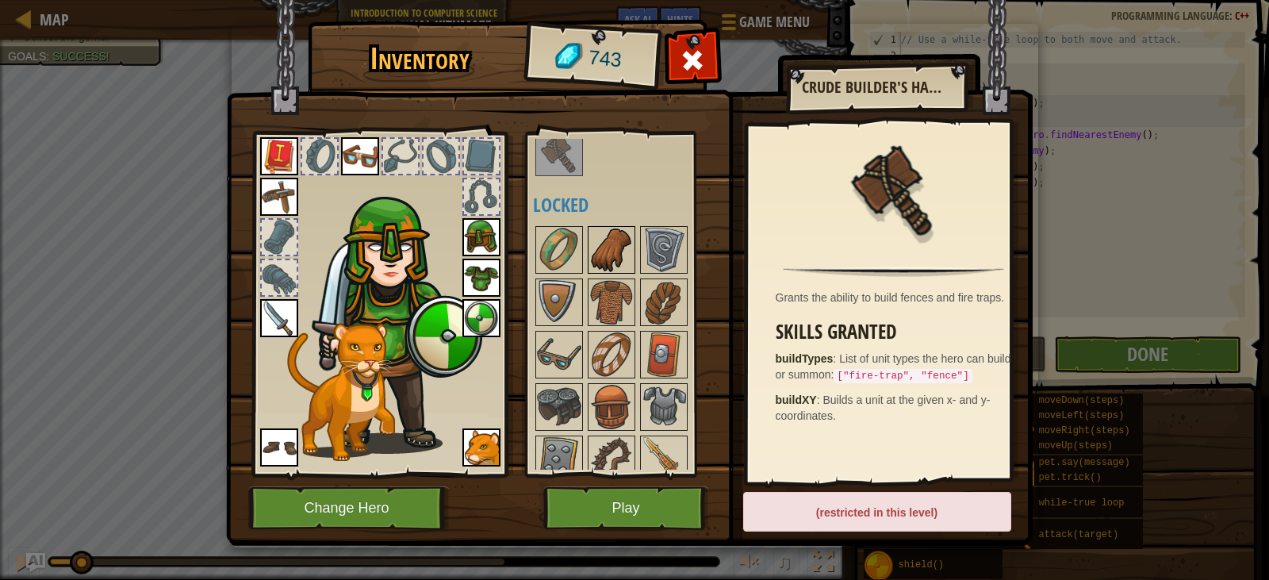
scroll to position [238, 0]
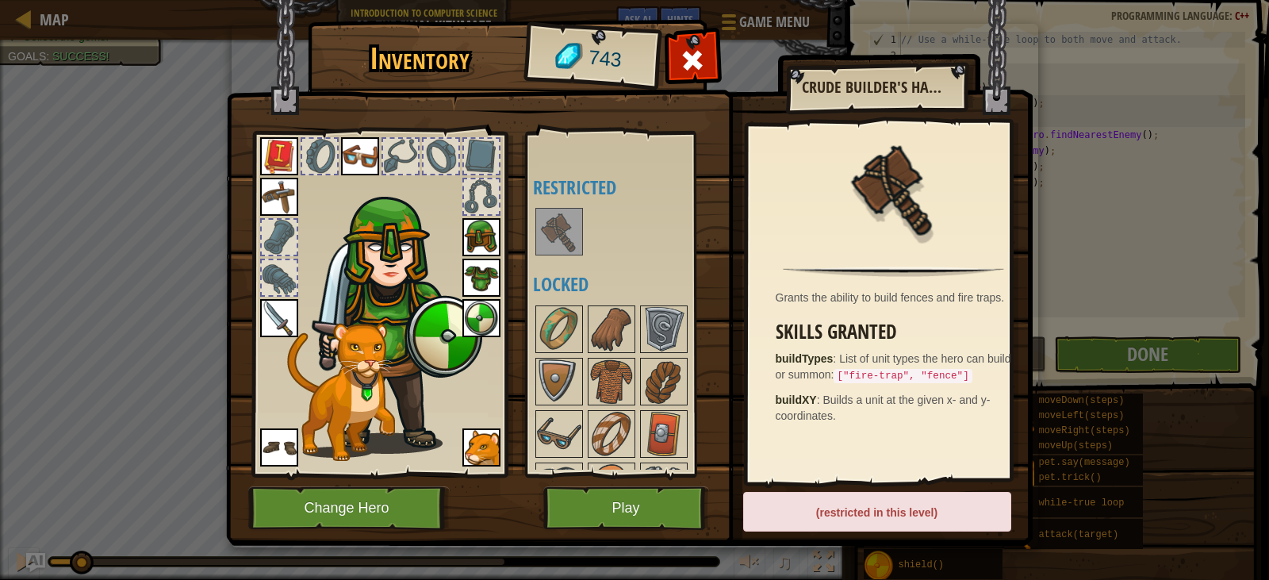
click at [399, 163] on div at bounding box center [400, 156] width 35 height 35
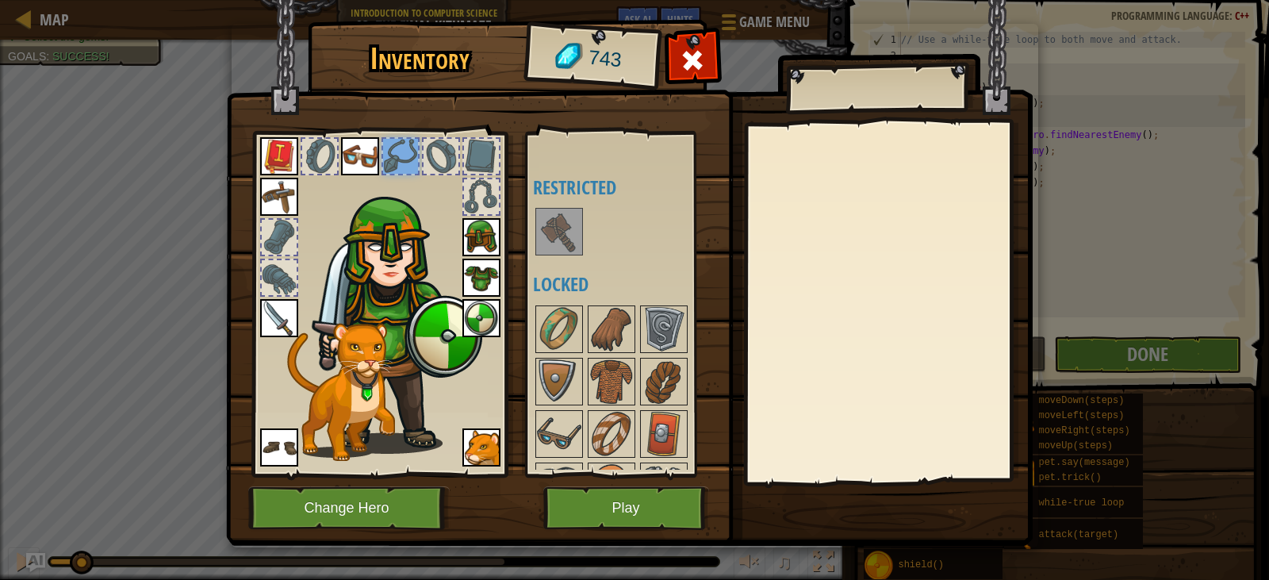
click at [359, 154] on img at bounding box center [360, 156] width 38 height 38
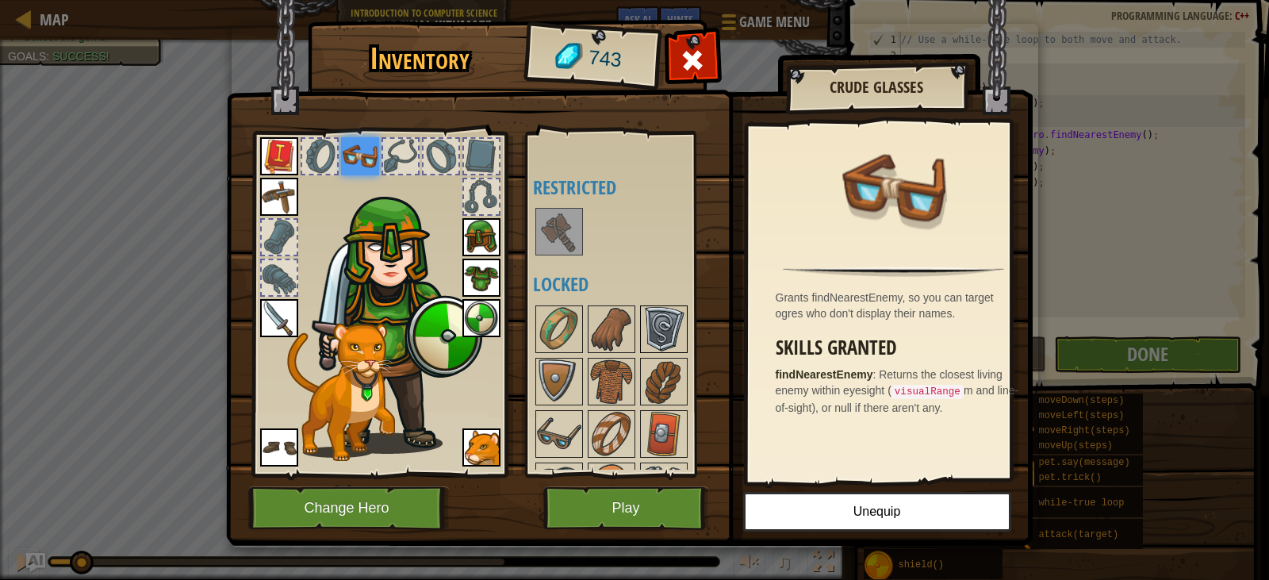
scroll to position [397, 0]
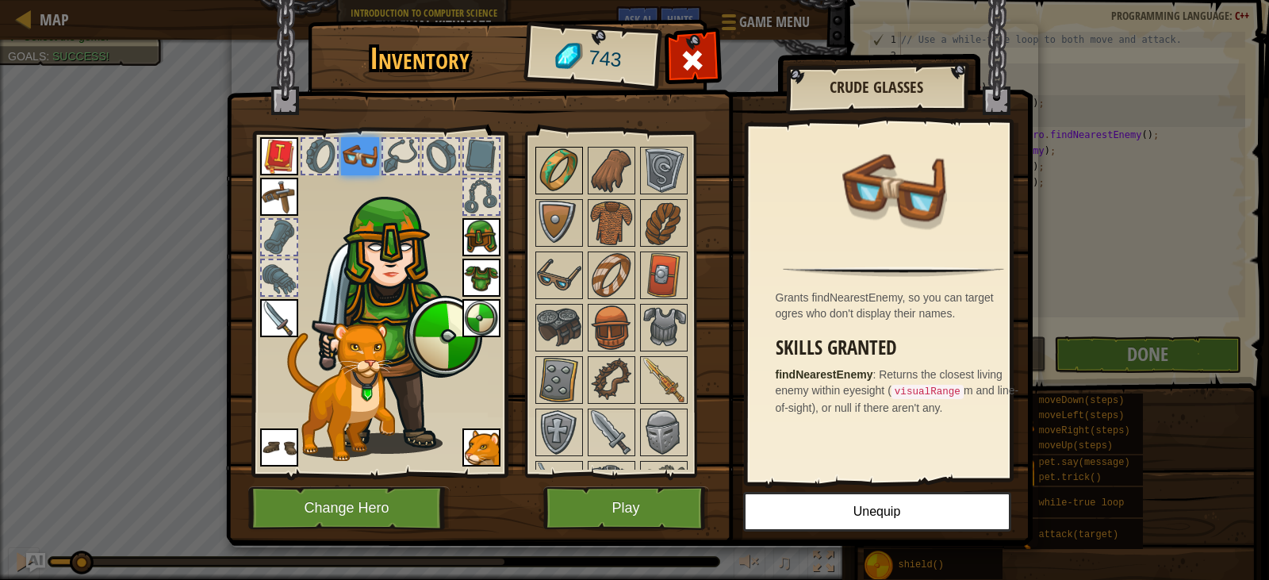
click at [562, 176] on img at bounding box center [559, 170] width 44 height 44
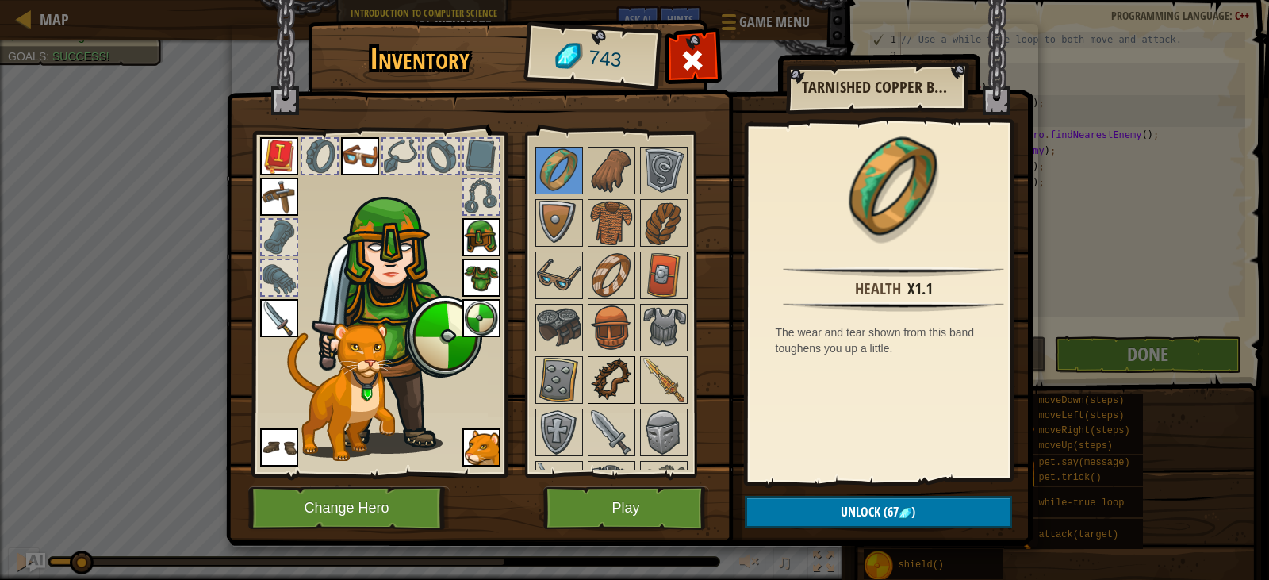
click at [603, 384] on img at bounding box center [611, 380] width 44 height 44
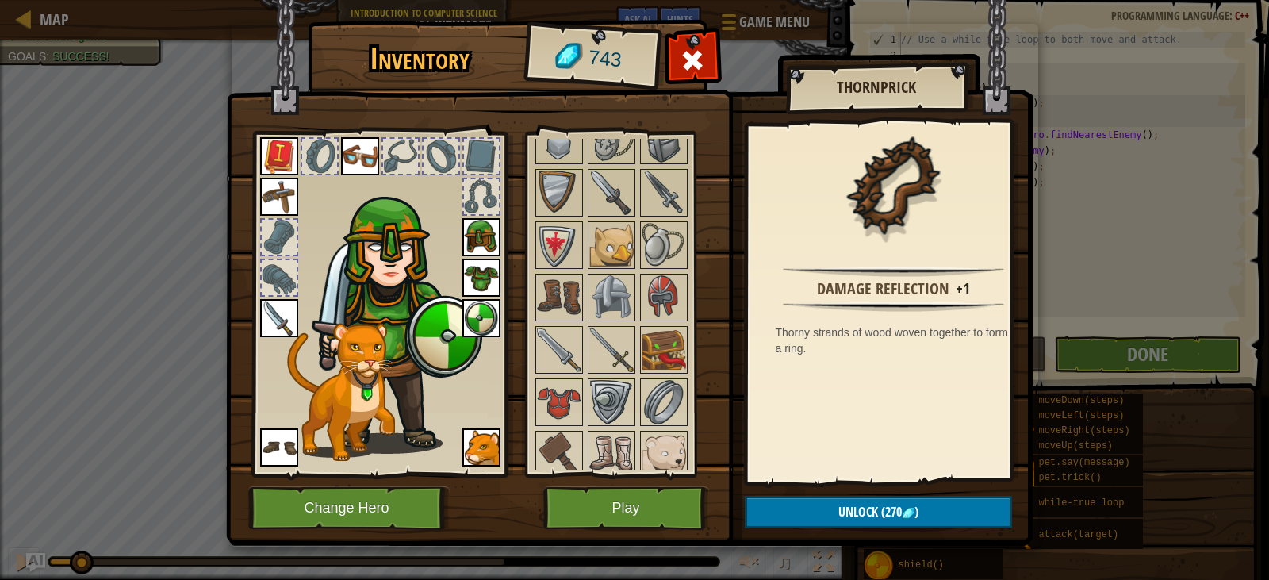
scroll to position [873, 0]
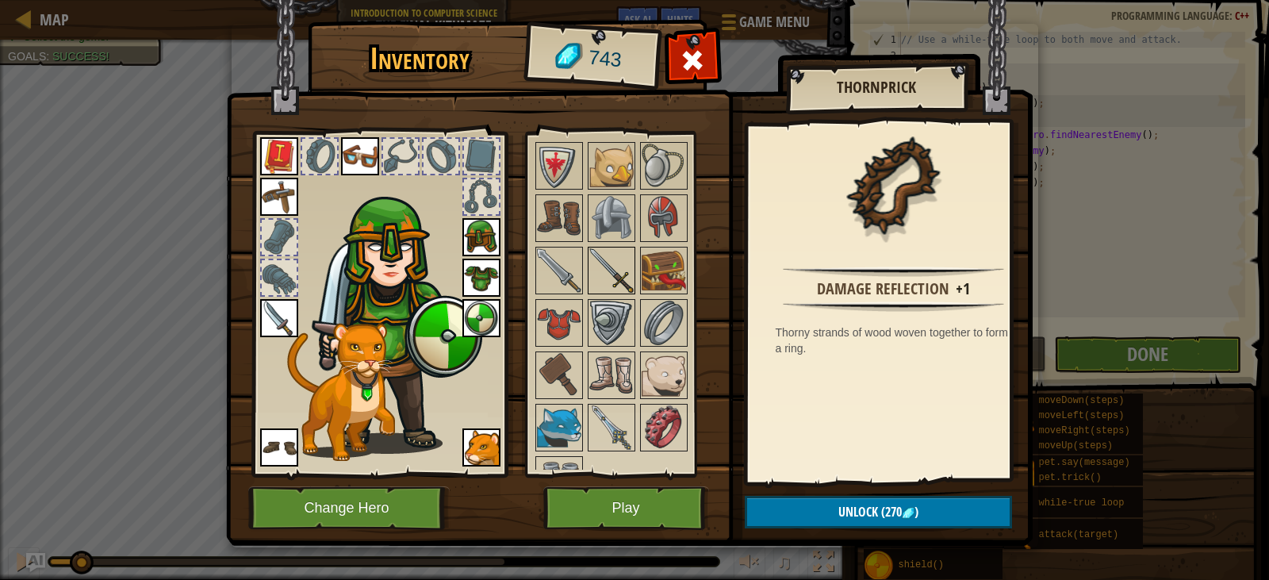
click at [617, 262] on img at bounding box center [611, 270] width 44 height 44
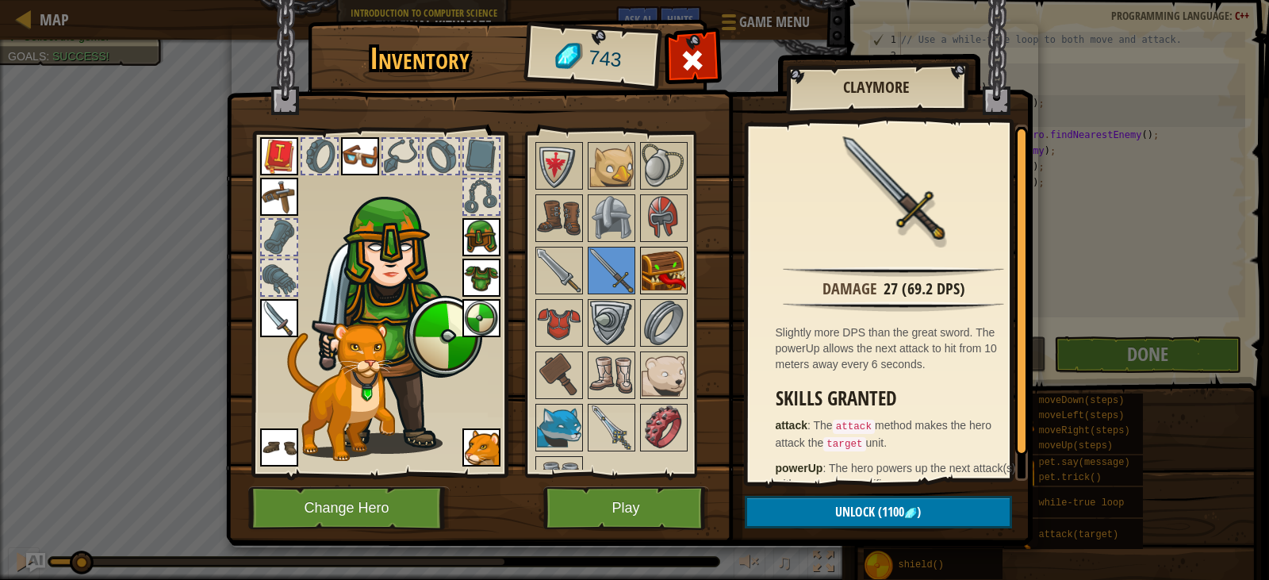
click at [670, 271] on img at bounding box center [664, 270] width 44 height 44
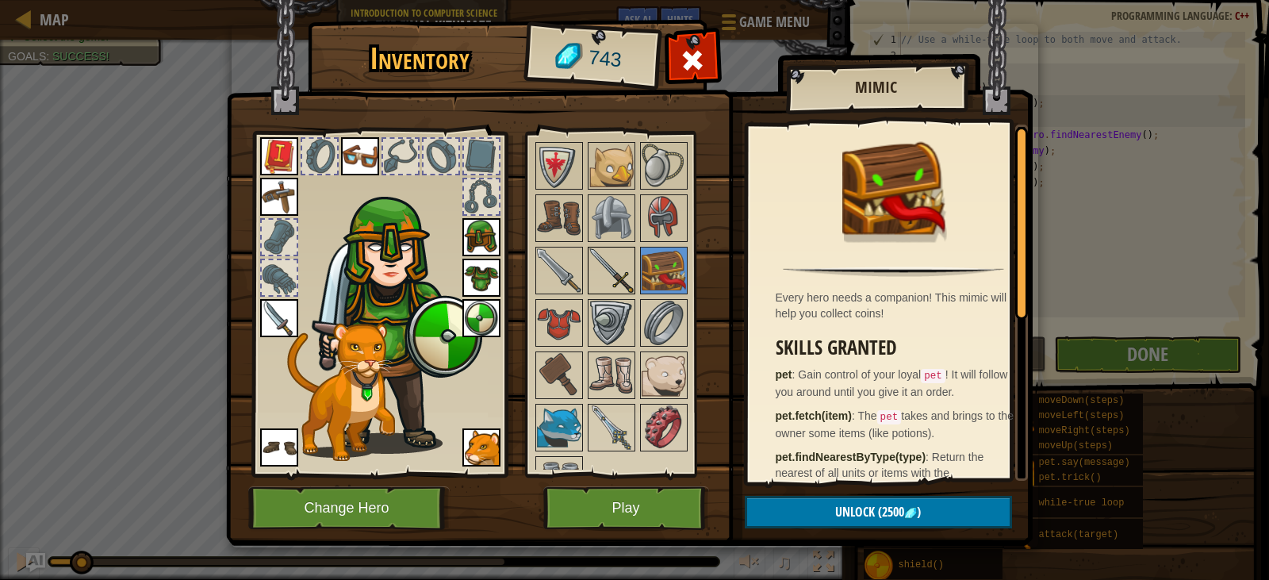
click at [620, 271] on img at bounding box center [611, 270] width 44 height 44
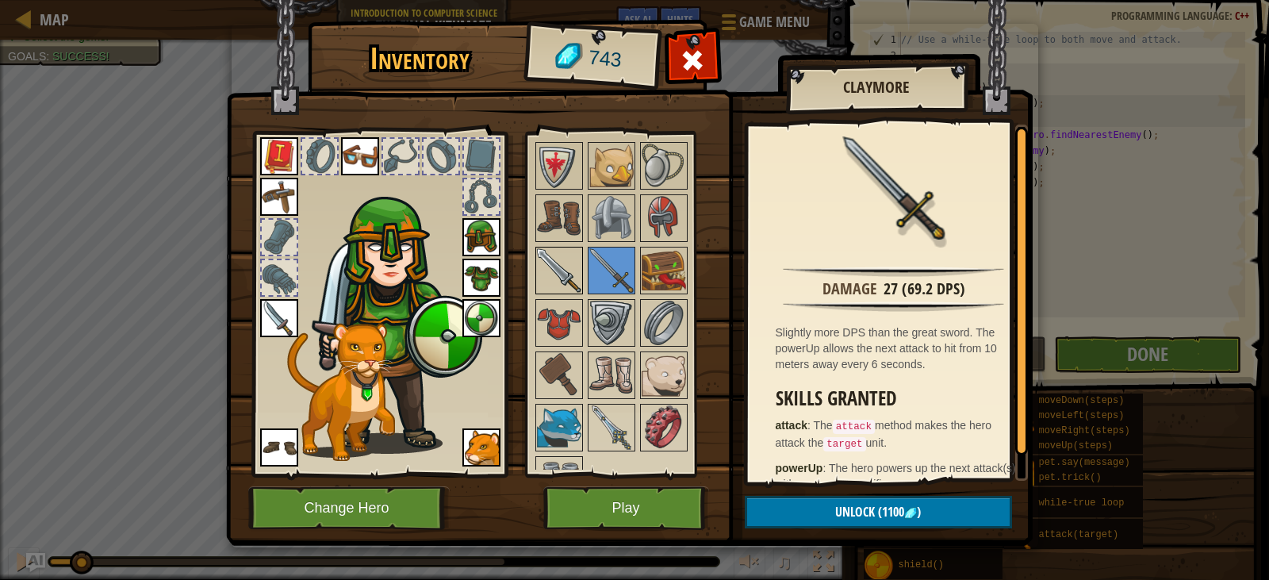
click at [568, 265] on img at bounding box center [559, 270] width 44 height 44
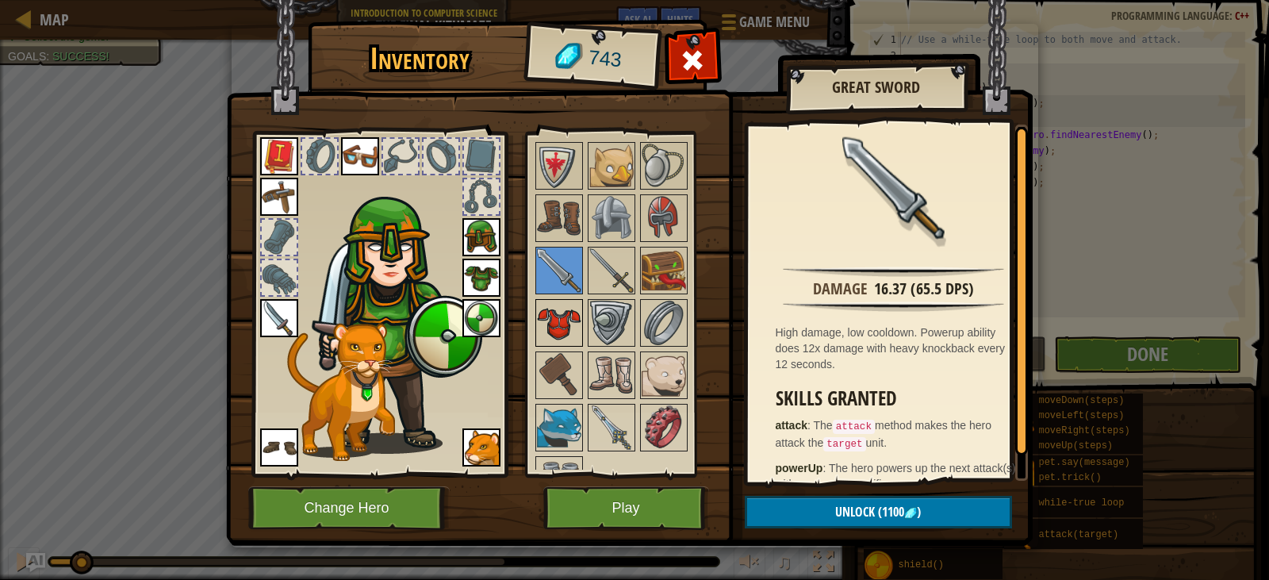
click at [556, 328] on img at bounding box center [559, 323] width 44 height 44
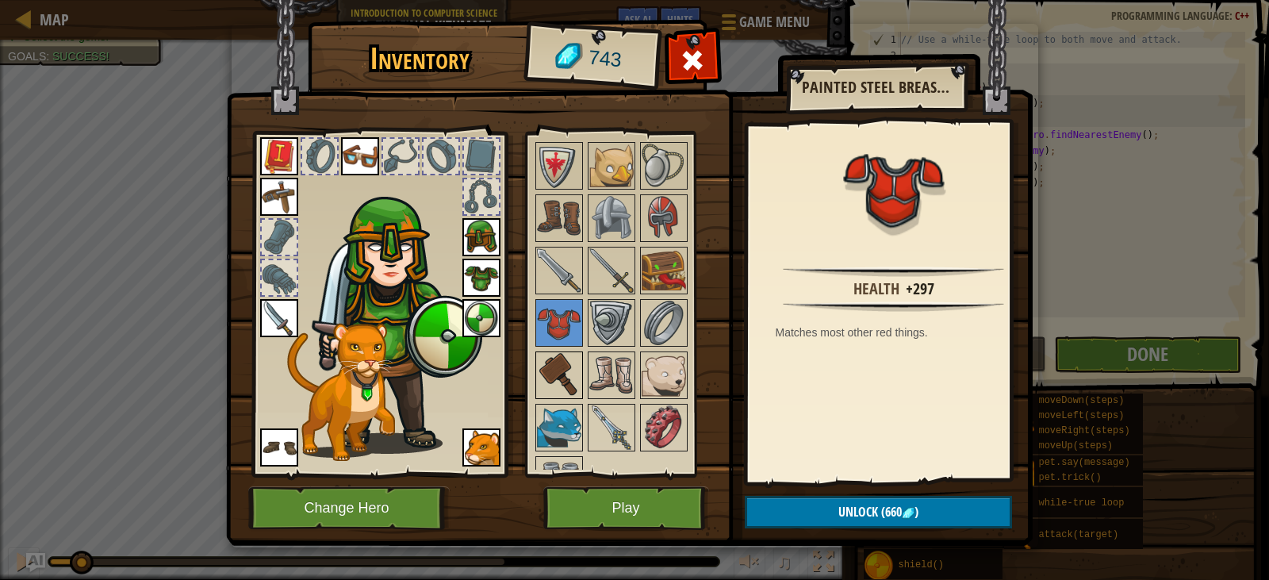
click at [565, 360] on img at bounding box center [559, 375] width 44 height 44
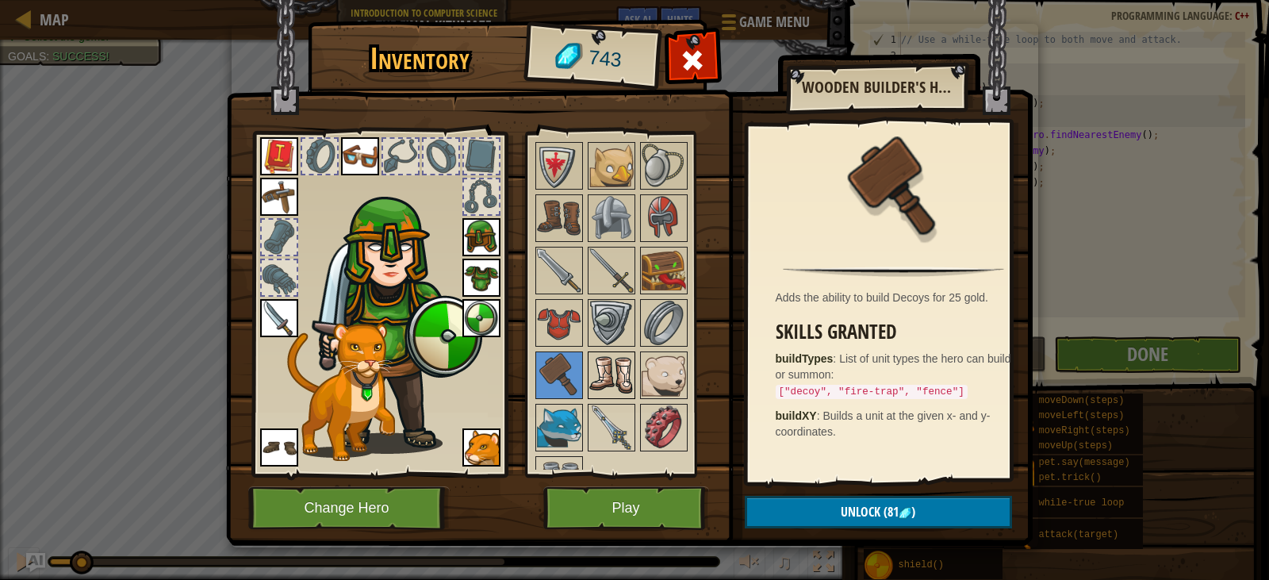
click at [607, 363] on img at bounding box center [611, 375] width 44 height 44
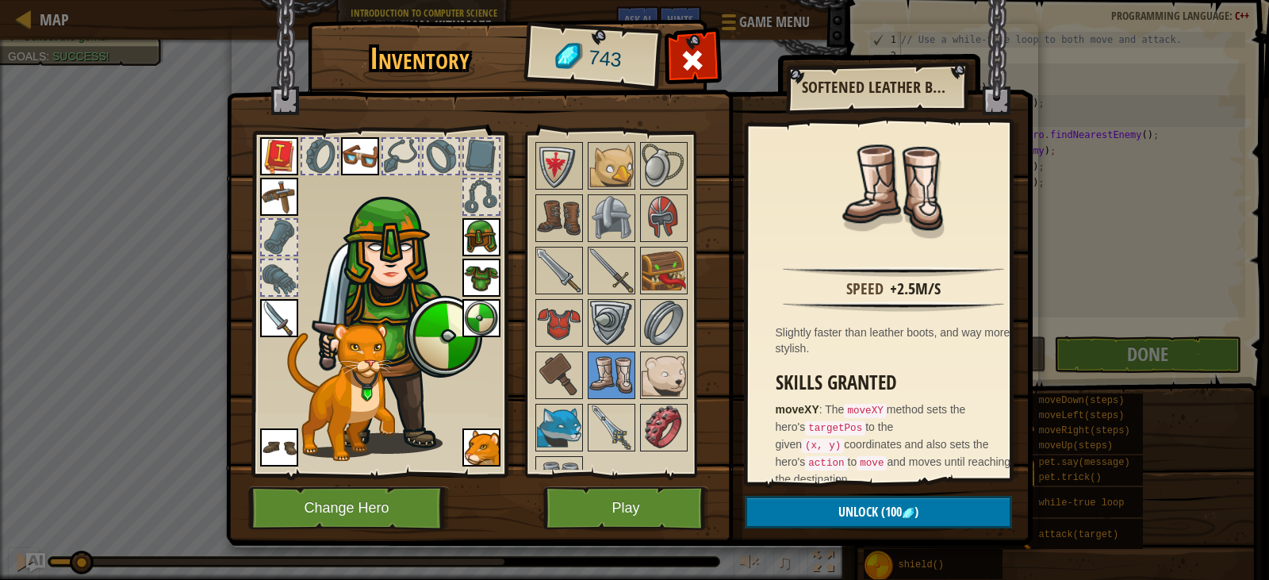
click at [286, 446] on img at bounding box center [279, 447] width 38 height 38
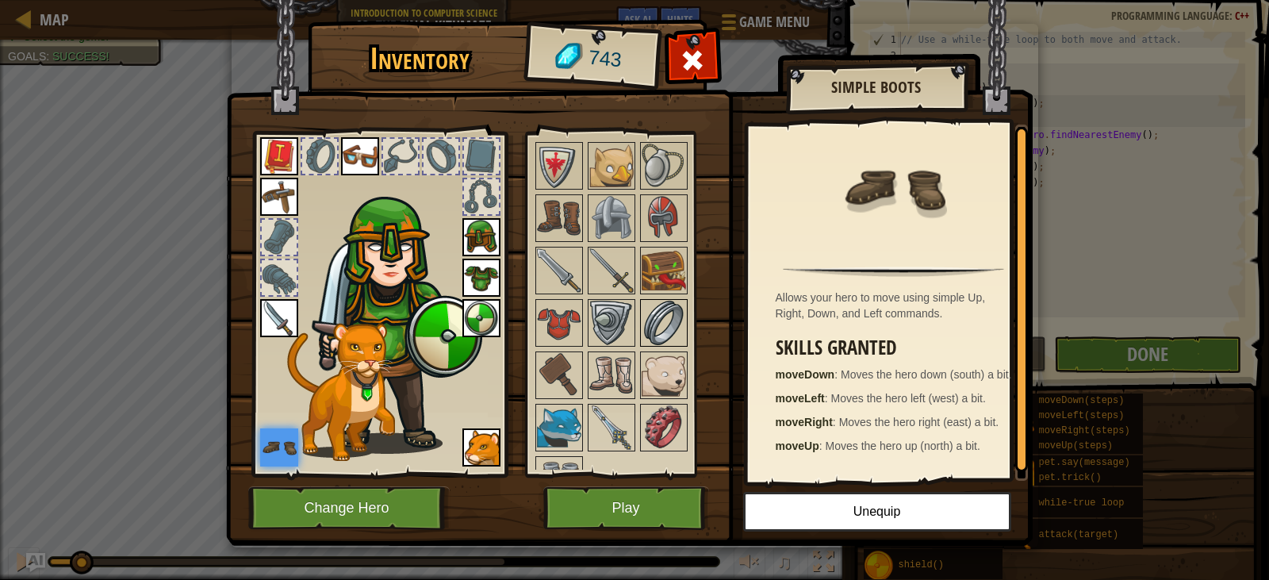
scroll to position [909, 0]
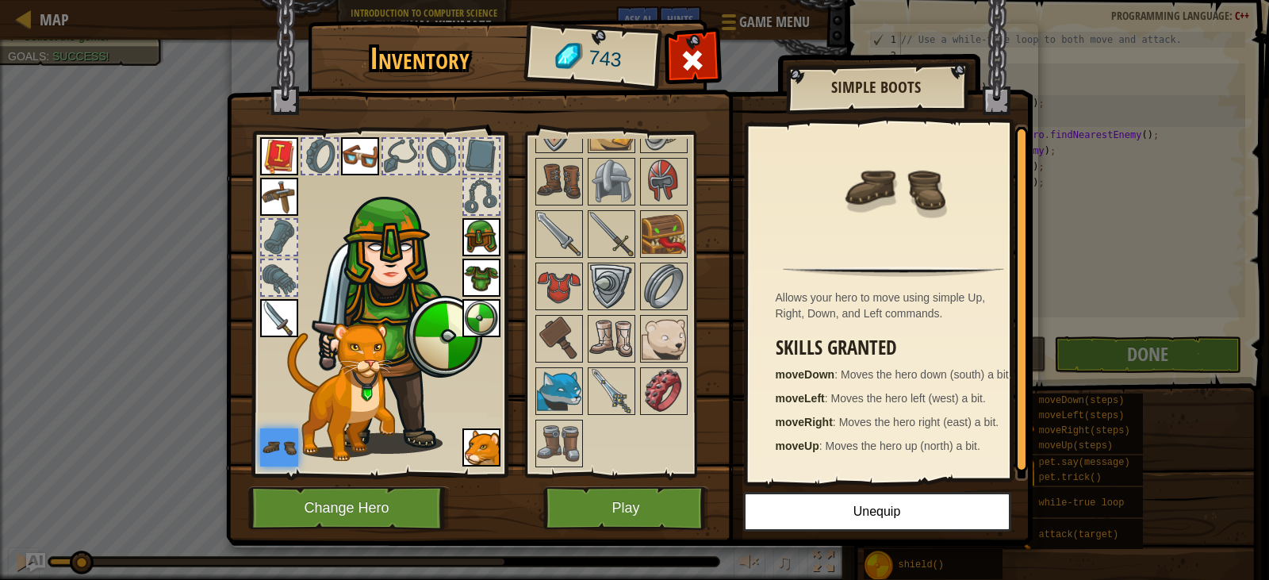
click at [585, 340] on div at bounding box center [626, 51] width 187 height 838
click at [599, 341] on img at bounding box center [611, 339] width 44 height 44
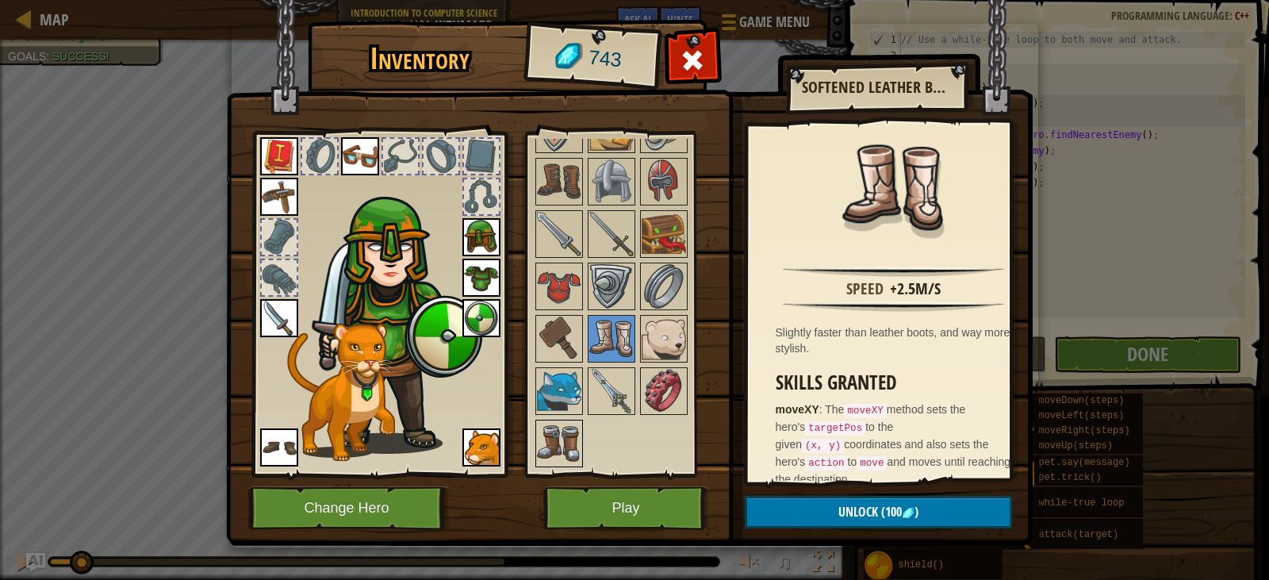
click at [557, 445] on img at bounding box center [559, 443] width 44 height 44
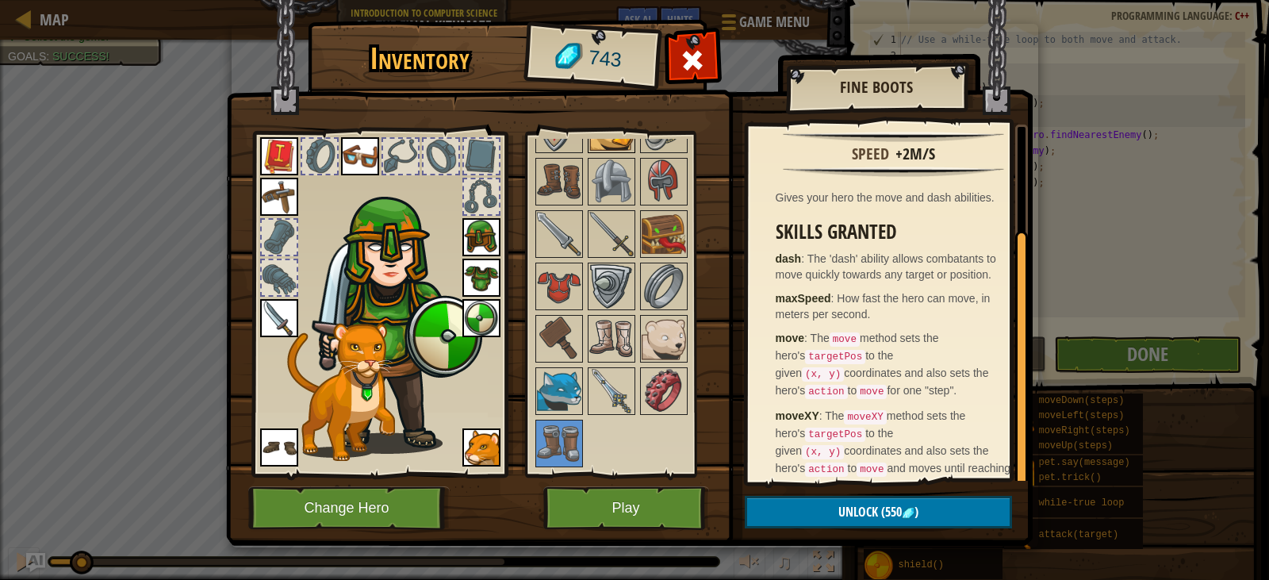
scroll to position [671, 0]
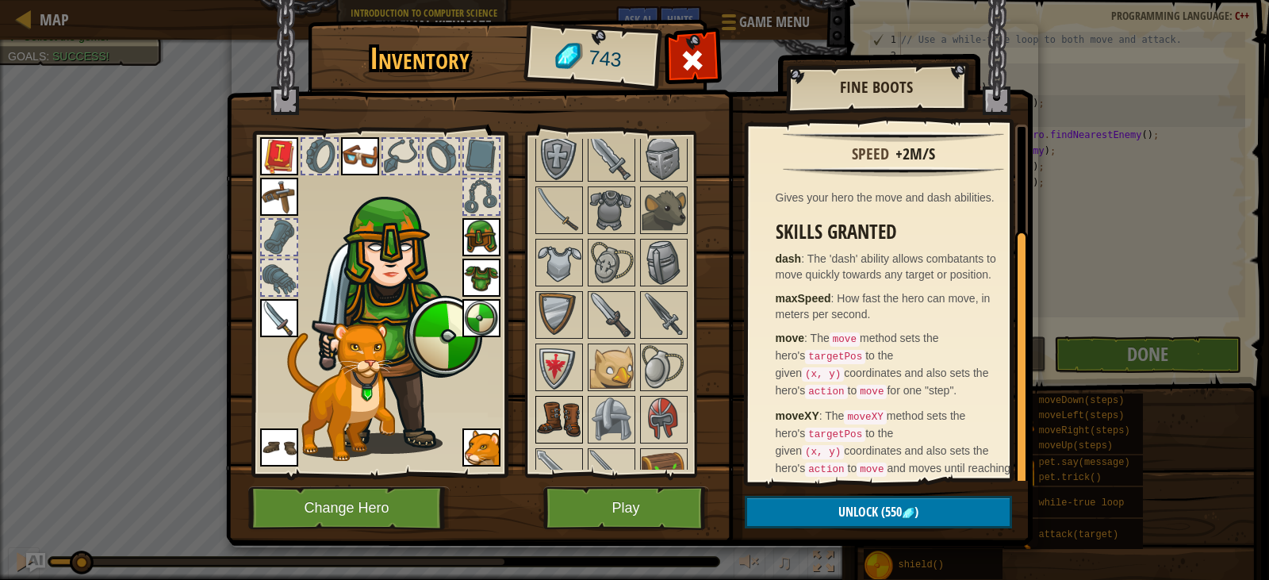
click at [547, 414] on img at bounding box center [559, 419] width 44 height 44
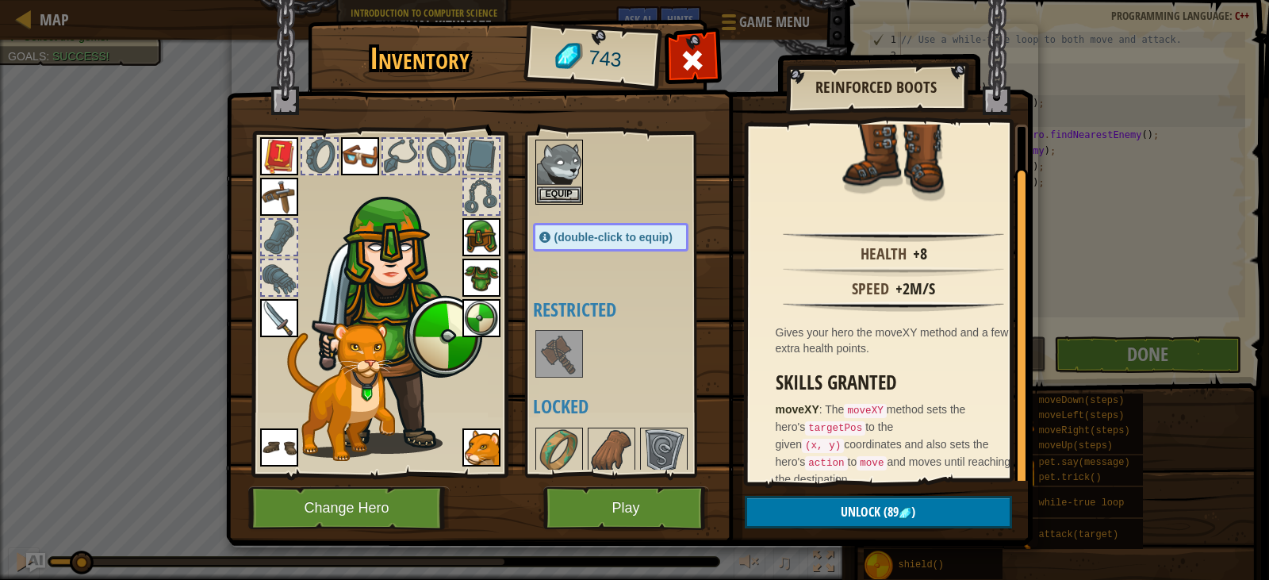
scroll to position [0, 0]
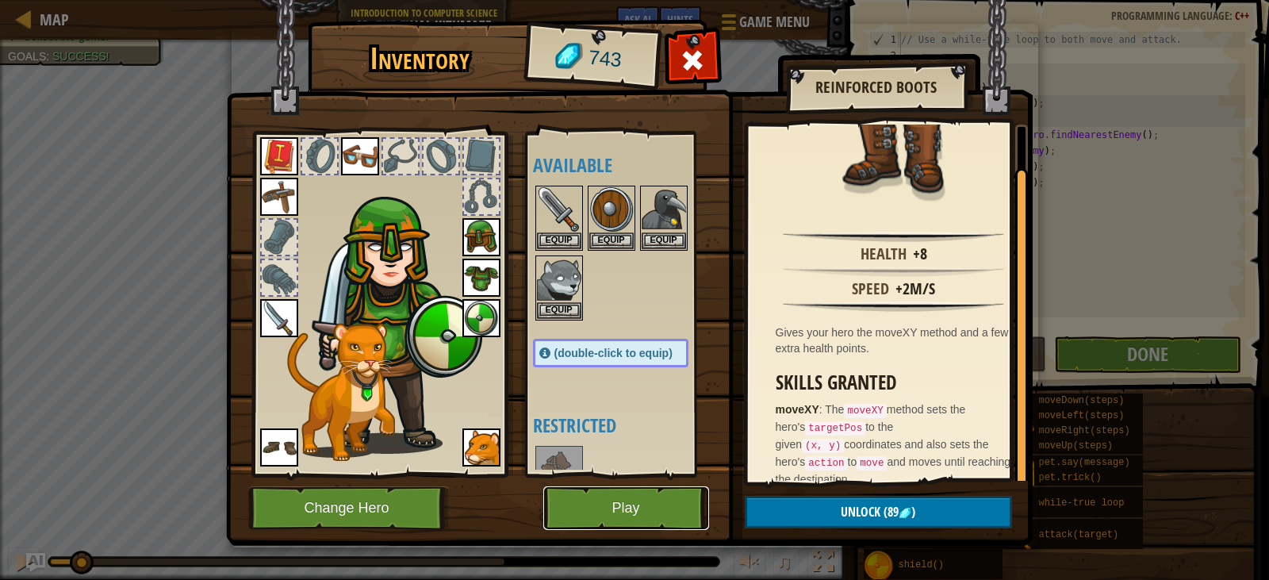
click at [662, 512] on button "Play" at bounding box center [626, 508] width 166 height 44
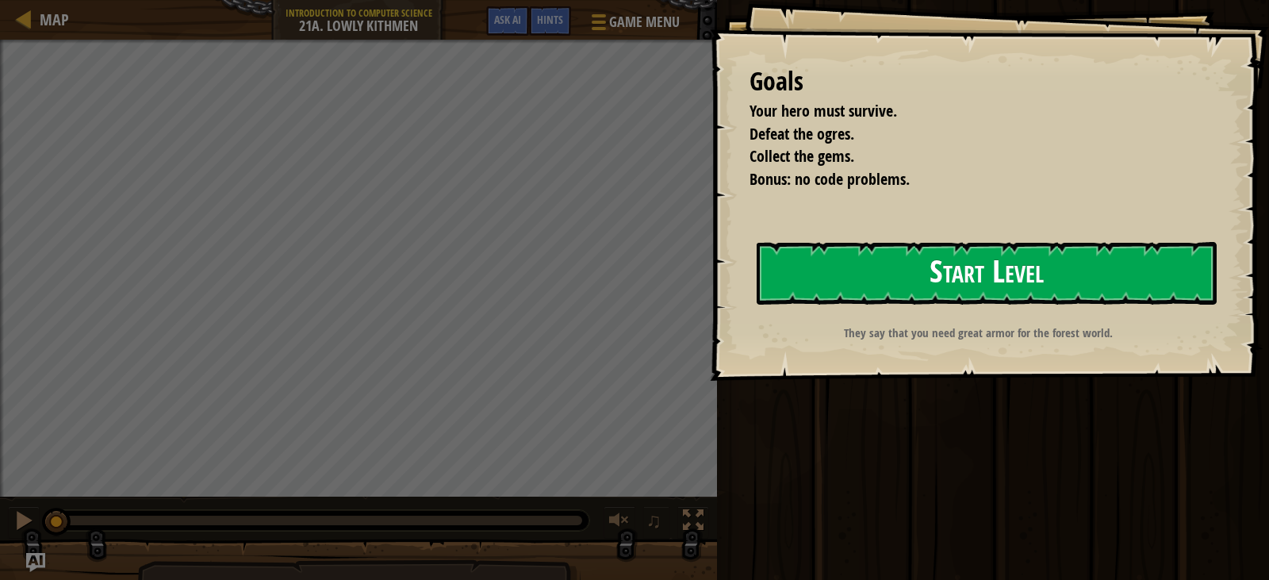
click at [860, 274] on button "Start Level" at bounding box center [987, 273] width 460 height 63
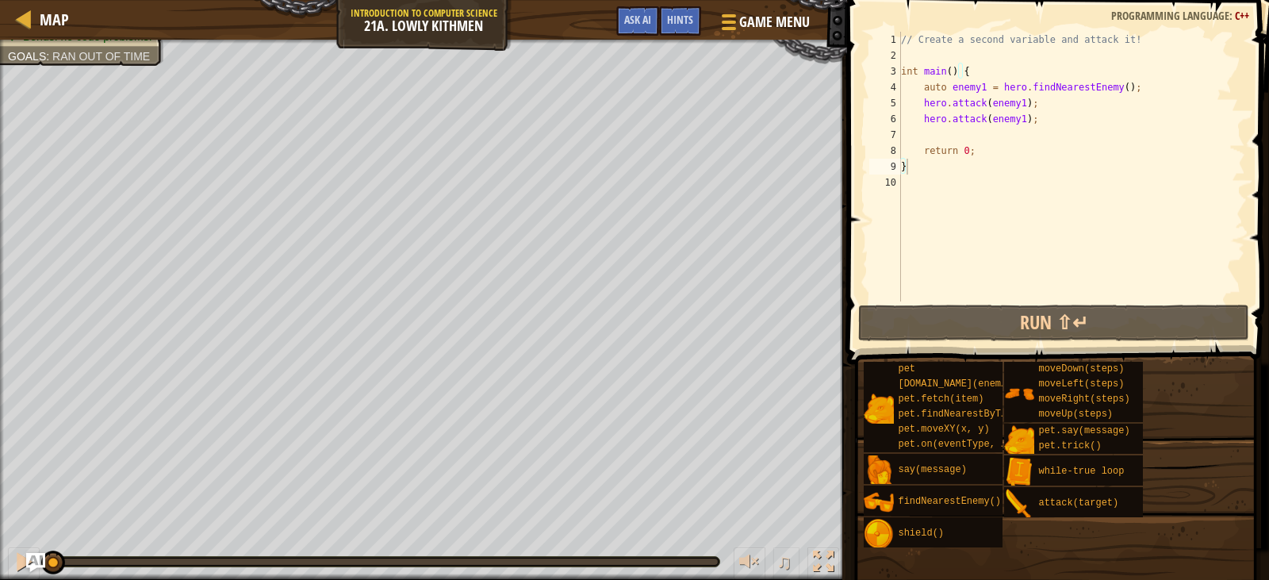
click at [82, 14] on div "Map Introduction to Computer Science 21a. Lowly Kithmen Game Menu Done Hints As…" at bounding box center [423, 20] width 847 height 40
click at [58, 23] on span "Map" at bounding box center [54, 19] width 29 height 21
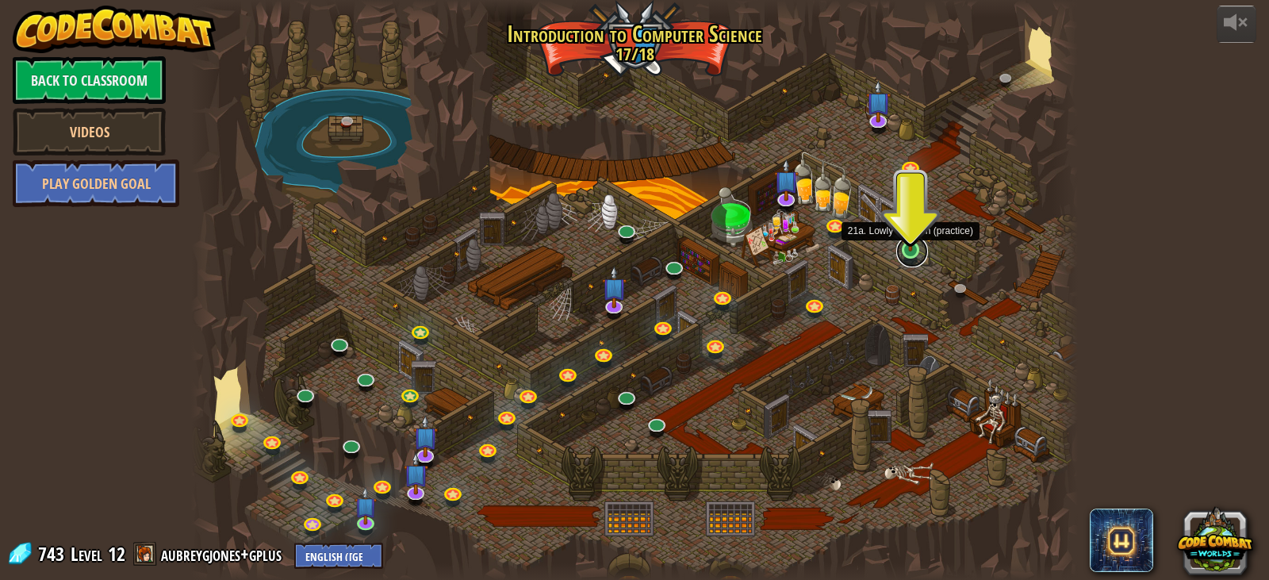
click at [912, 256] on link at bounding box center [912, 252] width 32 height 32
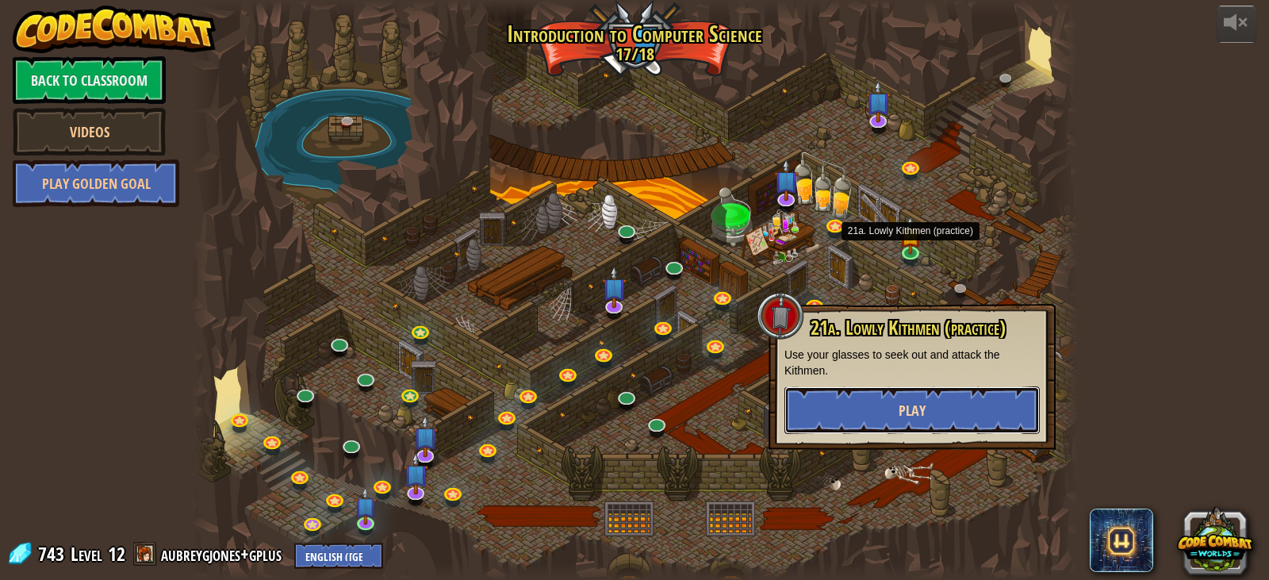
click at [928, 410] on button "Play" at bounding box center [912, 410] width 255 height 48
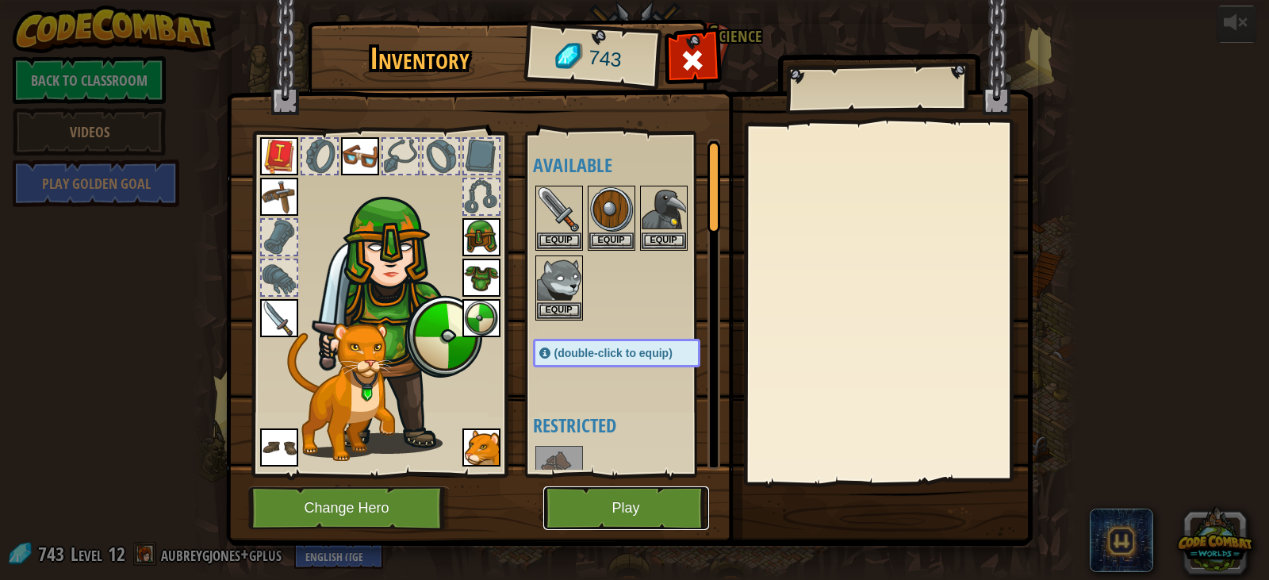
click at [601, 497] on button "Play" at bounding box center [626, 508] width 166 height 44
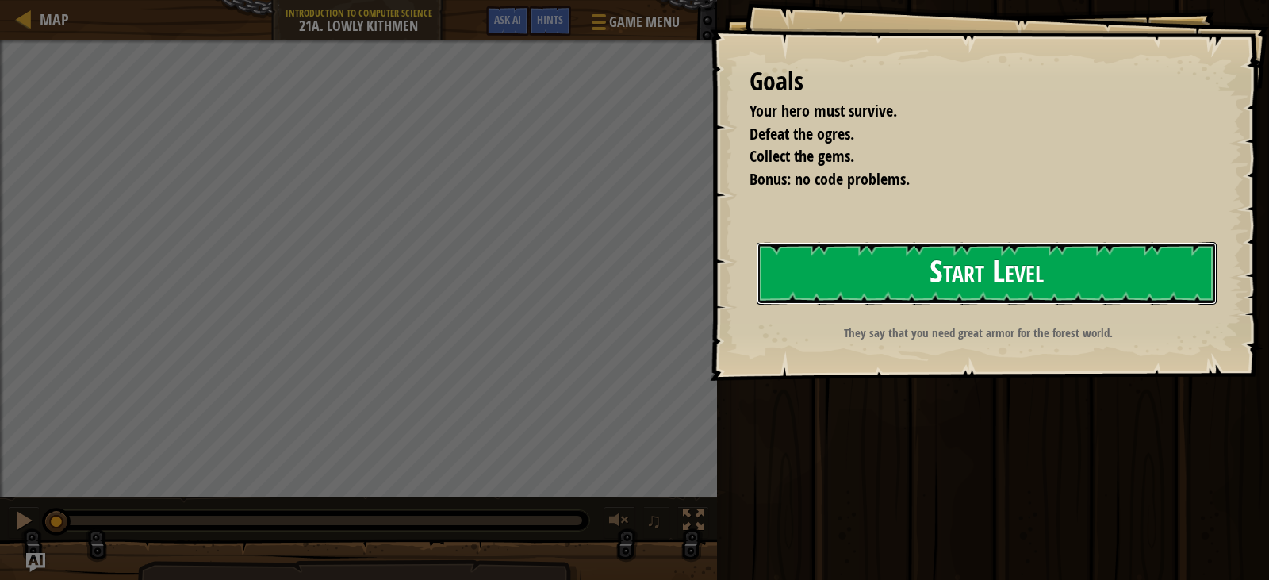
click at [791, 286] on button "Start Level" at bounding box center [987, 273] width 460 height 63
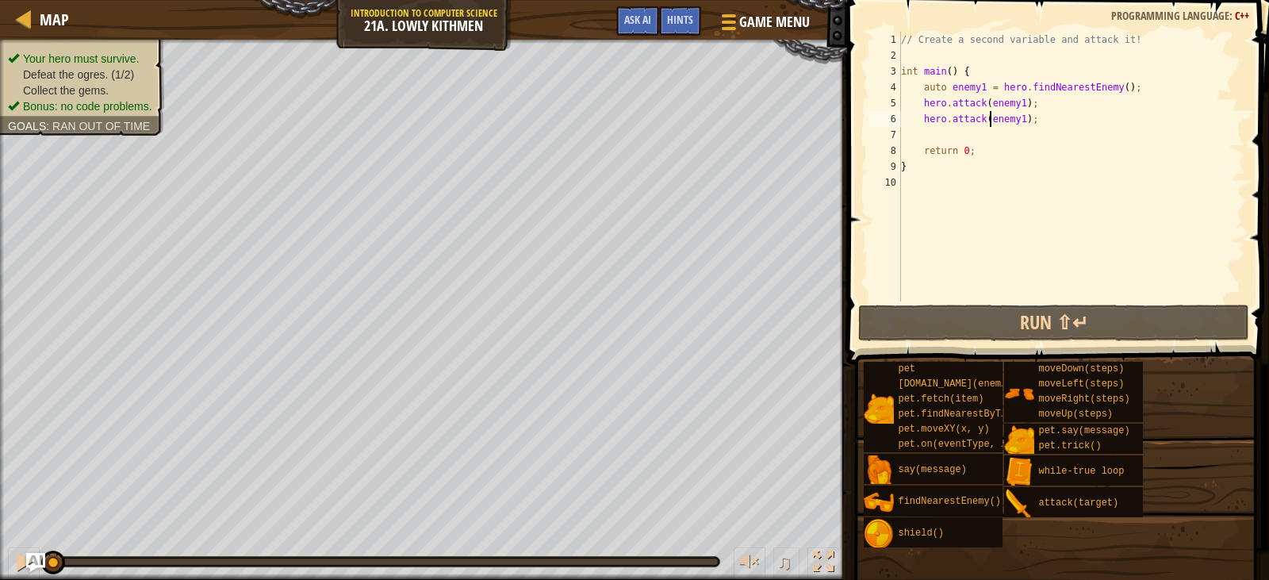
click at [988, 126] on div "// Create a second variable and attack it! int main ( ) { auto enemy1 = hero . …" at bounding box center [1071, 182] width 347 height 301
type textarea "hero.attack(enemy1);"
click at [985, 132] on div "// Create a second variable and attack it! int main ( ) { auto enemy1 = hero . …" at bounding box center [1071, 182] width 347 height 301
type textarea "j"
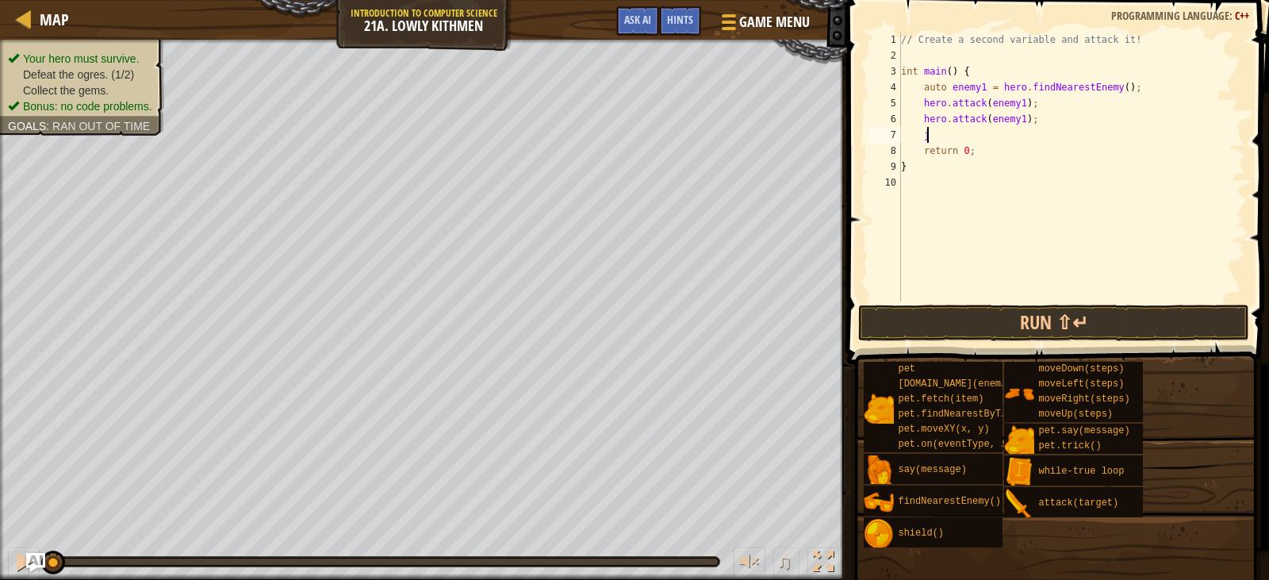
scroll to position [7, 2]
type textarea "h"
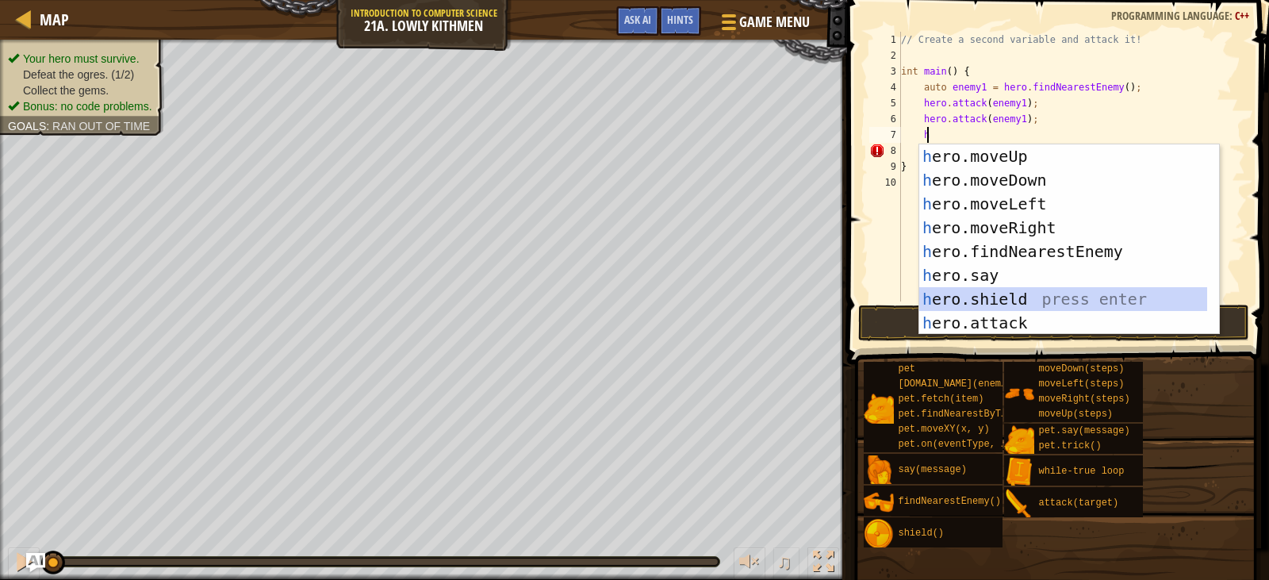
click at [1016, 301] on div "h ero.moveUp press enter h ero.moveDown press enter h ero.moveLeft press enter …" at bounding box center [1063, 263] width 288 height 238
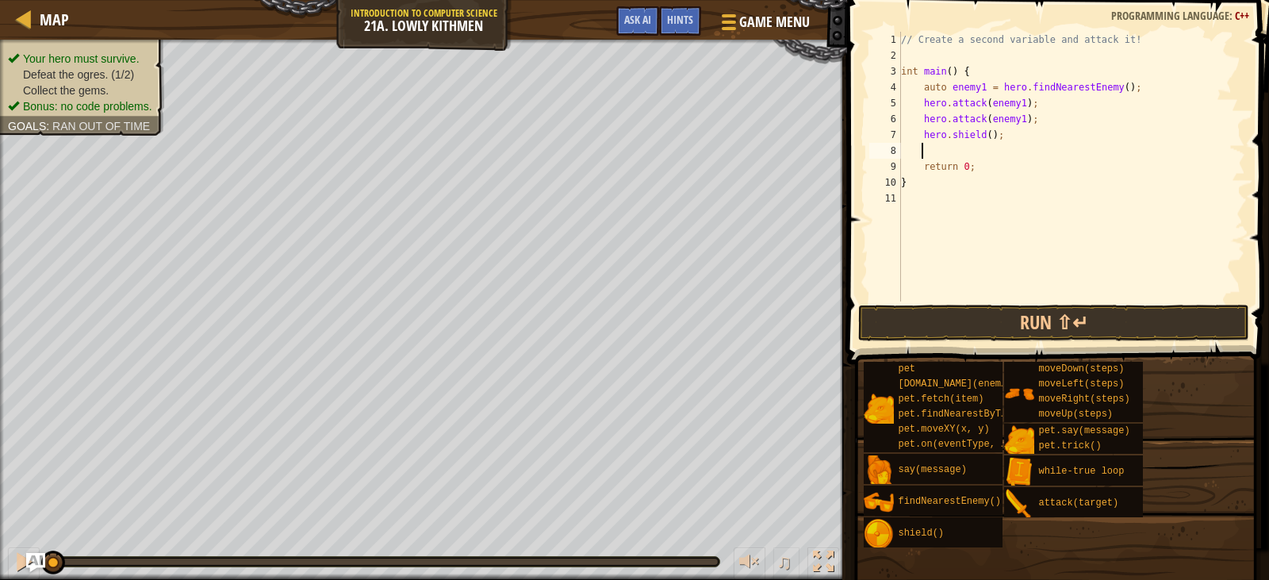
type textarea "h"
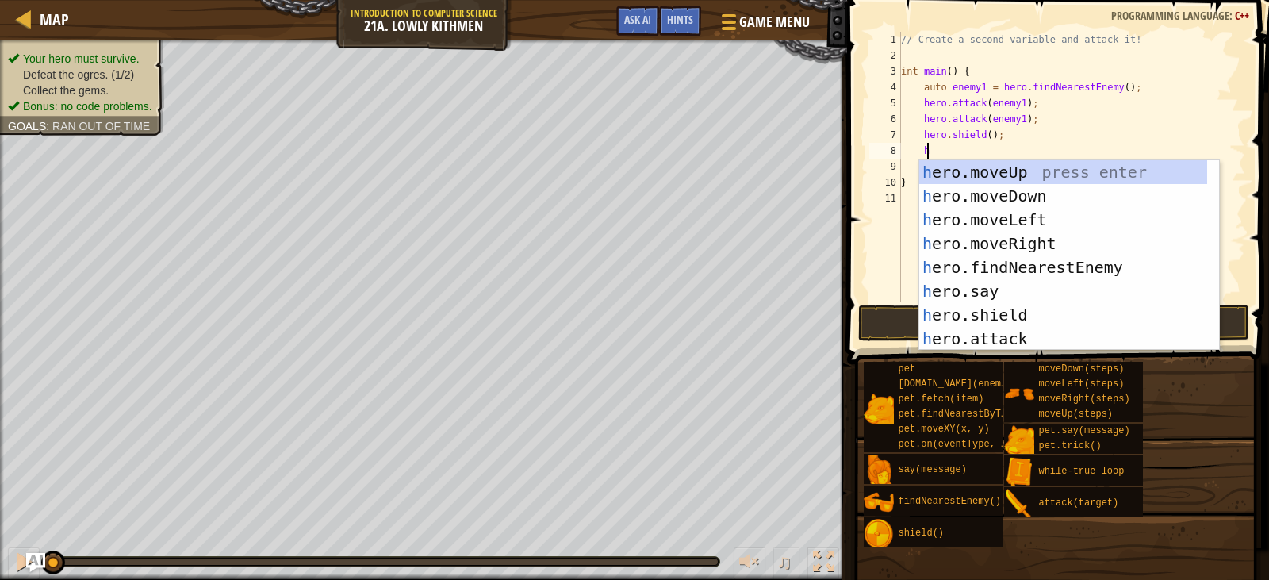
scroll to position [7, 2]
click at [1023, 267] on div "h ero.moveUp press enter h ero.moveDown press enter h ero.moveLeft press enter …" at bounding box center [1063, 279] width 288 height 238
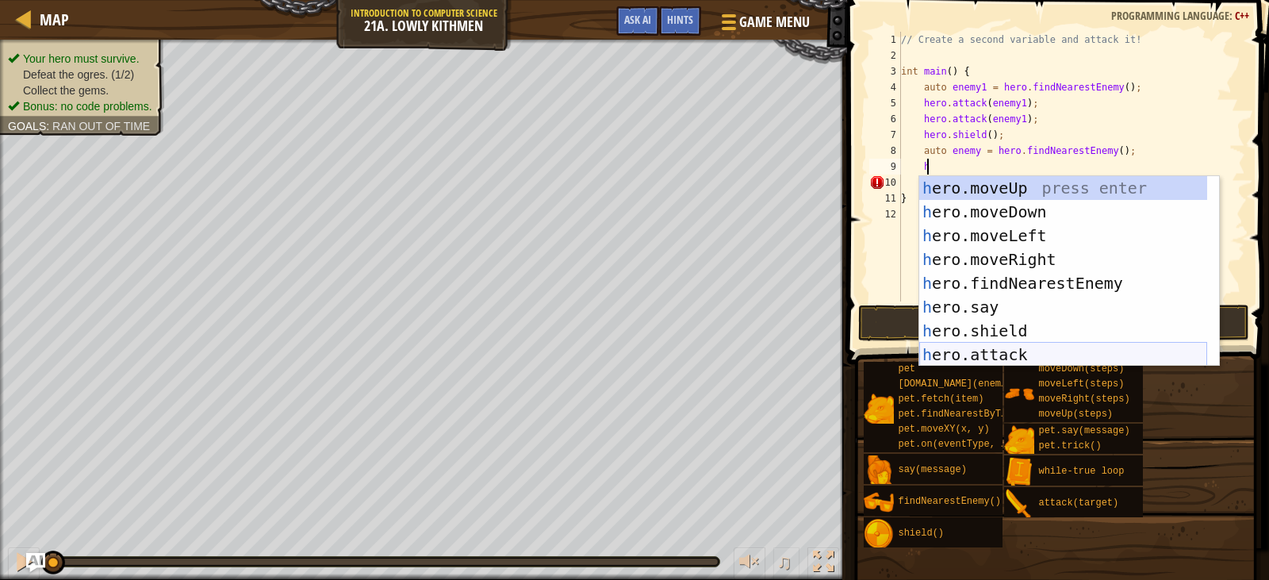
click at [996, 346] on div "h ero.moveUp press enter h ero.moveDown press enter h ero.moveLeft press enter …" at bounding box center [1063, 295] width 288 height 238
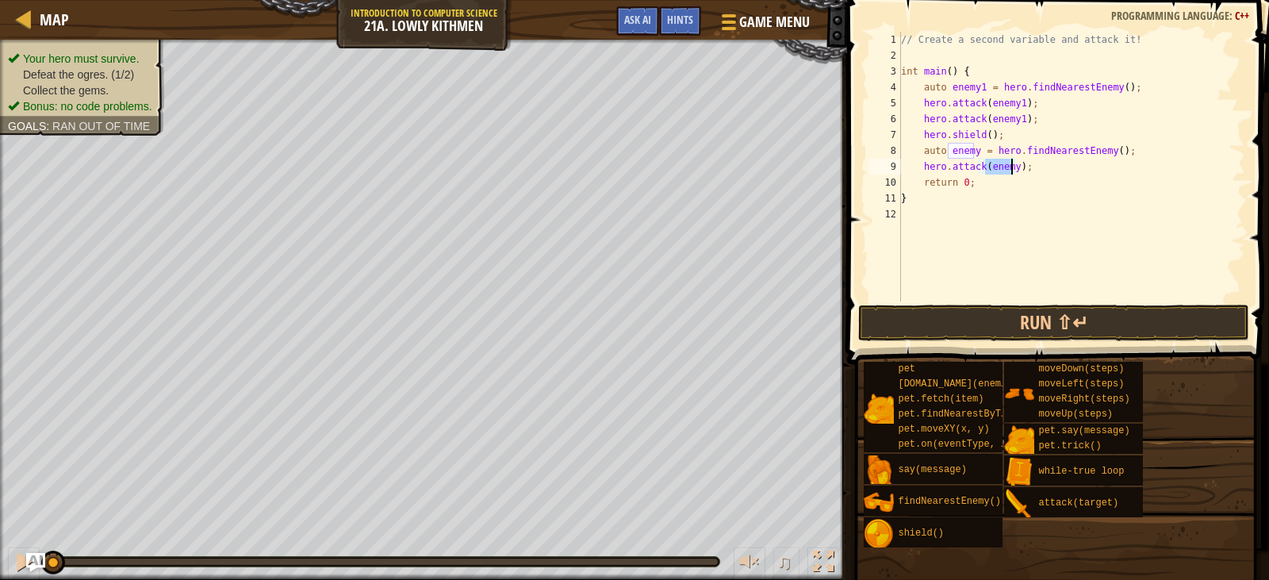
click at [1007, 167] on div "// Create a second variable and attack it! int main ( ) { auto enemy1 = hero . …" at bounding box center [1071, 167] width 347 height 270
click at [1012, 163] on div "// Create a second variable and attack it! int main ( ) { auto enemy1 = hero . …" at bounding box center [1071, 182] width 347 height 301
type textarea ";"
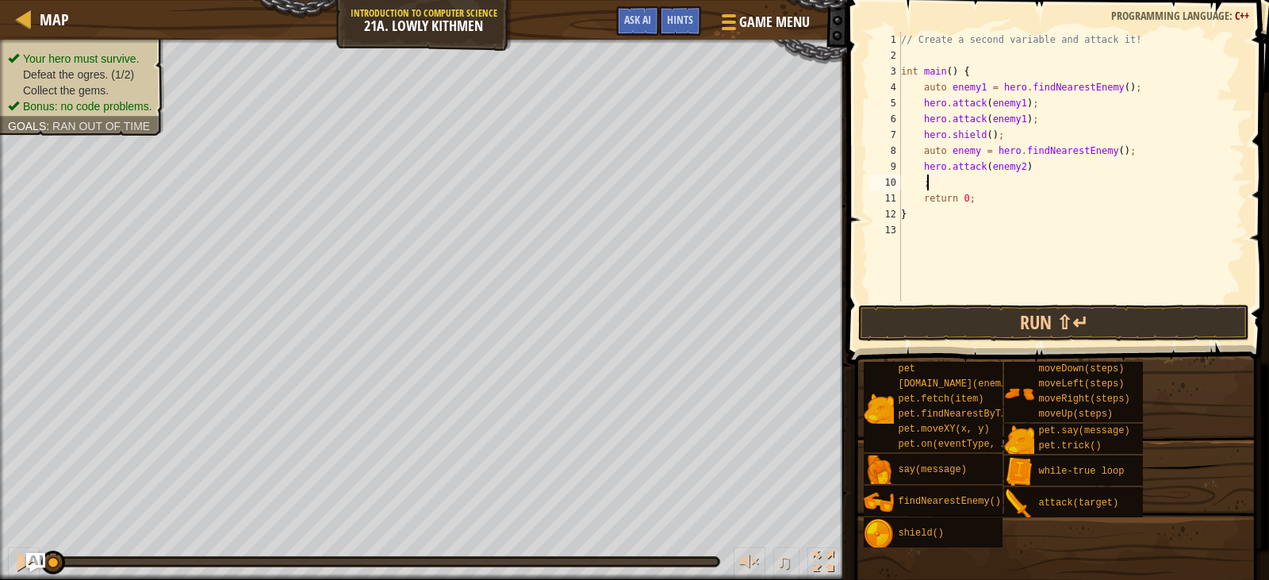
click at [964, 183] on div "// Create a second variable and attack it! int main ( ) { auto enemy1 = hero . …" at bounding box center [1071, 182] width 347 height 301
click at [1054, 171] on div "// Create a second variable and attack it! int main ( ) { auto enemy1 = hero . …" at bounding box center [1071, 182] width 347 height 301
type textarea "hero.attack(enemy2);"
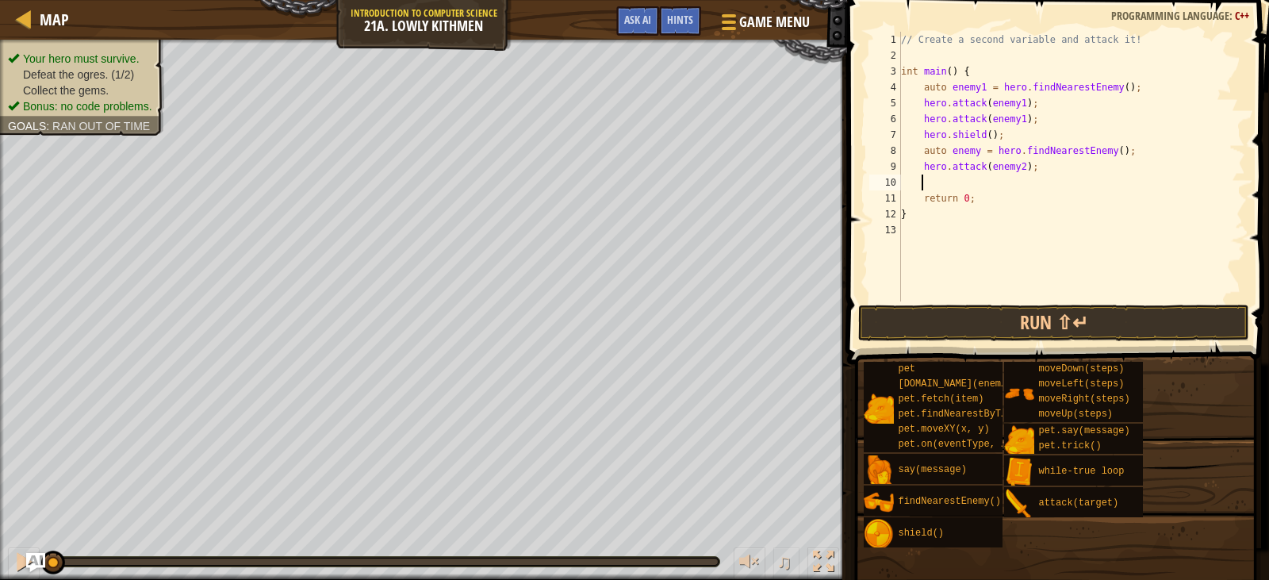
click at [949, 180] on div "// Create a second variable and attack it! int main ( ) { auto enemy1 = hero . …" at bounding box center [1071, 182] width 347 height 301
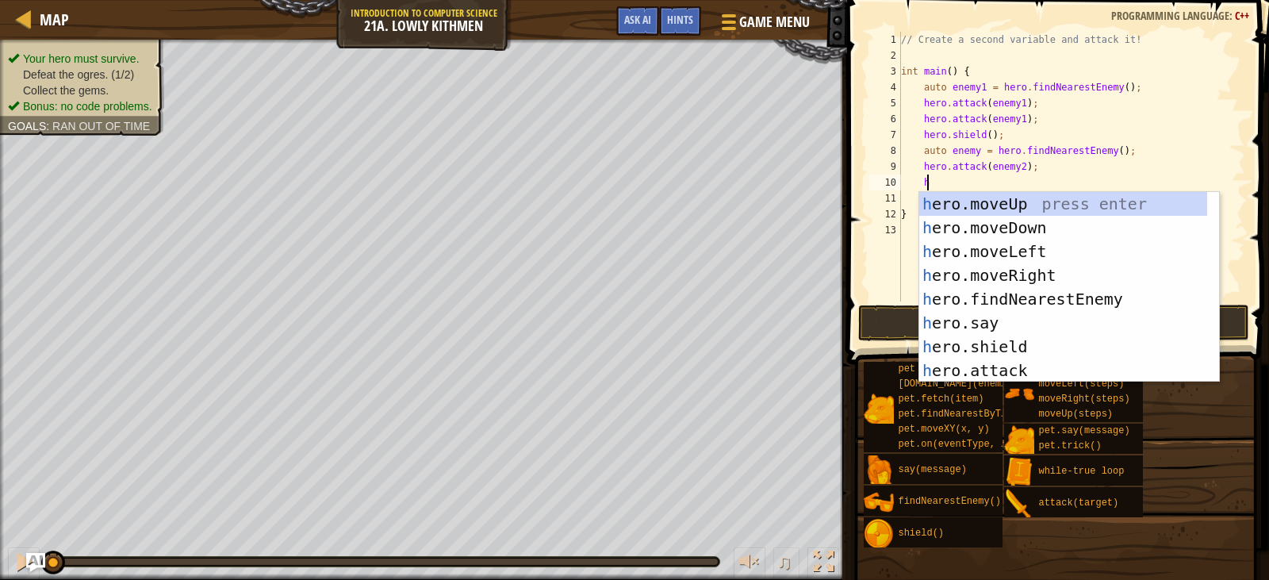
scroll to position [7, 2]
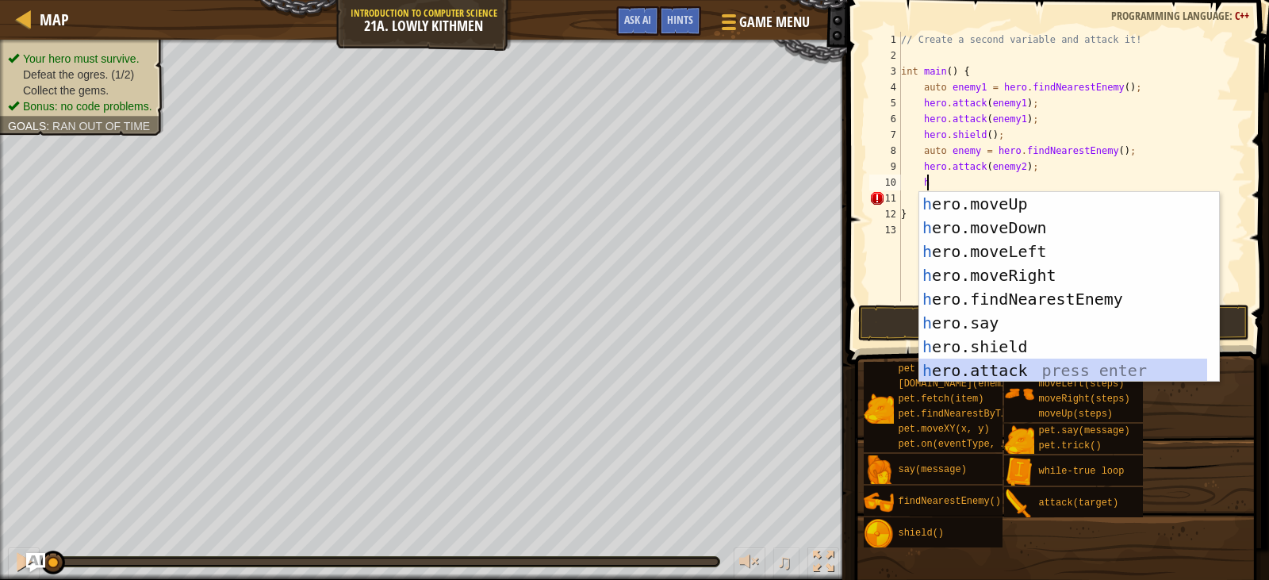
click at [1030, 364] on div "h ero.moveUp press enter h ero.moveDown press enter h ero.moveLeft press enter …" at bounding box center [1063, 311] width 288 height 238
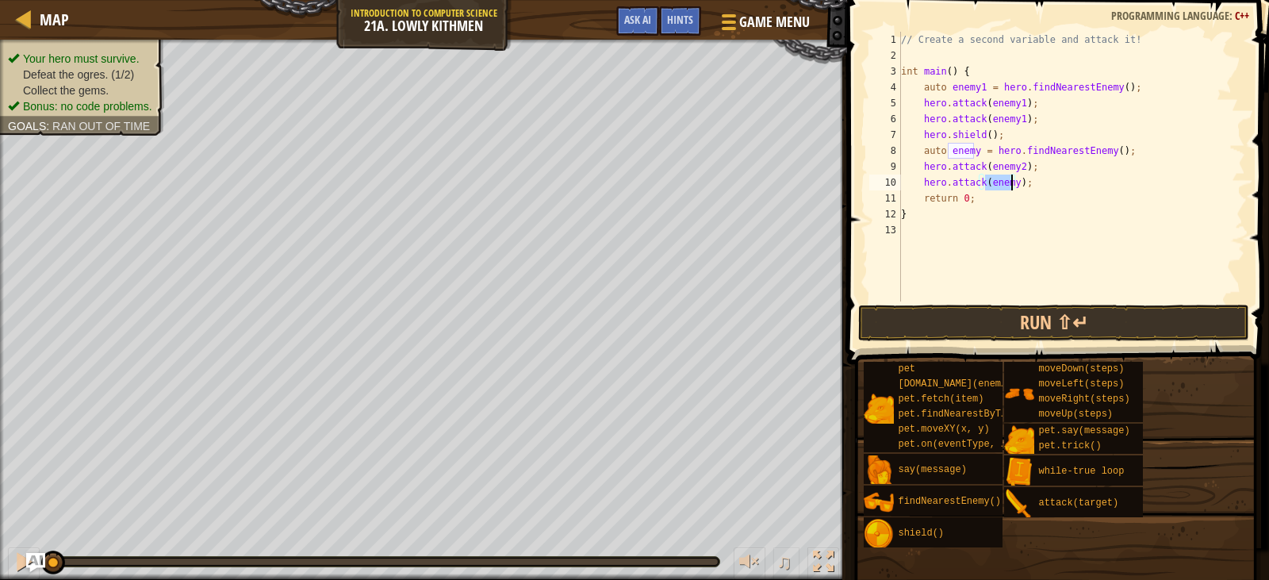
click at [1010, 178] on div "// Create a second variable and attack it! int main ( ) { auto enemy1 = hero . …" at bounding box center [1071, 167] width 347 height 270
click at [1068, 328] on button "Run ⇧↵" at bounding box center [1053, 323] width 390 height 36
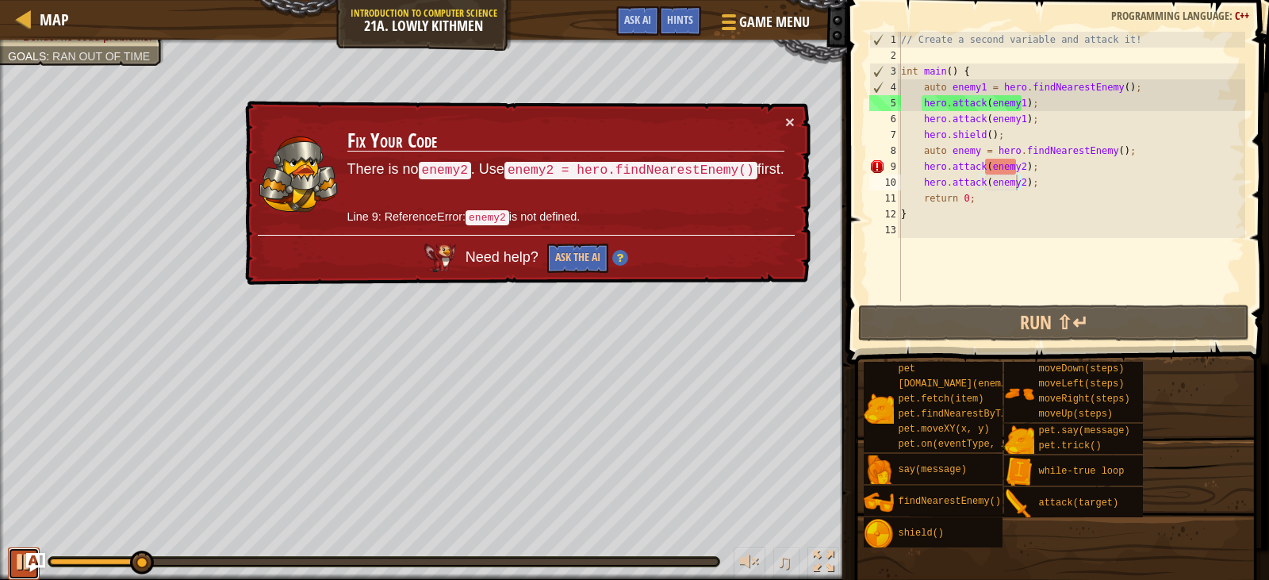
click at [18, 568] on div at bounding box center [23, 561] width 21 height 21
click at [793, 116] on button "×" at bounding box center [790, 121] width 10 height 17
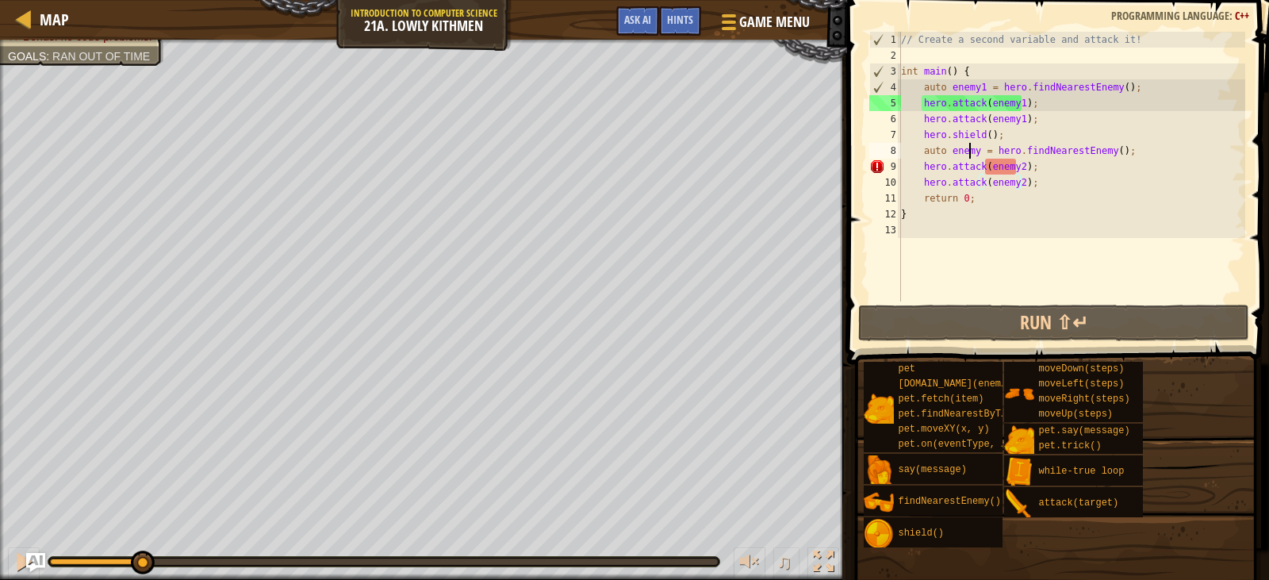
click at [972, 151] on div "// Create a second variable and attack it! int main ( ) { auto enemy1 = hero . …" at bounding box center [1071, 182] width 347 height 301
click at [978, 150] on div "// Create a second variable and attack it! int main ( ) { auto enemy1 = hero . …" at bounding box center [1071, 182] width 347 height 301
click at [974, 149] on div "// Create a second variable and attack it! int main ( ) { auto enemy1 = hero . …" at bounding box center [1071, 182] width 347 height 301
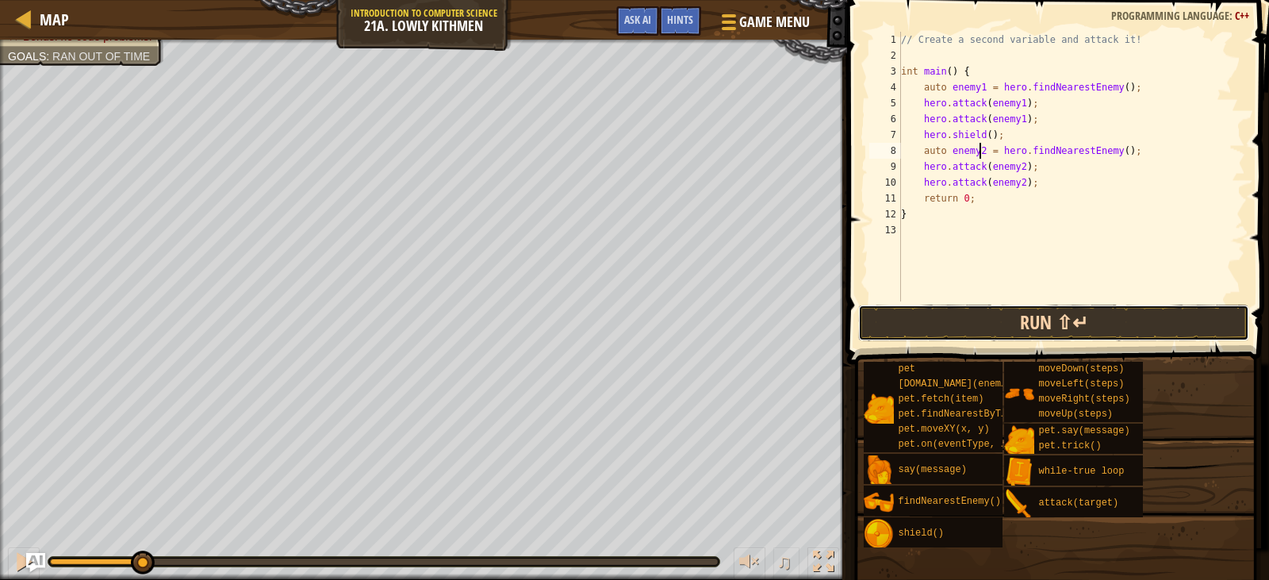
click at [1015, 318] on button "Run ⇧↵" at bounding box center [1053, 323] width 390 height 36
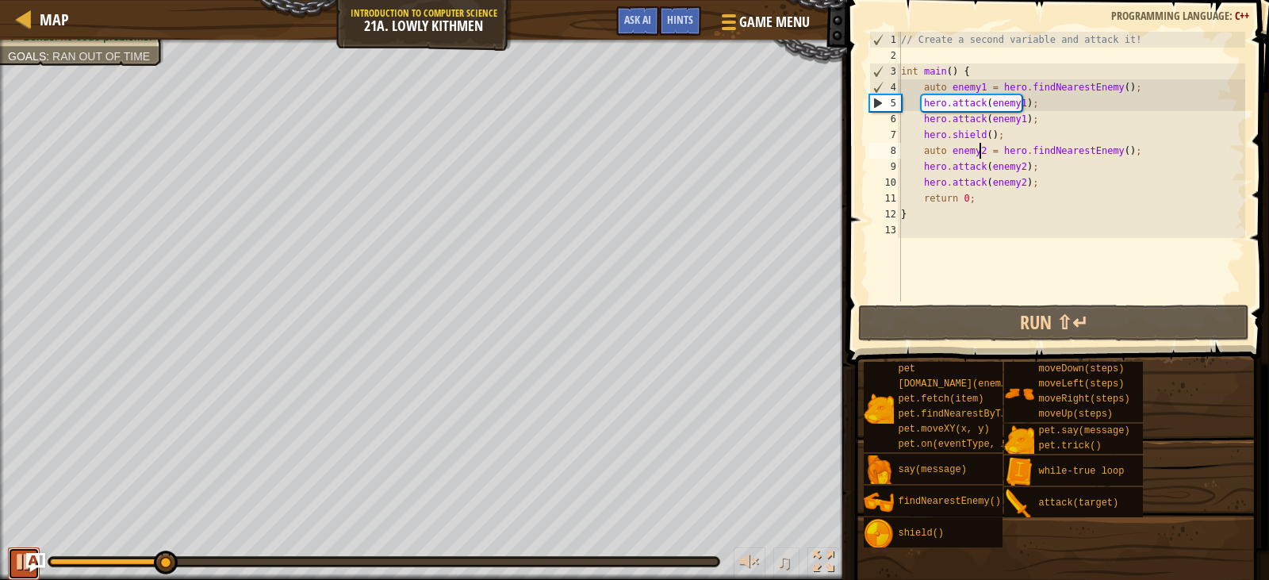
click at [23, 569] on div at bounding box center [23, 561] width 21 height 21
click at [1058, 205] on div "// Create a second variable and attack it! int main ( ) { auto enemy1 = hero . …" at bounding box center [1071, 182] width 347 height 301
click at [1054, 186] on div "// Create a second variable and attack it! int main ( ) { auto enemy1 = hero . …" at bounding box center [1071, 182] width 347 height 301
type textarea "hero.attack(enemy2);"
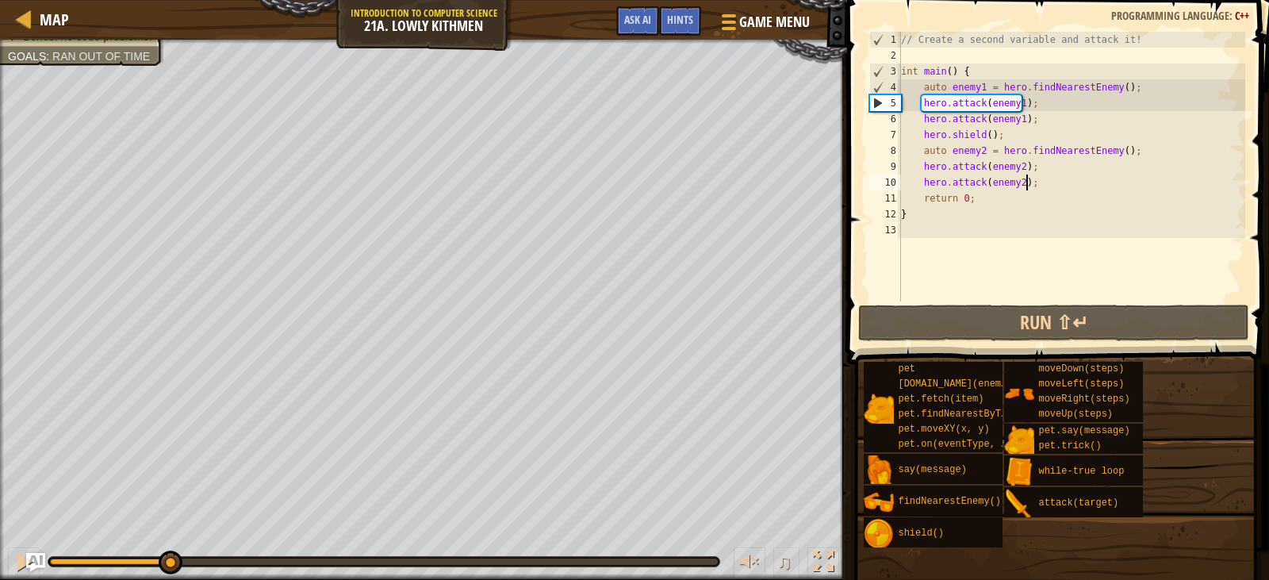
scroll to position [7, 1]
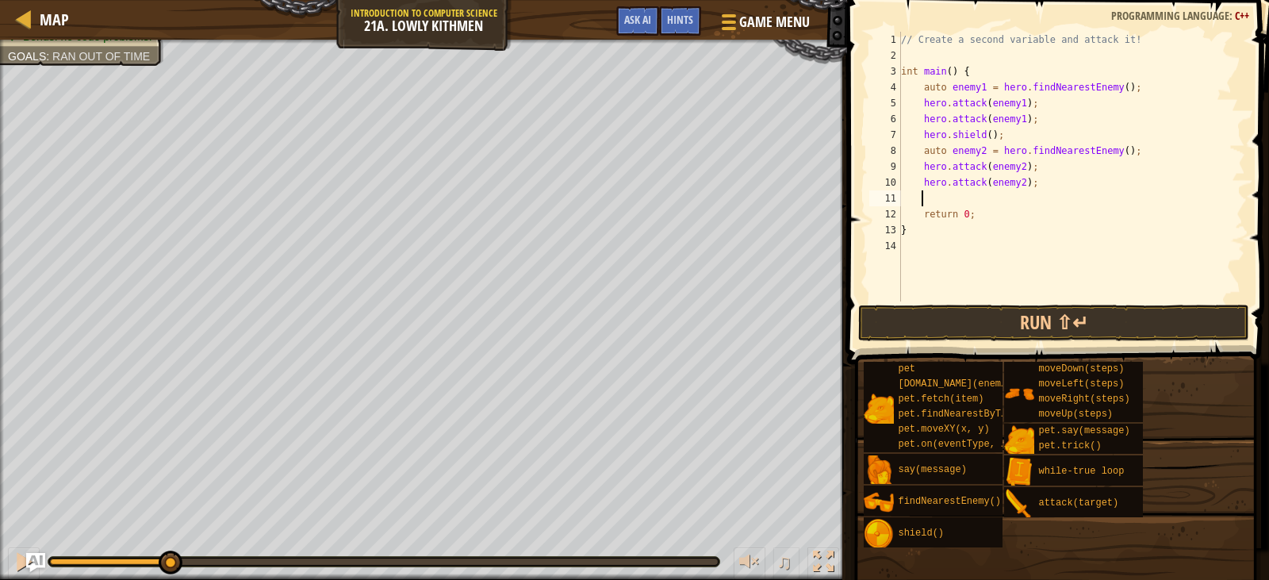
type textarea "h"
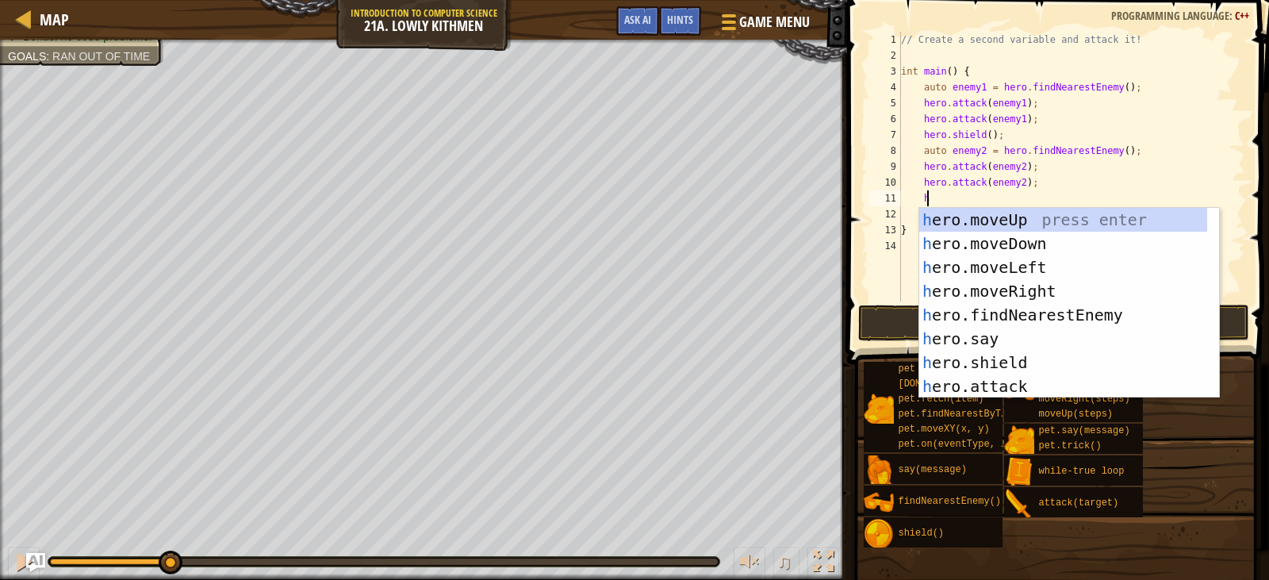
scroll to position [7, 2]
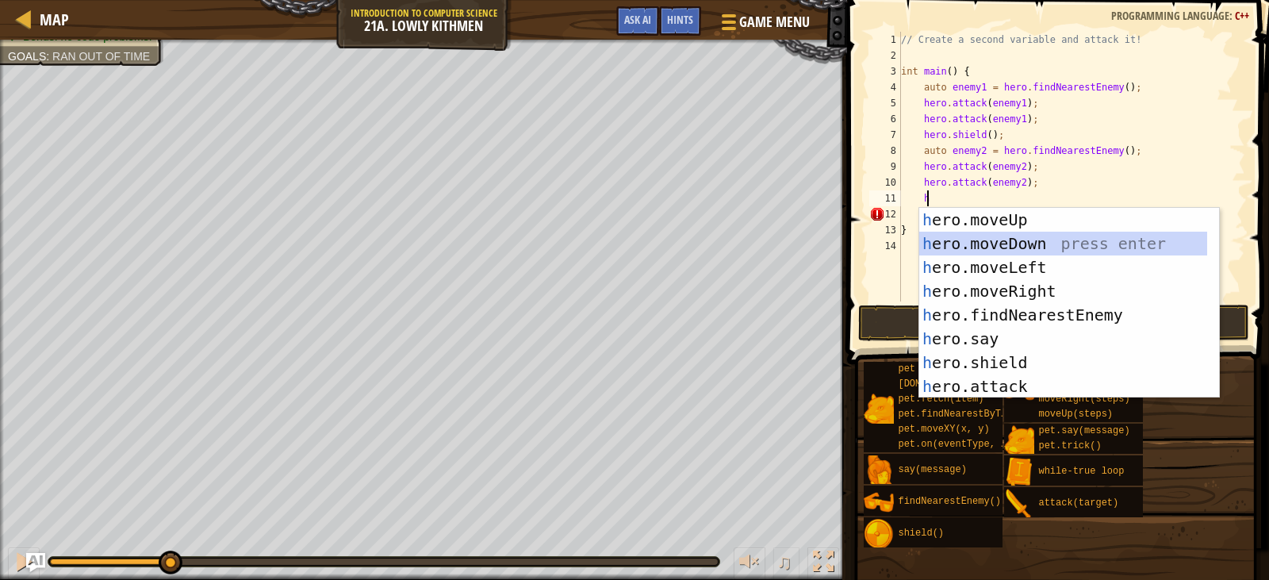
click at [1016, 241] on div "h ero.moveUp press enter h ero.moveDown press enter h ero.moveLeft press enter …" at bounding box center [1063, 327] width 288 height 238
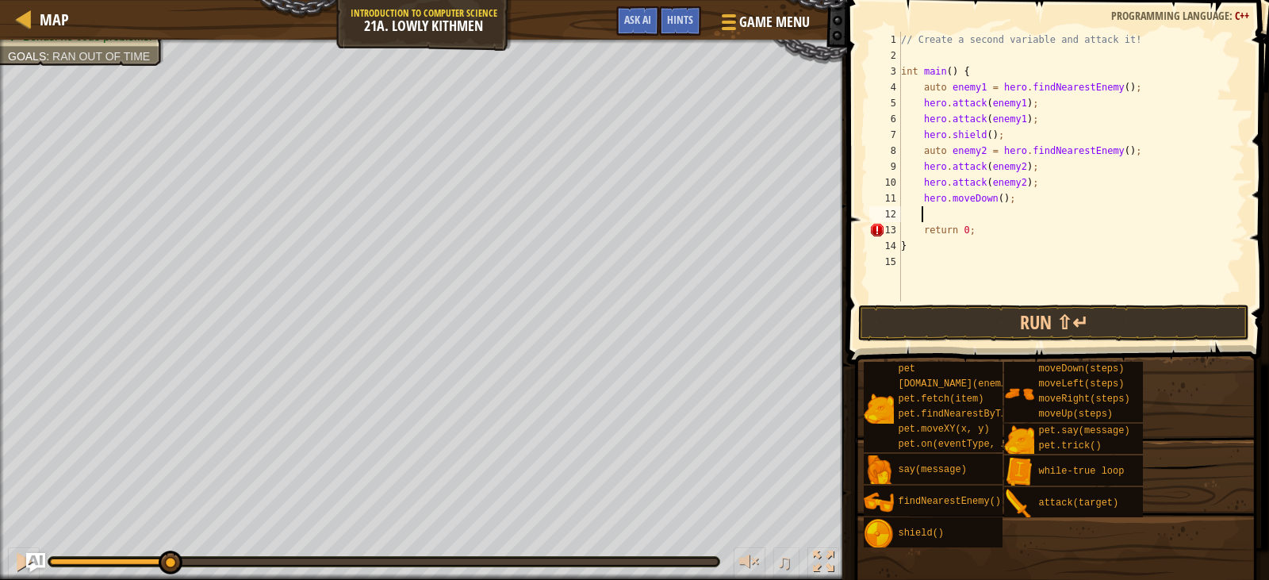
type textarea "h"
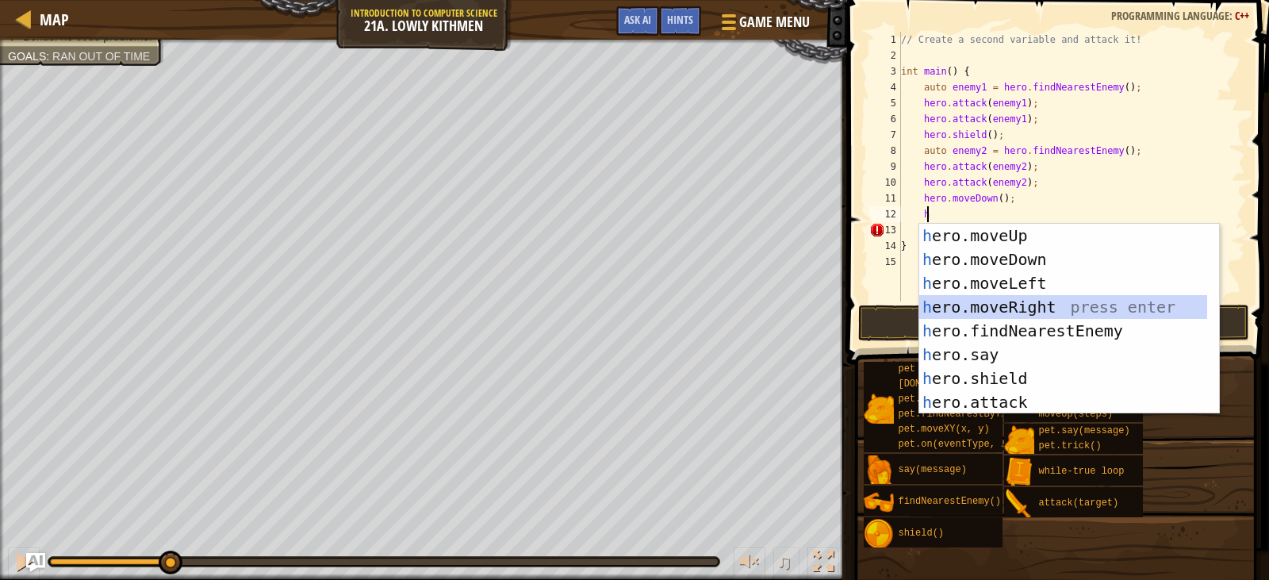
click at [1055, 295] on div "h ero.moveUp press enter h ero.moveDown press enter h ero.moveLeft press enter …" at bounding box center [1063, 343] width 288 height 238
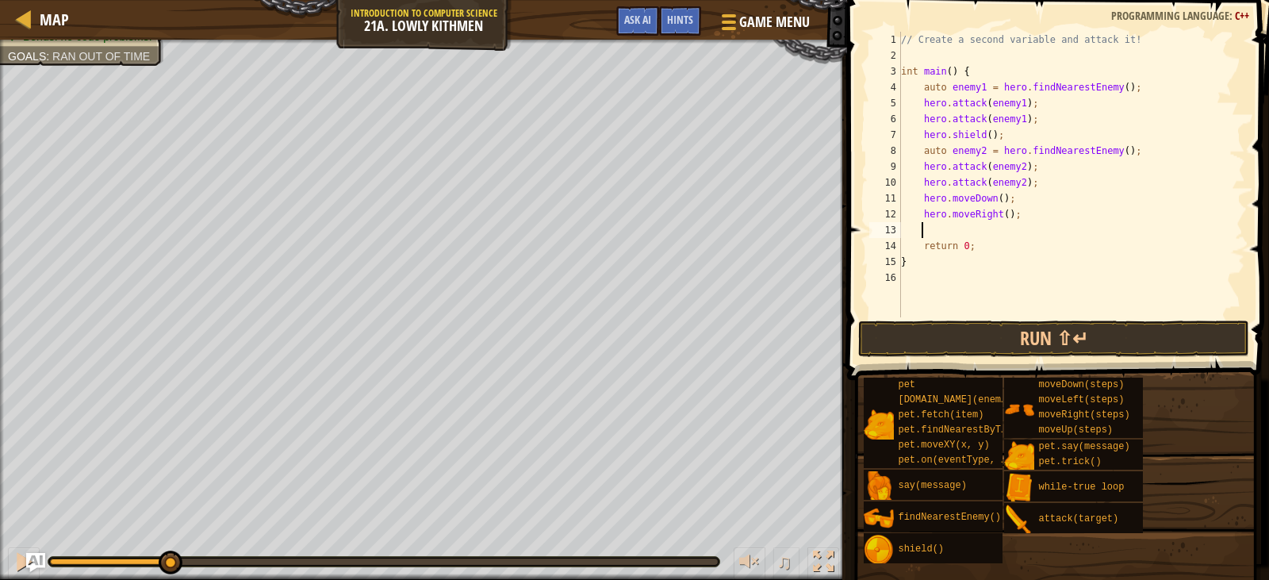
click at [1000, 216] on div "// Create a second variable and attack it! int main ( ) { auto enemy1 = hero . …" at bounding box center [1071, 190] width 347 height 317
type textarea "hero.moveRight(2);"
click at [1053, 323] on button "Run ⇧↵" at bounding box center [1053, 338] width 390 height 36
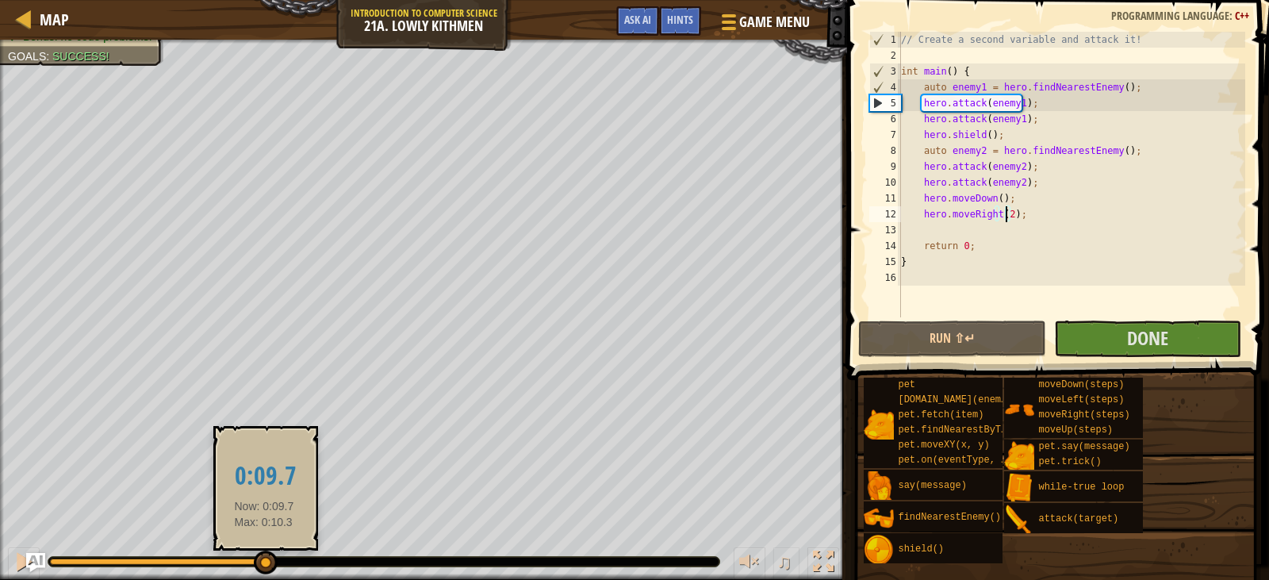
drag, startPoint x: 172, startPoint y: 559, endPoint x: 264, endPoint y: 570, distance: 92.7
click at [264, 570] on div at bounding box center [266, 563] width 24 height 24
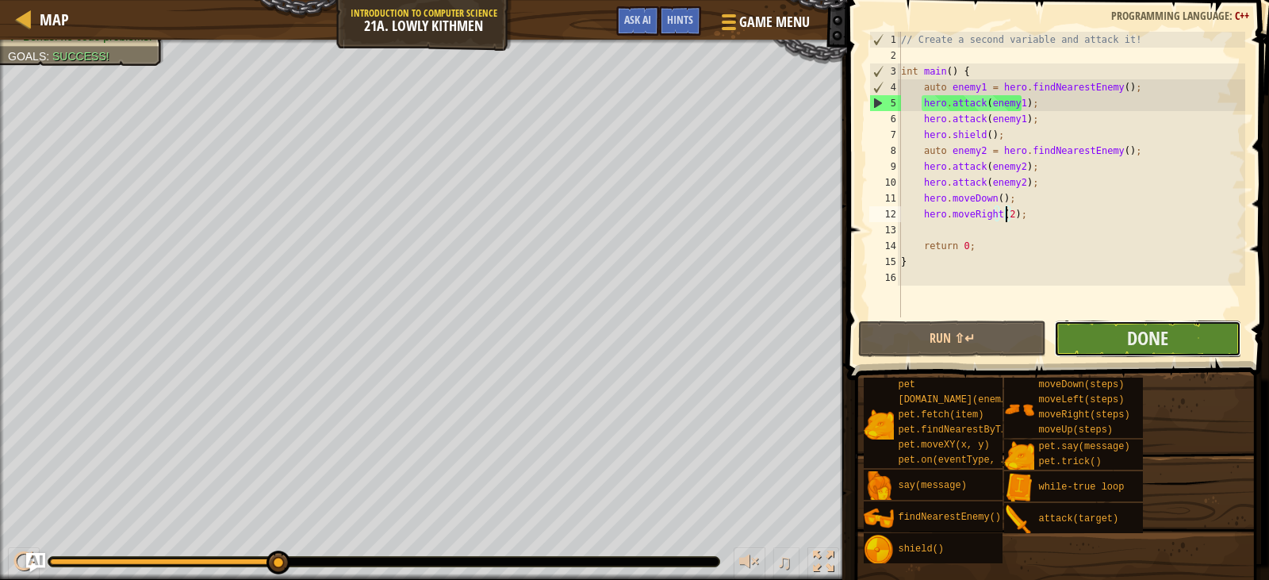
click at [1124, 338] on button "Done" at bounding box center [1147, 338] width 187 height 36
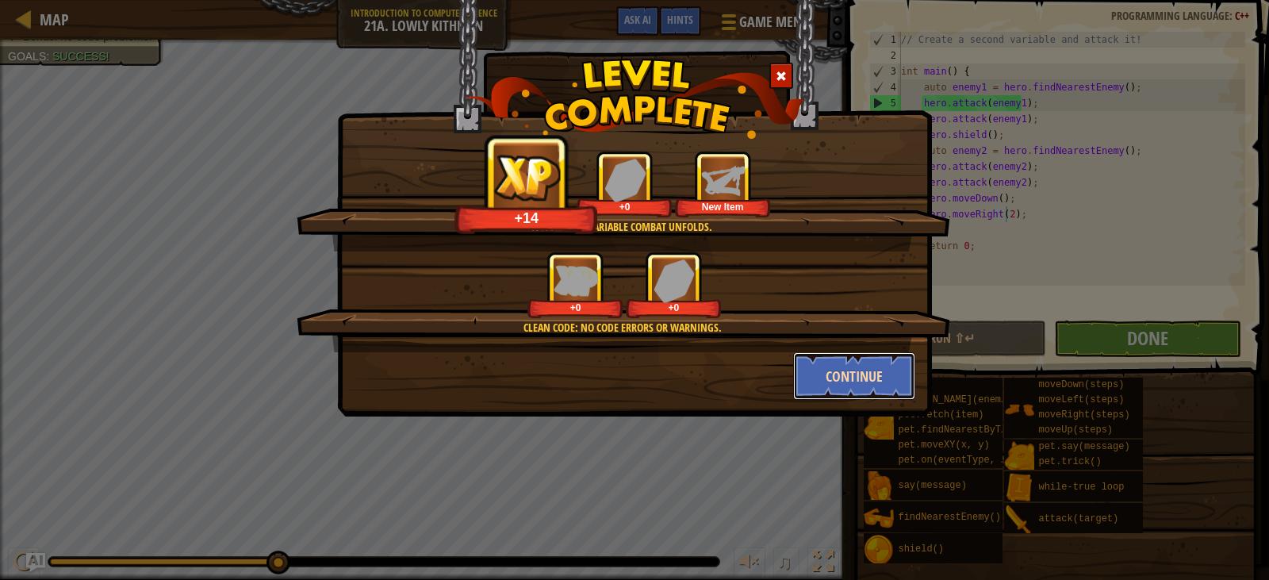
click at [845, 378] on button "Continue" at bounding box center [854, 376] width 123 height 48
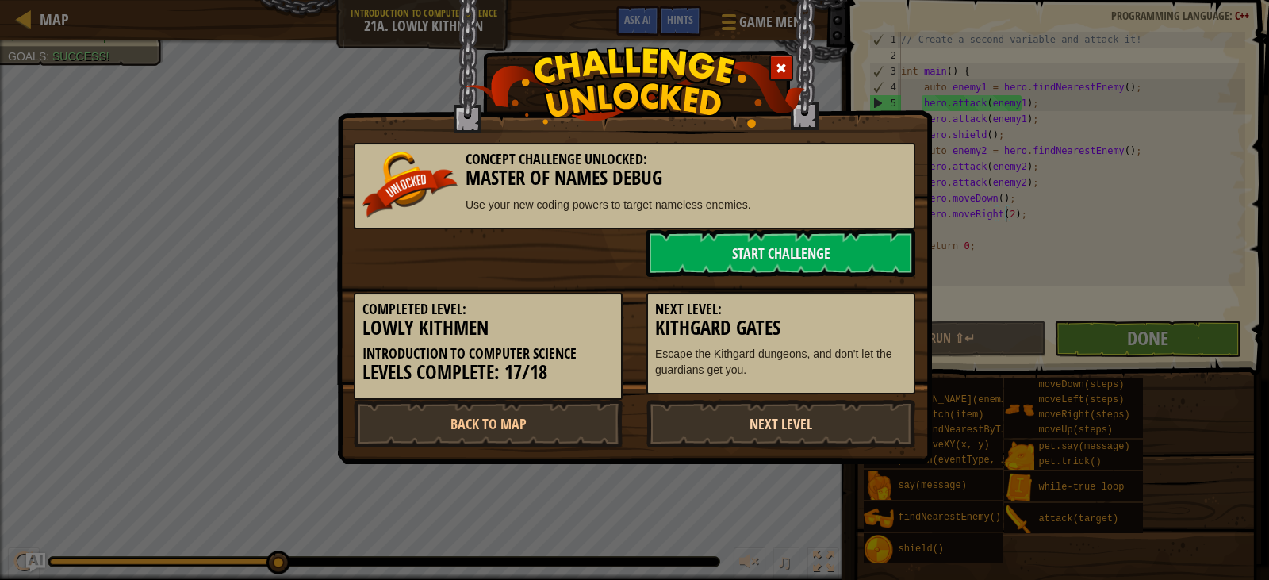
click at [752, 422] on link "Next Level" at bounding box center [781, 424] width 269 height 48
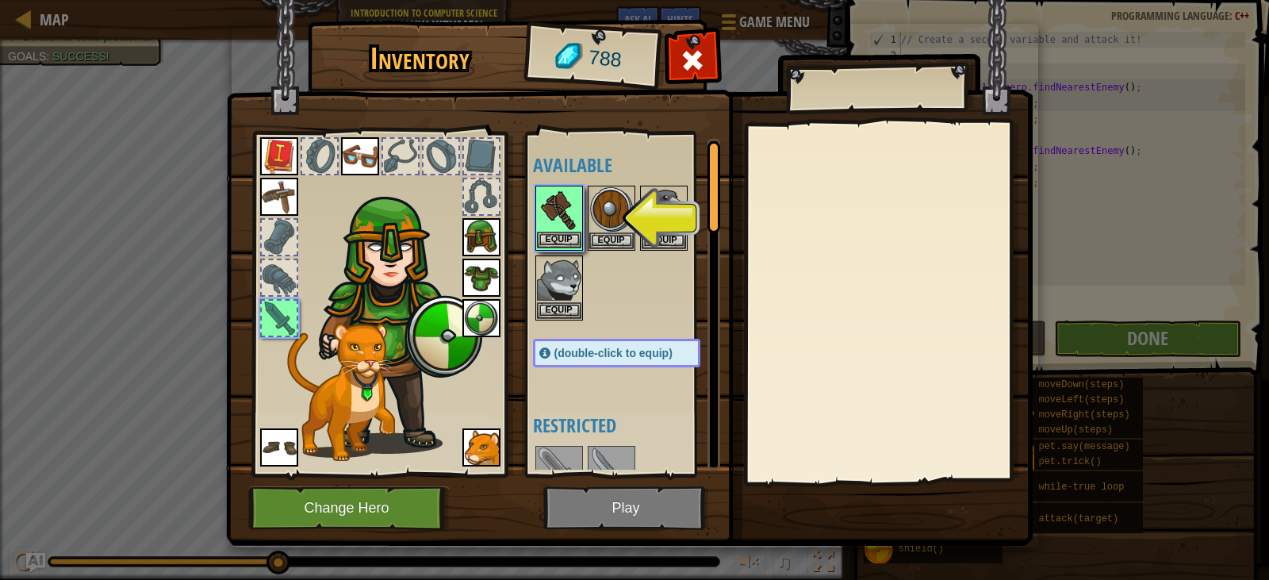
click at [566, 205] on img at bounding box center [559, 209] width 44 height 44
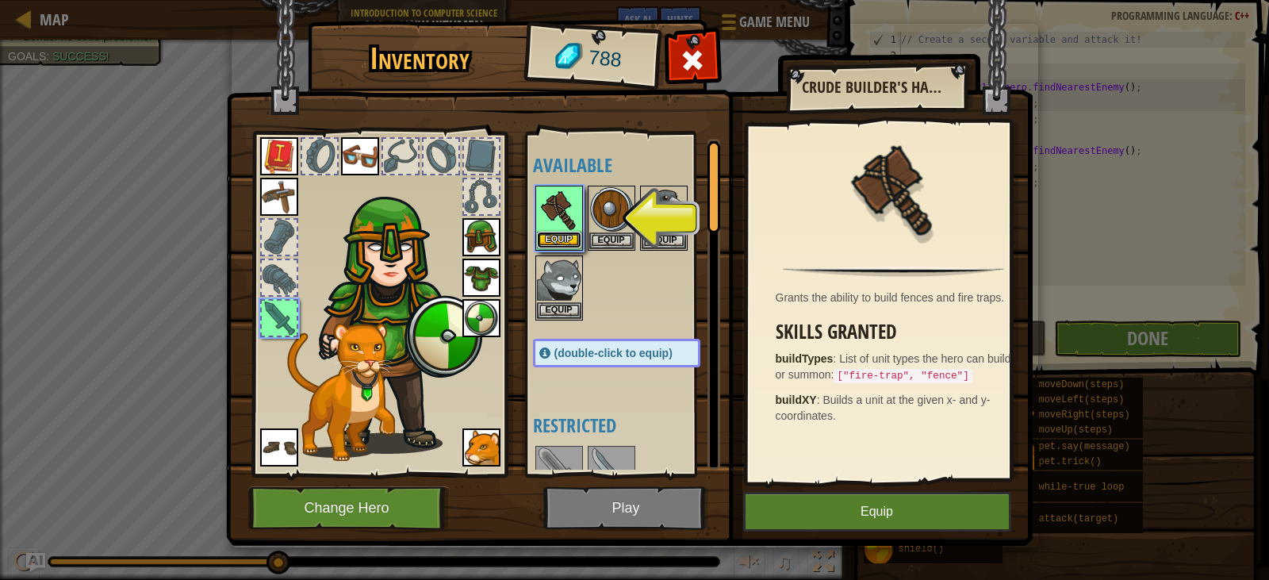
click at [558, 232] on button "Equip" at bounding box center [559, 240] width 44 height 17
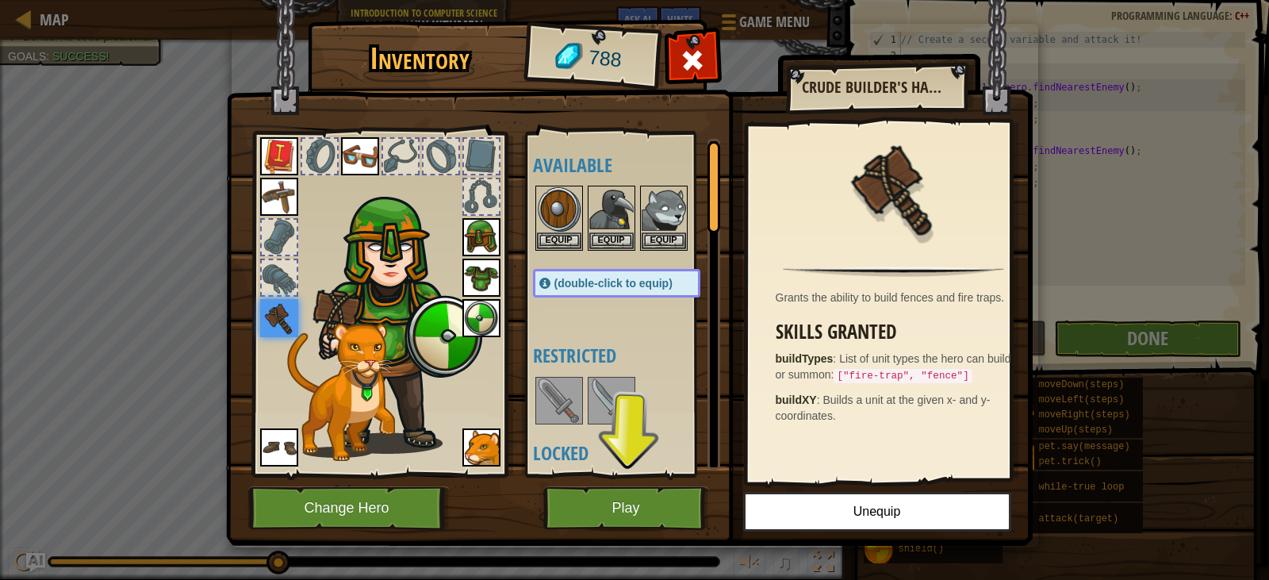
click at [286, 319] on img at bounding box center [279, 318] width 38 height 38
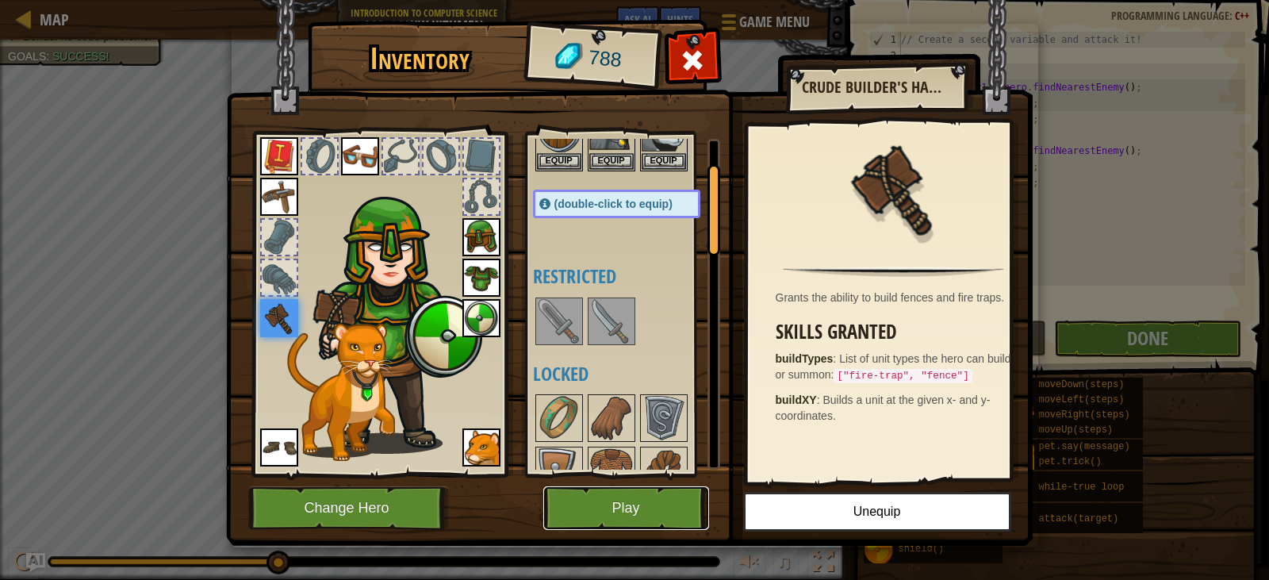
click at [681, 506] on button "Play" at bounding box center [626, 508] width 166 height 44
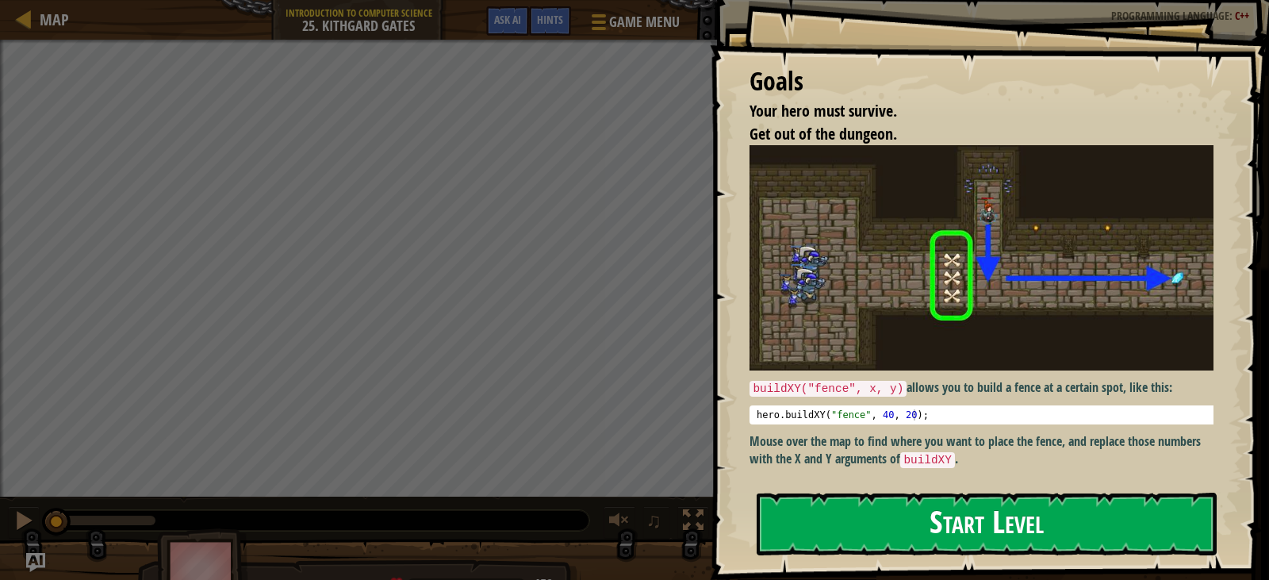
click at [1037, 528] on button "Start Level" at bounding box center [987, 524] width 460 height 63
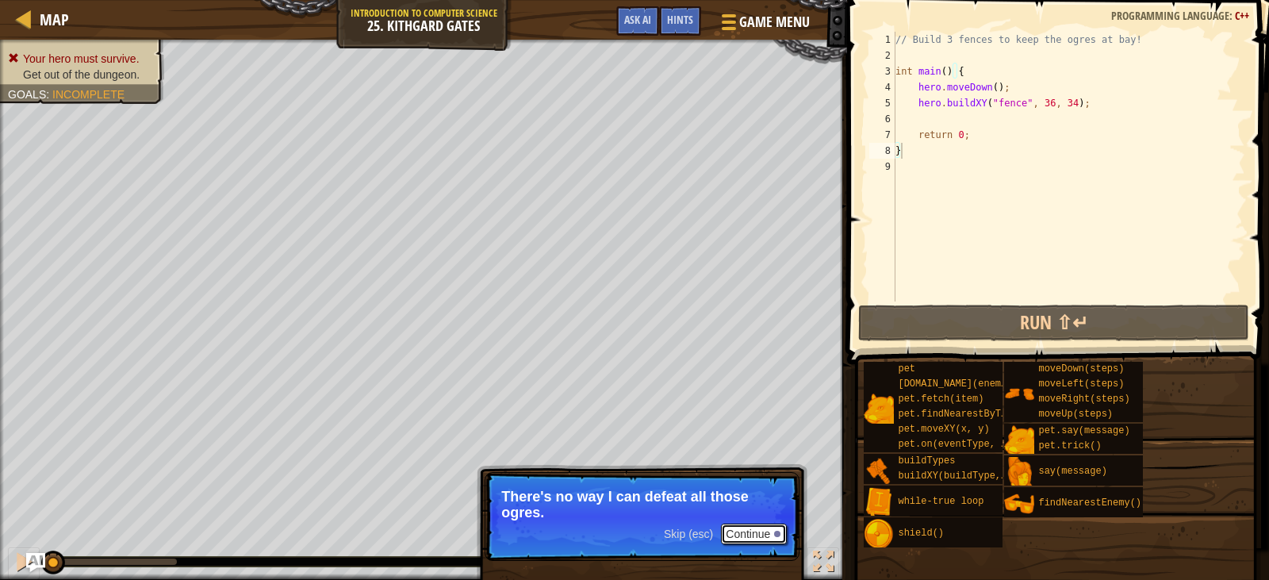
click at [744, 537] on button "Continue" at bounding box center [754, 534] width 66 height 21
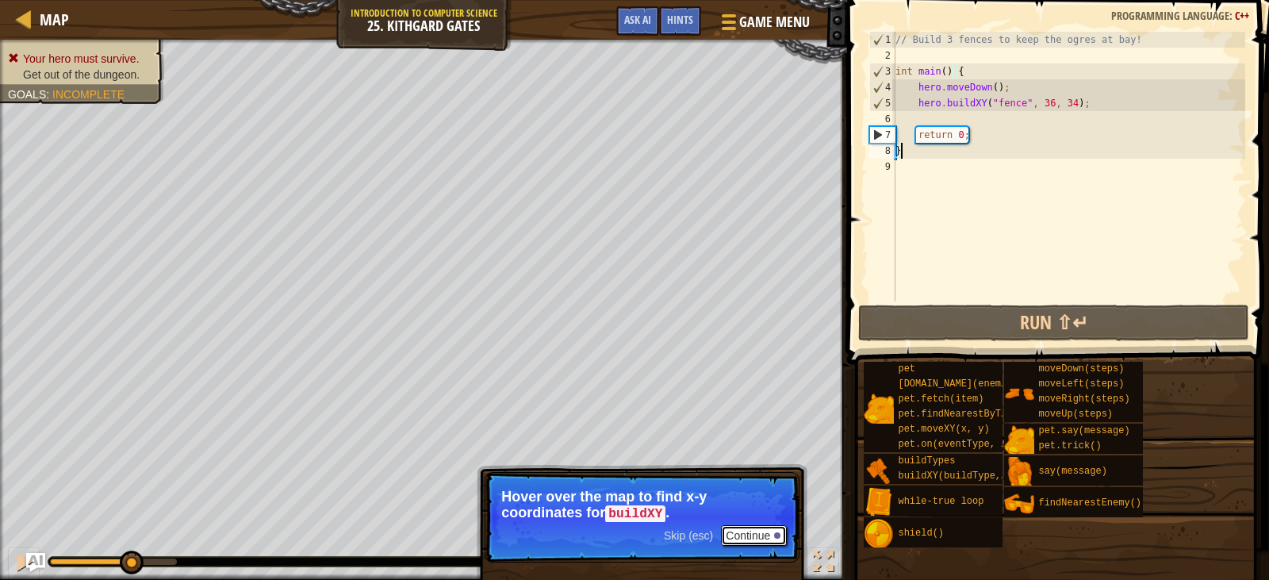
click at [765, 534] on button "Continue" at bounding box center [754, 535] width 66 height 21
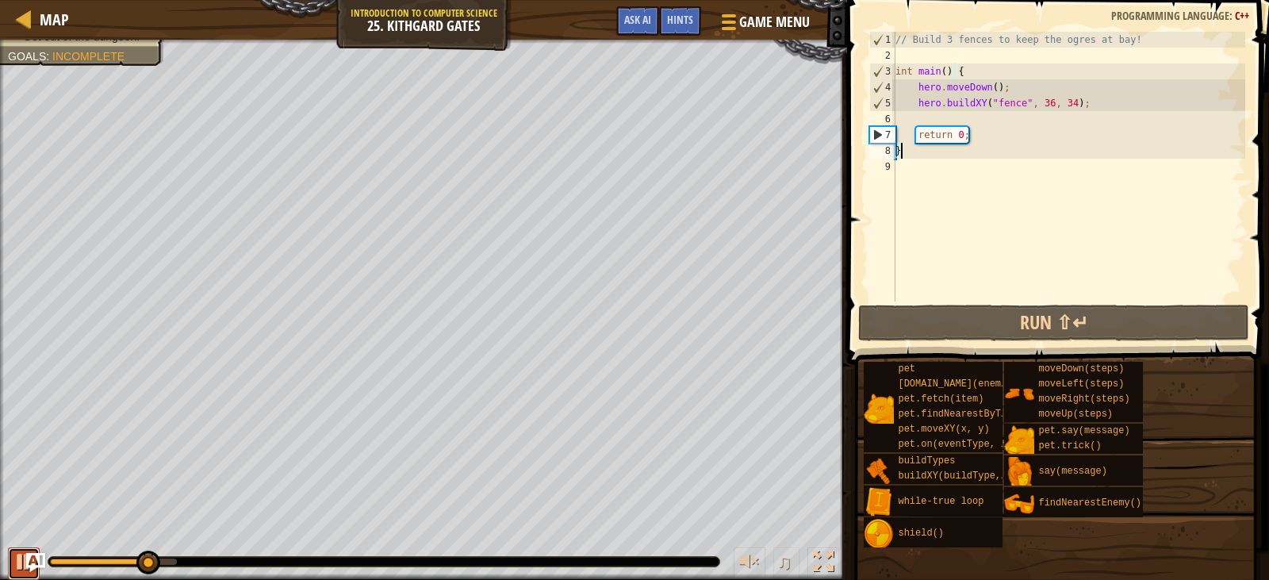
click at [13, 562] on button at bounding box center [24, 563] width 32 height 33
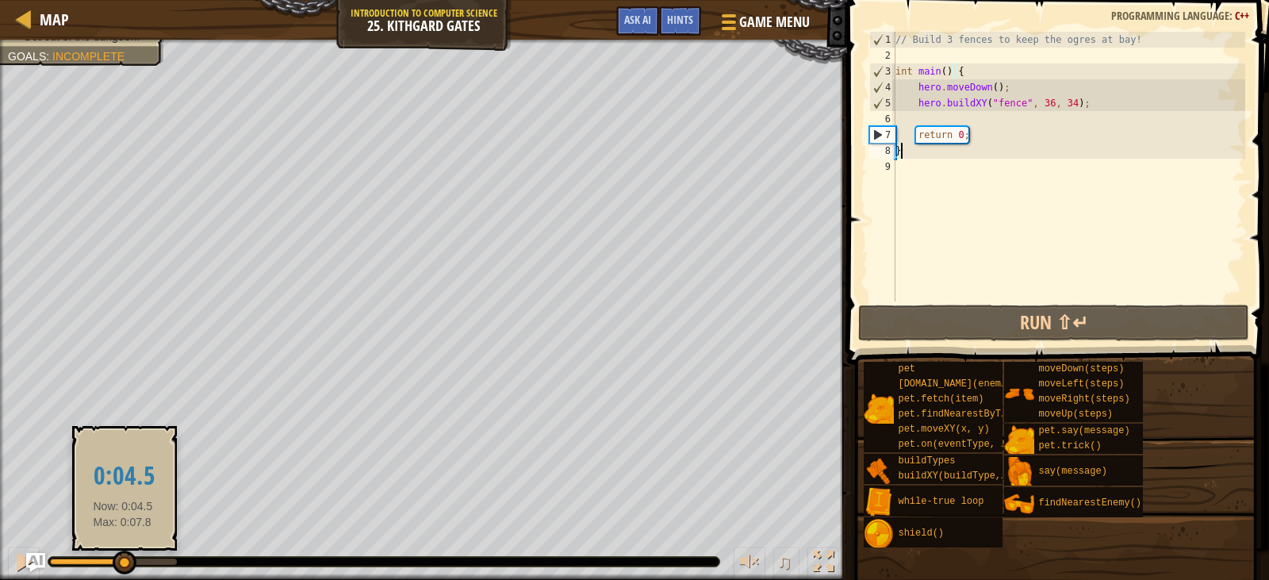
drag, startPoint x: 150, startPoint y: 567, endPoint x: 123, endPoint y: 566, distance: 27.0
click at [123, 566] on div at bounding box center [125, 563] width 24 height 24
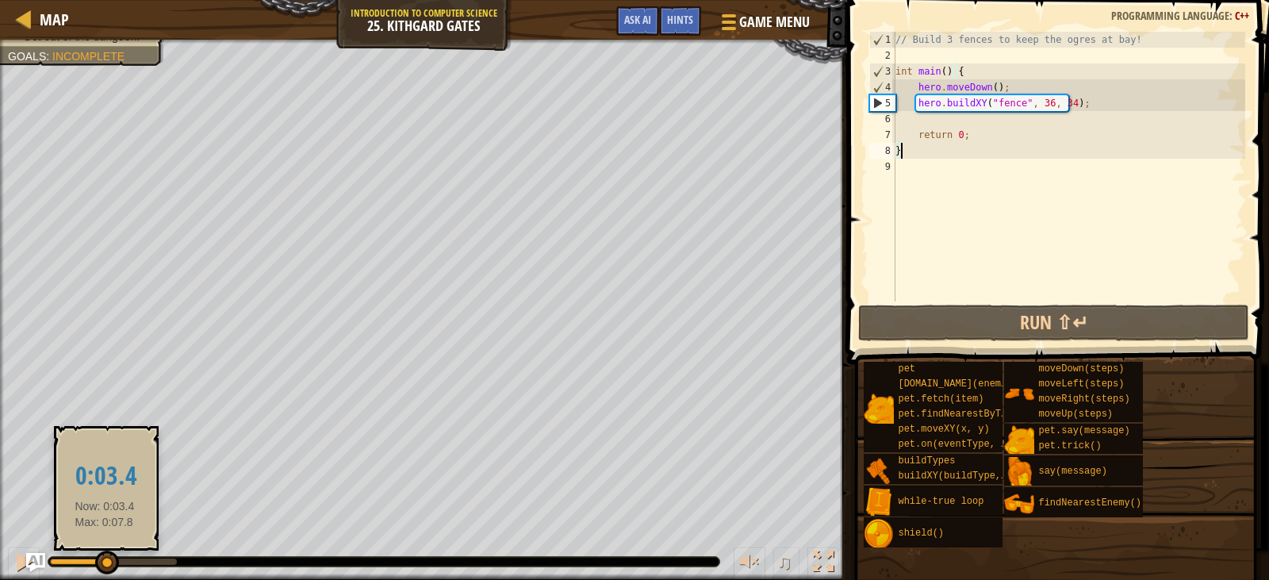
drag, startPoint x: 129, startPoint y: 562, endPoint x: 105, endPoint y: 571, distance: 25.6
click at [105, 571] on div at bounding box center [107, 563] width 24 height 24
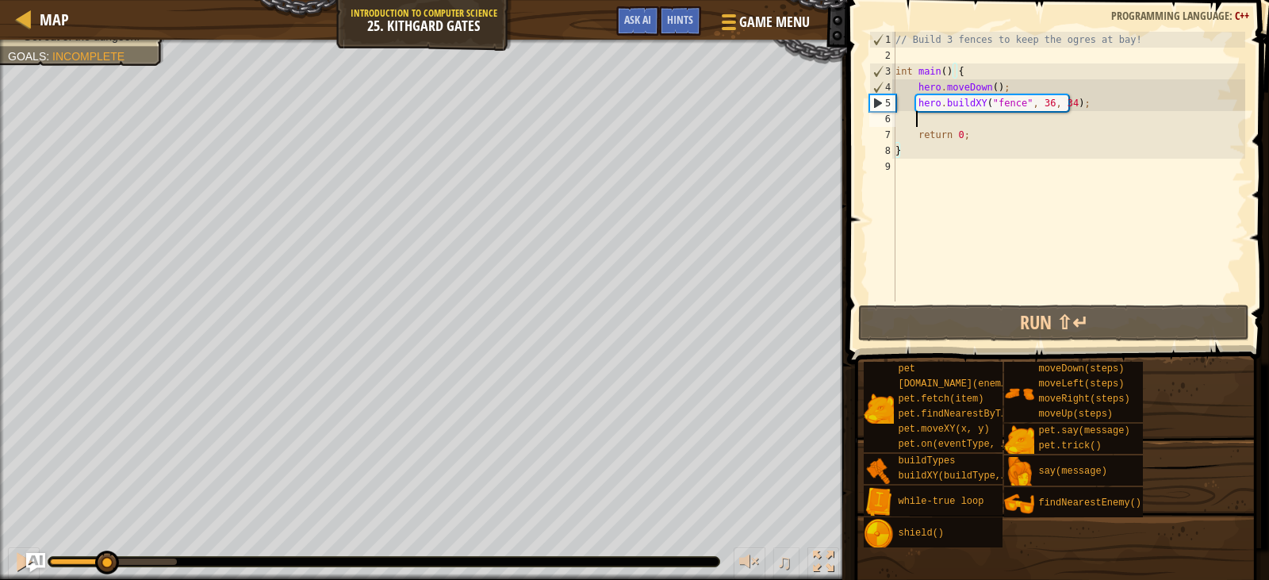
click at [953, 116] on div "// Build 3 fences to keep the ogres at bay! int main ( ) { hero . moveDown ( ) …" at bounding box center [1068, 182] width 353 height 301
type textarea "h"
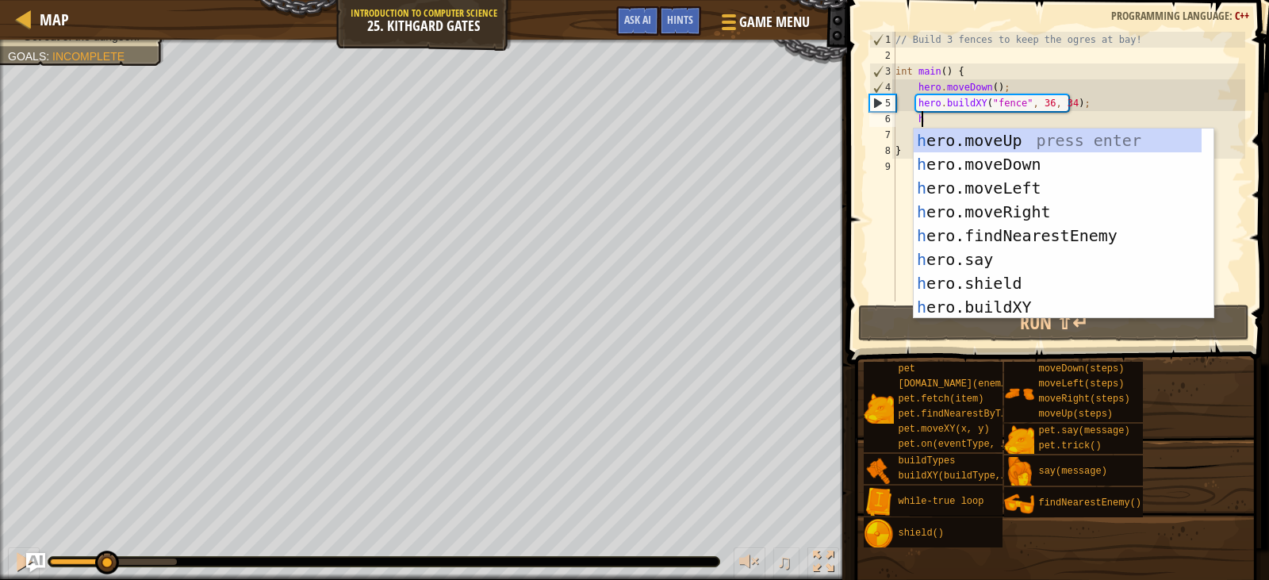
scroll to position [7, 2]
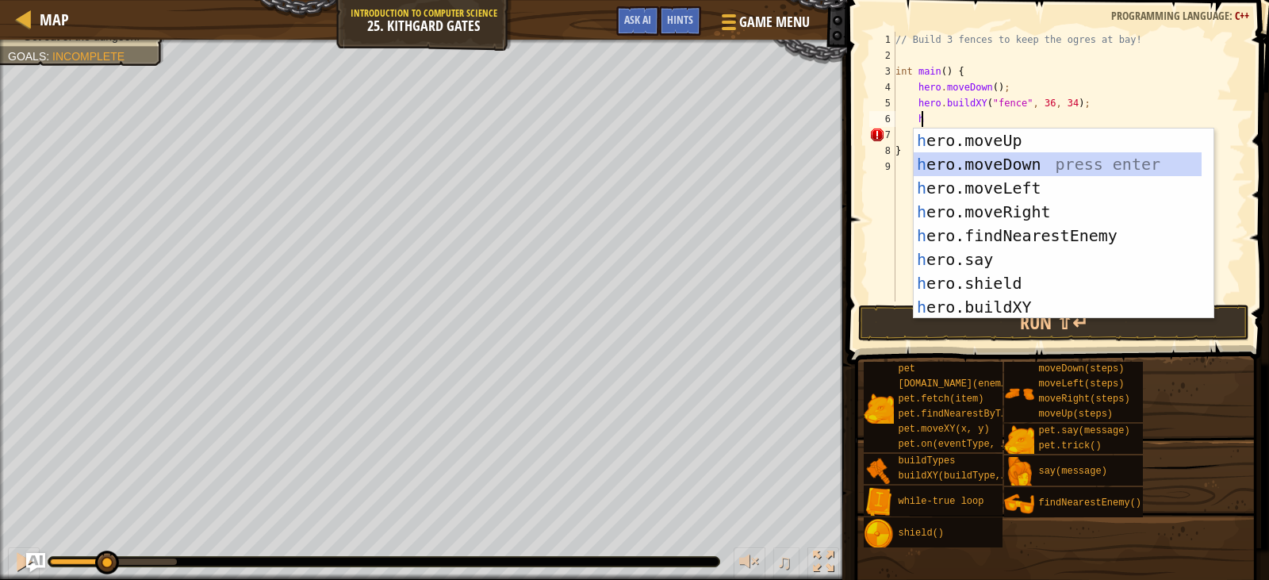
click at [990, 161] on div "h ero.moveUp press enter h ero.moveDown press enter h ero.moveLeft press enter …" at bounding box center [1058, 248] width 288 height 238
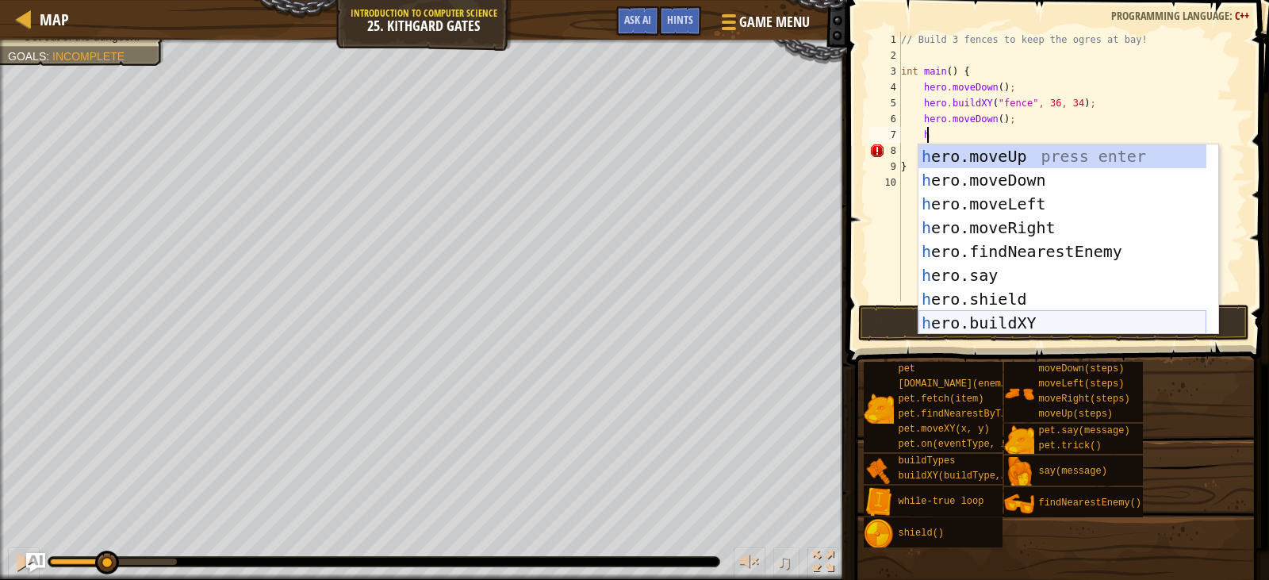
click at [1004, 319] on div "h ero.moveUp press enter h ero.moveDown press enter h ero.moveLeft press enter …" at bounding box center [1063, 263] width 288 height 238
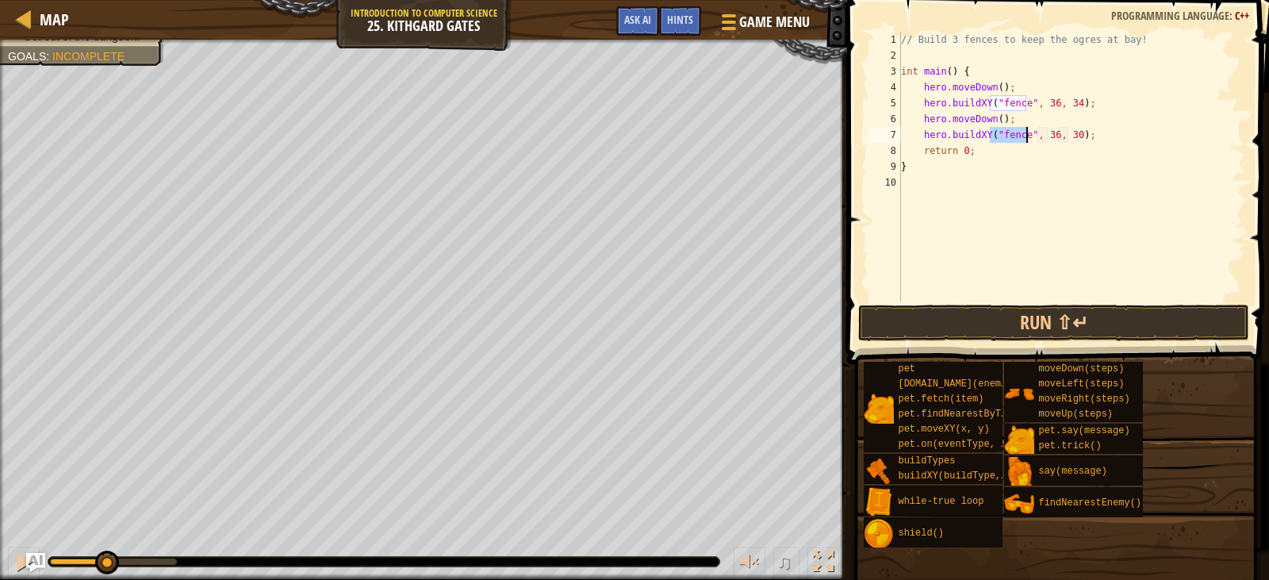
click at [1019, 132] on div "// Build 3 fences to keep the ogres at bay! int main ( ) { hero . moveDown ( ) …" at bounding box center [1071, 167] width 347 height 270
click at [1049, 136] on div "// Build 3 fences to keep the ogres at bay! int main ( ) { hero . moveDown ( ) …" at bounding box center [1072, 182] width 348 height 301
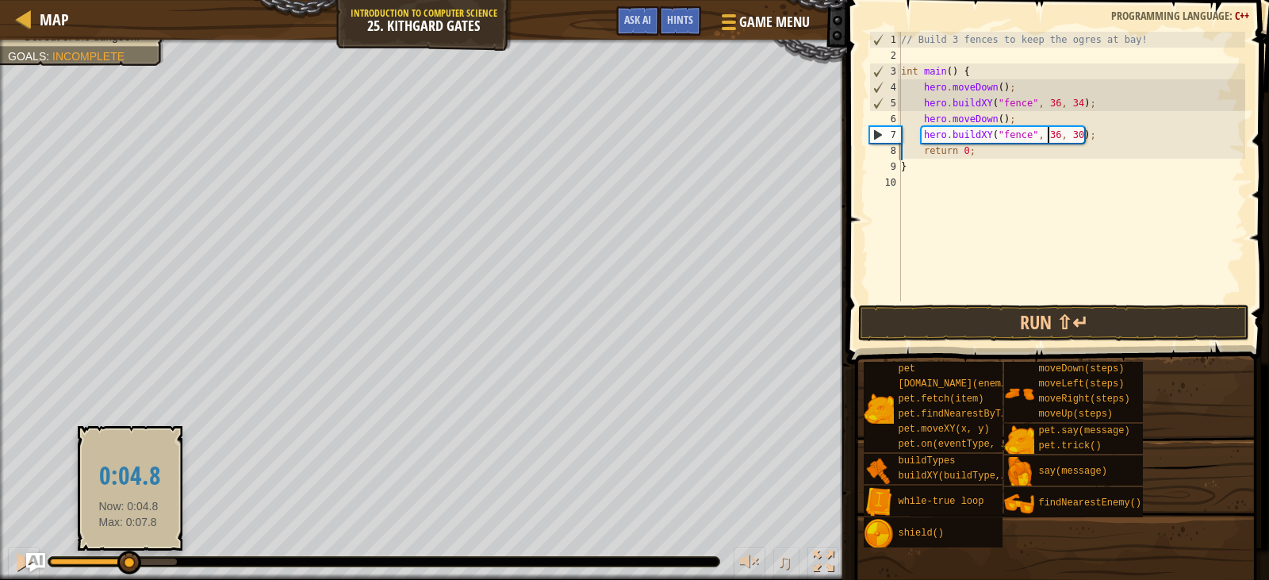
drag, startPoint x: 110, startPoint y: 561, endPoint x: 129, endPoint y: 559, distance: 18.3
click at [129, 559] on div at bounding box center [129, 563] width 24 height 24
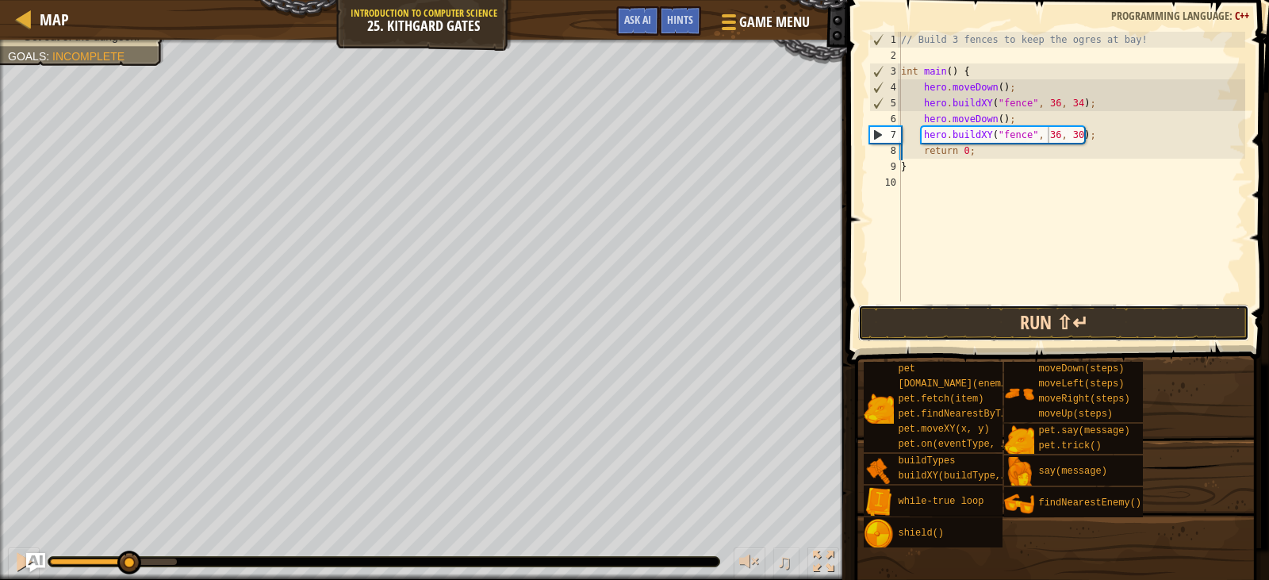
click at [1050, 323] on button "Run ⇧↵" at bounding box center [1053, 323] width 390 height 36
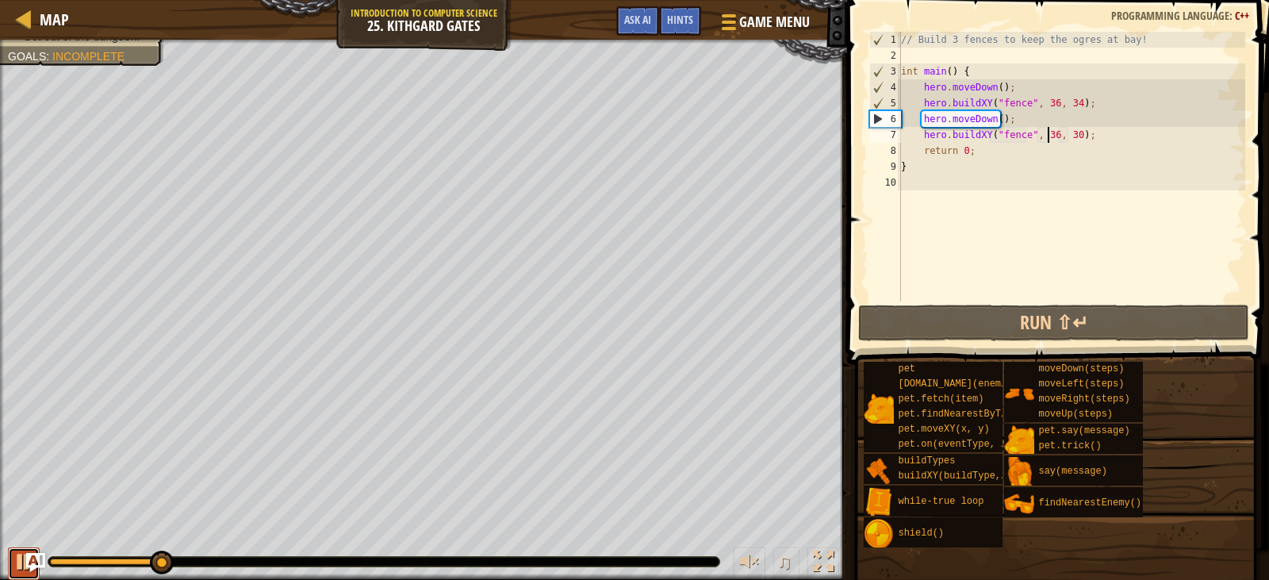
click at [21, 572] on div at bounding box center [23, 561] width 21 height 21
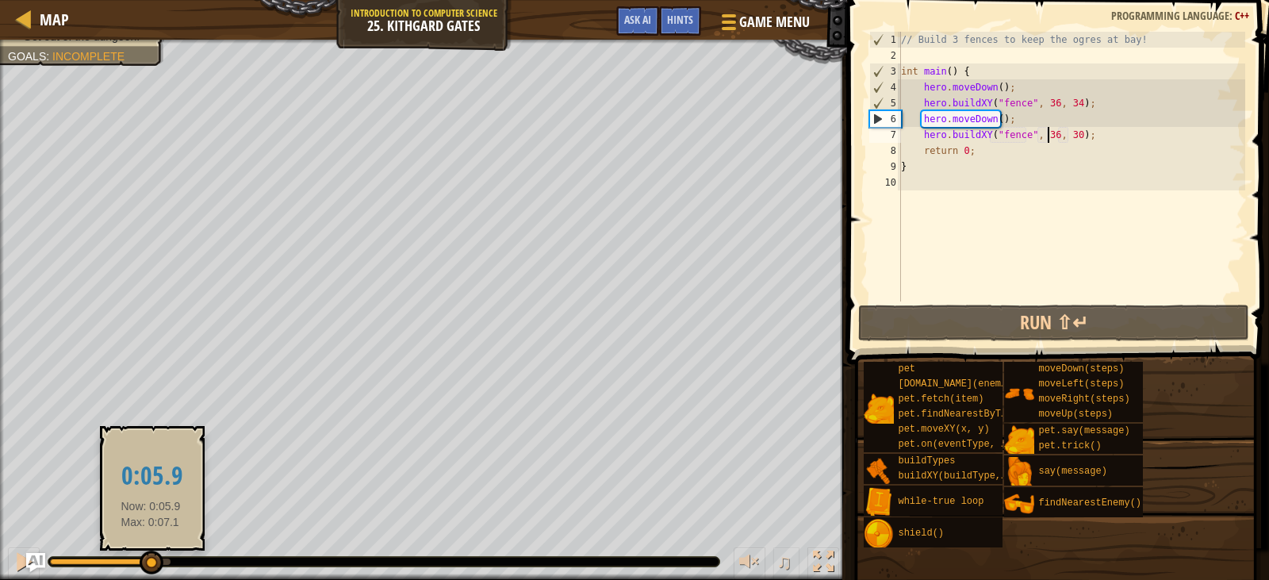
drag, startPoint x: 163, startPoint y: 552, endPoint x: 151, endPoint y: 553, distance: 11.9
click at [151, 553] on div at bounding box center [152, 563] width 24 height 24
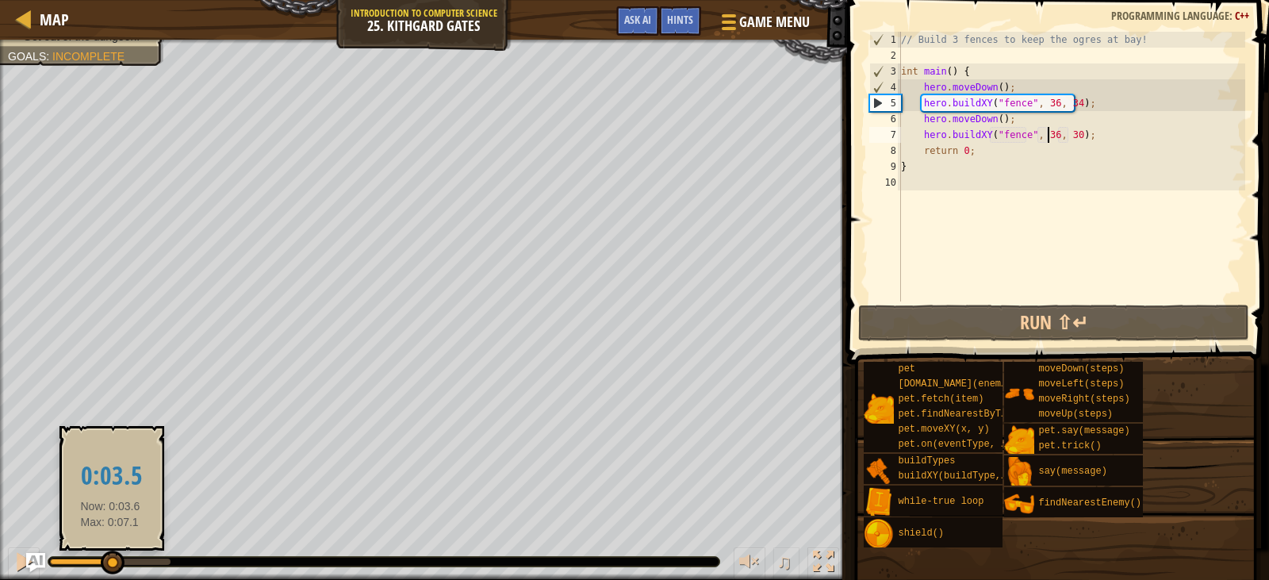
drag, startPoint x: 151, startPoint y: 553, endPoint x: 110, endPoint y: 558, distance: 40.7
click at [110, 558] on div at bounding box center [113, 563] width 24 height 24
click at [113, 557] on div at bounding box center [114, 563] width 24 height 24
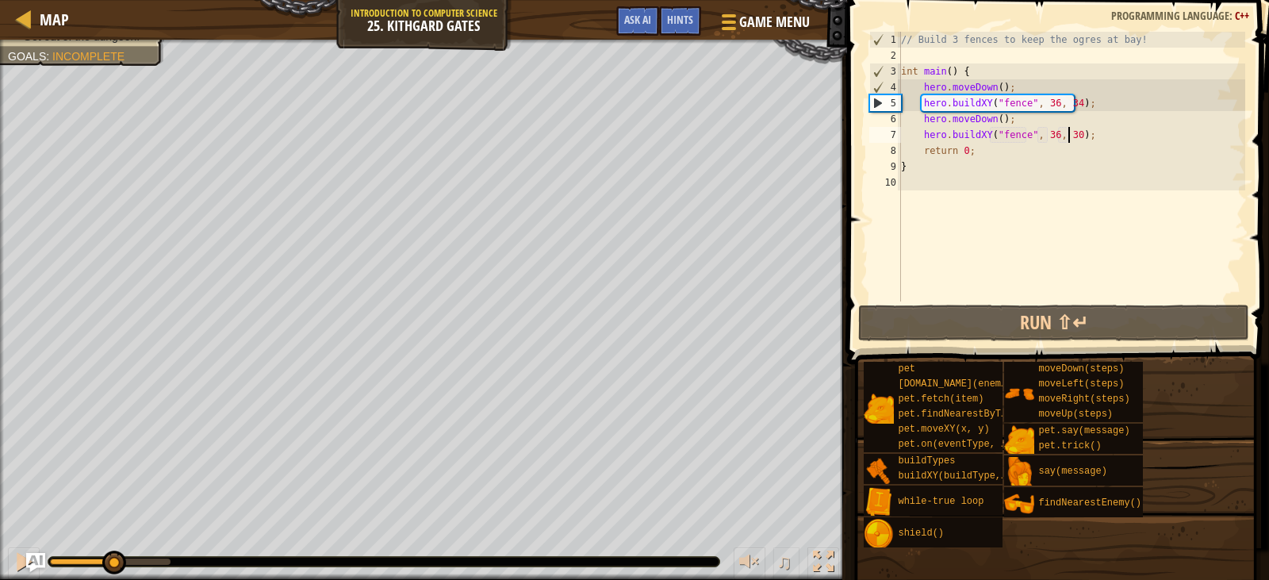
click at [1068, 135] on div "// Build 3 fences to keep the ogres at bay! int main ( ) { hero . moveDown ( ) …" at bounding box center [1072, 182] width 348 height 301
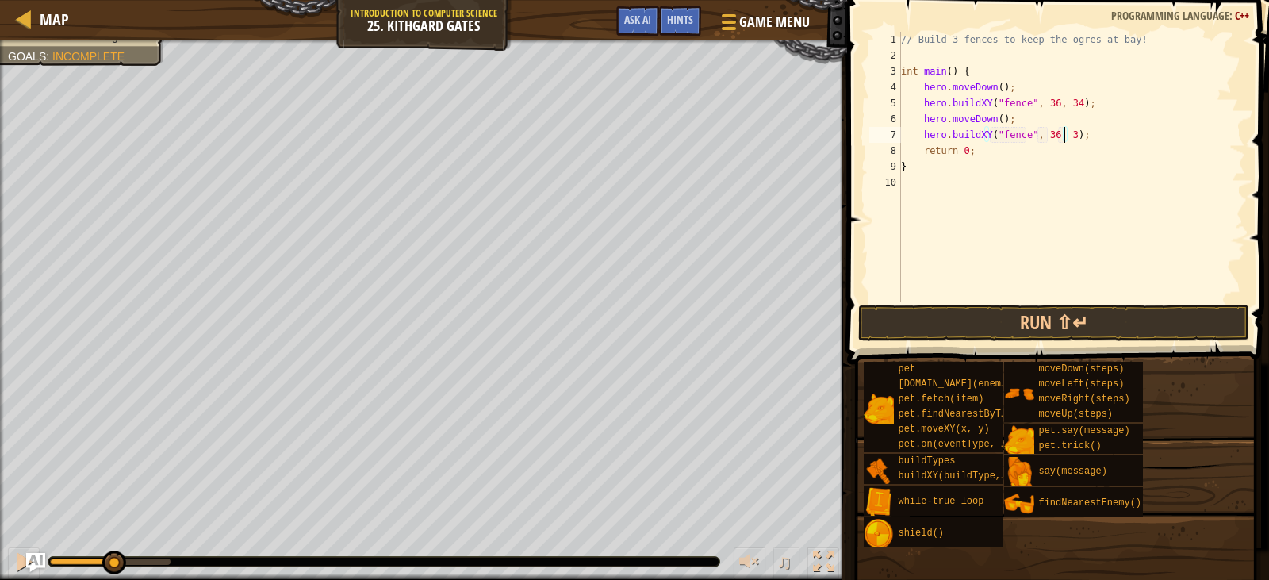
scroll to position [7, 14]
click at [1078, 306] on button "Run ⇧↵" at bounding box center [1053, 323] width 390 height 36
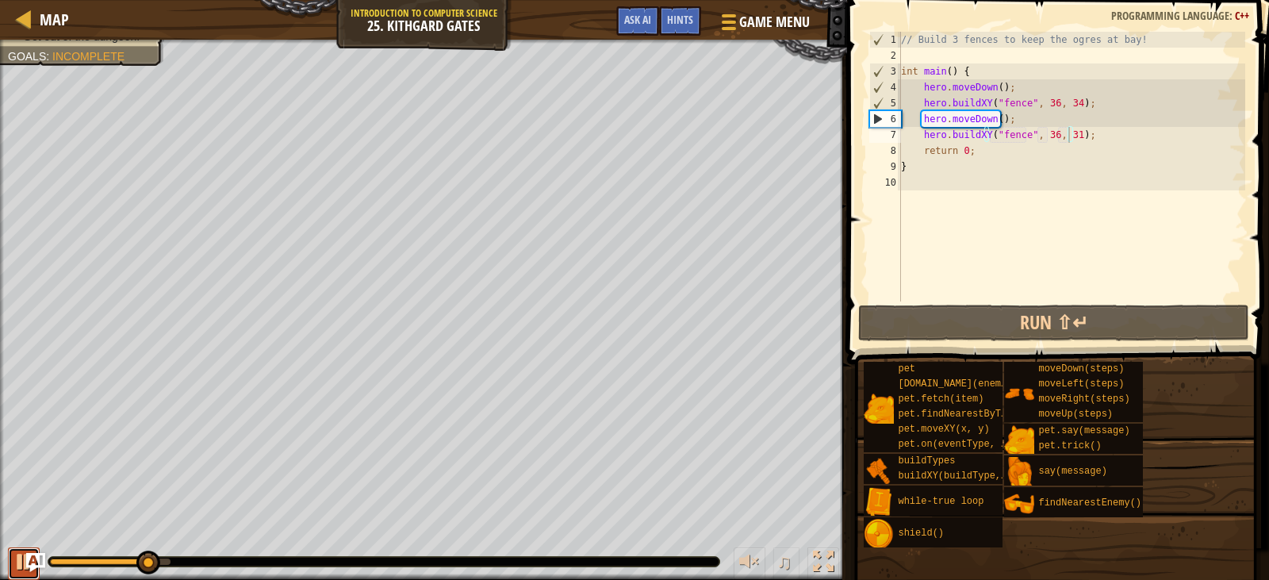
click at [13, 563] on div at bounding box center [23, 561] width 21 height 21
click at [1000, 121] on div "// Build 3 fences to keep the ogres at bay! int main ( ) { hero . moveDown ( ) …" at bounding box center [1072, 182] width 348 height 301
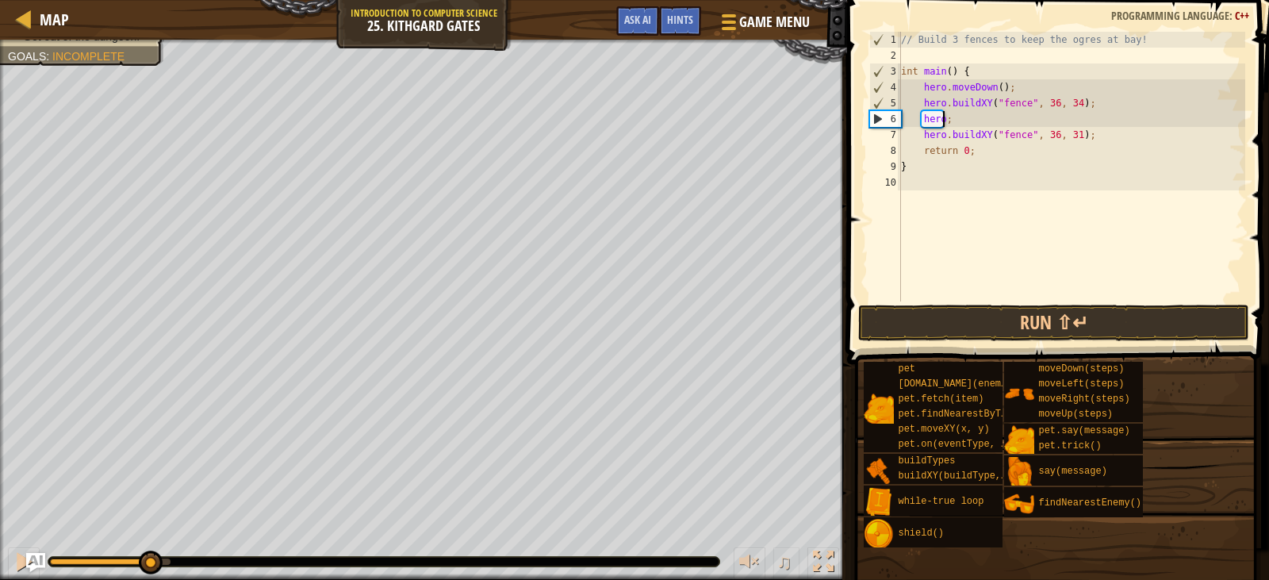
scroll to position [7, 2]
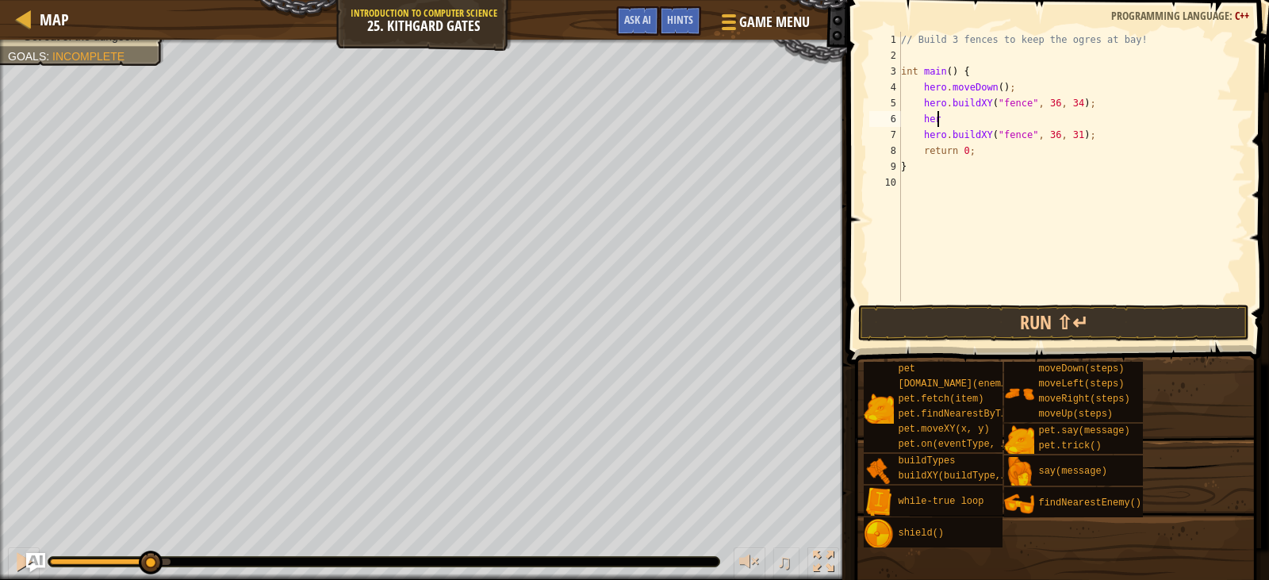
type textarea "h"
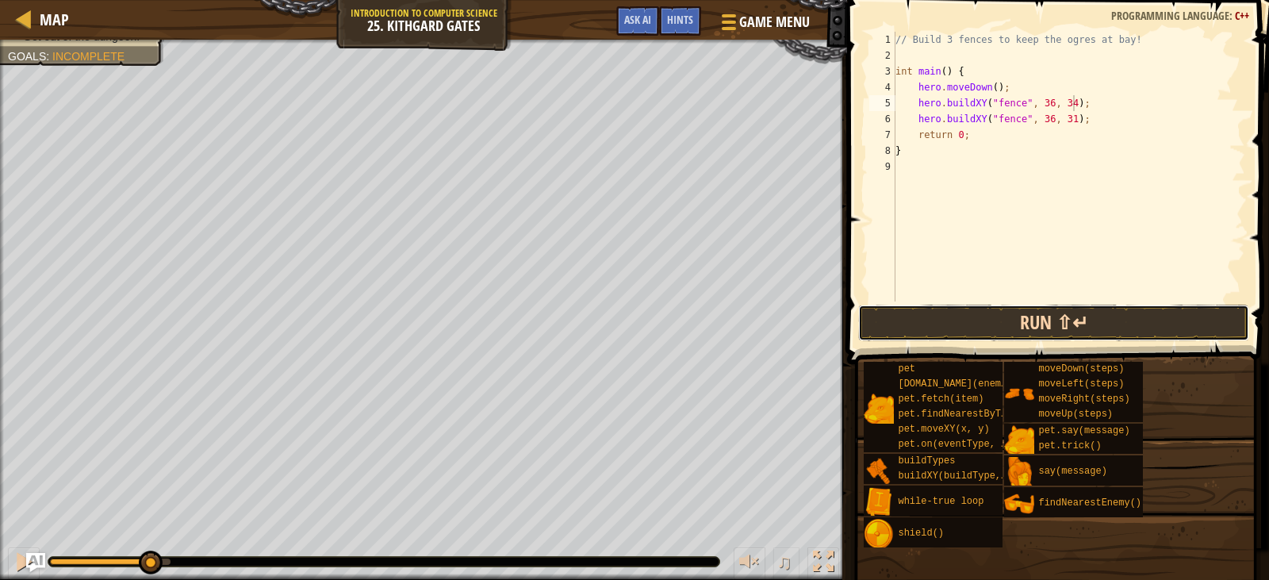
click at [1051, 321] on button "Run ⇧↵" at bounding box center [1053, 323] width 390 height 36
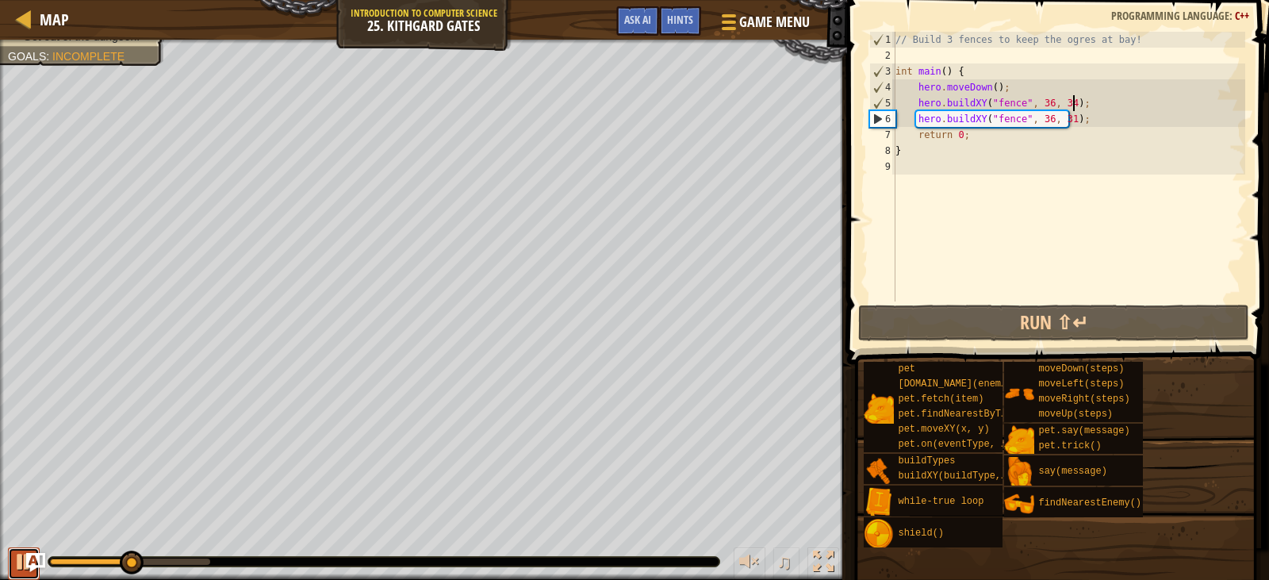
click at [11, 565] on button at bounding box center [24, 563] width 32 height 33
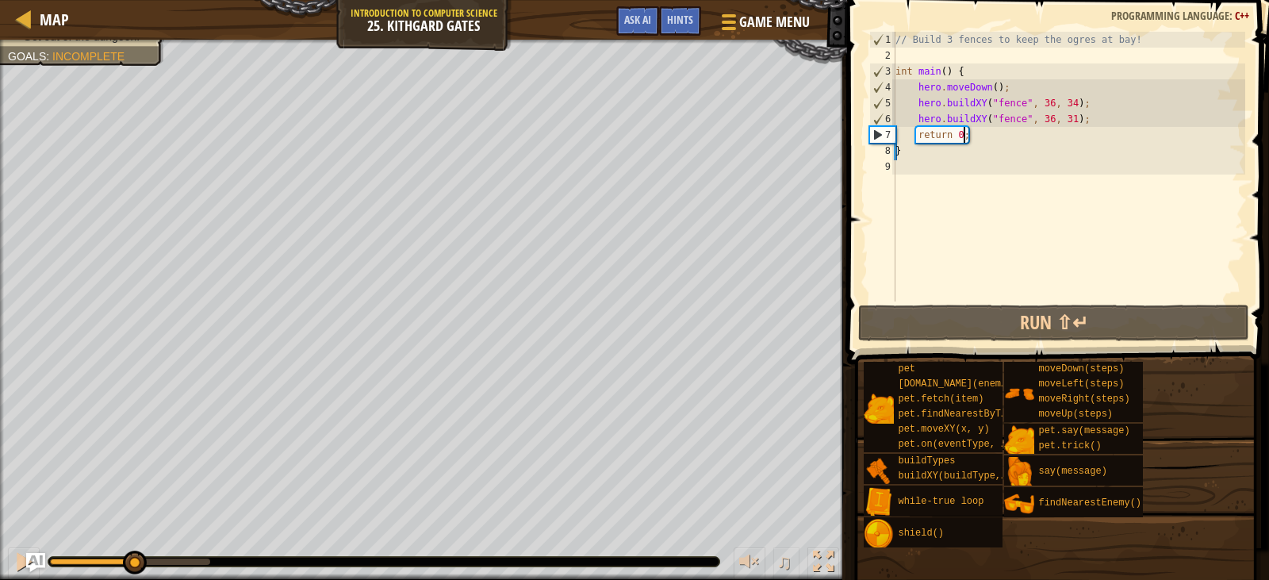
click at [1101, 128] on div "// Build 3 fences to keep the ogres at bay! int main ( ) { hero . moveDown ( ) …" at bounding box center [1068, 182] width 353 height 301
click at [1102, 114] on div "// Build 3 fences to keep the ogres at bay! int main ( ) { hero . moveDown ( ) …" at bounding box center [1068, 182] width 353 height 301
type textarea "hero.buildXY("fence", 36, 31);"
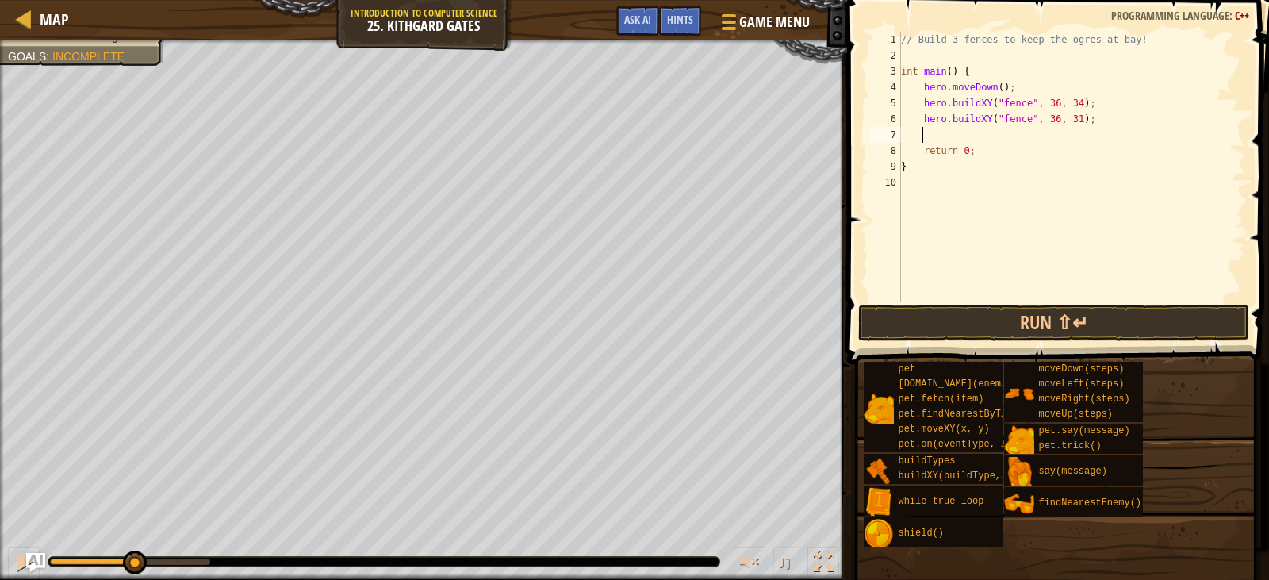
scroll to position [7, 2]
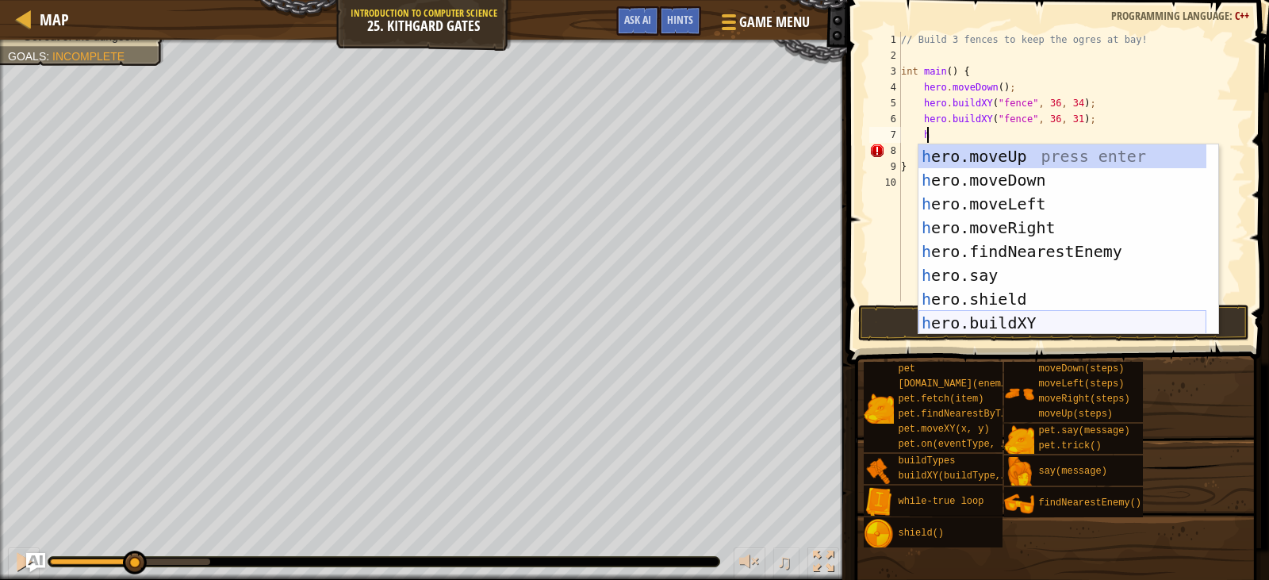
click at [1063, 317] on div "h ero.moveUp press enter h ero.moveDown press enter h ero.moveLeft press enter …" at bounding box center [1063, 263] width 288 height 238
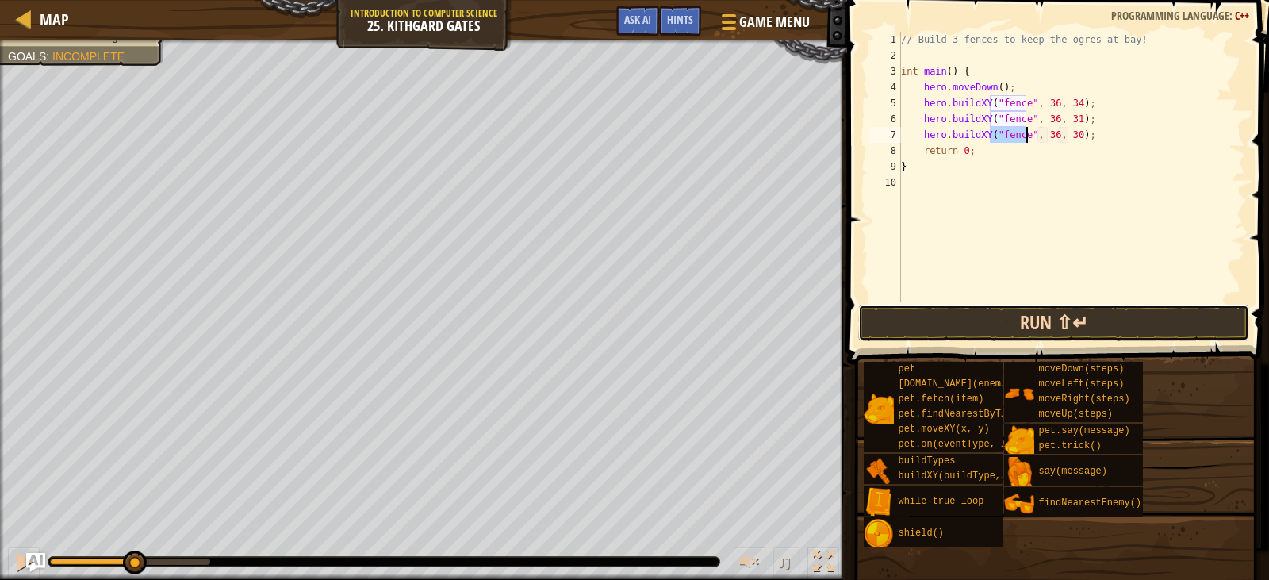
click at [1046, 309] on button "Run ⇧↵" at bounding box center [1053, 323] width 390 height 36
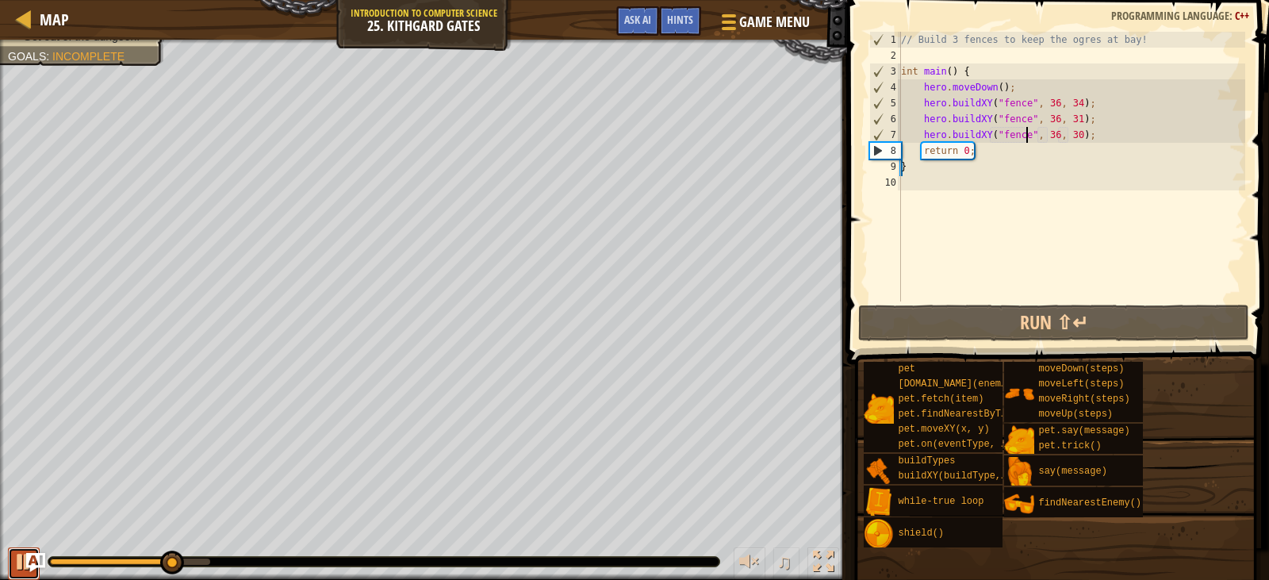
click at [10, 566] on button at bounding box center [24, 563] width 32 height 33
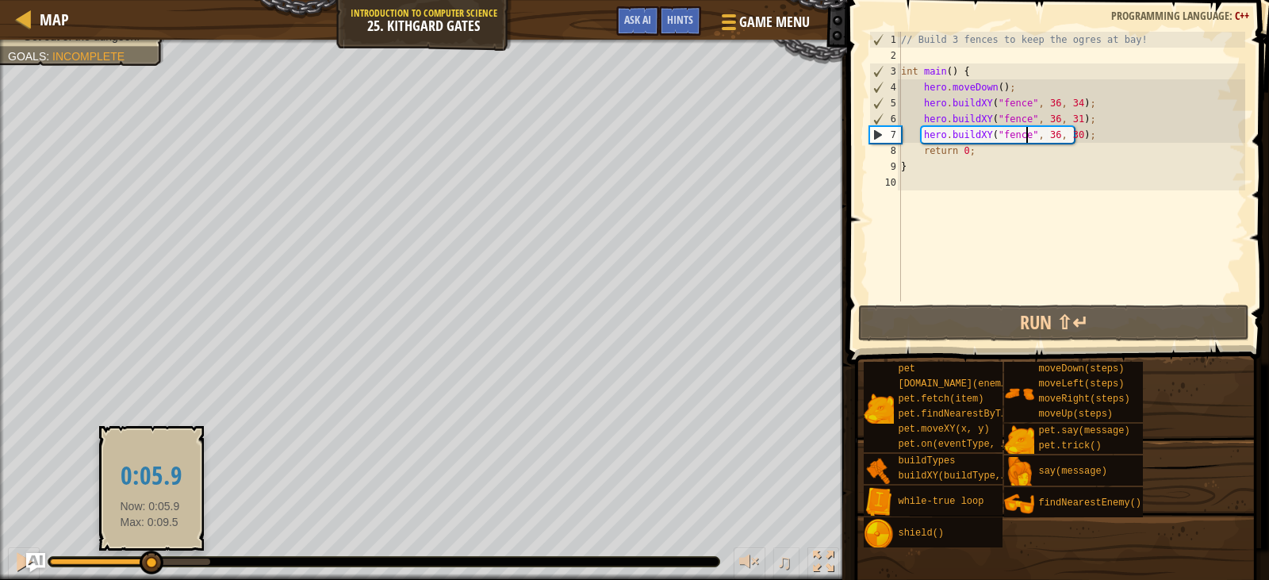
drag, startPoint x: 168, startPoint y: 558, endPoint x: 150, endPoint y: 555, distance: 18.7
click at [150, 555] on div at bounding box center [152, 563] width 24 height 24
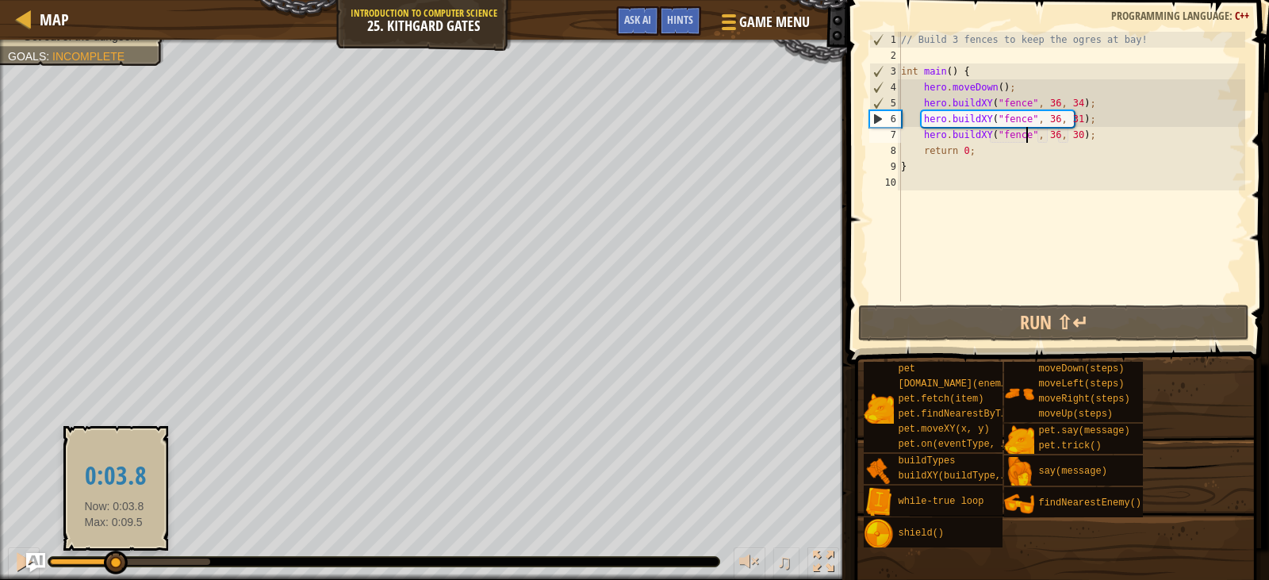
drag, startPoint x: 151, startPoint y: 555, endPoint x: 114, endPoint y: 555, distance: 36.5
click at [114, 555] on div at bounding box center [116, 563] width 24 height 24
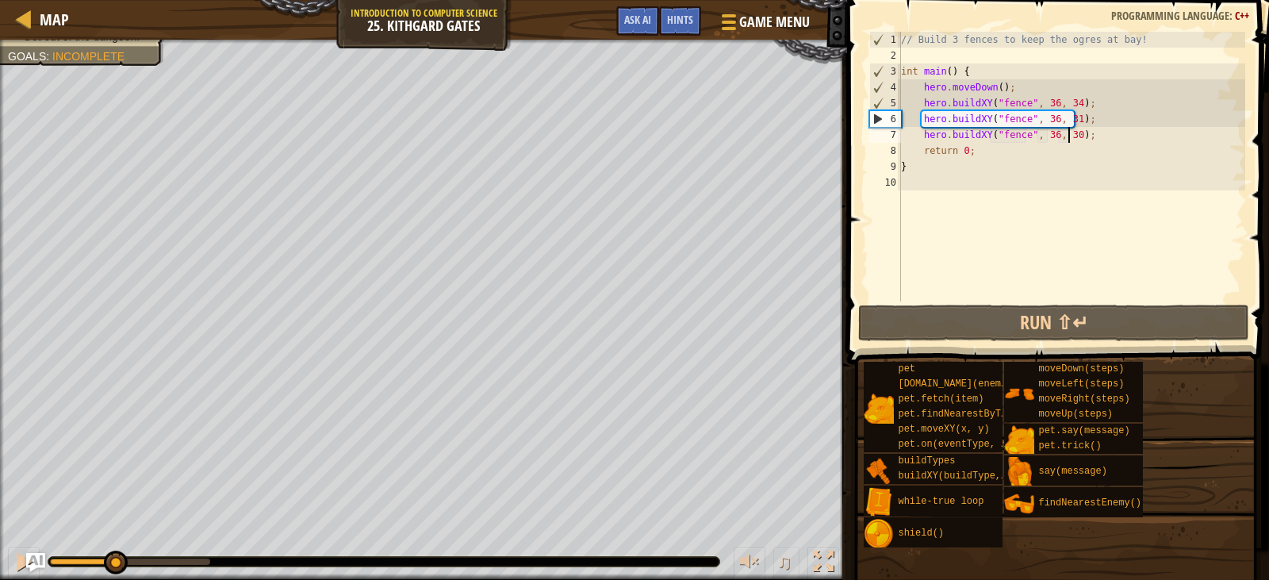
click at [1068, 134] on div "// Build 3 fences to keep the ogres at bay! int main ( ) { hero . moveDown ( ) …" at bounding box center [1072, 182] width 348 height 301
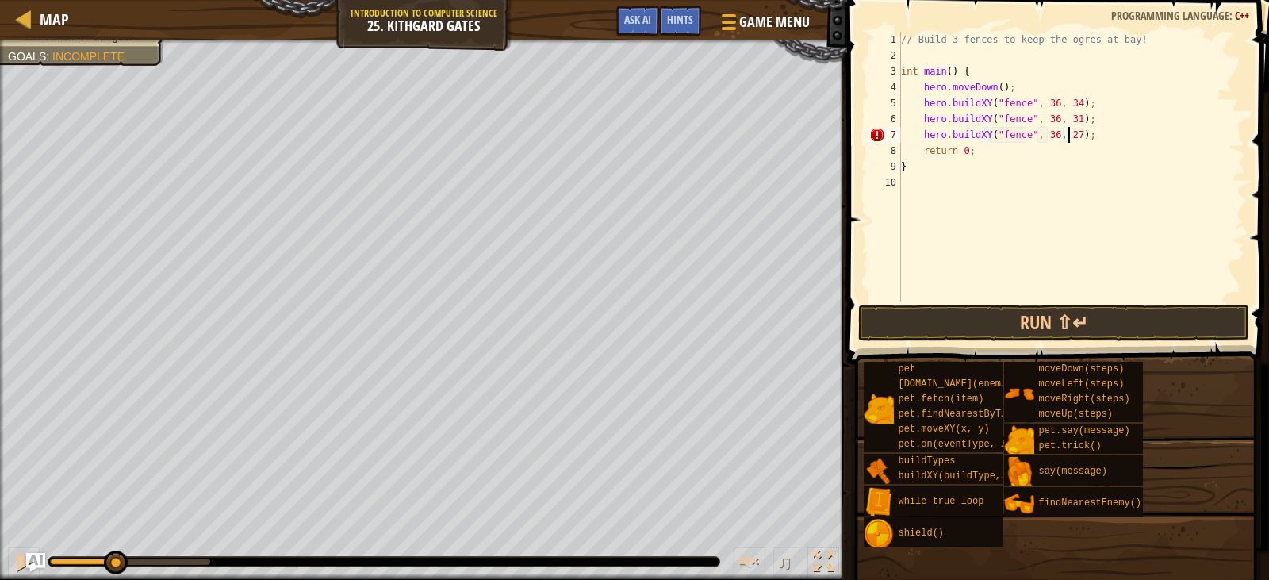
scroll to position [7, 14]
type textarea "hero.buildXY("fence", 36, 27);"
click at [1061, 303] on div "hero.buildXY("fence", 36, 27); 1 2 3 4 5 6 7 8 9 10 // Build 3 fences to keep t…" at bounding box center [1055, 213] width 427 height 411
click at [1061, 306] on button "Run ⇧↵" at bounding box center [1053, 323] width 390 height 36
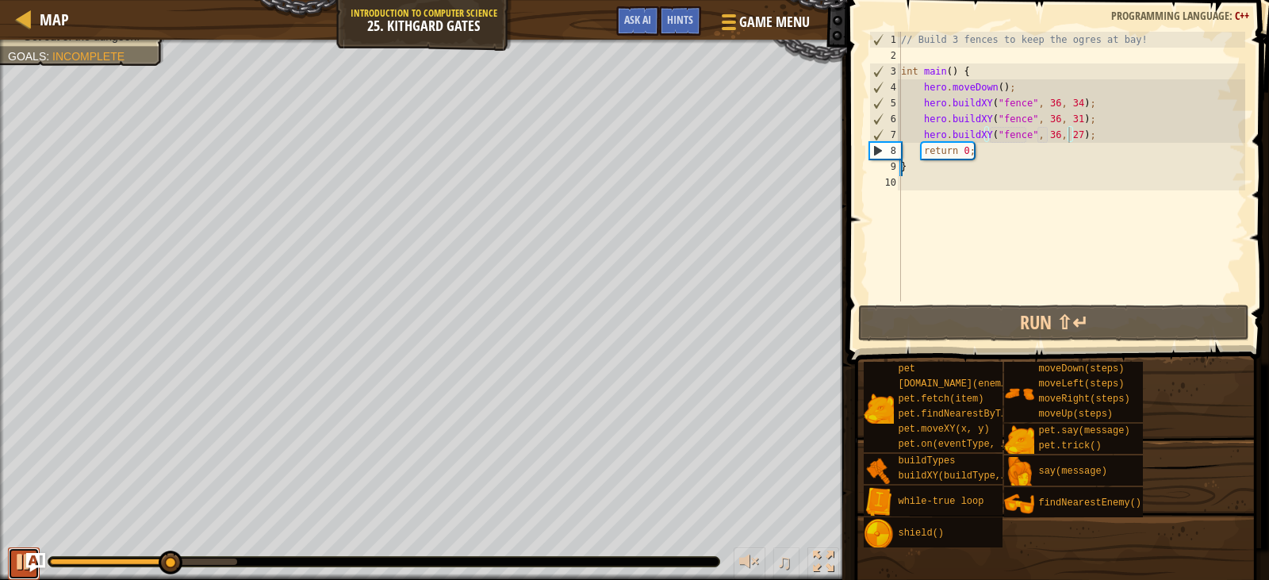
click at [23, 562] on div at bounding box center [23, 561] width 21 height 21
click at [1139, 134] on div "// Build 3 fences to keep the ogres at bay! int main ( ) { hero . moveDown ( ) …" at bounding box center [1072, 182] width 348 height 301
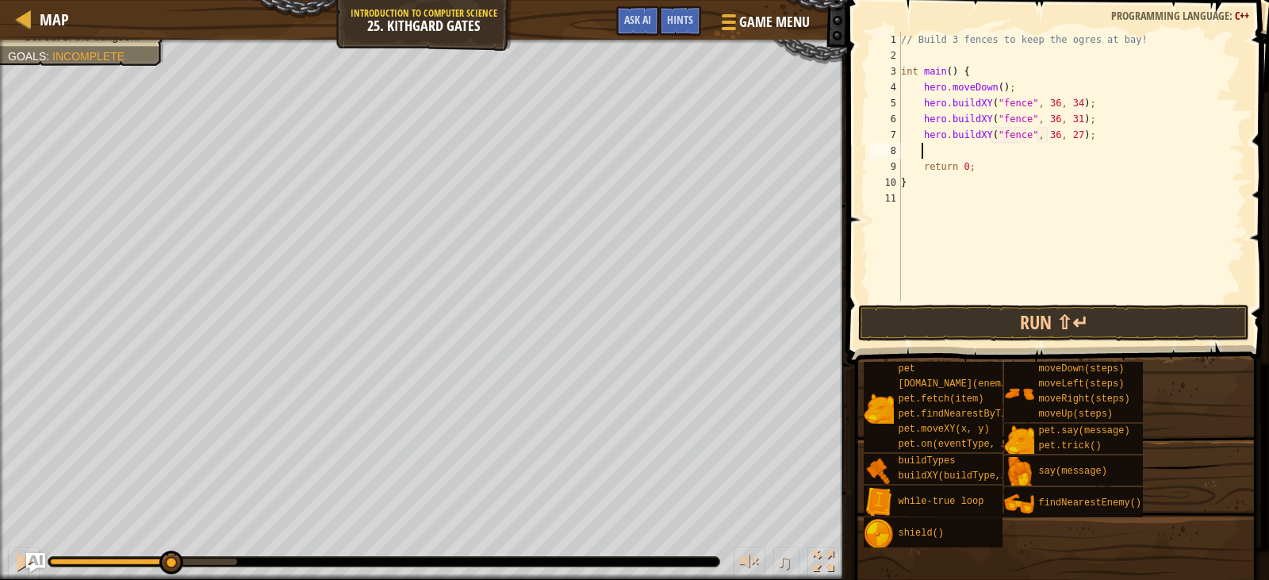
type textarea "h"
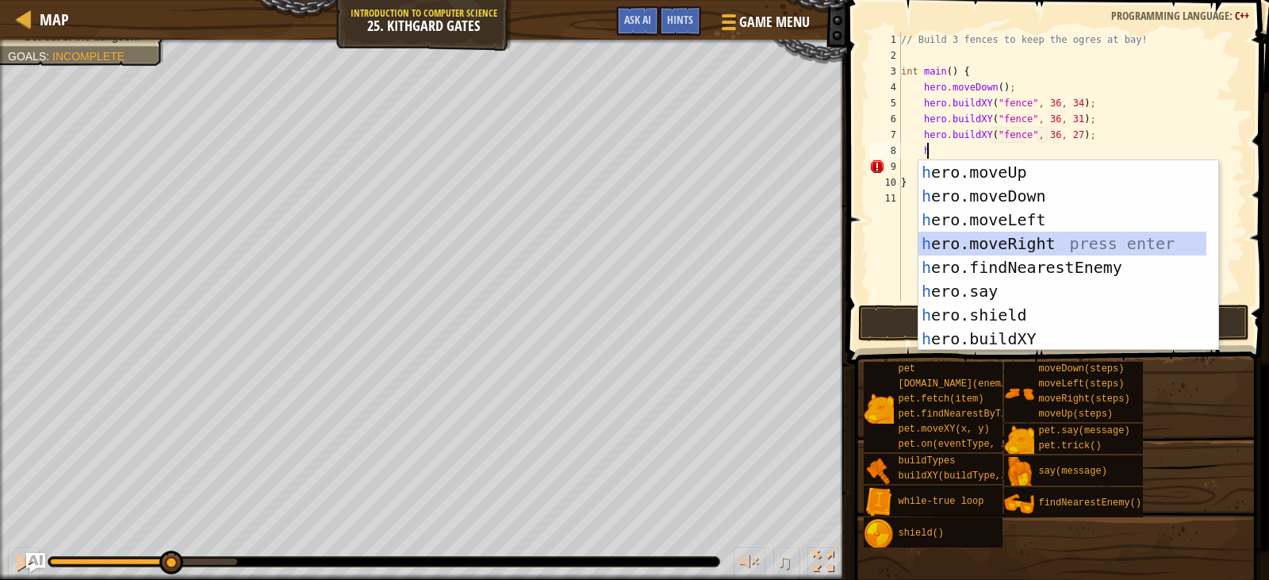
click at [1103, 236] on div "h ero.moveUp press enter h ero.moveDown press enter h ero.moveLeft press enter …" at bounding box center [1063, 279] width 288 height 238
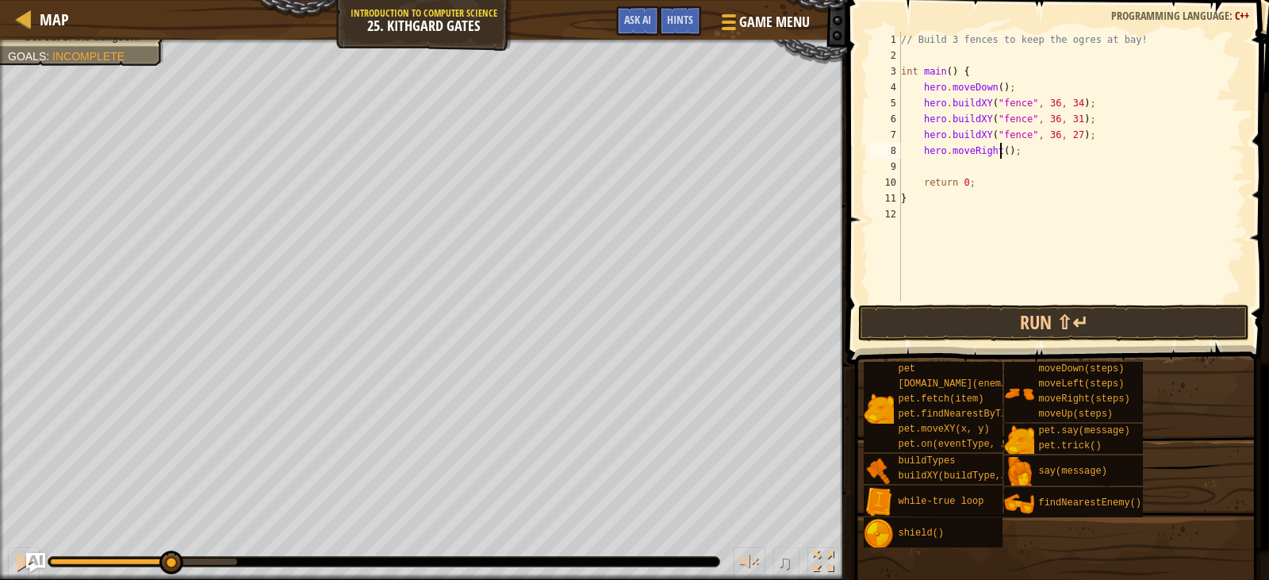
click at [1000, 150] on div "// Build 3 fences to keep the ogres at bay! int main ( ) { hero . moveDown ( ) …" at bounding box center [1072, 182] width 348 height 301
click at [1055, 309] on button "Run ⇧↵" at bounding box center [1053, 323] width 390 height 36
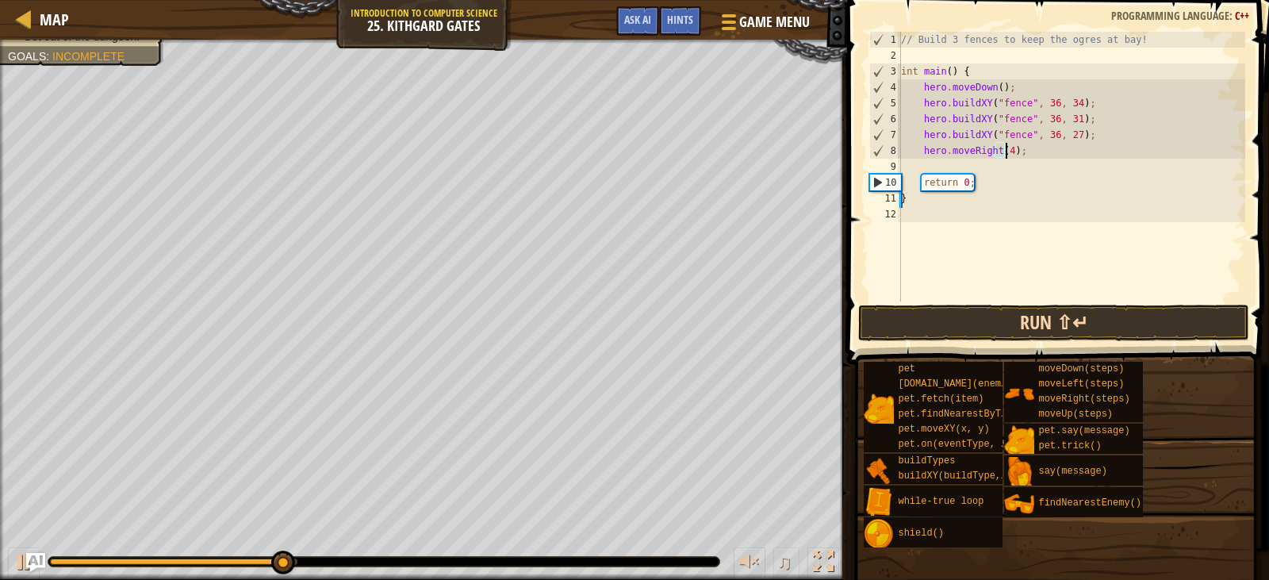
type textarea "hero.moveRight(4);"
click at [1111, 323] on button "Run ⇧↵" at bounding box center [1053, 323] width 390 height 36
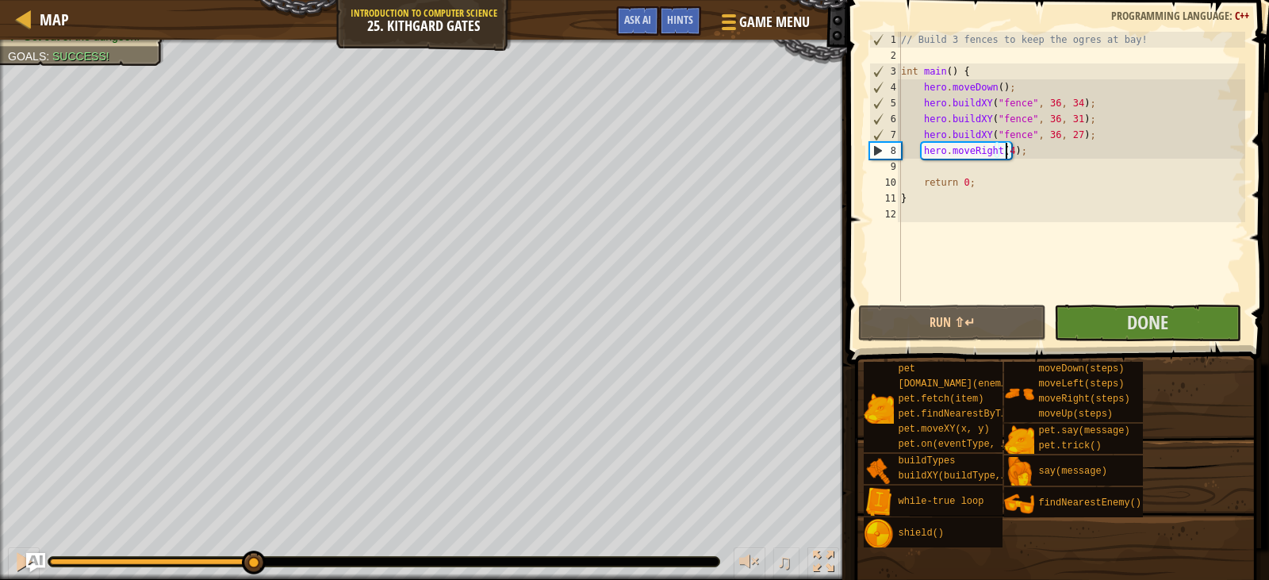
drag, startPoint x: 153, startPoint y: 558, endPoint x: 273, endPoint y: 547, distance: 120.4
click at [265, 547] on div "♫" at bounding box center [423, 558] width 847 height 48
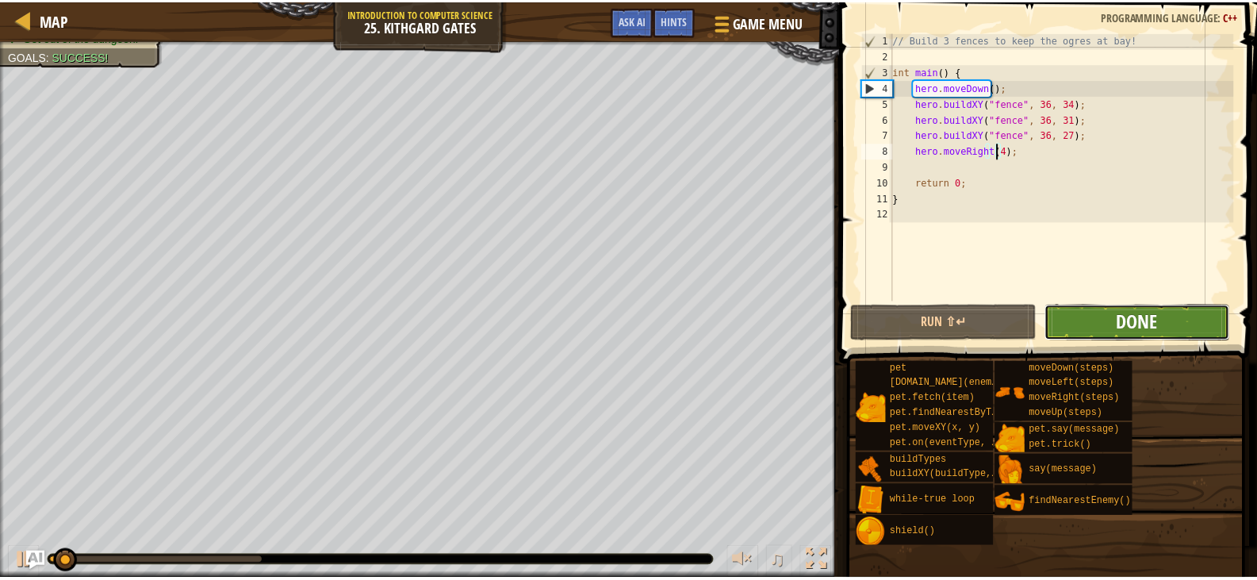
scroll to position [7, 9]
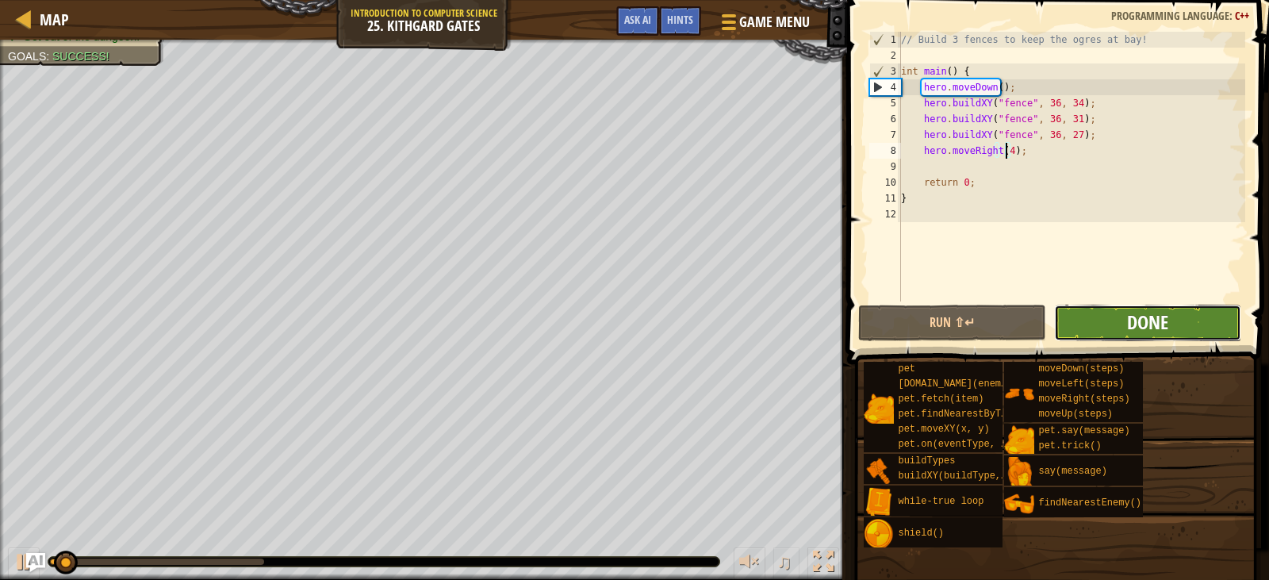
click at [1153, 329] on span "Done" at bounding box center [1147, 321] width 41 height 25
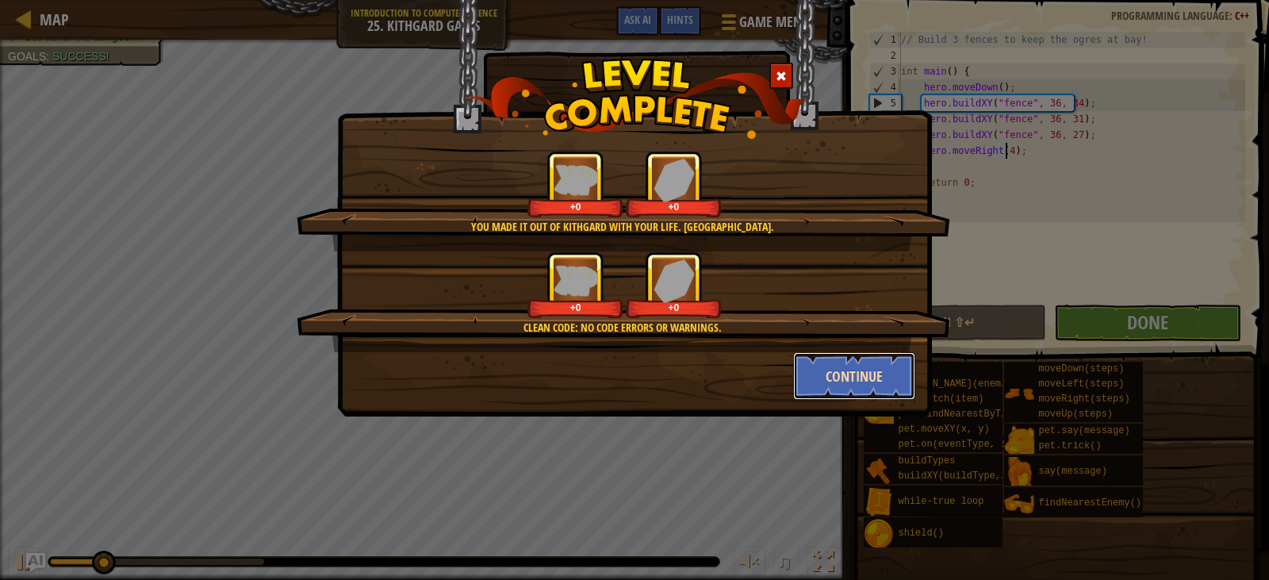
click at [857, 377] on button "Continue" at bounding box center [854, 376] width 123 height 48
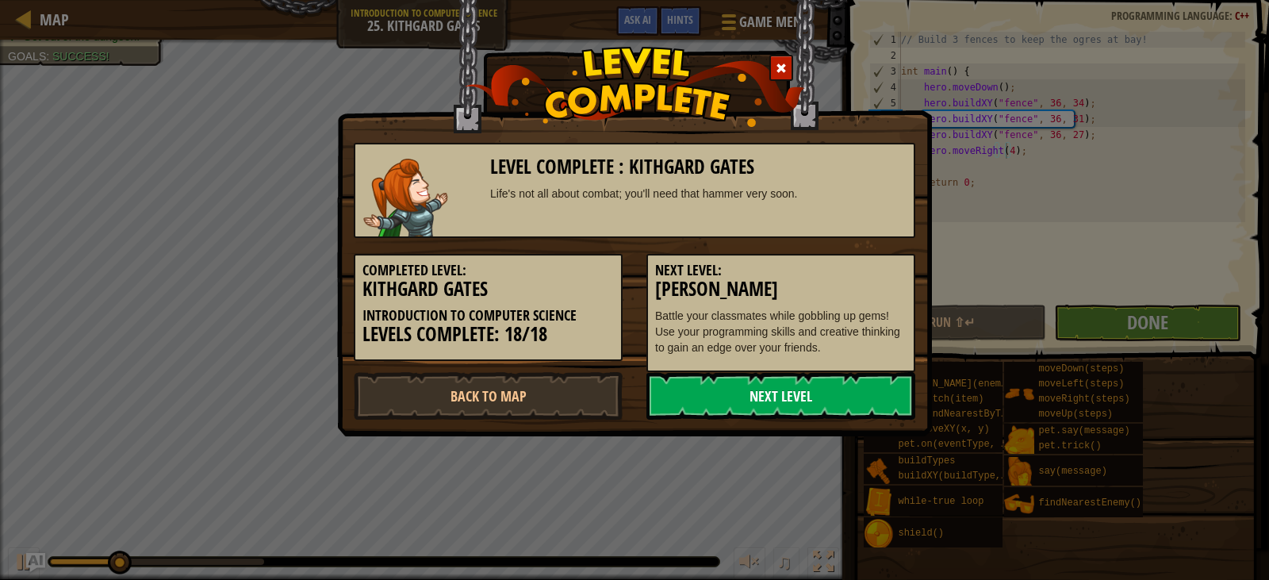
click at [813, 395] on link "Next Level" at bounding box center [781, 396] width 269 height 48
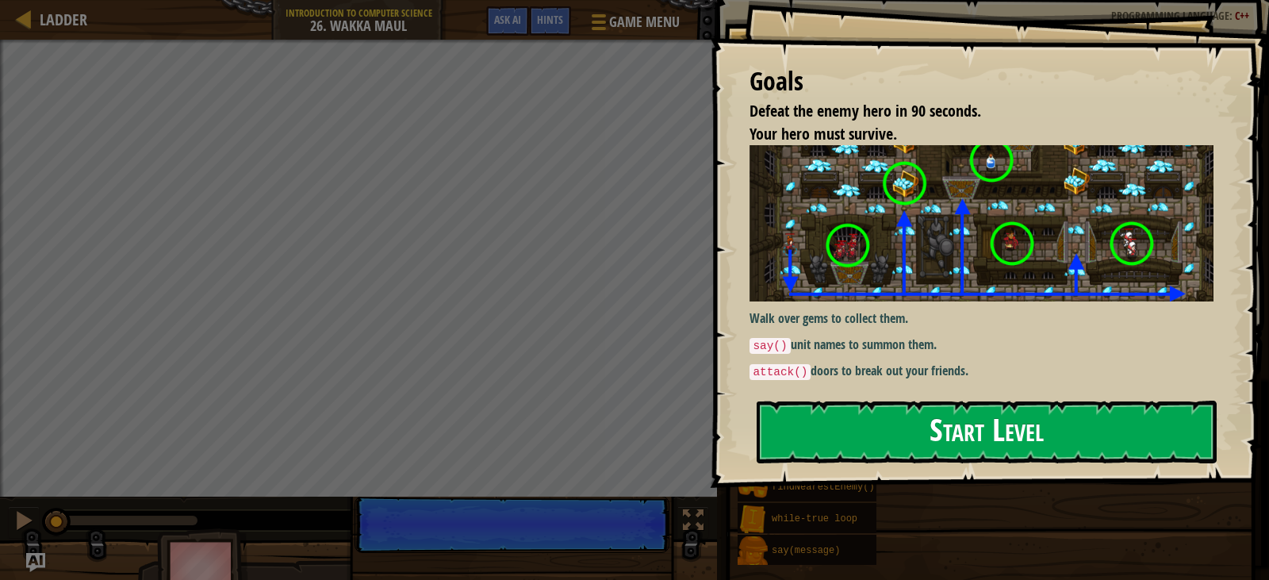
click at [931, 446] on button "Start Level" at bounding box center [987, 432] width 460 height 63
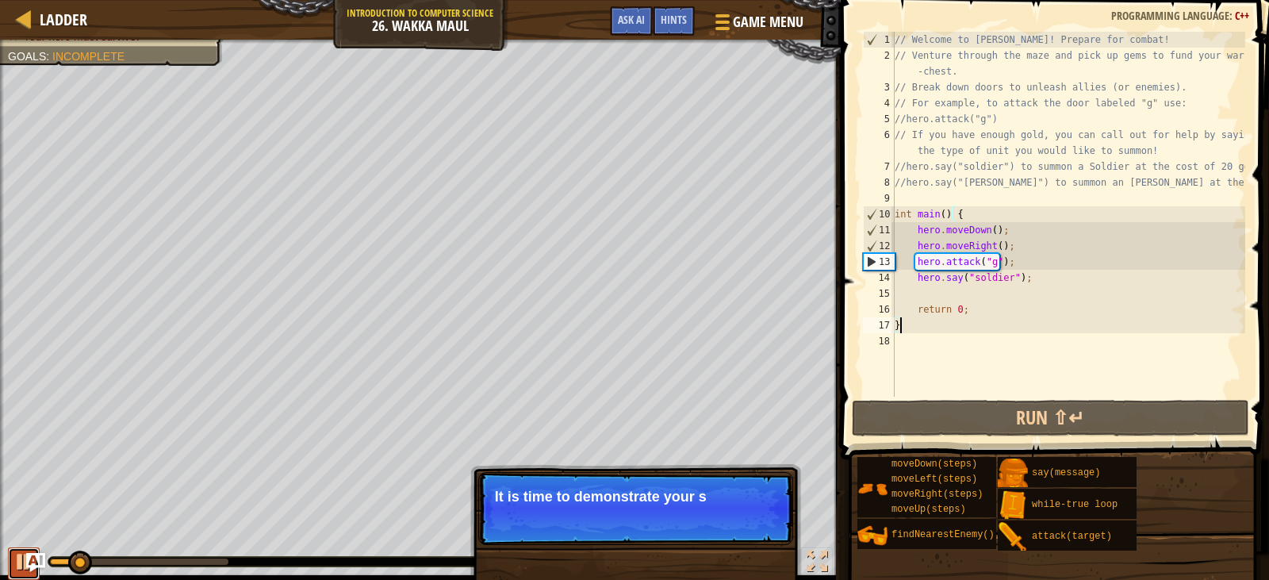
click at [15, 562] on div at bounding box center [23, 561] width 21 height 21
click at [754, 512] on p "Skip (esc) Continue Colle" at bounding box center [635, 508] width 315 height 73
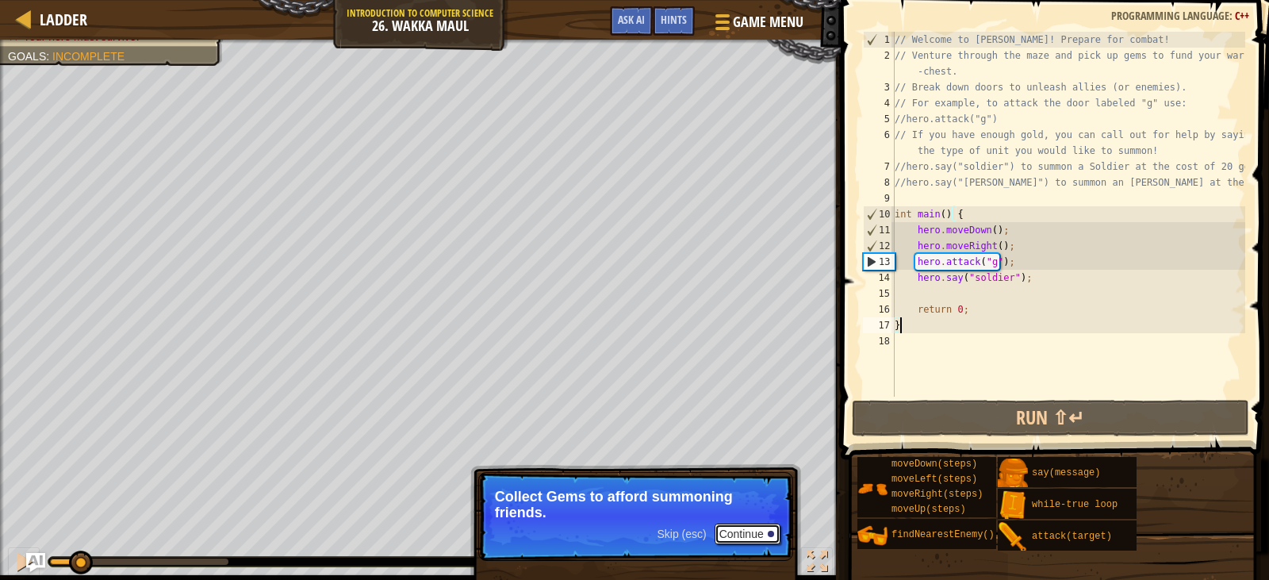
click at [766, 534] on button "Continue" at bounding box center [748, 534] width 66 height 21
click at [709, 516] on p "Break open doors to free friend or open routes" at bounding box center [636, 505] width 282 height 32
click at [735, 525] on button "Continue" at bounding box center [748, 534] width 66 height 21
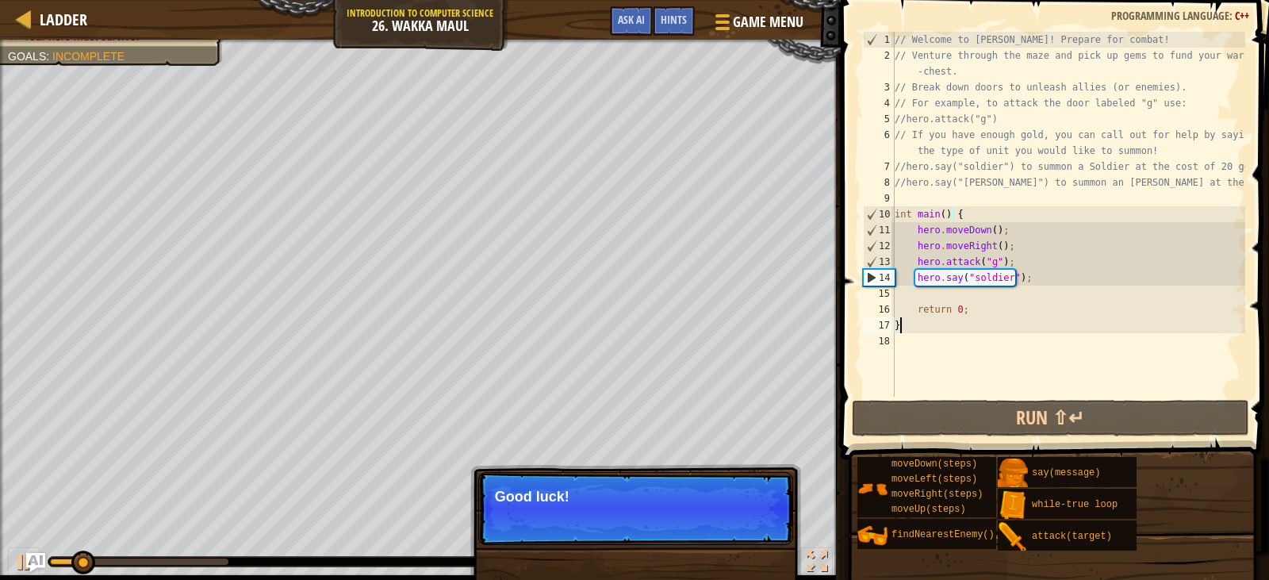
click at [697, 516] on span "Skip (esc)" at bounding box center [681, 518] width 49 height 13
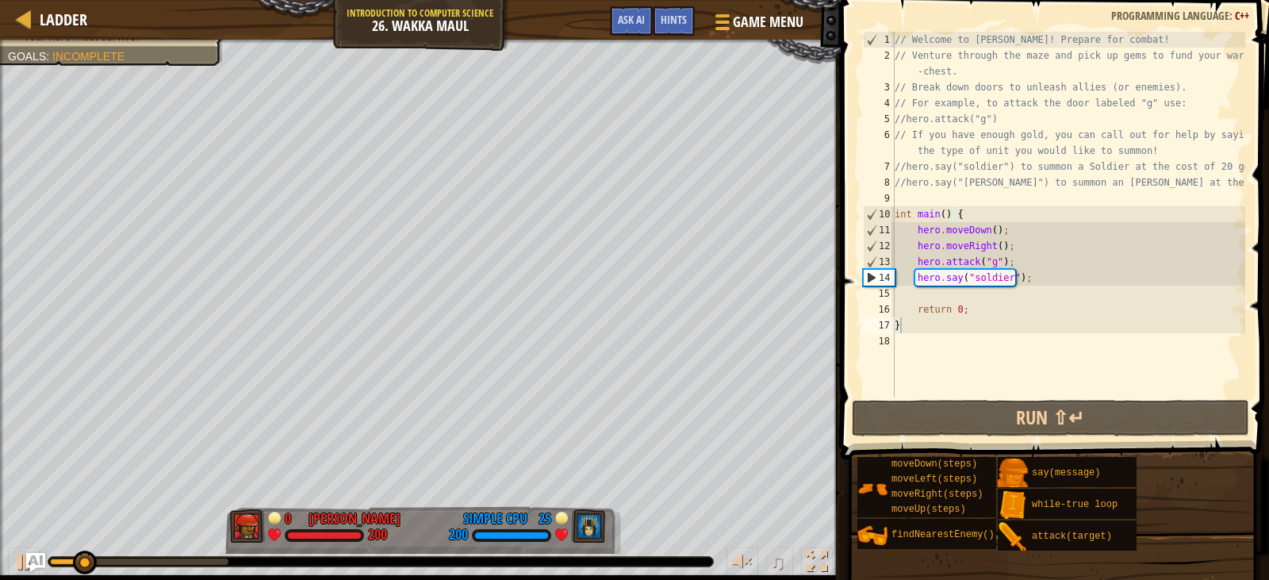
click at [696, 516] on div "Defeat the enemy hero in 90 seconds. Your hero must survive. Goals : Incomplete…" at bounding box center [634, 310] width 1269 height 540
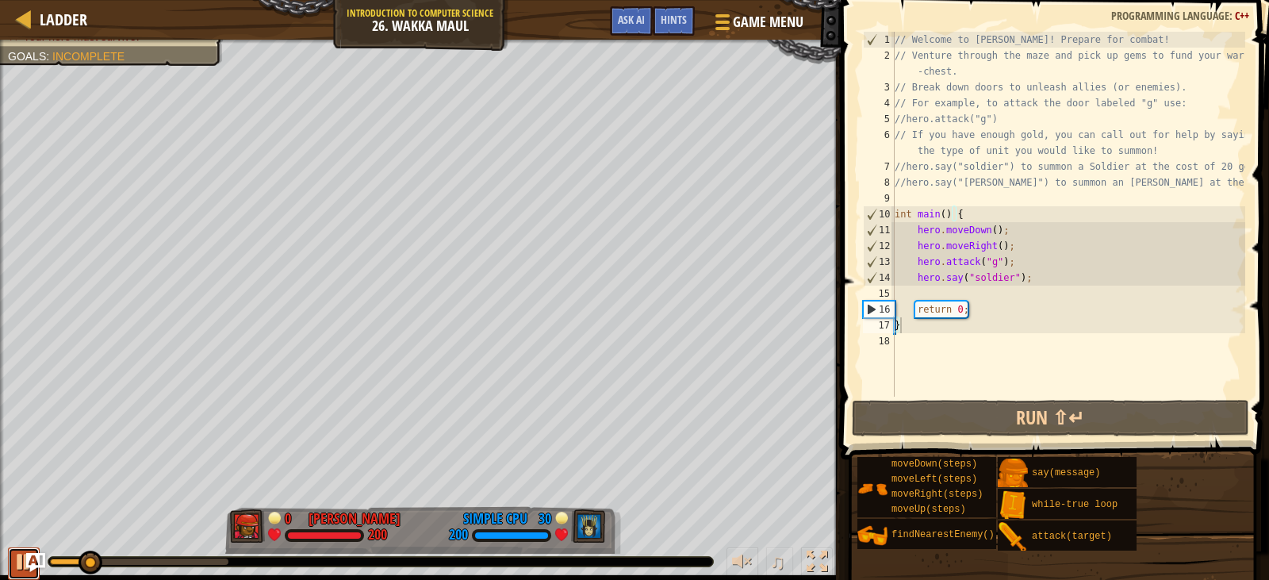
click at [15, 555] on div at bounding box center [23, 561] width 21 height 21
click at [17, 15] on div at bounding box center [24, 19] width 20 height 20
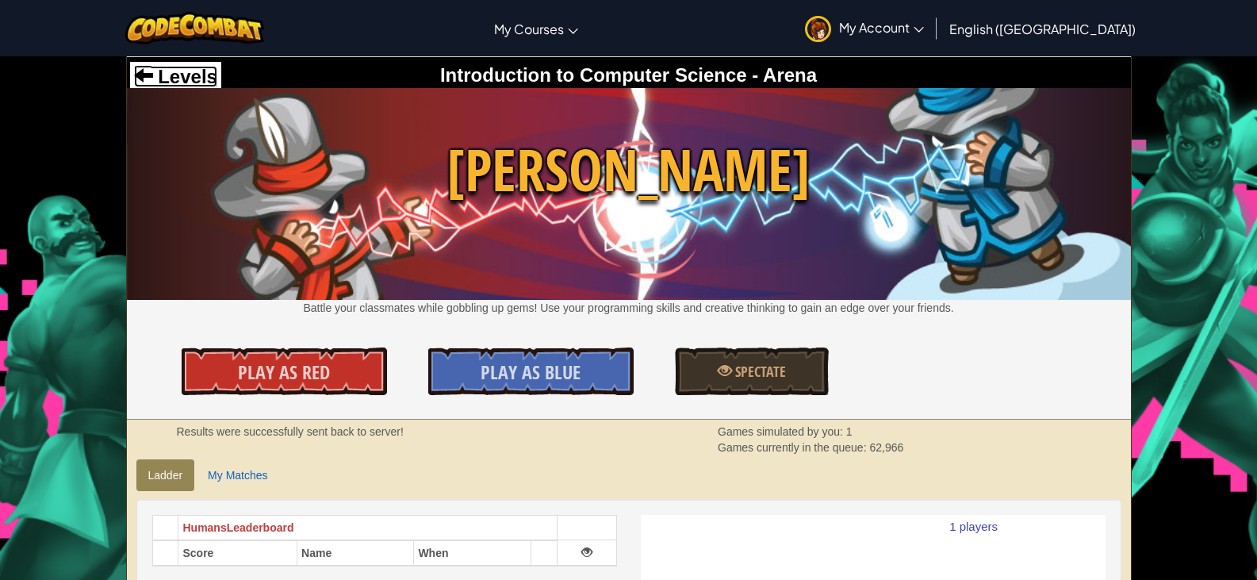
click at [145, 77] on span at bounding box center [143, 74] width 19 height 19
